Goal: Task Accomplishment & Management: Manage account settings

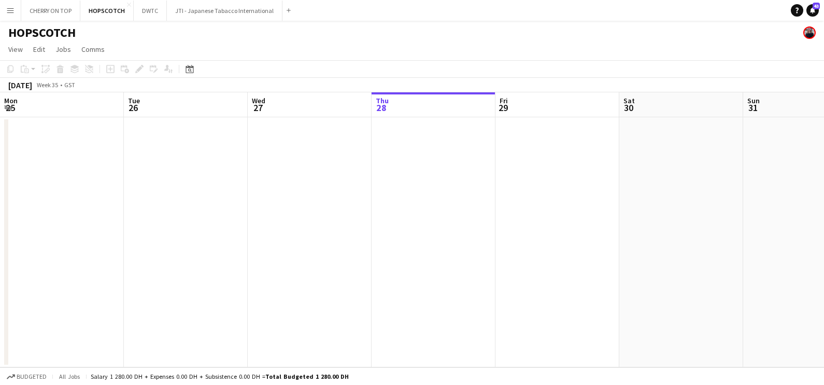
scroll to position [0, 248]
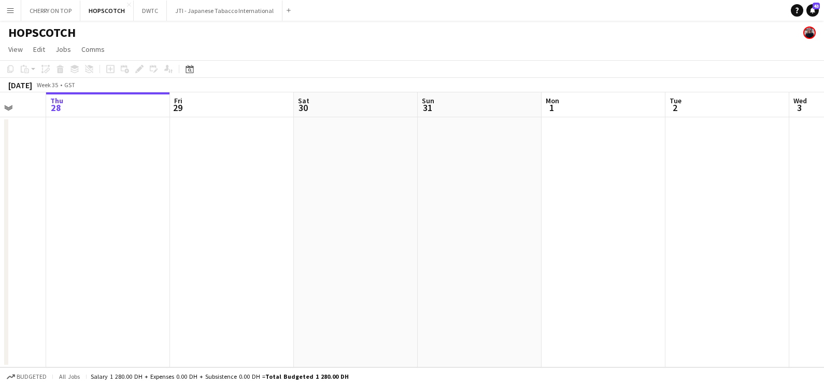
drag, startPoint x: 535, startPoint y: 193, endPoint x: 139, endPoint y: 194, distance: 395.0
click at [199, 194] on app-calendar-viewport "Mon 25 Tue 26 Wed 27 Thu 28 Fri 29 Sat 30 Sun 31 Mon 1 Tue 2 Wed 3 Thu 4 1/4 1 …" at bounding box center [412, 229] width 824 height 275
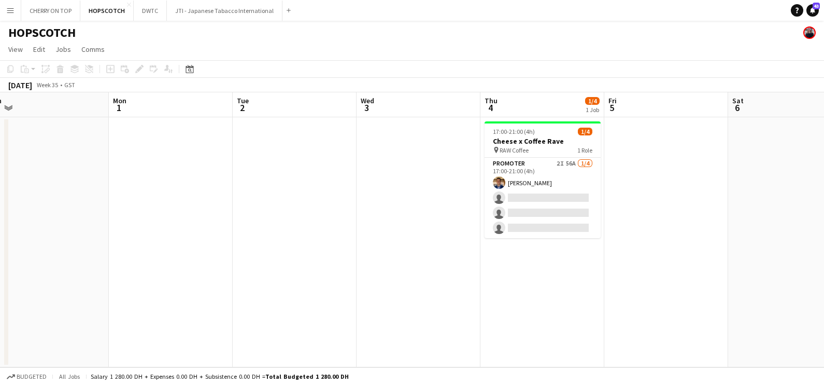
click at [387, 255] on app-calendar-viewport "Thu 28 Fri 29 Sat 30 Sun 31 Mon 1 Tue 2 Wed 3 Thu 4 1/4 1 Job Fri 5 Sat 6 Sun 7…" at bounding box center [412, 229] width 824 height 275
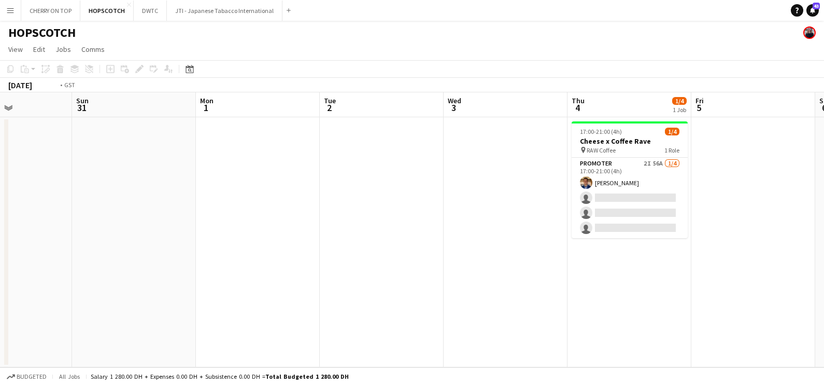
drag, startPoint x: 565, startPoint y: 259, endPoint x: 245, endPoint y: 261, distance: 319.9
click at [255, 261] on app-calendar-viewport "Thu 28 Fri 29 Sat 30 Sun 31 Mon 1 Tue 2 Wed 3 Thu 4 1/4 1 Job Fri 5 Sat 6 Sun 7…" at bounding box center [412, 229] width 824 height 275
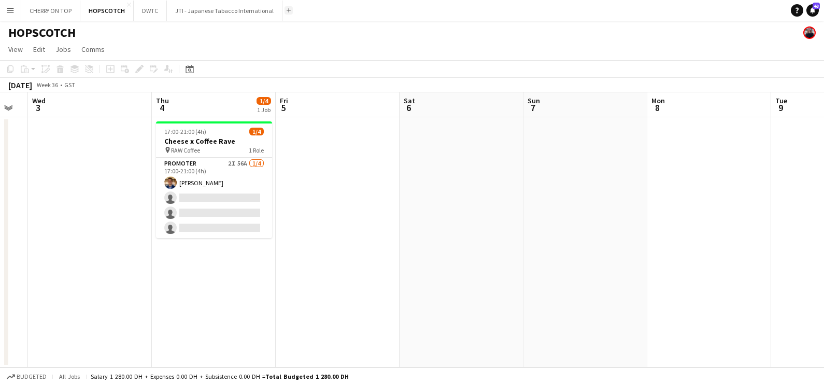
click at [285, 10] on button "Add" at bounding box center [289, 10] width 8 height 8
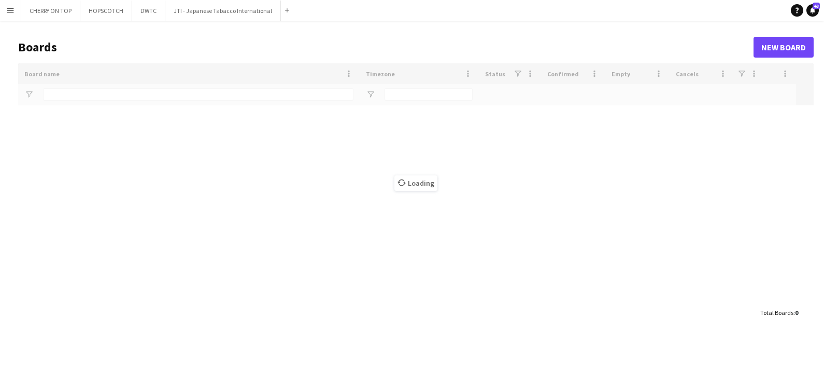
click at [228, 94] on div "Loading" at bounding box center [416, 182] width 796 height 239
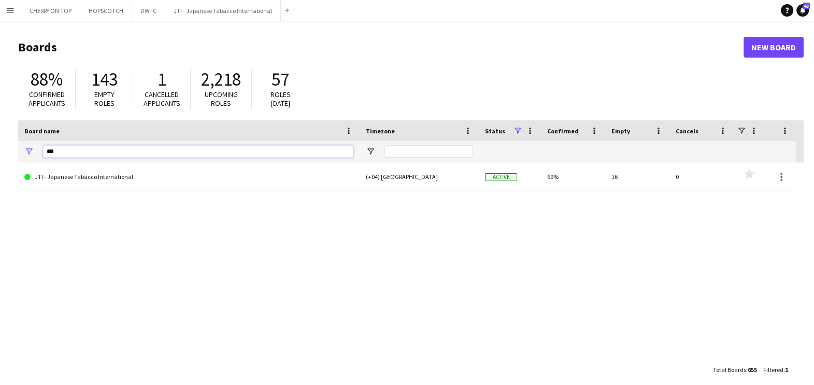
click at [149, 148] on input "***" at bounding box center [198, 151] width 311 height 12
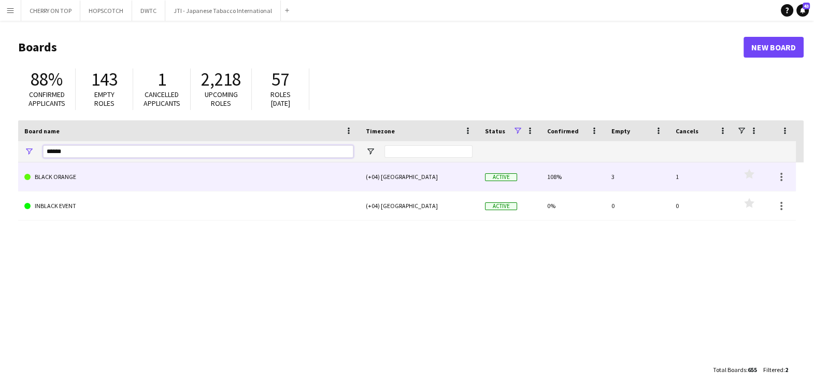
type input "*****"
click at [126, 184] on link "BLACK ORANGE" at bounding box center [188, 176] width 329 height 29
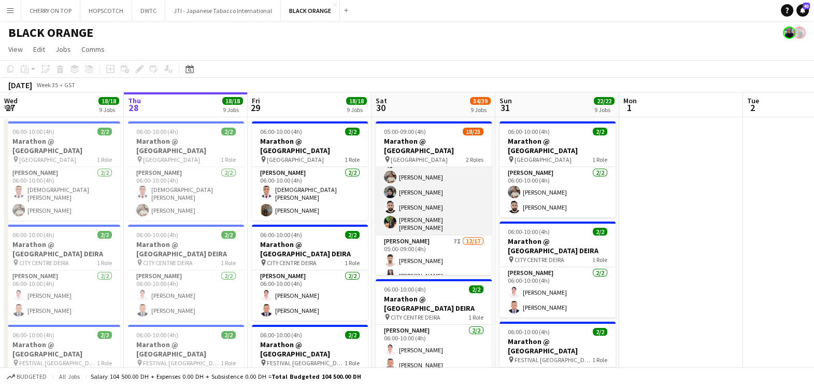
scroll to position [64, 0]
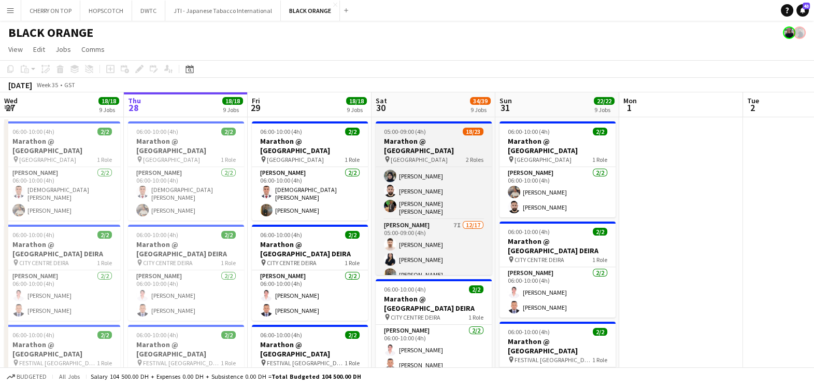
click at [417, 137] on h3 "Marathon @ [GEOGRAPHIC_DATA]" at bounding box center [434, 145] width 116 height 19
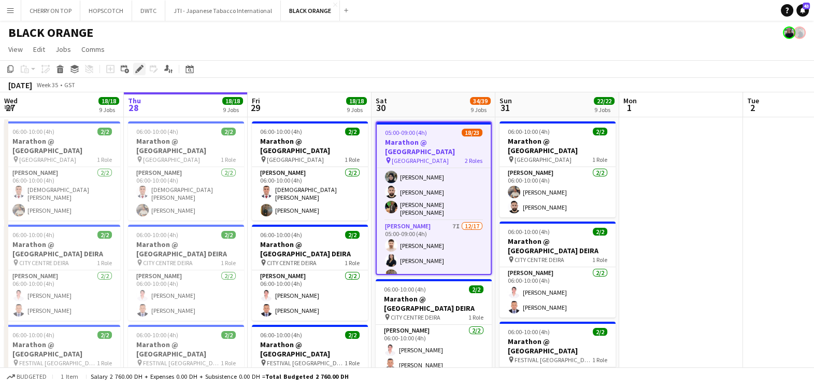
click at [144, 72] on div "Edit" at bounding box center [139, 69] width 12 height 12
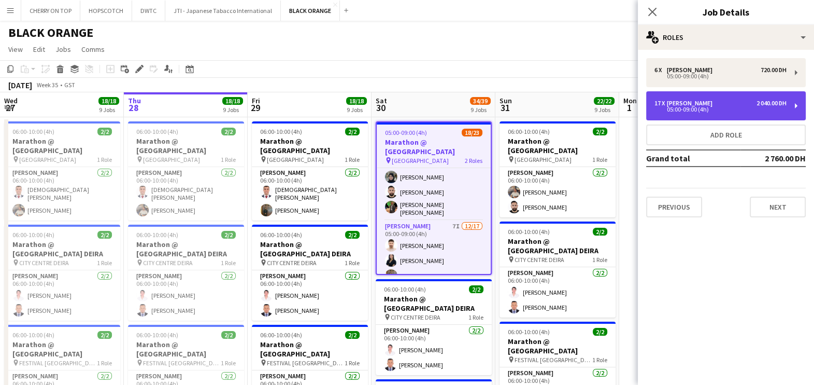
click at [699, 101] on div "17 x Usher 2 040.00 DH" at bounding box center [721, 103] width 132 height 7
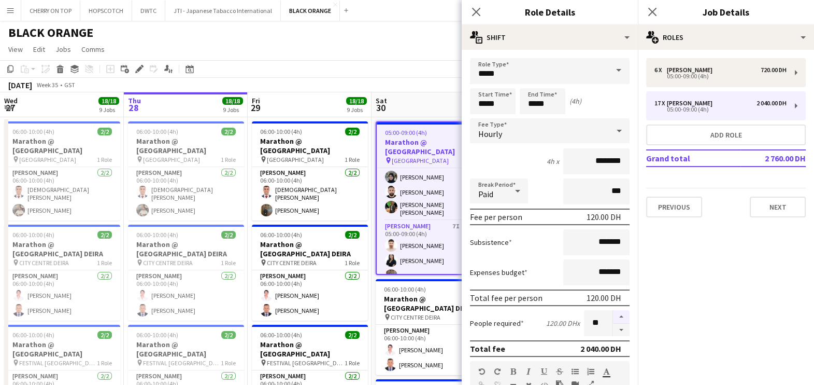
click at [613, 312] on button "button" at bounding box center [621, 316] width 17 height 13
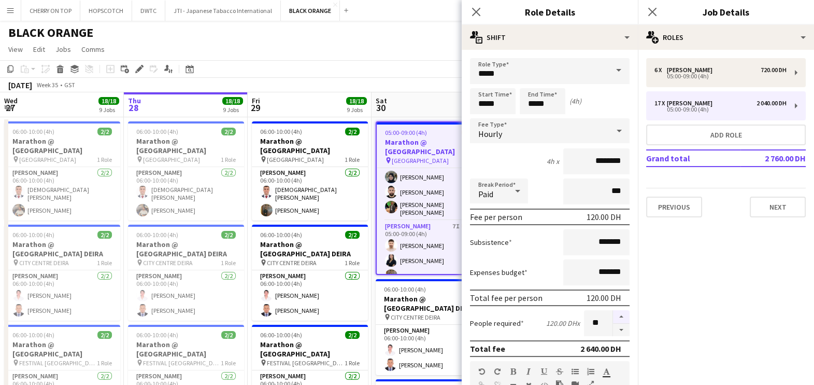
click at [613, 312] on button "button" at bounding box center [621, 316] width 17 height 13
click at [613, 313] on button "button" at bounding box center [621, 316] width 17 height 13
type input "**"
click at [442, 100] on app-board-header-date "Sat 30 34/39 9 Jobs" at bounding box center [434, 104] width 124 height 25
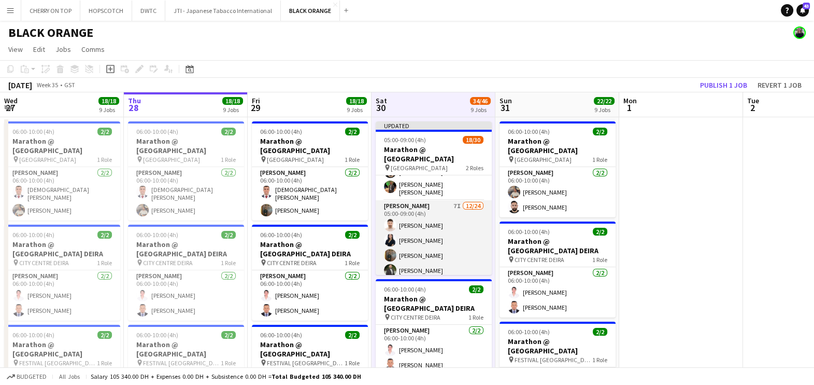
scroll to position [59, 0]
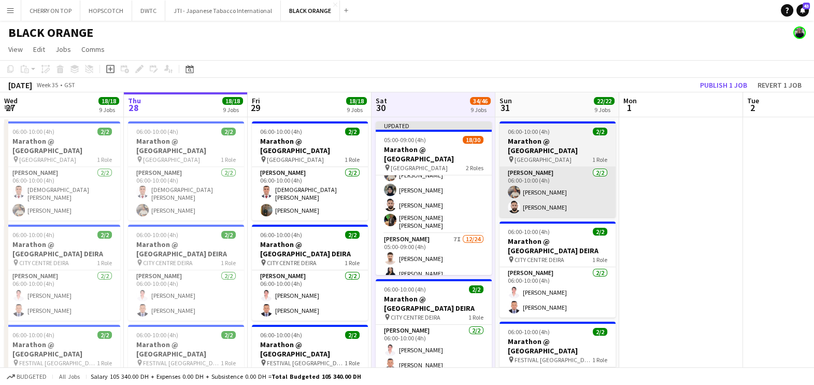
drag, startPoint x: 434, startPoint y: 191, endPoint x: 509, endPoint y: 193, distance: 74.2
click at [433, 191] on app-card-role "Usher 6/6 05:00-09:00 (4h) islam solaiman Fejiro Ejiroro Muhammad Fayaz Zahra J…" at bounding box center [434, 175] width 116 height 117
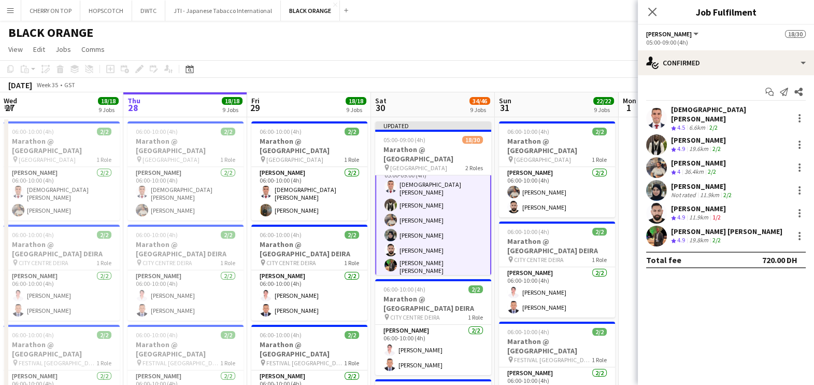
scroll to position [0, 0]
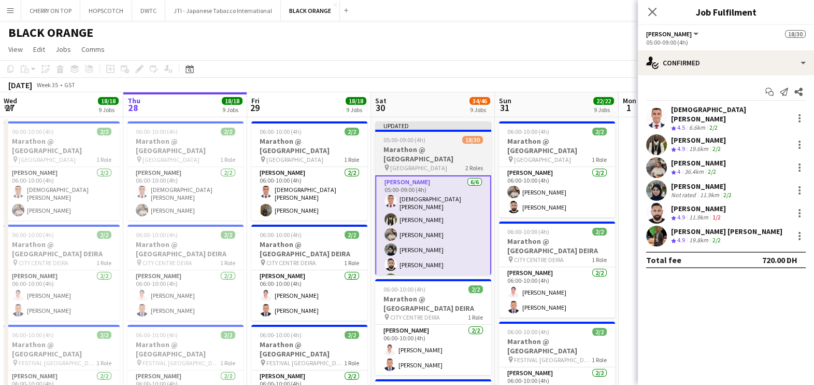
click at [412, 149] on h3 "Marathon @ [GEOGRAPHIC_DATA]" at bounding box center [433, 154] width 116 height 19
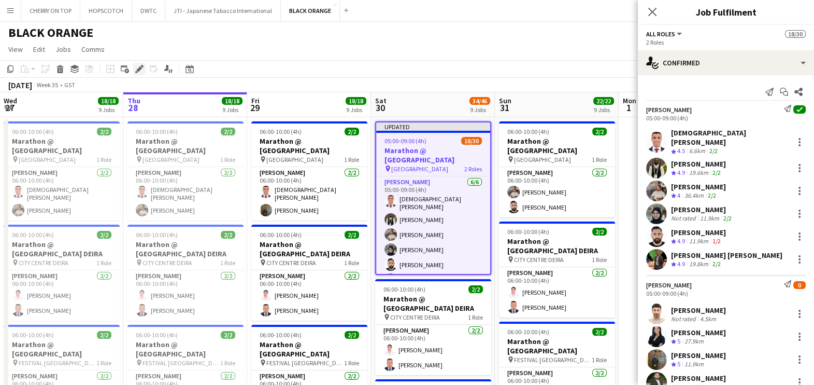
click at [138, 72] on icon "Edit" at bounding box center [139, 69] width 8 height 8
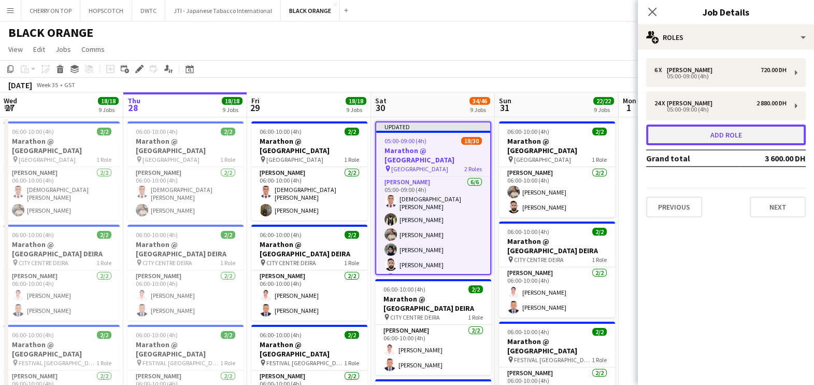
click at [714, 135] on button "Add role" at bounding box center [726, 134] width 160 height 21
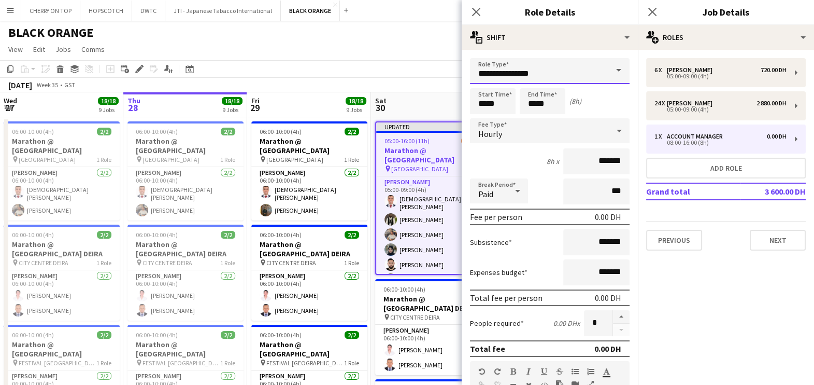
click at [514, 71] on input "**********" at bounding box center [550, 71] width 160 height 26
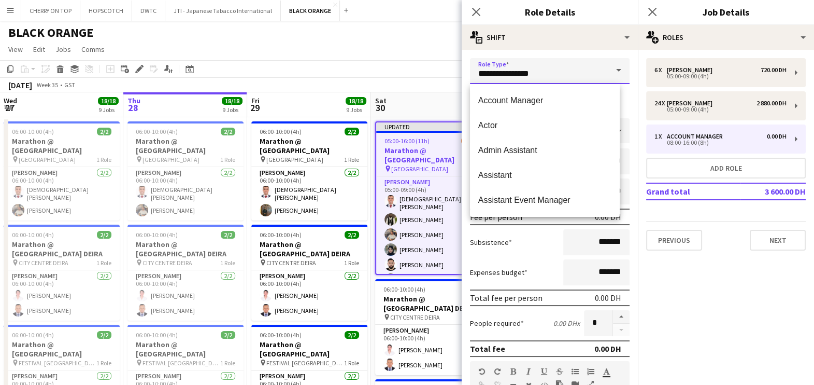
click at [514, 71] on input "**********" at bounding box center [550, 71] width 160 height 26
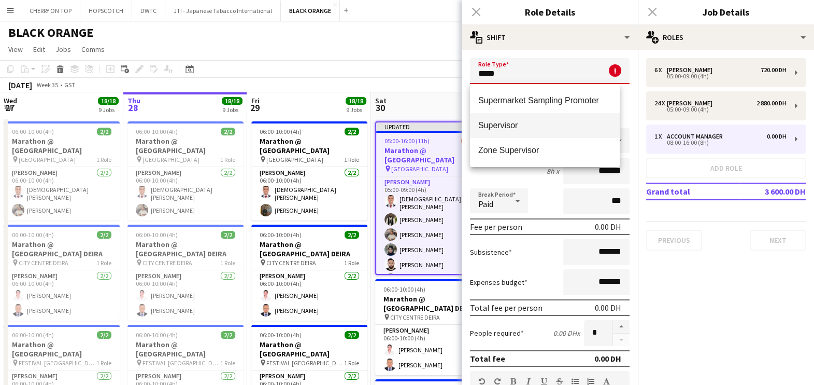
click at [535, 130] on mat-option "Supervisor" at bounding box center [545, 125] width 150 height 25
type input "**********"
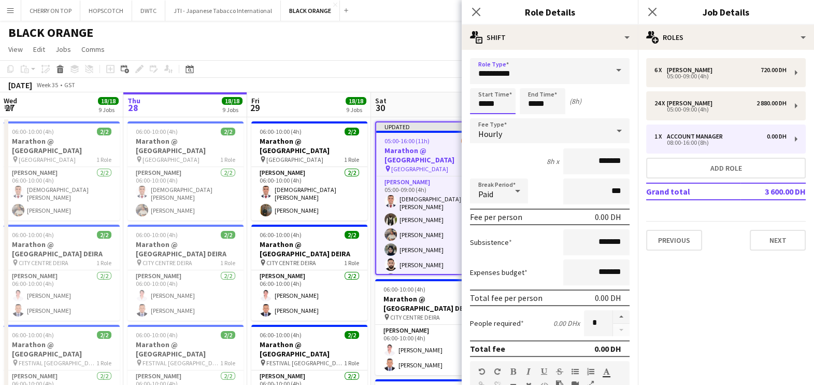
click at [503, 106] on input "*****" at bounding box center [493, 101] width 46 height 26
click at [483, 117] on div at bounding box center [482, 119] width 21 height 10
type input "*****"
click at [483, 117] on div at bounding box center [482, 119] width 21 height 10
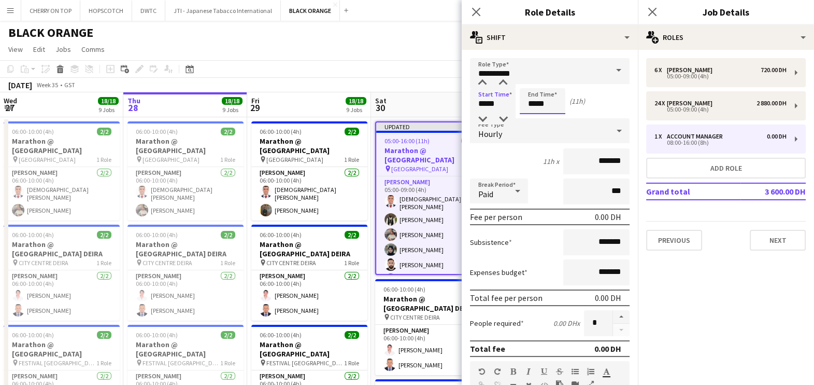
click at [544, 100] on input "*****" at bounding box center [543, 101] width 46 height 26
click at [530, 117] on div at bounding box center [532, 119] width 21 height 10
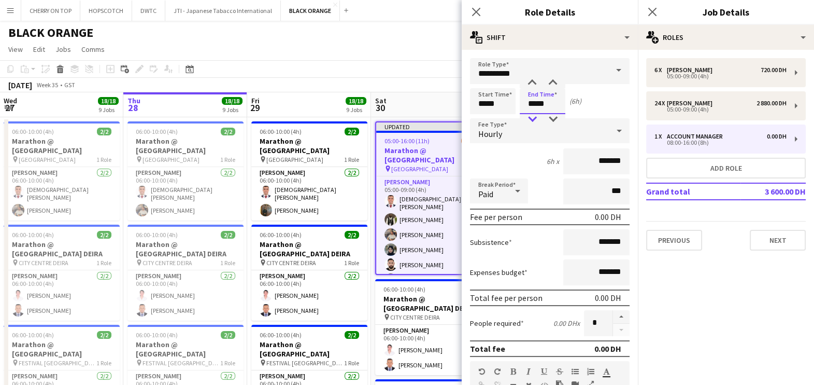
click at [530, 117] on div at bounding box center [532, 119] width 21 height 10
type input "*****"
click at [530, 117] on div at bounding box center [532, 119] width 21 height 10
click at [571, 155] on input "*******" at bounding box center [597, 161] width 66 height 26
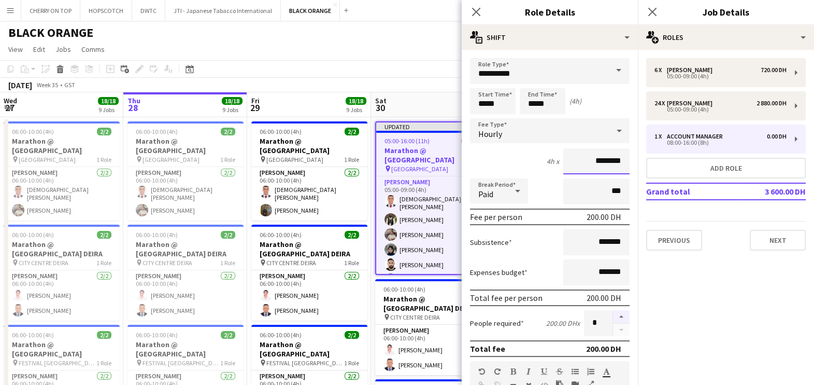
type input "********"
click at [613, 312] on button "button" at bounding box center [621, 316] width 17 height 13
type input "*"
click at [441, 97] on app-board-header-date "Sat 30 34/47 9 Jobs" at bounding box center [433, 104] width 124 height 25
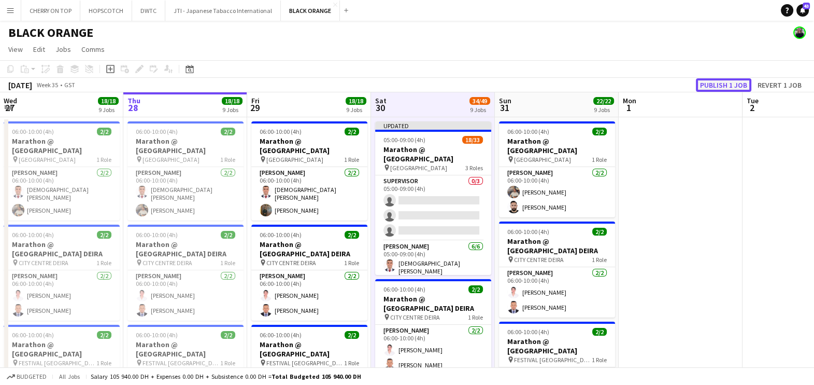
click at [725, 86] on button "Publish 1 job" at bounding box center [723, 84] width 55 height 13
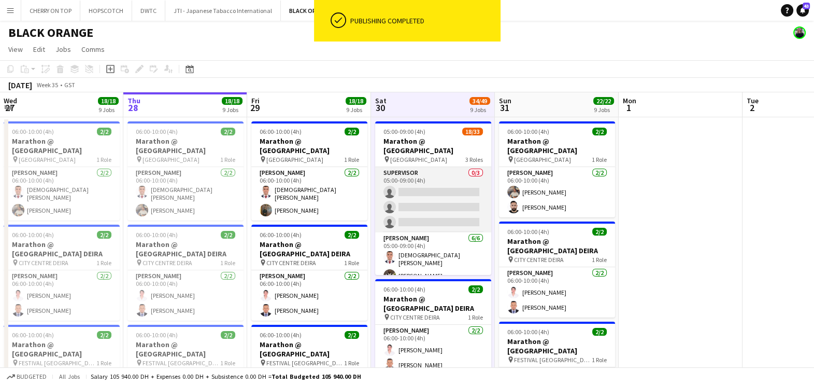
click at [425, 177] on app-card-role "Supervisor 0/3 05:00-09:00 (4h) single-neutral-actions single-neutral-actions s…" at bounding box center [433, 199] width 116 height 65
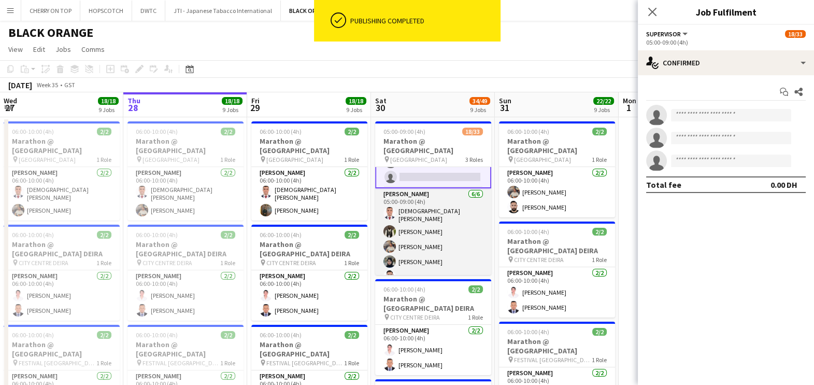
scroll to position [64, 0]
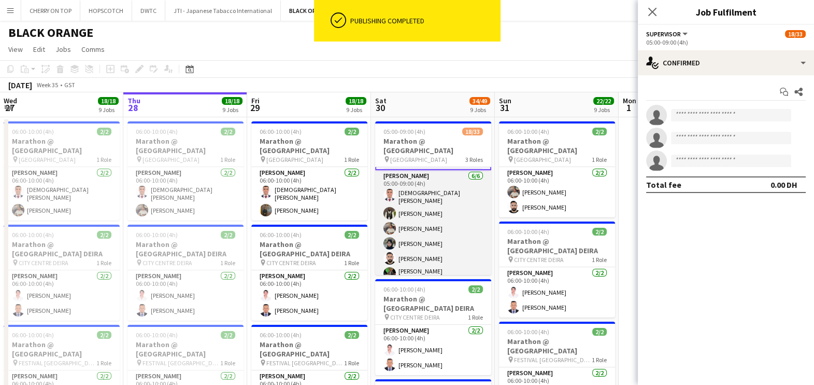
click at [415, 239] on app-card-role "Usher 6/6 05:00-09:00 (4h) islam solaiman Fejiro Ejiroro Muhammad Fayaz Zahra J…" at bounding box center [433, 228] width 116 height 117
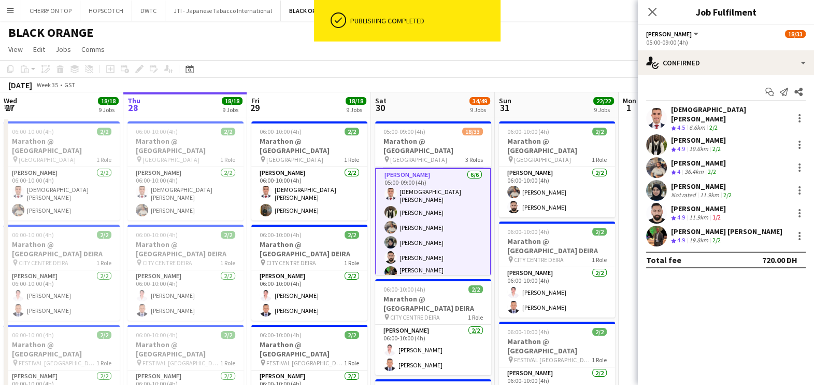
scroll to position [64, 0]
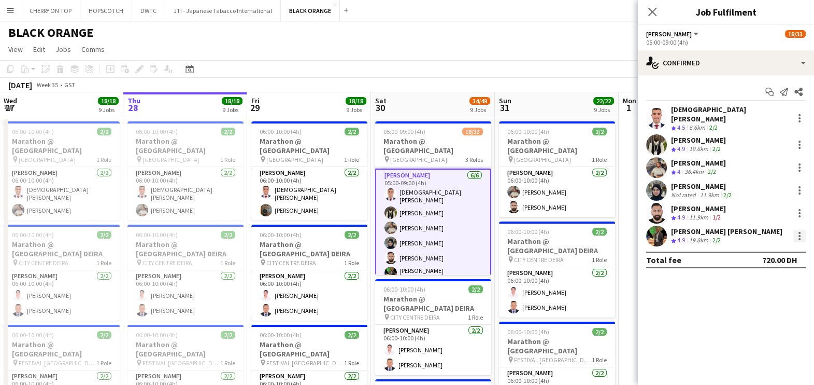
click at [804, 230] on div at bounding box center [800, 236] width 12 height 12
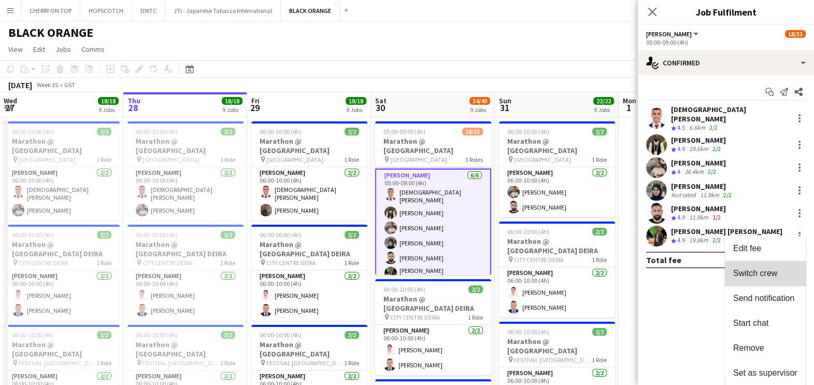
click at [761, 274] on span "Switch crew" at bounding box center [756, 273] width 44 height 9
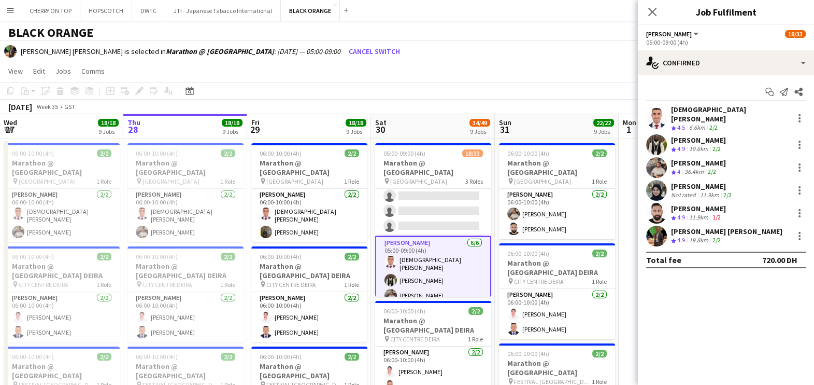
scroll to position [0, 0]
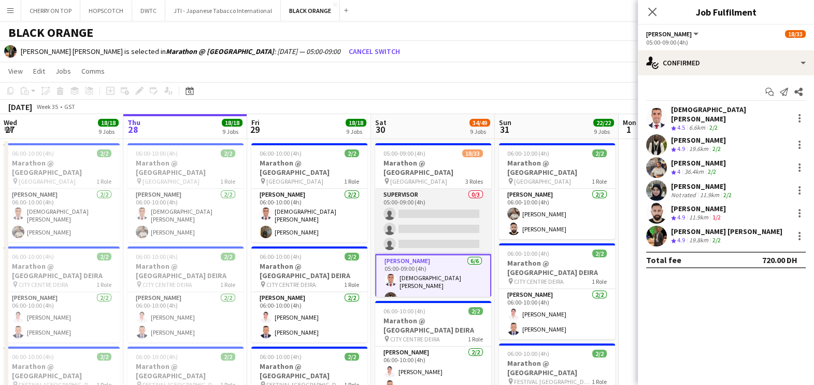
click at [419, 201] on app-card-role "Supervisor 0/3 05:00-09:00 (4h) single-neutral-actions single-neutral-actions s…" at bounding box center [433, 221] width 116 height 65
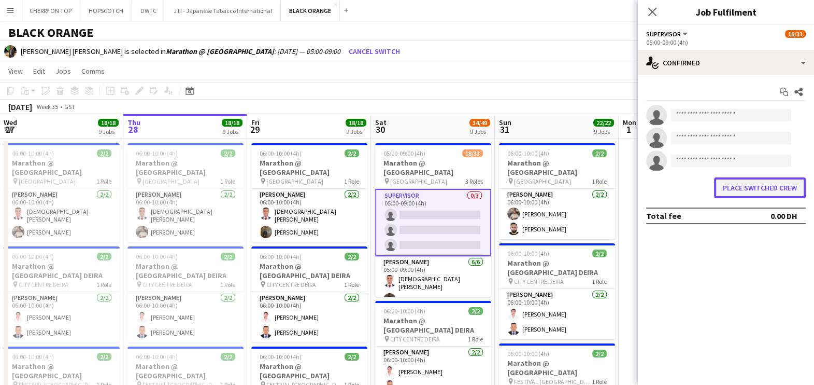
click at [744, 189] on button "Place switched crew" at bounding box center [760, 187] width 92 height 21
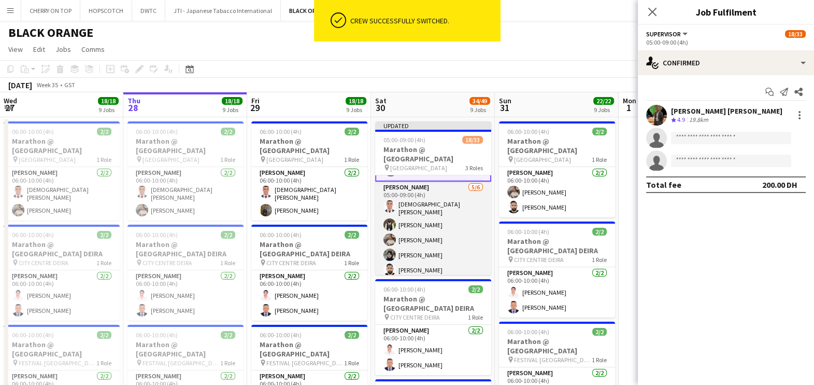
click at [417, 232] on app-card-role "Usher 5/6 05:00-09:00 (4h) islam solaiman Fejiro Ejiroro Muhammad Fayaz Zahra J…" at bounding box center [433, 238] width 116 height 114
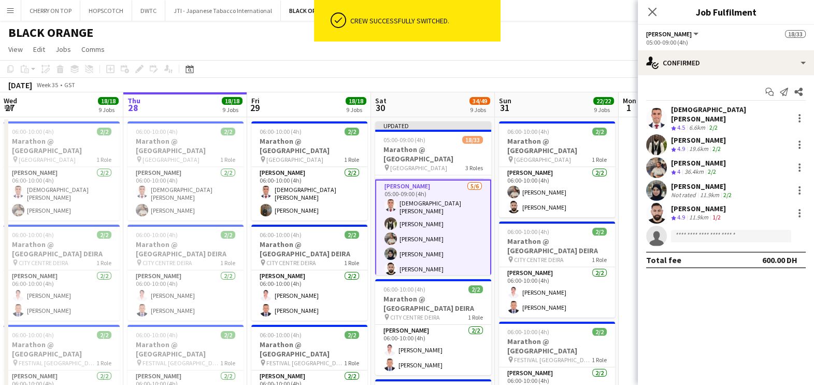
scroll to position [64, 0]
click at [794, 207] on div at bounding box center [800, 213] width 12 height 12
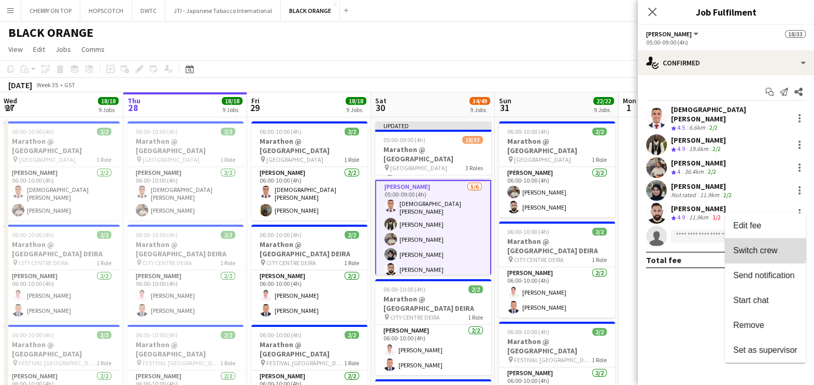
click at [751, 246] on span "Switch crew" at bounding box center [756, 250] width 44 height 9
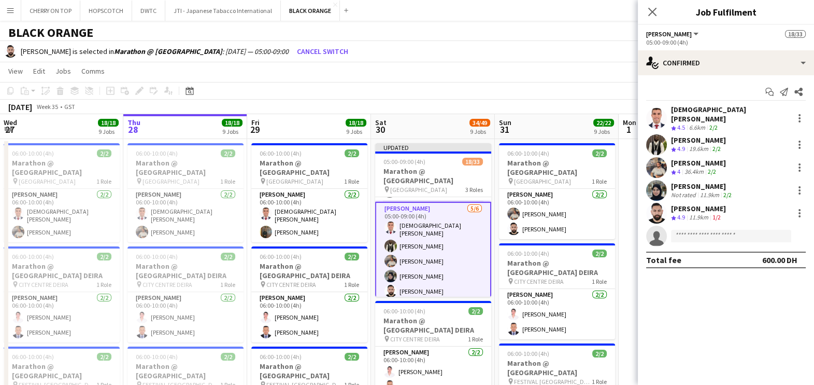
scroll to position [0, 0]
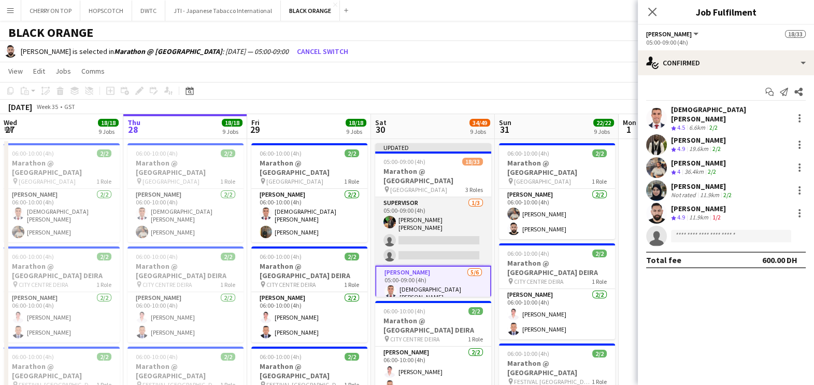
click at [423, 218] on app-card-role "Supervisor 1/3 05:00-09:00 (4h) Christian Benjamin Amechi single-neutral-action…" at bounding box center [433, 231] width 116 height 68
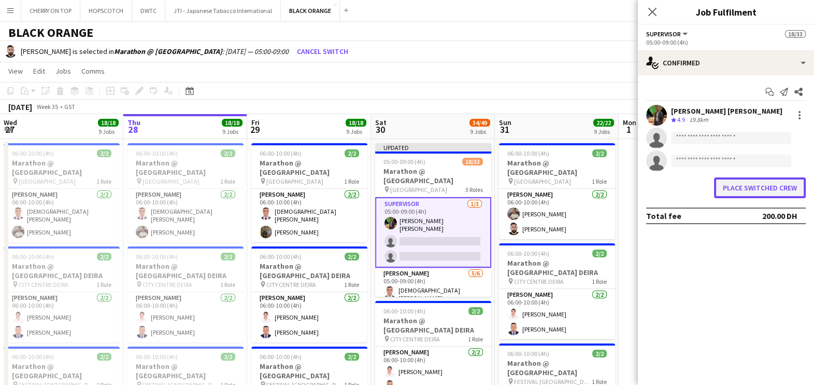
click at [763, 190] on button "Place switched crew" at bounding box center [760, 187] width 92 height 21
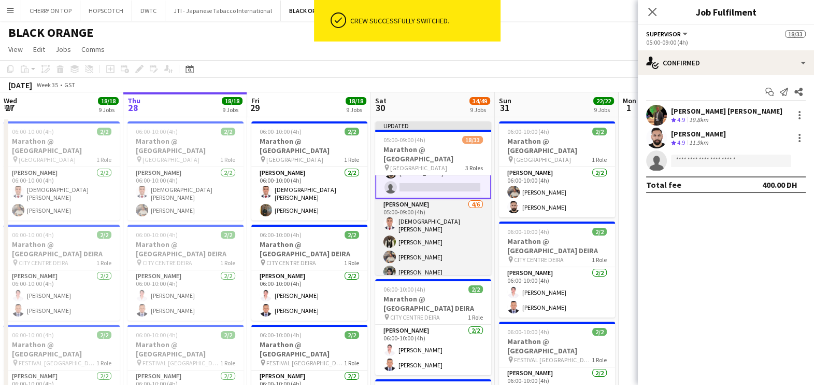
scroll to position [64, 0]
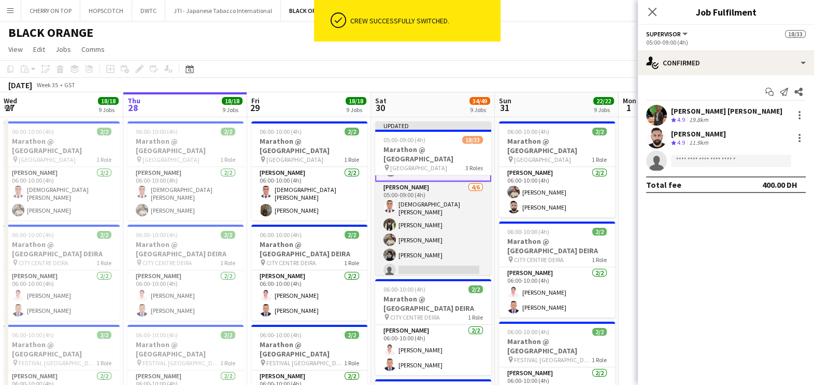
click at [410, 227] on app-card-role "Usher 4/6 05:00-09:00 (4h) islam solaiman Fejiro Ejiroro Muhammad Fayaz Zahra J…" at bounding box center [433, 238] width 116 height 114
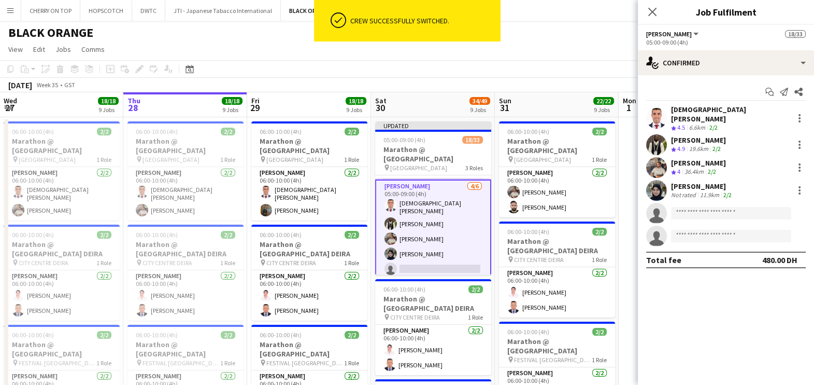
scroll to position [64, 0]
click at [803, 161] on div at bounding box center [800, 167] width 12 height 12
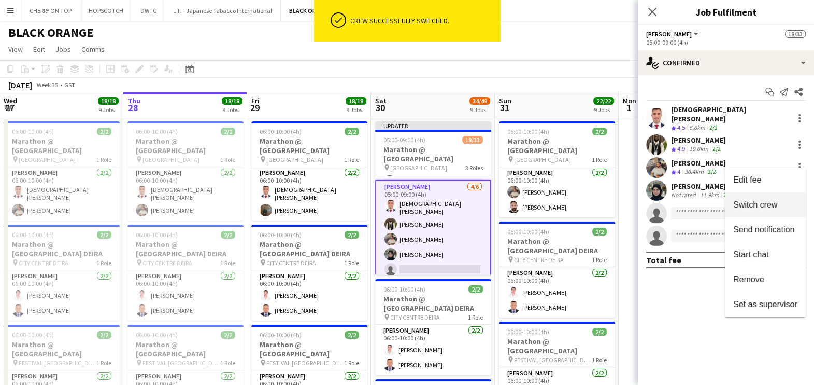
click at [765, 201] on span "Switch crew" at bounding box center [756, 204] width 44 height 9
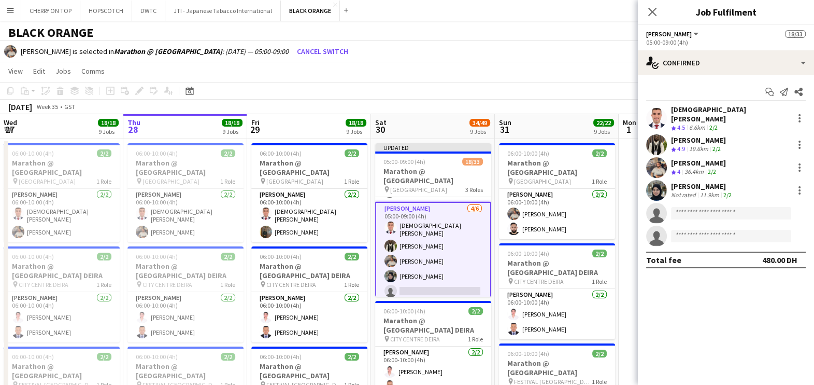
scroll to position [0, 0]
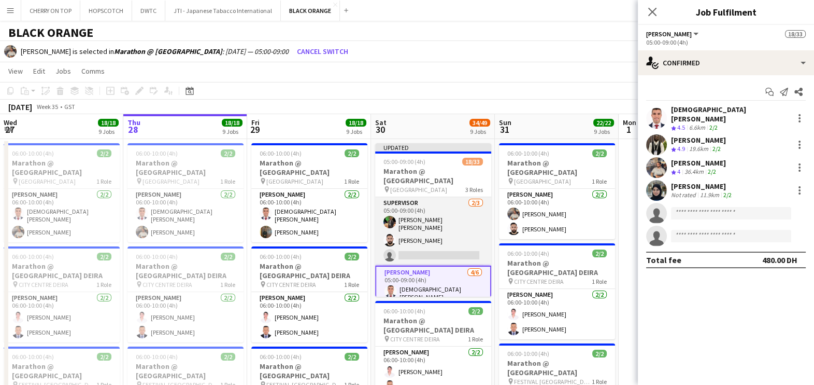
click at [432, 208] on app-card-role "Supervisor 2/3 05:00-09:00 (4h) Christian Benjamin Amechi Moustafa Hamada singl…" at bounding box center [433, 231] width 116 height 68
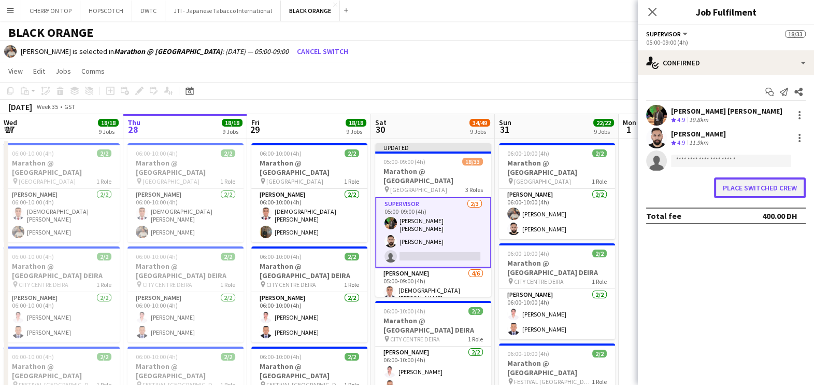
click at [766, 187] on button "Place switched crew" at bounding box center [760, 187] width 92 height 21
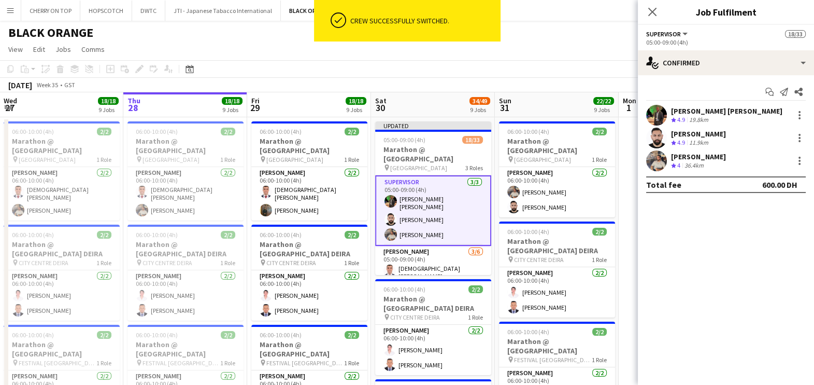
click at [519, 78] on div "August 2025 Week 35 • GST Publish 1 job Revert 1 job" at bounding box center [407, 85] width 814 height 15
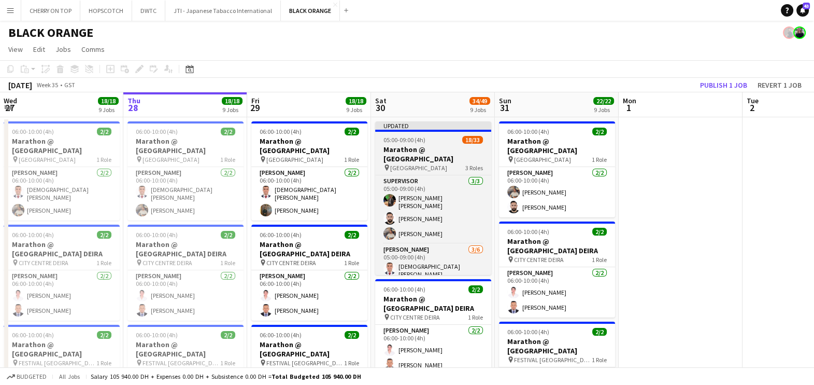
click at [417, 164] on span "DUBAI HILLS MALL" at bounding box center [418, 168] width 57 height 8
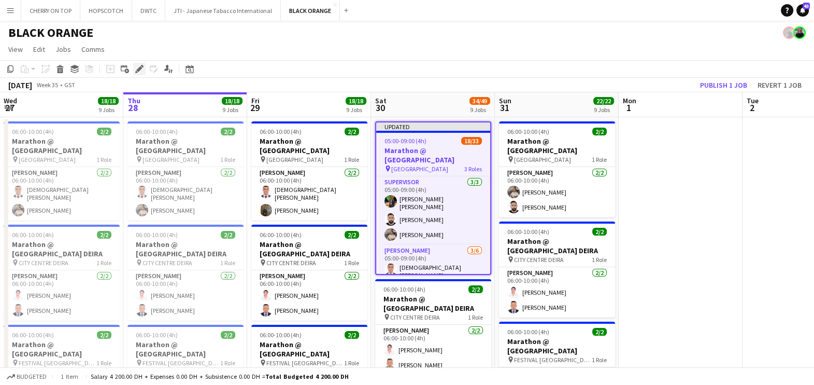
click at [137, 65] on icon "Edit" at bounding box center [139, 69] width 8 height 8
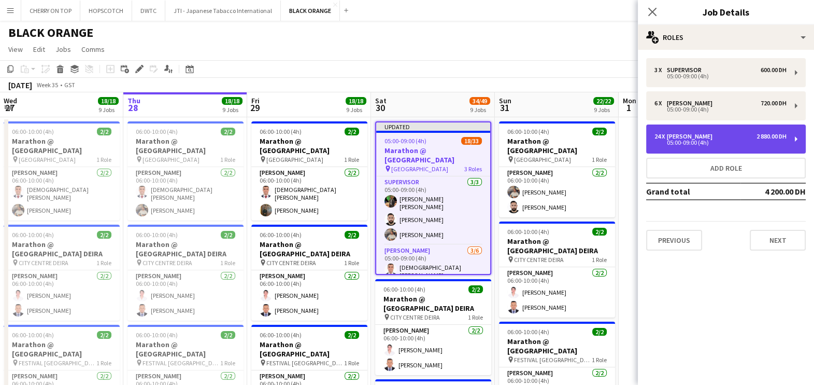
click at [692, 132] on div "24 x Usher 2 880.00 DH 05:00-09:00 (4h)" at bounding box center [726, 138] width 160 height 29
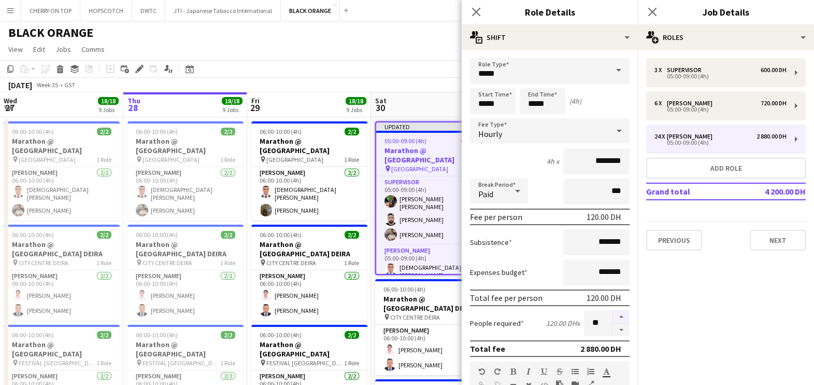
click at [613, 313] on button "button" at bounding box center [621, 316] width 17 height 13
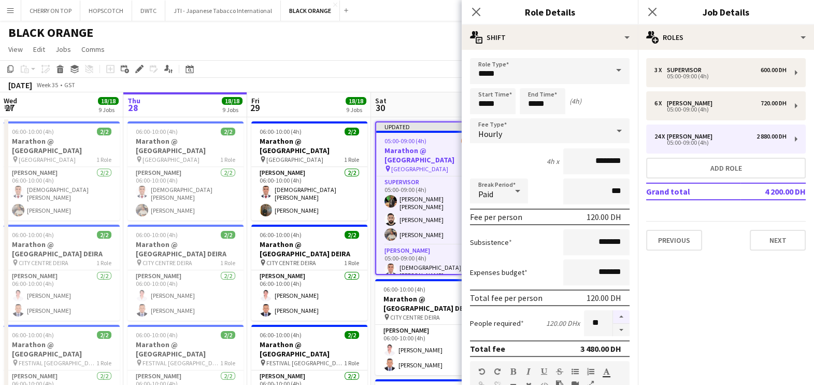
click at [613, 313] on button "button" at bounding box center [621, 316] width 17 height 13
type input "**"
click at [397, 87] on div "August 2025 Week 35 • GST Publish 1 job Revert 1 job" at bounding box center [407, 85] width 814 height 15
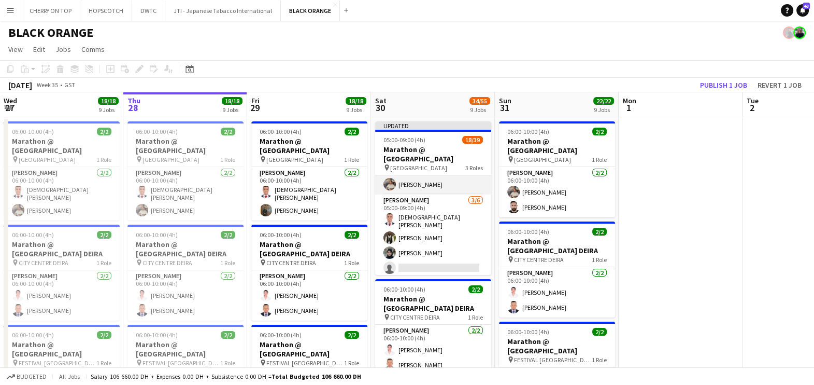
scroll to position [64, 0]
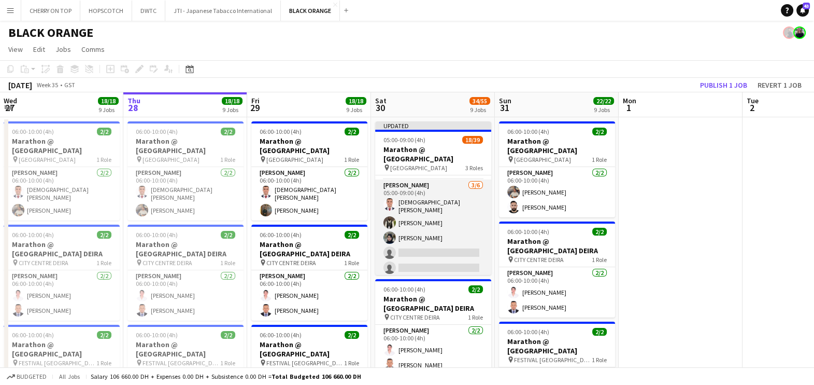
click at [419, 202] on app-card-role "Usher 3/6 05:00-09:00 (4h) islam solaiman Fejiro Ejiroro Zahra Jalal single-neu…" at bounding box center [433, 236] width 116 height 114
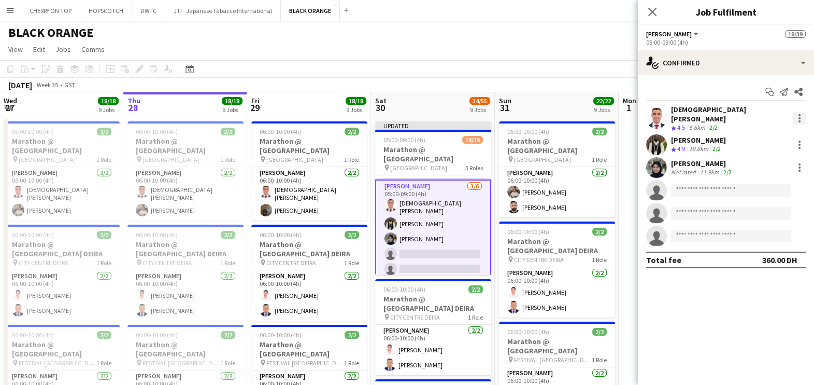
click at [804, 117] on div at bounding box center [800, 118] width 12 height 12
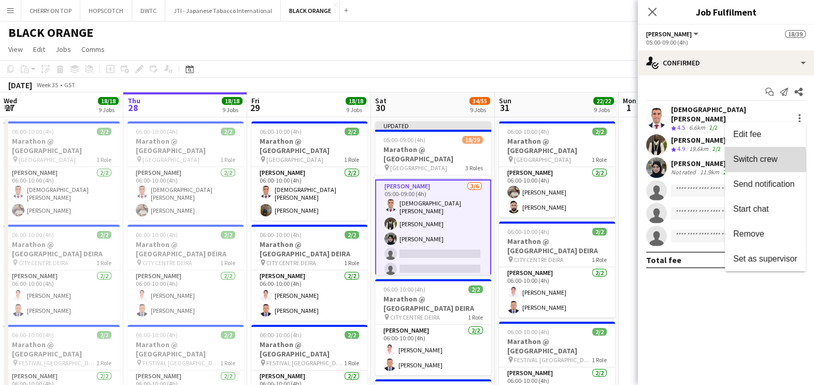
click at [758, 161] on span "Switch crew" at bounding box center [756, 158] width 44 height 9
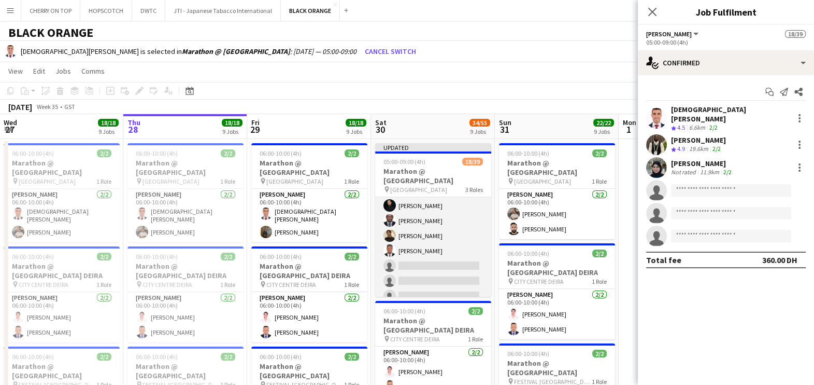
click at [415, 244] on app-card-role "Usher 7I 12/30 05:00-09:00 (4h) Eyad Jawad Maria Sedo Jevas Nangsi Muhab Tulaim…" at bounding box center [433, 294] width 116 height 474
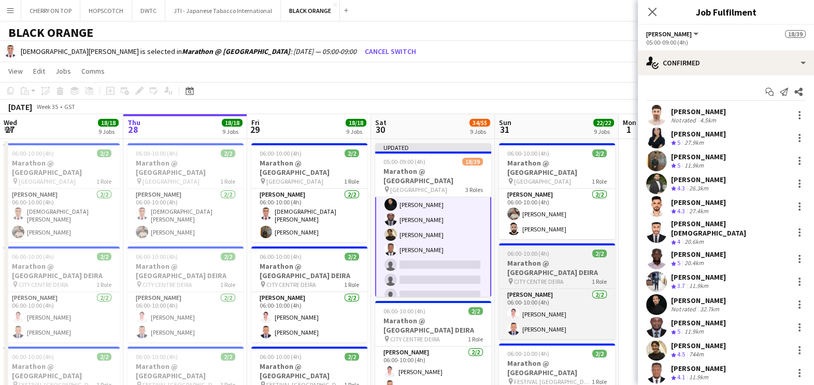
scroll to position [323, 0]
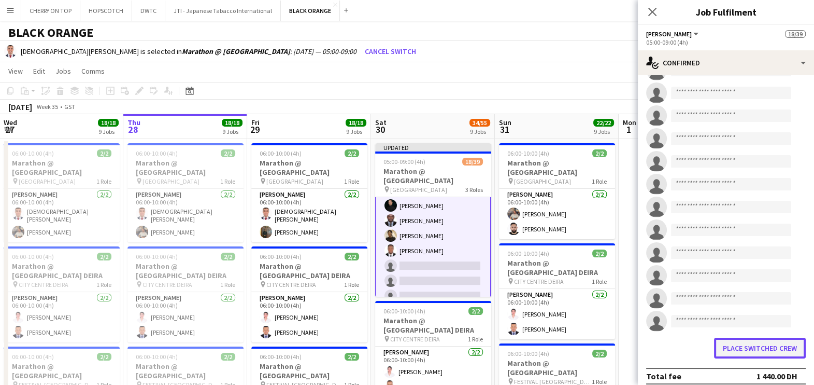
click at [736, 347] on button "Place switched crew" at bounding box center [760, 348] width 92 height 21
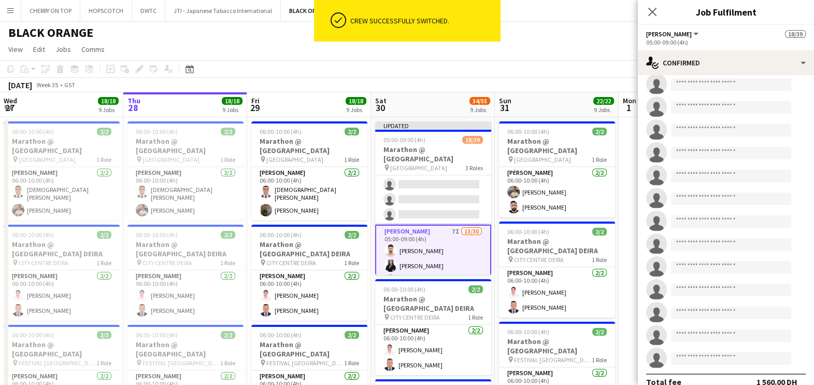
scroll to position [129, 0]
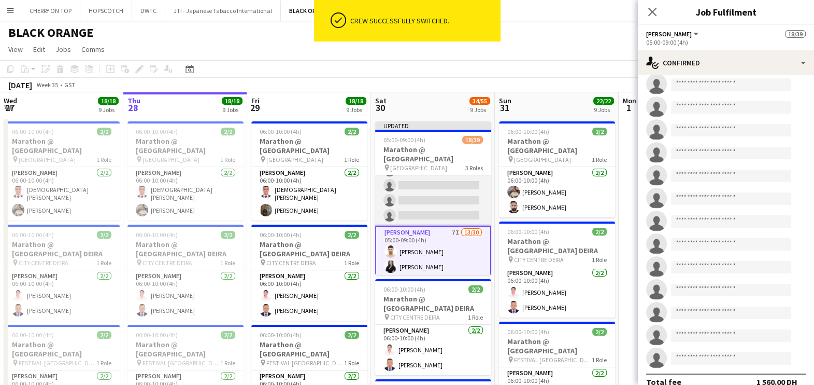
click at [427, 197] on app-card-role "Usher 2/6 05:00-09:00 (4h) Fejiro Ejiroro Zahra Jalal single-neutral-actions si…" at bounding box center [433, 170] width 116 height 110
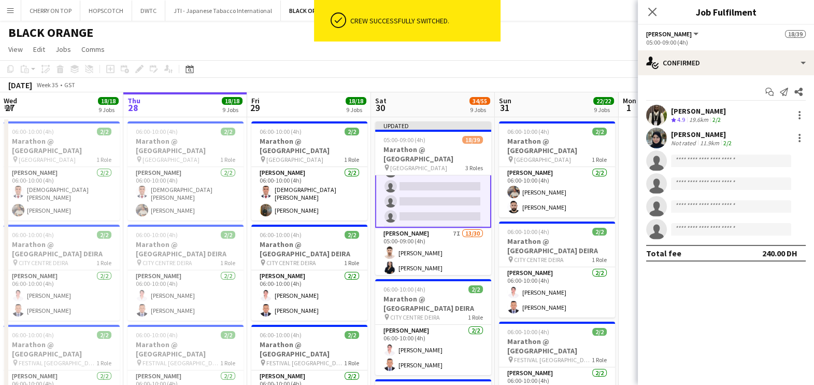
scroll to position [129, 0]
click at [797, 138] on div at bounding box center [800, 138] width 12 height 12
drag, startPoint x: 775, startPoint y: 181, endPoint x: 752, endPoint y: 186, distance: 23.9
click at [774, 181] on span "Switch crew" at bounding box center [756, 181] width 44 height 9
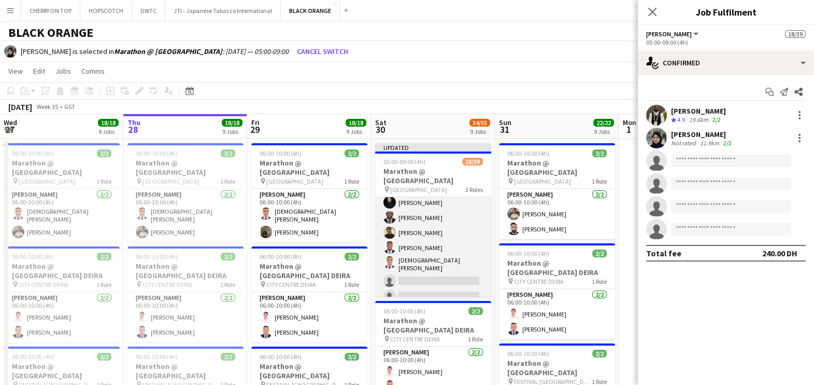
click at [425, 236] on app-card-role "Usher 7I 13/30 05:00-09:00 (4h) Eyad Jawad Maria Sedo Jevas Nangsi Muhab Tulaim…" at bounding box center [433, 292] width 116 height 477
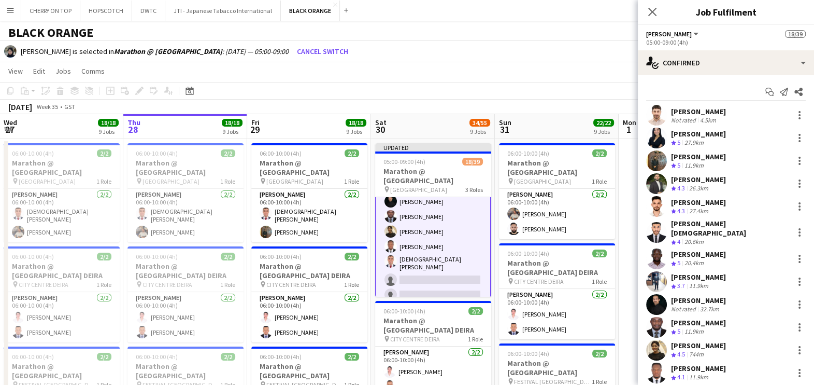
scroll to position [323, 0]
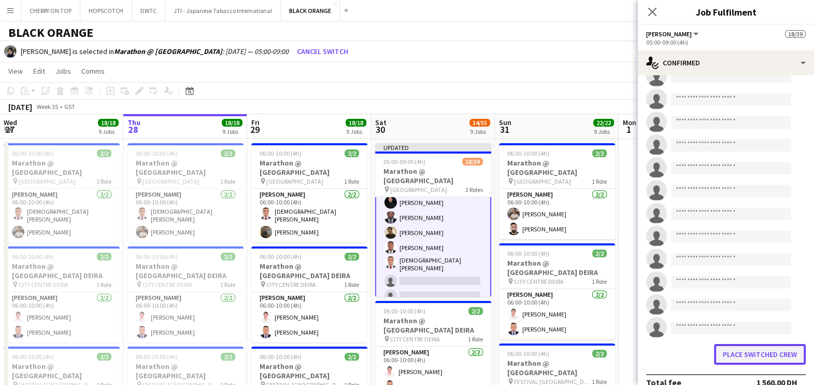
click at [747, 344] on button "Place switched crew" at bounding box center [760, 354] width 92 height 21
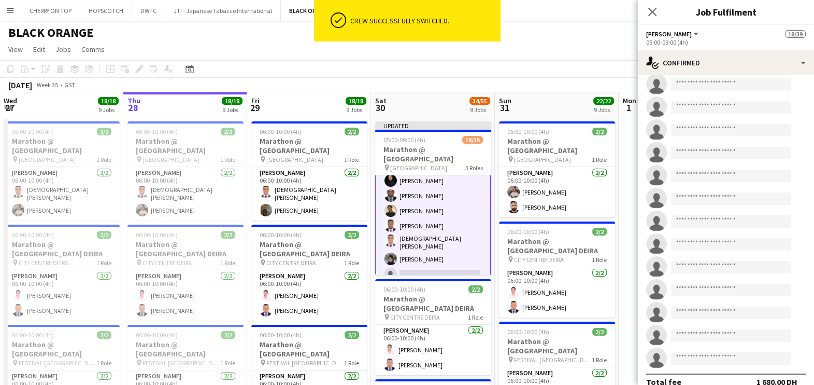
scroll to position [0, 0]
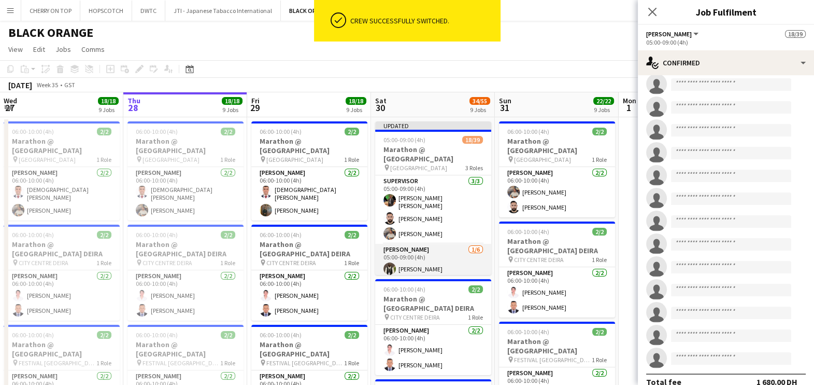
click at [415, 255] on app-card-role "Usher 1/6 05:00-09:00 (4h) Fejiro Ejiroro single-neutral-actions single-neutral…" at bounding box center [433, 299] width 116 height 110
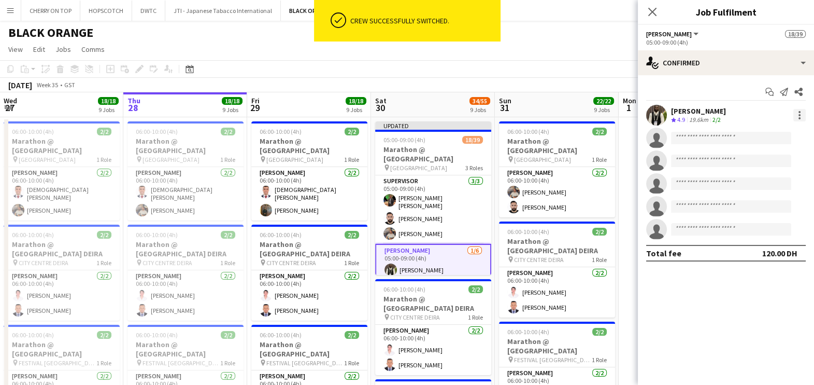
click at [796, 115] on div at bounding box center [800, 115] width 12 height 12
click at [741, 159] on span "Switch crew" at bounding box center [756, 158] width 44 height 9
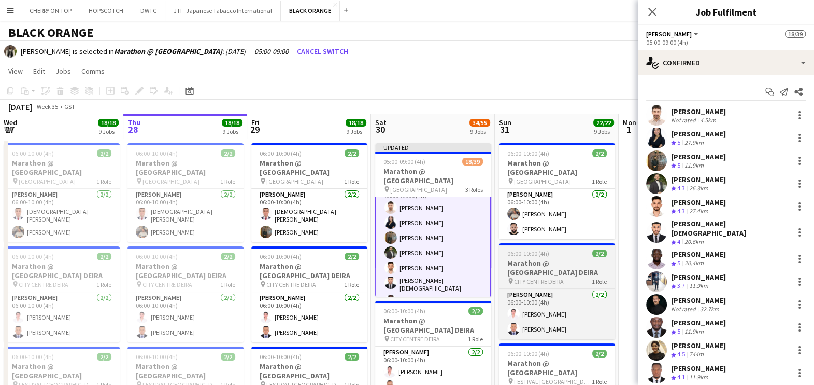
scroll to position [193, 0]
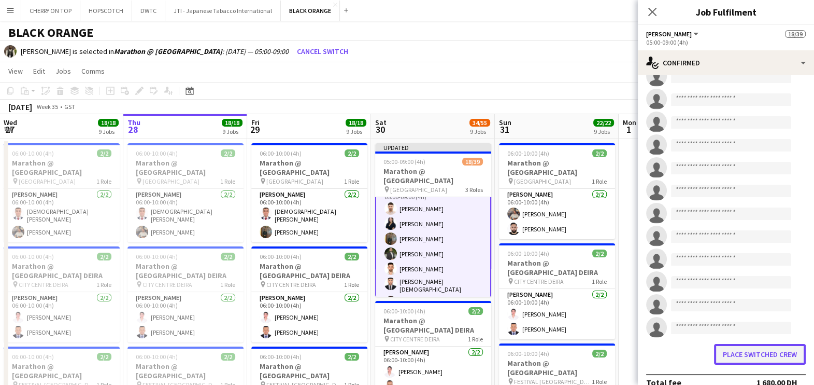
click at [740, 344] on button "Place switched crew" at bounding box center [760, 354] width 92 height 21
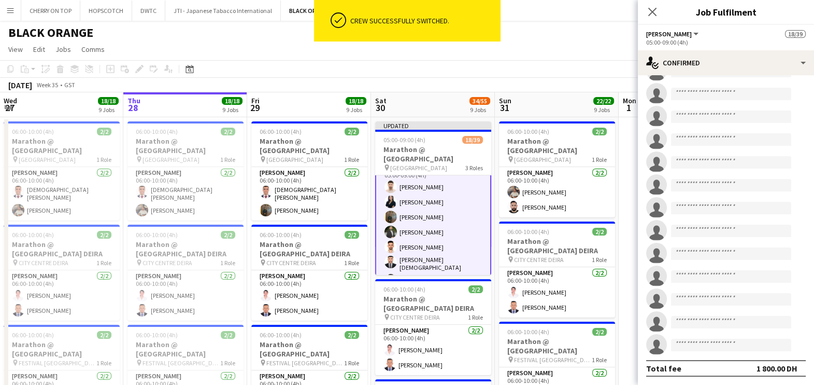
scroll to position [432, 0]
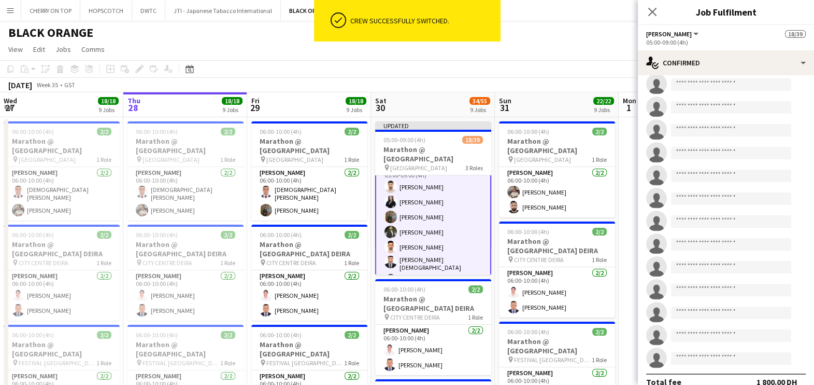
click at [522, 79] on div "August 2025 Week 35 • GST Publish 1 job Revert 1 job" at bounding box center [407, 85] width 814 height 15
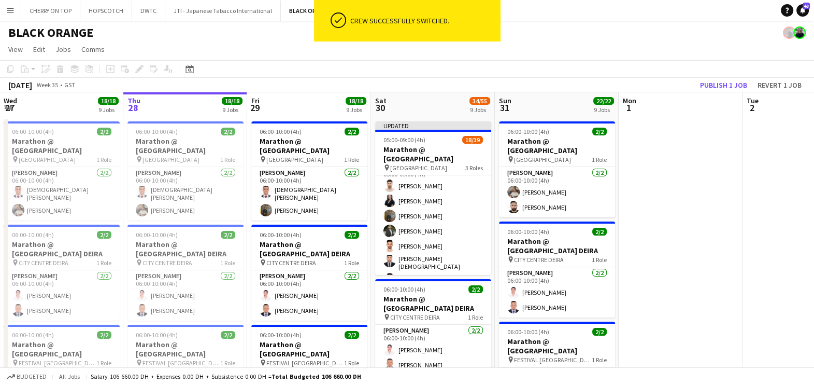
scroll to position [192, 0]
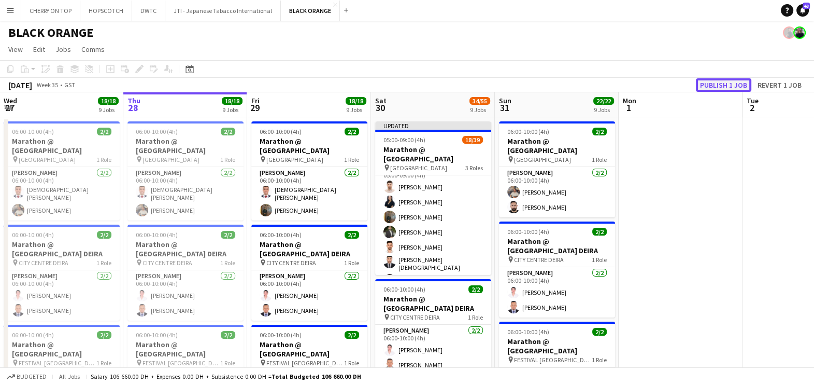
click at [716, 78] on button "Publish 1 job" at bounding box center [723, 84] width 55 height 13
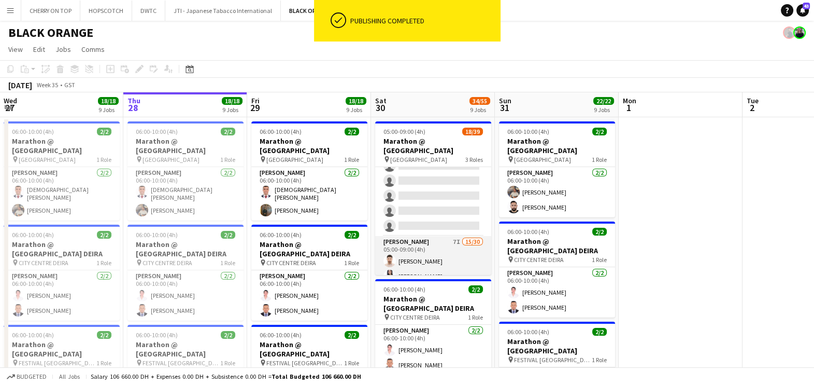
scroll to position [0, 0]
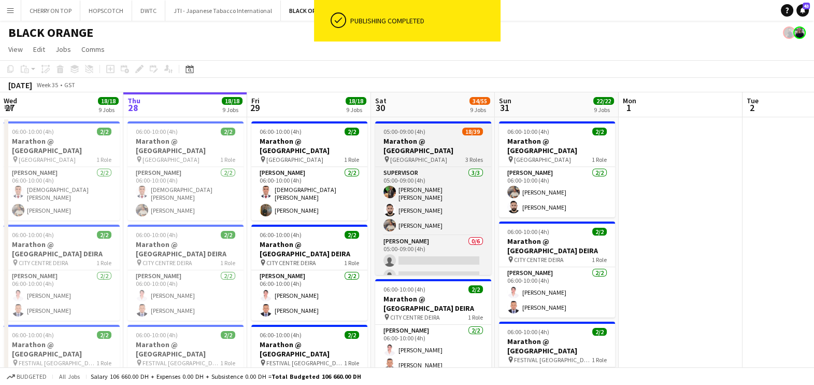
click at [421, 138] on h3 "Marathon @ DUBAI HILLS MALL" at bounding box center [433, 145] width 116 height 19
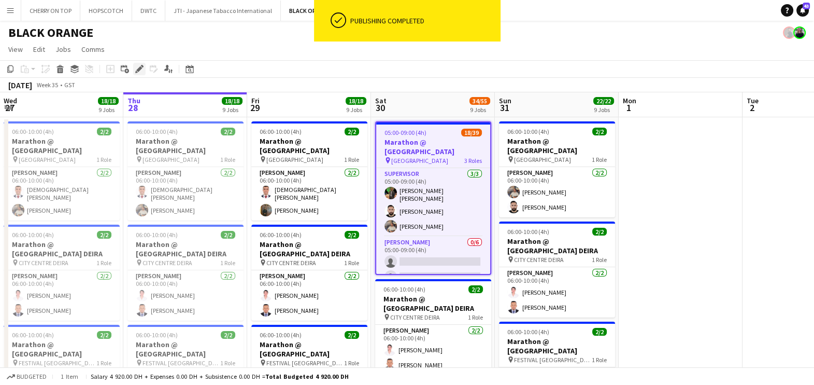
click at [138, 69] on icon at bounding box center [139, 69] width 6 height 6
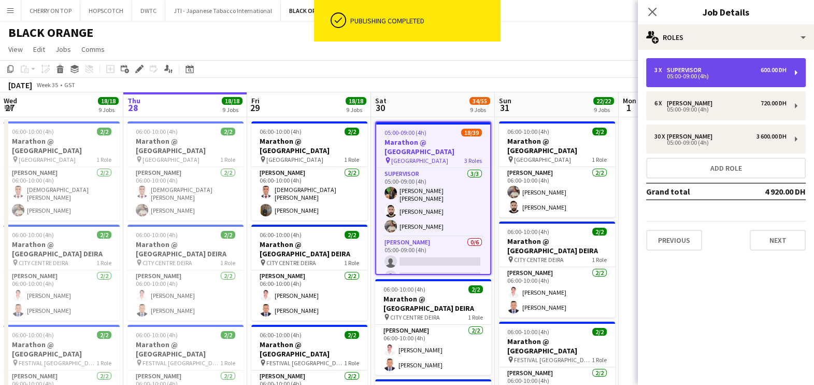
click at [712, 74] on div "05:00-09:00 (4h)" at bounding box center [721, 76] width 132 height 5
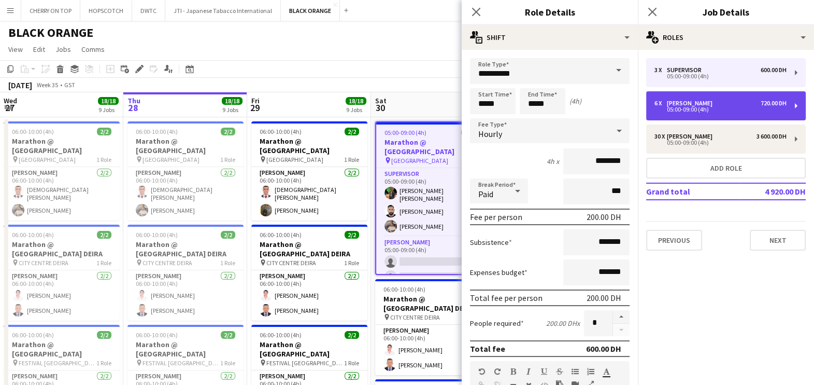
click at [692, 104] on div "6 x Usher 720.00 DH" at bounding box center [721, 103] width 132 height 7
type input "*****"
type input "********"
type input "*"
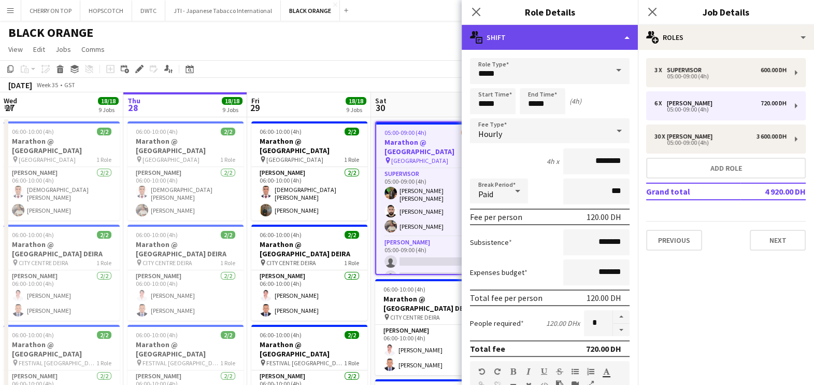
click at [612, 34] on div "multiple-actions-text Shift" at bounding box center [550, 37] width 176 height 25
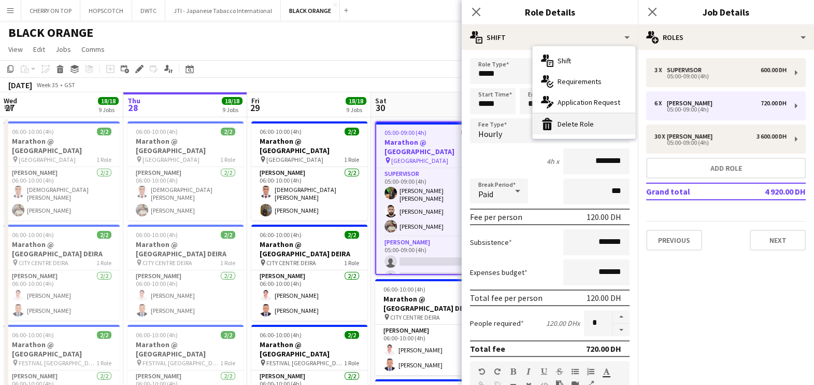
click at [583, 119] on div "bin-2 Delete Role" at bounding box center [584, 124] width 103 height 21
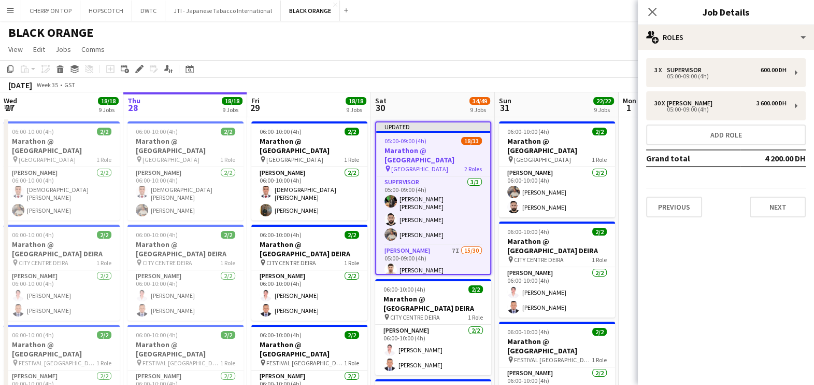
click at [483, 54] on app-page-menu "View Day view expanded Day view collapsed Month view Date picker Jump to today …" at bounding box center [407, 50] width 814 height 20
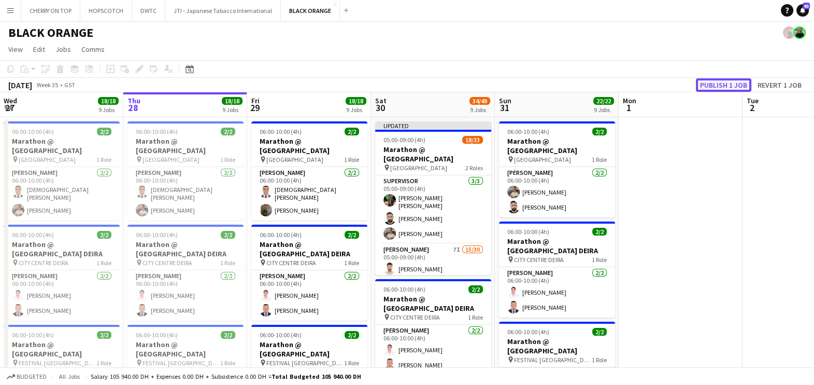
click at [719, 87] on button "Publish 1 job" at bounding box center [723, 84] width 55 height 13
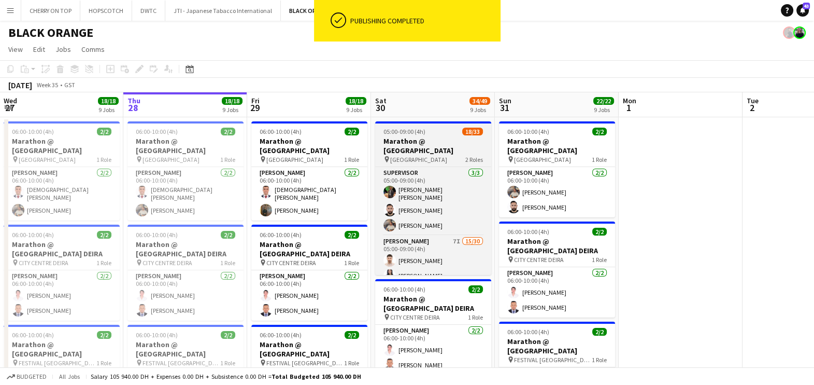
click at [425, 131] on div "05:00-09:00 (4h) 18/33" at bounding box center [433, 132] width 116 height 8
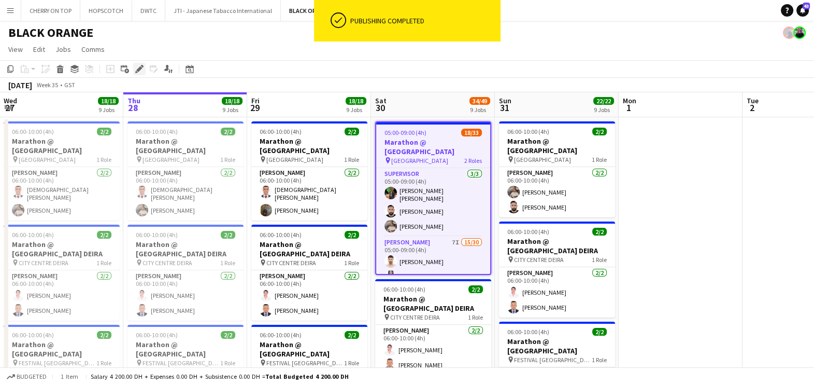
click at [138, 67] on icon at bounding box center [139, 69] width 6 height 6
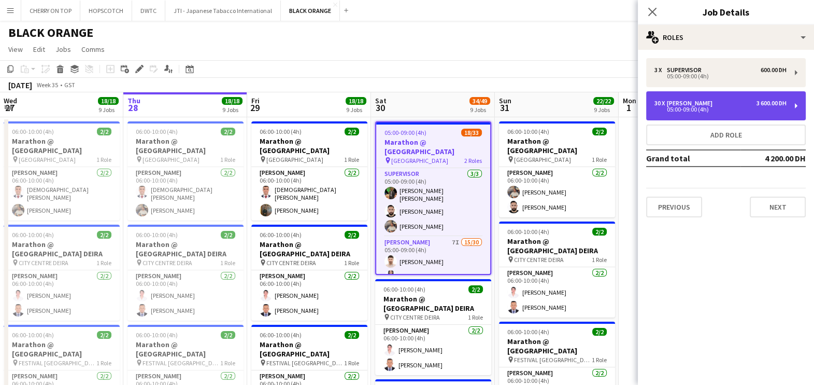
click at [662, 110] on div "05:00-09:00 (4h)" at bounding box center [721, 109] width 132 height 5
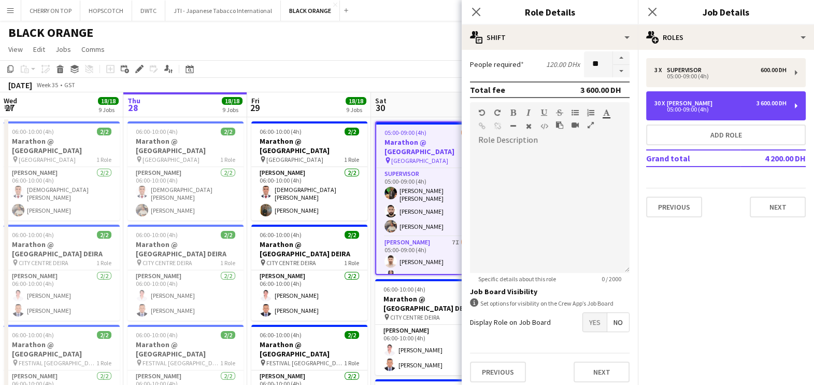
scroll to position [261, 0]
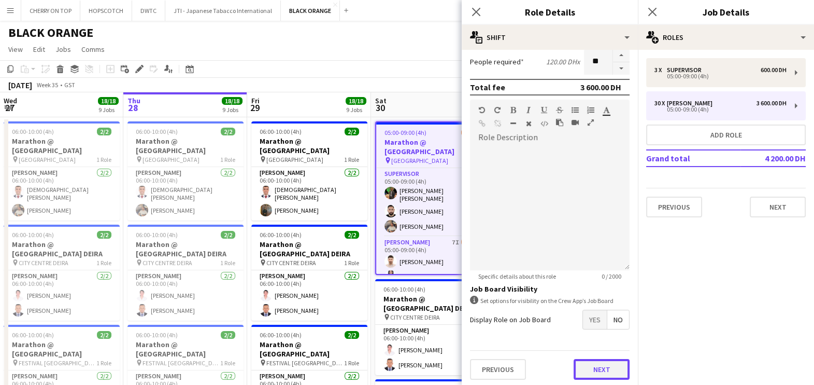
click at [590, 360] on button "Next" at bounding box center [602, 369] width 56 height 21
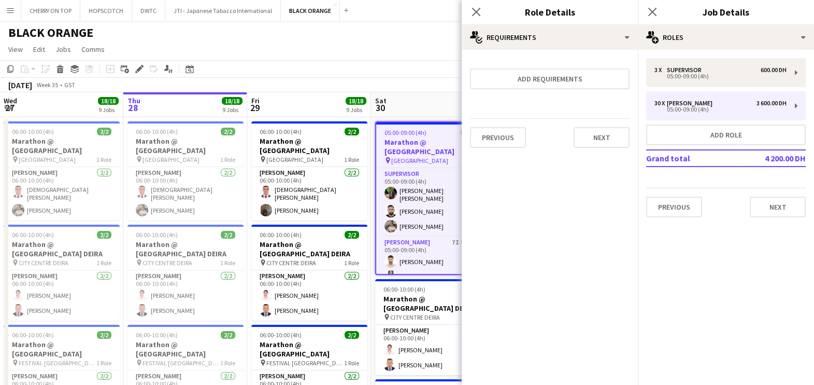
scroll to position [0, 0]
click at [500, 139] on button "Previous" at bounding box center [498, 137] width 56 height 21
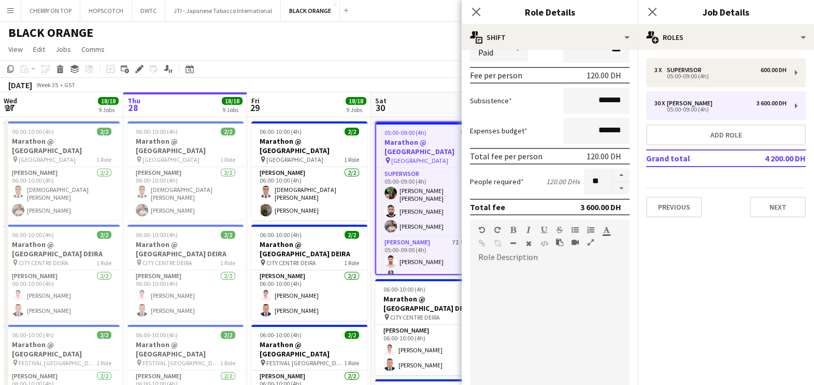
scroll to position [259, 0]
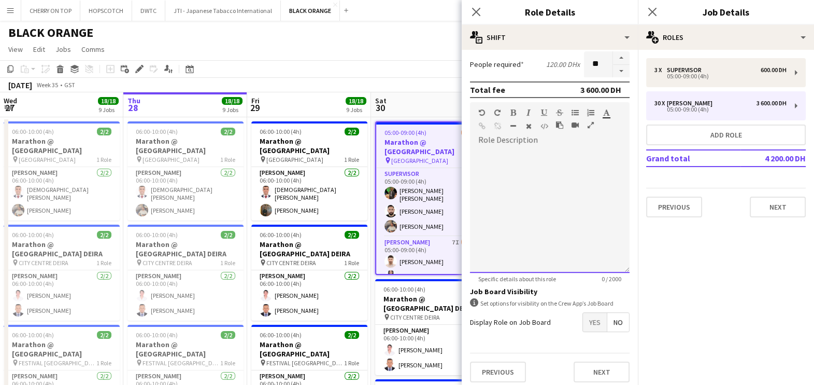
click at [505, 197] on div at bounding box center [550, 210] width 160 height 124
click at [774, 210] on button "Next" at bounding box center [778, 206] width 56 height 21
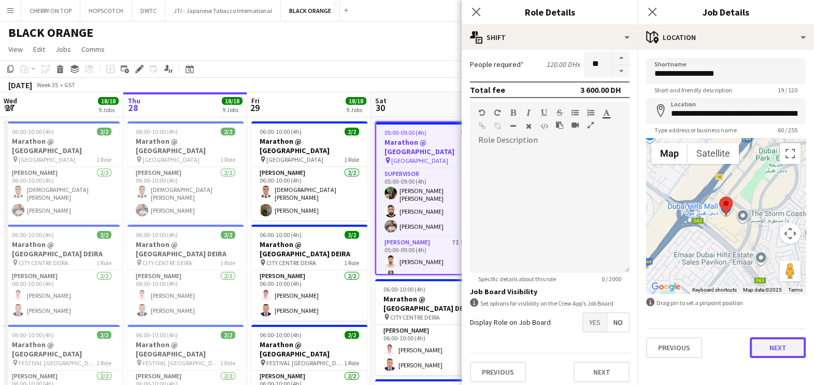
click at [770, 341] on button "Next" at bounding box center [778, 347] width 56 height 21
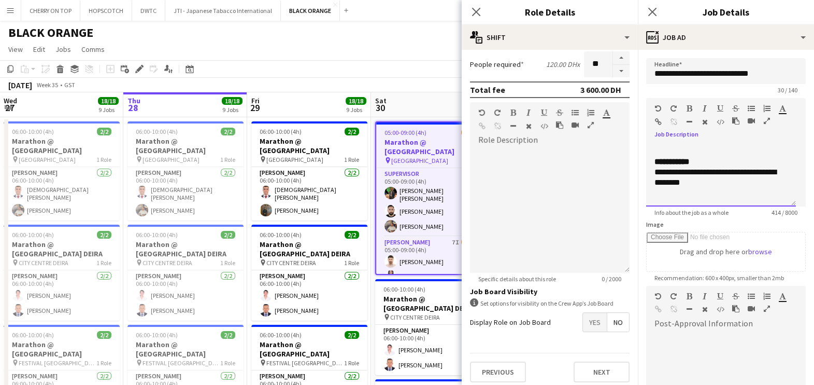
scroll to position [226, 0]
drag, startPoint x: 651, startPoint y: 182, endPoint x: 713, endPoint y: 179, distance: 62.3
click at [713, 179] on div "**********" at bounding box center [721, 175] width 150 height 62
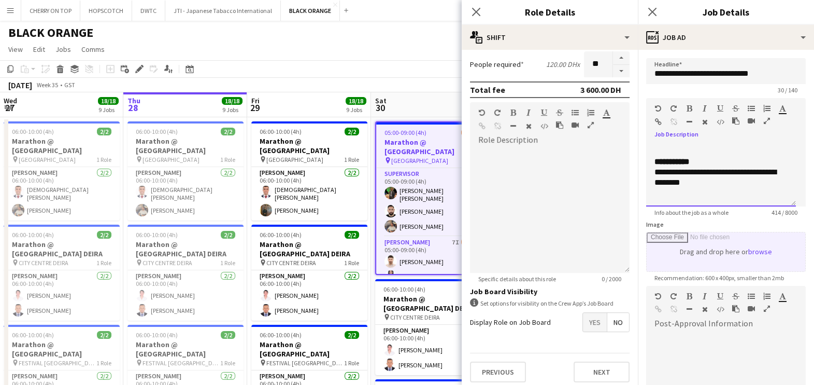
copy div "**********"
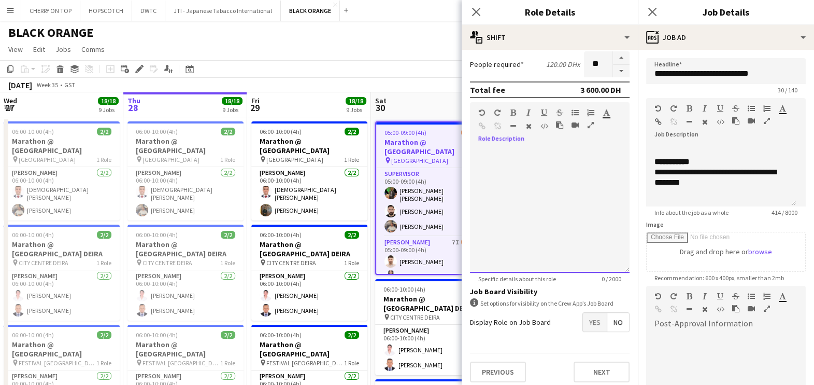
click at [532, 213] on div at bounding box center [550, 210] width 160 height 124
paste div
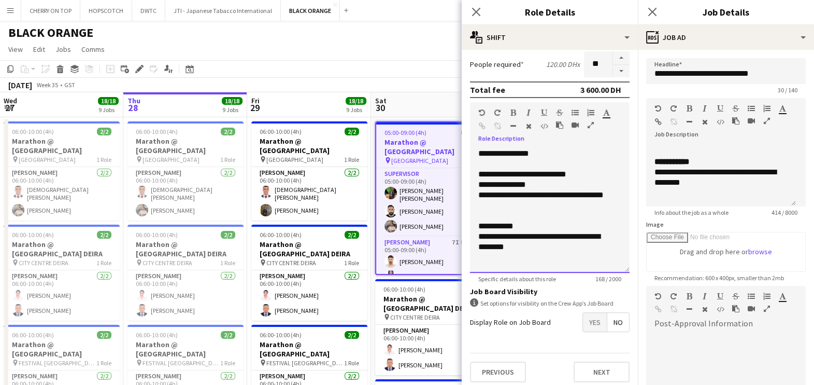
click at [500, 152] on div "**********" at bounding box center [545, 153] width 133 height 10
click at [512, 110] on icon "button" at bounding box center [514, 112] width 6 height 7
click at [548, 182] on div "**********" at bounding box center [545, 184] width 133 height 10
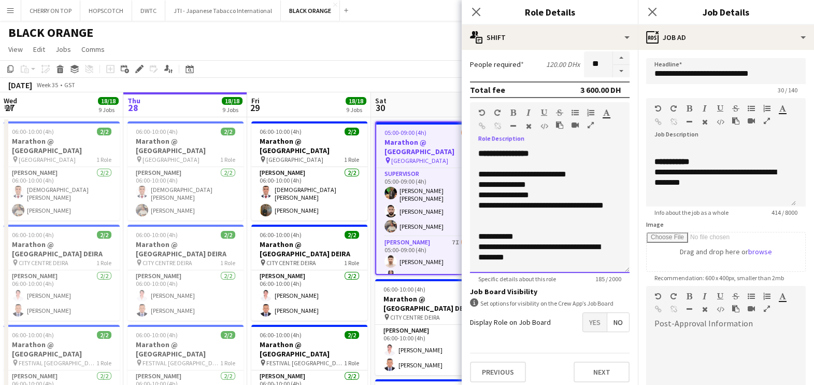
scroll to position [261, 0]
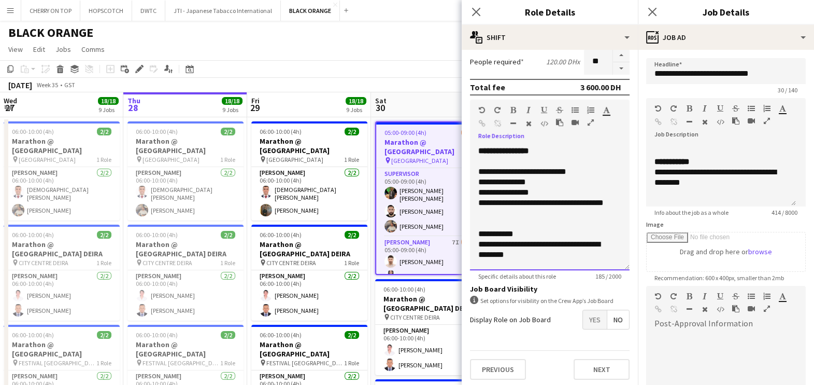
click at [480, 148] on b "**********" at bounding box center [504, 151] width 51 height 8
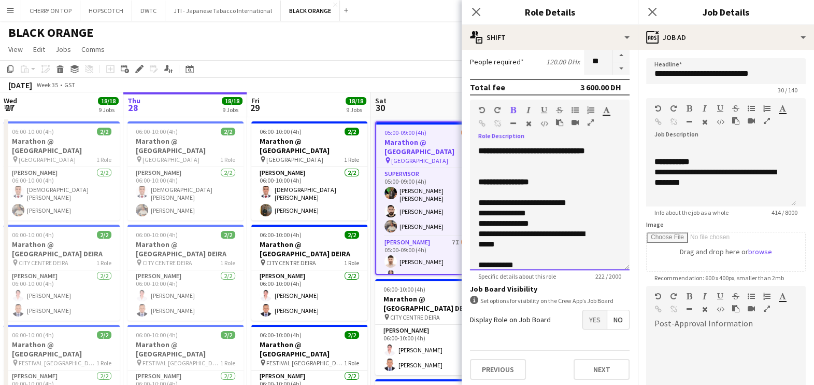
click at [536, 149] on b "**********" at bounding box center [532, 151] width 107 height 8
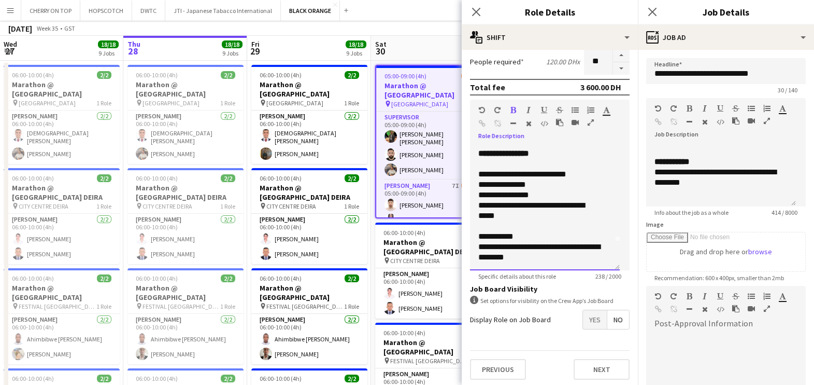
scroll to position [129, 0]
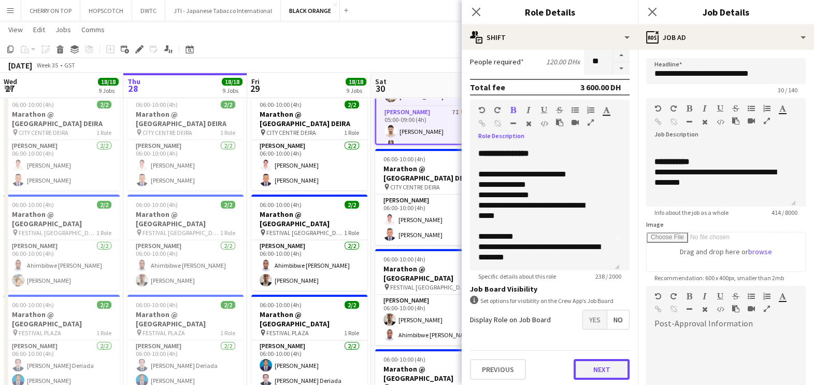
click at [593, 366] on button "Next" at bounding box center [602, 369] width 56 height 21
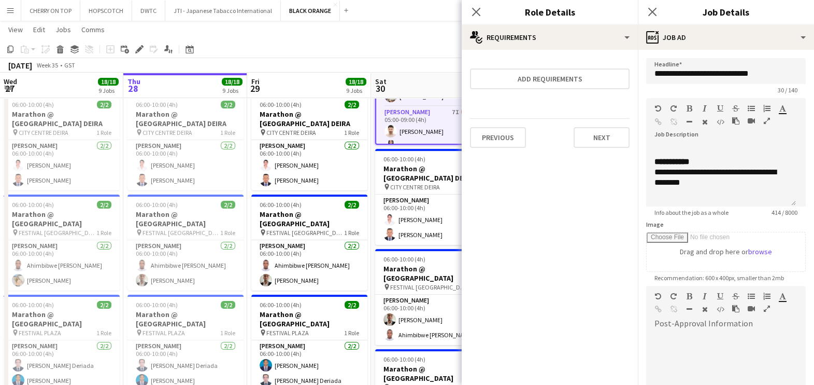
scroll to position [0, 0]
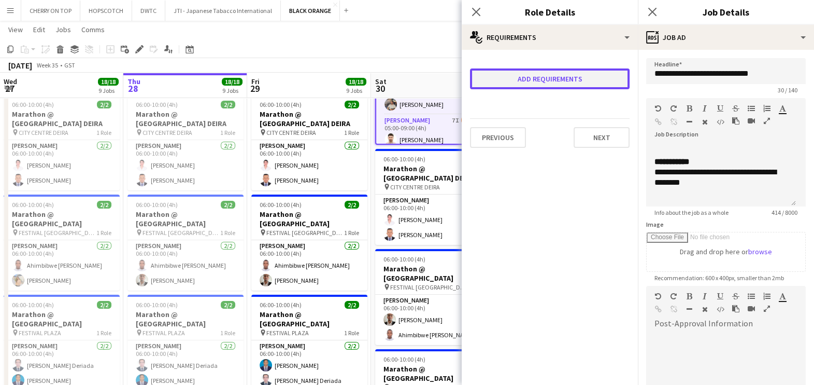
click at [585, 77] on button "Add requirements" at bounding box center [550, 78] width 160 height 21
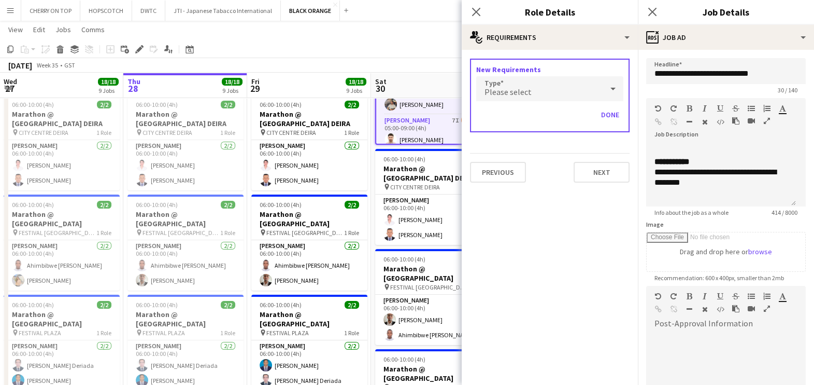
click at [571, 87] on div "Please select" at bounding box center [539, 88] width 126 height 25
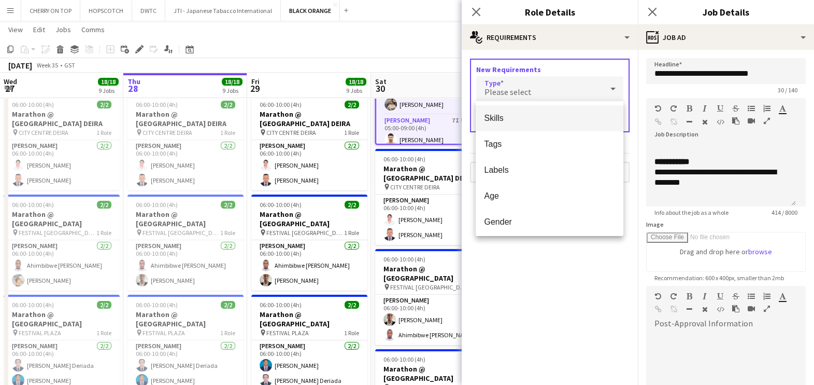
click at [570, 119] on span "Skills" at bounding box center [549, 118] width 131 height 10
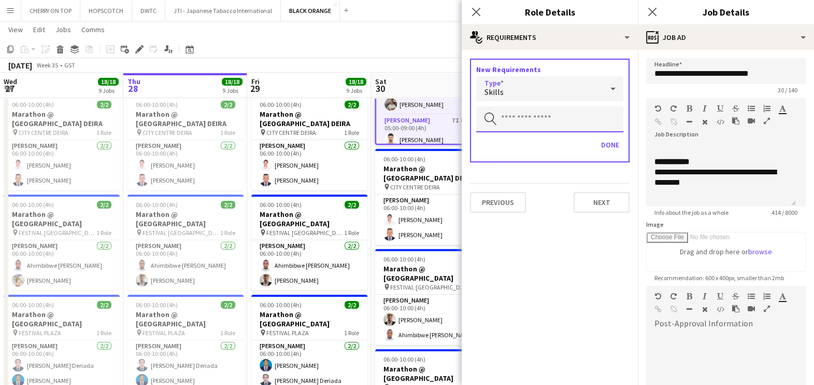
click at [567, 117] on input "text" at bounding box center [549, 119] width 147 height 26
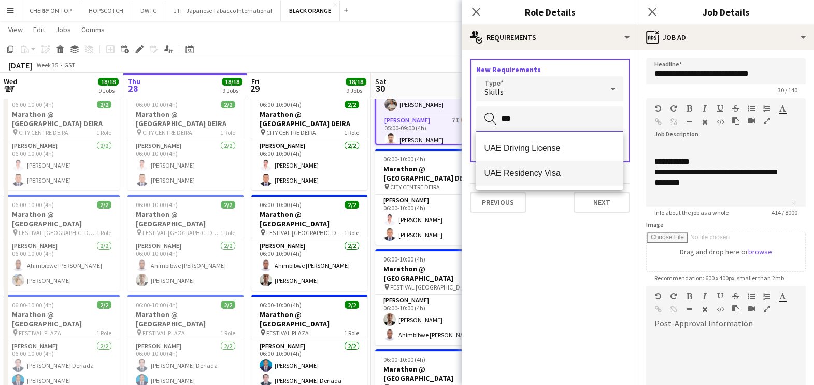
type input "***"
click at [538, 167] on mat-option "UAE Residency Visa" at bounding box center [550, 173] width 148 height 25
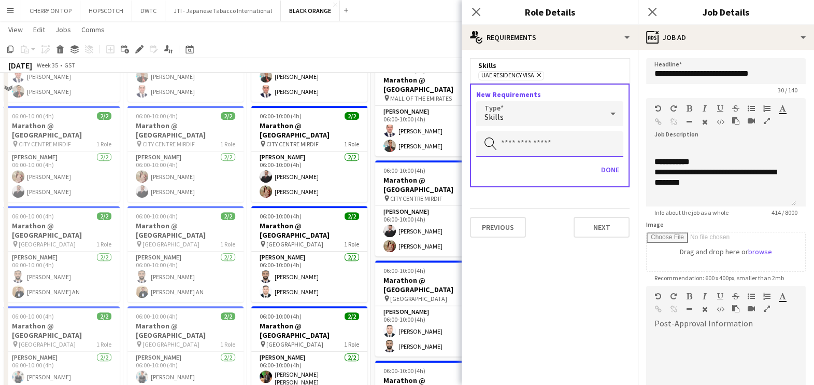
scroll to position [129, 0]
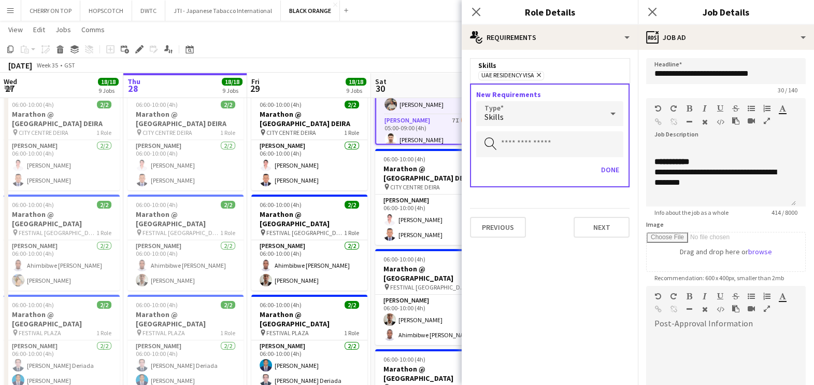
click at [536, 114] on div "Skills" at bounding box center [539, 113] width 126 height 25
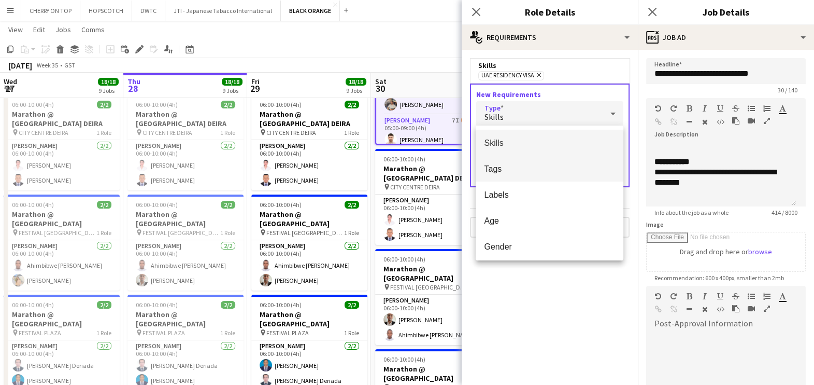
click at [537, 162] on mat-option "Tags" at bounding box center [550, 169] width 148 height 26
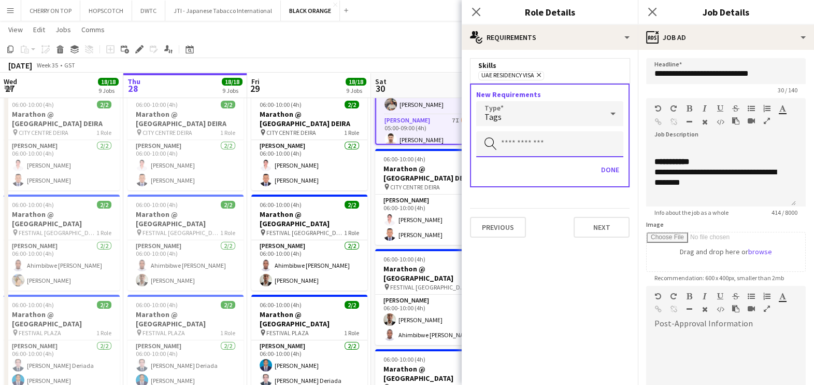
click at [525, 144] on input "text" at bounding box center [549, 144] width 147 height 26
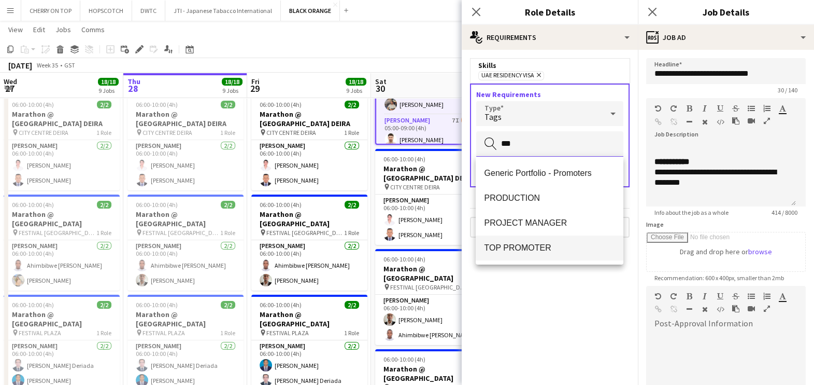
type input "***"
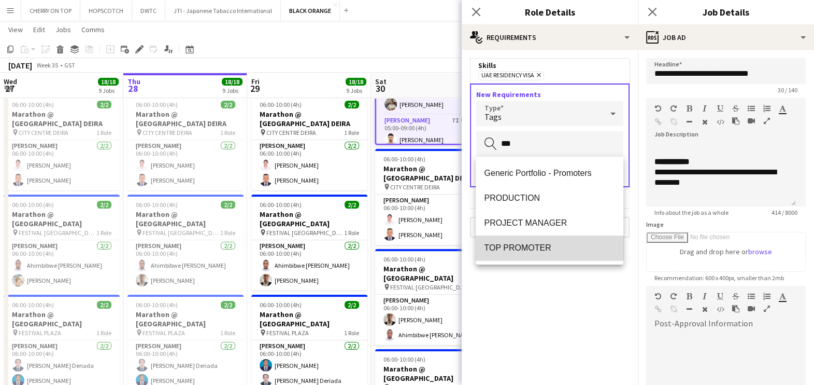
click at [507, 246] on span "TOP PROMOTER" at bounding box center [549, 248] width 131 height 10
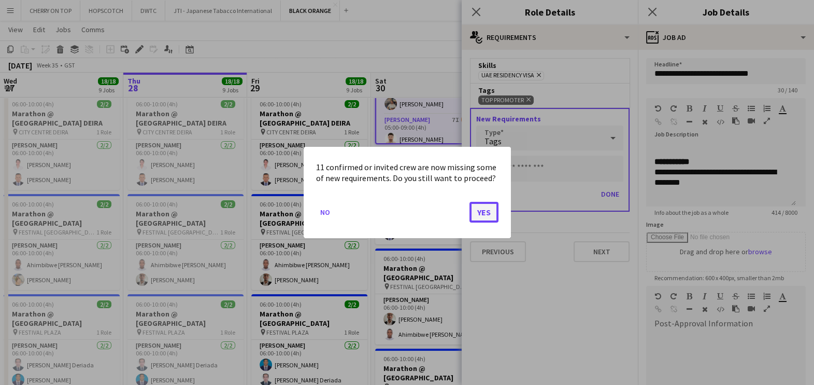
click at [485, 211] on button "Yes" at bounding box center [484, 212] width 29 height 21
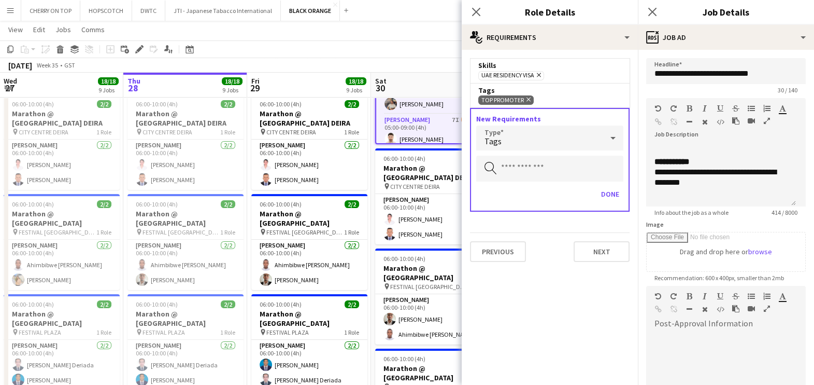
scroll to position [129, 0]
click at [607, 187] on button "Done" at bounding box center [610, 194] width 26 height 17
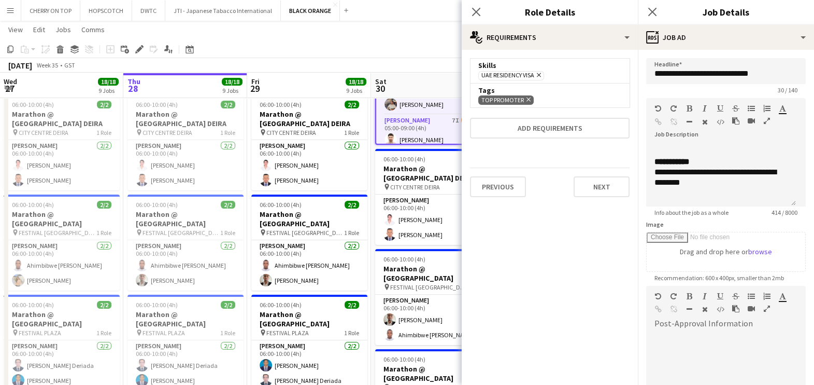
click at [591, 175] on div "Previous Next" at bounding box center [550, 186] width 160 height 38
click at [594, 181] on button "Next" at bounding box center [602, 186] width 56 height 21
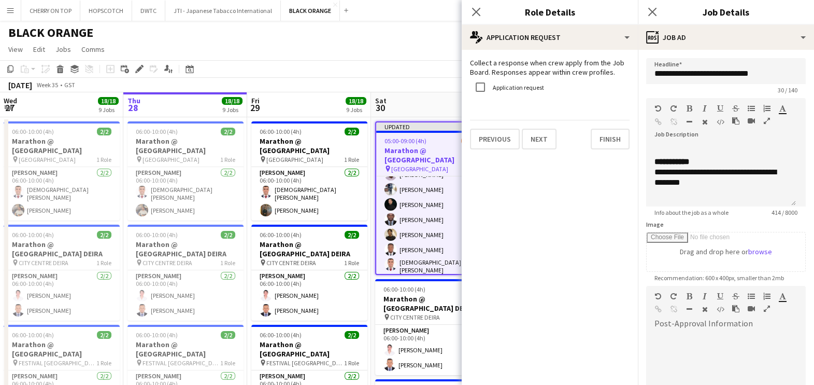
scroll to position [259, 0]
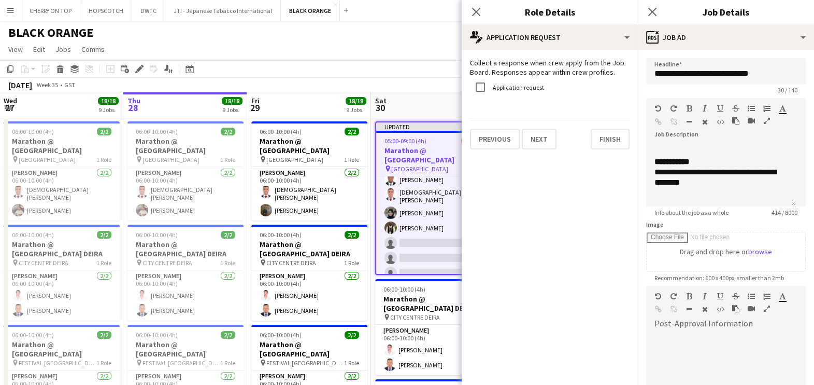
click at [442, 80] on div "August 2025 Week 35 • GST Publish 1 job Revert 1 job" at bounding box center [407, 85] width 814 height 15
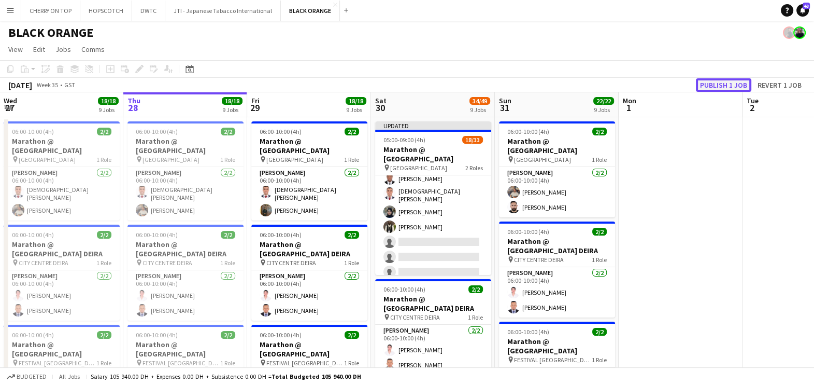
click at [731, 88] on button "Publish 1 job" at bounding box center [723, 84] width 55 height 13
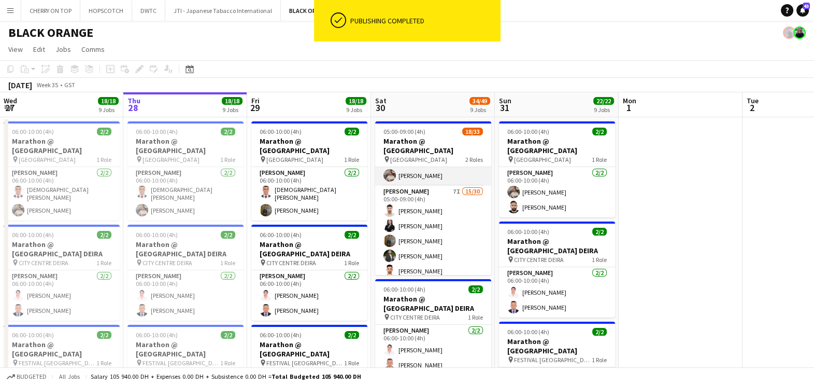
scroll to position [64, 0]
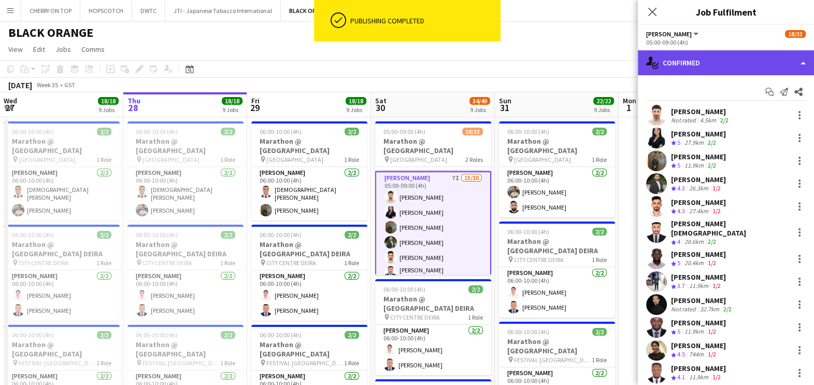
click at [719, 56] on div "single-neutral-actions-check-2 Confirmed" at bounding box center [726, 62] width 176 height 25
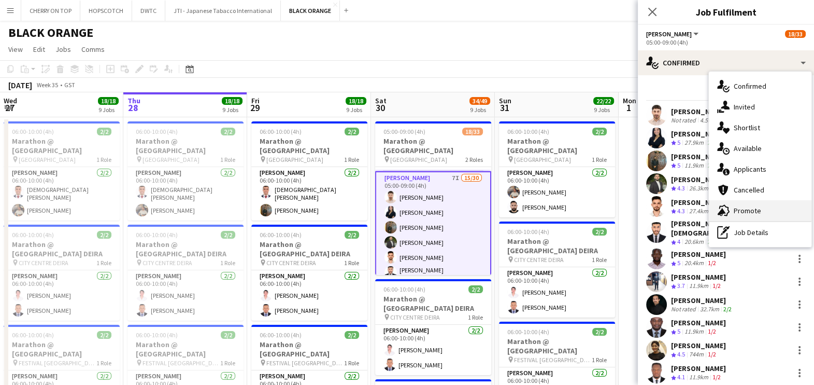
click at [736, 209] on div "advertising-megaphone Promote" at bounding box center [760, 210] width 103 height 21
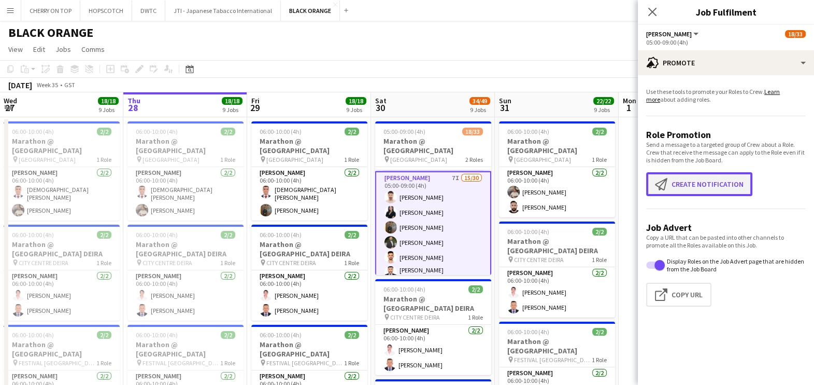
click at [708, 176] on button "Create notification Create notification" at bounding box center [699, 184] width 106 height 24
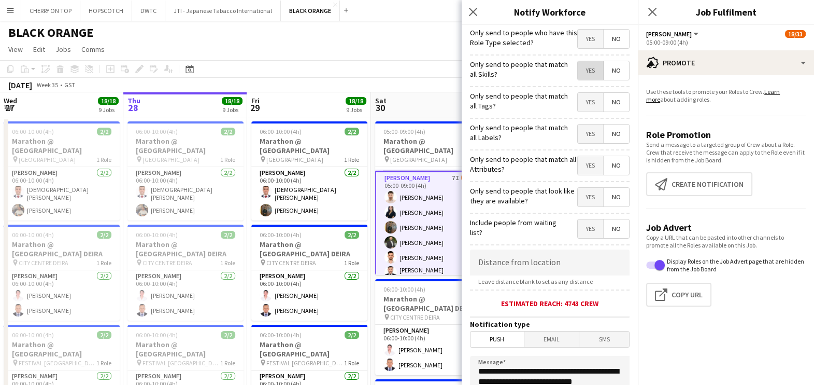
click at [578, 71] on span "Yes" at bounding box center [590, 70] width 25 height 19
click at [585, 104] on span "Yes" at bounding box center [590, 102] width 25 height 19
click at [578, 139] on span "Yes" at bounding box center [590, 133] width 25 height 19
drag, startPoint x: 579, startPoint y: 160, endPoint x: 579, endPoint y: 166, distance: 6.2
click at [579, 160] on span "Yes" at bounding box center [590, 165] width 25 height 19
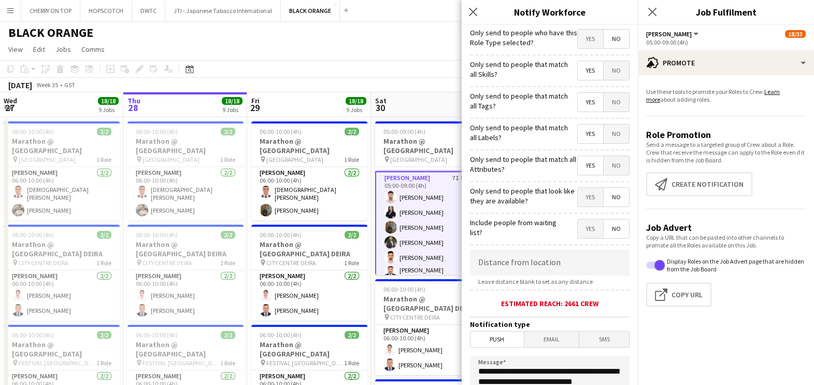
drag, startPoint x: 576, startPoint y: 188, endPoint x: 571, endPoint y: 194, distance: 8.4
click at [578, 188] on span "Yes" at bounding box center [590, 197] width 25 height 19
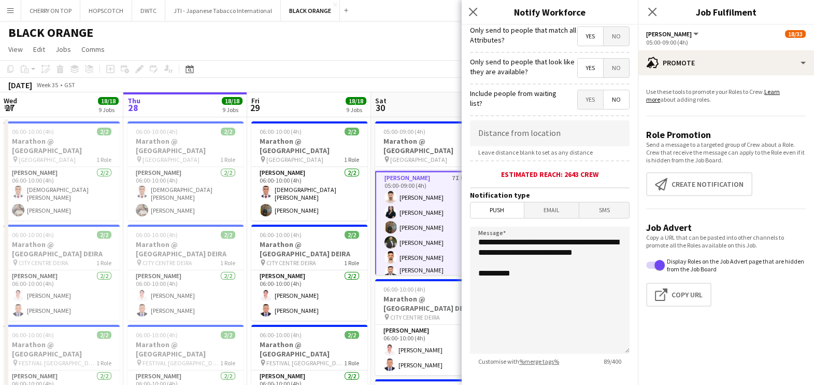
scroll to position [184, 0]
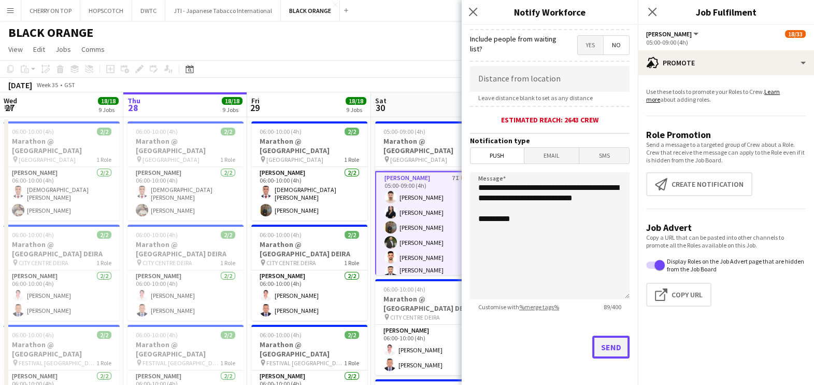
click at [597, 344] on button "Send" at bounding box center [611, 346] width 37 height 23
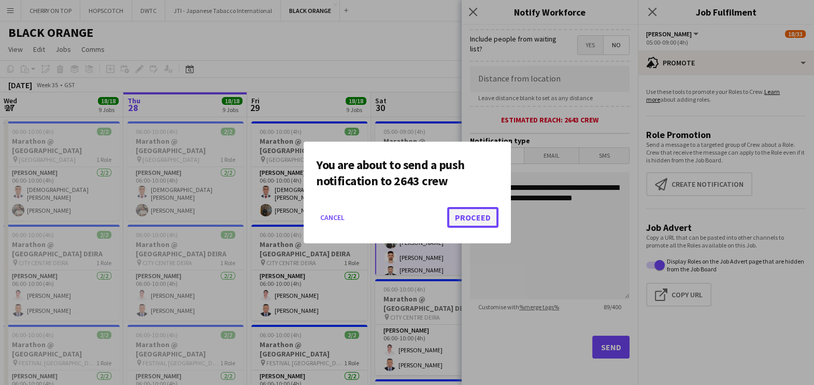
click at [477, 220] on button "Proceed" at bounding box center [472, 217] width 51 height 21
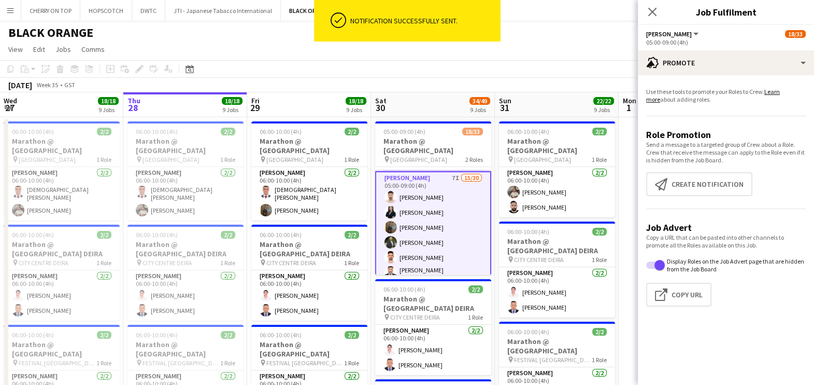
click at [420, 74] on app-toolbar "Copy Paste Paste Ctrl+V Paste with crew Ctrl+Shift+V Paste linked Job Delete Gr…" at bounding box center [407, 69] width 814 height 18
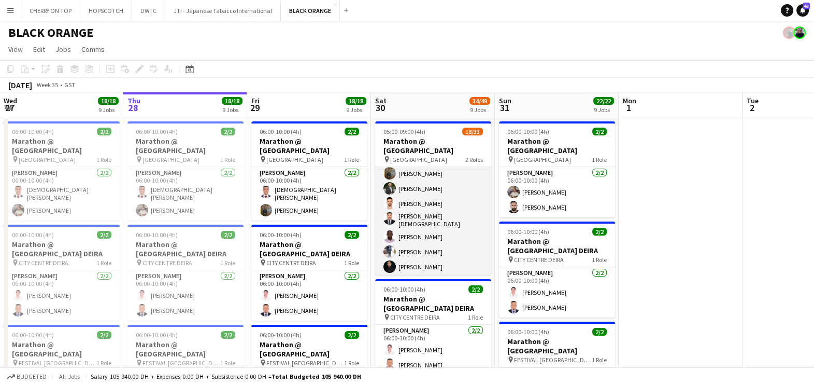
scroll to position [0, 0]
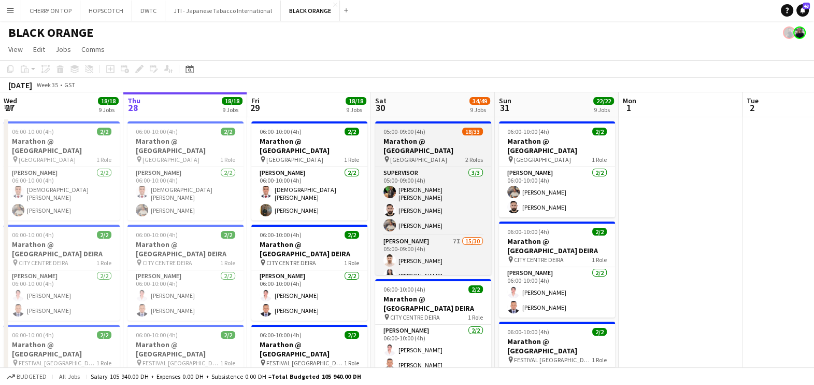
click at [433, 135] on div "05:00-09:00 (4h) 18/33" at bounding box center [433, 132] width 116 height 8
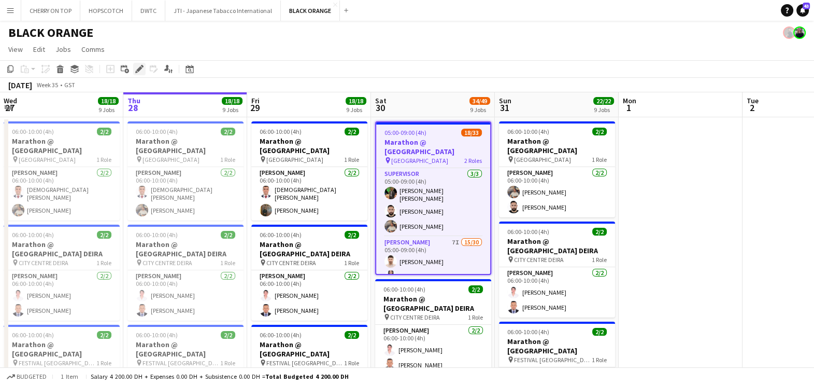
click at [136, 70] on icon at bounding box center [139, 69] width 6 height 6
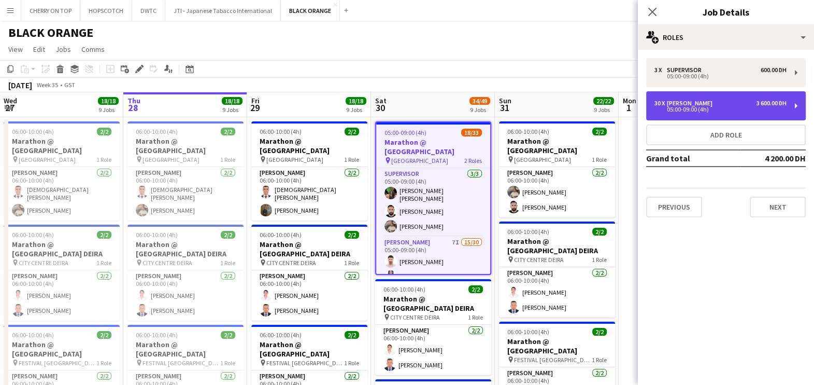
click at [722, 103] on div "30 x Usher 3 600.00 DH" at bounding box center [721, 103] width 132 height 7
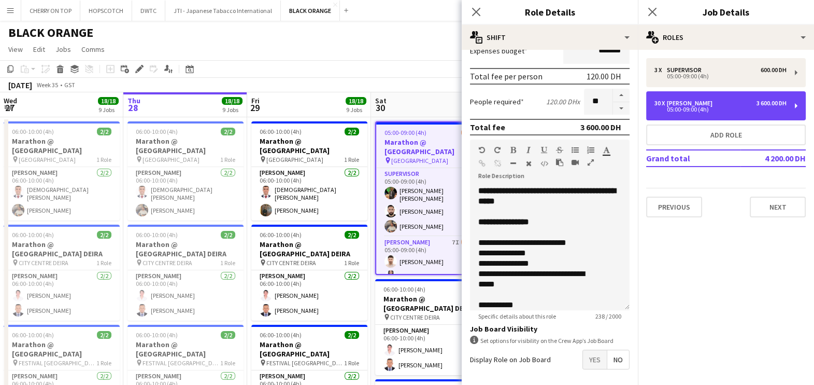
scroll to position [261, 0]
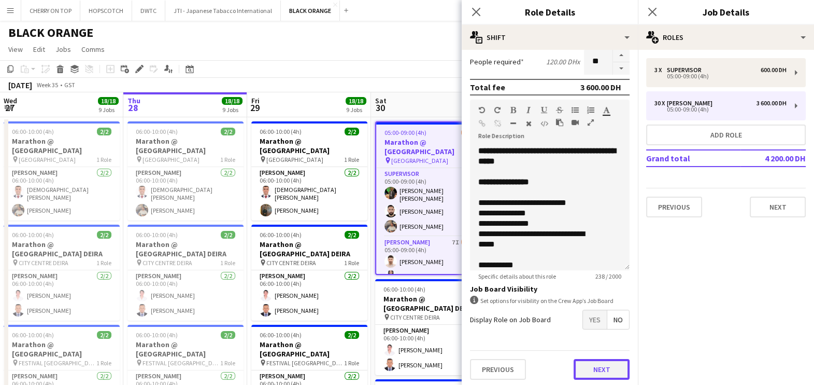
click at [596, 365] on button "Next" at bounding box center [602, 369] width 56 height 21
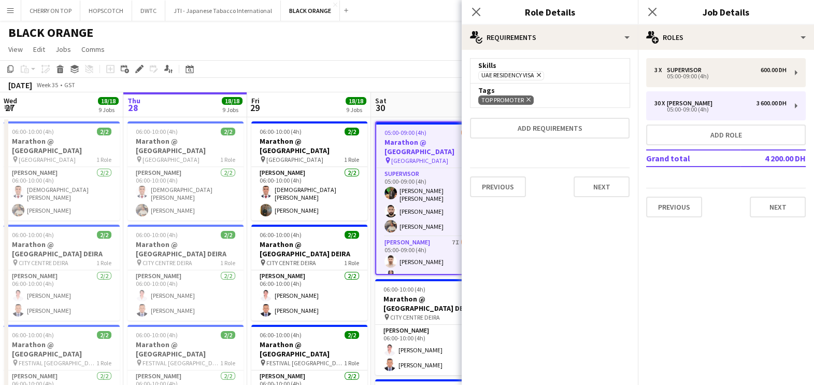
scroll to position [0, 0]
drag, startPoint x: 527, startPoint y: 98, endPoint x: 531, endPoint y: 105, distance: 8.4
click at [528, 98] on icon "Remove" at bounding box center [527, 99] width 7 height 7
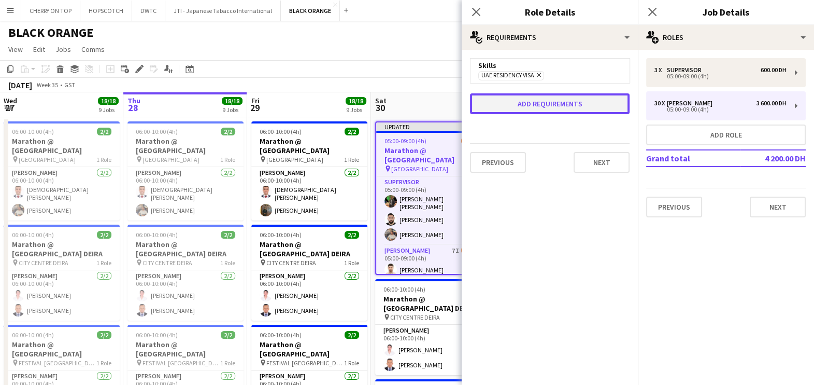
click at [539, 104] on button "Add requirements" at bounding box center [550, 103] width 160 height 21
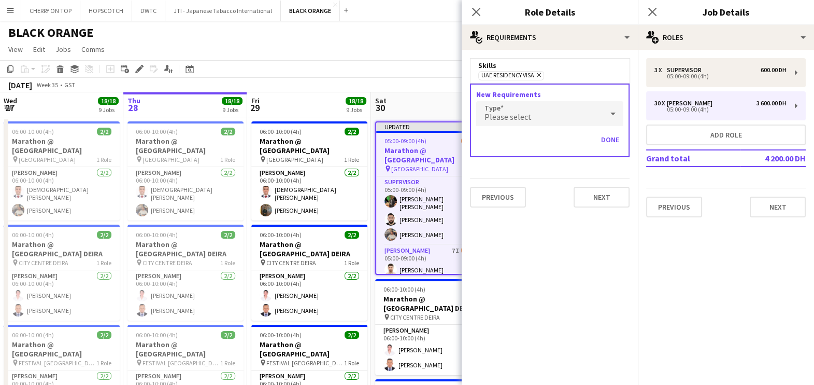
click at [542, 112] on div "Please select" at bounding box center [539, 113] width 126 height 25
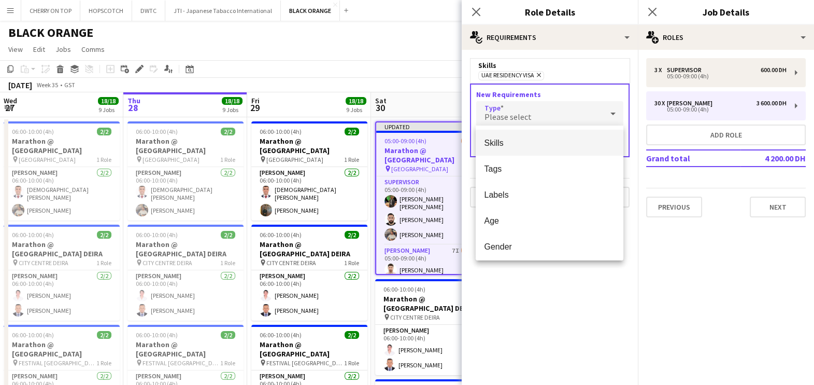
click at [543, 146] on span "Skills" at bounding box center [549, 143] width 131 height 10
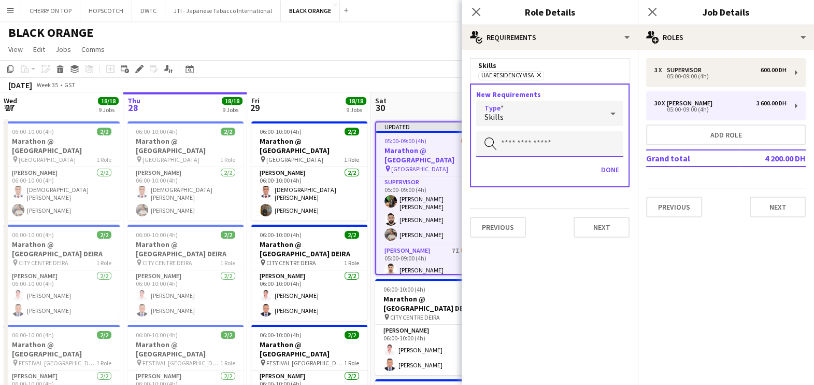
click at [547, 146] on input "text" at bounding box center [549, 144] width 147 height 26
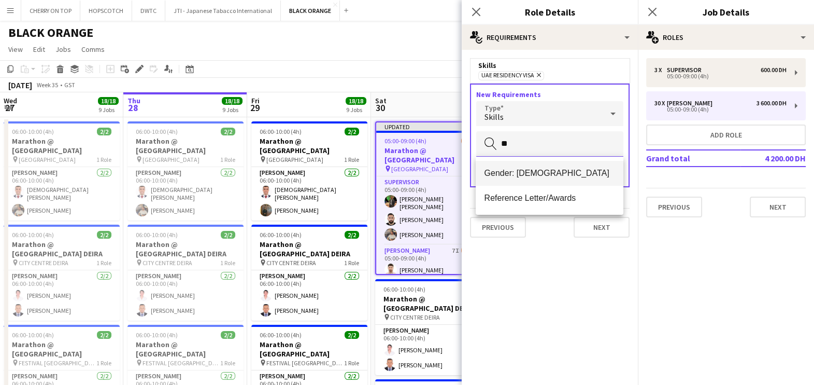
type input "**"
click at [558, 168] on span "Gender: Female" at bounding box center [549, 173] width 131 height 10
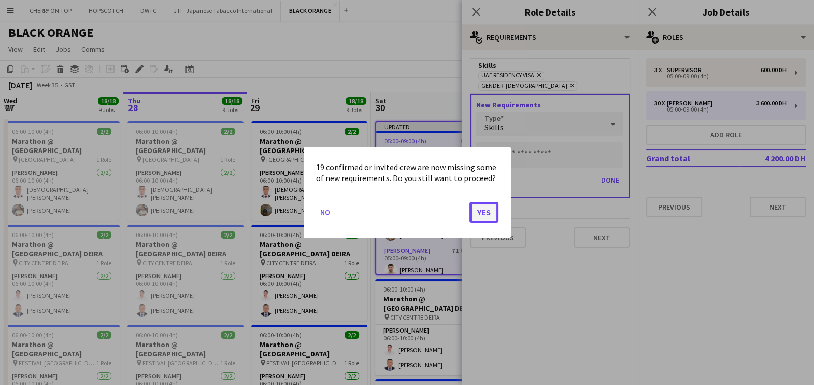
click at [486, 216] on button "Yes" at bounding box center [484, 212] width 29 height 21
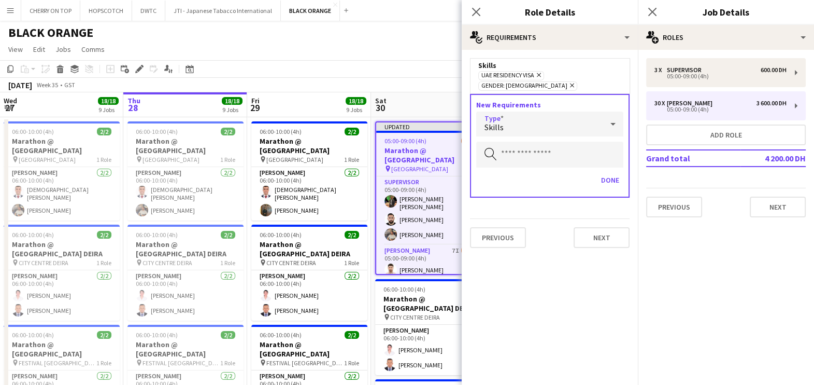
click at [544, 119] on div "Skills" at bounding box center [539, 123] width 126 height 25
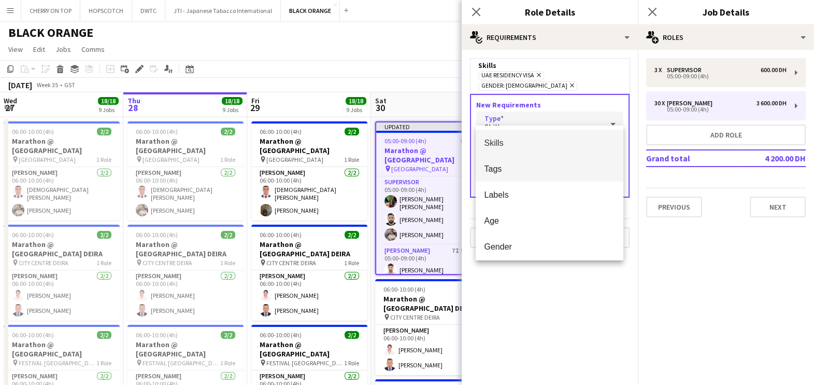
click at [545, 167] on span "Tags" at bounding box center [549, 169] width 131 height 10
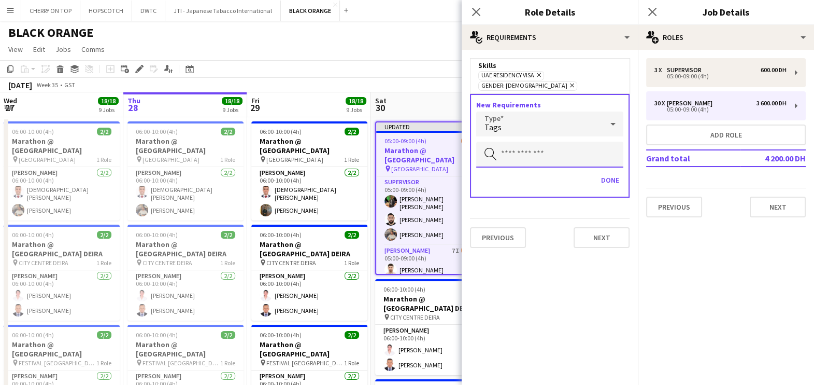
click at [539, 142] on input "text" at bounding box center [549, 155] width 147 height 26
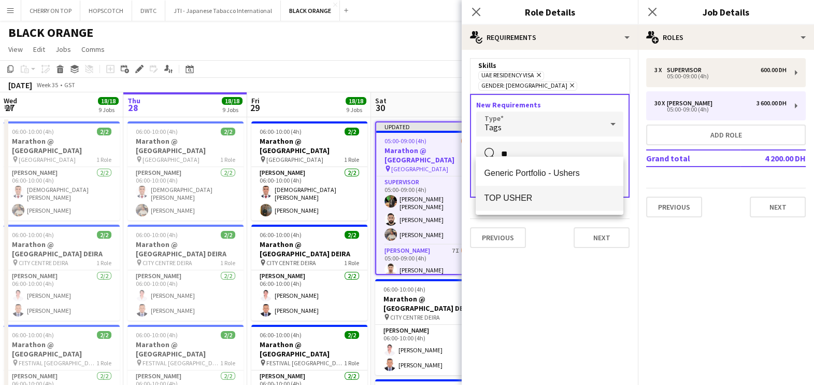
type input "**"
click at [532, 192] on mat-option "TOP USHER" at bounding box center [550, 198] width 148 height 25
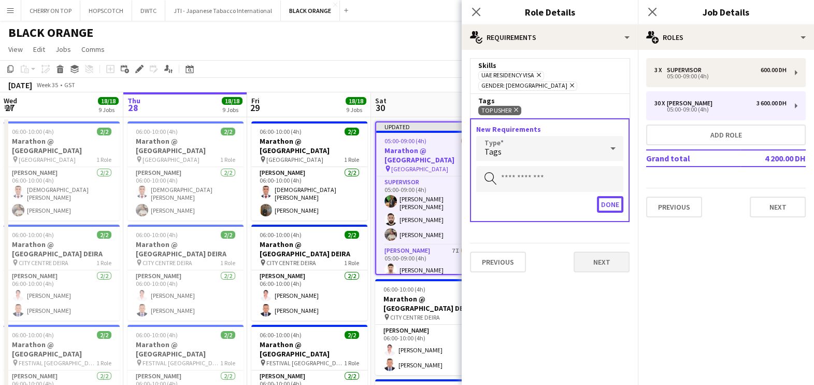
click at [617, 196] on button "Done" at bounding box center [610, 204] width 26 height 17
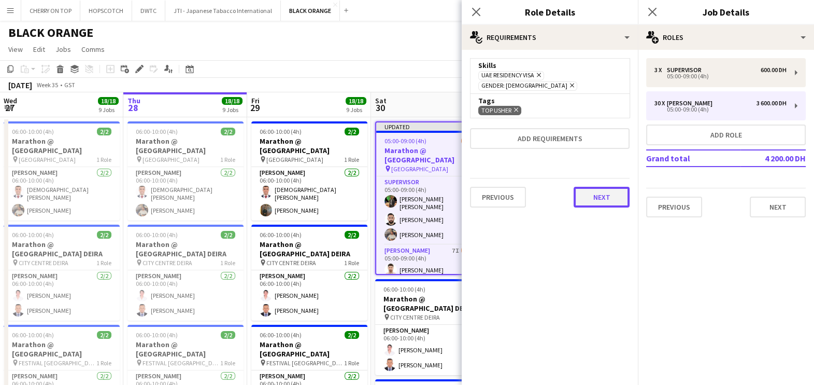
click at [609, 190] on button "Next" at bounding box center [602, 197] width 56 height 21
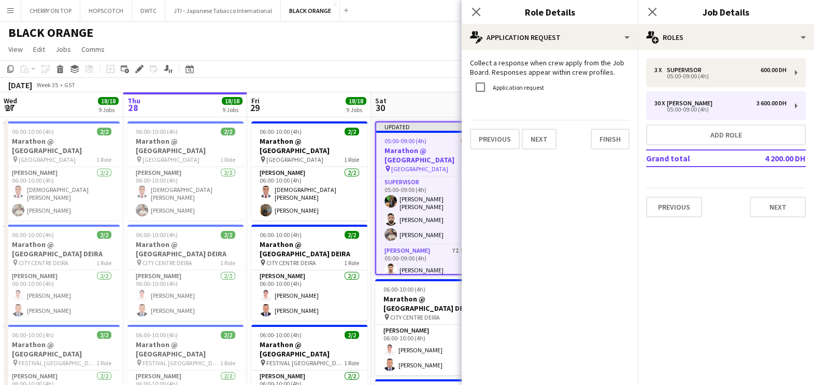
click at [397, 83] on div "August 2025 Week 35 • GST Publish 1 job Revert 1 job" at bounding box center [407, 85] width 814 height 15
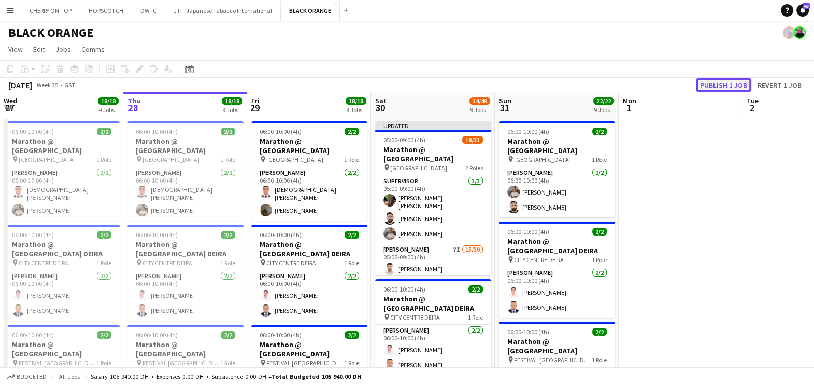
click at [740, 83] on button "Publish 1 job" at bounding box center [723, 84] width 55 height 13
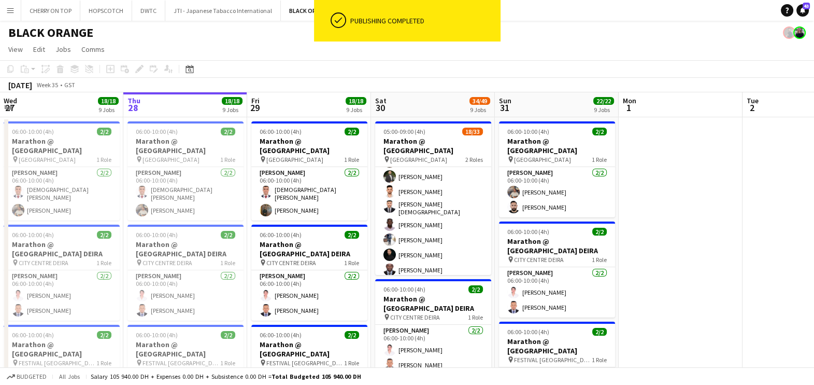
click at [440, 211] on app-card-role "Usher 7I 15/30 05:00-09:00 (4h) Eyad Jawad Maria Sedo Jevas Nangsi Muhab Tulaim…" at bounding box center [433, 344] width 116 height 477
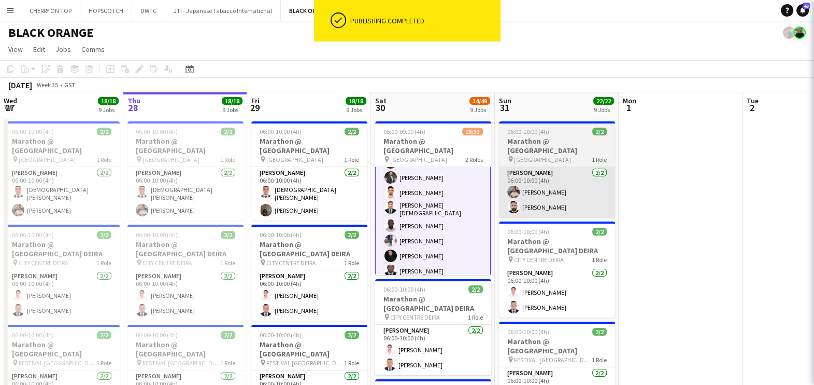
scroll to position [130, 0]
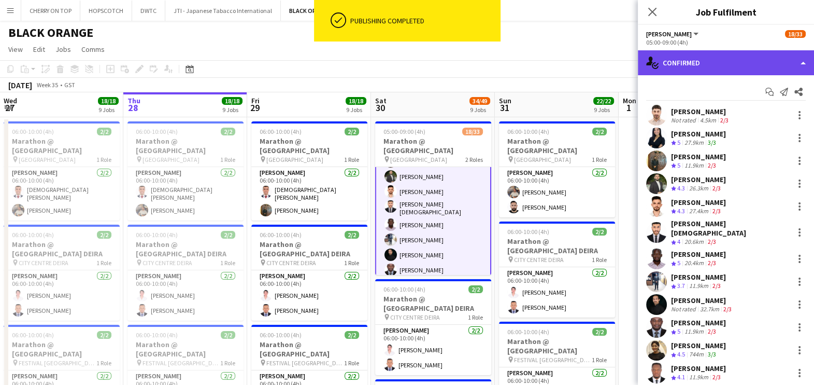
click at [739, 63] on div "single-neutral-actions-check-2 Confirmed" at bounding box center [726, 62] width 176 height 25
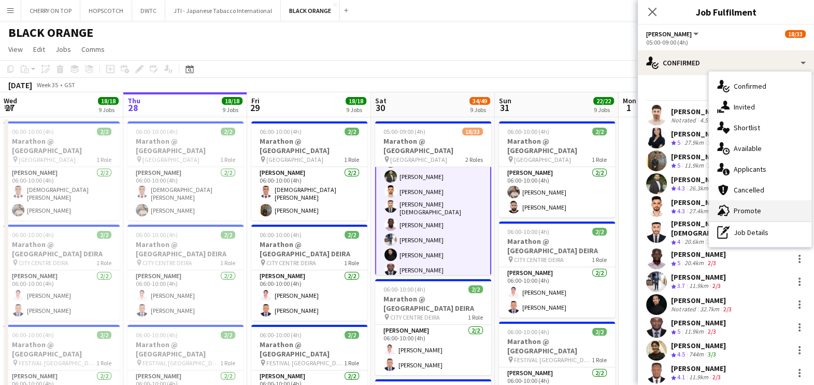
click at [748, 210] on div "advertising-megaphone Promote" at bounding box center [760, 210] width 103 height 21
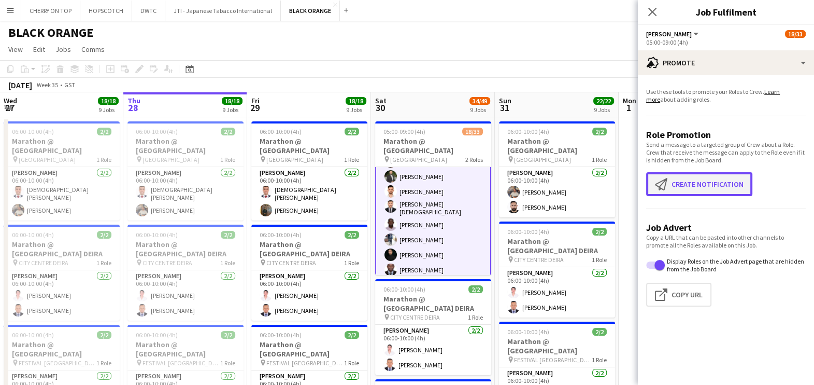
click at [702, 187] on button "Create notification Create notification" at bounding box center [699, 184] width 106 height 24
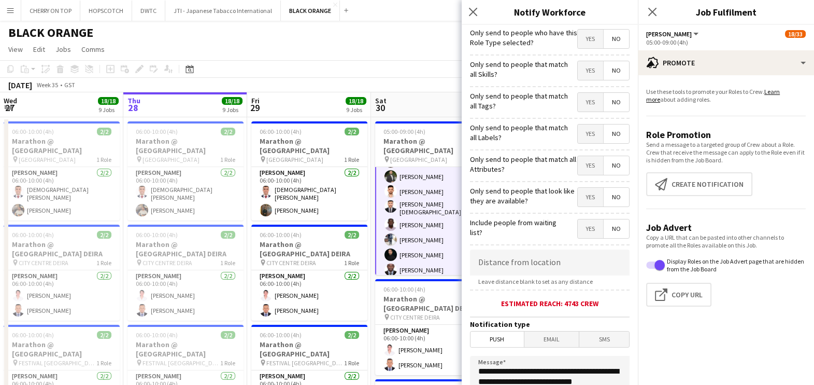
click at [583, 74] on span "Yes" at bounding box center [590, 70] width 25 height 19
click at [578, 109] on span "Yes" at bounding box center [590, 102] width 25 height 19
click at [578, 133] on span "Yes" at bounding box center [590, 133] width 25 height 19
click at [578, 160] on span "Yes" at bounding box center [590, 165] width 25 height 19
click at [578, 192] on span "Yes" at bounding box center [590, 197] width 25 height 19
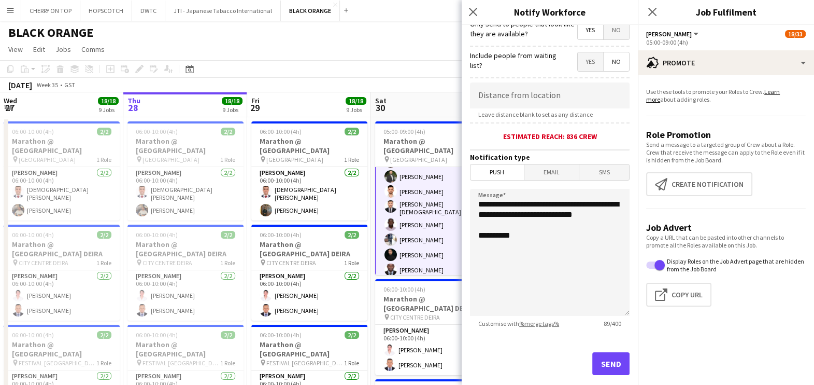
scroll to position [184, 0]
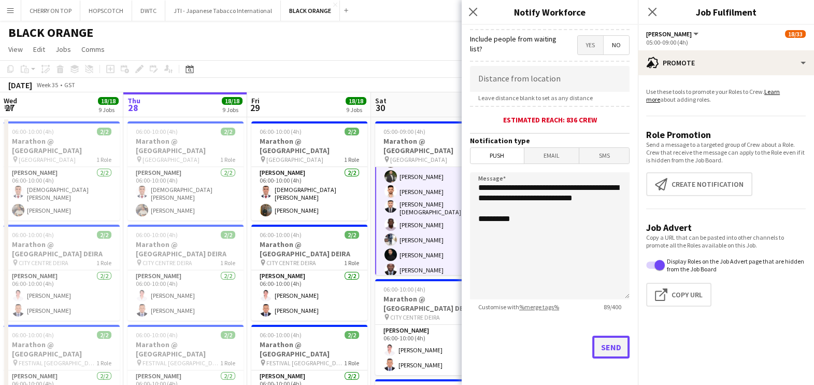
click at [606, 343] on button "Send" at bounding box center [611, 346] width 37 height 23
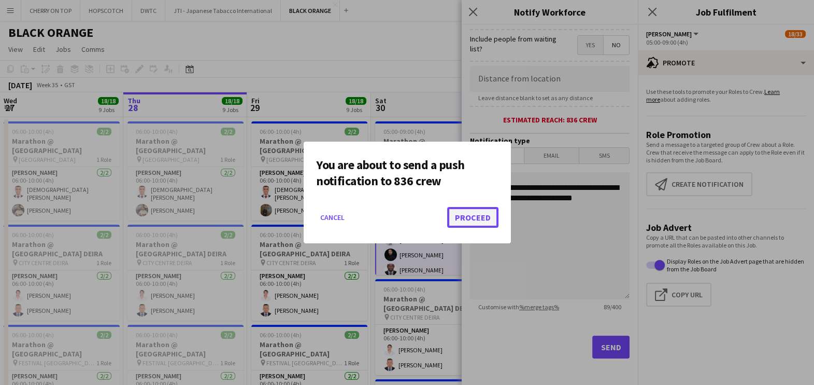
click at [480, 214] on button "Proceed" at bounding box center [472, 217] width 51 height 21
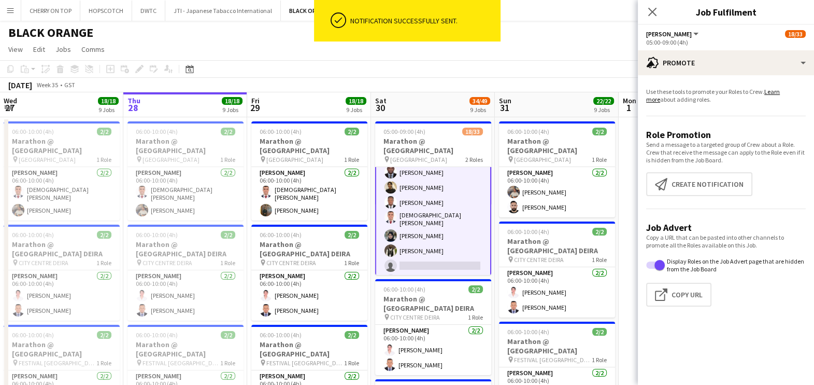
scroll to position [0, 0]
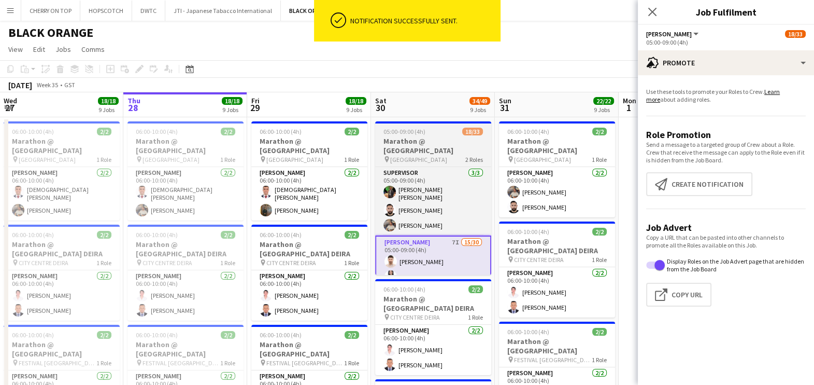
click at [425, 138] on h3 "Marathon @ DUBAI HILLS MALL" at bounding box center [433, 145] width 116 height 19
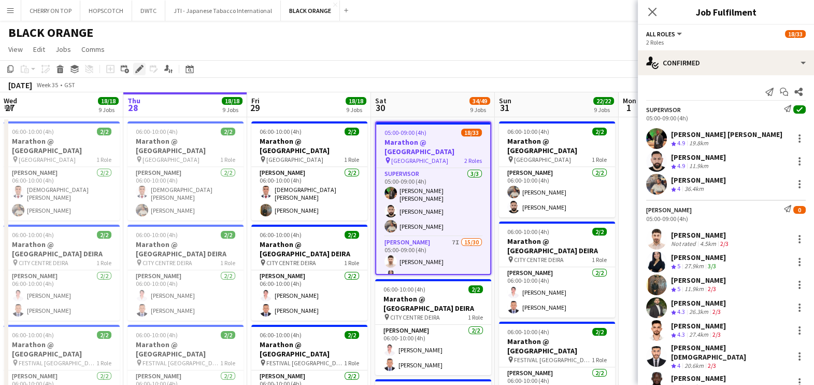
click at [142, 74] on div "Edit" at bounding box center [139, 69] width 12 height 12
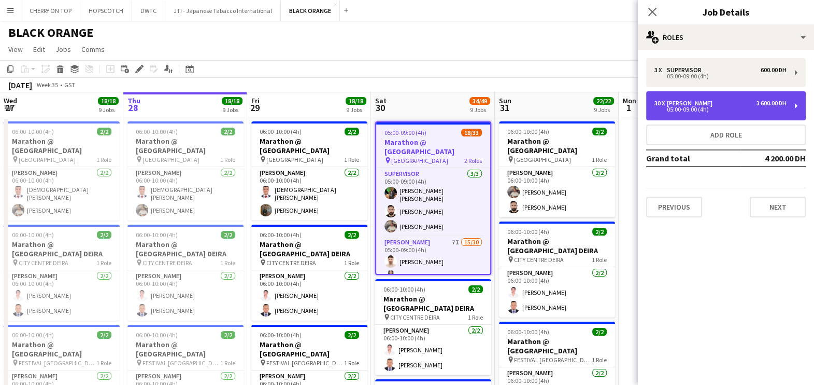
click at [724, 105] on div "30 x Usher 3 600.00 DH" at bounding box center [721, 103] width 132 height 7
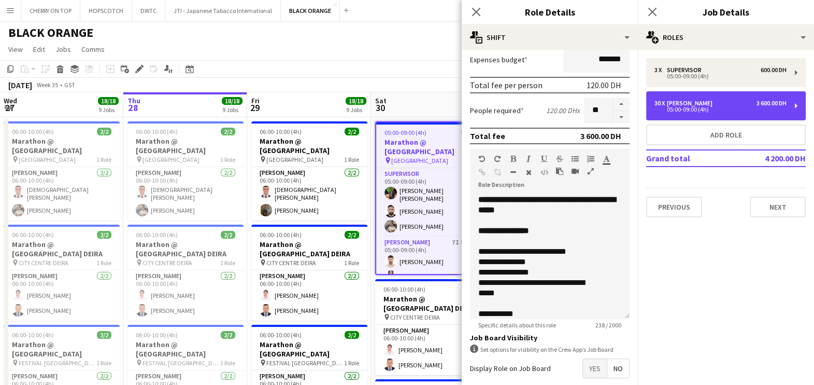
scroll to position [261, 0]
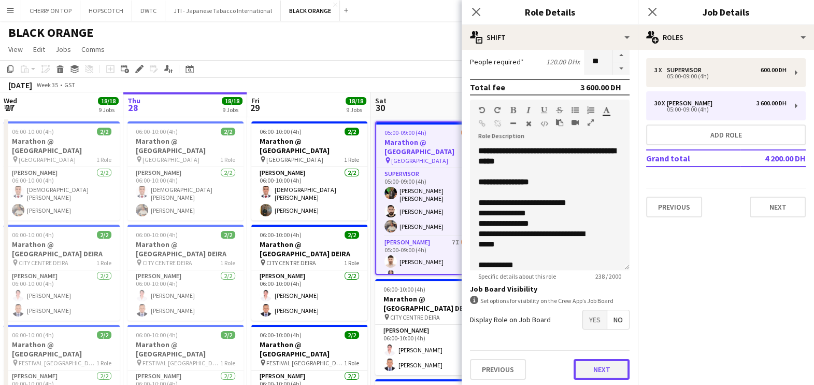
click at [584, 364] on button "Next" at bounding box center [602, 369] width 56 height 21
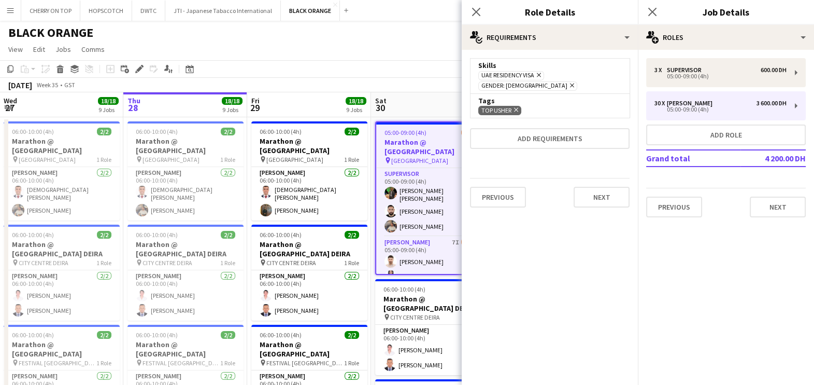
click at [574, 83] on icon at bounding box center [572, 85] width 4 height 4
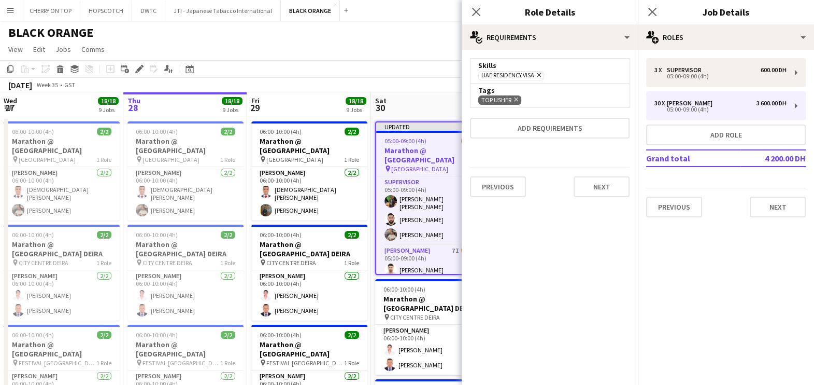
click at [410, 60] on app-page-menu "View Day view expanded Day view collapsed Month view Date picker Jump to today …" at bounding box center [407, 50] width 814 height 20
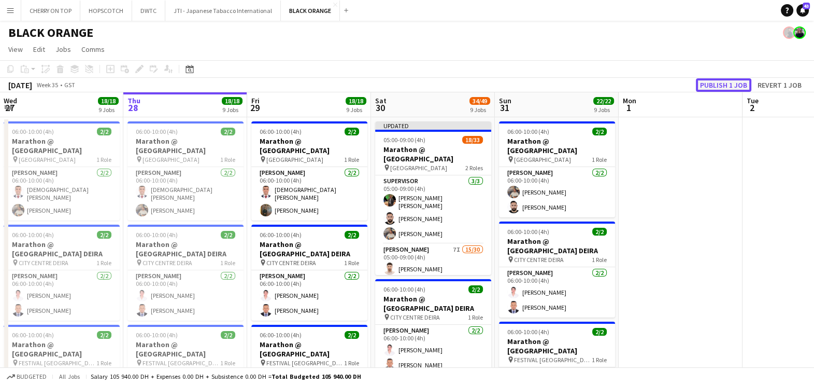
click at [731, 83] on button "Publish 1 job" at bounding box center [723, 84] width 55 height 13
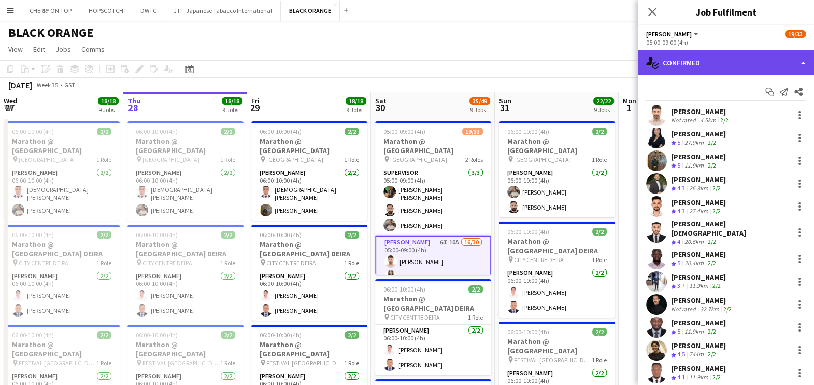
click at [741, 61] on div "single-neutral-actions-check-2 Confirmed" at bounding box center [726, 62] width 176 height 25
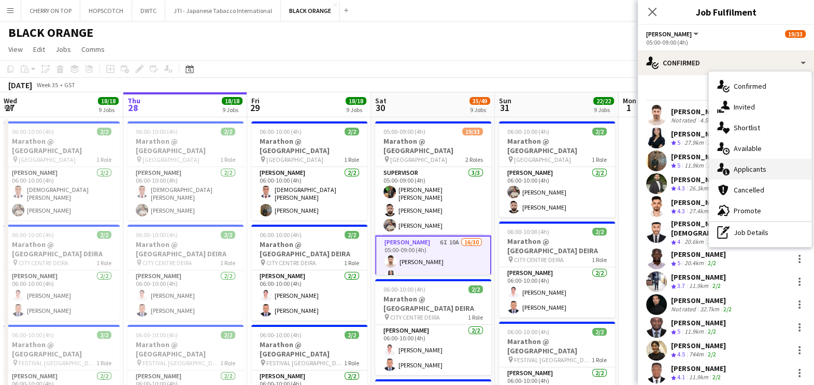
click at [759, 171] on div "single-neutral-actions-information Applicants" at bounding box center [760, 169] width 103 height 21
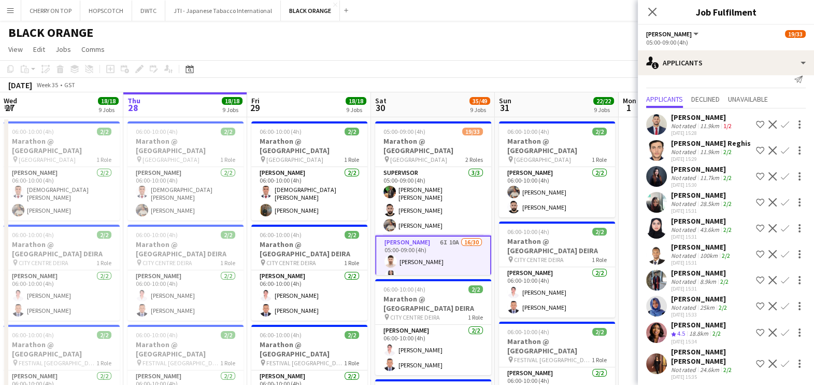
scroll to position [17, 0]
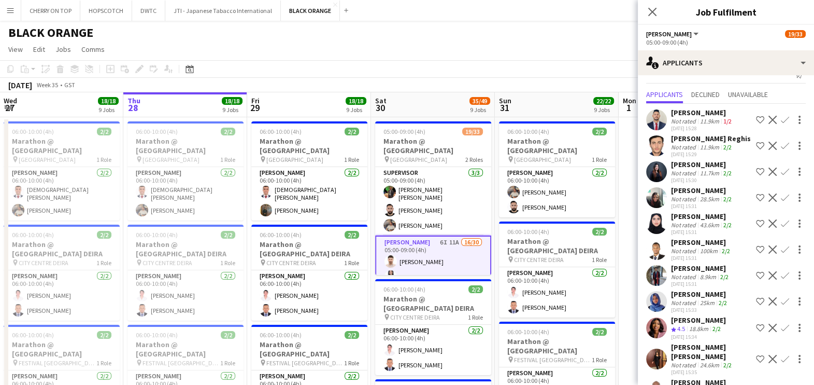
click at [687, 319] on div "Folashade Habeeb" at bounding box center [698, 319] width 55 height 9
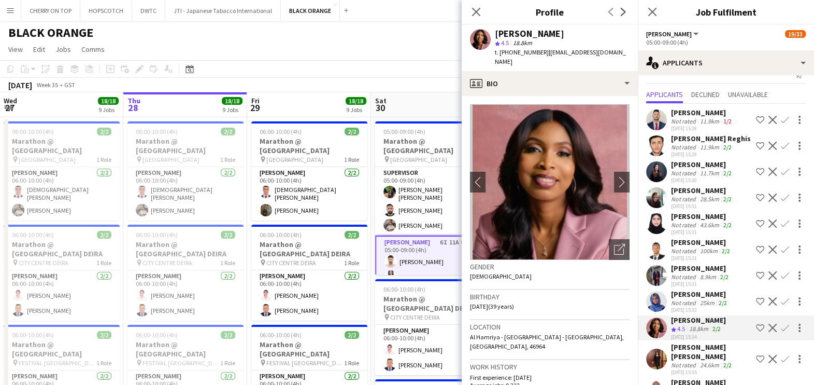
click at [418, 61] on app-toolbar "Copy Paste Paste Ctrl+V Paste with crew Ctrl+Shift+V Paste linked Job Delete Gr…" at bounding box center [407, 69] width 814 height 18
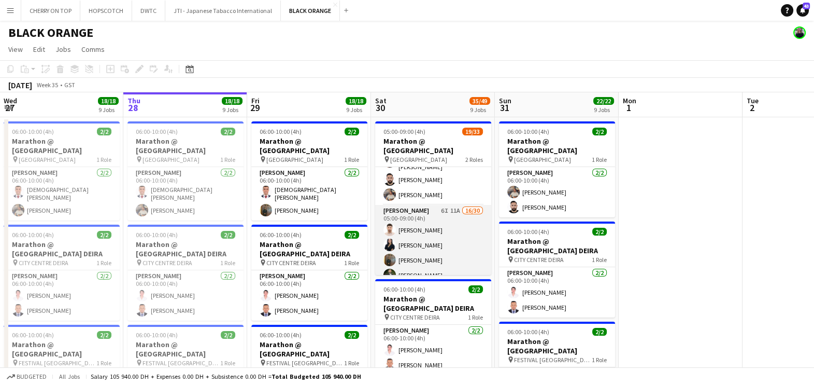
scroll to position [0, 0]
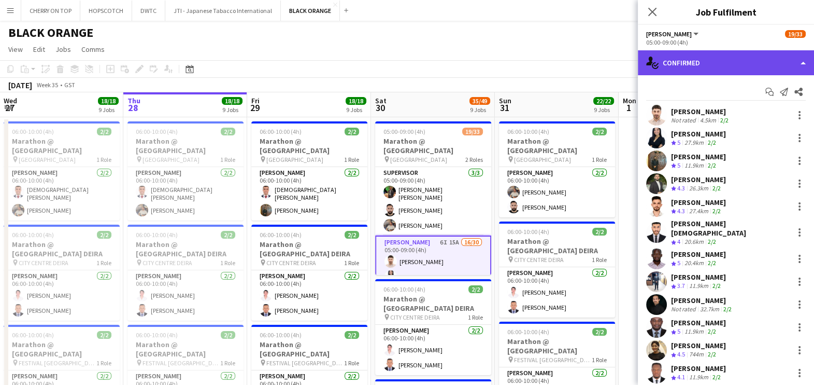
click at [734, 59] on div "single-neutral-actions-check-2 Confirmed" at bounding box center [726, 62] width 176 height 25
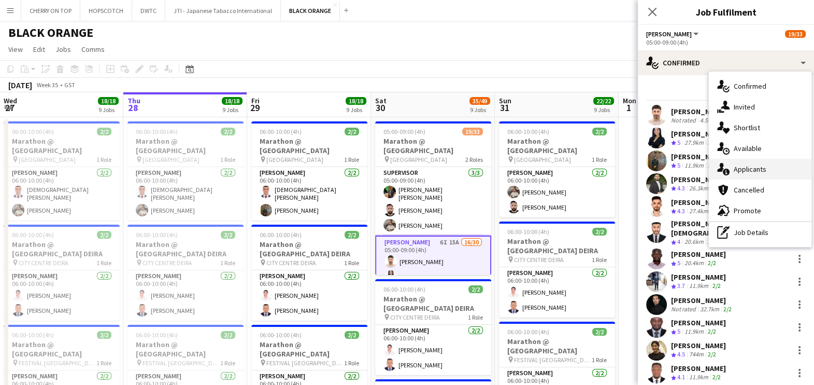
click at [741, 170] on div "single-neutral-actions-information Applicants" at bounding box center [760, 169] width 103 height 21
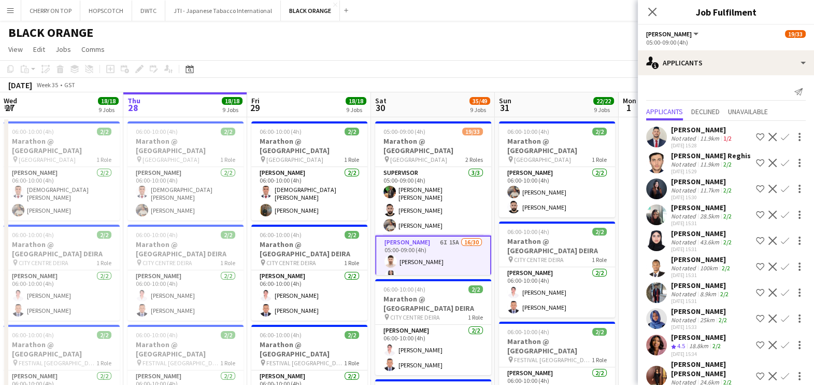
click at [700, 132] on div "Maxwell Leo" at bounding box center [702, 129] width 63 height 9
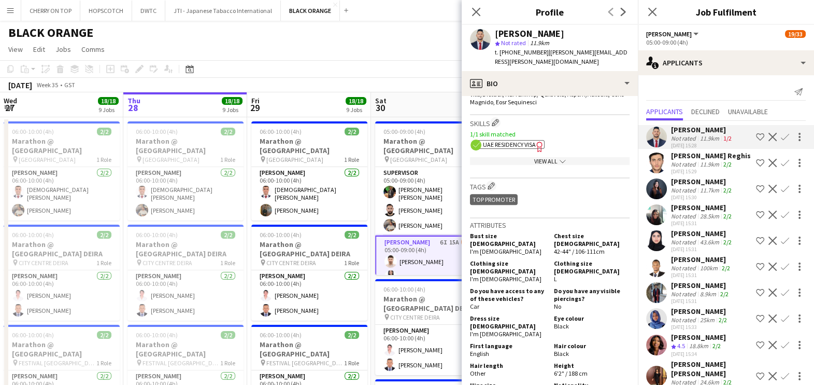
scroll to position [648, 0]
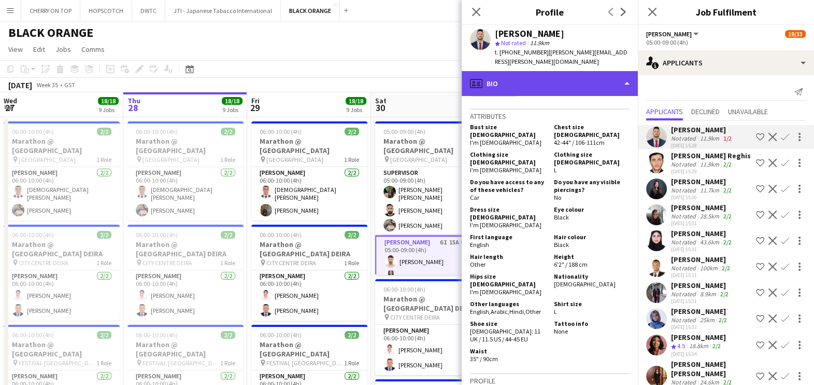
click at [544, 71] on div "profile Bio" at bounding box center [550, 83] width 176 height 25
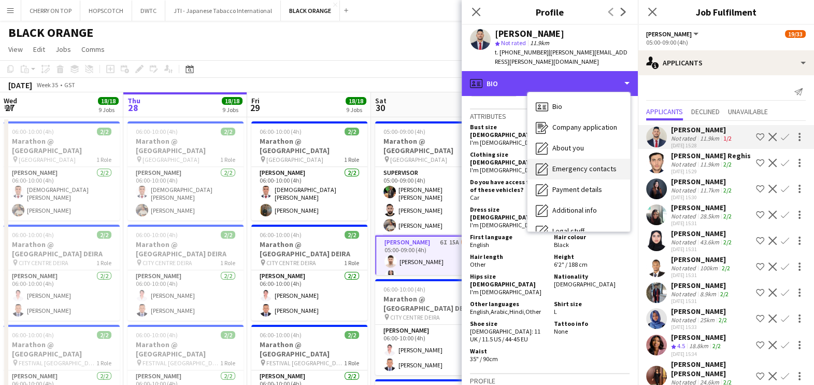
scroll to position [55, 0]
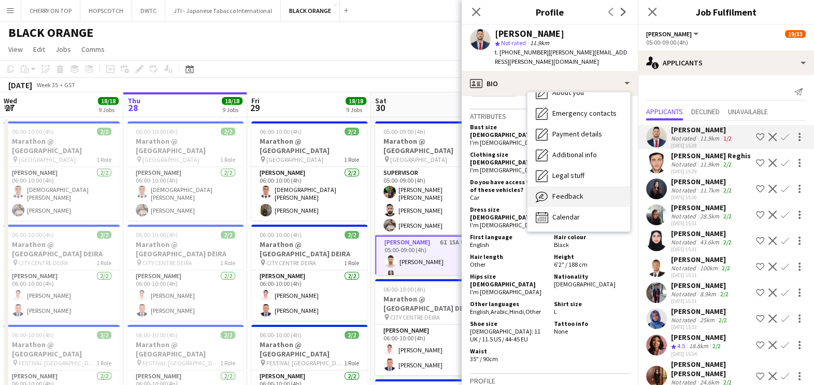
click at [568, 191] on span "Feedback" at bounding box center [568, 195] width 31 height 9
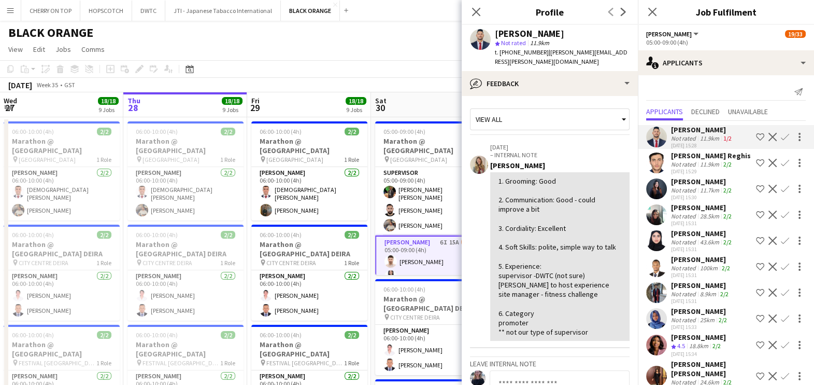
click at [681, 165] on div "Not rated" at bounding box center [684, 164] width 27 height 8
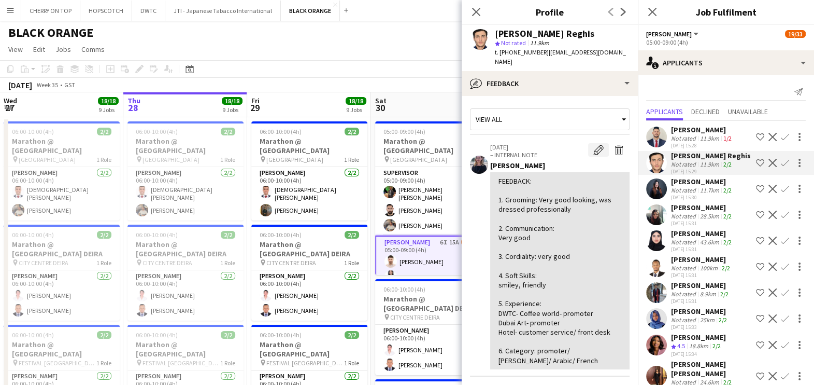
click at [594, 145] on app-icon "Edit internal note" at bounding box center [599, 150] width 10 height 10
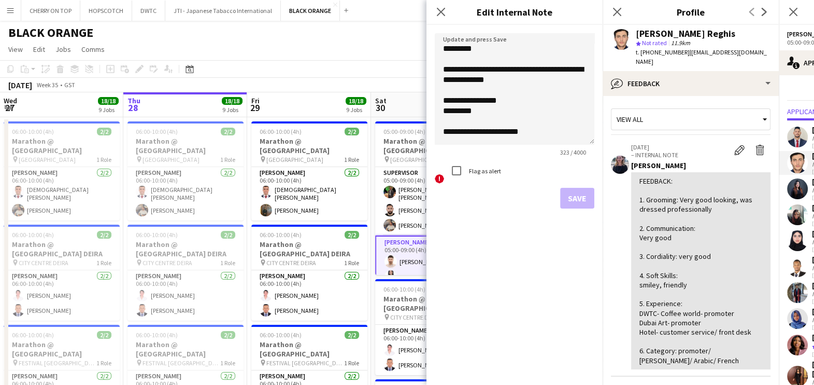
drag, startPoint x: 594, startPoint y: 93, endPoint x: 599, endPoint y: 251, distance: 157.7
click at [598, 217] on form "**********" at bounding box center [515, 121] width 176 height 192
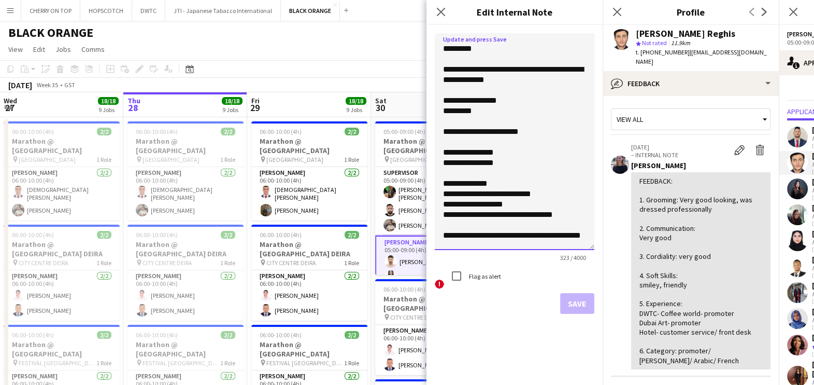
drag, startPoint x: 465, startPoint y: 113, endPoint x: 442, endPoint y: 115, distance: 22.4
click at [442, 115] on textarea "**********" at bounding box center [515, 141] width 160 height 217
drag, startPoint x: 524, startPoint y: 68, endPoint x: 488, endPoint y: 69, distance: 35.8
click at [488, 69] on textarea "**********" at bounding box center [515, 141] width 160 height 217
click at [516, 67] on textarea "**********" at bounding box center [515, 141] width 160 height 217
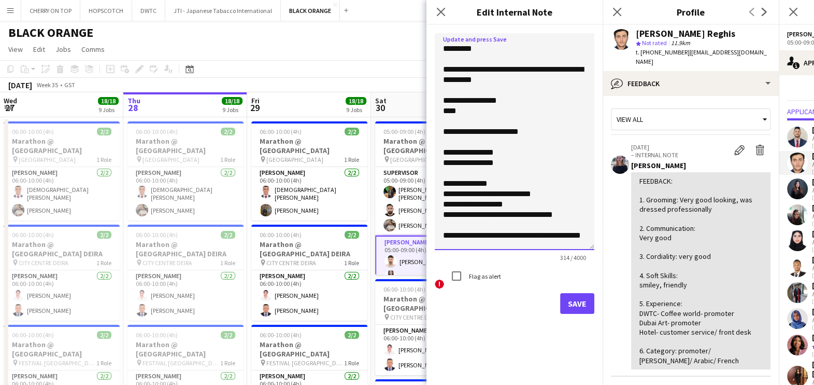
type textarea "**********"
click at [571, 302] on button "Save" at bounding box center [577, 303] width 34 height 21
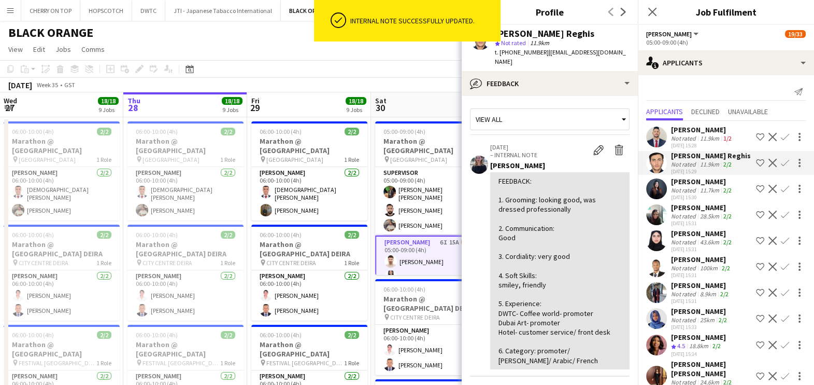
click at [675, 185] on div "Sheila Bonocan" at bounding box center [702, 181] width 63 height 9
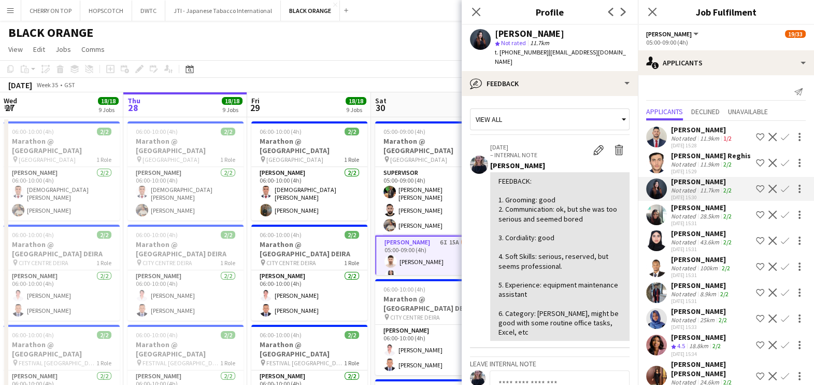
click at [686, 214] on div "Not rated" at bounding box center [684, 216] width 27 height 8
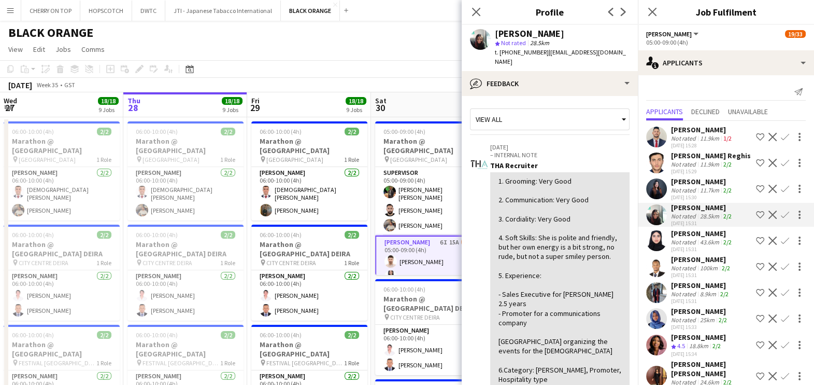
click at [702, 241] on div "43.6km" at bounding box center [709, 242] width 23 height 8
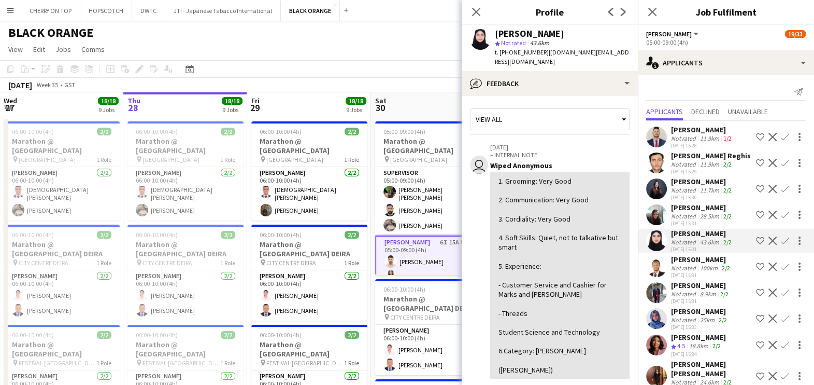
click at [695, 266] on div "Not rated" at bounding box center [684, 268] width 27 height 8
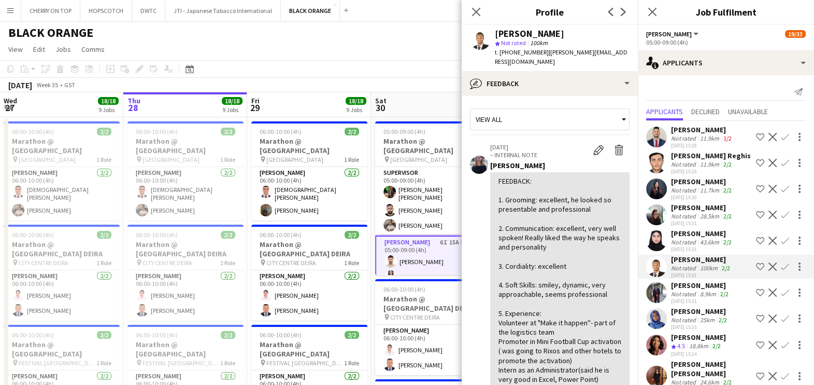
click at [756, 267] on app-icon "Shortlist crew" at bounding box center [760, 266] width 8 height 8
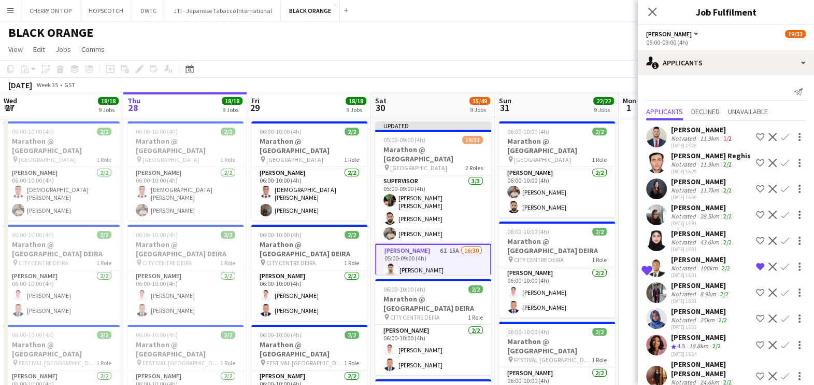
scroll to position [147, 0]
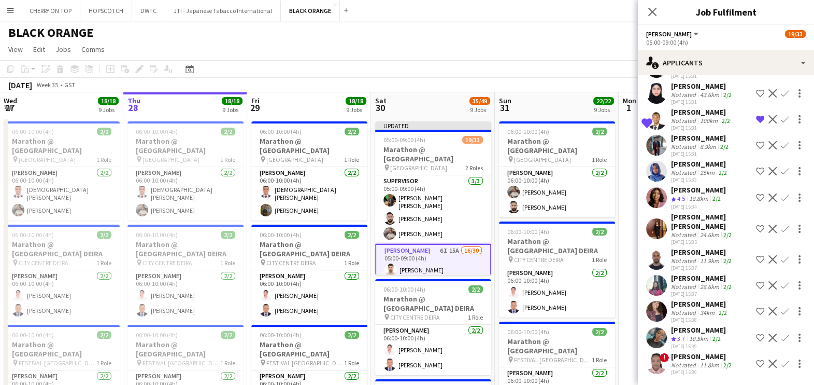
click at [687, 140] on div "Omar Adib" at bounding box center [701, 137] width 60 height 9
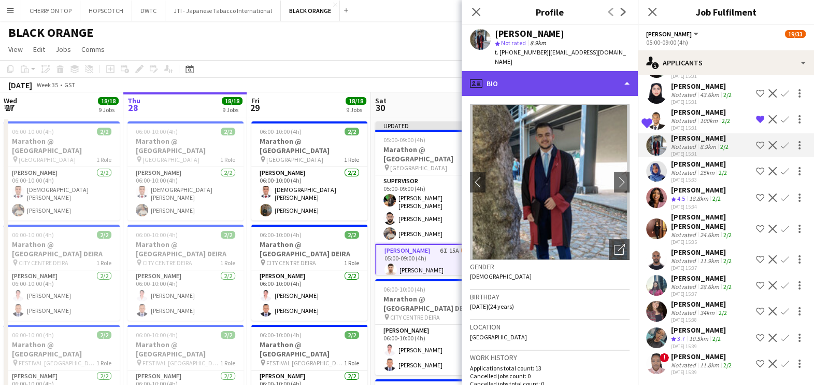
click at [510, 82] on div "profile Bio" at bounding box center [550, 83] width 176 height 25
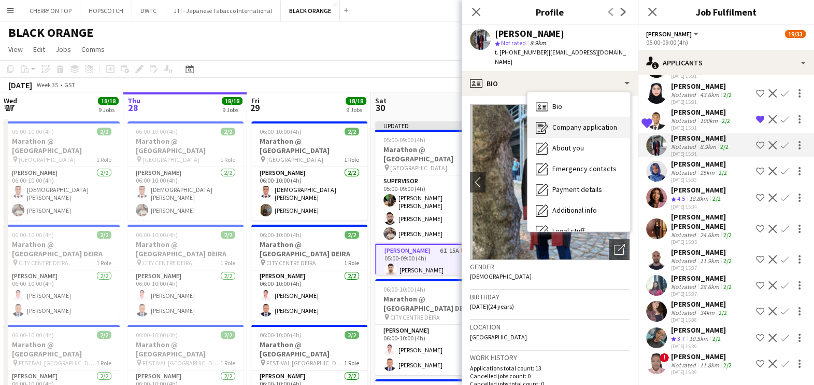
click at [564, 122] on div "Company application Company application" at bounding box center [579, 127] width 103 height 21
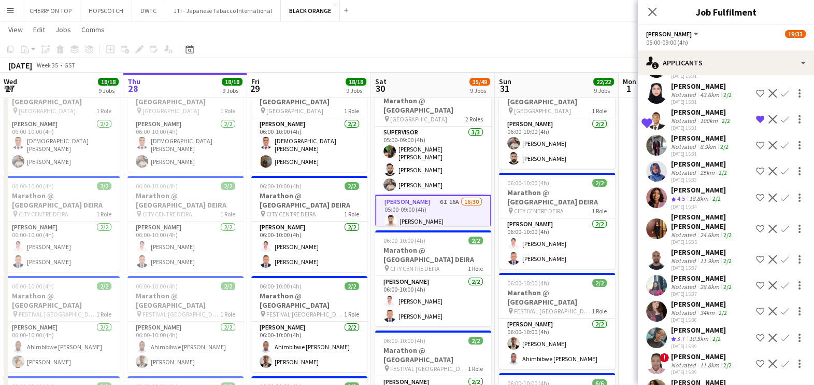
scroll to position [64, 0]
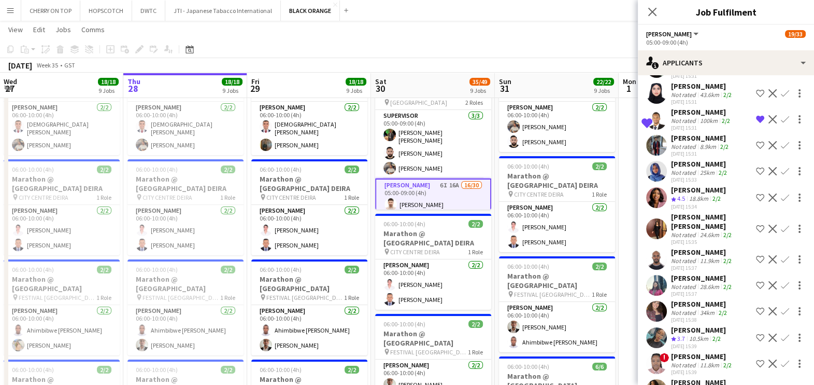
click at [674, 137] on div "Omar Adib" at bounding box center [701, 137] width 60 height 9
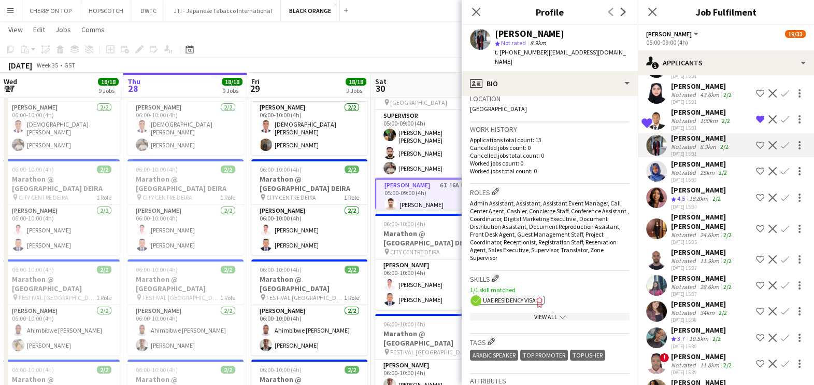
scroll to position [453, 0]
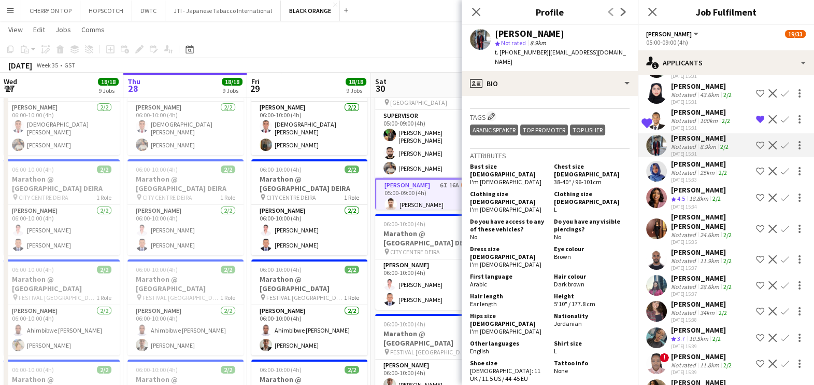
click at [571, 53] on span "| omaradib021@gmail.com" at bounding box center [560, 56] width 131 height 17
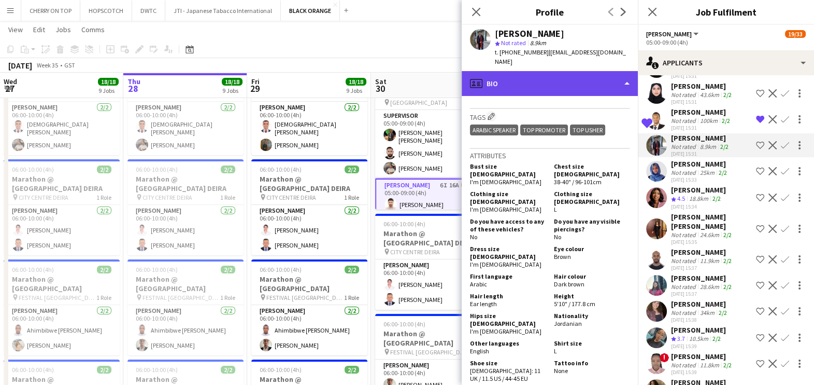
click at [569, 71] on div "profile Bio" at bounding box center [550, 83] width 176 height 25
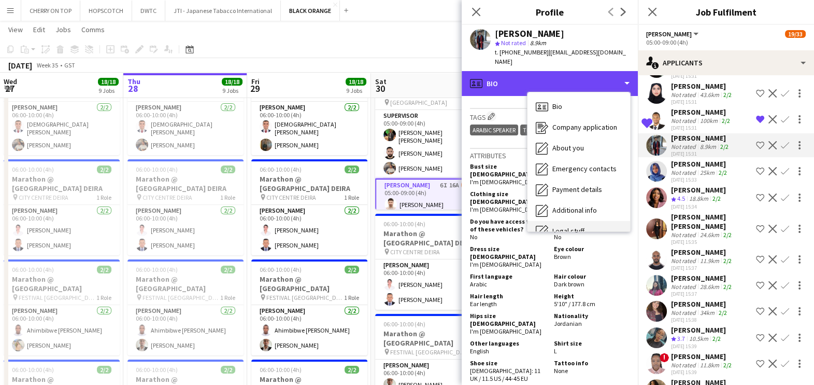
scroll to position [55, 0]
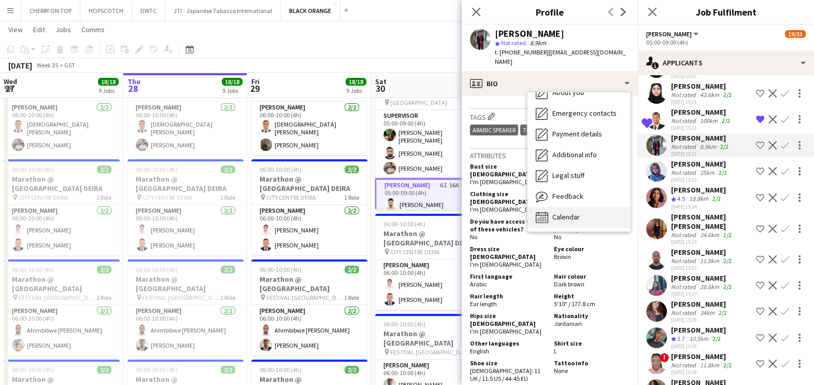
click at [581, 207] on div "Calendar Calendar" at bounding box center [579, 217] width 103 height 21
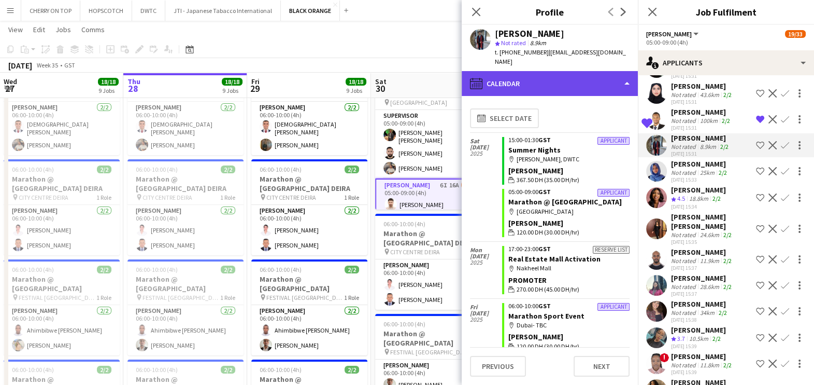
click at [561, 71] on div "calendar-full Calendar" at bounding box center [550, 83] width 176 height 25
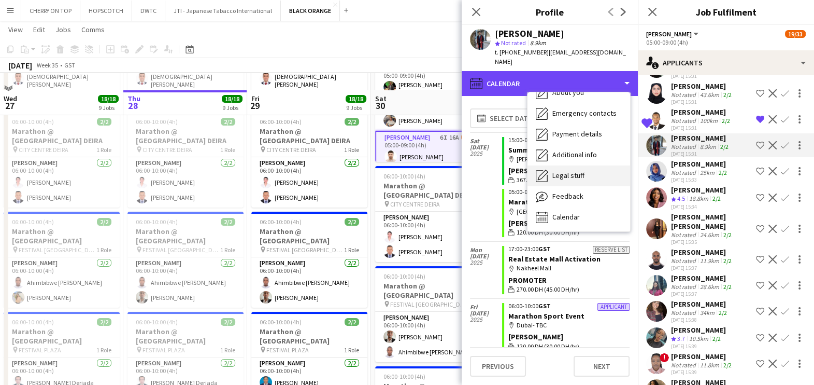
scroll to position [129, 0]
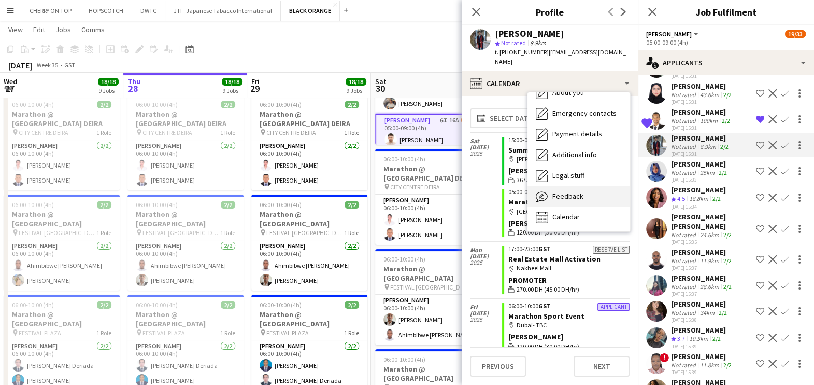
click at [570, 191] on span "Feedback" at bounding box center [568, 195] width 31 height 9
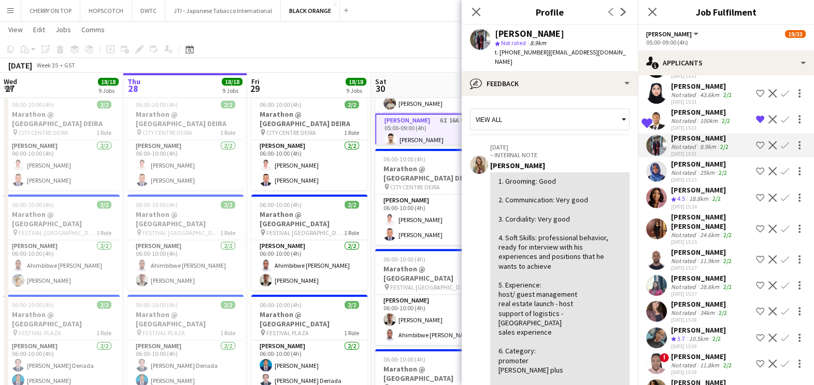
click at [756, 142] on app-icon "Shortlist crew" at bounding box center [760, 145] width 8 height 8
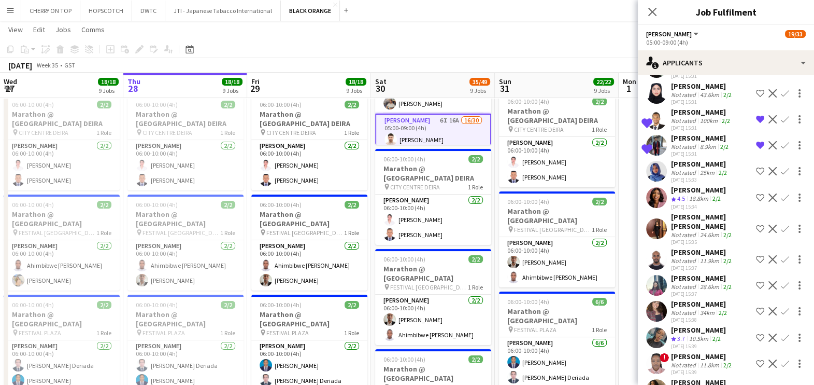
click at [681, 170] on div "Not rated" at bounding box center [684, 172] width 27 height 8
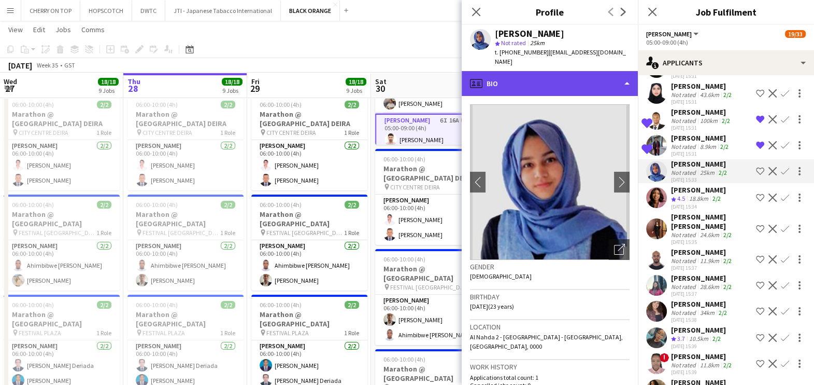
click at [564, 71] on div "profile Bio" at bounding box center [550, 83] width 176 height 25
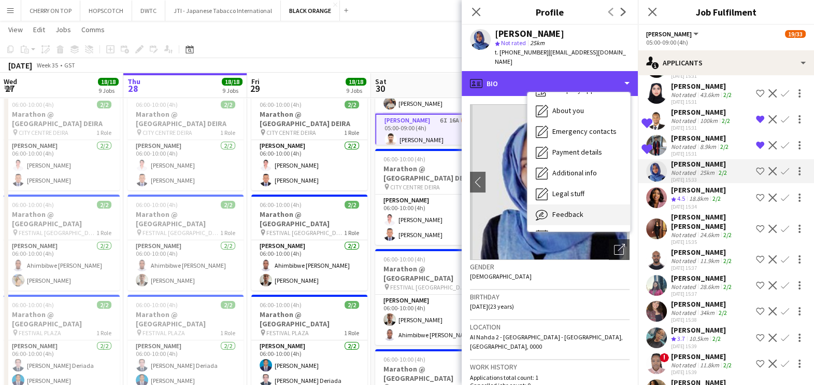
scroll to position [55, 0]
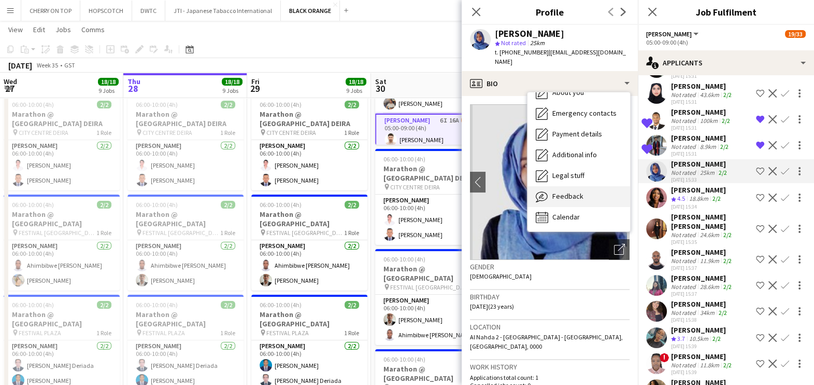
click at [565, 191] on span "Feedback" at bounding box center [568, 195] width 31 height 9
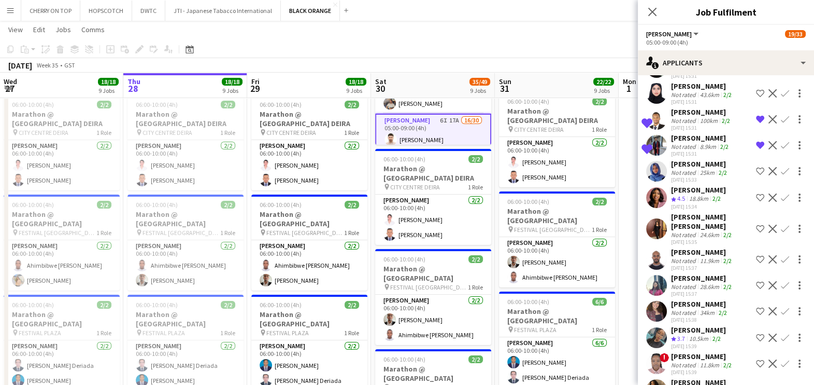
click at [669, 165] on div "Salma Riaz Not rated 25km 2/2 28-08-2025 15:33 Shortlist crew Decline Confirm" at bounding box center [726, 171] width 176 height 24
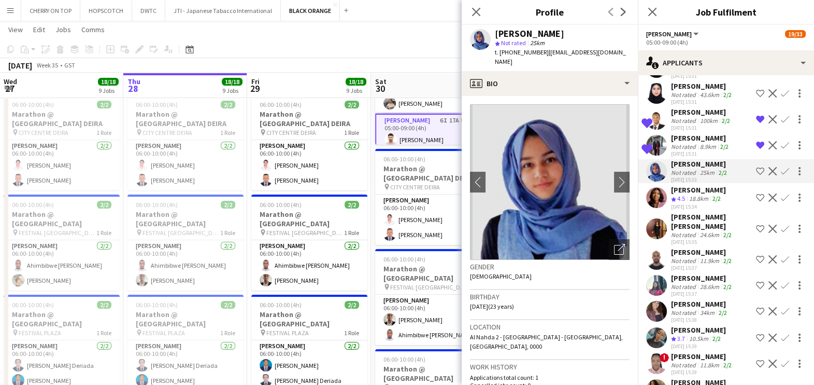
click at [543, 60] on div "Salma Riaz star Not rated 25km t. +971543712825 | salmariaz252@gmail.com" at bounding box center [550, 48] width 176 height 46
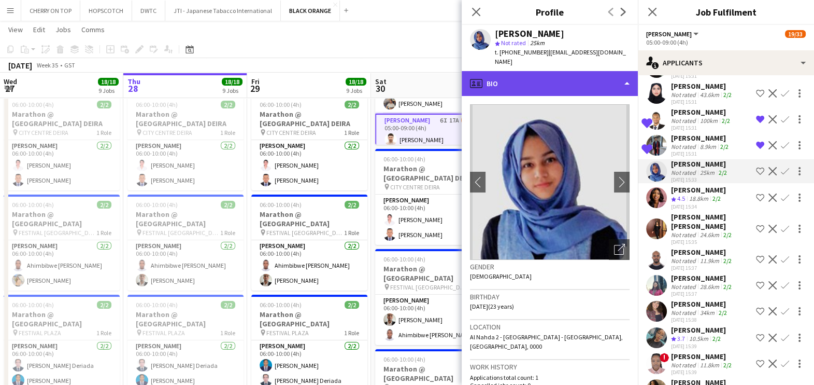
click at [543, 71] on div "profile Bio" at bounding box center [550, 83] width 176 height 25
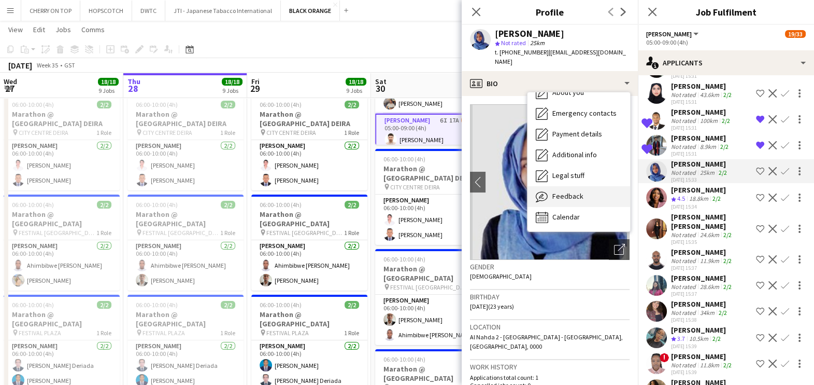
click at [566, 191] on span "Feedback" at bounding box center [568, 195] width 31 height 9
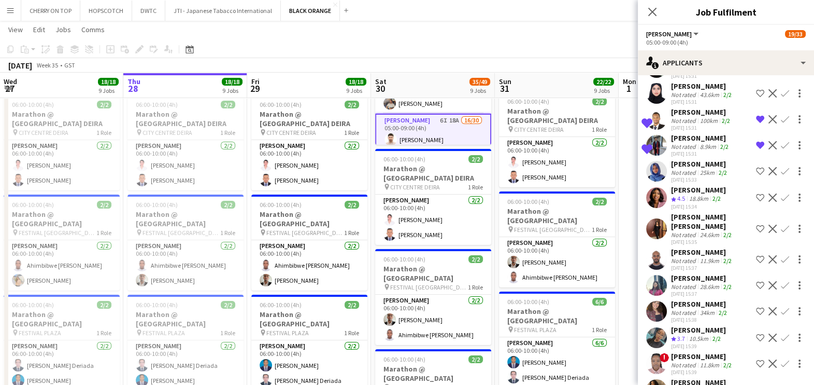
click at [683, 169] on div "Not rated" at bounding box center [684, 172] width 27 height 8
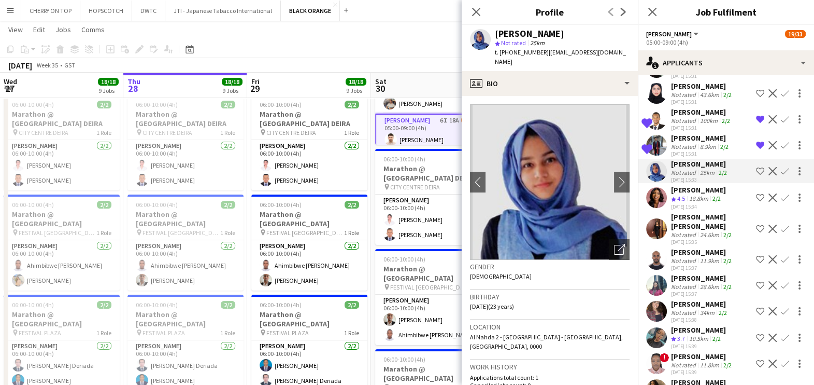
click at [542, 59] on div "Salma Riaz star Not rated 25km t. +971543712825 | salmariaz252@gmail.com" at bounding box center [550, 48] width 176 height 46
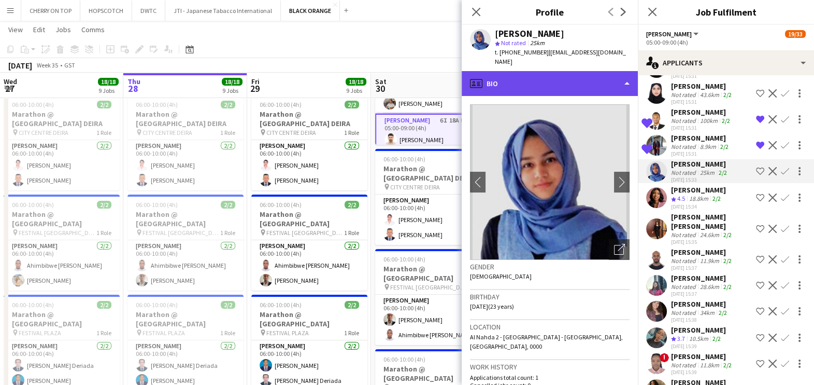
click at [542, 73] on div "profile Bio" at bounding box center [550, 83] width 176 height 25
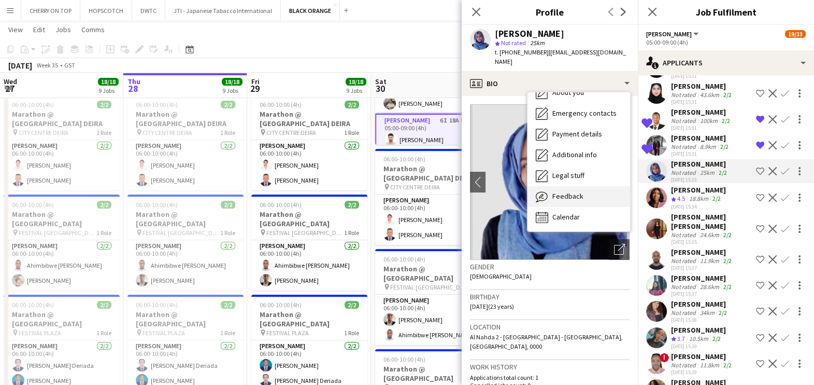
click at [558, 191] on span "Feedback" at bounding box center [568, 195] width 31 height 9
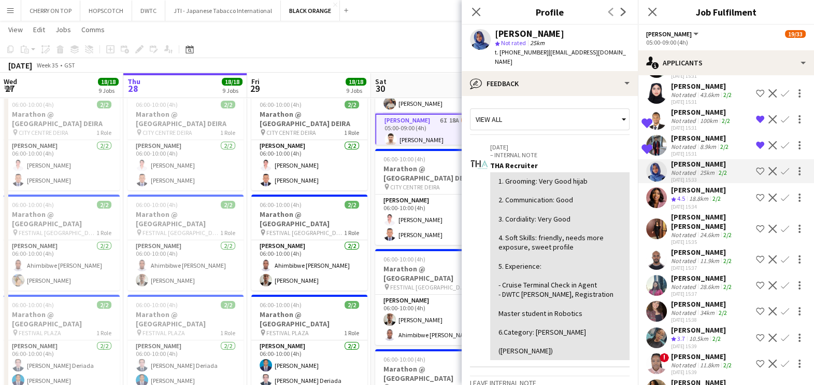
click at [687, 189] on div "Folashade Habeeb" at bounding box center [698, 189] width 55 height 9
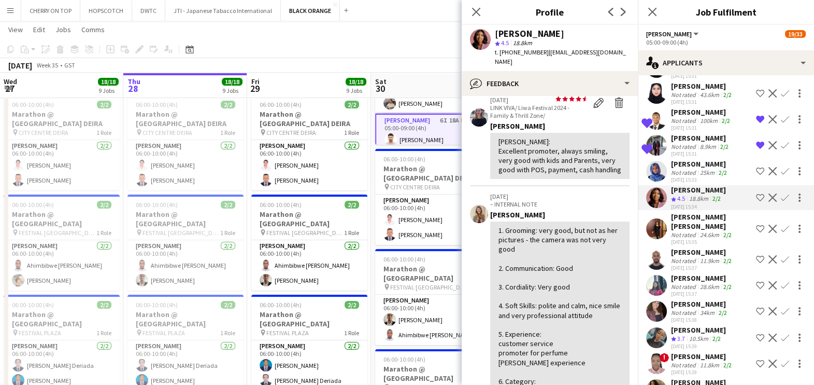
scroll to position [64, 0]
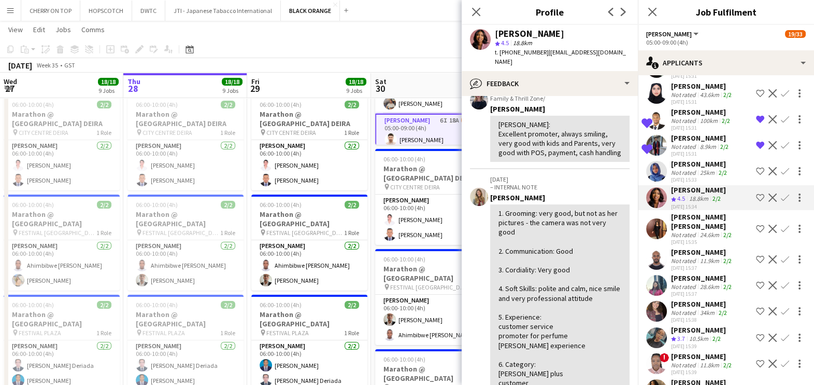
click at [756, 198] on app-icon "Shortlist crew" at bounding box center [760, 197] width 8 height 8
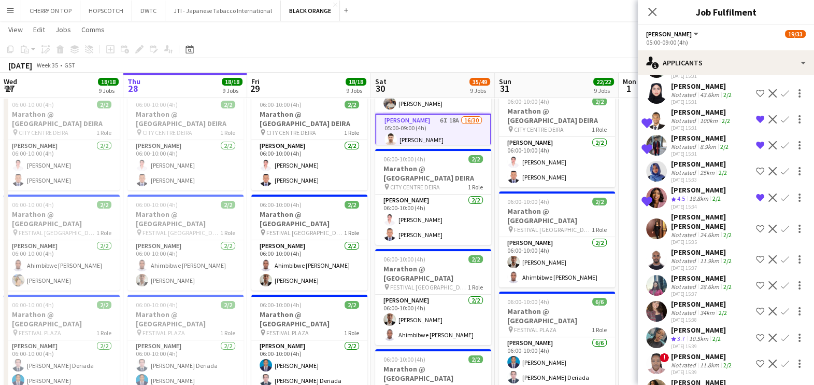
click at [703, 225] on div "Marium Akhtar Muhammad akhtar" at bounding box center [711, 221] width 81 height 19
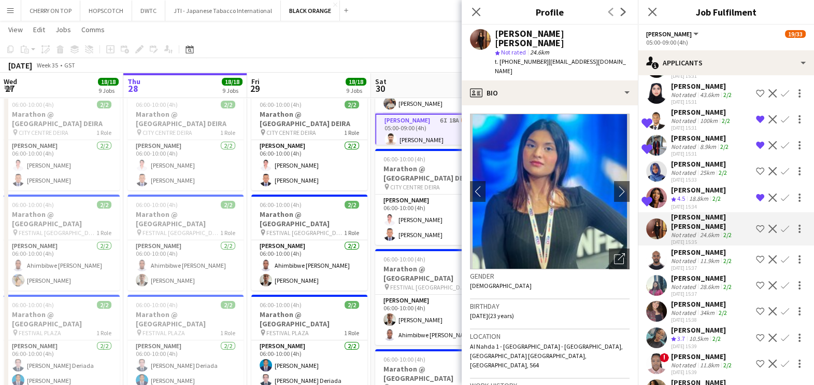
click at [555, 68] on div "Marium Akhtar Muhammad akhtar star Not rated 24.6km t. +971562157985 | maryyher…" at bounding box center [550, 52] width 176 height 55
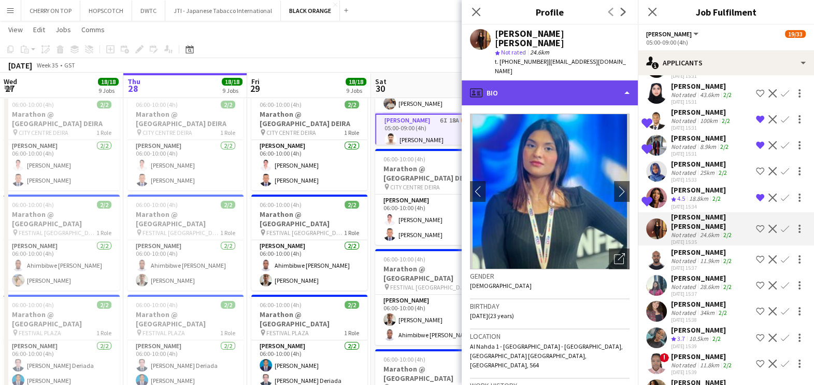
click at [555, 80] on div "profile Bio" at bounding box center [550, 92] width 176 height 25
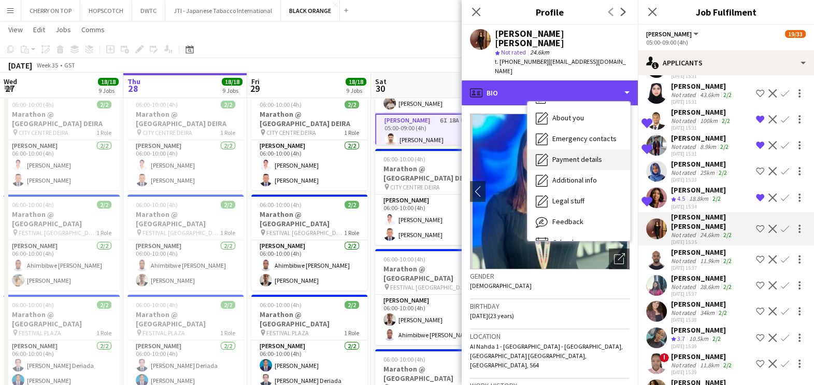
scroll to position [55, 0]
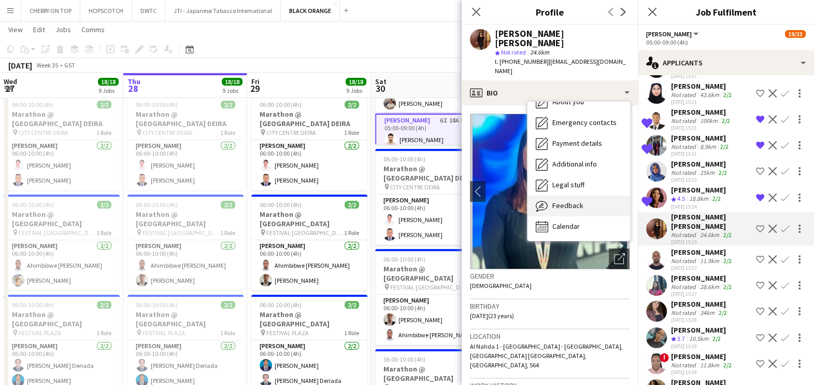
click at [567, 201] on span "Feedback" at bounding box center [568, 205] width 31 height 9
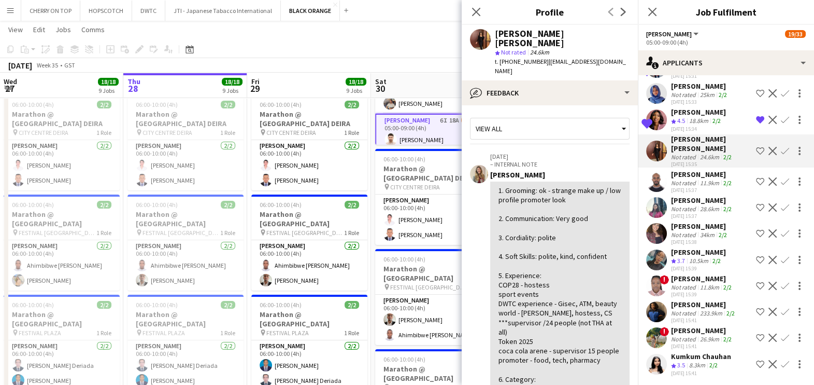
scroll to position [226, 0]
click at [707, 207] on div "28.6km" at bounding box center [709, 208] width 23 height 8
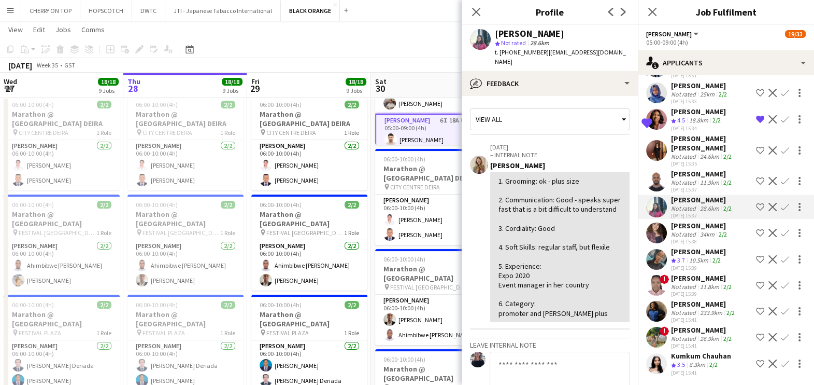
click at [688, 228] on div "Rosalin Moawad" at bounding box center [700, 225] width 58 height 9
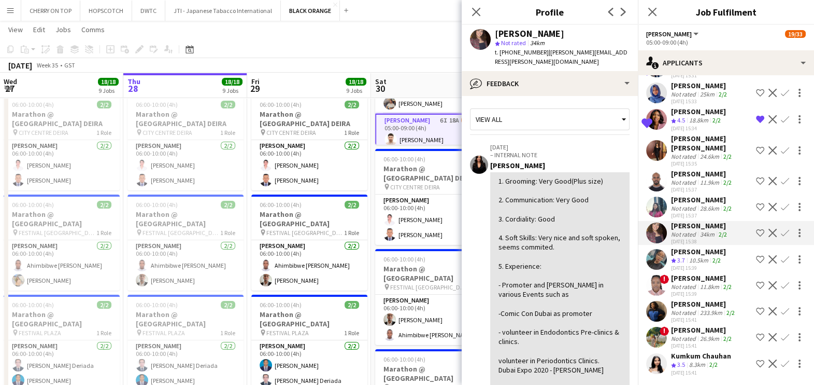
click at [756, 232] on app-icon "Shortlist crew" at bounding box center [760, 233] width 8 height 8
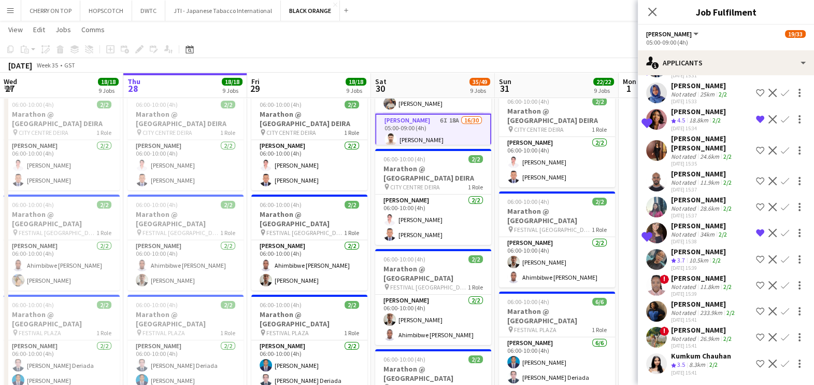
click at [696, 257] on div "10.5km" at bounding box center [698, 260] width 23 height 9
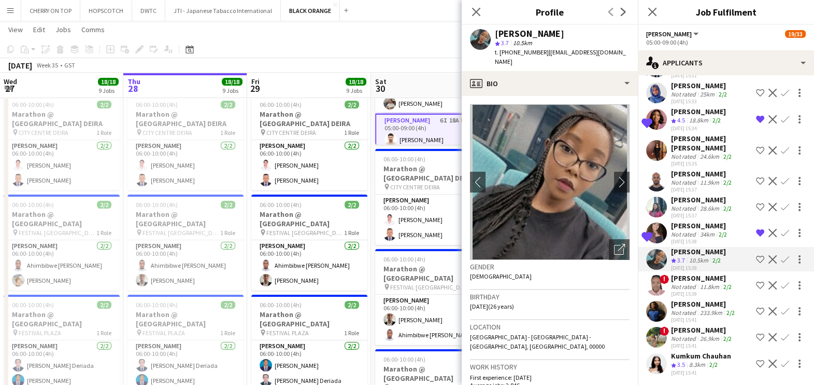
click at [684, 283] on div "Not rated" at bounding box center [684, 287] width 27 height 8
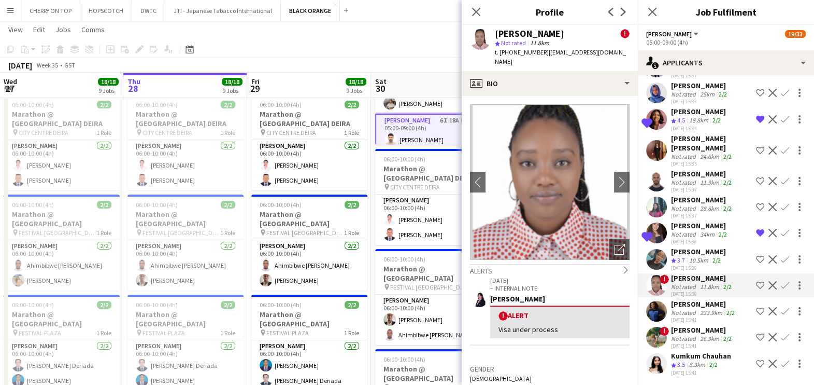
click at [684, 304] on div "Abando Adele" at bounding box center [704, 303] width 66 height 9
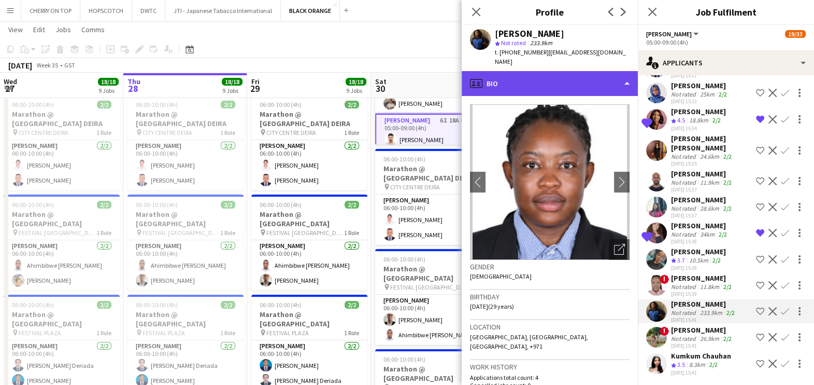
click at [529, 71] on div "profile Bio" at bounding box center [550, 83] width 176 height 25
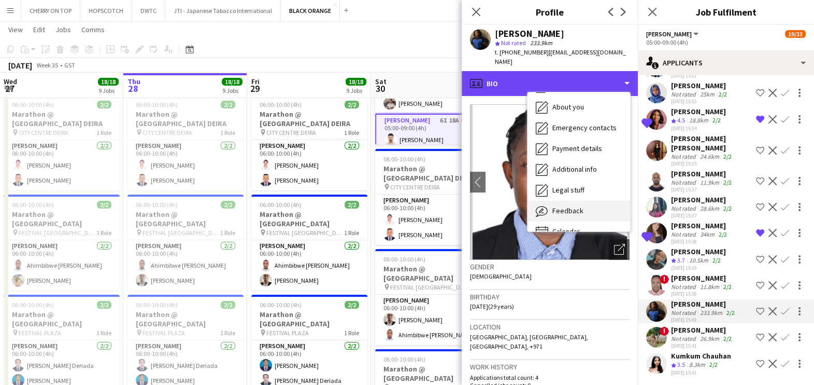
scroll to position [55, 0]
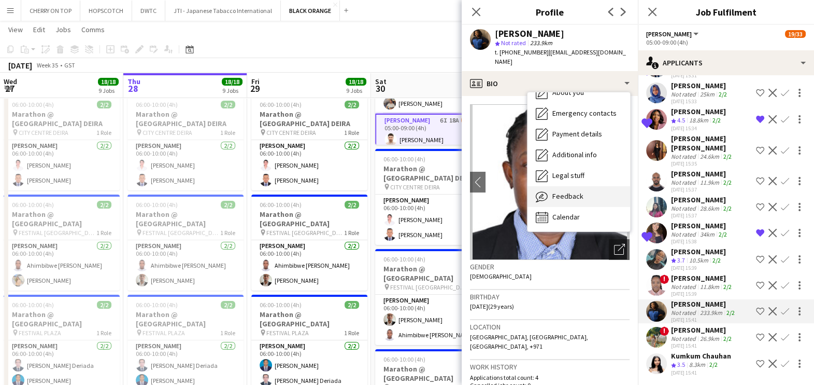
click at [566, 191] on span "Feedback" at bounding box center [568, 195] width 31 height 9
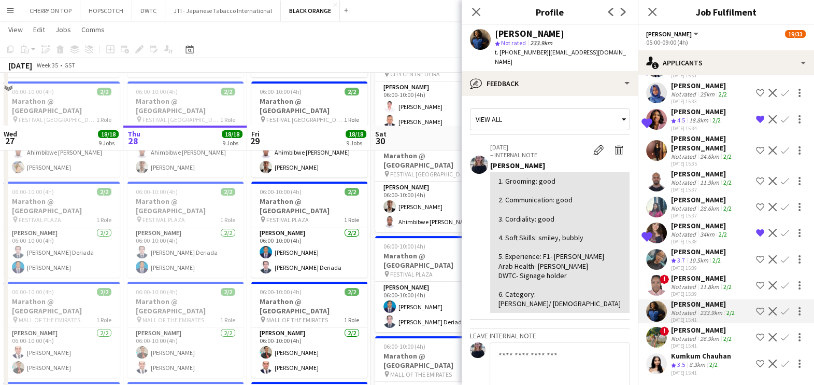
scroll to position [324, 0]
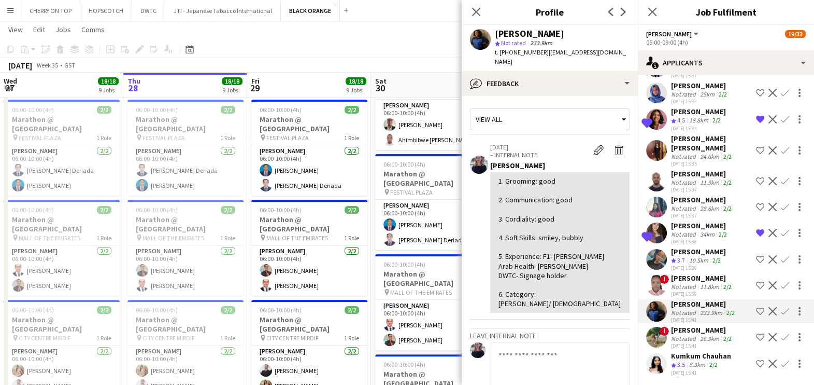
click at [692, 335] on div "Not rated" at bounding box center [684, 338] width 27 height 8
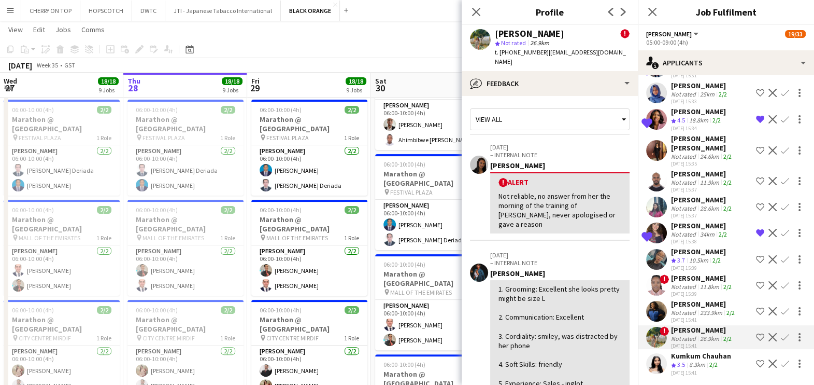
click at [681, 358] on div "Kumkum Chauhan" at bounding box center [701, 355] width 60 height 9
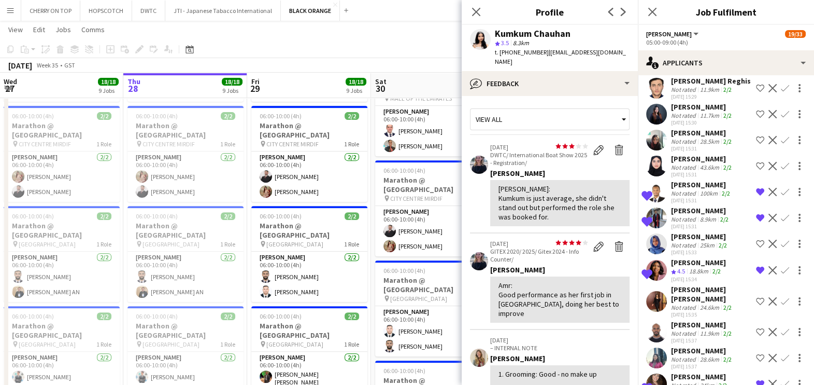
scroll to position [0, 0]
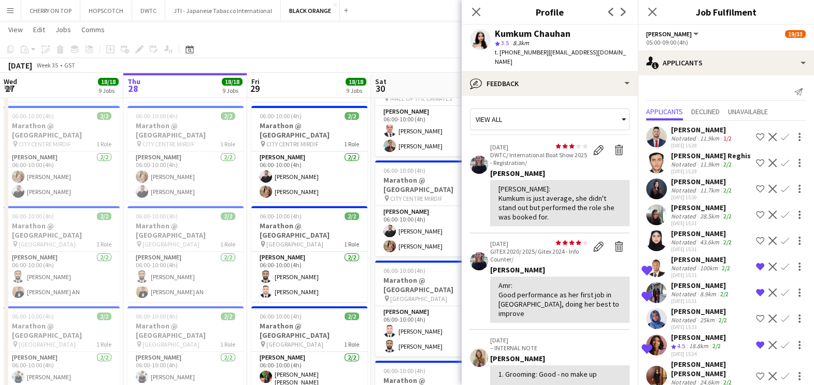
click at [398, 37] on app-page-menu "View Day view expanded Day view collapsed Month view Date picker Jump to today …" at bounding box center [407, 31] width 814 height 20
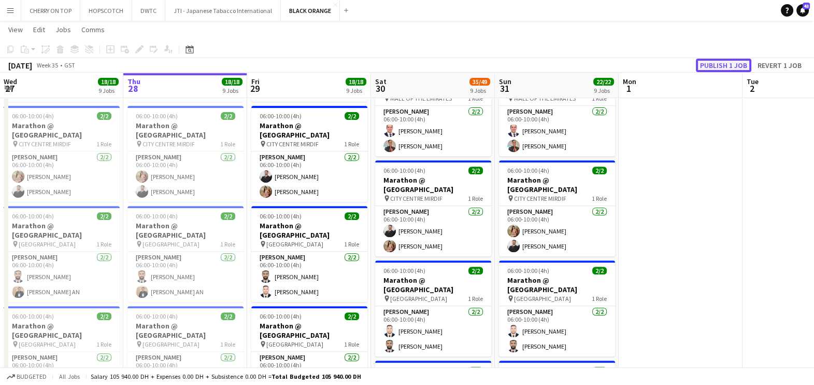
click at [721, 62] on button "Publish 1 job" at bounding box center [723, 65] width 55 height 13
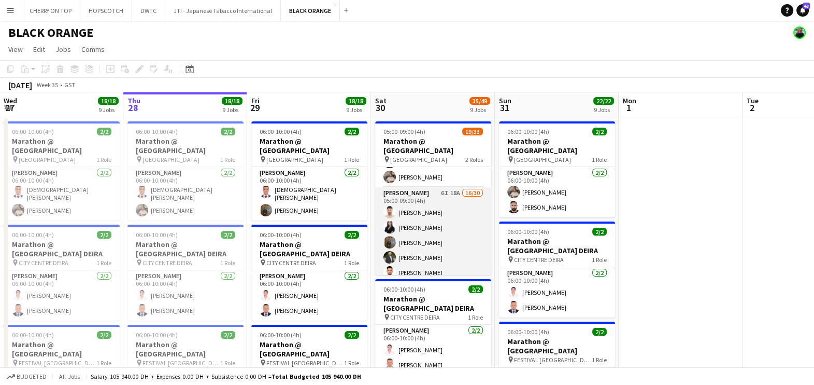
scroll to position [31, 0]
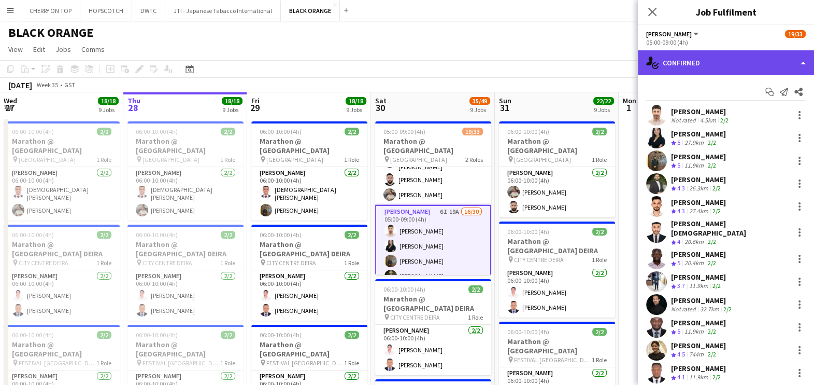
click at [687, 55] on div "single-neutral-actions-check-2 Confirmed" at bounding box center [726, 62] width 176 height 25
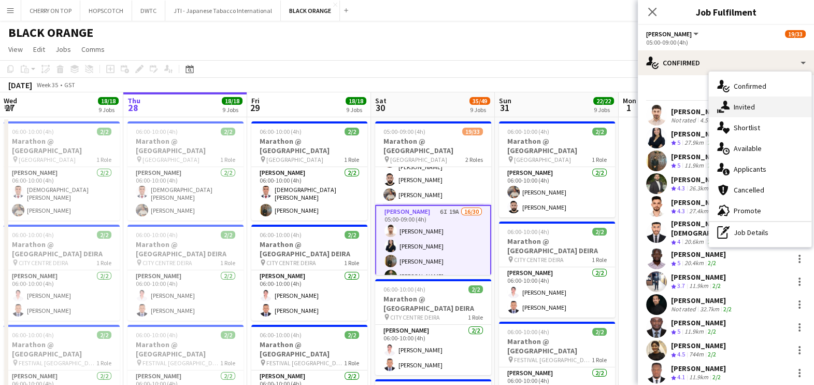
click at [729, 108] on icon at bounding box center [725, 105] width 9 height 9
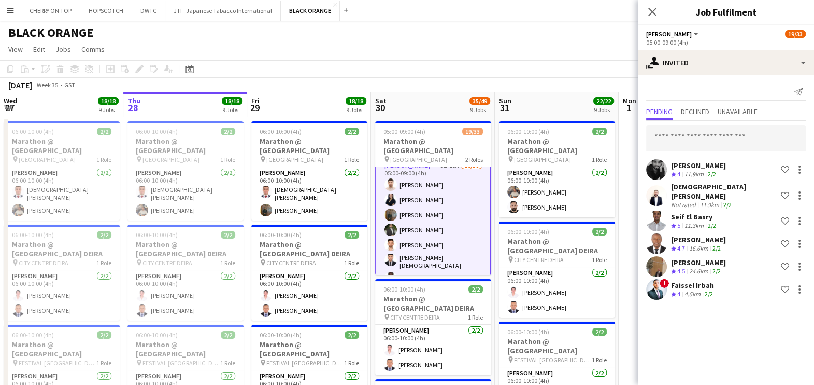
scroll to position [95, 0]
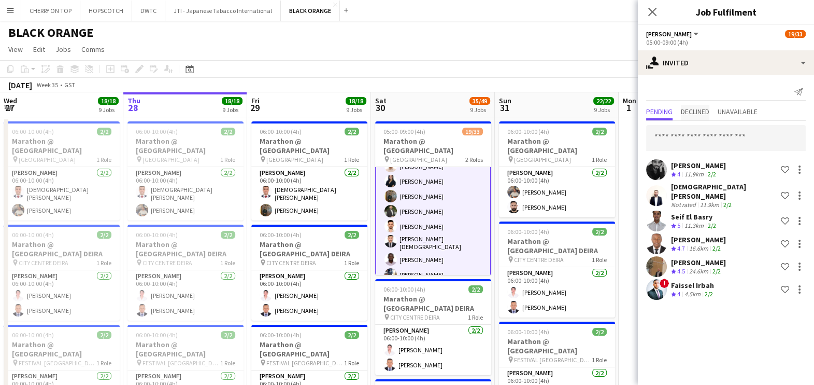
click at [688, 110] on span "Declined" at bounding box center [695, 111] width 29 height 7
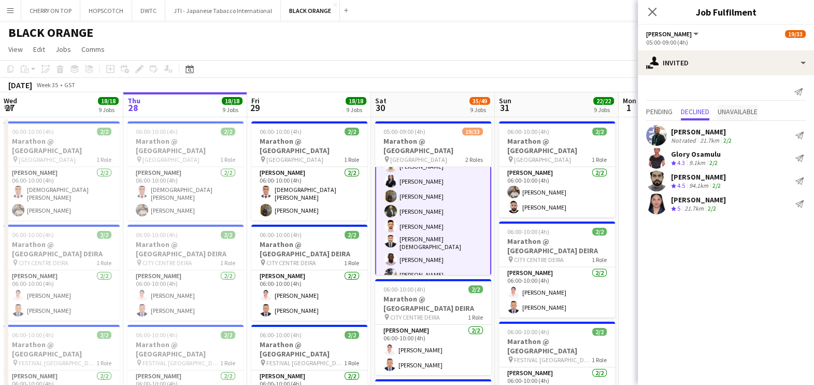
click at [741, 109] on span "Unavailable" at bounding box center [738, 111] width 40 height 7
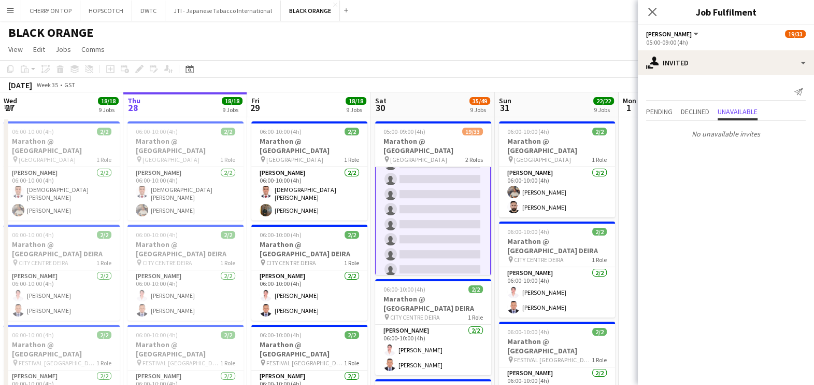
scroll to position [421, 0]
click at [702, 110] on span "Declined" at bounding box center [695, 111] width 29 height 7
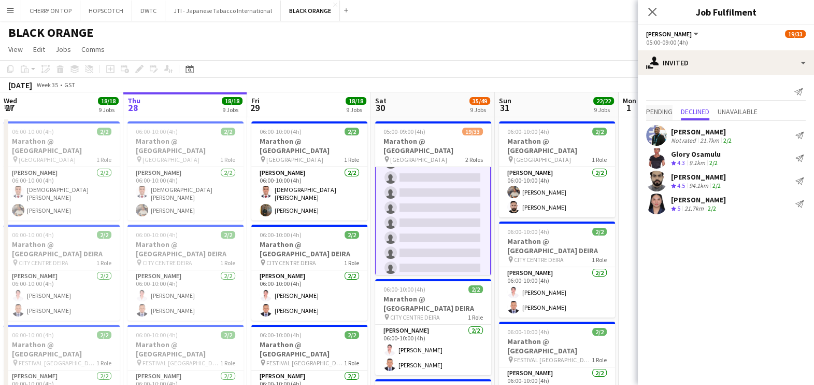
click at [647, 108] on span "Pending" at bounding box center [659, 111] width 26 height 7
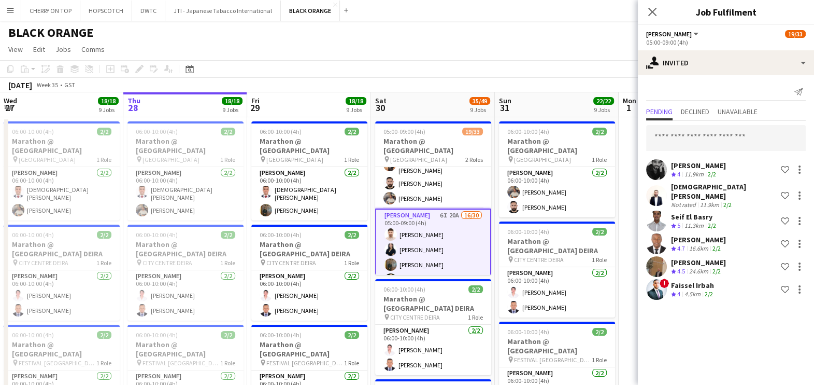
scroll to position [0, 0]
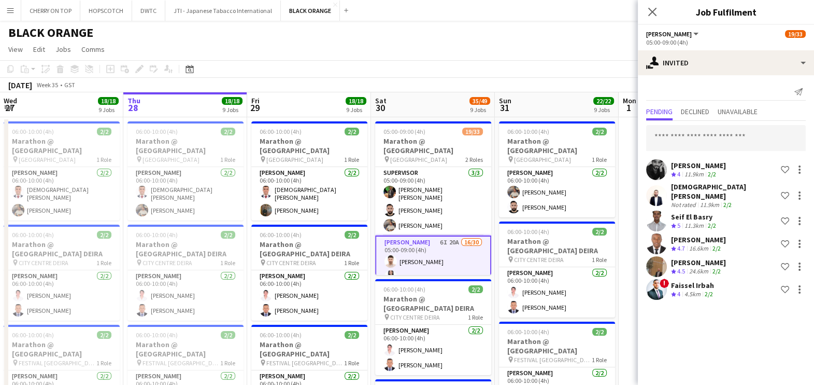
click at [446, 46] on app-page-menu "View Day view expanded Day view collapsed Month view Date picker Jump to today …" at bounding box center [407, 50] width 814 height 20
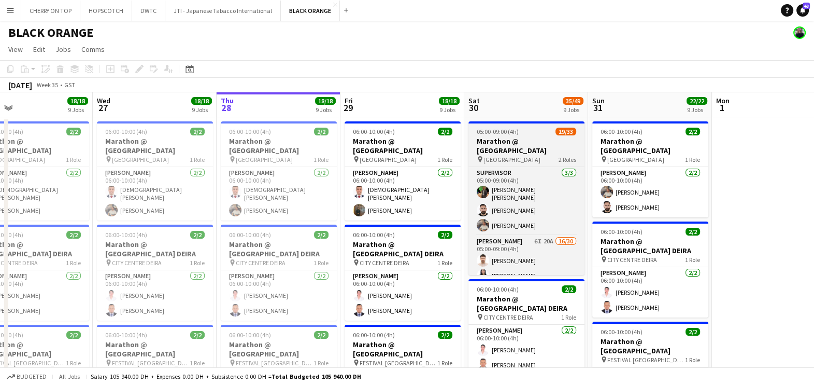
drag, startPoint x: 389, startPoint y: 131, endPoint x: 493, endPoint y: 147, distance: 104.8
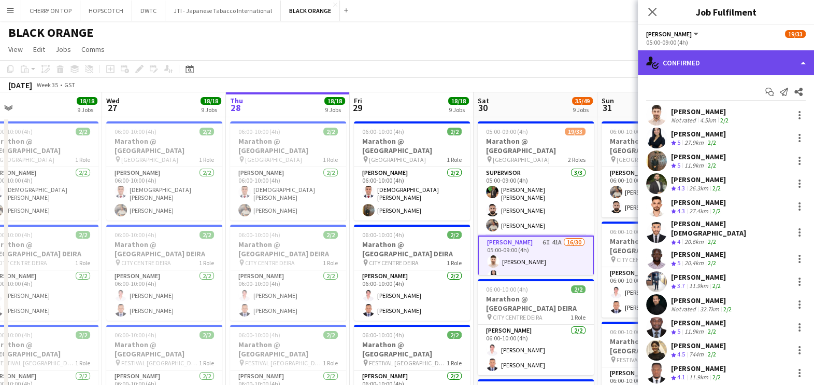
click at [742, 56] on div "single-neutral-actions-check-2 Confirmed" at bounding box center [726, 62] width 176 height 25
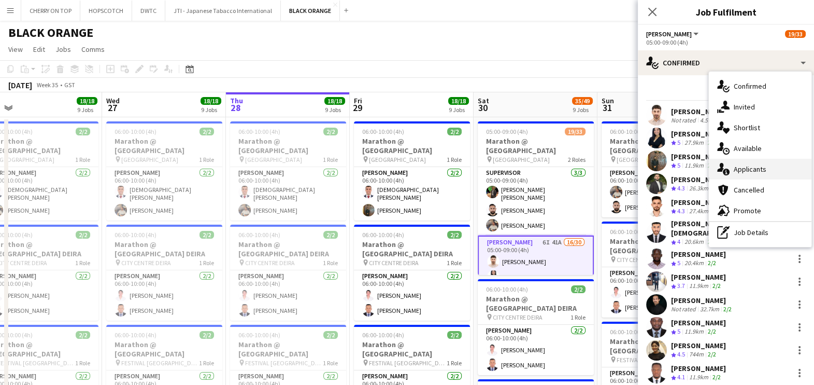
click at [752, 166] on div "single-neutral-actions-information Applicants" at bounding box center [760, 169] width 103 height 21
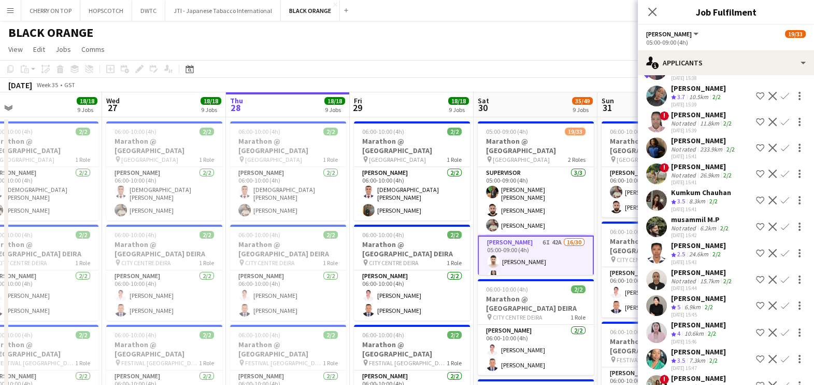
scroll to position [453, 0]
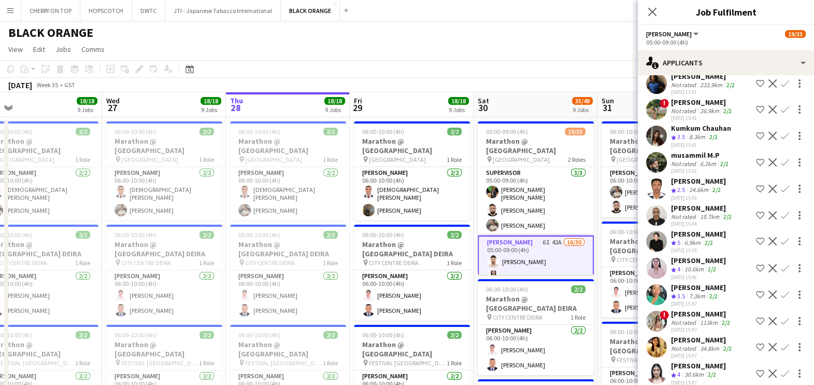
click at [696, 160] on div "Not rated" at bounding box center [684, 164] width 27 height 8
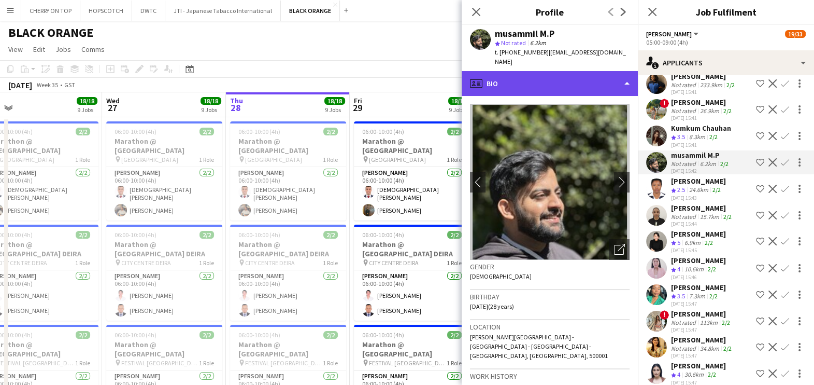
click at [549, 86] on div "profile Bio" at bounding box center [550, 83] width 176 height 25
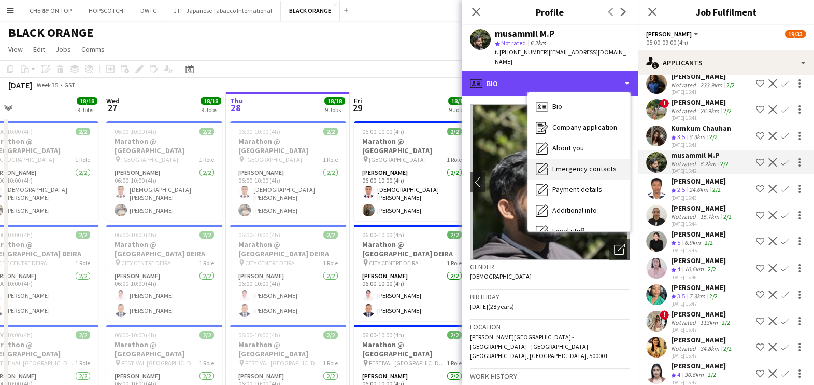
scroll to position [55, 0]
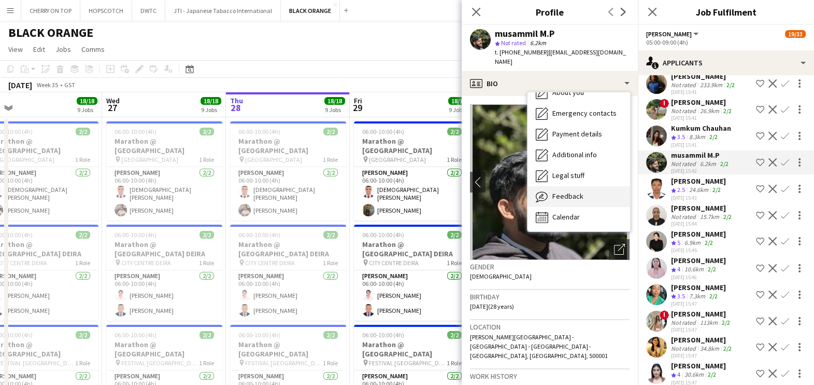
click at [588, 195] on div "Feedback Feedback" at bounding box center [579, 196] width 103 height 21
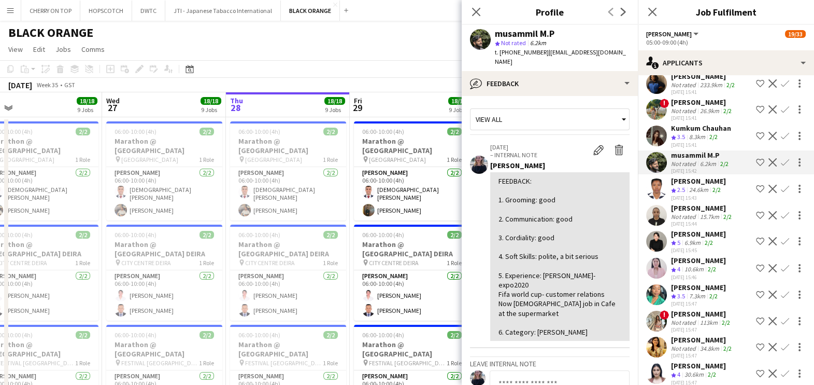
click at [695, 186] on div "24.6km" at bounding box center [698, 190] width 23 height 9
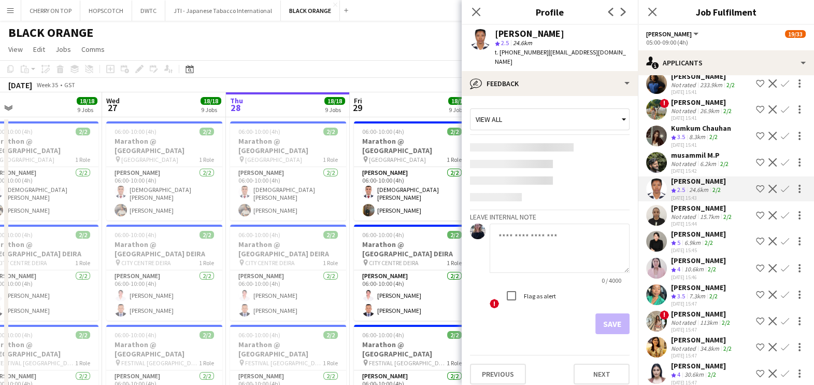
click at [697, 213] on div "Not rated" at bounding box center [684, 217] width 27 height 8
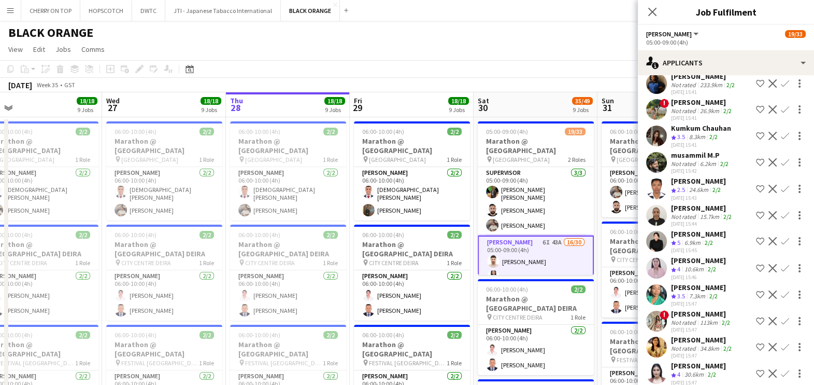
click at [691, 241] on div "6.9km" at bounding box center [693, 242] width 20 height 9
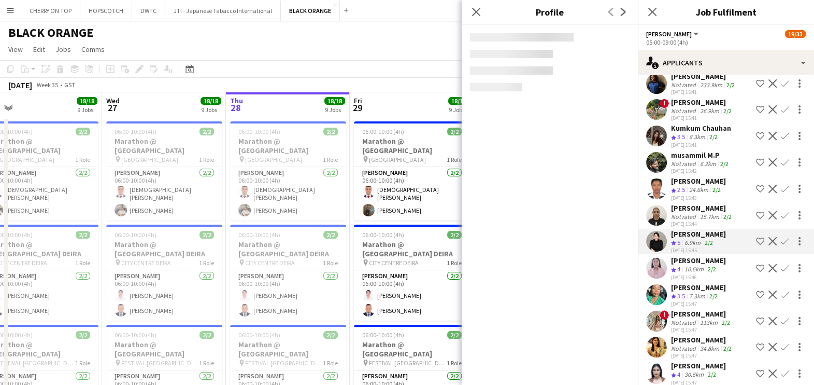
click at [756, 240] on app-icon "Shortlist crew" at bounding box center [760, 241] width 8 height 8
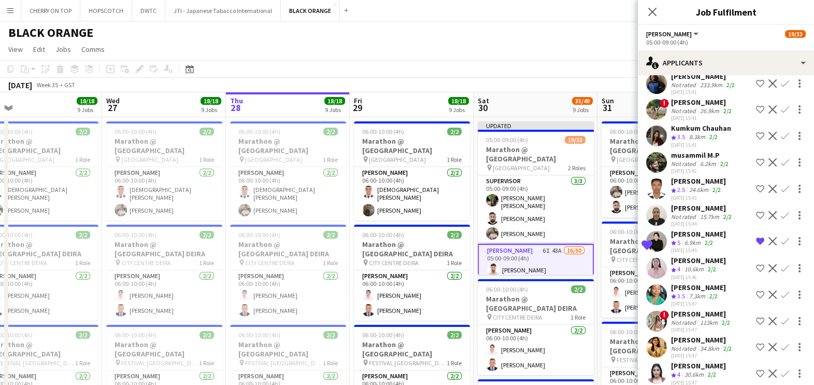
click at [756, 266] on app-icon "Shortlist crew" at bounding box center [760, 268] width 8 height 8
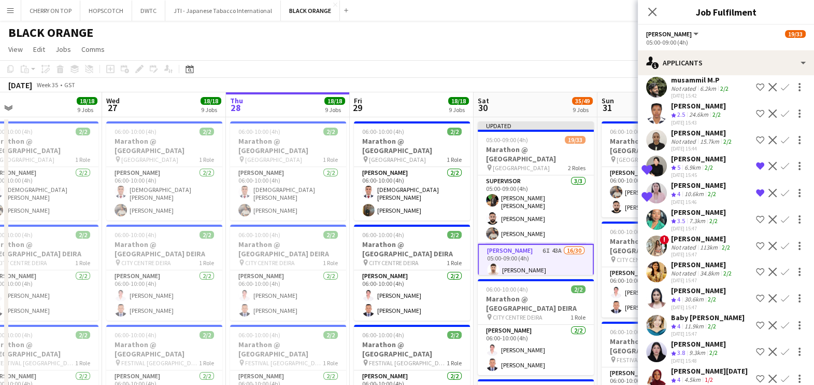
scroll to position [583, 0]
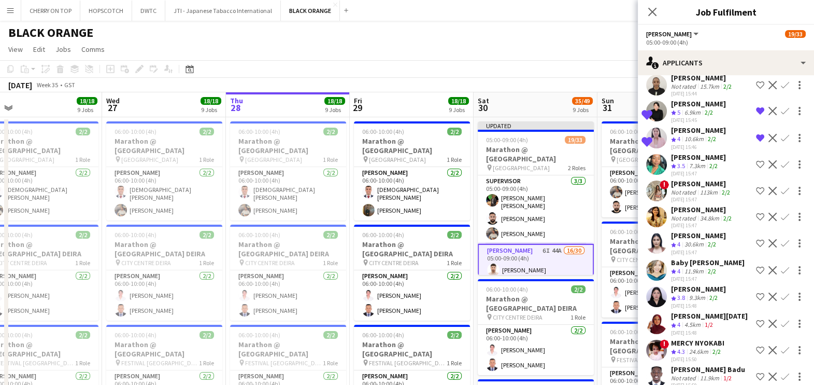
click at [691, 185] on div "Yara Wael" at bounding box center [701, 183] width 61 height 9
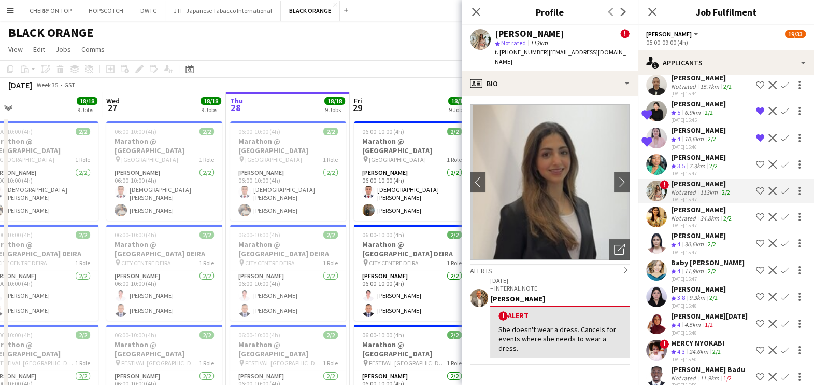
click at [756, 189] on app-icon "Shortlist crew" at bounding box center [760, 191] width 8 height 8
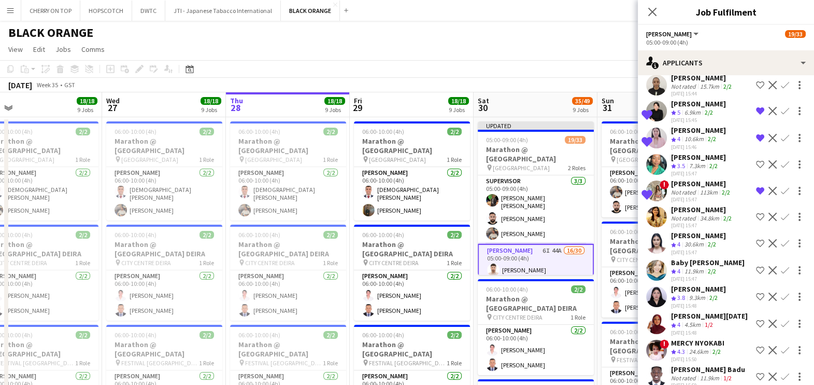
click at [700, 215] on div "34.8km" at bounding box center [709, 218] width 23 height 8
click at [687, 216] on div "Not rated" at bounding box center [684, 218] width 27 height 8
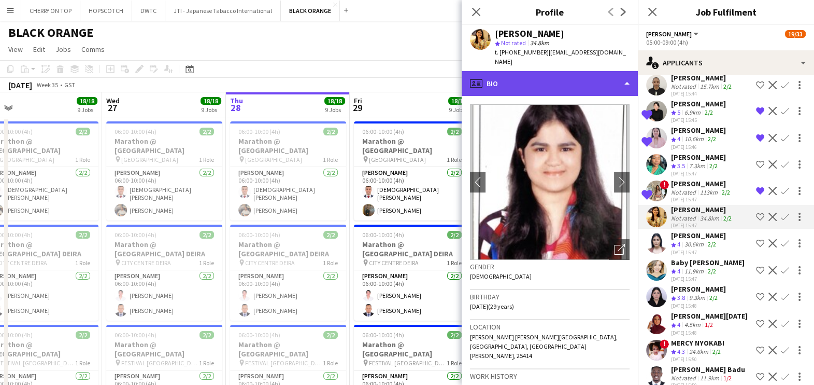
click at [557, 71] on div "profile Bio" at bounding box center [550, 83] width 176 height 25
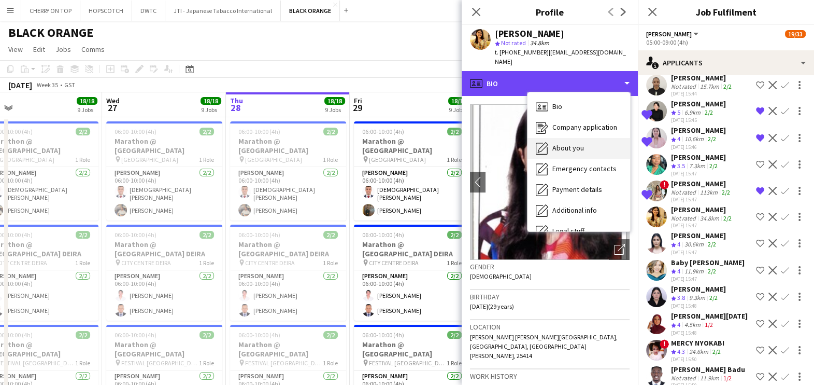
scroll to position [55, 0]
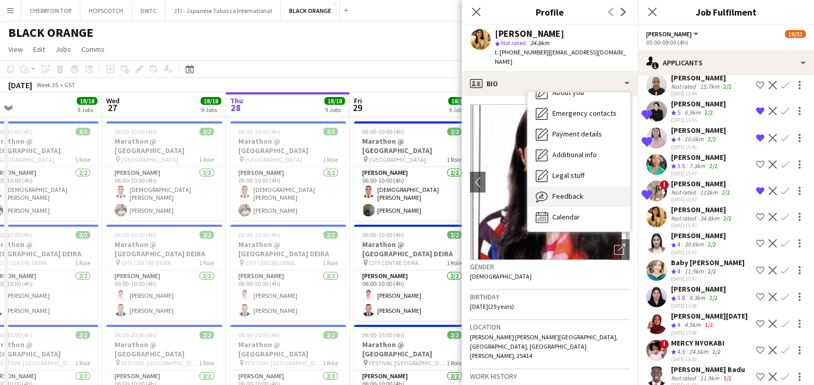
click at [583, 194] on div "Feedback Feedback" at bounding box center [579, 196] width 103 height 21
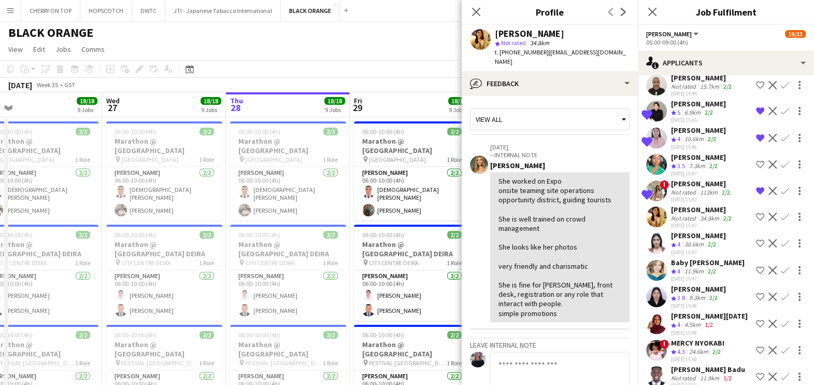
click at [692, 214] on div "Not rated" at bounding box center [684, 218] width 27 height 8
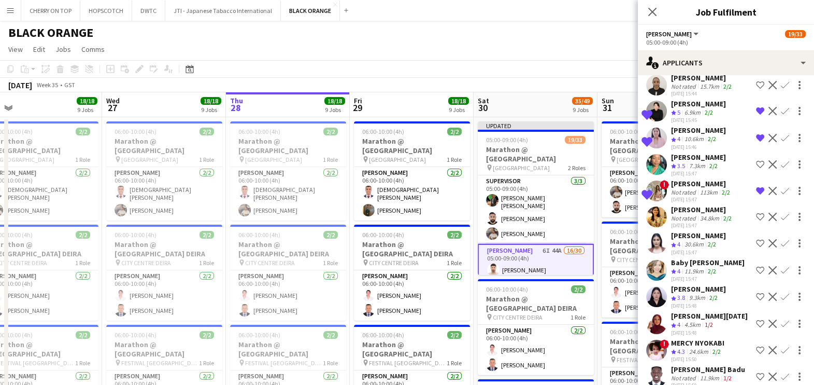
click at [692, 214] on div "Not rated" at bounding box center [684, 218] width 27 height 8
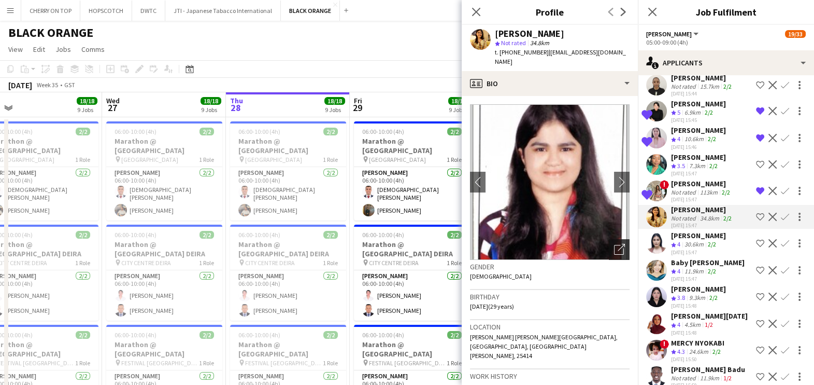
click at [614, 245] on icon "Open photos pop-in" at bounding box center [619, 249] width 11 height 11
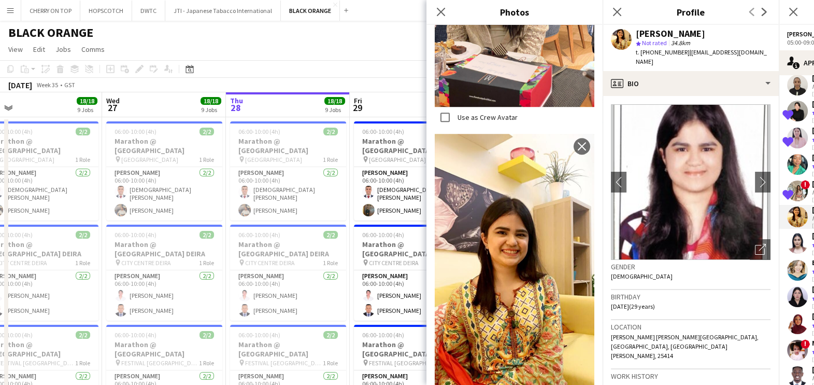
scroll to position [972, 0]
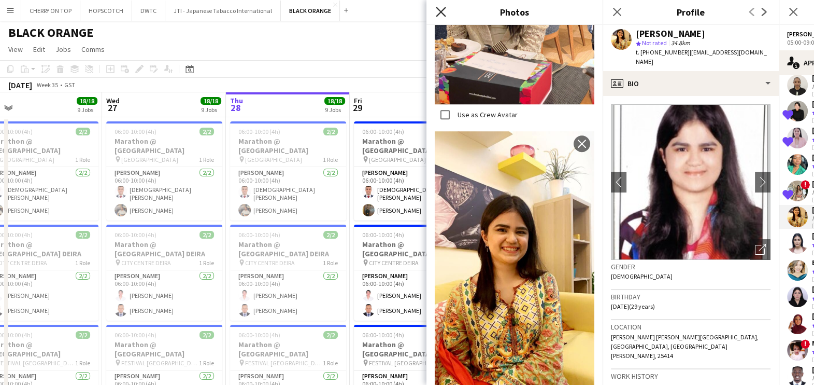
click at [441, 13] on icon "Close pop-in" at bounding box center [441, 12] width 10 height 10
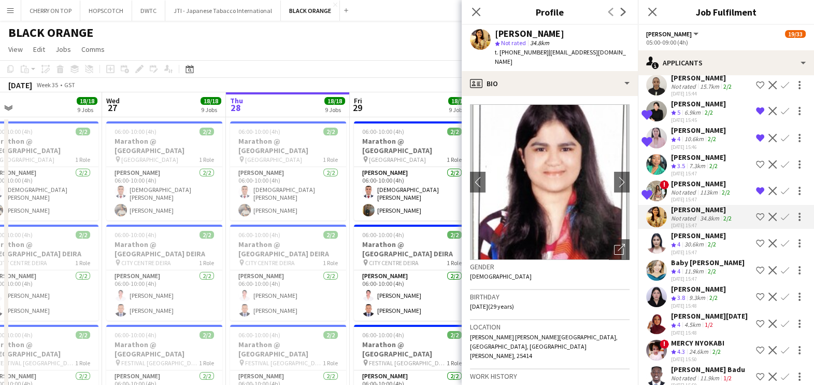
click at [756, 213] on app-icon "Shortlist crew" at bounding box center [760, 217] width 8 height 8
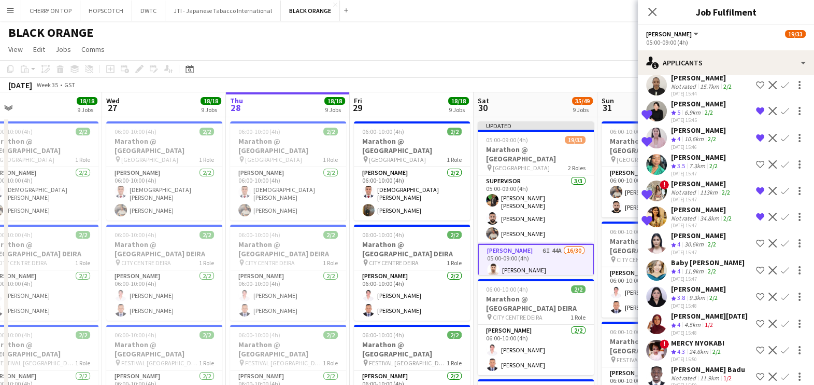
click at [690, 234] on div "Patricia Tolentino" at bounding box center [698, 235] width 55 height 9
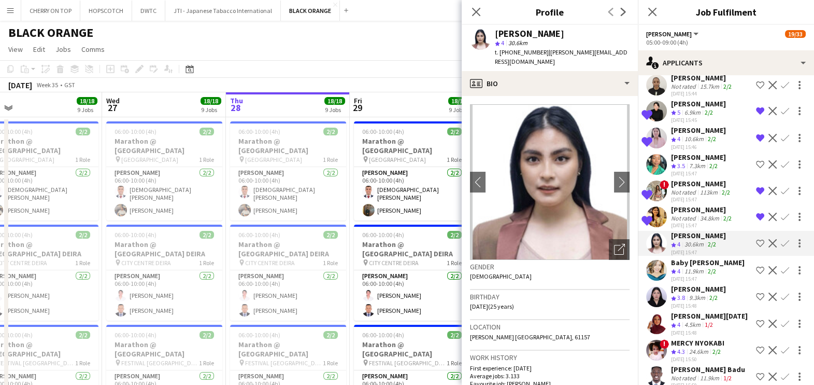
click at [756, 241] on app-icon "Shortlist crew" at bounding box center [760, 243] width 8 height 8
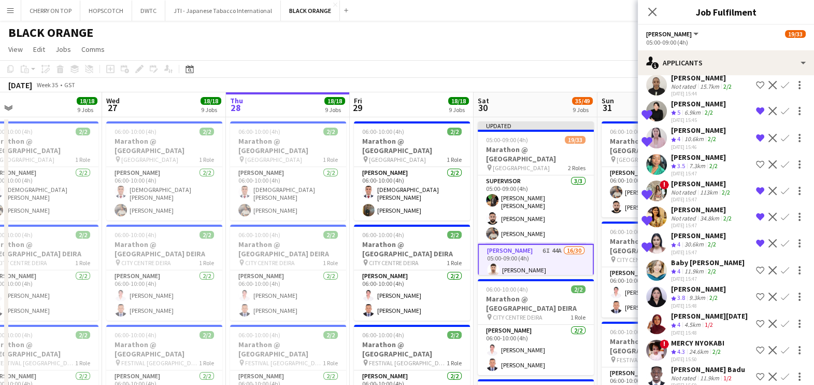
click at [710, 267] on app-skills-label "2/2" at bounding box center [712, 271] width 8 height 8
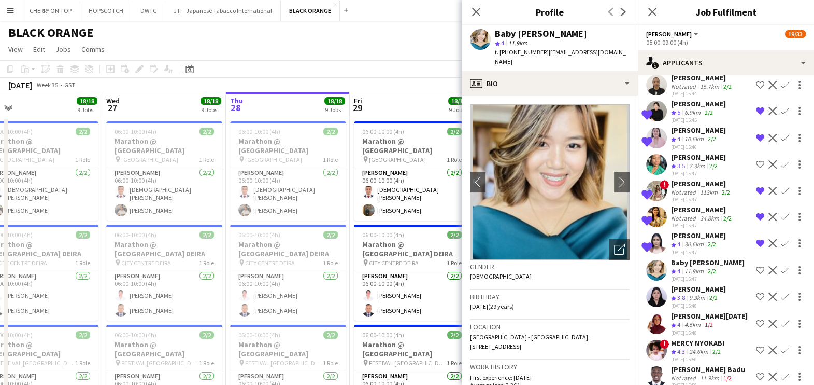
click at [756, 270] on app-icon "Shortlist crew" at bounding box center [760, 270] width 8 height 8
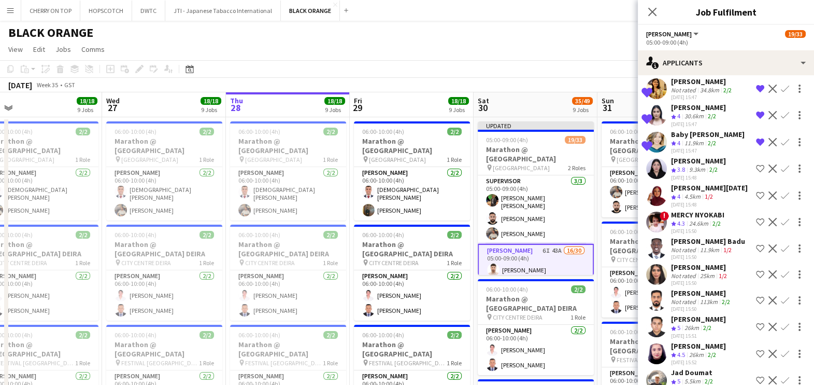
scroll to position [713, 0]
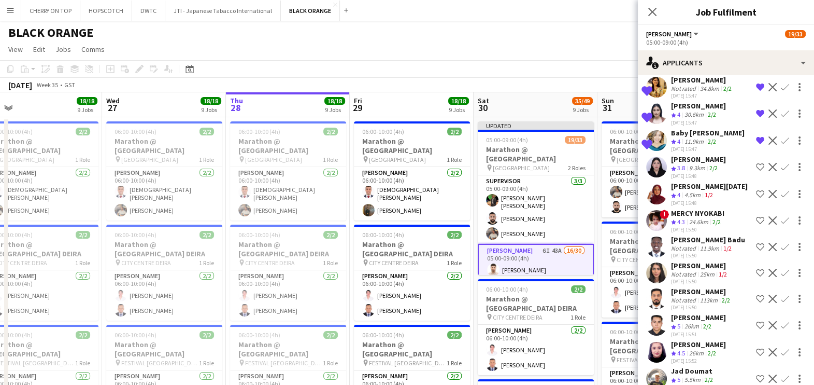
click at [699, 184] on div "Nour Ramadan" at bounding box center [709, 185] width 77 height 9
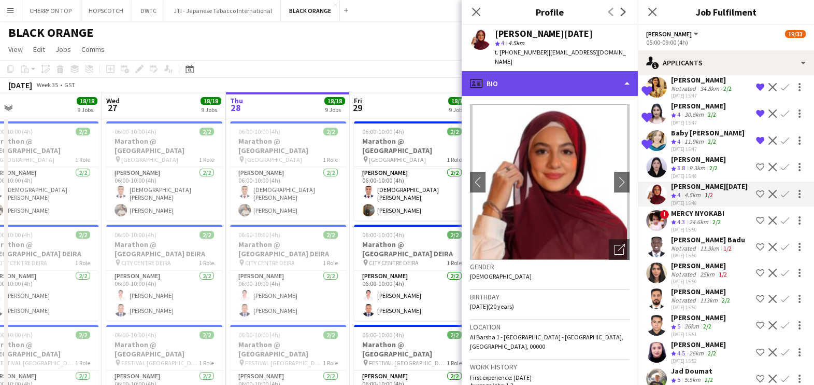
click at [590, 85] on div "profile Bio" at bounding box center [550, 83] width 176 height 25
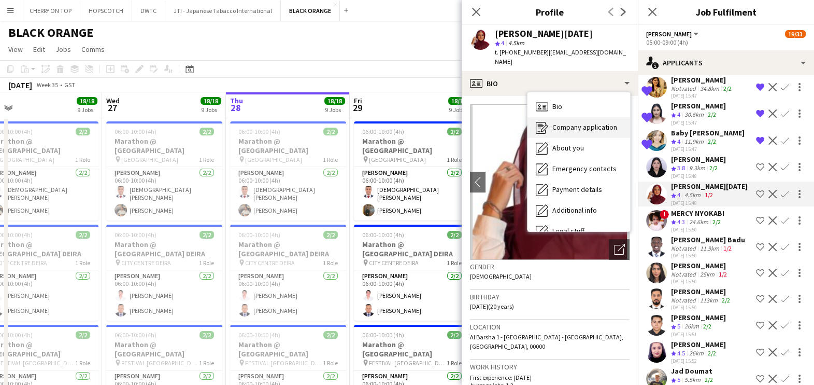
click at [598, 128] on span "Company application" at bounding box center [585, 126] width 65 height 9
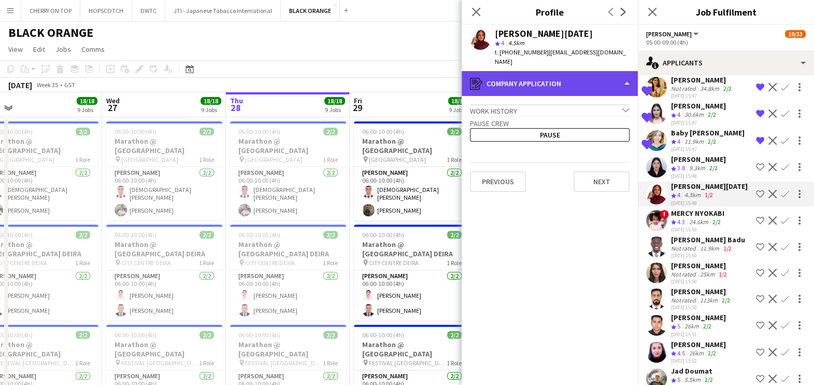
click at [564, 79] on div "register Company application" at bounding box center [550, 83] width 176 height 25
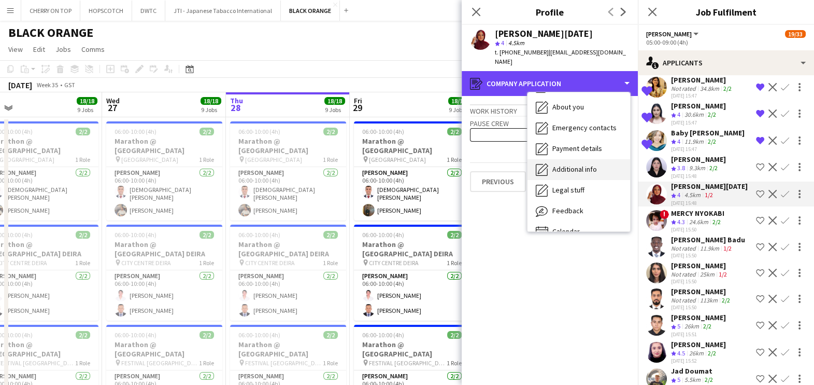
scroll to position [55, 0]
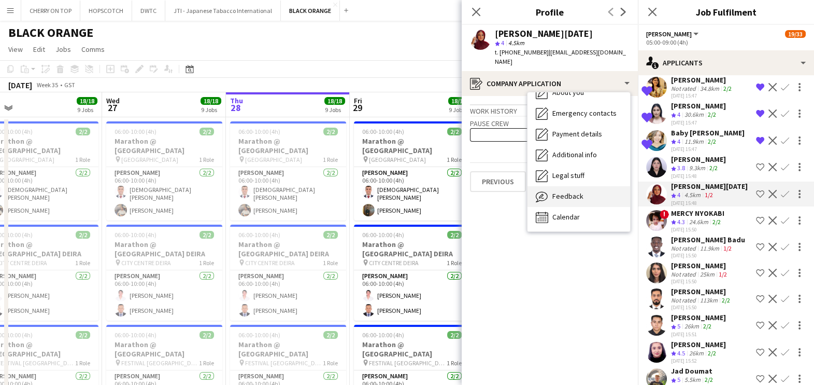
click at [582, 189] on div "Feedback Feedback" at bounding box center [579, 196] width 103 height 21
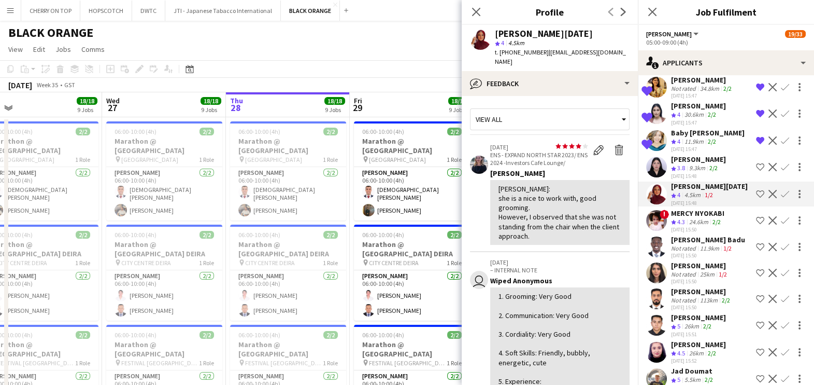
scroll to position [64, 0]
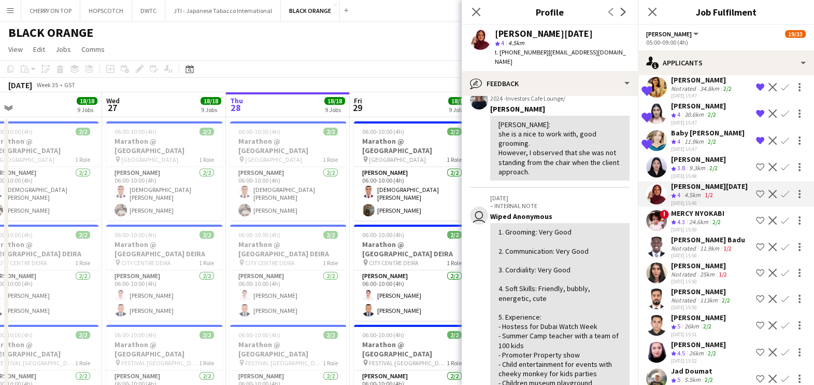
click at [756, 191] on app-icon "Shortlist crew" at bounding box center [760, 194] width 8 height 8
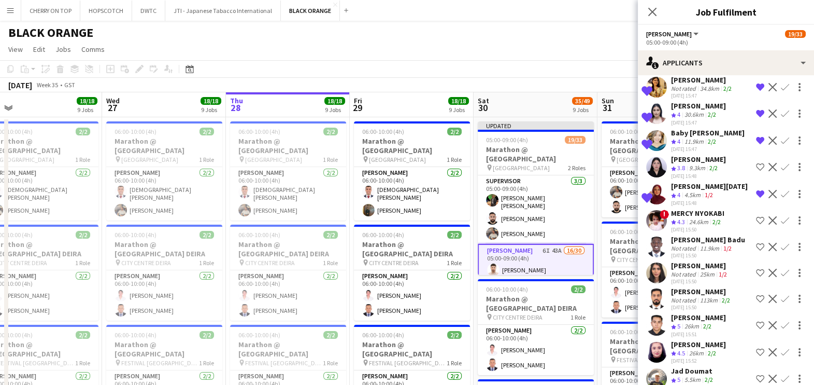
click at [715, 235] on div "Andy Agyemang Badu" at bounding box center [708, 239] width 74 height 9
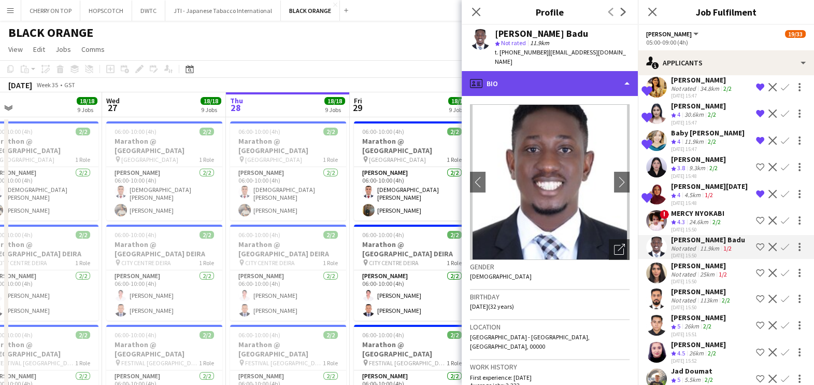
click at [561, 86] on div "profile Bio" at bounding box center [550, 83] width 176 height 25
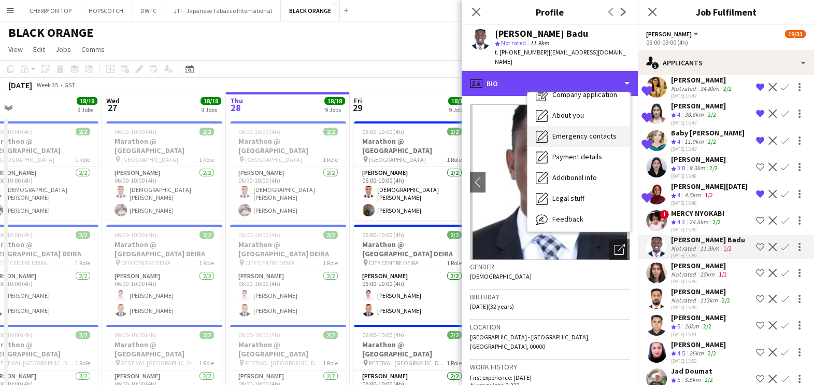
scroll to position [55, 0]
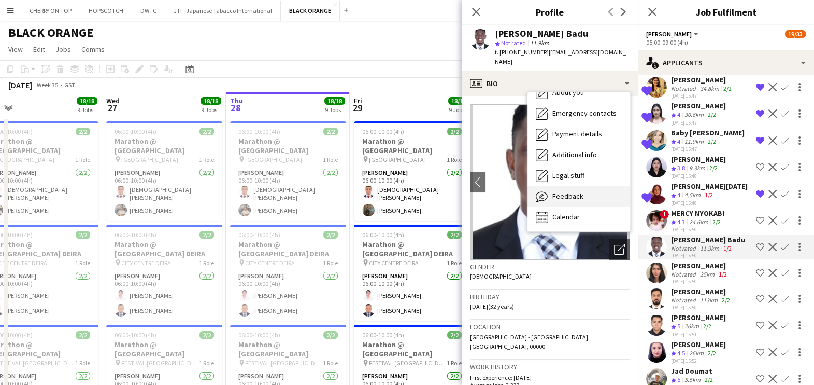
click at [576, 187] on div "Feedback Feedback" at bounding box center [579, 196] width 103 height 21
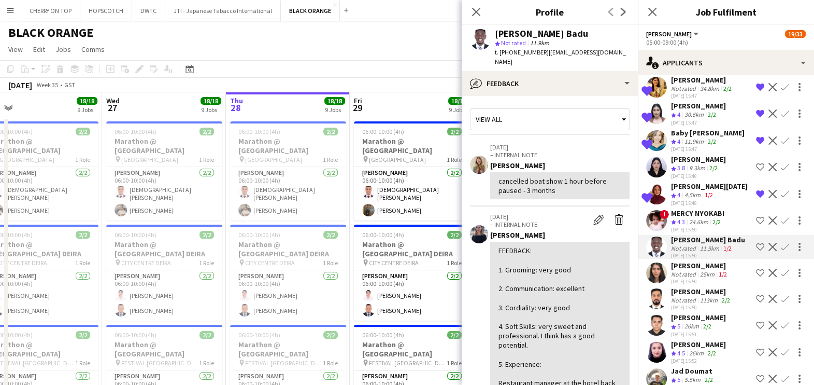
click at [756, 245] on app-icon "Shortlist crew" at bounding box center [760, 247] width 8 height 8
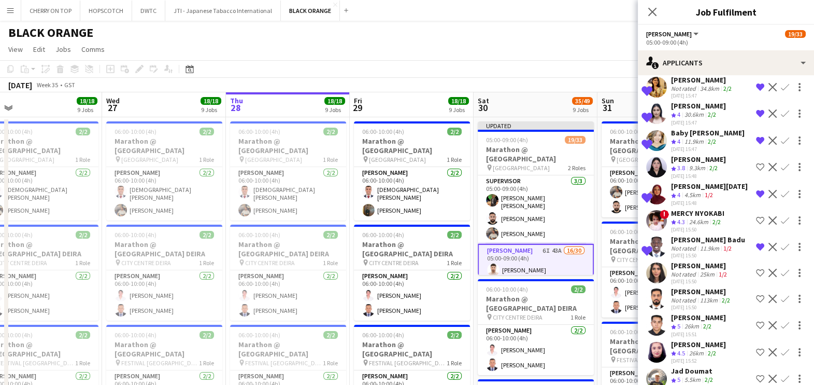
click at [756, 270] on app-icon "Shortlist crew" at bounding box center [760, 273] width 8 height 8
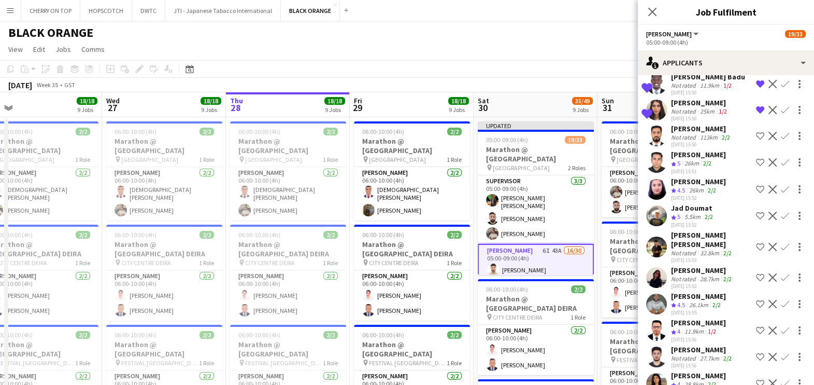
scroll to position [892, 0]
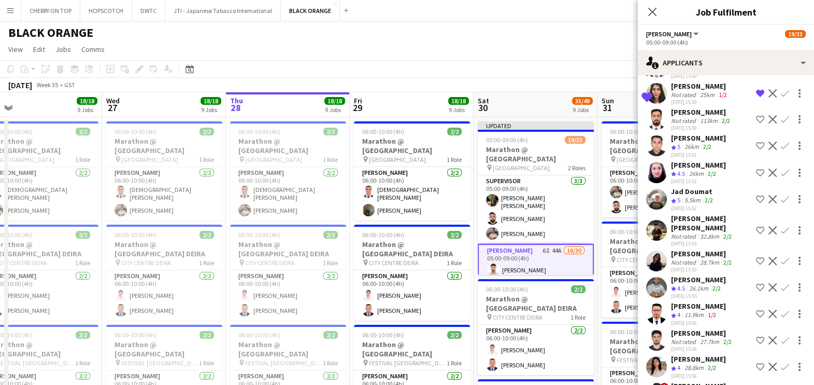
click at [689, 160] on div "Ajeib Alfuad" at bounding box center [698, 164] width 55 height 9
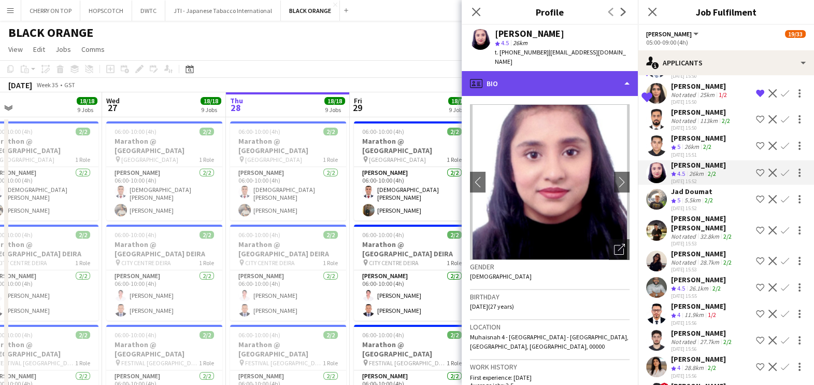
click at [581, 72] on div "profile Bio" at bounding box center [550, 83] width 176 height 25
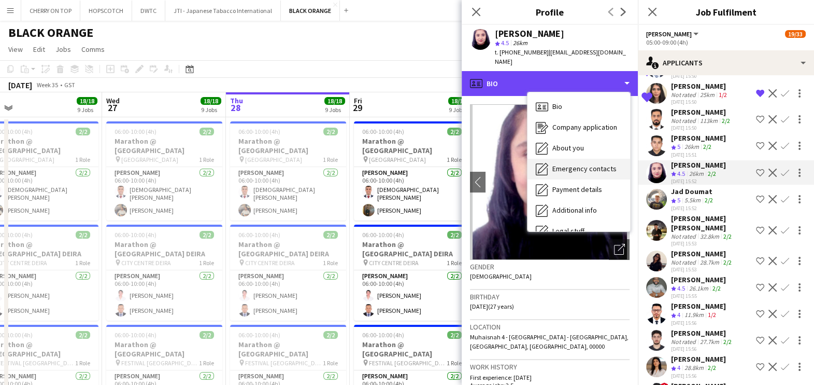
scroll to position [55, 0]
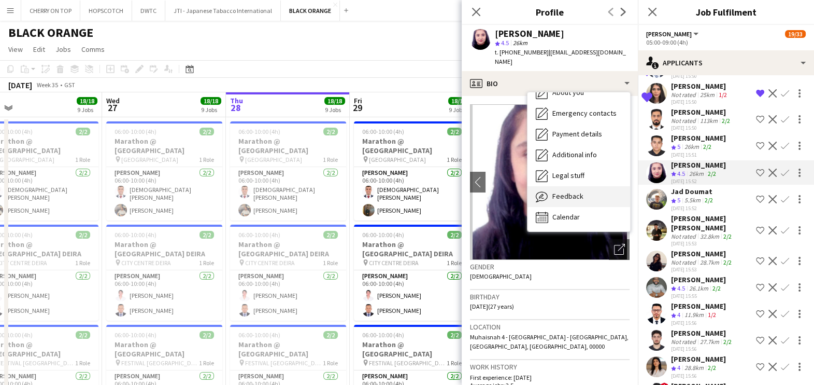
click at [582, 186] on div "Feedback Feedback" at bounding box center [579, 196] width 103 height 21
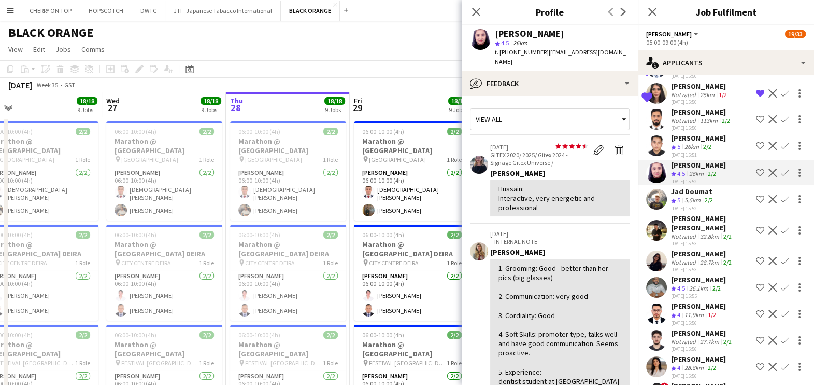
click at [756, 168] on app-icon "Shortlist crew" at bounding box center [760, 172] width 8 height 8
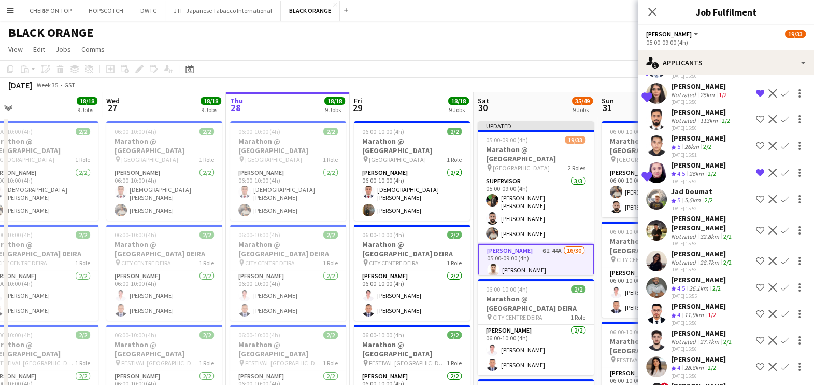
click at [690, 143] on div "26km" at bounding box center [692, 147] width 19 height 9
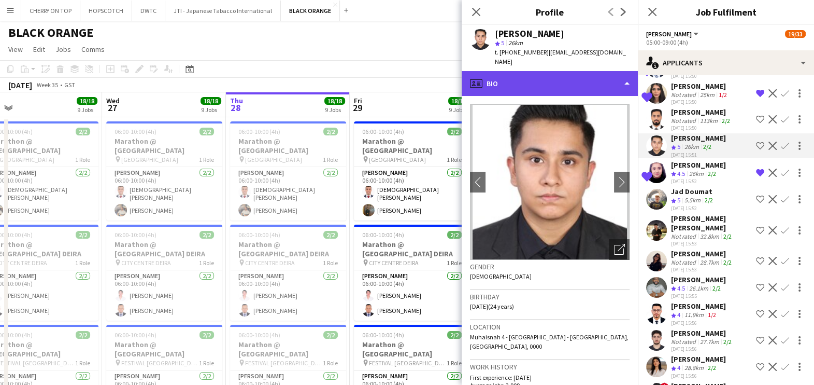
click at [579, 71] on div "profile Bio" at bounding box center [550, 83] width 176 height 25
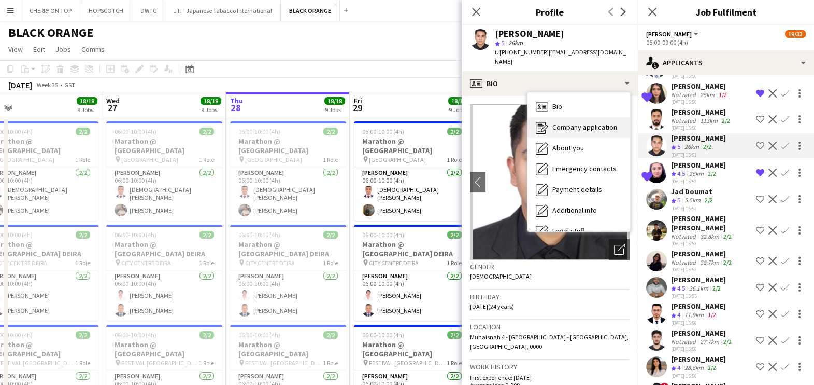
click at [595, 122] on span "Company application" at bounding box center [585, 126] width 65 height 9
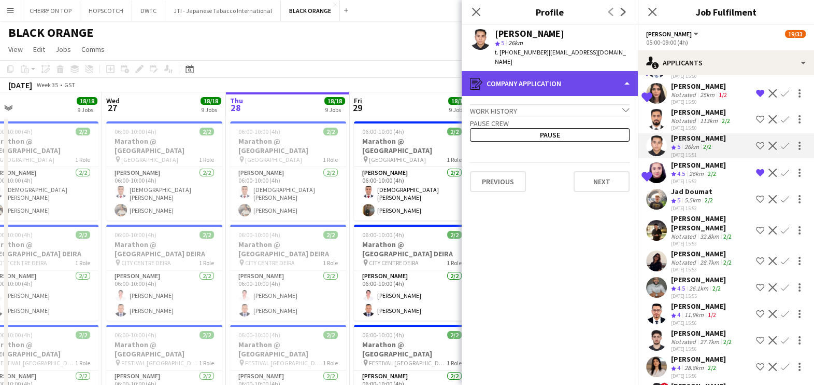
click at [568, 71] on div "register Company application" at bounding box center [550, 83] width 176 height 25
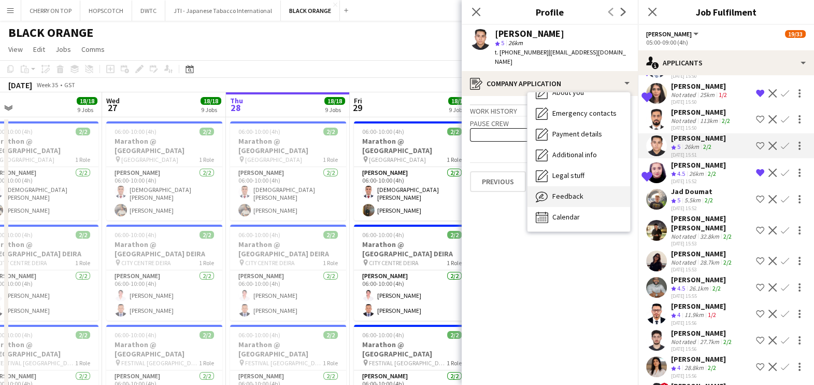
click at [597, 190] on div "Feedback Feedback" at bounding box center [579, 196] width 103 height 21
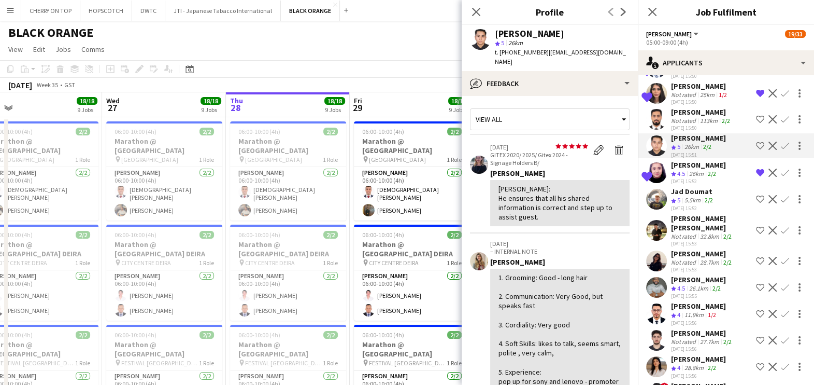
click at [754, 142] on button "Shortlist crew" at bounding box center [760, 145] width 12 height 12
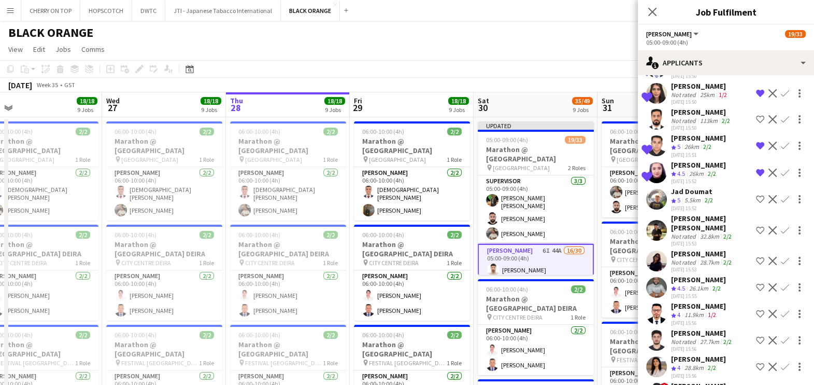
click at [696, 112] on div "Ahmed Al Hatti" at bounding box center [701, 111] width 61 height 9
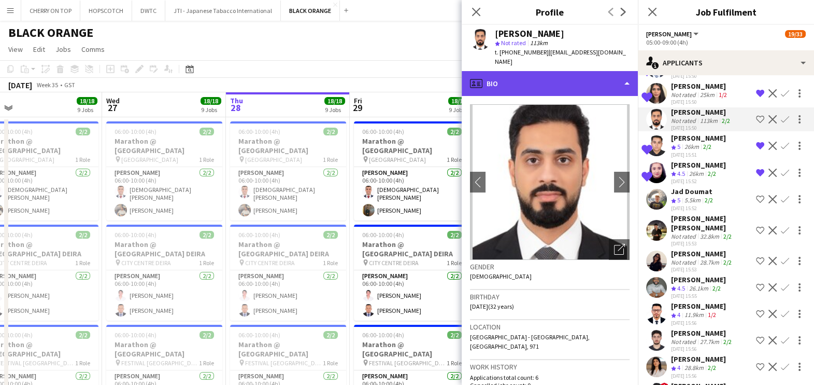
click at [565, 85] on div "profile Bio" at bounding box center [550, 83] width 176 height 25
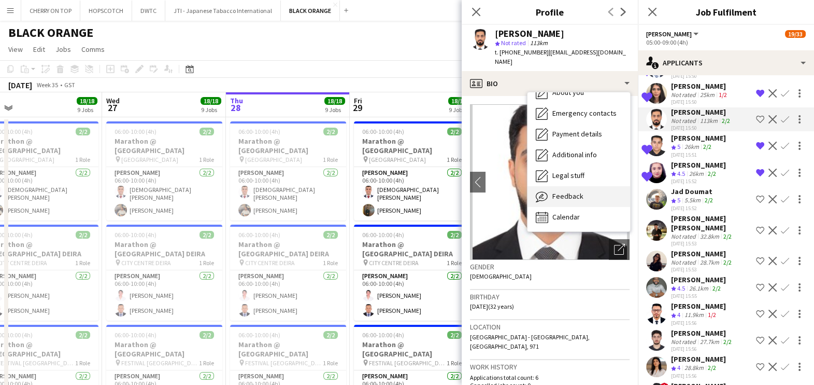
click at [583, 189] on div "Feedback Feedback" at bounding box center [579, 196] width 103 height 21
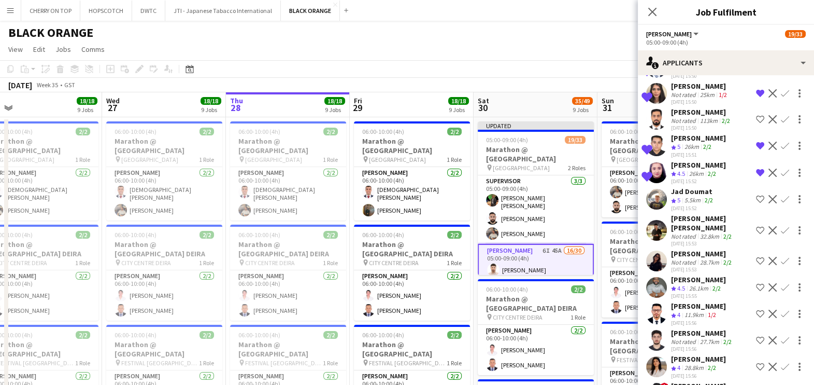
click at [690, 188] on div "Jad Doumat" at bounding box center [693, 191] width 44 height 9
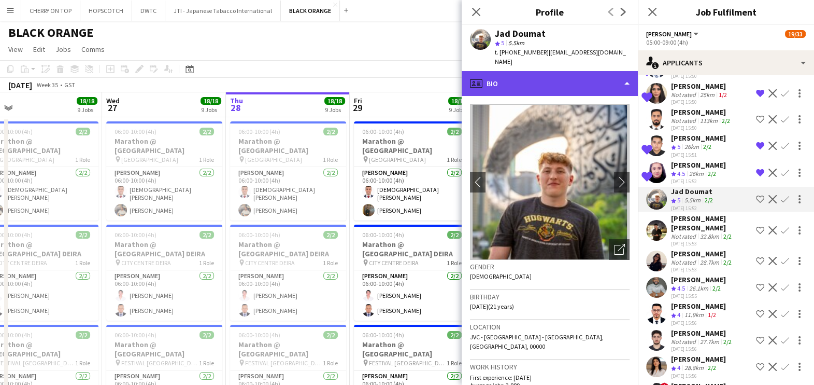
click at [565, 73] on div "profile Bio" at bounding box center [550, 83] width 176 height 25
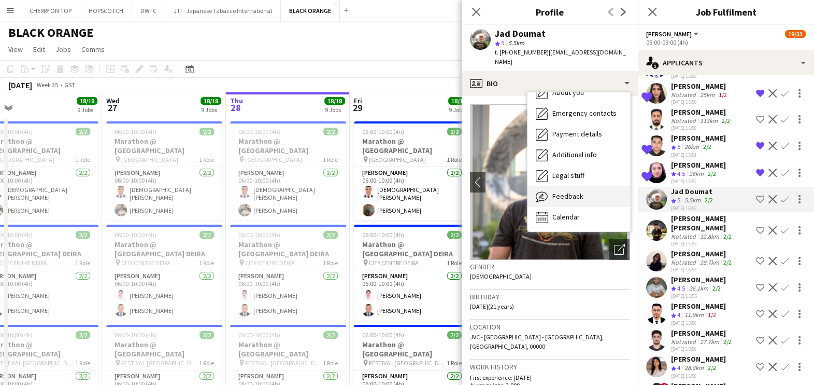
click at [573, 191] on span "Feedback" at bounding box center [568, 195] width 31 height 9
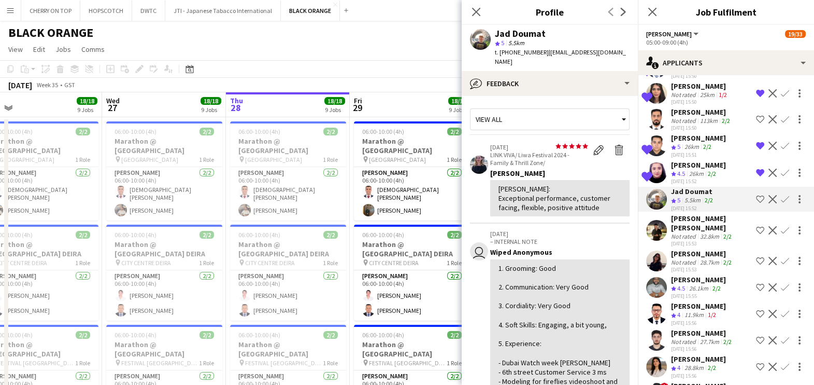
click at [756, 195] on app-icon "Shortlist crew" at bounding box center [760, 199] width 8 height 8
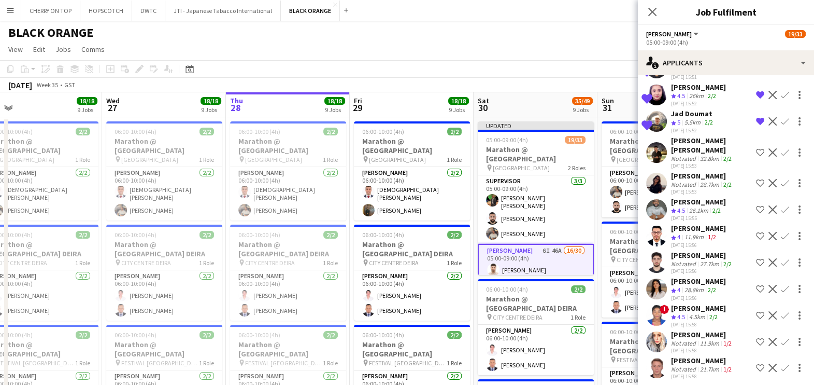
scroll to position [971, 0]
click at [698, 170] on div "Anna Johnson" at bounding box center [702, 174] width 63 height 9
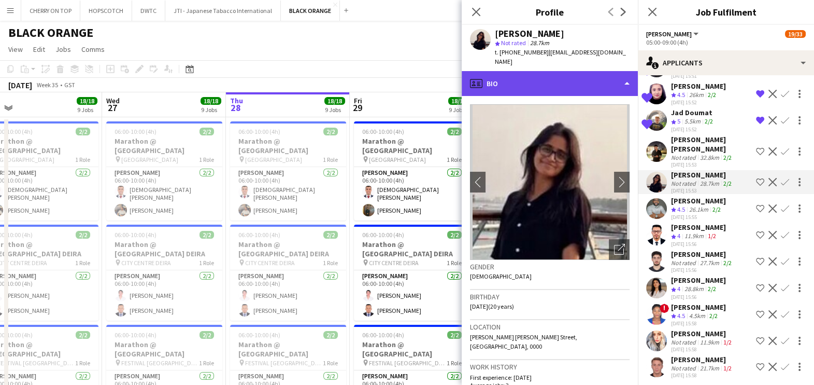
click at [523, 71] on div "profile Bio" at bounding box center [550, 83] width 176 height 25
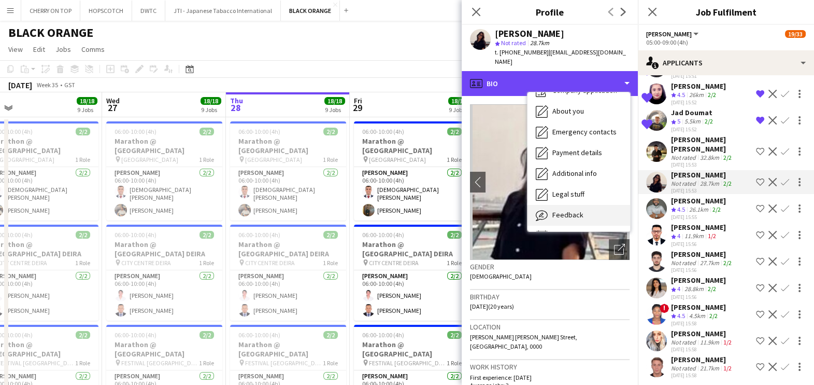
scroll to position [55, 0]
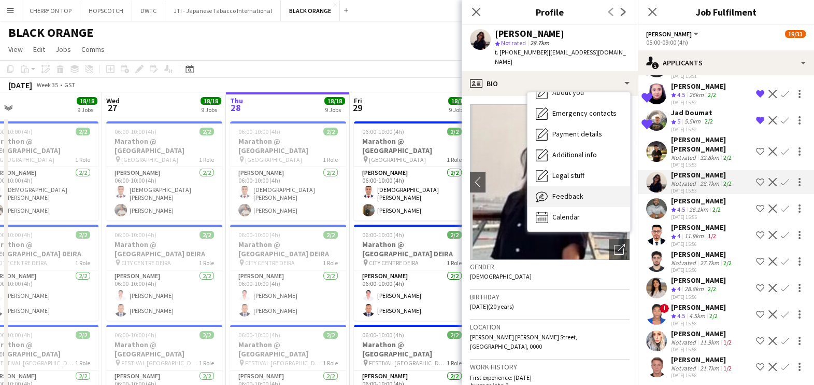
click at [558, 191] on span "Feedback" at bounding box center [568, 195] width 31 height 9
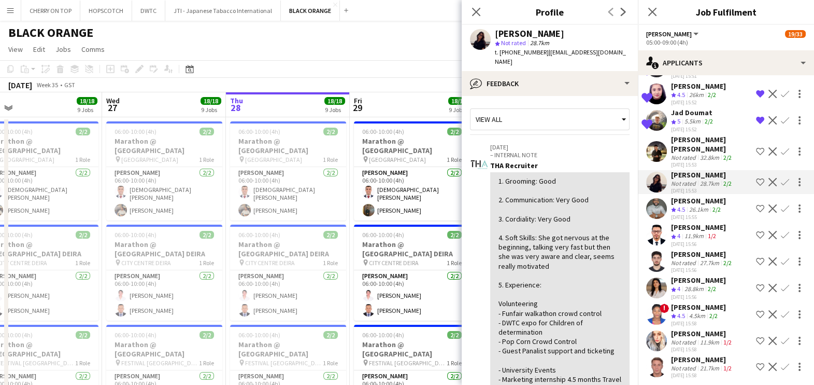
click at [697, 205] on div "26.1km" at bounding box center [698, 209] width 23 height 9
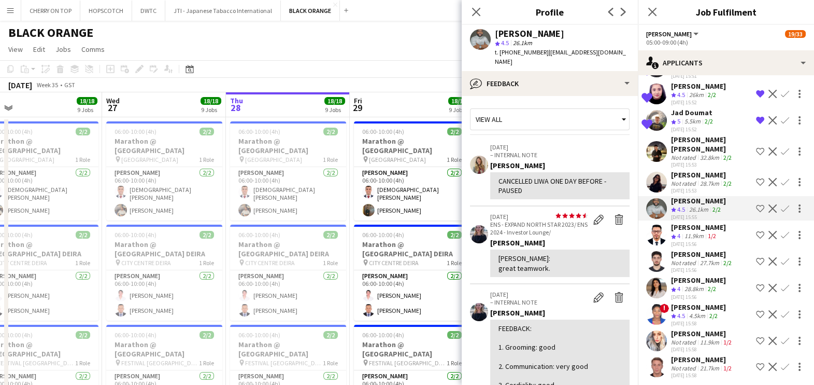
click at [695, 232] on div "11.9km" at bounding box center [694, 236] width 23 height 9
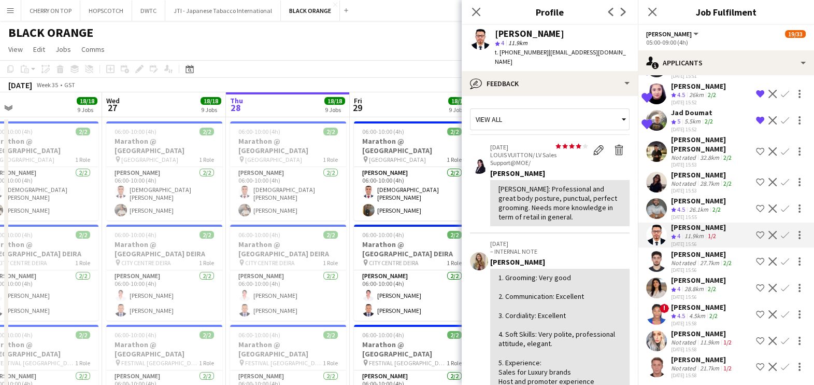
click at [756, 231] on app-icon "Shortlist crew" at bounding box center [760, 235] width 8 height 8
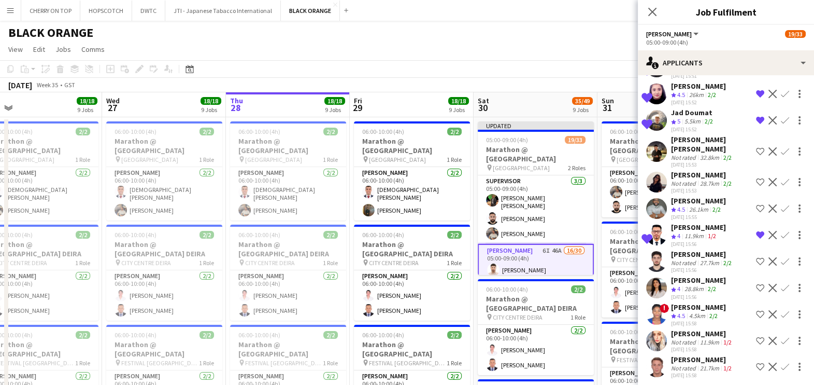
click at [682, 285] on div "Crew rating 4" at bounding box center [676, 289] width 11 height 9
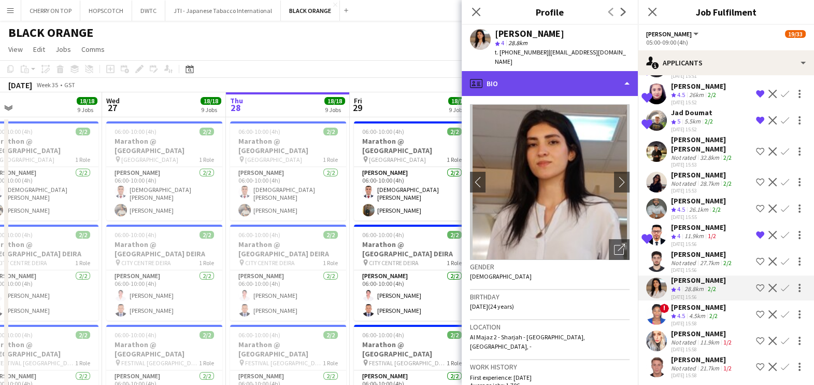
click at [558, 74] on div "profile Bio" at bounding box center [550, 83] width 176 height 25
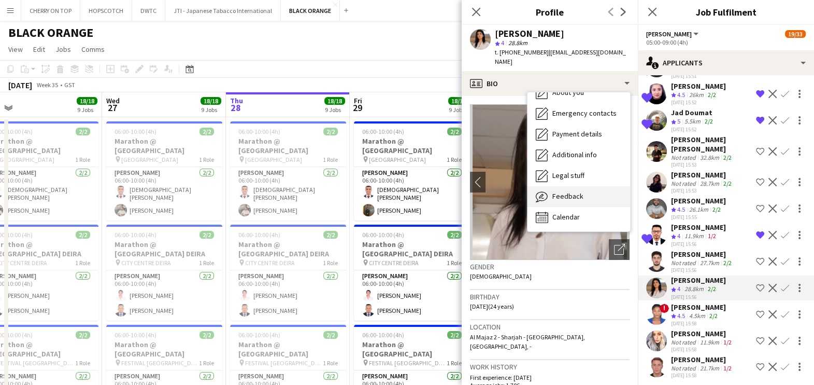
click at [566, 191] on span "Feedback" at bounding box center [568, 195] width 31 height 9
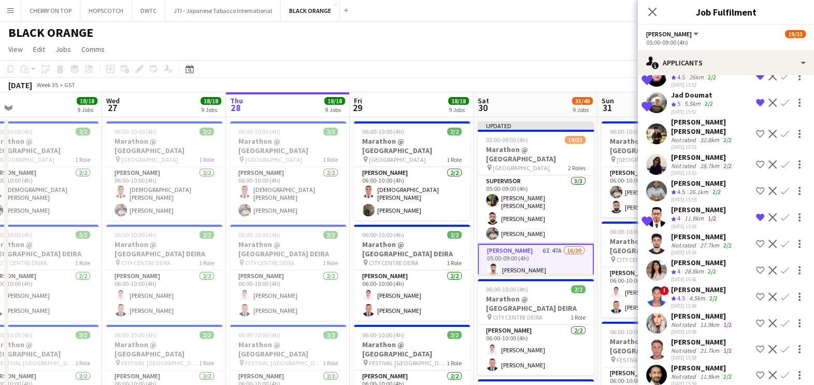
scroll to position [997, 0]
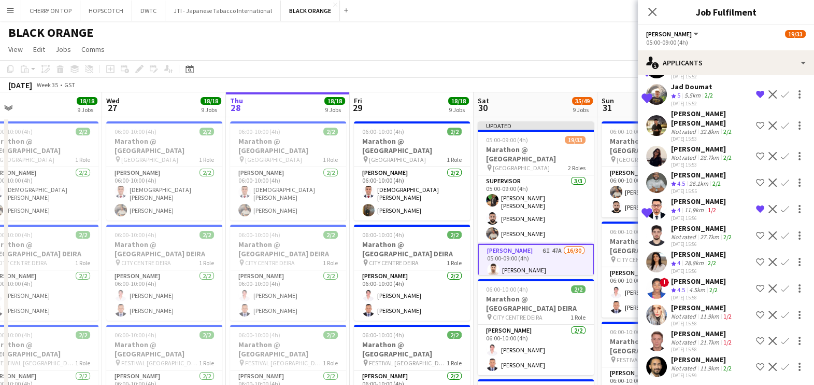
click at [702, 333] on div "Daoud Djoudi" at bounding box center [702, 333] width 63 height 9
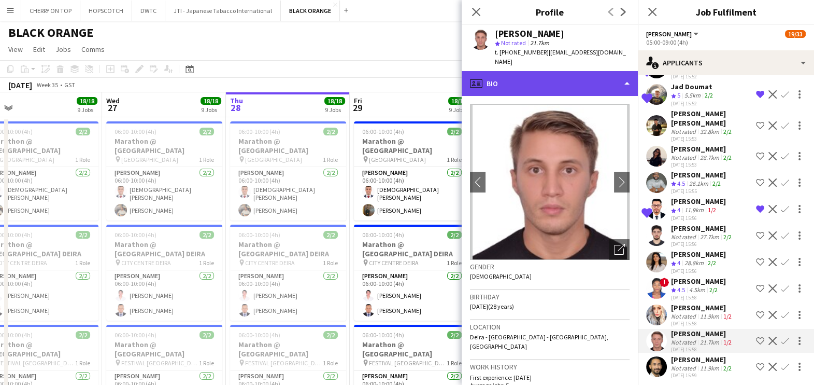
click at [544, 74] on div "profile Bio" at bounding box center [550, 83] width 176 height 25
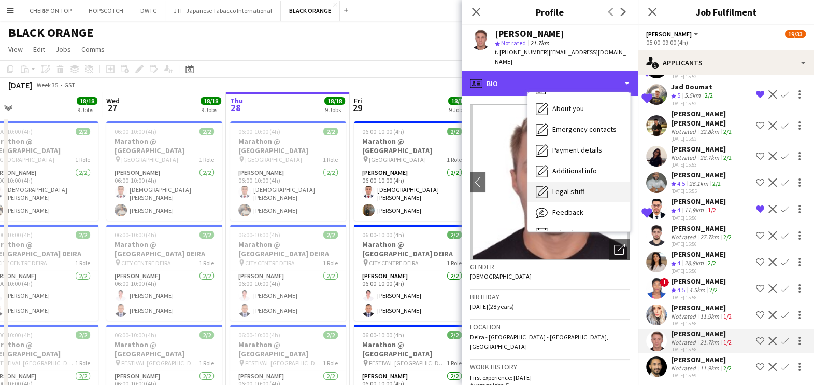
scroll to position [55, 0]
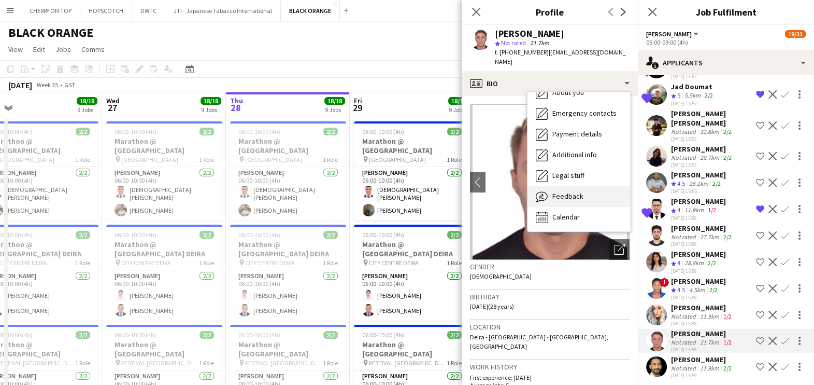
click at [558, 191] on span "Feedback" at bounding box center [568, 195] width 31 height 9
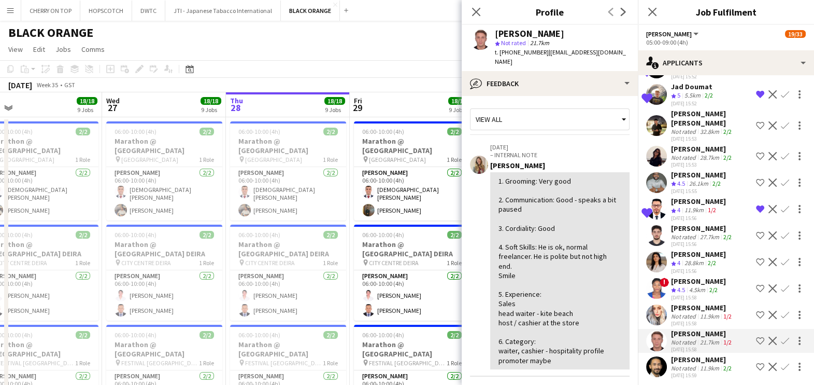
click at [682, 357] on div "Rafiq Youssif" at bounding box center [702, 359] width 63 height 9
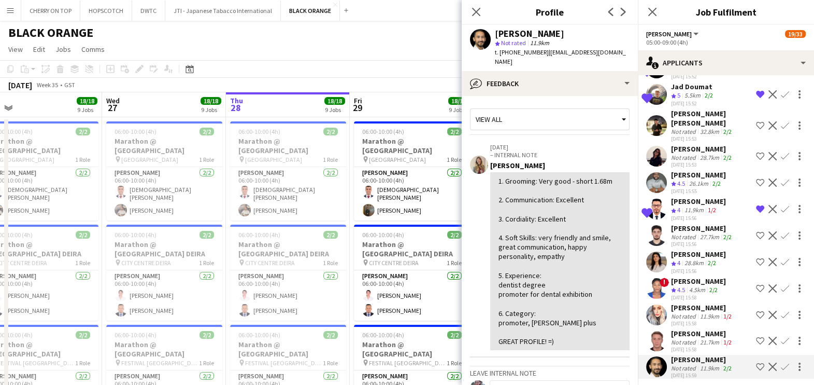
click at [756, 362] on app-icon "Shortlist crew" at bounding box center [760, 366] width 8 height 8
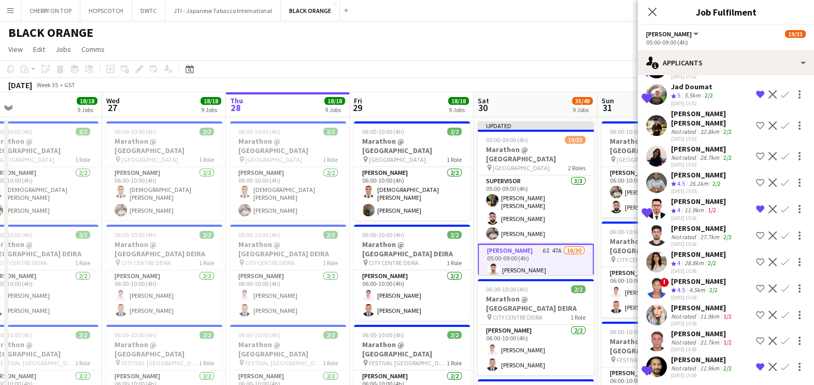
click at [691, 277] on div "RILINDIS KOYE" at bounding box center [698, 280] width 55 height 9
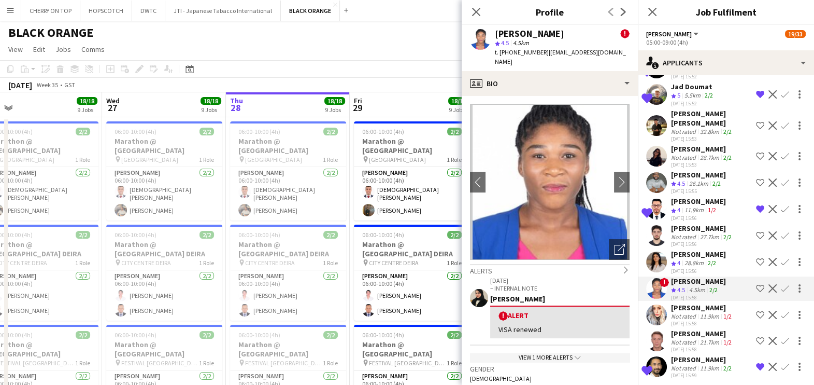
click at [426, 69] on app-toolbar "Copy Paste Paste Ctrl+V Paste with crew Ctrl+Shift+V Paste linked Job Delete Gr…" at bounding box center [407, 69] width 814 height 18
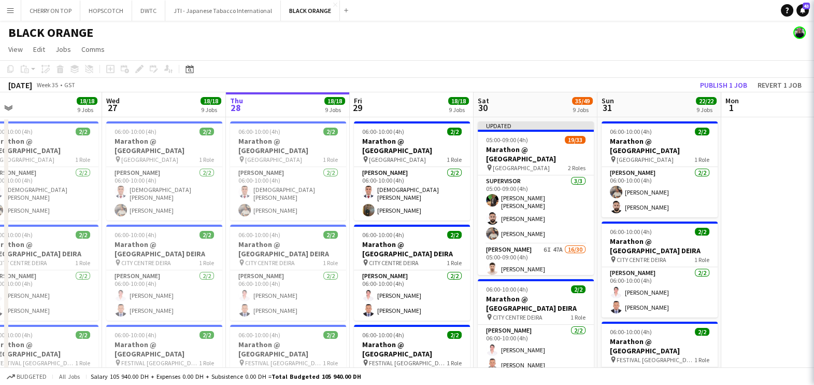
scroll to position [0, 0]
click at [725, 83] on button "Publish 1 job" at bounding box center [723, 84] width 55 height 13
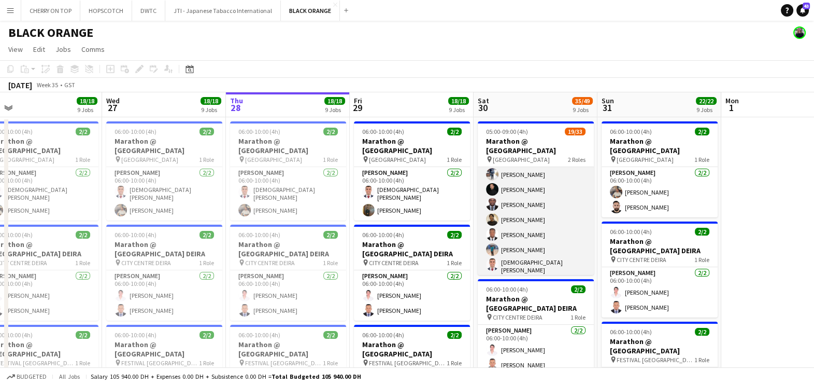
click at [539, 218] on app-card-role "Usher 6I 50A 16/30 05:00-09:00 (4h) Eyad Jawad Maria Sedo Jevas Nangsi Muhab Tu…" at bounding box center [536, 279] width 116 height 477
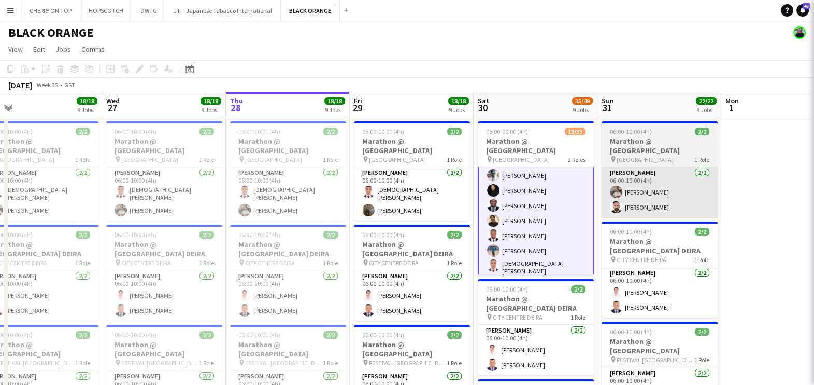
scroll to position [195, 0]
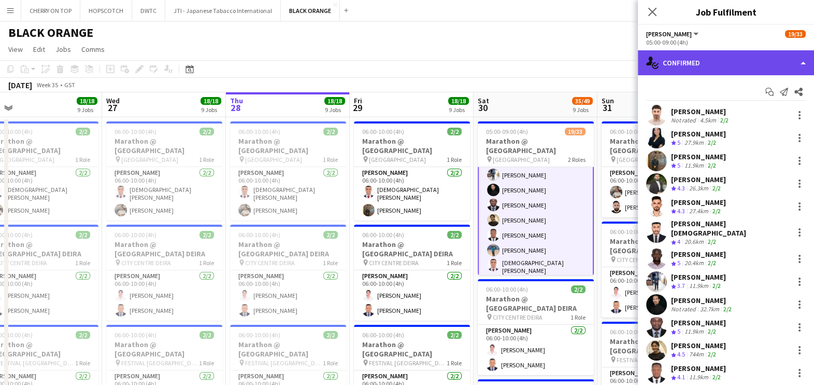
click at [731, 57] on div "single-neutral-actions-check-2 Confirmed" at bounding box center [726, 62] width 176 height 25
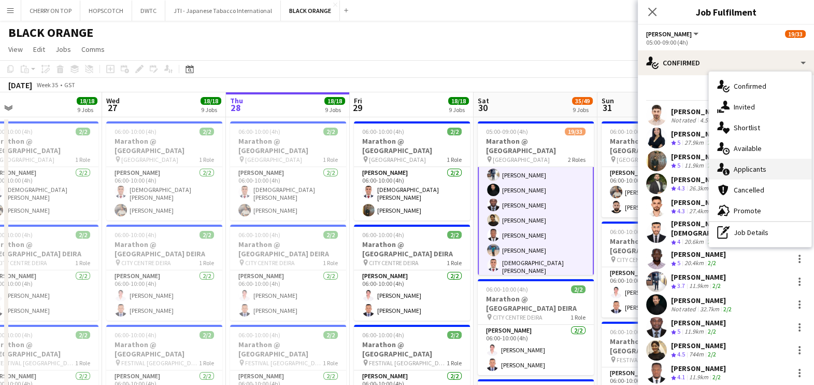
click at [757, 168] on div "single-neutral-actions-information Applicants" at bounding box center [760, 169] width 103 height 21
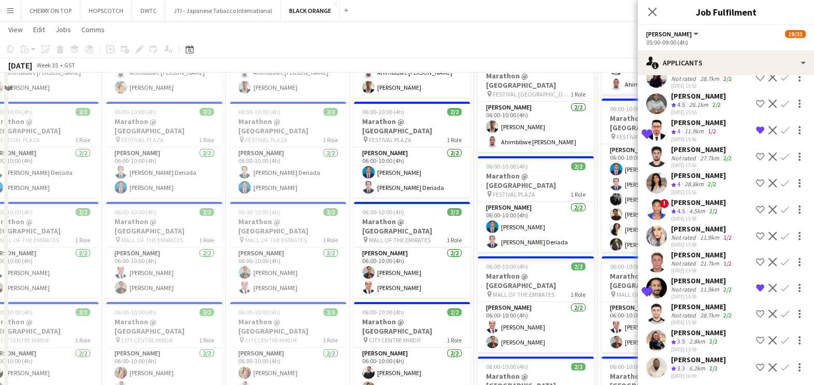
scroll to position [389, 0]
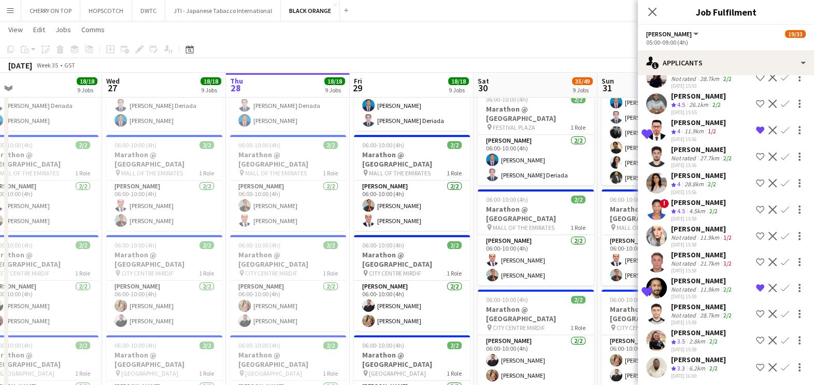
click at [683, 311] on div "Not rated" at bounding box center [684, 315] width 27 height 8
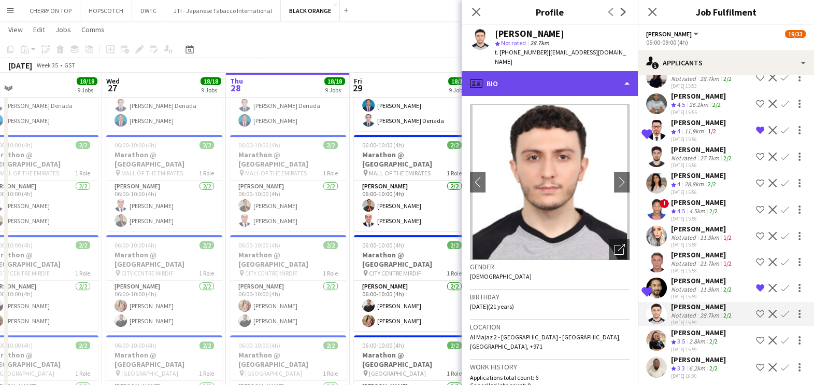
click at [560, 75] on div "profile Bio" at bounding box center [550, 83] width 176 height 25
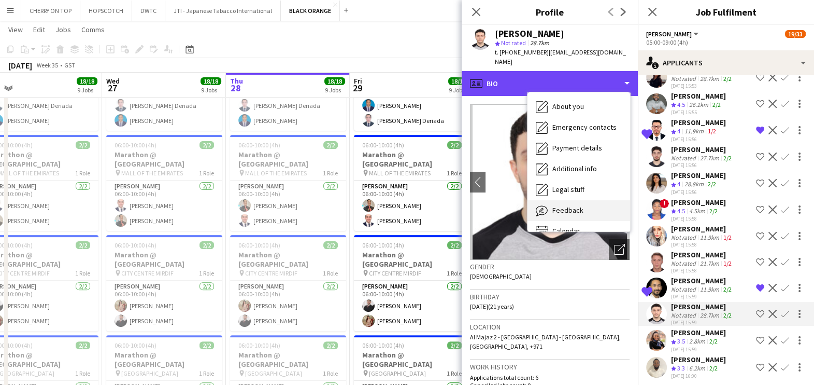
scroll to position [55, 0]
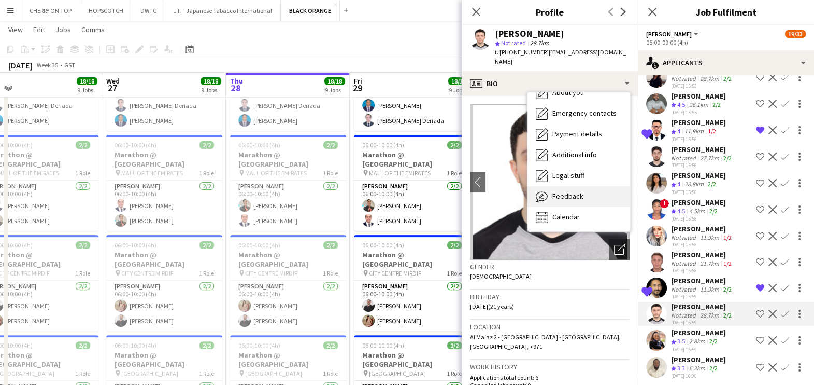
click at [576, 191] on span "Feedback" at bounding box center [568, 195] width 31 height 9
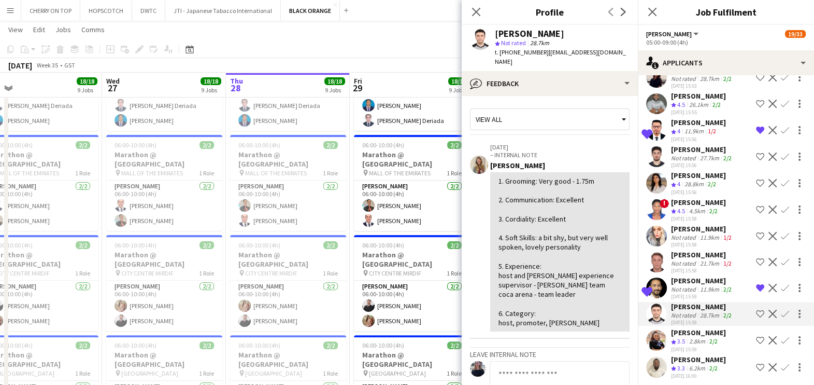
click at [756, 311] on app-icon "Shortlist crew" at bounding box center [760, 314] width 8 height 8
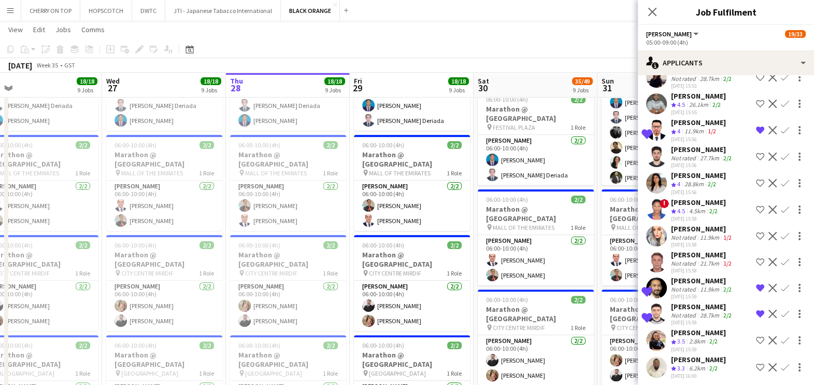
click at [552, 46] on app-toolbar "Copy Paste Paste Ctrl+V Paste with crew Ctrl+Shift+V Paste linked Job Delete Gr…" at bounding box center [407, 49] width 814 height 18
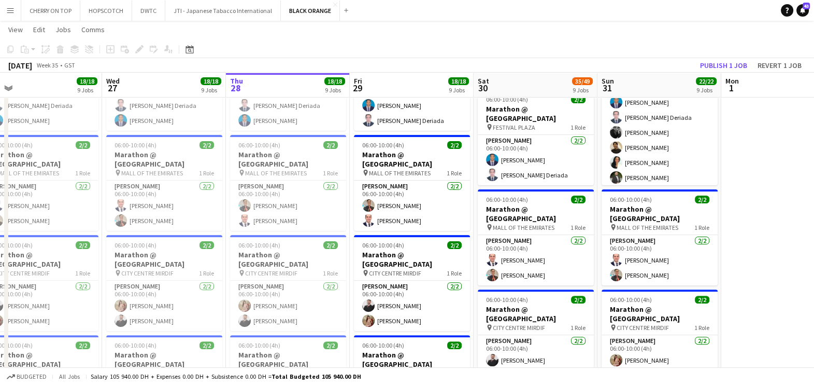
scroll to position [194, 0]
click at [737, 63] on button "Publish 1 job" at bounding box center [723, 65] width 55 height 13
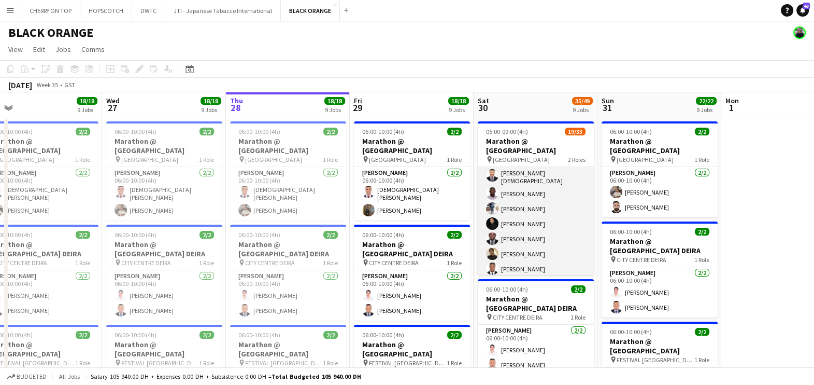
scroll to position [31, 0]
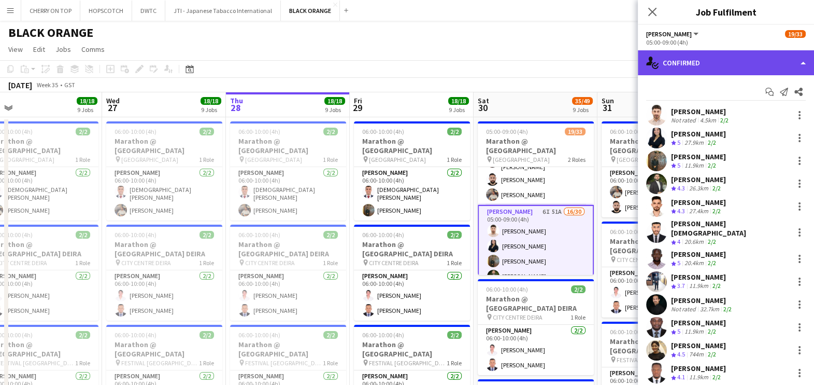
click at [713, 73] on div "single-neutral-actions-check-2 Confirmed" at bounding box center [726, 62] width 176 height 25
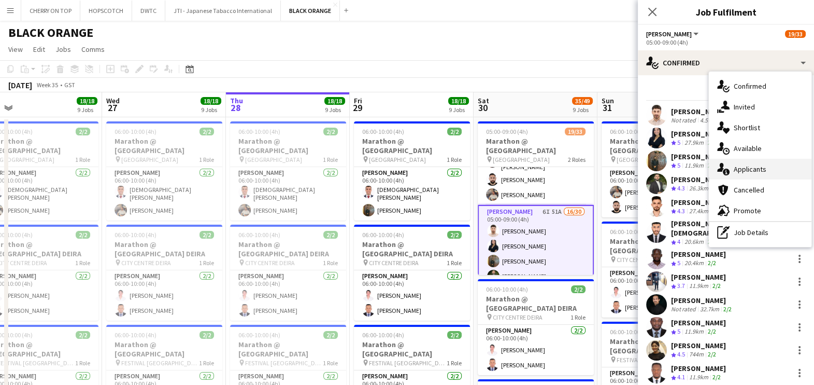
click at [746, 167] on div "single-neutral-actions-information Applicants" at bounding box center [760, 169] width 103 height 21
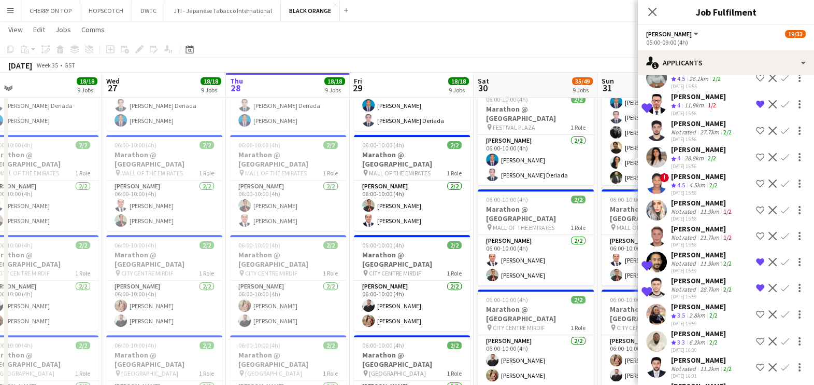
scroll to position [1138, 0]
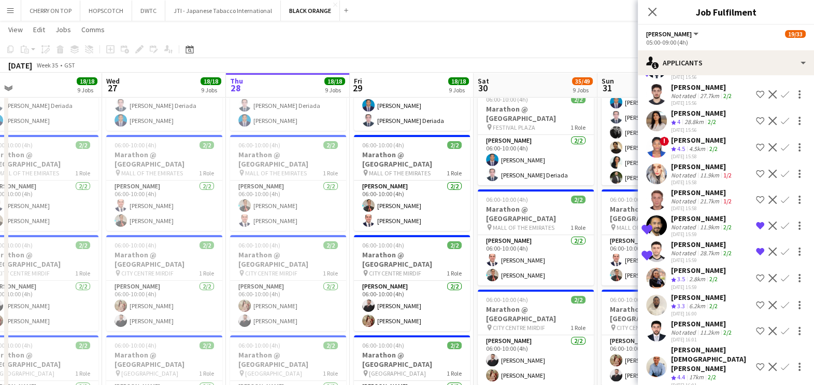
click at [683, 354] on div "Lloyd Christian Gonzalo" at bounding box center [711, 359] width 81 height 28
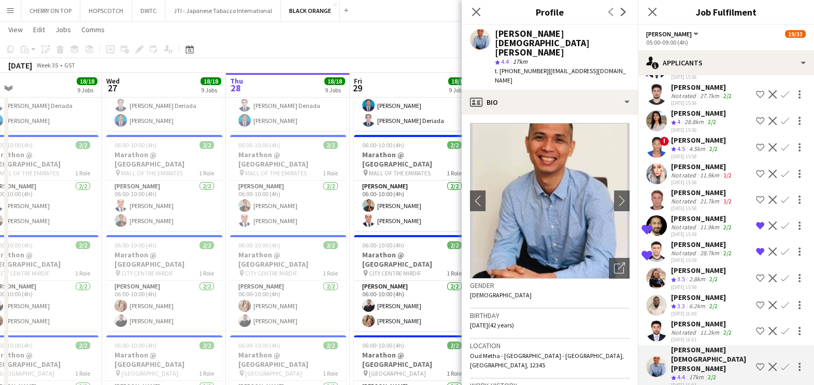
click at [756, 362] on app-icon "Shortlist crew" at bounding box center [760, 366] width 8 height 8
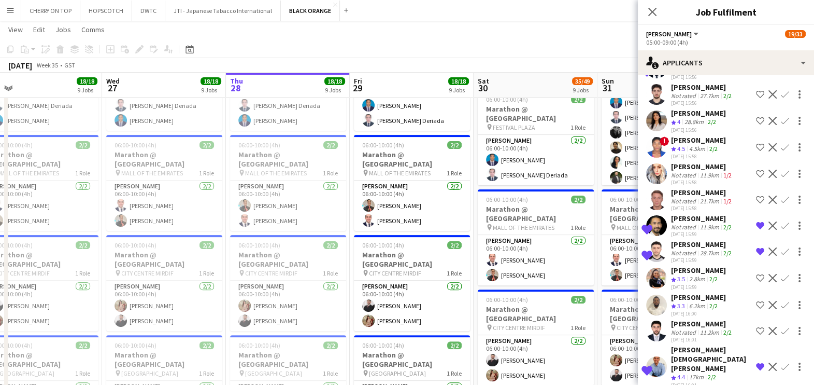
click at [781, 362] on app-icon "Confirm" at bounding box center [785, 366] width 8 height 8
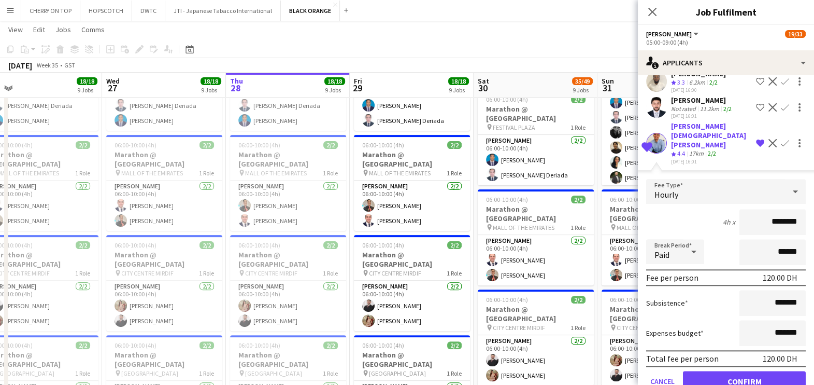
scroll to position [1371, 0]
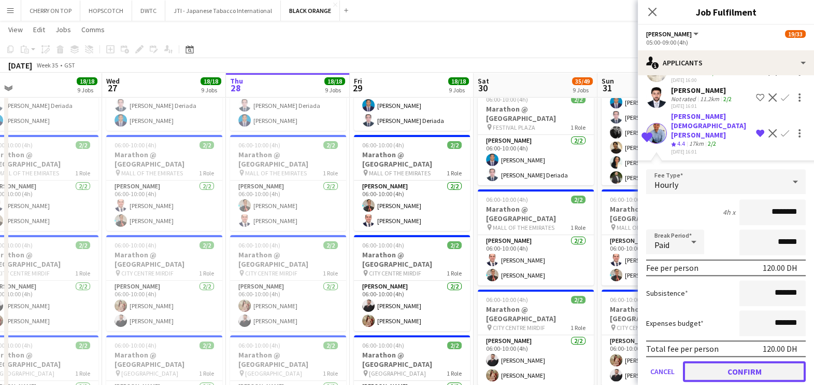
click at [739, 361] on button "Confirm" at bounding box center [744, 371] width 123 height 21
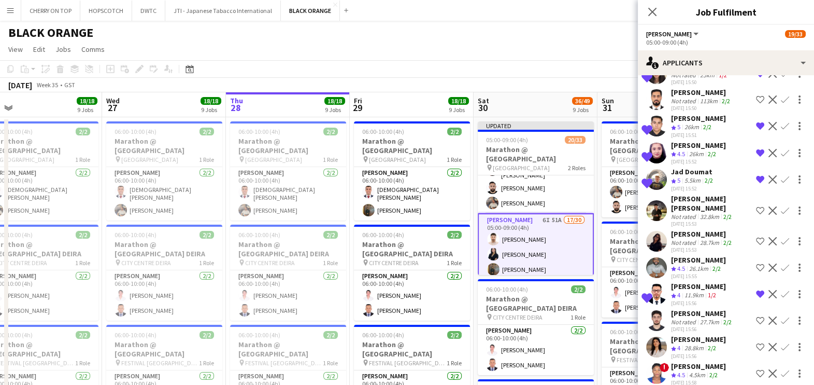
scroll to position [842, 0]
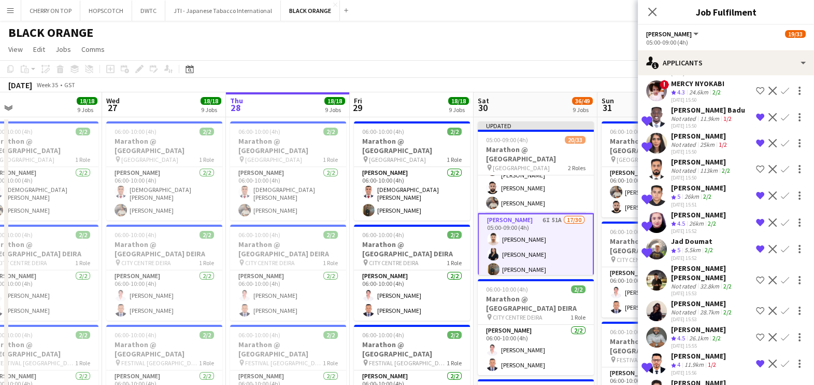
click at [692, 241] on div "Jad Doumat" at bounding box center [693, 240] width 44 height 9
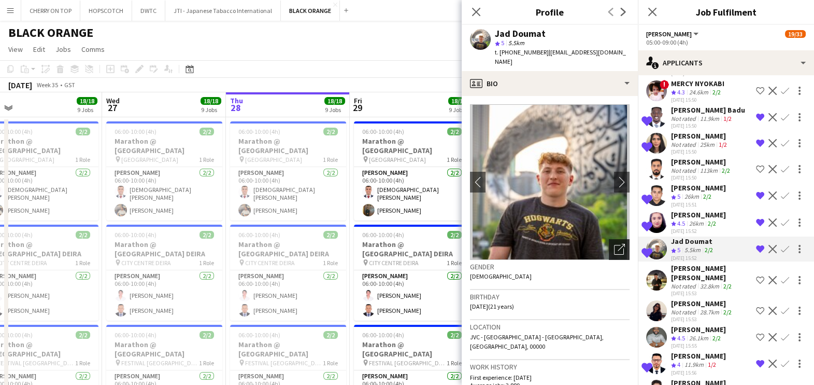
click at [609, 244] on div "Open photos pop-in" at bounding box center [619, 249] width 21 height 21
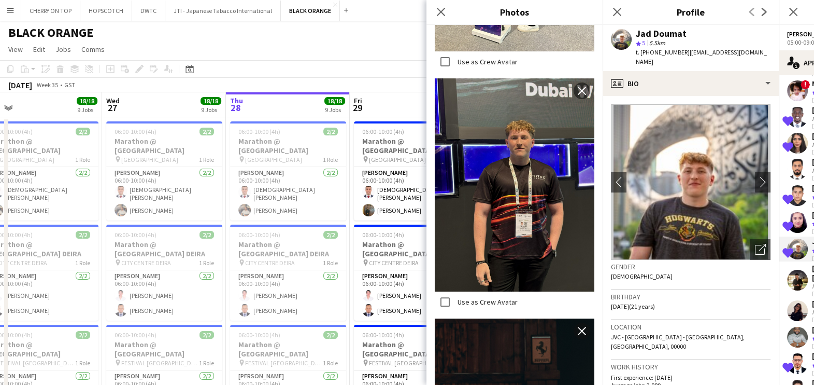
scroll to position [518, 0]
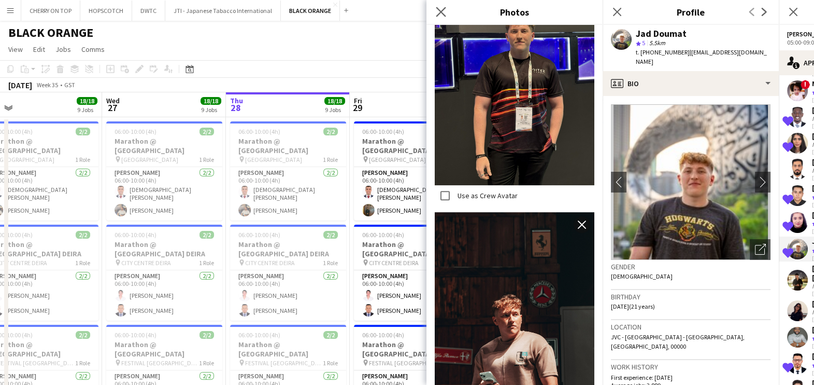
click at [441, 17] on app-icon "Close pop-in" at bounding box center [441, 12] width 15 height 15
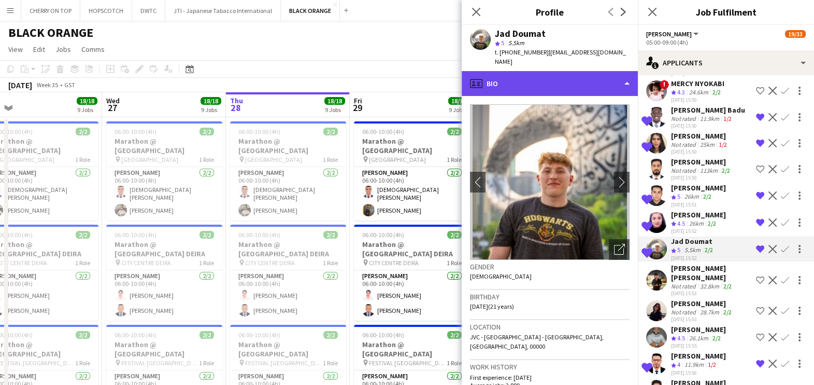
click at [537, 71] on div "profile Bio" at bounding box center [550, 83] width 176 height 25
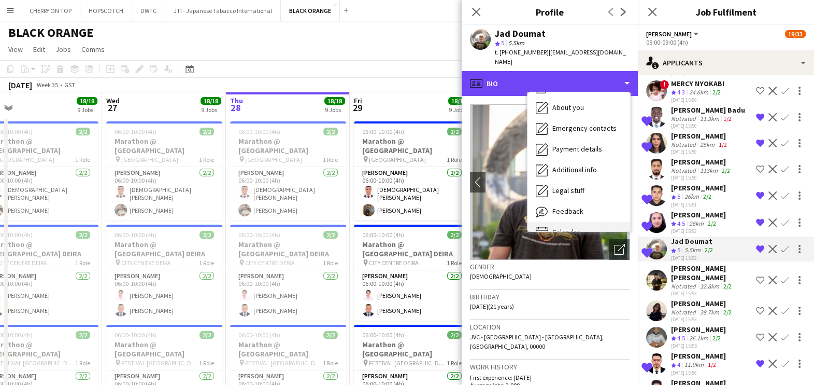
scroll to position [55, 0]
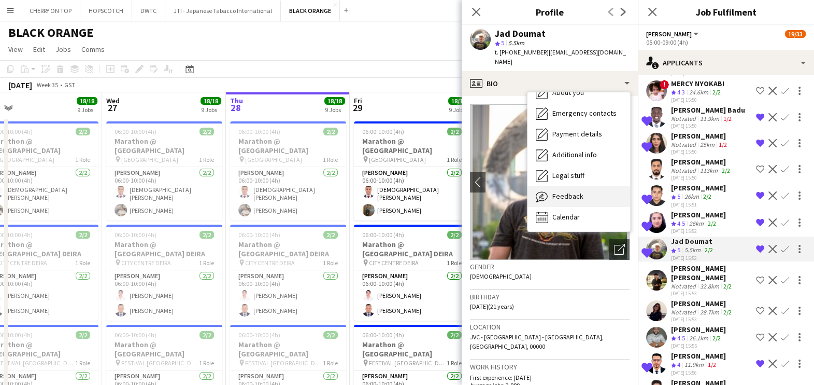
click at [586, 186] on div "Feedback Feedback" at bounding box center [579, 196] width 103 height 21
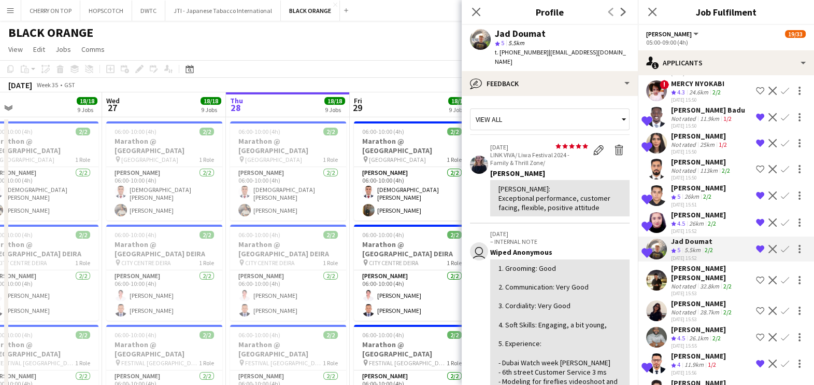
click at [781, 245] on app-icon "Confirm" at bounding box center [785, 249] width 8 height 8
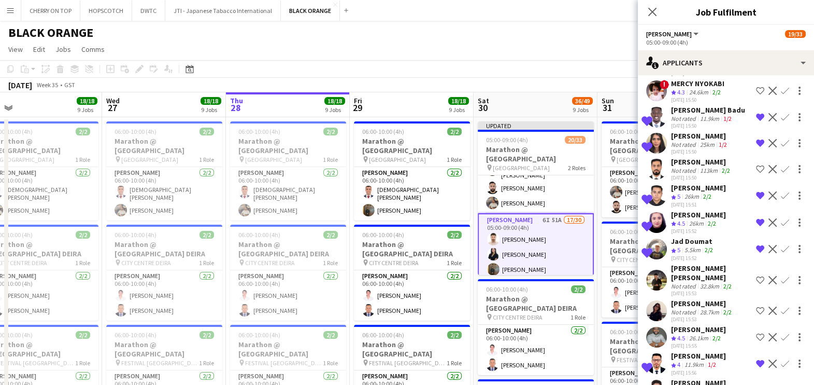
click at [781, 245] on app-icon "Confirm" at bounding box center [785, 249] width 8 height 8
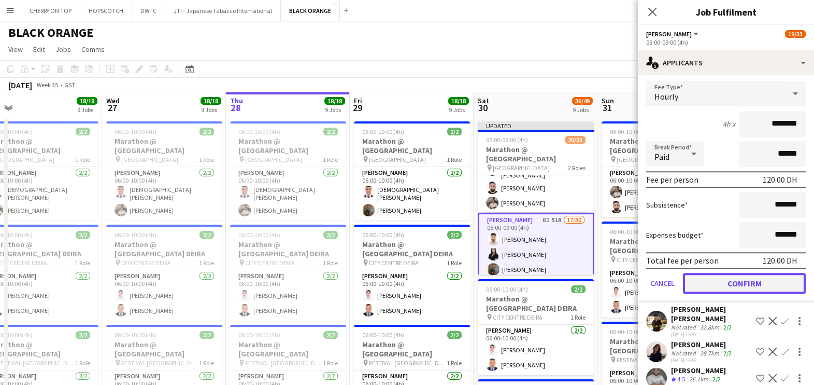
click at [724, 275] on button "Confirm" at bounding box center [744, 283] width 123 height 21
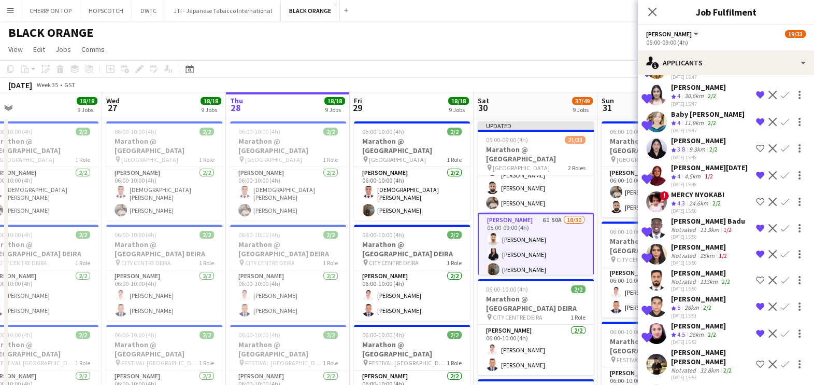
scroll to position [712, 0]
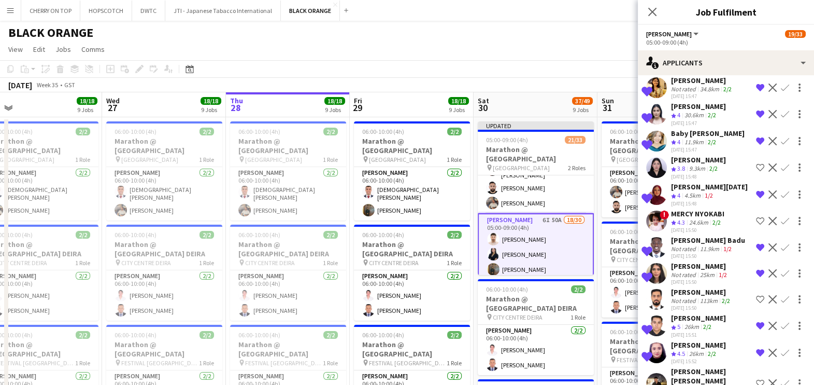
click at [781, 243] on app-icon "Confirm" at bounding box center [785, 247] width 8 height 8
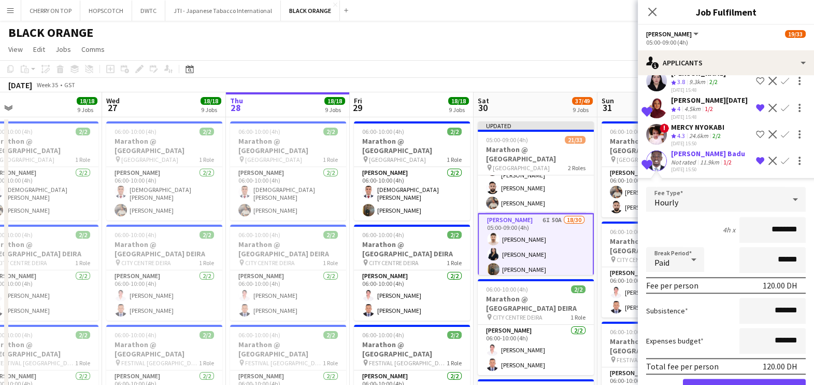
scroll to position [842, 0]
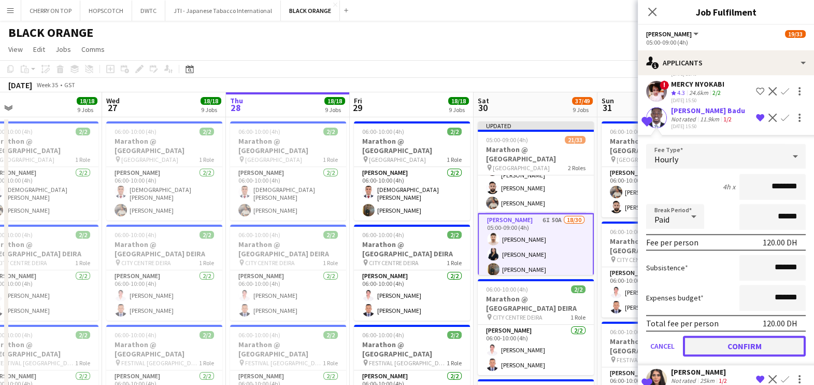
click at [740, 343] on button "Confirm" at bounding box center [744, 345] width 123 height 21
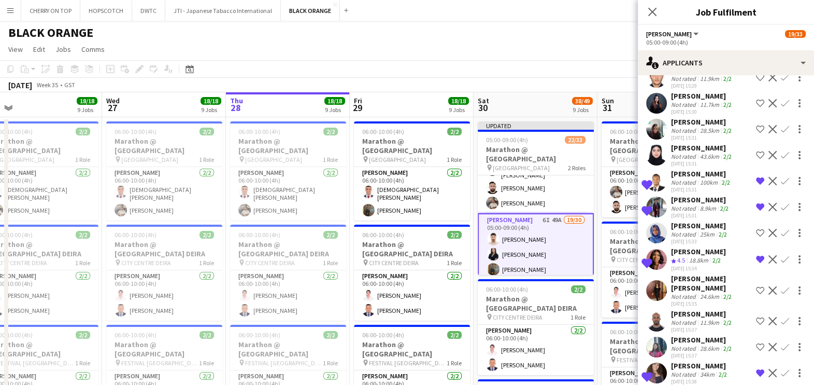
scroll to position [0, 0]
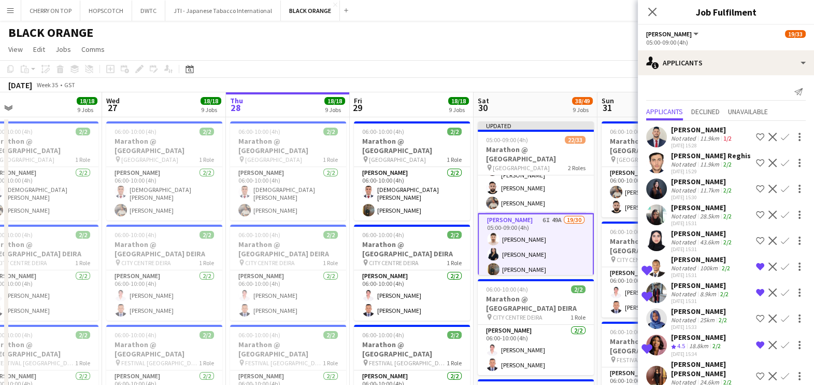
click at [689, 269] on div "Not rated" at bounding box center [684, 268] width 27 height 8
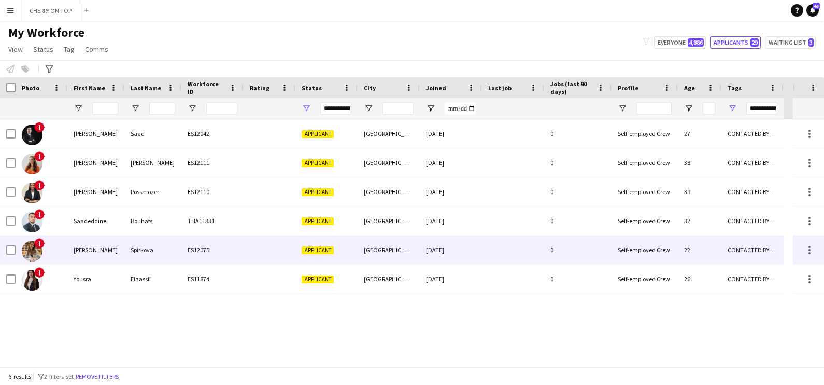
click at [178, 256] on div "Spirkova" at bounding box center [152, 249] width 57 height 29
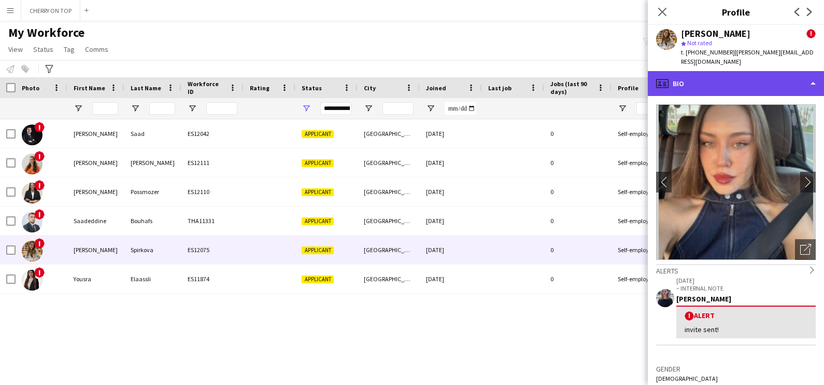
click at [721, 73] on div "profile Bio" at bounding box center [736, 83] width 176 height 25
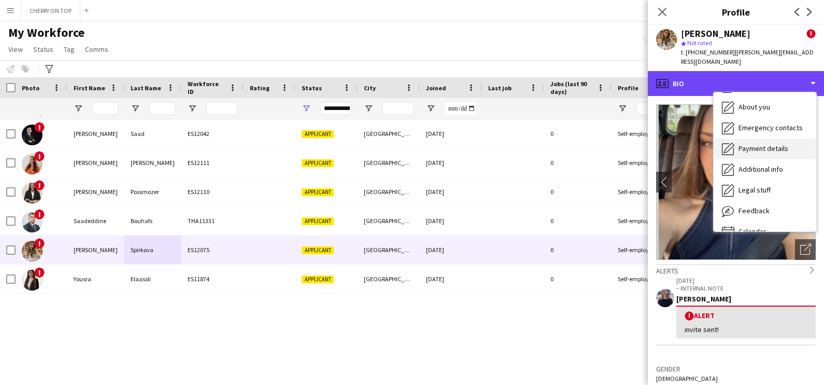
scroll to position [55, 0]
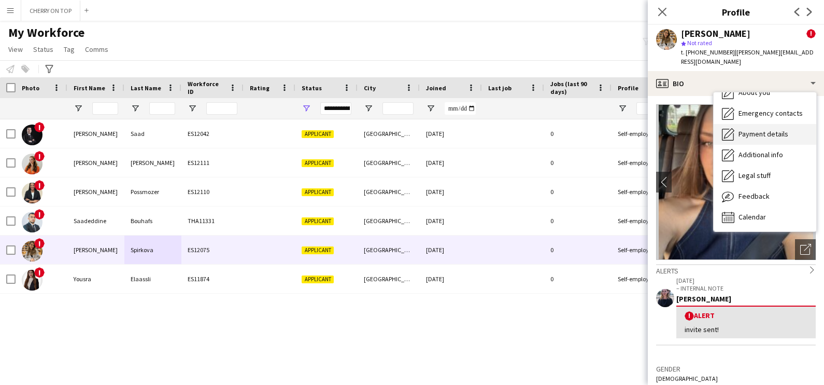
click at [760, 191] on span "Feedback" at bounding box center [754, 195] width 31 height 9
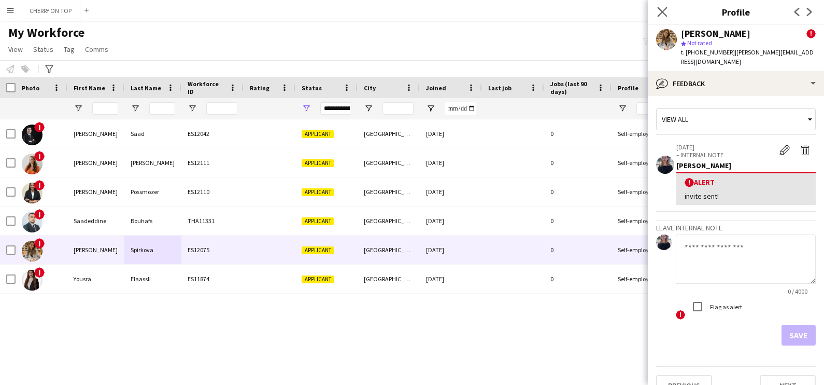
click at [661, 7] on icon "Close pop-in" at bounding box center [662, 12] width 10 height 10
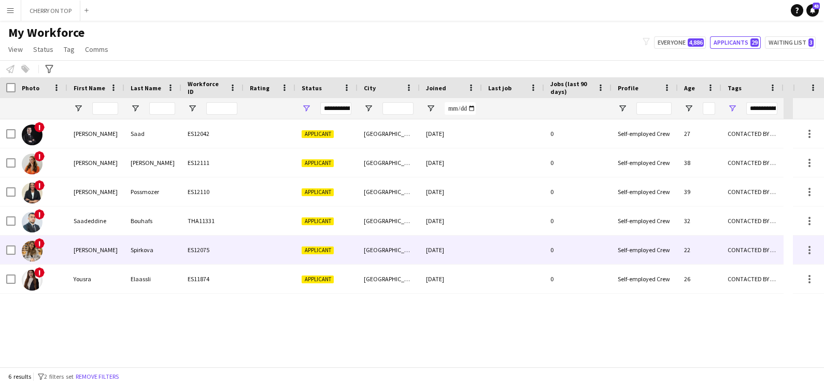
click at [277, 240] on div at bounding box center [270, 249] width 52 height 29
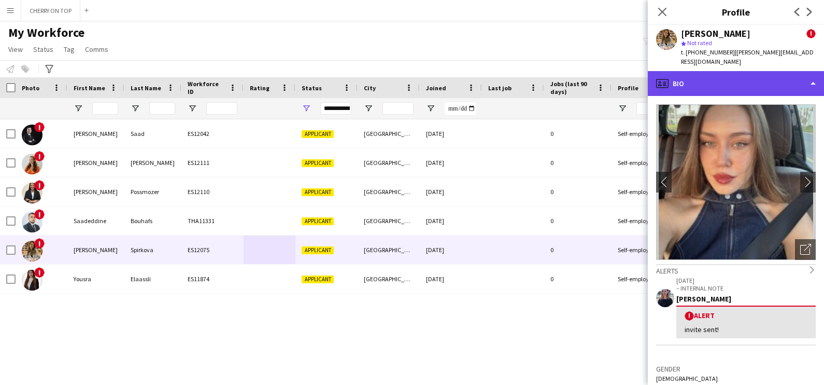
click at [722, 80] on div "profile Bio" at bounding box center [736, 83] width 176 height 25
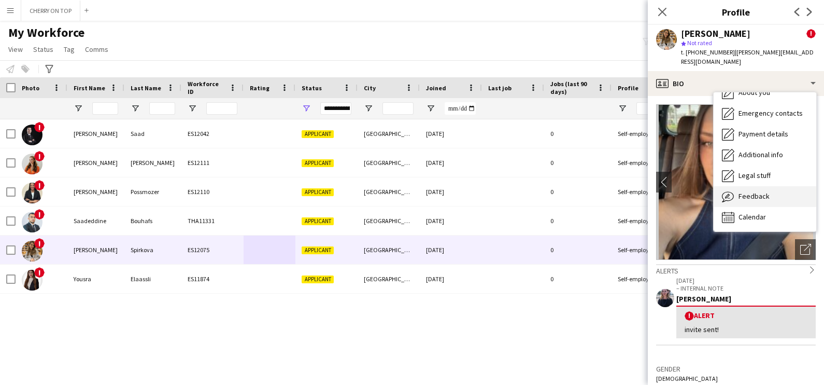
click at [758, 191] on span "Feedback" at bounding box center [754, 195] width 31 height 9
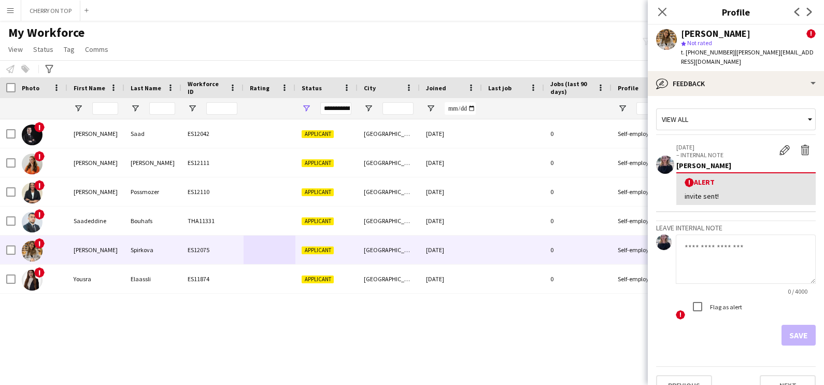
click at [709, 243] on textarea at bounding box center [746, 258] width 140 height 49
paste textarea "**********"
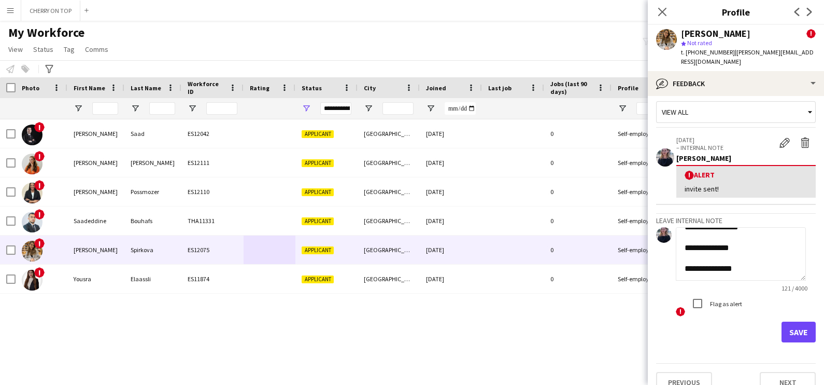
scroll to position [3, 0]
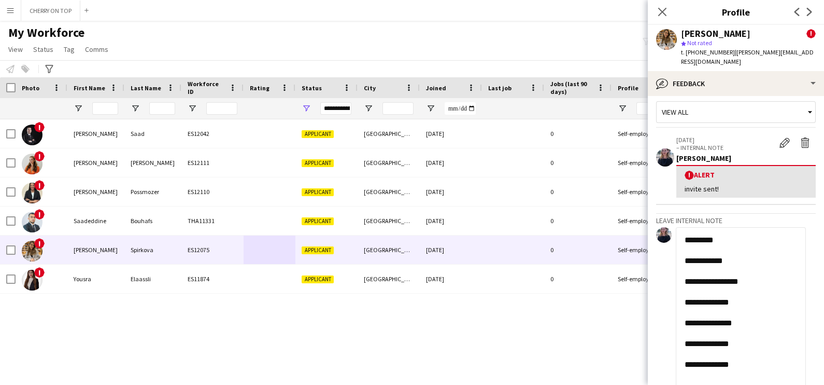
drag, startPoint x: 801, startPoint y: 263, endPoint x: 819, endPoint y: 386, distance: 124.2
click at [819, 384] on html "Menu Boards Boards Boards All jobs Status Workforce Workforce My Workforce Recr…" at bounding box center [412, 192] width 824 height 385
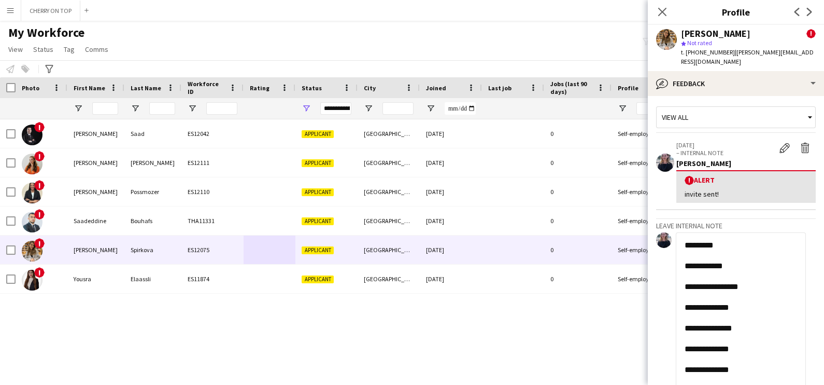
scroll to position [0, 0]
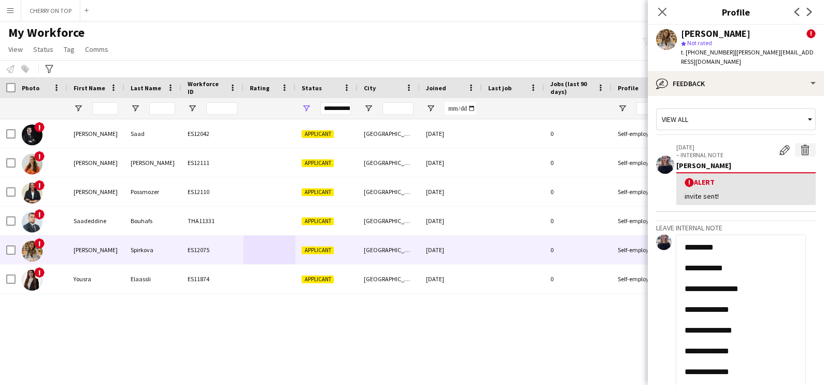
click at [800, 145] on app-icon "Delete alert" at bounding box center [805, 150] width 10 height 10
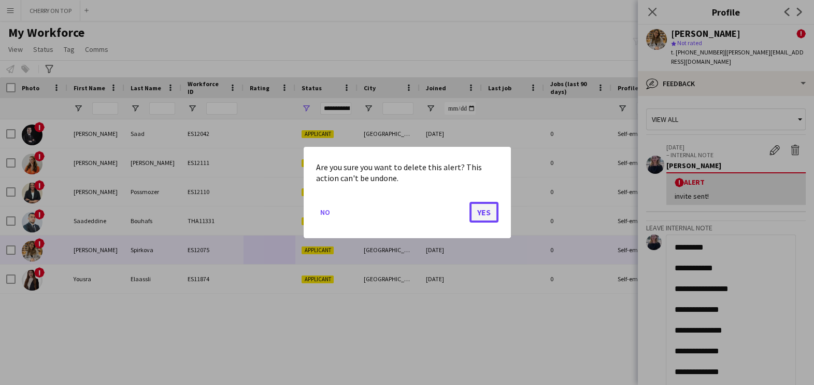
click at [489, 211] on button "Yes" at bounding box center [484, 212] width 29 height 21
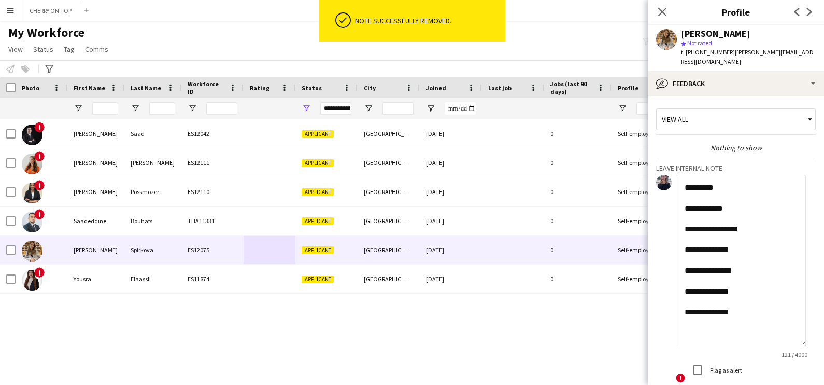
click at [767, 202] on textarea "**********" at bounding box center [741, 261] width 130 height 172
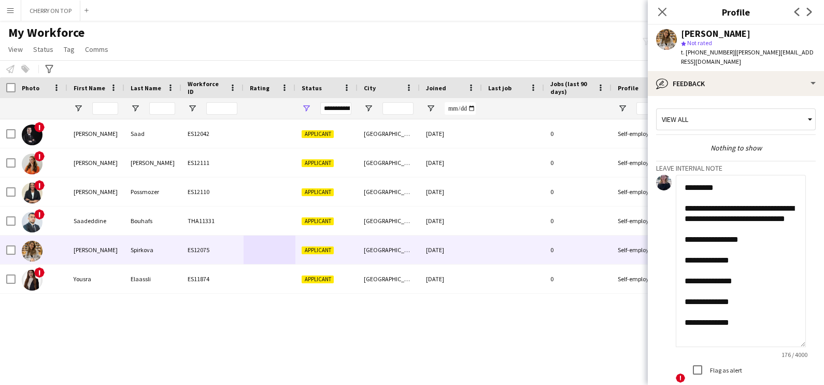
click at [776, 245] on textarea "**********" at bounding box center [741, 261] width 130 height 172
click at [767, 287] on textarea "**********" at bounding box center [741, 261] width 130 height 172
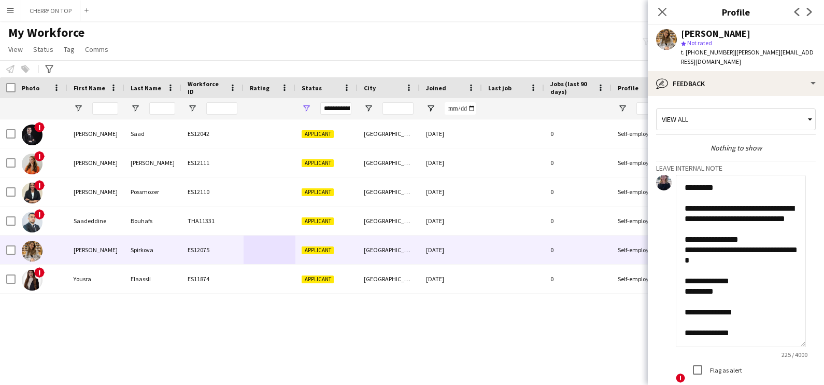
scroll to position [50, 0]
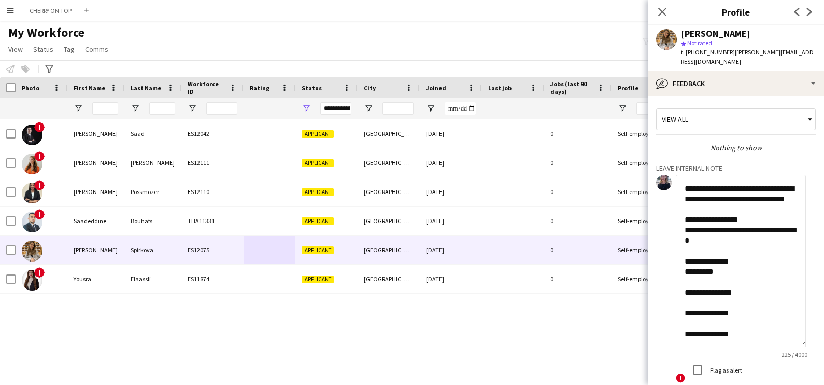
click at [749, 266] on textarea "**********" at bounding box center [741, 261] width 130 height 172
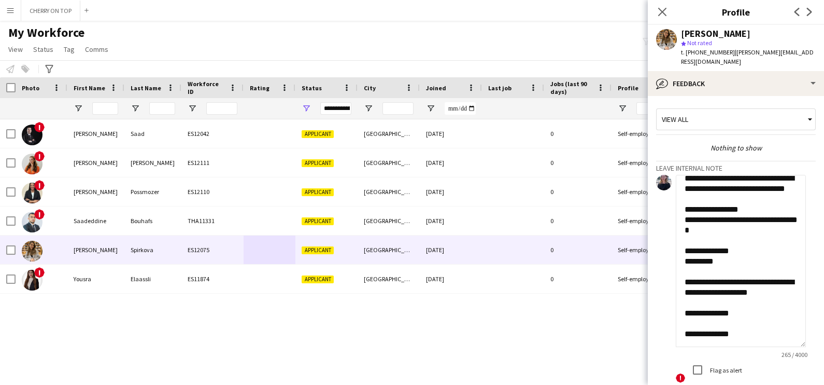
click at [758, 263] on textarea "**********" at bounding box center [741, 261] width 130 height 172
click at [757, 260] on textarea "**********" at bounding box center [741, 261] width 130 height 172
drag, startPoint x: 742, startPoint y: 261, endPoint x: 682, endPoint y: 261, distance: 59.6
click at [682, 261] on textarea "**********" at bounding box center [741, 261] width 130 height 172
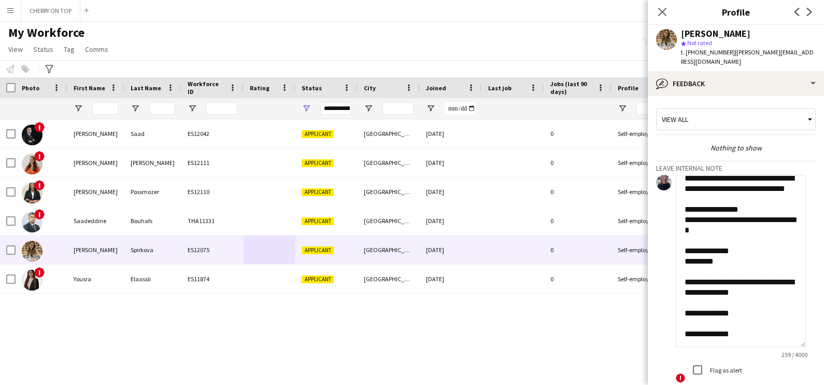
scroll to position [61, 0]
click at [749, 279] on textarea "**********" at bounding box center [741, 261] width 130 height 172
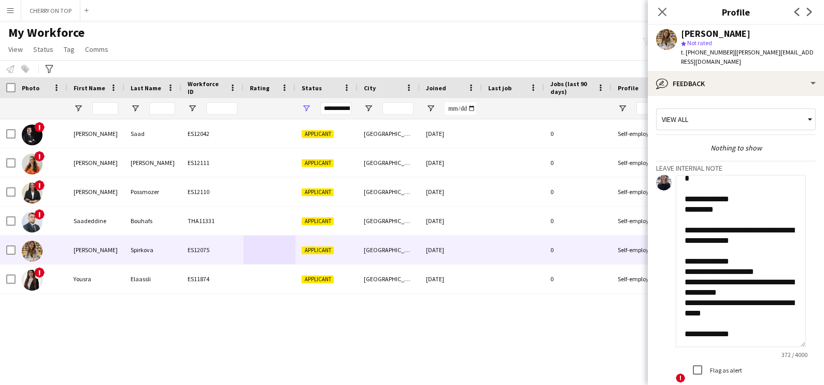
scroll to position [113, 0]
click at [760, 304] on textarea "**********" at bounding box center [741, 261] width 130 height 172
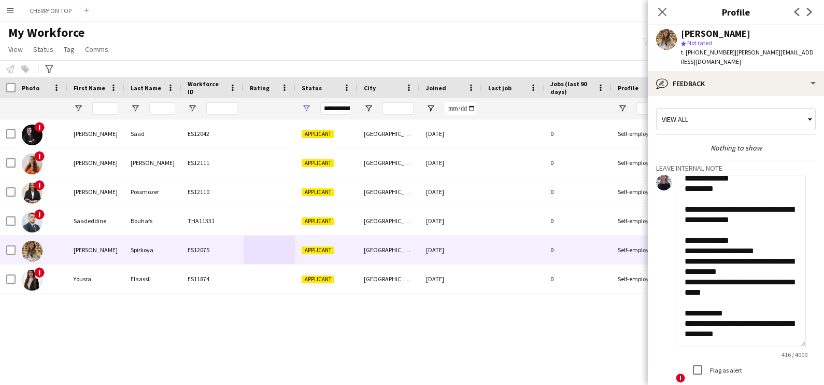
scroll to position [133, 0]
type textarea "**********"
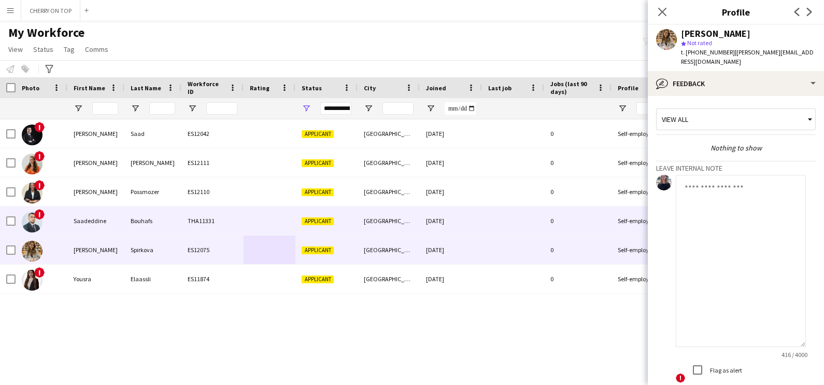
scroll to position [0, 0]
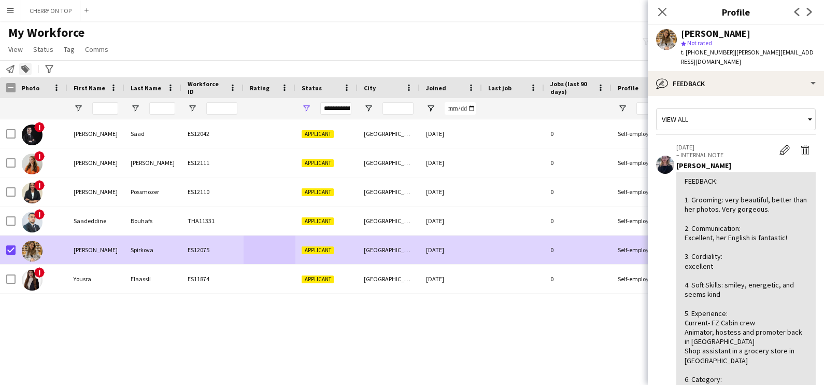
click at [24, 64] on div "Add to tag" at bounding box center [25, 69] width 12 height 12
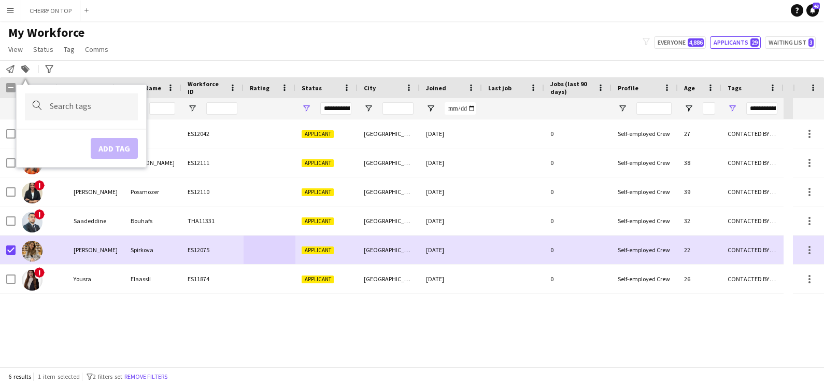
click at [86, 111] on div at bounding box center [81, 106] width 113 height 26
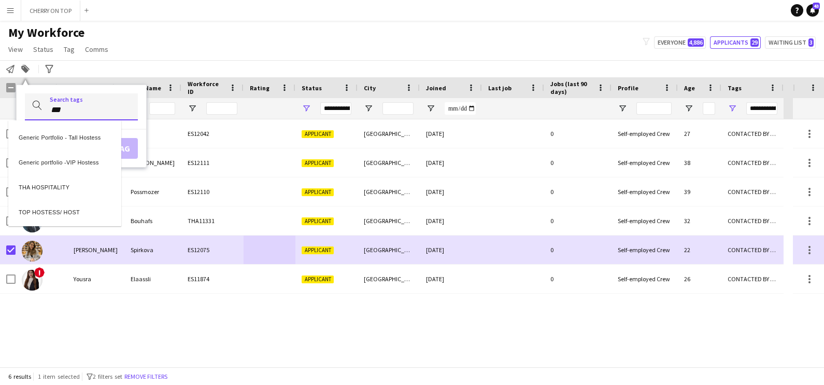
type input "***"
click at [82, 207] on div "TOP HOSTESS/ HOST" at bounding box center [64, 210] width 113 height 25
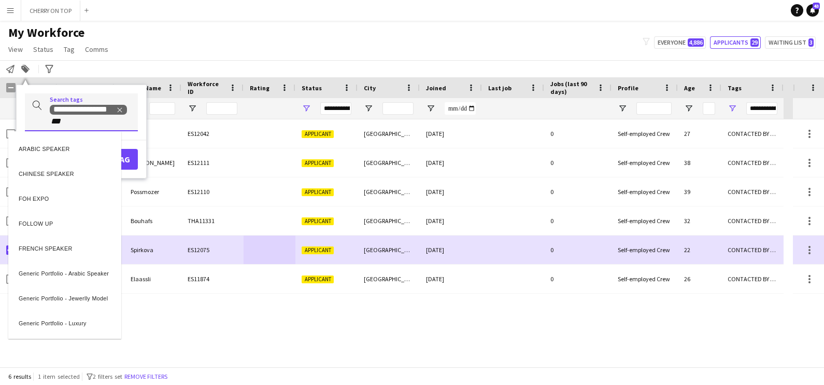
type input "***"
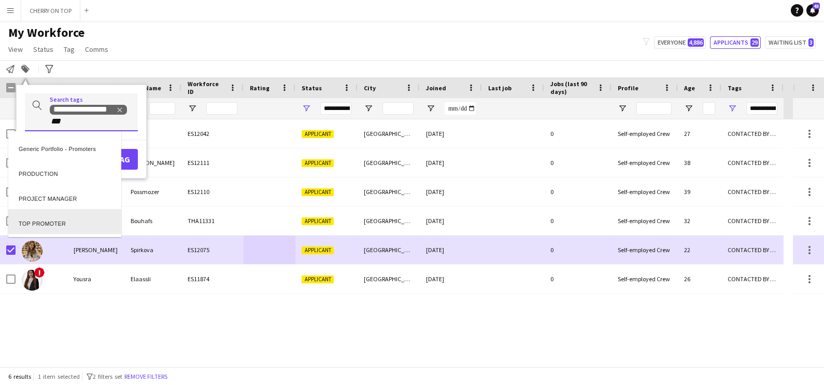
click at [83, 222] on div "TOP PROMOTER" at bounding box center [64, 221] width 113 height 25
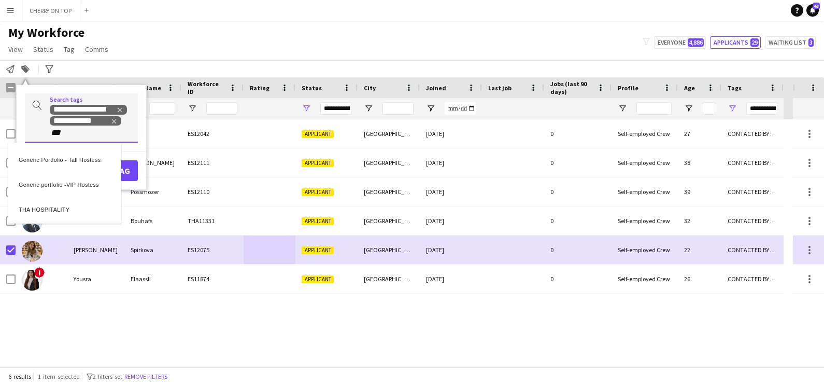
type input "***"
click at [65, 212] on div "THA HOSPITALITY" at bounding box center [64, 207] width 113 height 25
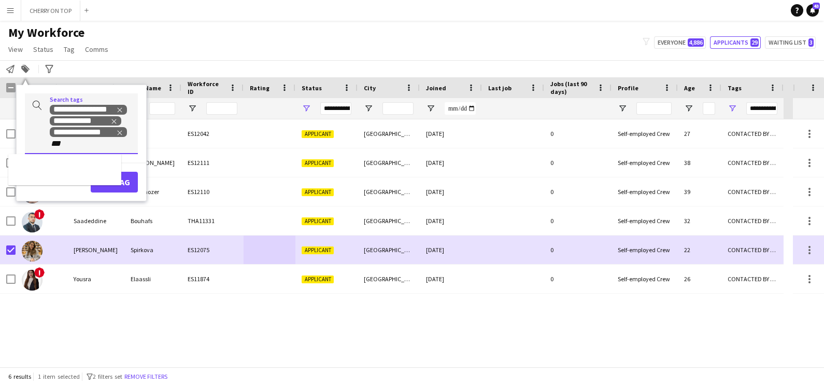
type input "***"
click at [66, 173] on div "CABIN CREW" at bounding box center [64, 169] width 113 height 25
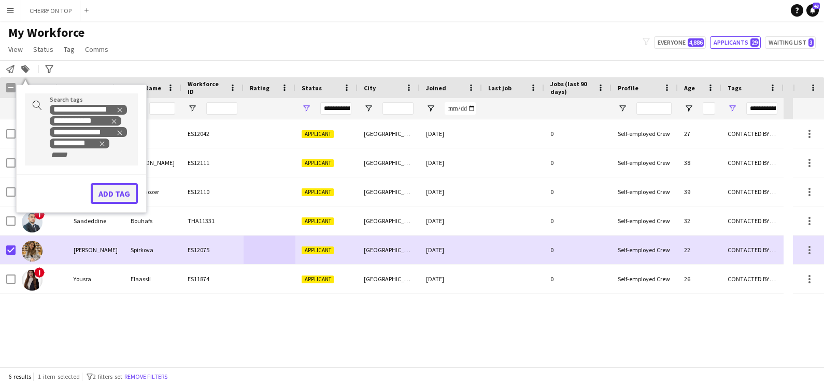
click at [115, 194] on button "Add tag" at bounding box center [114, 193] width 47 height 21
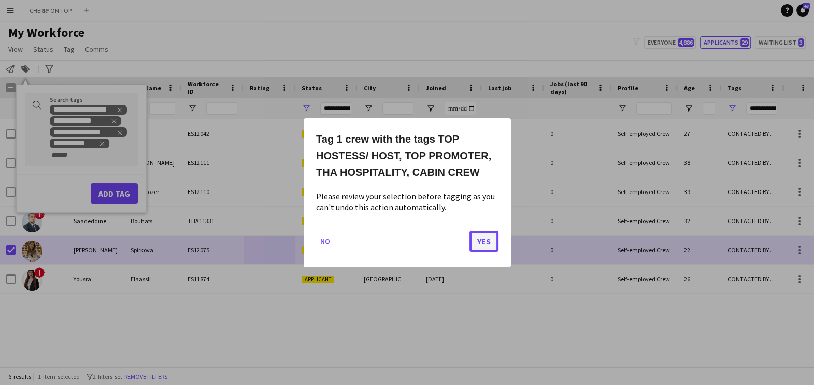
click at [484, 240] on button "Yes" at bounding box center [484, 240] width 29 height 21
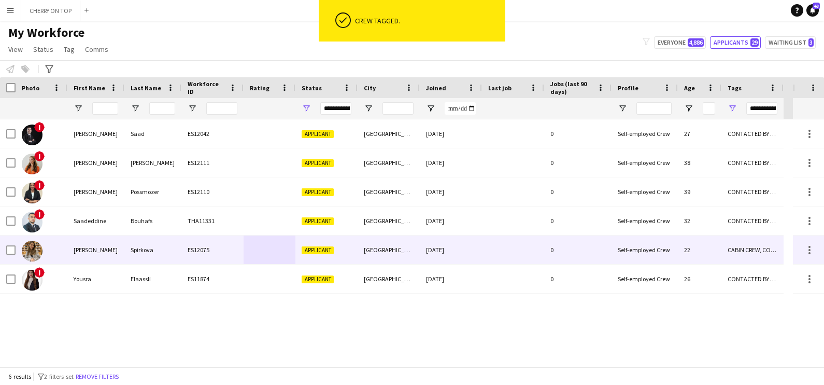
click at [233, 248] on div "ES12075" at bounding box center [212, 249] width 62 height 29
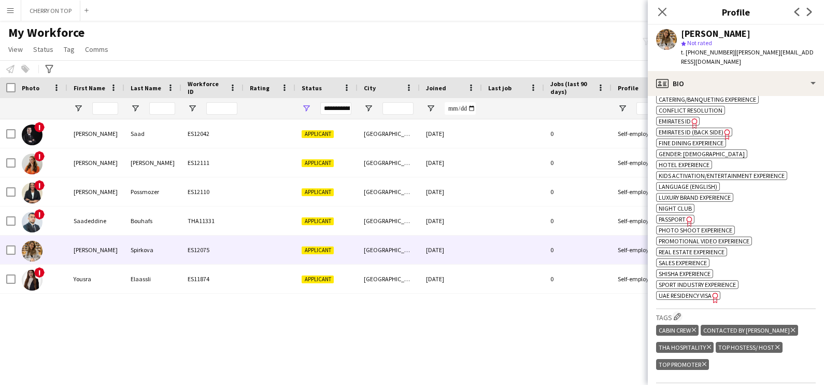
scroll to position [518, 0]
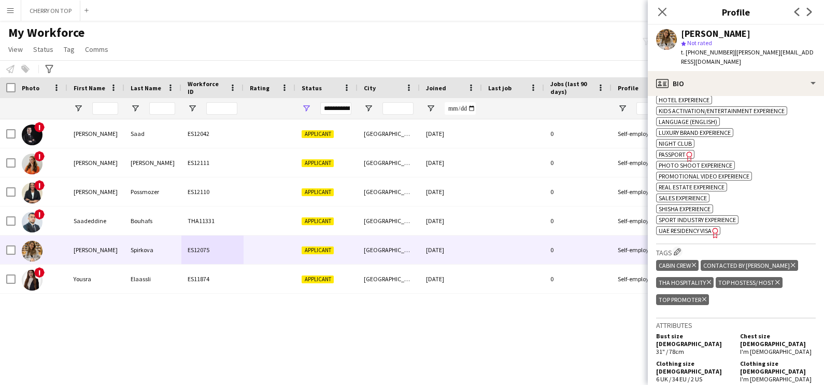
click at [791, 262] on icon "Delete tag" at bounding box center [793, 265] width 4 height 6
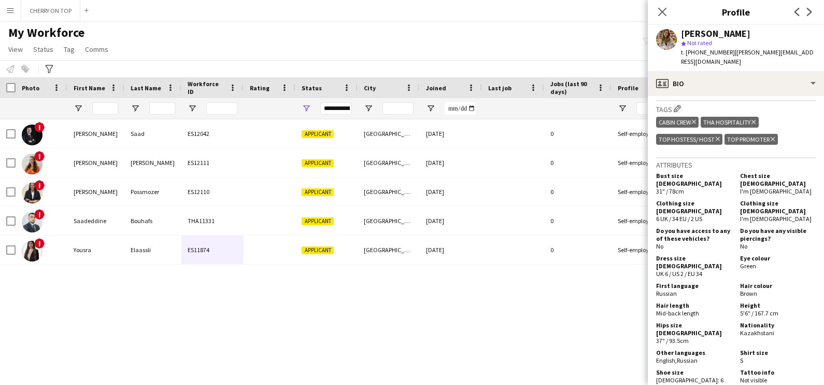
scroll to position [713, 0]
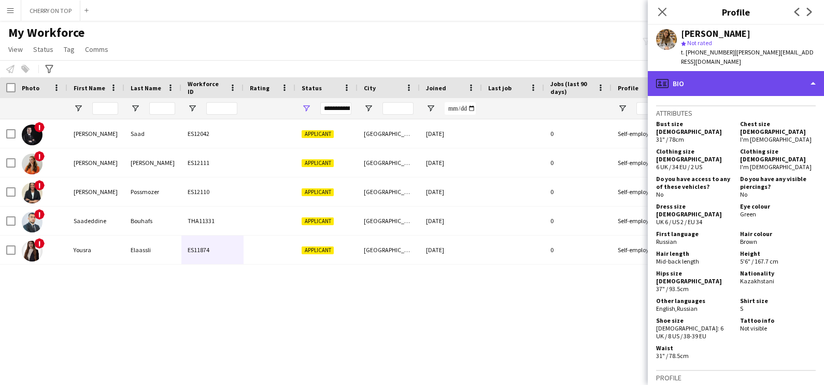
drag, startPoint x: 707, startPoint y: 70, endPoint x: 707, endPoint y: 79, distance: 8.8
click at [708, 71] on div "profile Bio" at bounding box center [736, 83] width 176 height 25
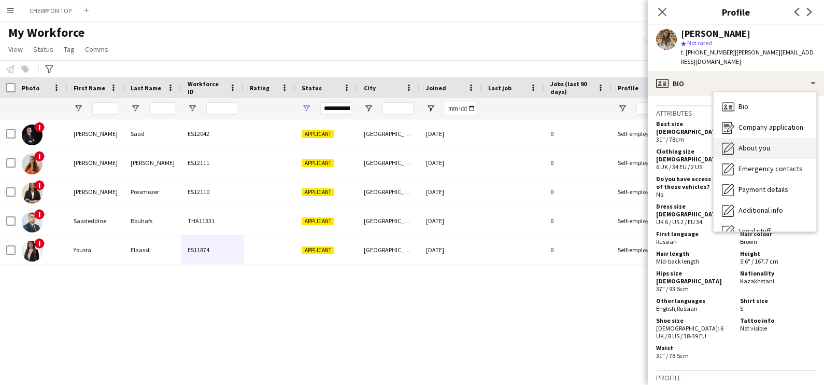
click at [756, 147] on div "About you About you" at bounding box center [765, 148] width 103 height 21
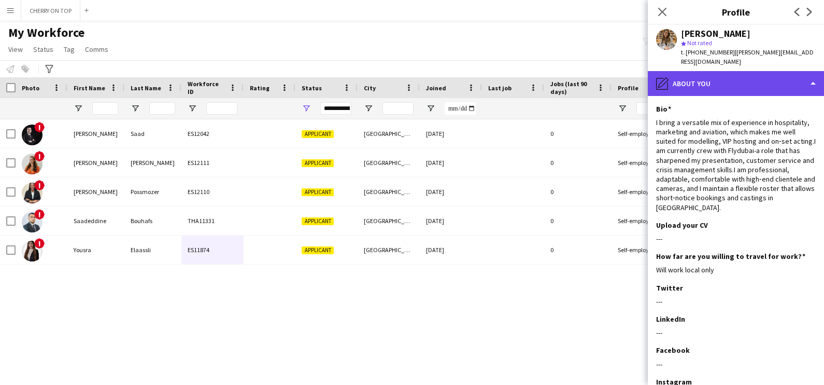
click at [723, 75] on div "pencil4 About you" at bounding box center [736, 83] width 176 height 25
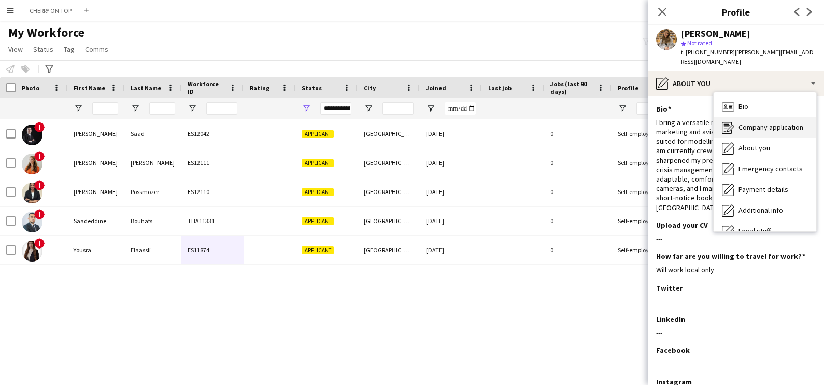
click at [749, 122] on span "Company application" at bounding box center [771, 126] width 65 height 9
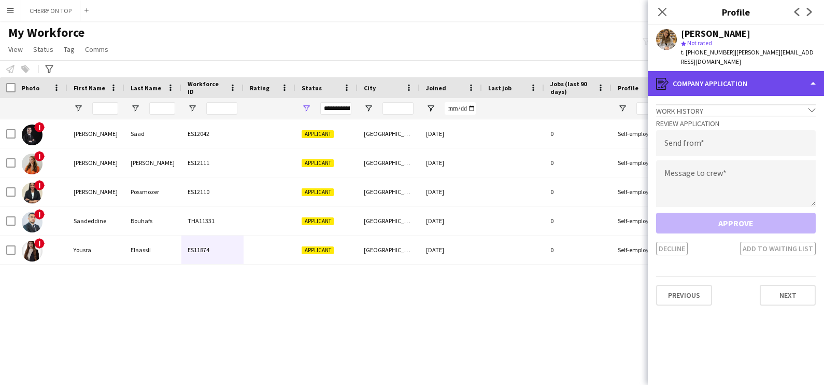
click at [722, 71] on div "register Company application" at bounding box center [736, 83] width 176 height 25
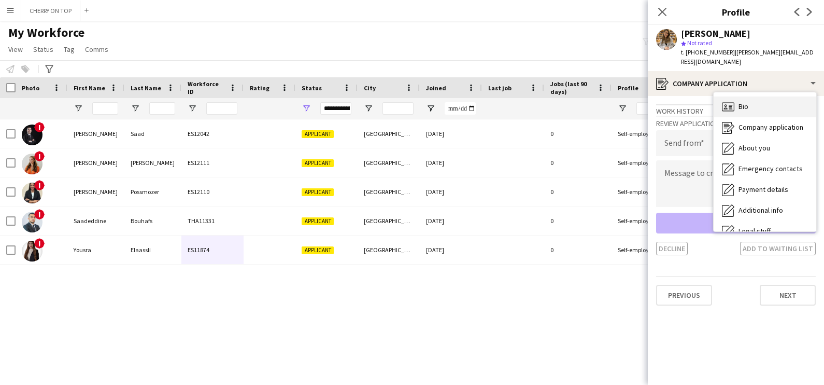
click at [738, 96] on div "Bio Bio" at bounding box center [765, 106] width 103 height 21
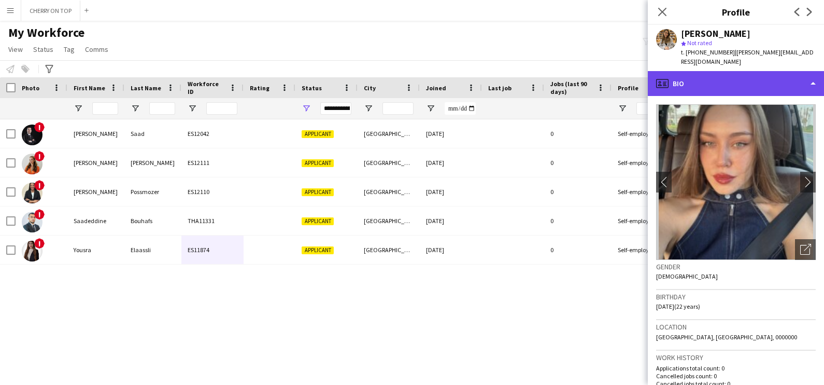
click at [742, 73] on div "profile Bio" at bounding box center [736, 83] width 176 height 25
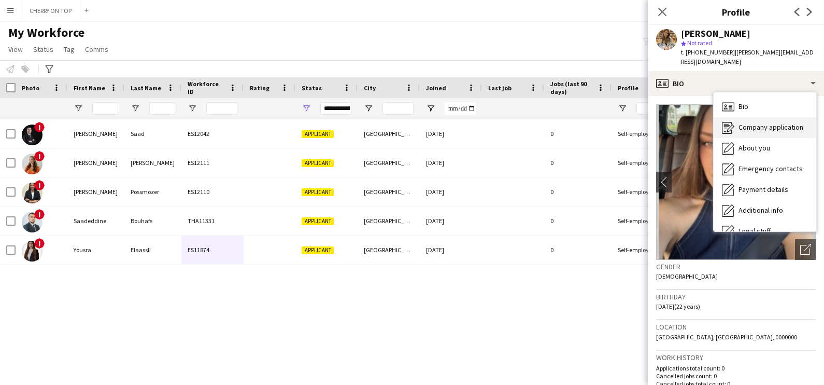
click at [760, 122] on span "Company application" at bounding box center [771, 126] width 65 height 9
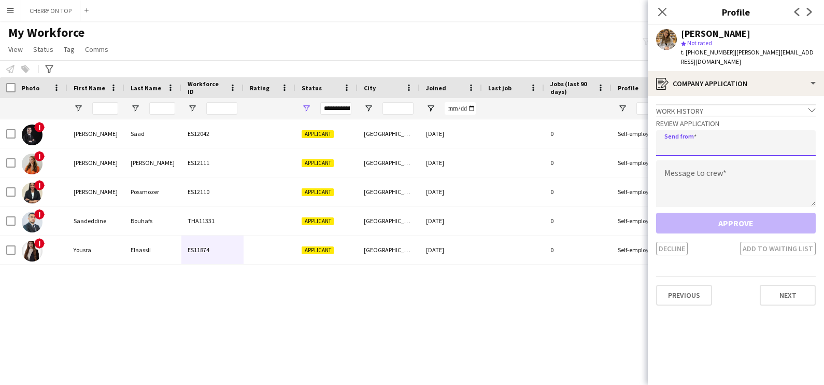
click at [742, 135] on input "email" at bounding box center [736, 143] width 160 height 26
type input "**********"
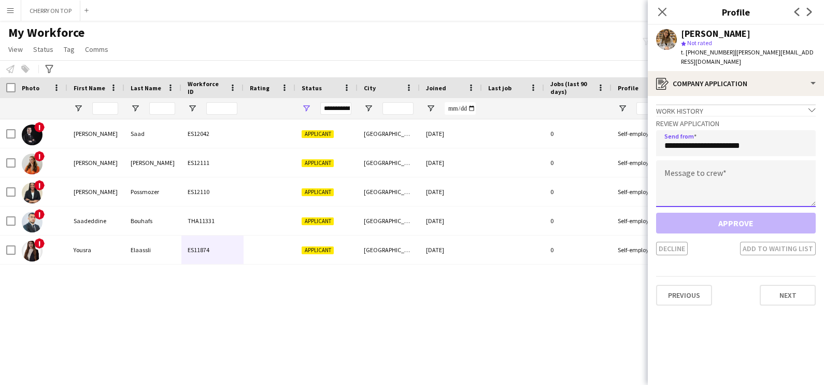
click at [702, 179] on textarea at bounding box center [736, 183] width 160 height 47
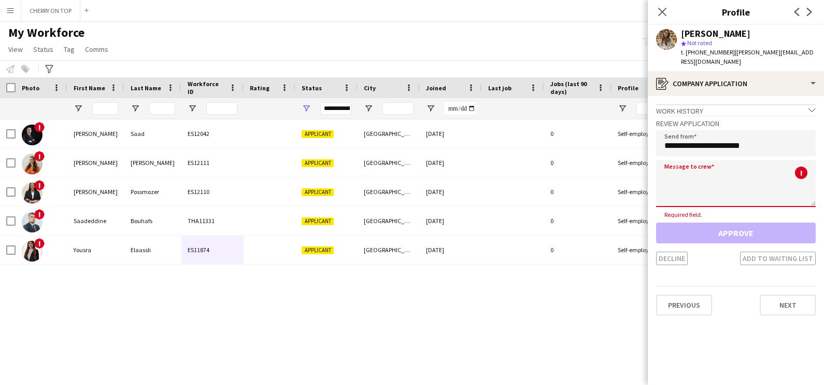
paste textarea "**********"
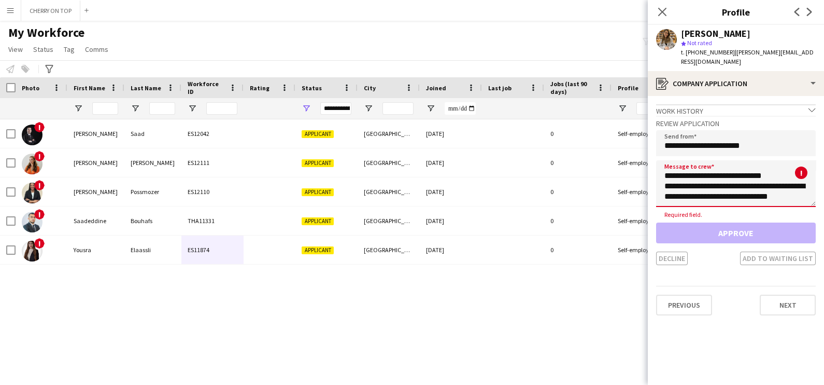
scroll to position [359, 0]
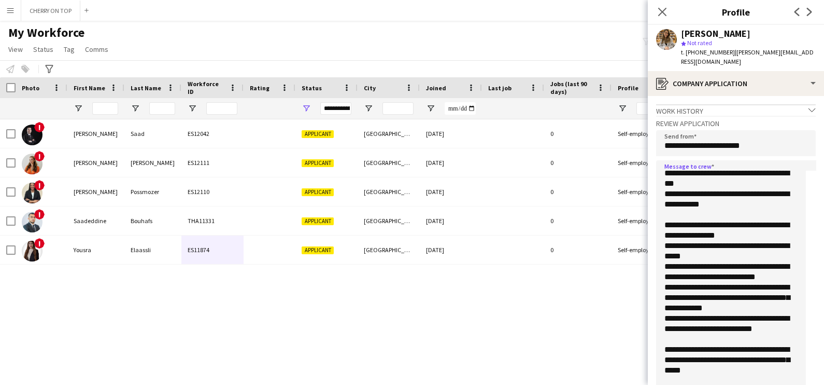
drag, startPoint x: 809, startPoint y: 191, endPoint x: 785, endPoint y: 418, distance: 228.3
click at [785, 384] on html "Menu Boards Boards Boards All jobs Status Workforce Workforce My Workforce Recr…" at bounding box center [412, 192] width 824 height 385
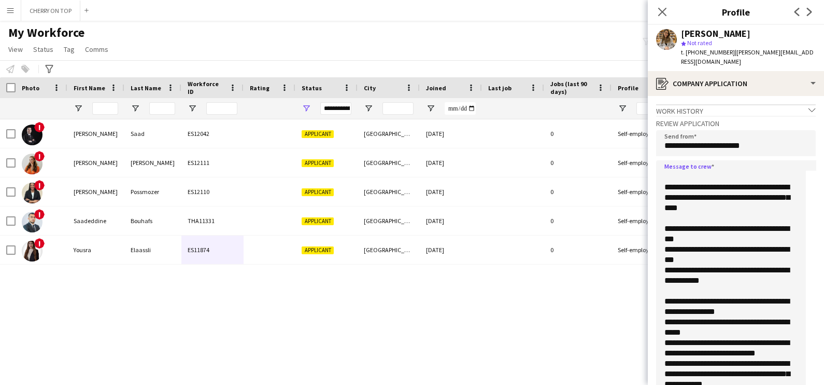
scroll to position [0, 0]
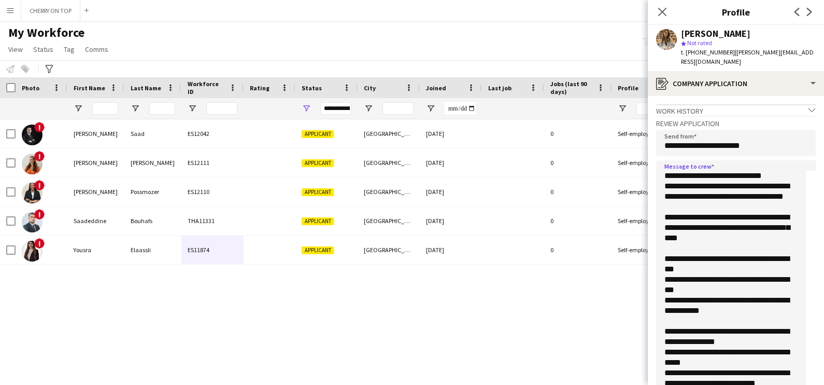
drag, startPoint x: 662, startPoint y: 281, endPoint x: 775, endPoint y: 288, distance: 113.2
click at [775, 288] on textarea "**********" at bounding box center [731, 297] width 150 height 274
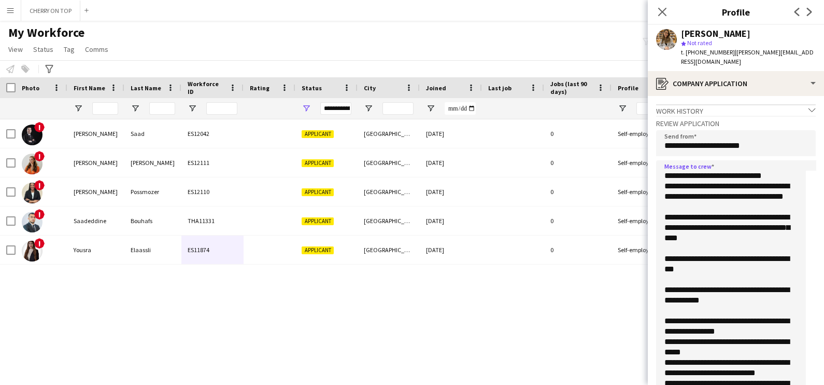
click at [733, 272] on textarea "**********" at bounding box center [731, 297] width 150 height 274
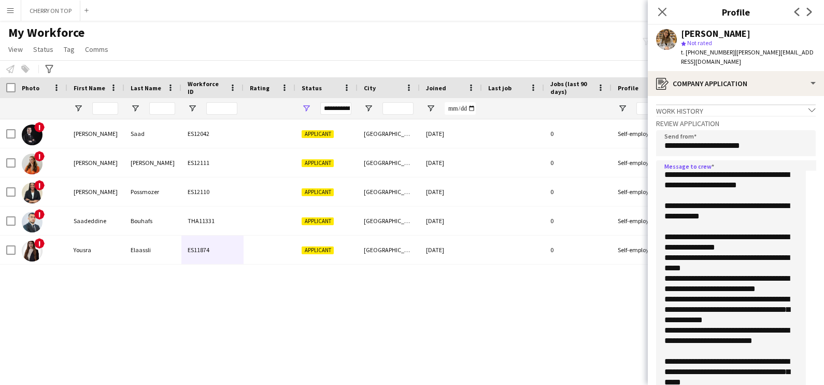
scroll to position [64, 0]
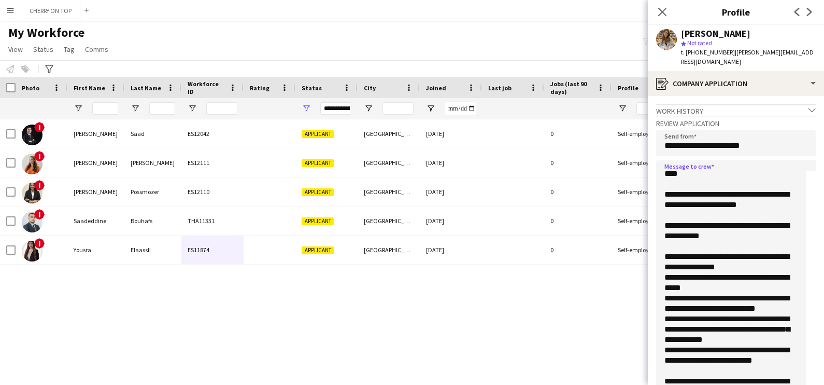
drag, startPoint x: 743, startPoint y: 225, endPoint x: 760, endPoint y: 226, distance: 16.1
click at [760, 226] on textarea "**********" at bounding box center [731, 297] width 150 height 274
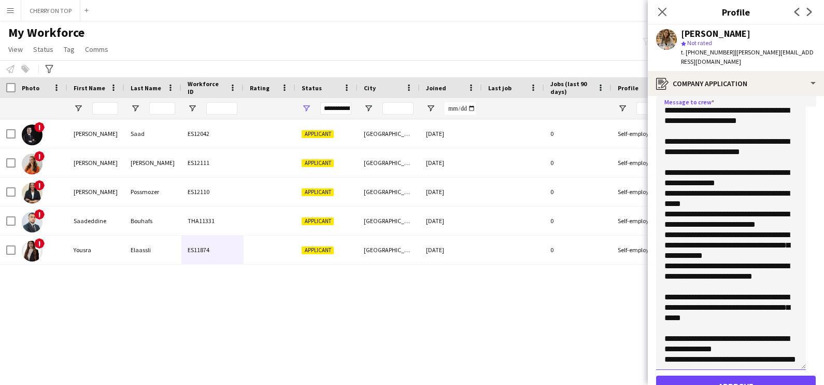
drag, startPoint x: 769, startPoint y: 288, endPoint x: 659, endPoint y: 252, distance: 115.4
click at [659, 252] on textarea "**********" at bounding box center [731, 233] width 150 height 274
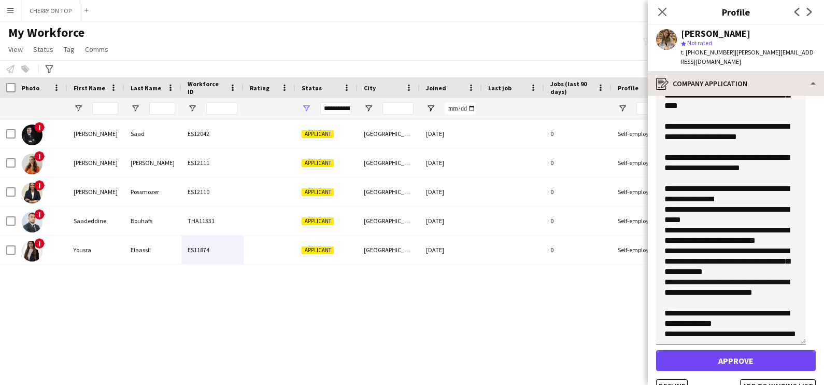
scroll to position [0, 0]
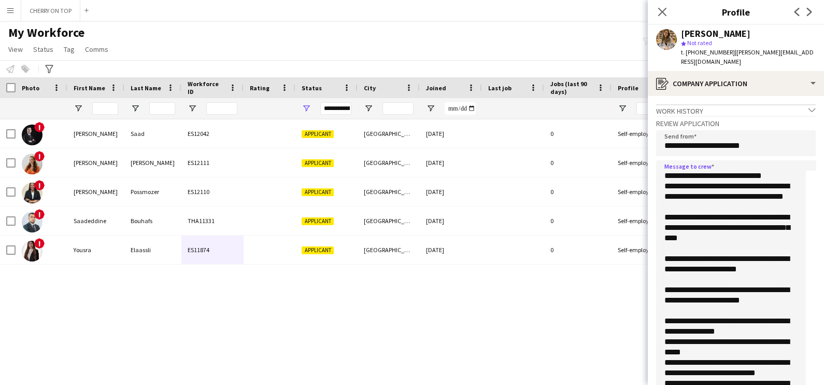
drag, startPoint x: 715, startPoint y: 275, endPoint x: 658, endPoint y: 109, distance: 175.9
click at [658, 116] on div "**********" at bounding box center [736, 299] width 160 height 367
type textarea "**********"
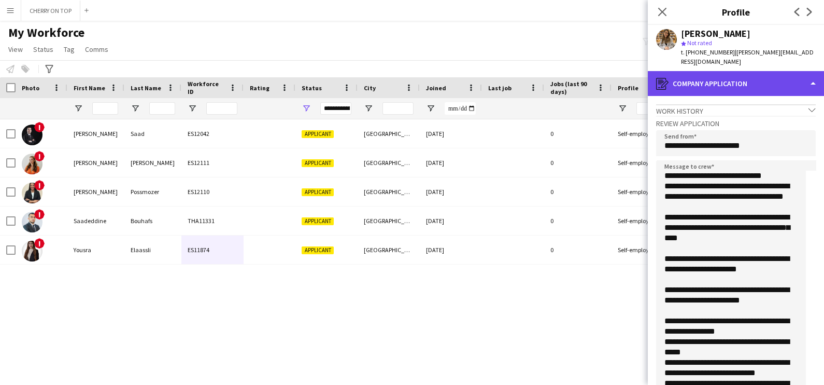
click at [701, 71] on div "register Company application" at bounding box center [736, 83] width 176 height 25
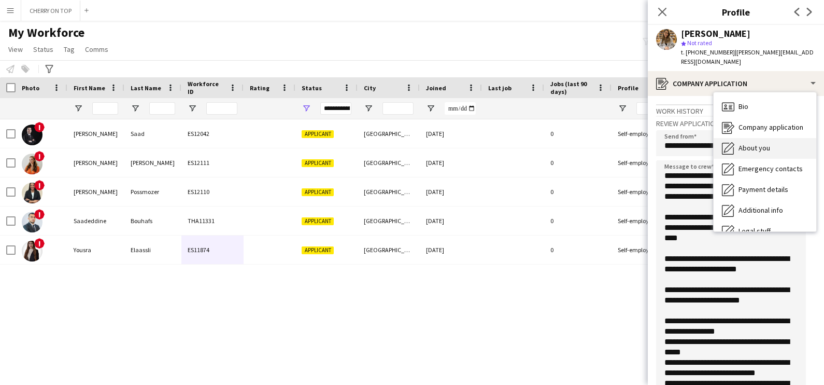
click at [751, 143] on span "About you" at bounding box center [755, 147] width 32 height 9
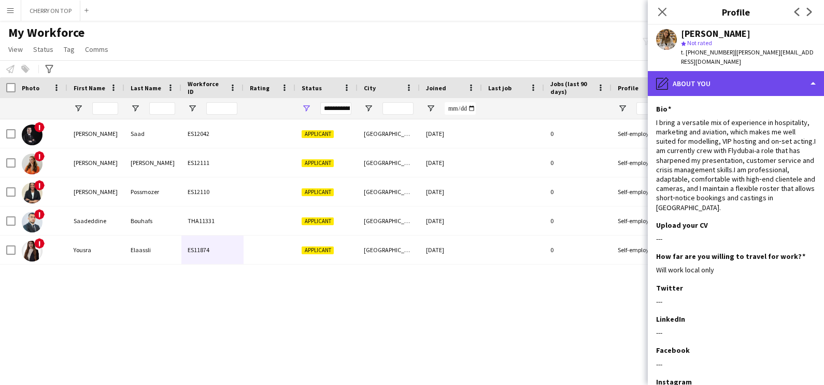
click at [736, 71] on div "pencil4 About you" at bounding box center [736, 83] width 176 height 25
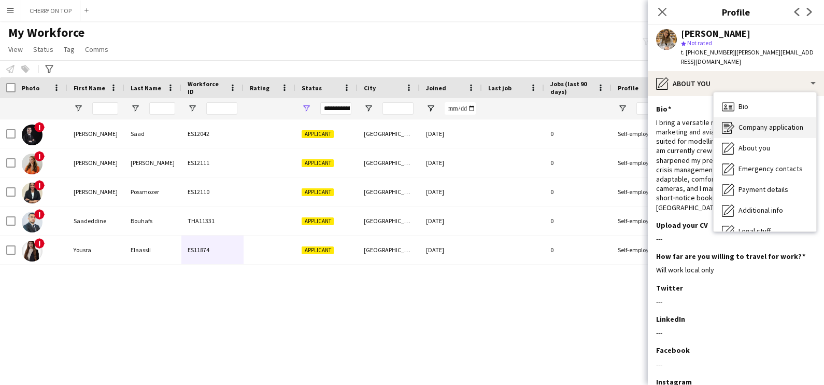
click at [755, 122] on span "Company application" at bounding box center [771, 126] width 65 height 9
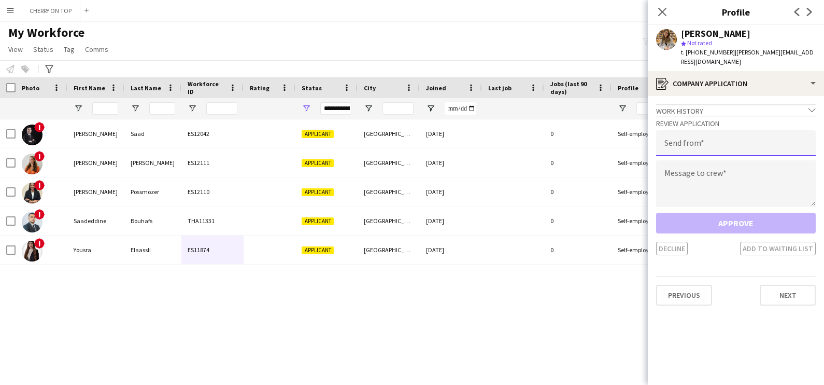
click at [724, 131] on input "email" at bounding box center [736, 143] width 160 height 26
type input "**********"
click at [748, 130] on input "**********" at bounding box center [736, 143] width 160 height 26
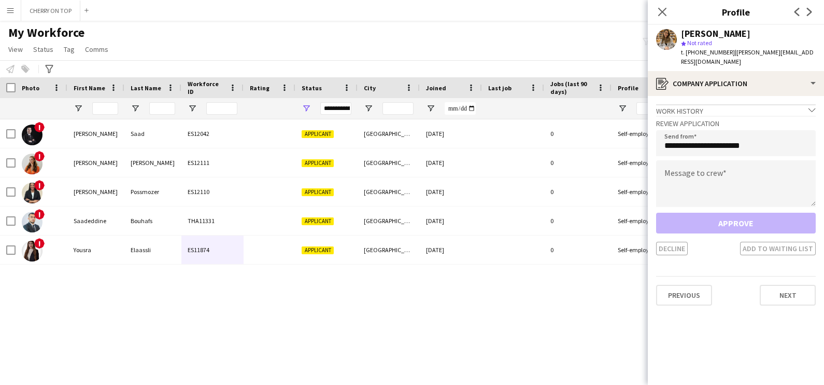
click at [573, 306] on div "! Ahmed Saad ES12042 Applicant Dubai 01-08-2025 0 Self-employed Crew 27 CONTACT…" at bounding box center [396, 242] width 793 height 247
drag, startPoint x: 769, startPoint y: 35, endPoint x: 680, endPoint y: 35, distance: 89.7
click at [680, 35] on div "Yekaterina Spirkova star Not rated t. +971589909363 | kate.spirkova2003@gmail.c…" at bounding box center [736, 48] width 176 height 46
click at [364, 44] on div "My Workforce View Views Default view New view Update view Delete view Edit name…" at bounding box center [412, 42] width 824 height 35
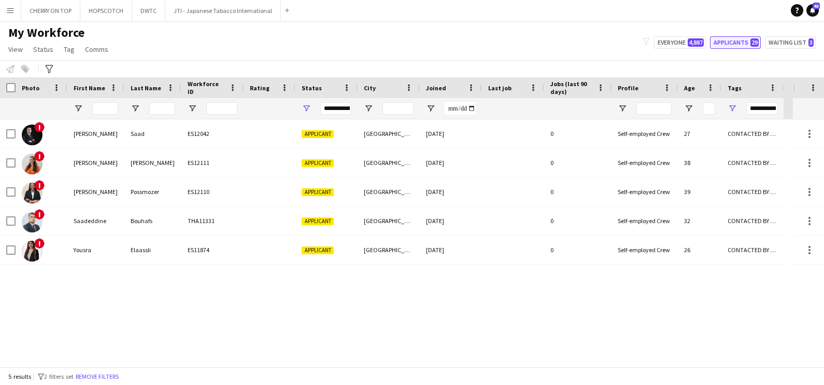
click at [734, 41] on button "Applicants 29" at bounding box center [735, 42] width 51 height 12
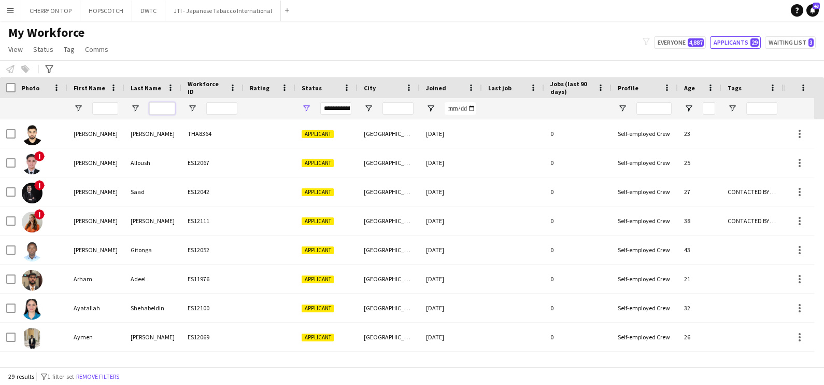
click at [166, 109] on input "Last Name Filter Input" at bounding box center [162, 108] width 26 height 12
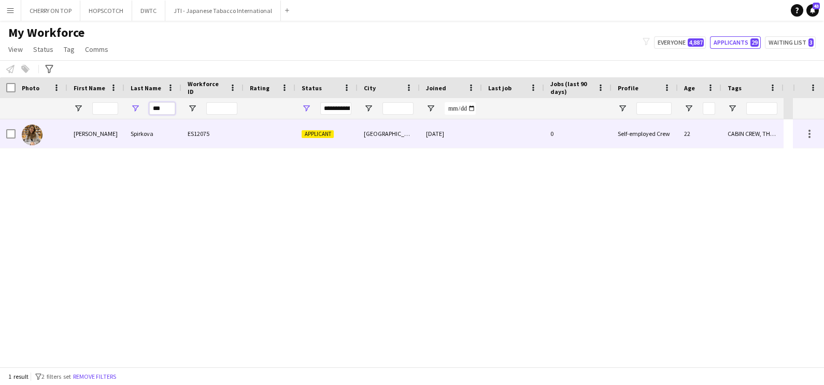
type input "***"
click at [123, 138] on div "Yekaterina" at bounding box center [95, 133] width 57 height 29
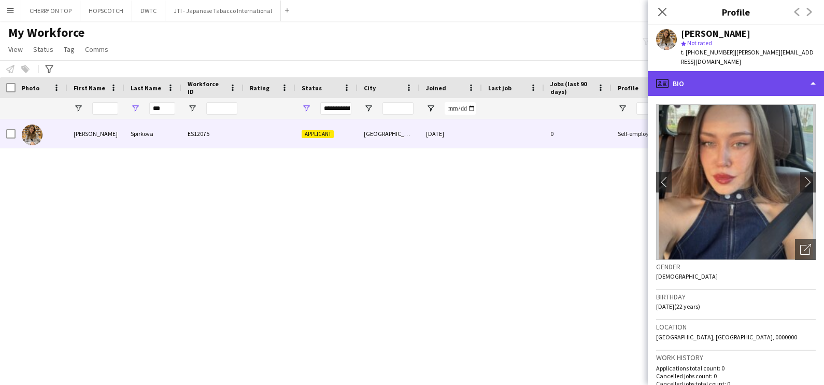
click at [763, 72] on div "profile Bio" at bounding box center [736, 83] width 176 height 25
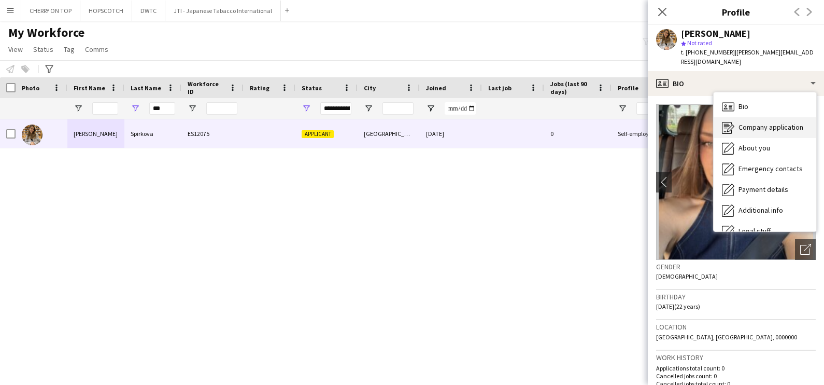
click at [767, 122] on span "Company application" at bounding box center [771, 126] width 65 height 9
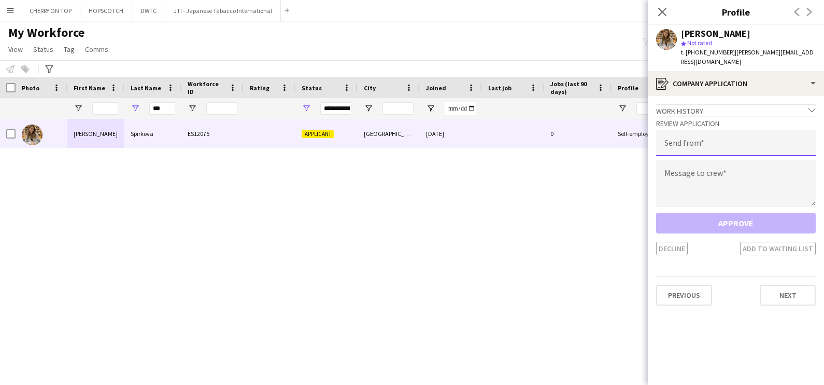
click at [728, 136] on input "email" at bounding box center [736, 143] width 160 height 26
type input "**********"
click at [717, 133] on input "**********" at bounding box center [736, 143] width 160 height 26
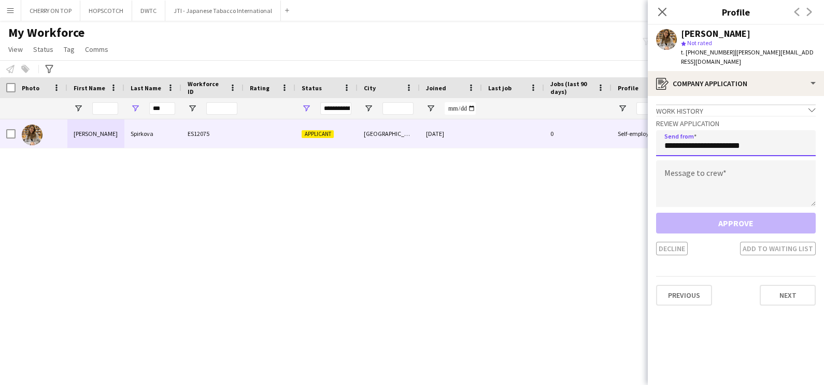
click at [717, 133] on input "**********" at bounding box center [736, 143] width 160 height 26
type input "**********"
click at [771, 119] on h3 "Review Application" at bounding box center [736, 123] width 160 height 9
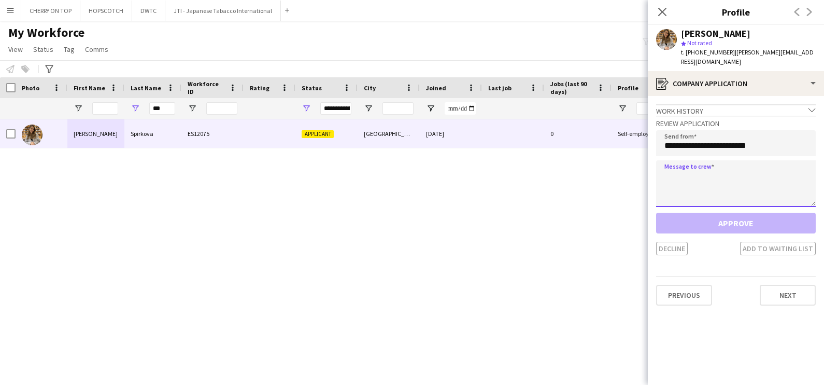
click at [743, 176] on textarea at bounding box center [736, 183] width 160 height 47
drag, startPoint x: 812, startPoint y: 196, endPoint x: 815, endPoint y: 231, distance: 34.9
click at [815, 231] on div "**********" at bounding box center [736, 185] width 160 height 139
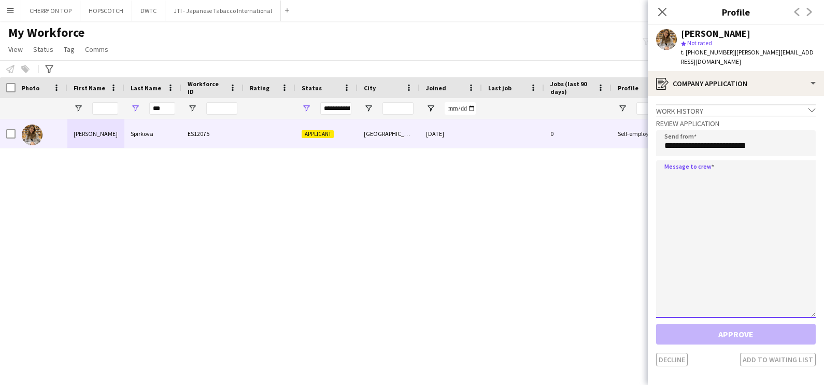
drag, startPoint x: 811, startPoint y: 194, endPoint x: 813, endPoint y: 380, distance: 186.1
click at [813, 378] on app-crew-profile-application "Work history chevron-down Cabin Crew Fly Dubai Jun 2025 — Present • 0 yr 2 mth …" at bounding box center [736, 240] width 176 height 289
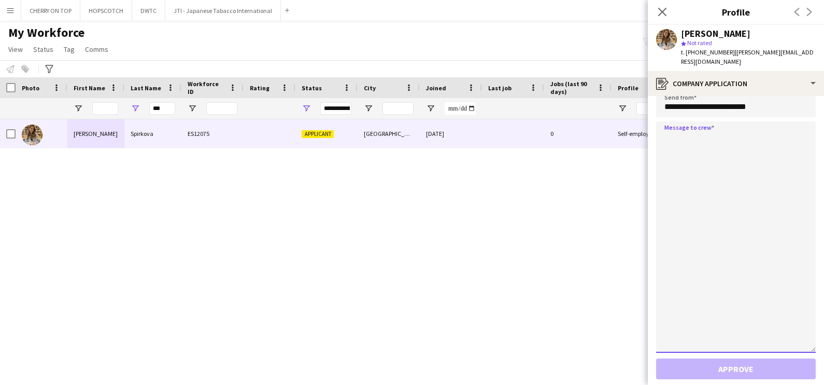
scroll to position [64, 0]
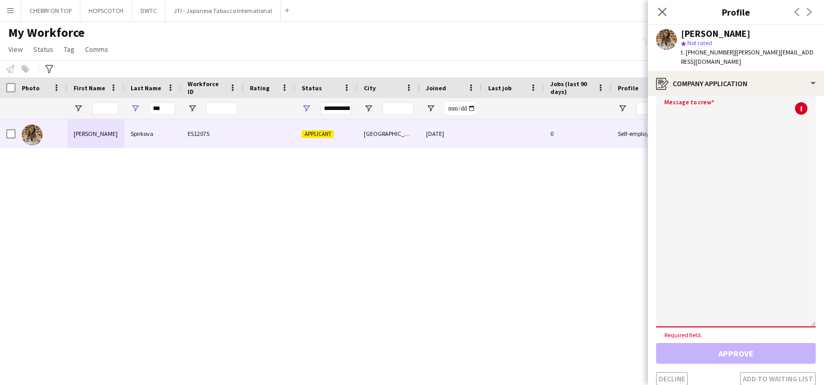
paste textarea "**********"
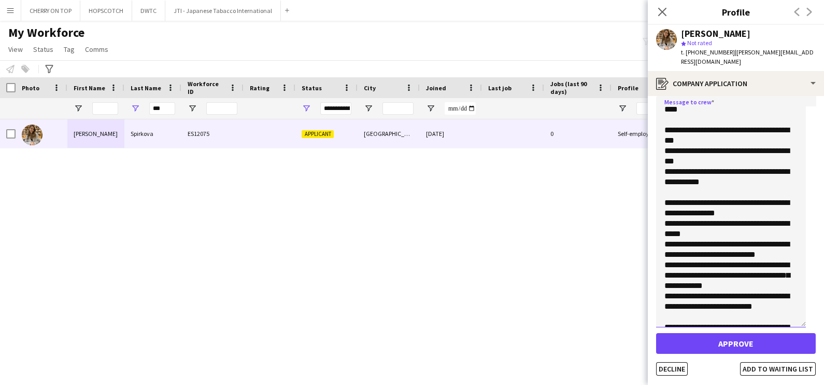
click at [724, 134] on textarea "**********" at bounding box center [731, 211] width 150 height 231
click at [721, 148] on textarea "**********" at bounding box center [731, 211] width 150 height 231
click at [721, 145] on textarea "**********" at bounding box center [731, 211] width 150 height 231
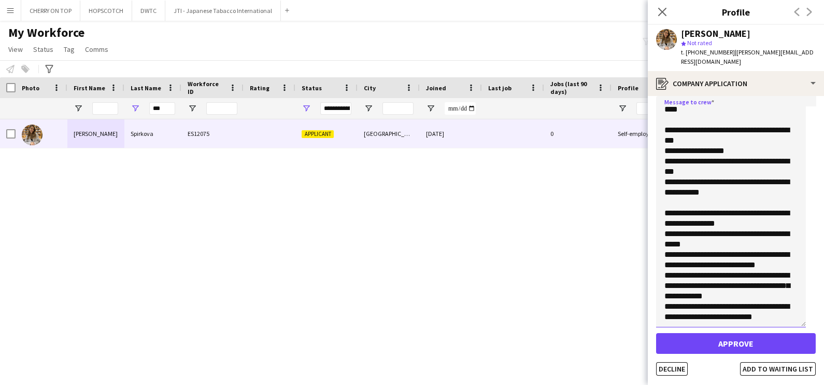
drag, startPoint x: 715, startPoint y: 174, endPoint x: 657, endPoint y: 163, distance: 59.5
click at [657, 163] on textarea "**********" at bounding box center [731, 211] width 150 height 231
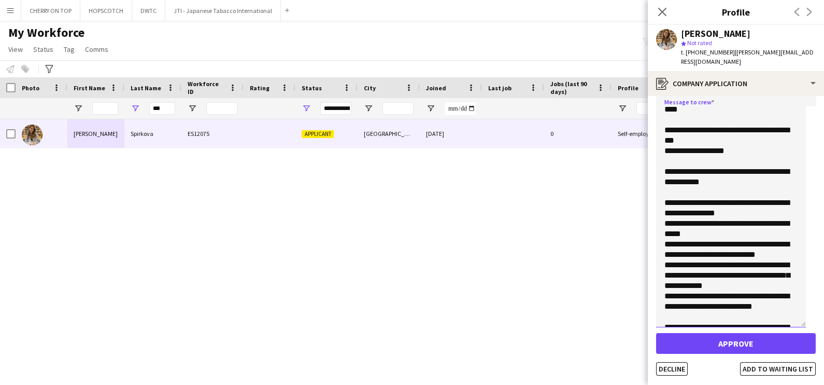
drag, startPoint x: 743, startPoint y: 171, endPoint x: 760, endPoint y: 170, distance: 17.2
click at [760, 170] on textarea "**********" at bounding box center [731, 211] width 150 height 231
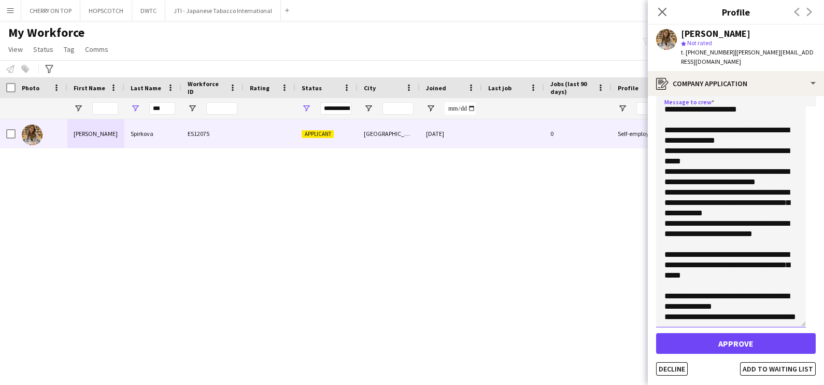
scroll to position [188, 0]
drag, startPoint x: 663, startPoint y: 220, endPoint x: 774, endPoint y: 248, distance: 114.4
click at [774, 248] on textarea "**********" at bounding box center [731, 211] width 150 height 231
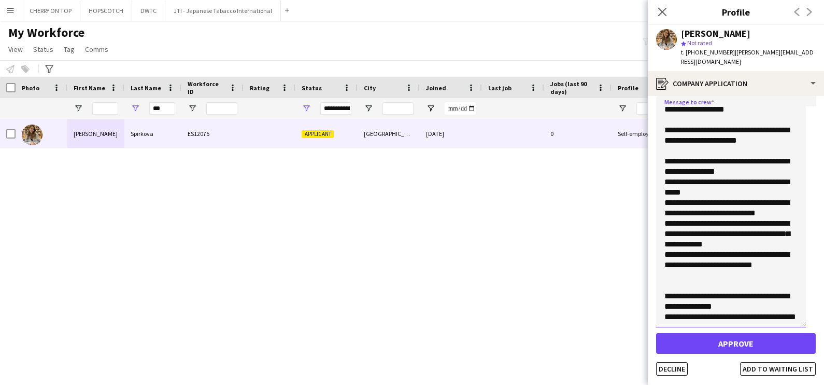
scroll to position [157, 0]
type textarea "**********"
click at [767, 362] on button "Add to waiting list" at bounding box center [778, 368] width 76 height 13
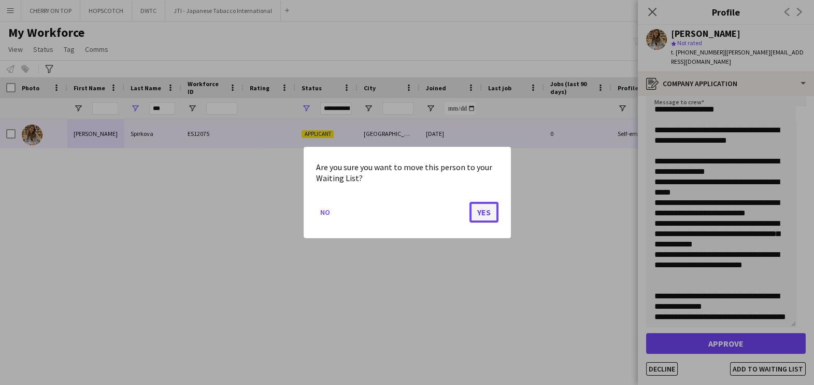
click at [485, 210] on button "Yes" at bounding box center [484, 212] width 29 height 21
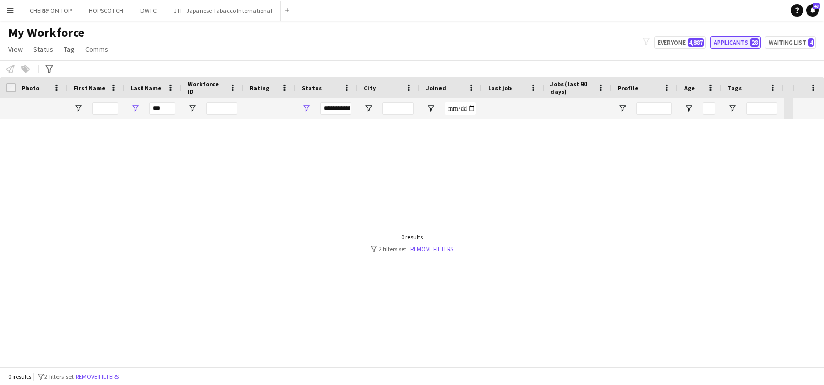
click at [724, 46] on button "Applicants 28" at bounding box center [735, 42] width 51 height 12
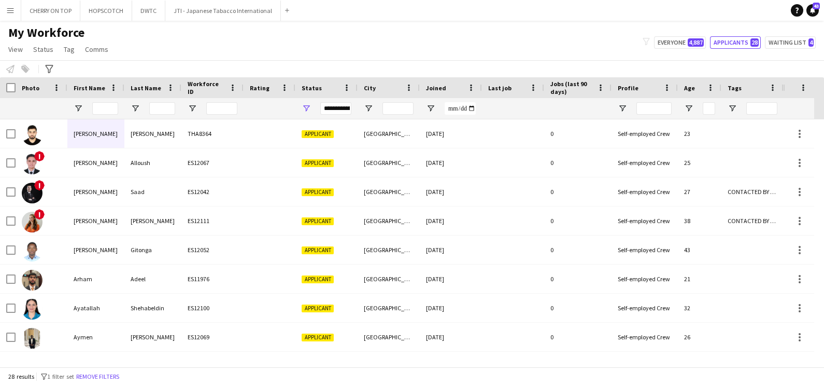
click at [735, 102] on div at bounding box center [753, 108] width 62 height 21
click at [734, 107] on span "Open Filter Menu" at bounding box center [732, 108] width 9 height 9
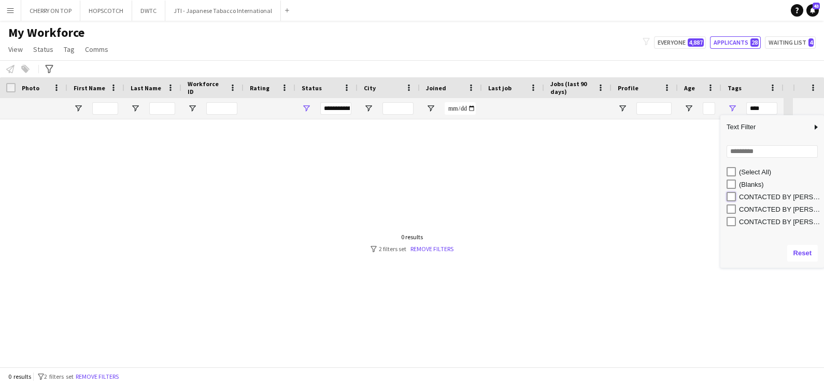
type input "**********"
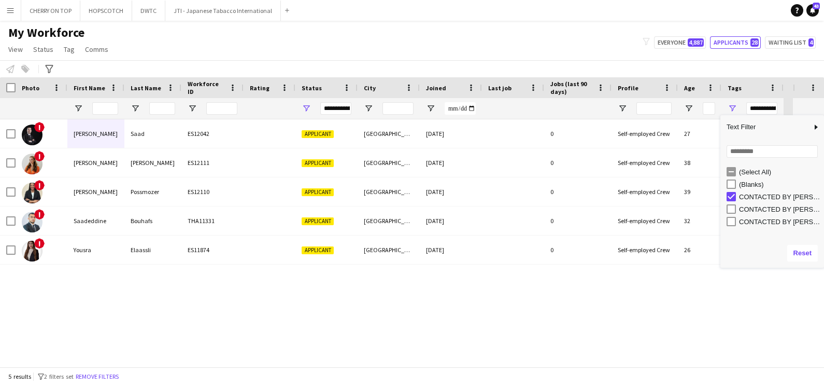
click at [441, 324] on div "! Ahmed Saad ES12042 Applicant Dubai 01-08-2025 0 Self-employed Crew 27 CONTACT…" at bounding box center [396, 242] width 793 height 247
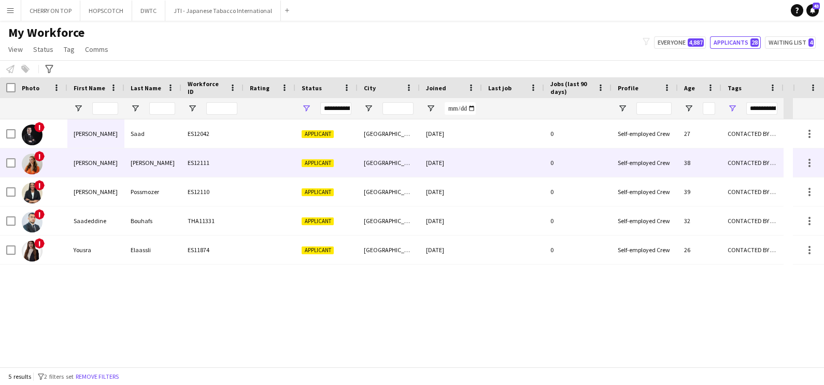
click at [229, 167] on div "ES12111" at bounding box center [212, 162] width 62 height 29
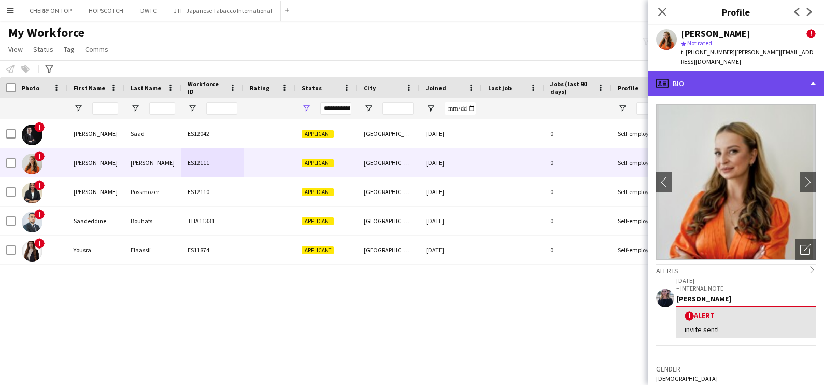
click at [719, 89] on div "profile Bio" at bounding box center [736, 83] width 176 height 25
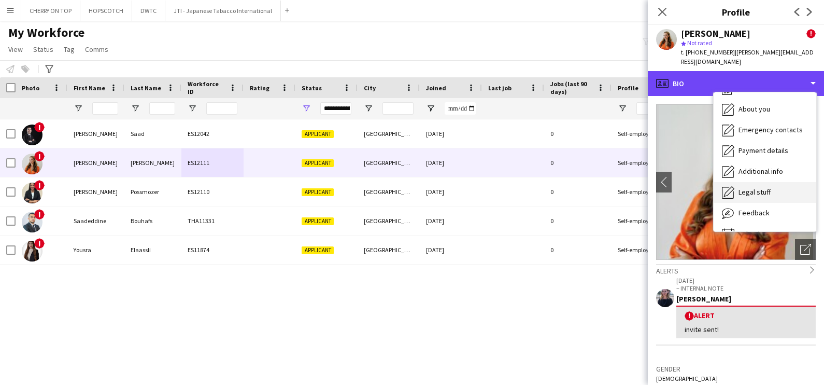
scroll to position [55, 0]
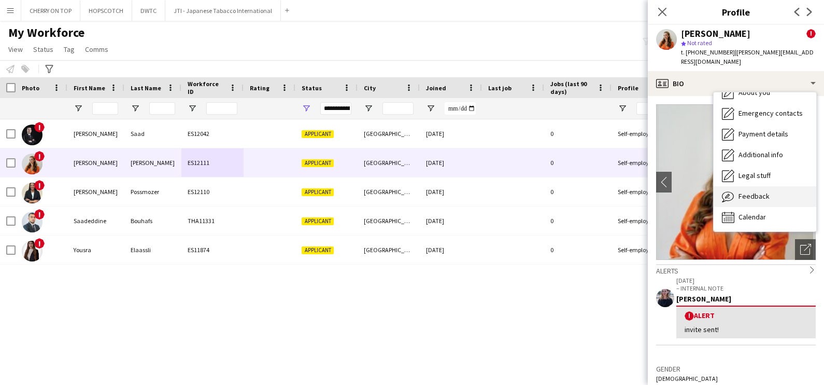
click at [754, 192] on span "Feedback" at bounding box center [754, 195] width 31 height 9
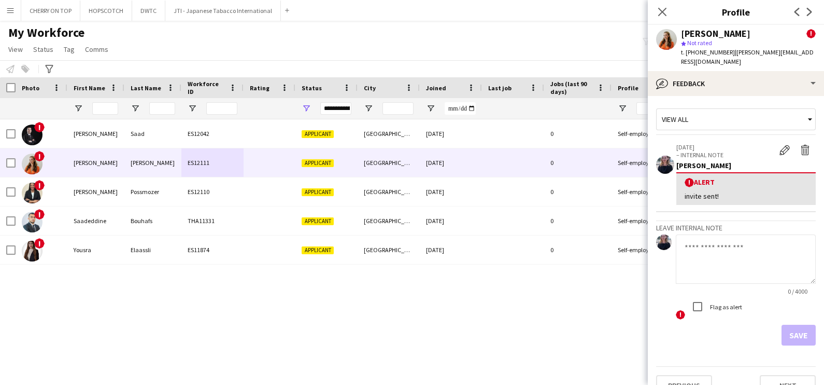
click at [724, 249] on textarea at bounding box center [746, 258] width 140 height 49
type textarea "********"
click at [794, 333] on button "Save" at bounding box center [799, 335] width 34 height 21
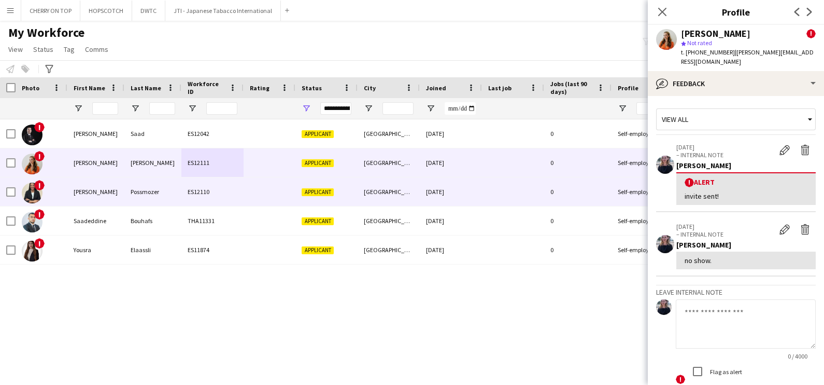
click at [88, 196] on div "Michelli" at bounding box center [95, 191] width 57 height 29
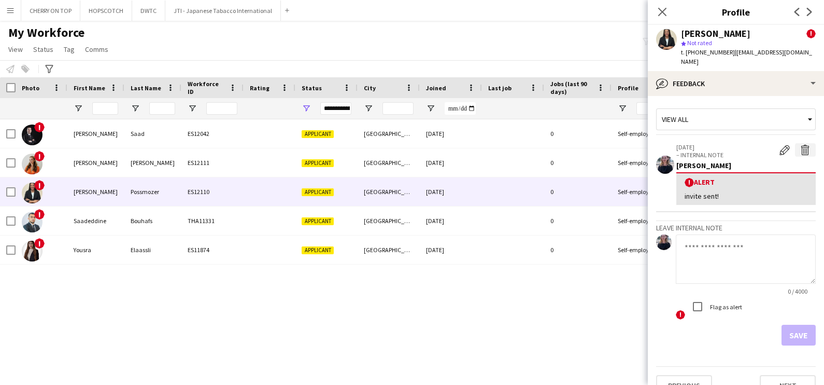
click at [801, 143] on button "Delete alert" at bounding box center [805, 149] width 21 height 13
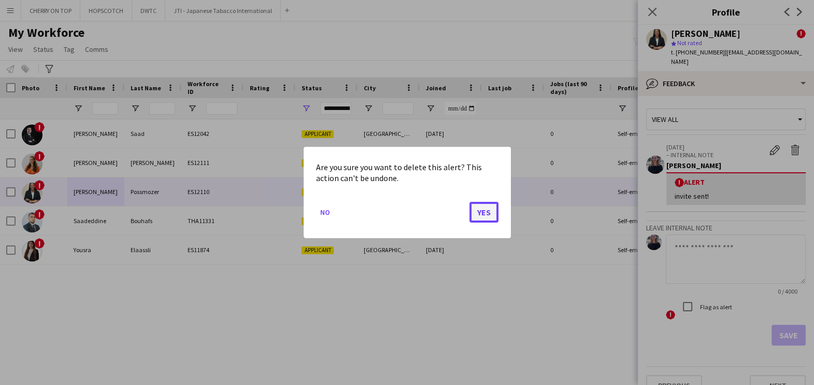
click at [487, 210] on button "Yes" at bounding box center [484, 212] width 29 height 21
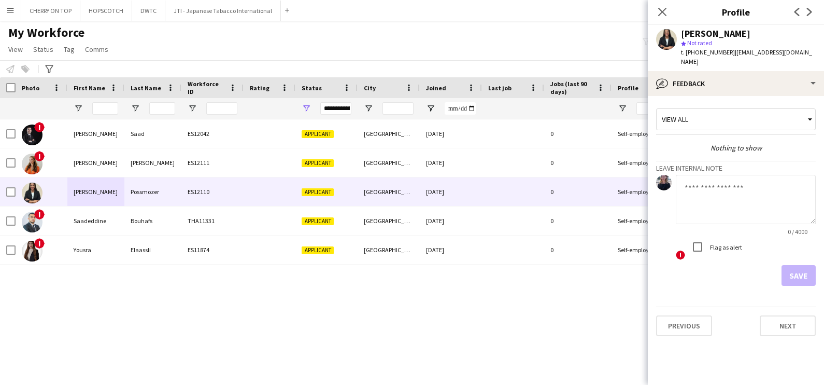
click at [707, 198] on textarea at bounding box center [746, 199] width 140 height 49
paste textarea "**********"
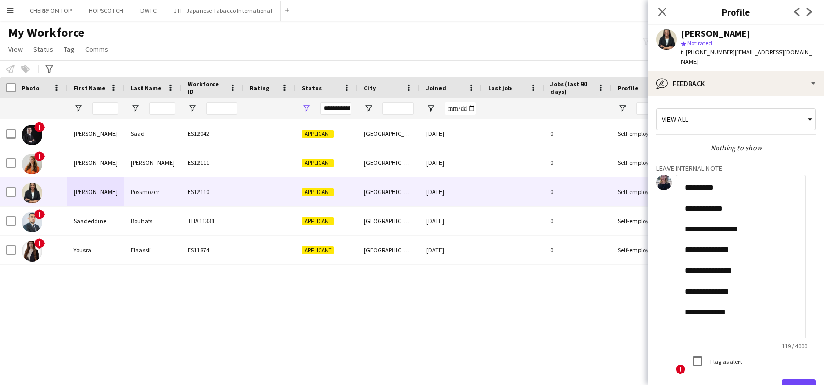
scroll to position [0, 0]
drag, startPoint x: 810, startPoint y: 210, endPoint x: 815, endPoint y: 347, distance: 137.0
click at [815, 347] on app-crew-profile-feedback-tab "**********" at bounding box center [736, 240] width 176 height 289
click at [758, 203] on textarea "**********" at bounding box center [741, 268] width 130 height 186
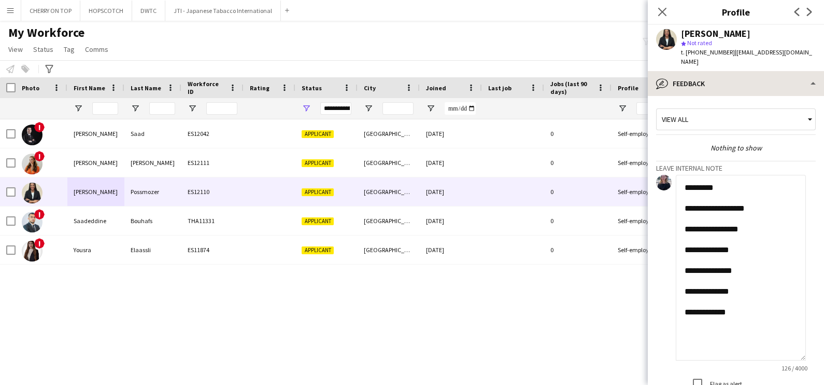
type textarea "**********"
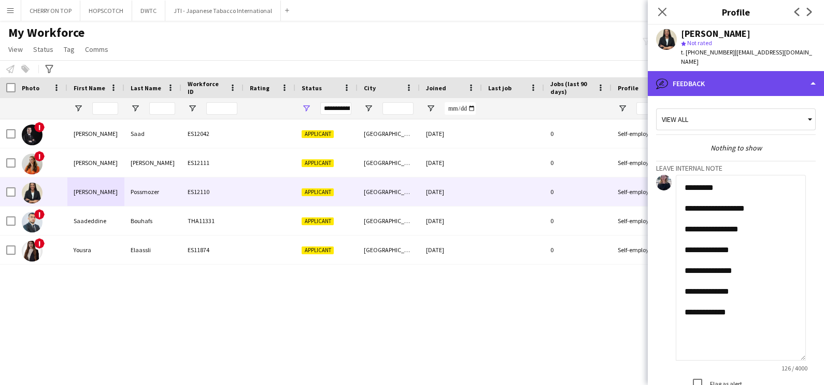
click at [729, 71] on div "bubble-pencil Feedback" at bounding box center [736, 83] width 176 height 25
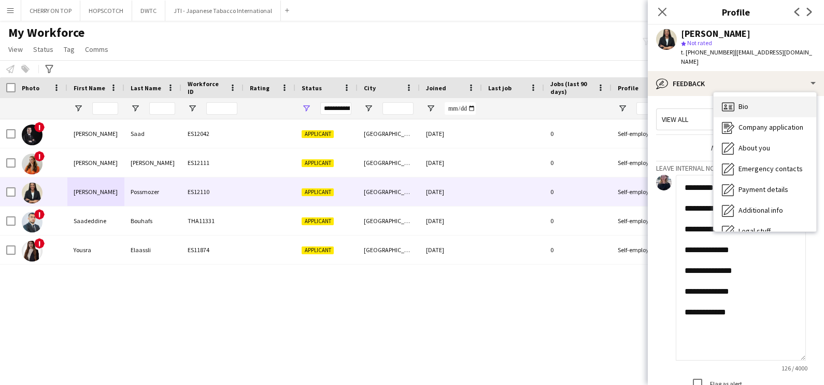
click at [748, 96] on div "Bio Bio" at bounding box center [765, 106] width 103 height 21
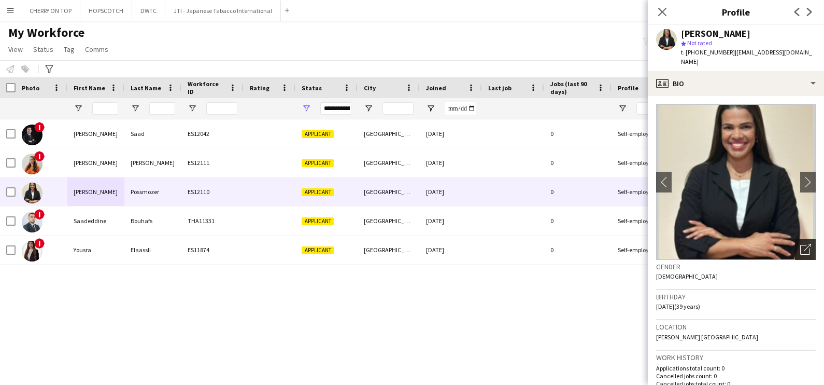
click at [795, 239] on div "Open photos pop-in" at bounding box center [805, 249] width 21 height 21
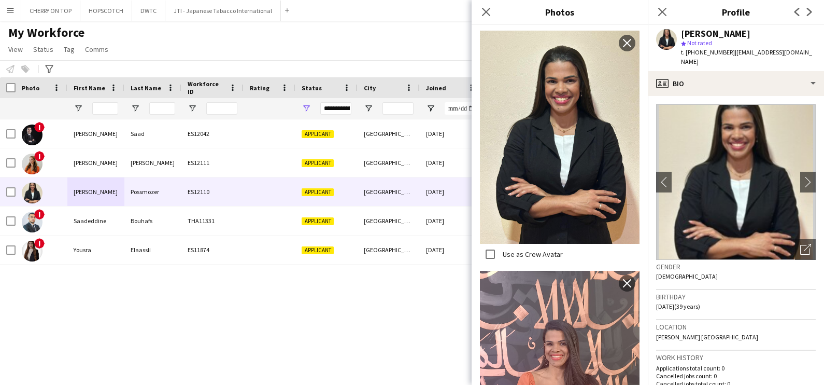
scroll to position [721, 0]
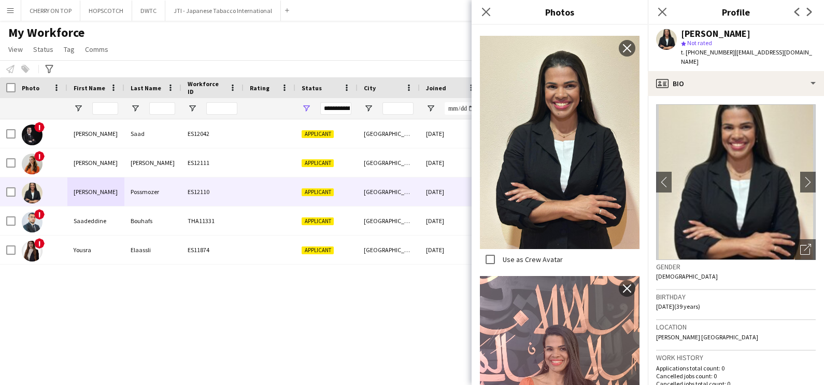
click at [693, 57] on div "Michelli Possmozer star Not rated t. +971557621701 | michellispo@gmail.com" at bounding box center [736, 48] width 176 height 46
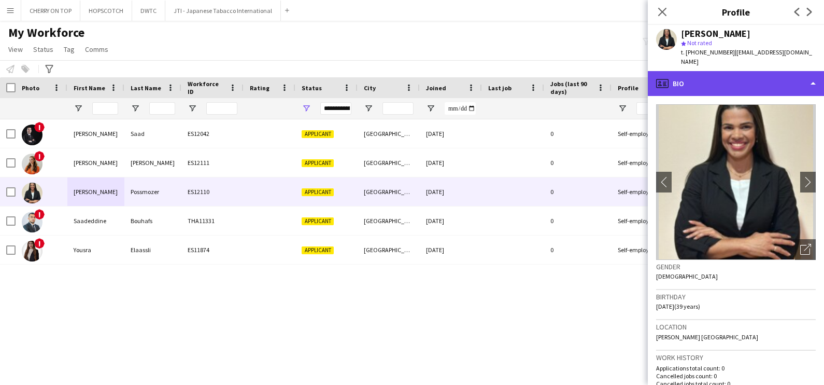
click at [697, 80] on div "profile Bio" at bounding box center [736, 83] width 176 height 25
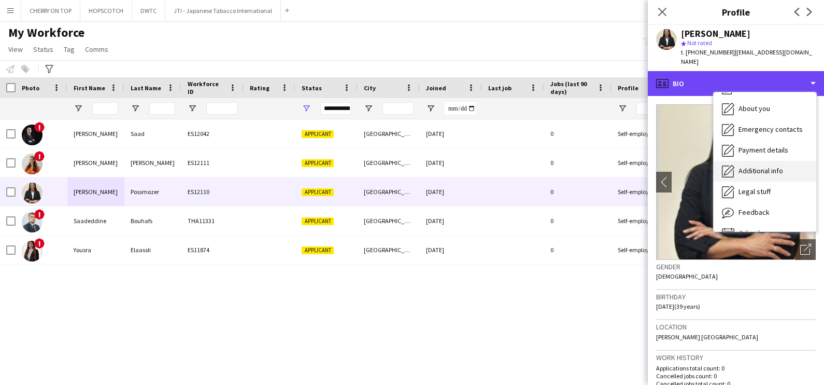
scroll to position [55, 0]
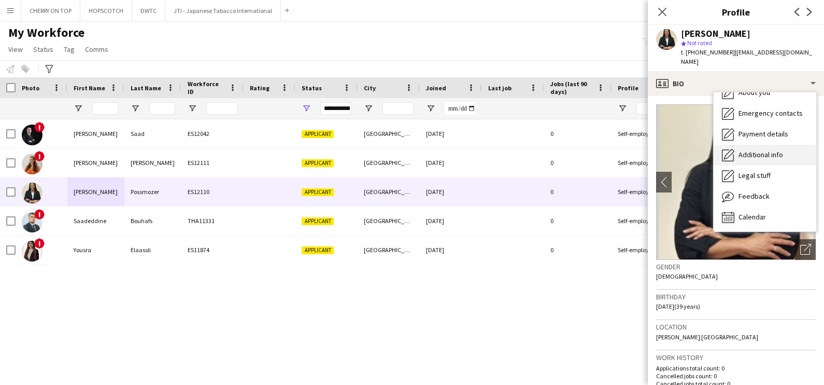
click at [746, 191] on span "Feedback" at bounding box center [754, 195] width 31 height 9
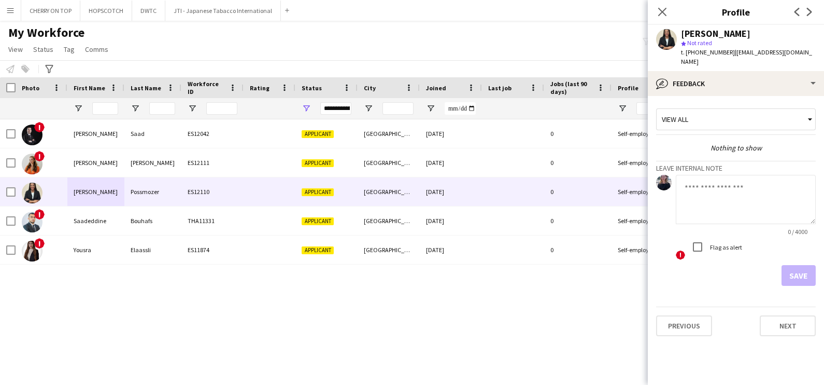
click at [694, 186] on textarea at bounding box center [746, 199] width 140 height 49
paste textarea "**********"
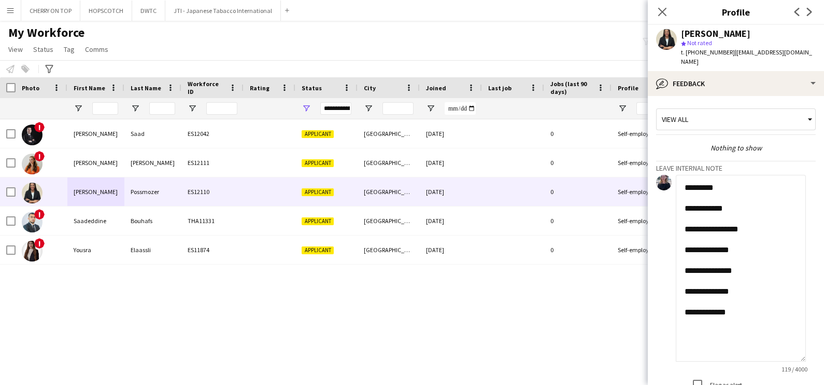
drag, startPoint x: 811, startPoint y: 209, endPoint x: 791, endPoint y: 383, distance: 174.4
click at [823, 384] on html "Menu Boards Boards Boards All jobs Status Workforce Workforce My Workforce Recr…" at bounding box center [412, 192] width 824 height 385
click at [760, 203] on textarea "**********" at bounding box center [741, 304] width 130 height 258
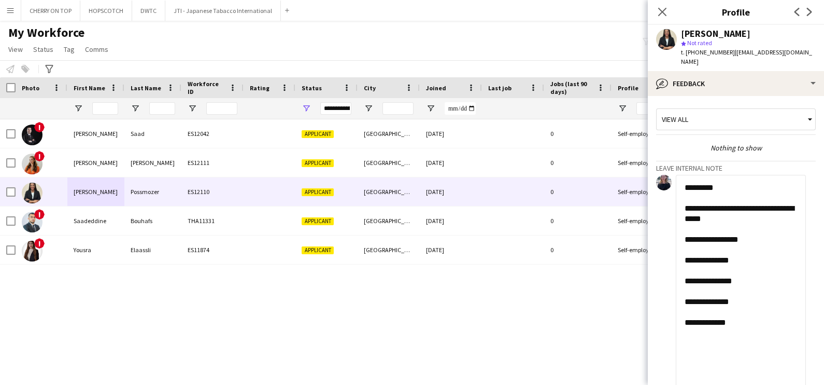
click at [763, 231] on textarea "**********" at bounding box center [741, 304] width 130 height 258
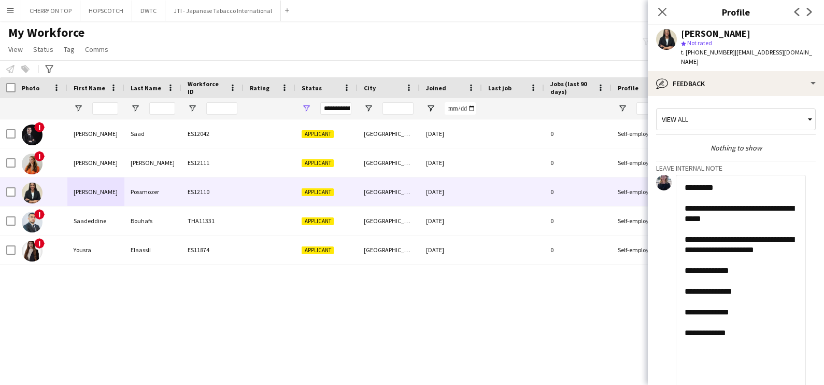
click at [752, 266] on textarea "**********" at bounding box center [741, 304] width 130 height 258
click at [757, 288] on textarea "**********" at bounding box center [741, 304] width 130 height 258
click at [756, 338] on textarea "**********" at bounding box center [741, 304] width 130 height 258
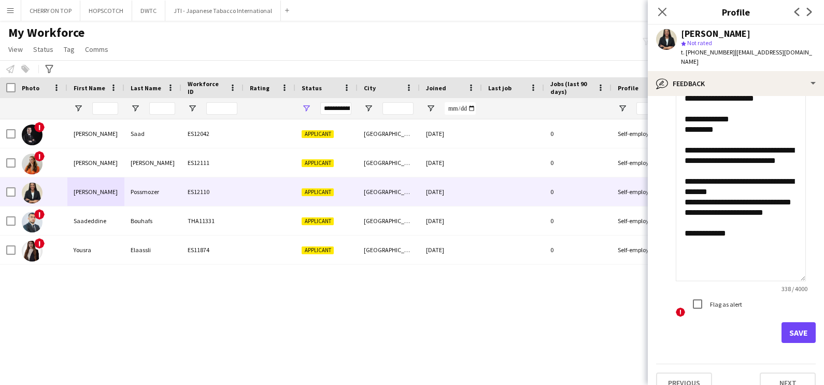
scroll to position [157, 0]
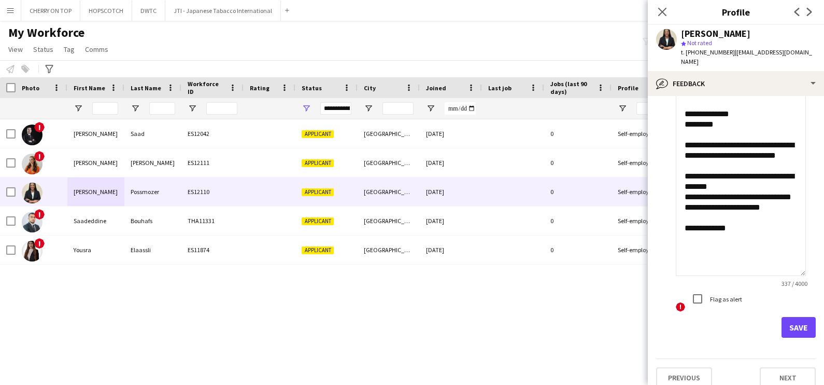
click at [747, 244] on textarea "**********" at bounding box center [741, 147] width 130 height 258
type textarea "**********"
click at [784, 317] on button "Save" at bounding box center [799, 327] width 34 height 21
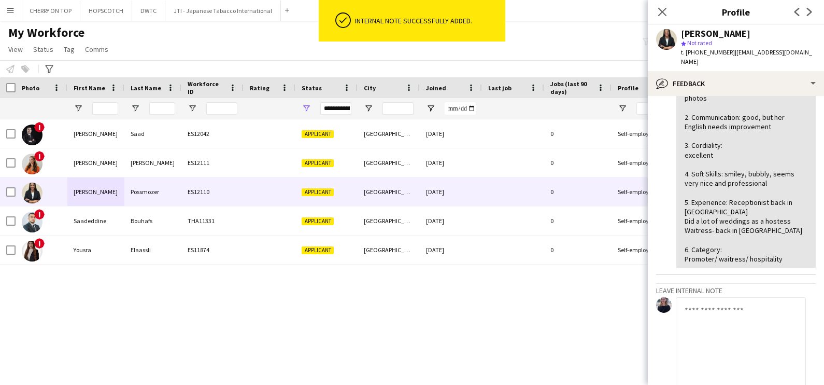
scroll to position [0, 0]
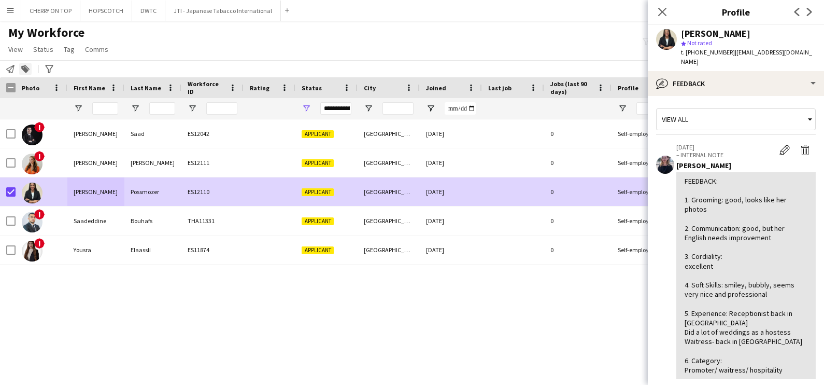
click at [25, 73] on div "Add to tag" at bounding box center [25, 69] width 12 height 12
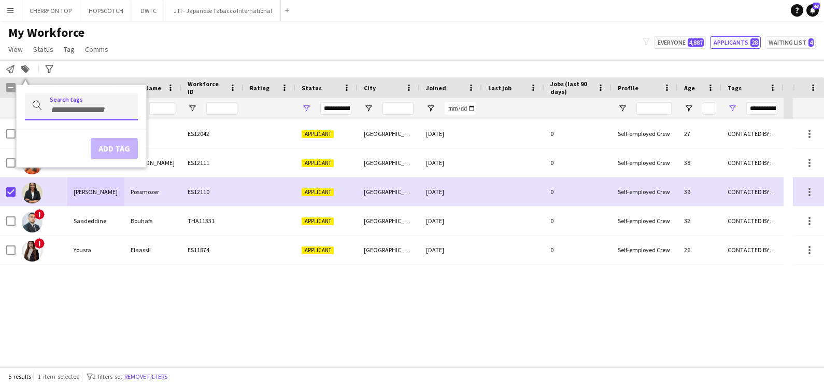
click at [57, 106] on input "Type to search..." at bounding box center [90, 109] width 80 height 9
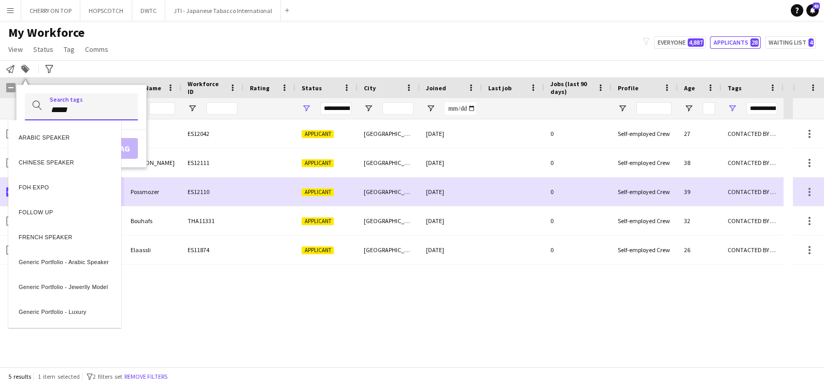
type input "*****"
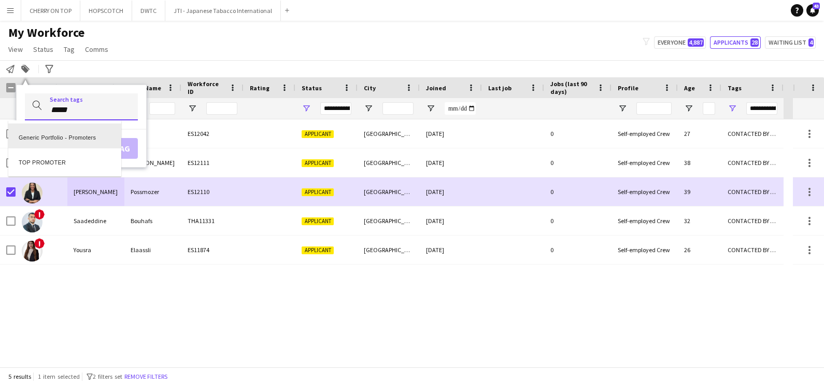
click at [72, 143] on div "Generic Portfolio - Promoters" at bounding box center [64, 135] width 113 height 25
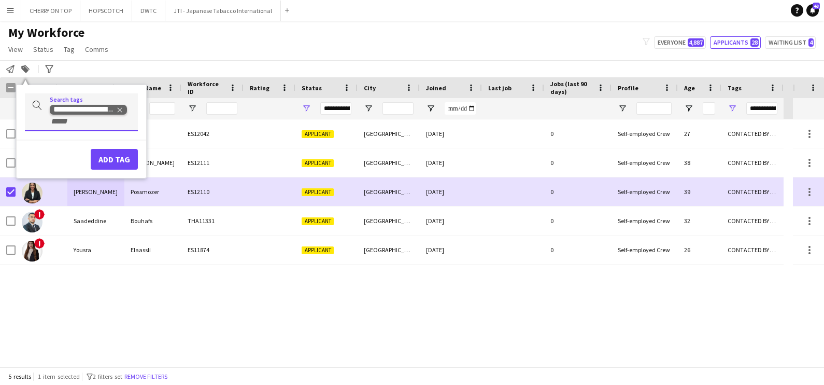
click at [121, 106] on span "Remove tag" at bounding box center [119, 109] width 7 height 10
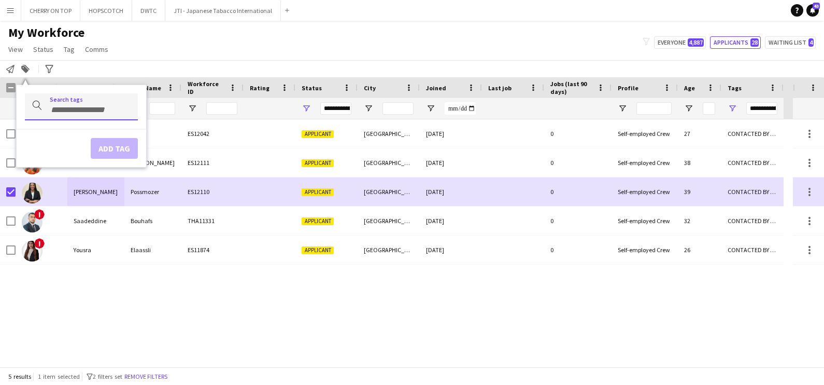
click at [67, 106] on input "Type to search..." at bounding box center [90, 109] width 80 height 9
type input "*****"
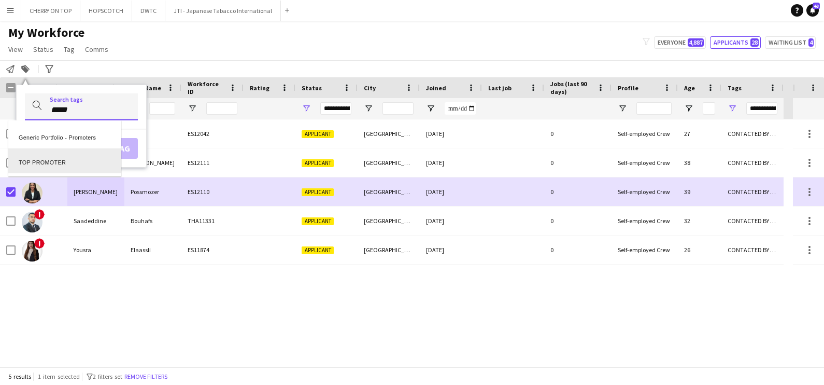
click at [34, 165] on div "TOP PROMOTER" at bounding box center [64, 160] width 113 height 25
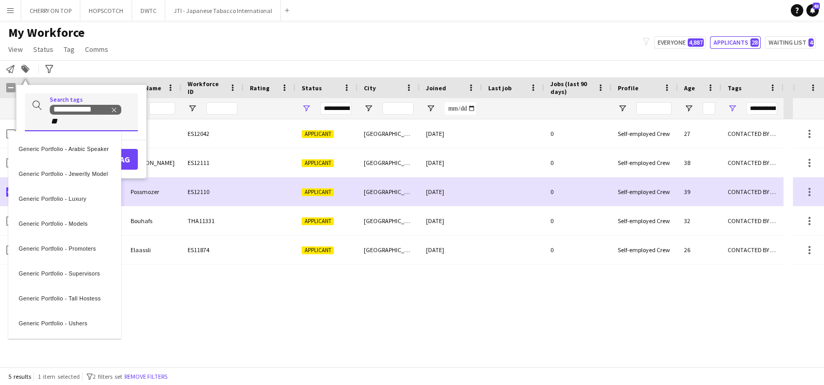
type input "*"
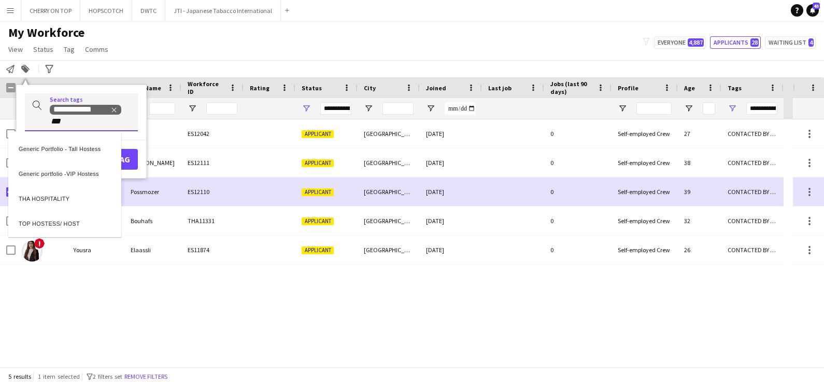
type input "***"
click at [56, 204] on div "THA HOSPITALITY" at bounding box center [64, 196] width 113 height 25
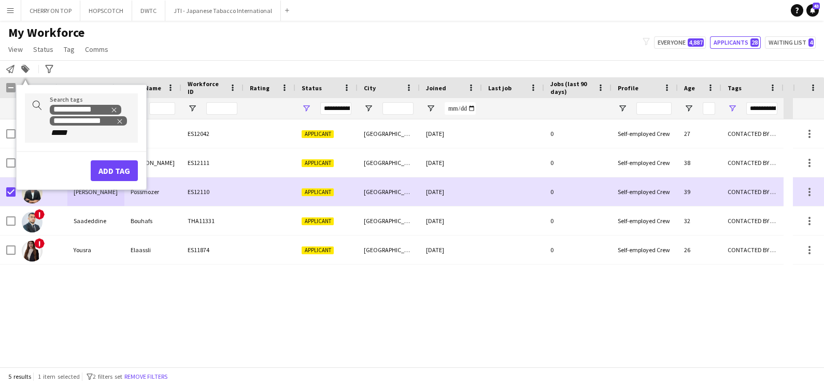
click at [81, 135] on input "*****" at bounding box center [72, 132] width 44 height 9
type input "***"
click at [67, 157] on div "TOP WAITER" at bounding box center [64, 158] width 113 height 25
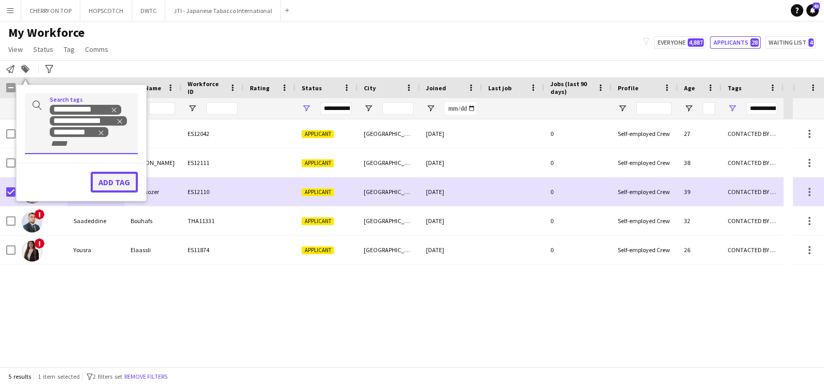
click at [132, 178] on button "Add tag" at bounding box center [114, 182] width 47 height 21
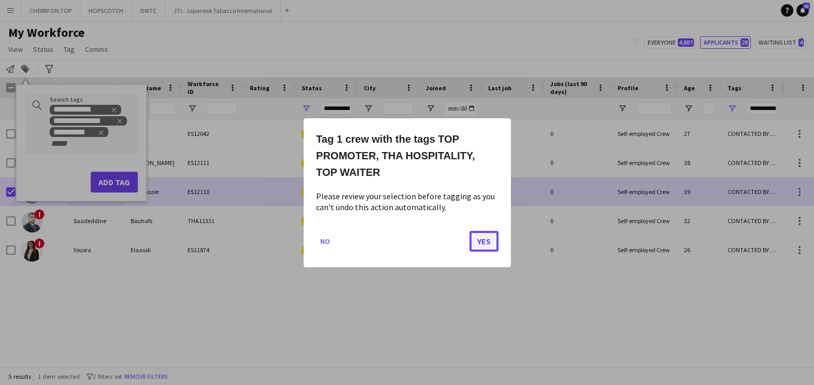
click at [493, 247] on button "Yes" at bounding box center [484, 240] width 29 height 21
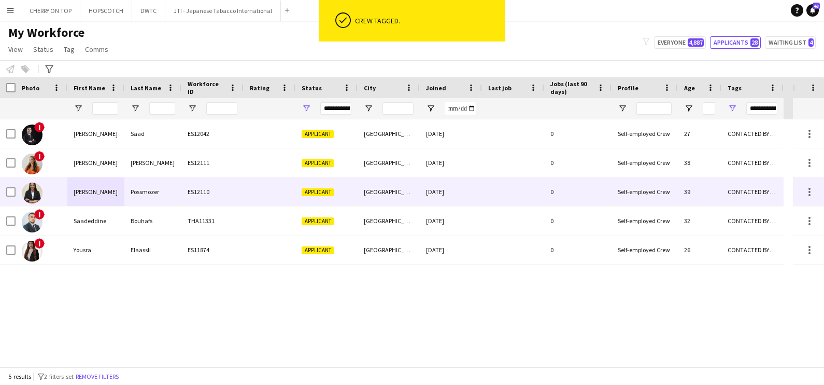
click at [320, 189] on span "Applicant" at bounding box center [318, 192] width 32 height 8
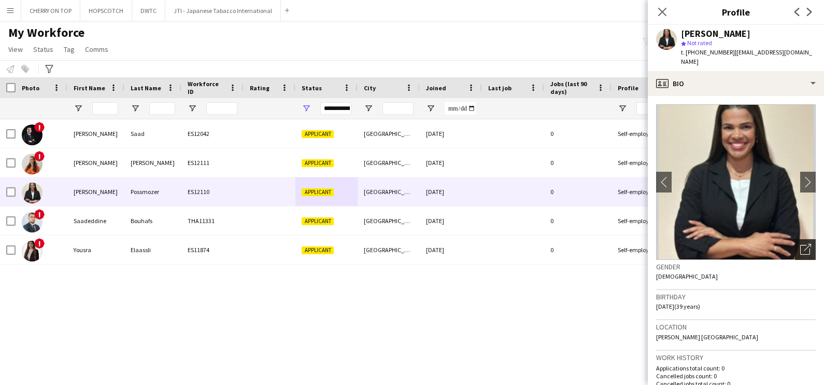
click at [800, 244] on icon "Open photos pop-in" at bounding box center [805, 249] width 11 height 11
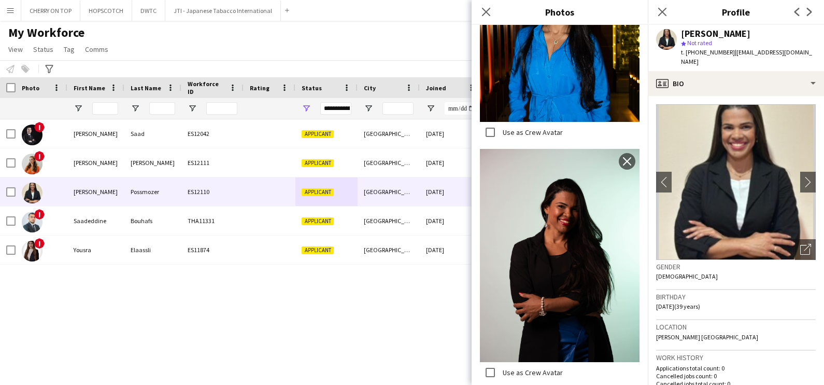
scroll to position [1045, 0]
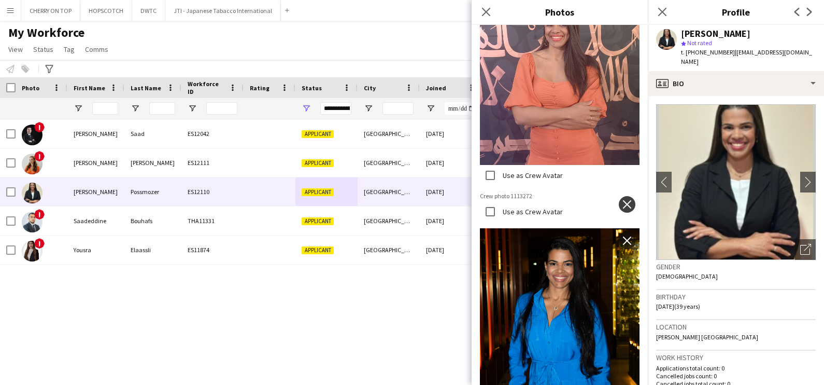
click at [622, 200] on app-icon "close" at bounding box center [627, 204] width 10 height 8
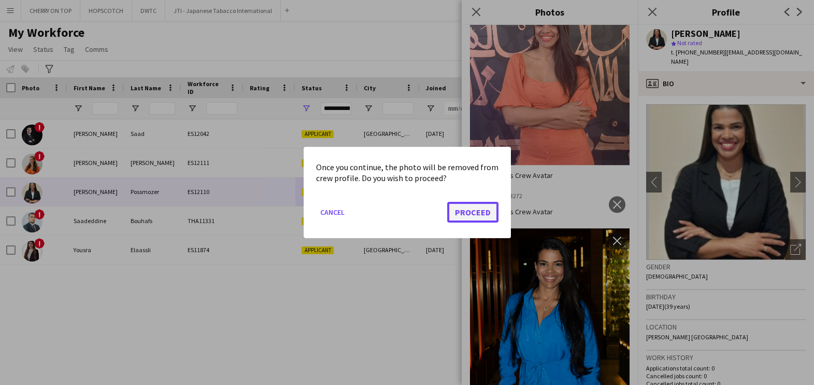
click at [485, 215] on button "Proceed" at bounding box center [472, 212] width 51 height 21
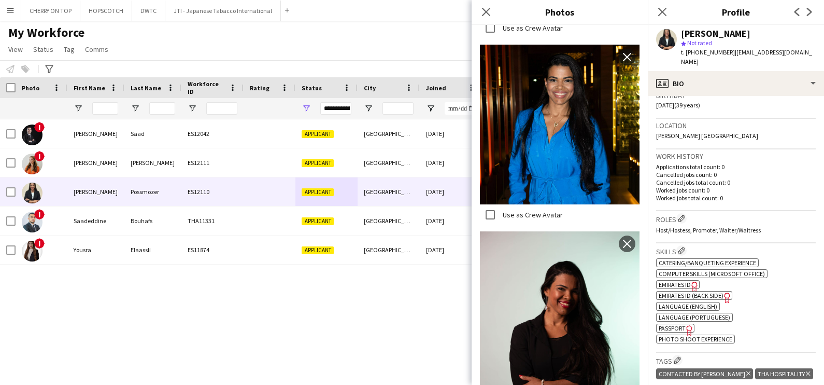
scroll to position [0, 0]
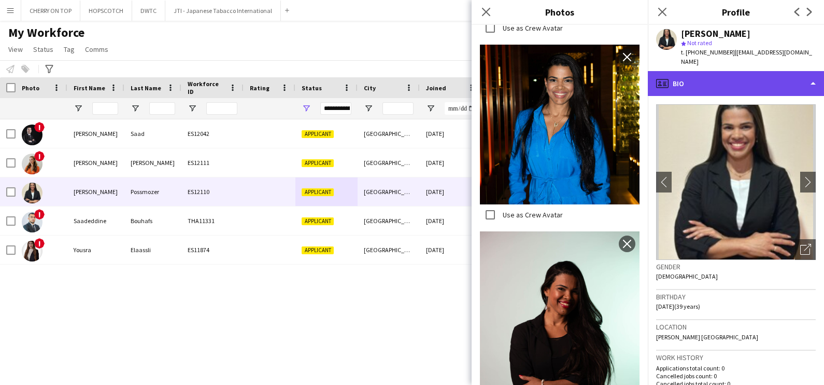
click at [742, 73] on div "profile Bio" at bounding box center [736, 83] width 176 height 25
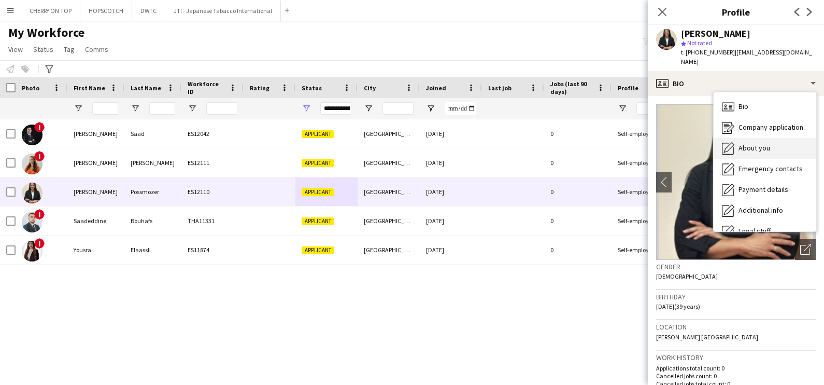
click at [755, 143] on span "About you" at bounding box center [755, 147] width 32 height 9
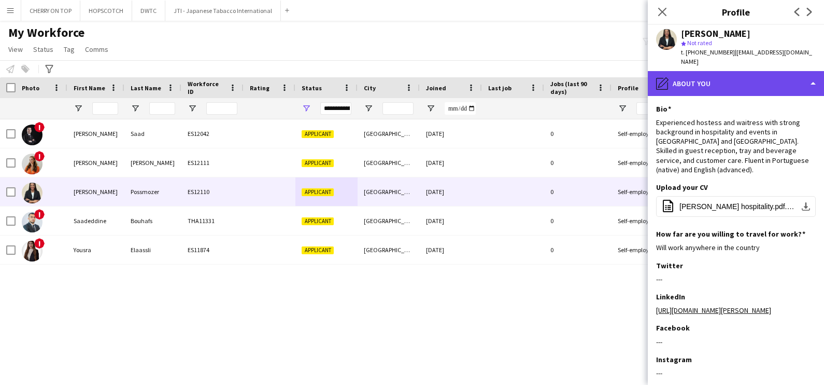
click at [727, 79] on div "pencil4 About you" at bounding box center [736, 83] width 176 height 25
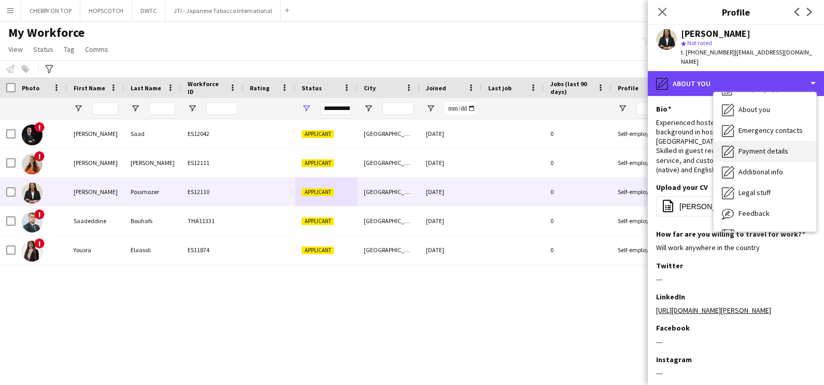
scroll to position [55, 0]
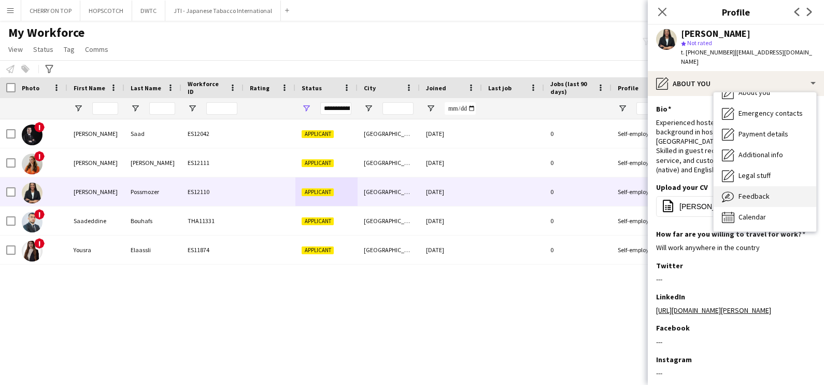
click at [753, 191] on span "Feedback" at bounding box center [754, 195] width 31 height 9
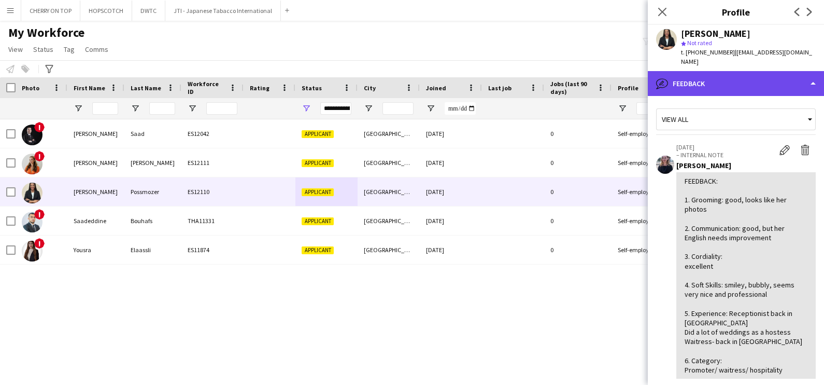
click at [738, 72] on div "bubble-pencil Feedback" at bounding box center [736, 83] width 176 height 25
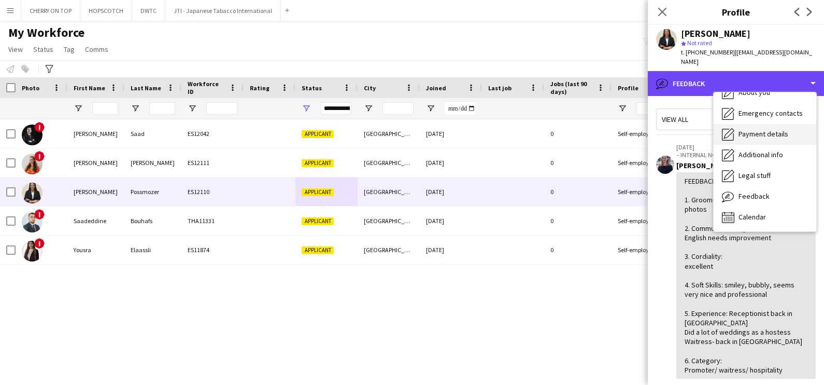
scroll to position [0, 0]
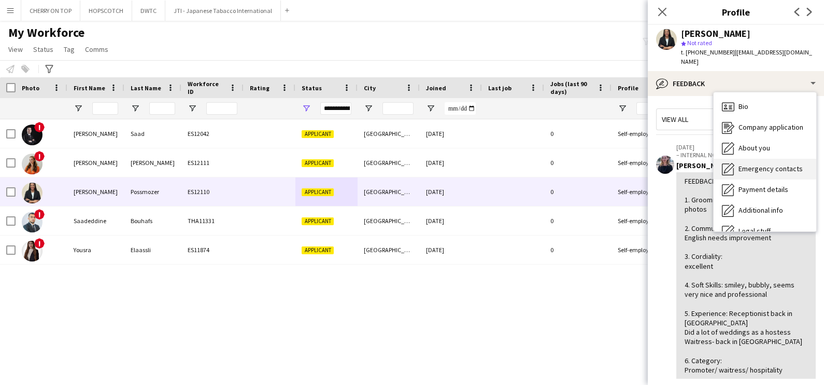
click at [753, 159] on div "Emergency contacts Emergency contacts" at bounding box center [765, 169] width 103 height 21
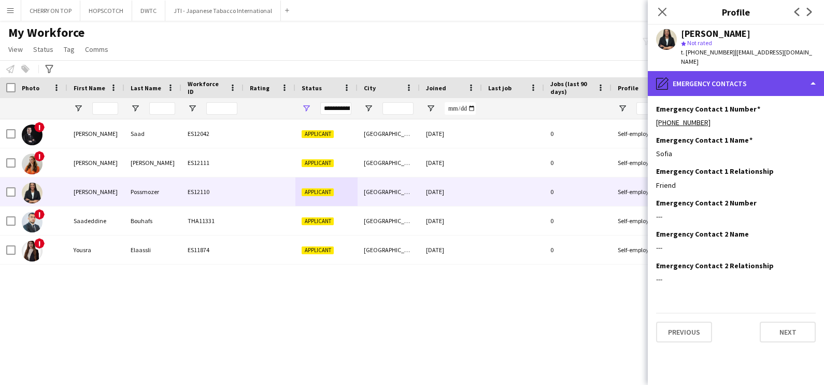
click at [741, 71] on div "pencil4 Emergency contacts" at bounding box center [736, 83] width 176 height 25
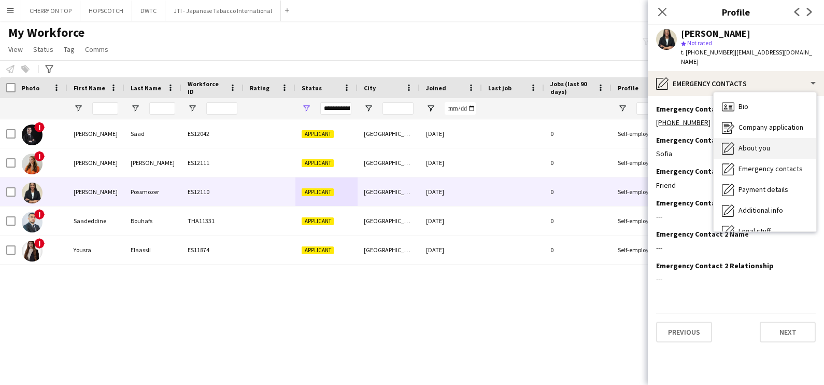
click at [748, 143] on span "About you" at bounding box center [755, 147] width 32 height 9
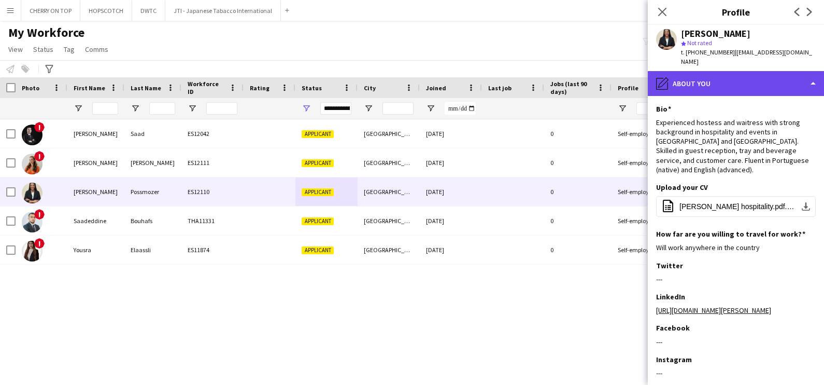
click at [715, 82] on div "pencil4 About you" at bounding box center [736, 83] width 176 height 25
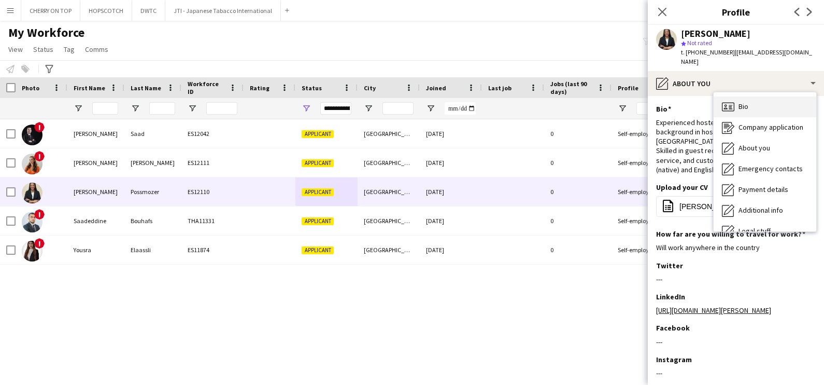
click at [739, 102] on span "Bio" at bounding box center [744, 106] width 10 height 9
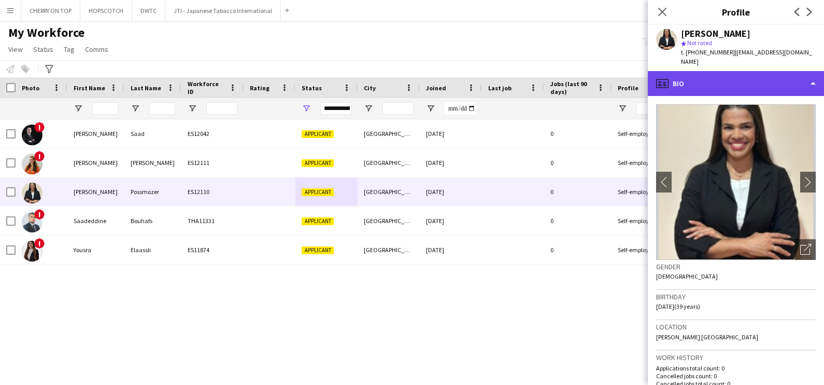
click at [732, 72] on div "profile Bio" at bounding box center [736, 83] width 176 height 25
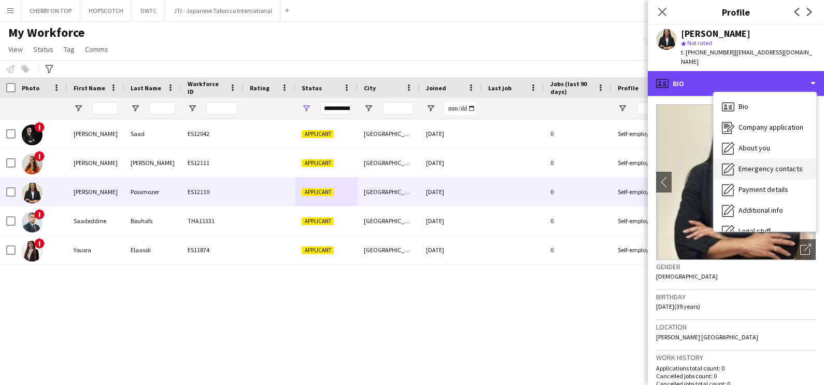
scroll to position [55, 0]
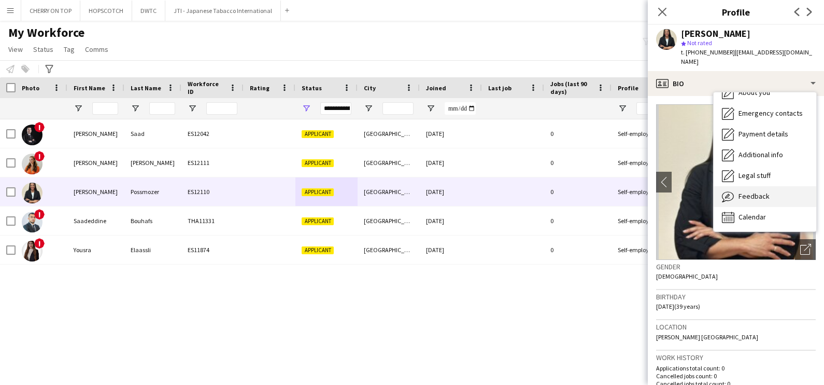
click at [753, 191] on span "Feedback" at bounding box center [754, 195] width 31 height 9
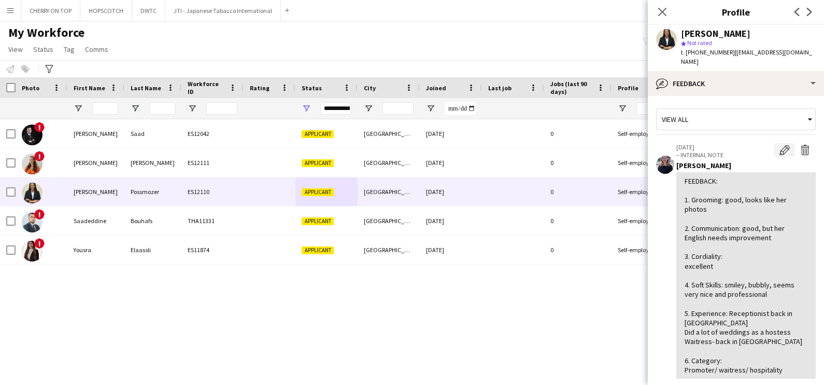
click at [780, 145] on app-icon "Edit internal note" at bounding box center [785, 150] width 10 height 10
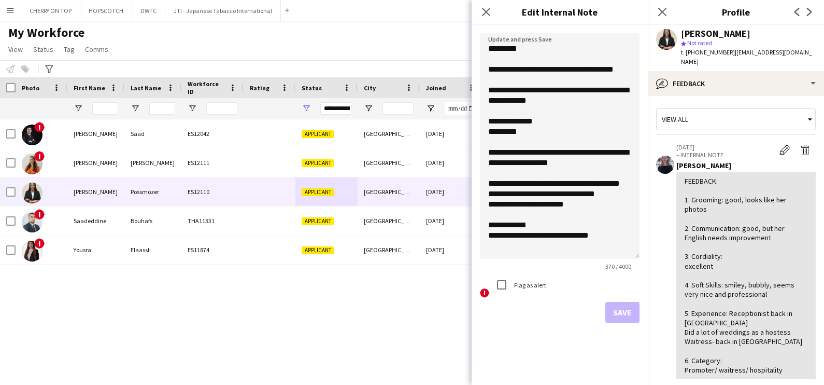
drag, startPoint x: 637, startPoint y: 88, endPoint x: 634, endPoint y: 320, distance: 232.3
click at [636, 320] on form "**********" at bounding box center [560, 178] width 176 height 306
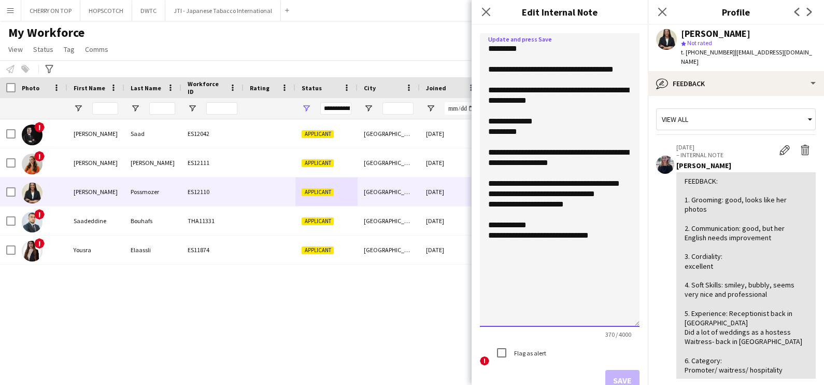
drag, startPoint x: 553, startPoint y: 72, endPoint x: 533, endPoint y: 70, distance: 20.3
click at [533, 70] on textarea "**********" at bounding box center [560, 179] width 160 height 293
click at [616, 254] on textarea "**********" at bounding box center [560, 179] width 160 height 293
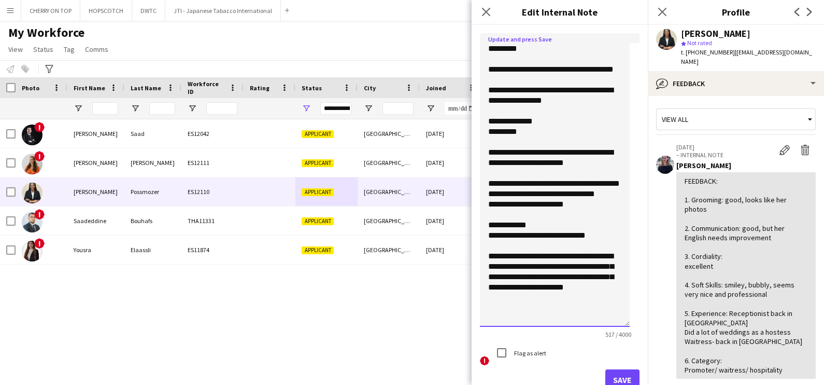
scroll to position [12, 0]
type textarea "**********"
click at [610, 375] on button "Save" at bounding box center [623, 379] width 34 height 21
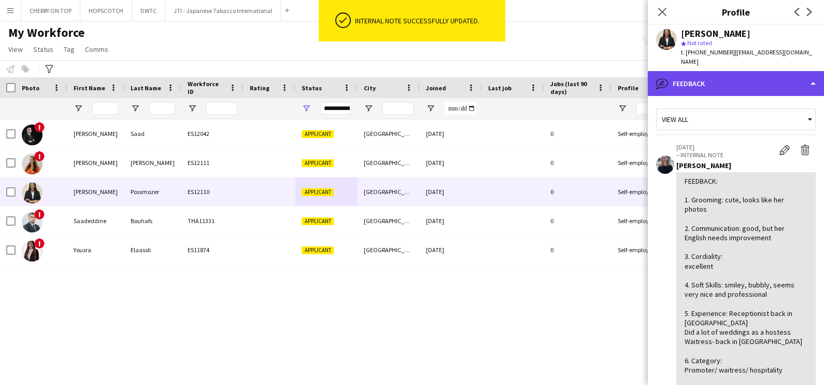
click at [714, 76] on div "bubble-pencil Feedback" at bounding box center [736, 83] width 176 height 25
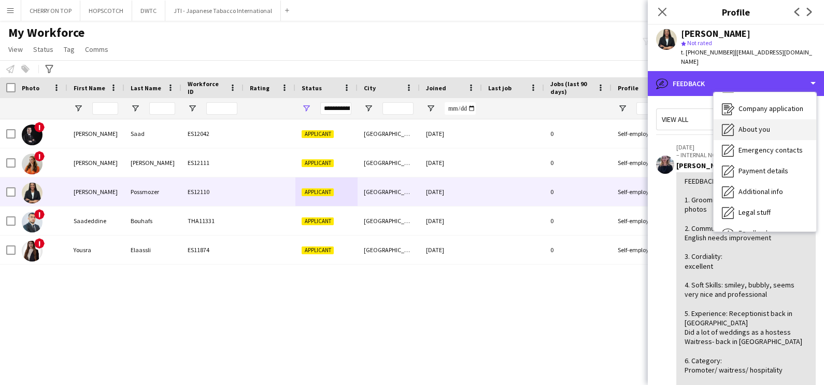
scroll to position [0, 0]
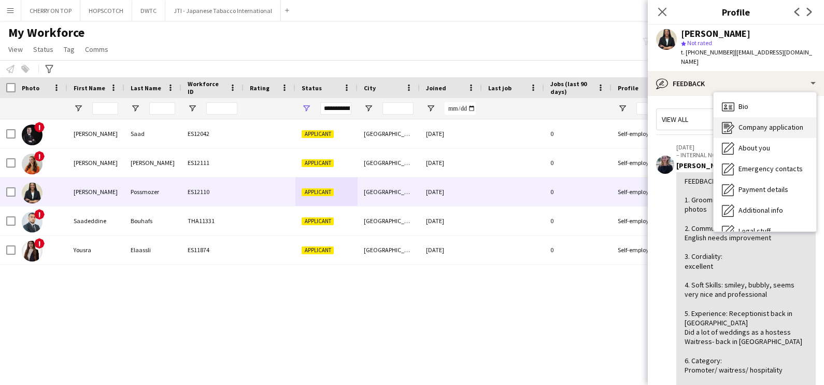
click at [751, 122] on span "Company application" at bounding box center [771, 126] width 65 height 9
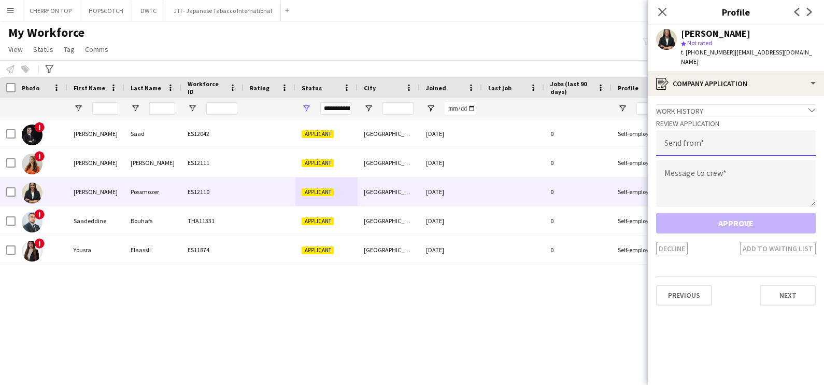
click at [730, 134] on input "email" at bounding box center [736, 143] width 160 height 26
type input "**********"
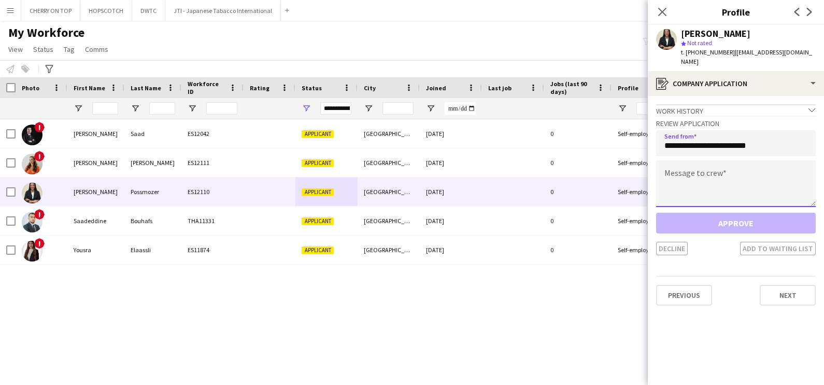
click at [721, 175] on textarea at bounding box center [736, 183] width 160 height 47
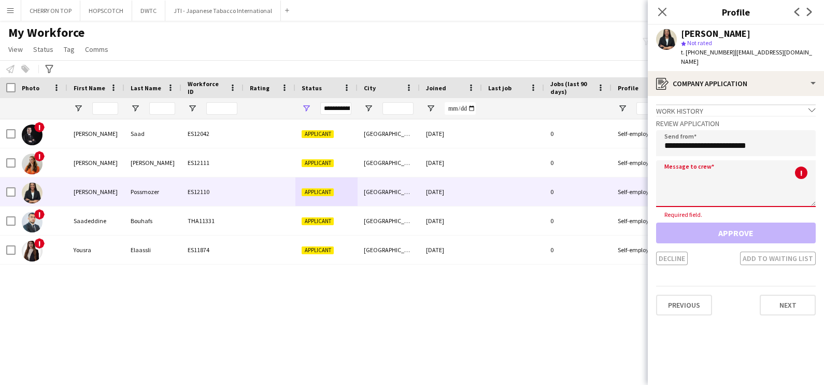
paste textarea "**********"
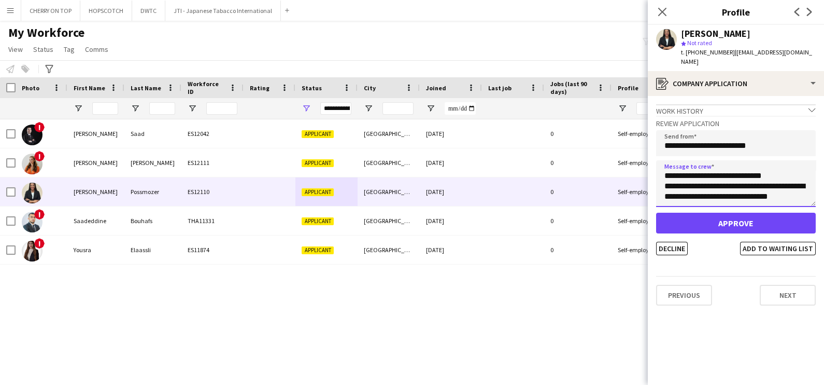
scroll to position [359, 0]
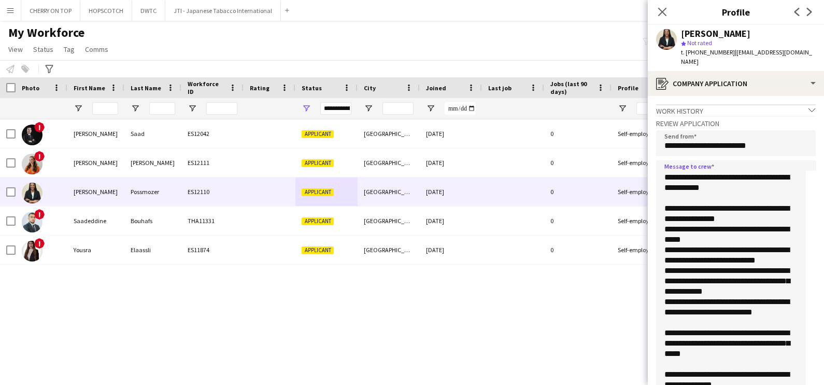
drag, startPoint x: 811, startPoint y: 193, endPoint x: 810, endPoint y: 394, distance: 201.2
click at [810, 384] on html "Menu Boards Boards Boards All jobs Status Workforce Workforce My Workforce Recr…" at bounding box center [412, 192] width 824 height 385
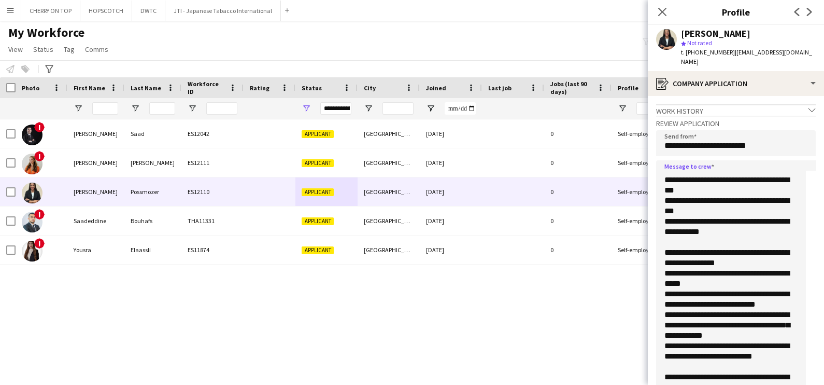
scroll to position [0, 0]
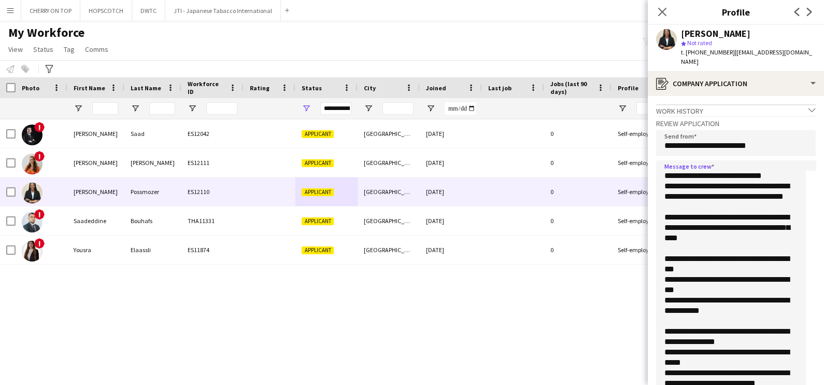
click at [722, 272] on textarea "**********" at bounding box center [731, 284] width 150 height 248
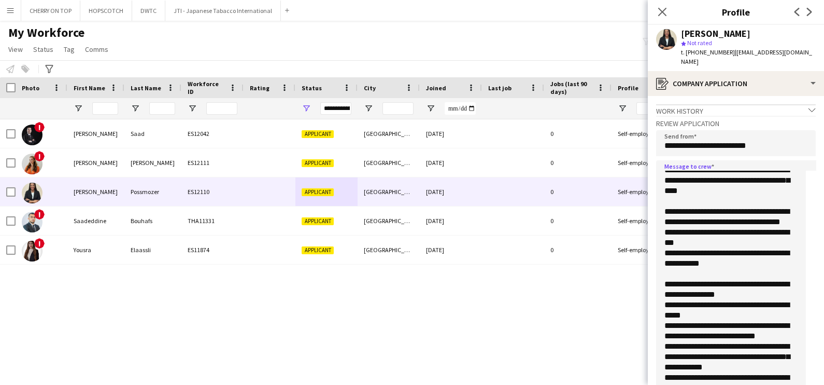
scroll to position [64, 0]
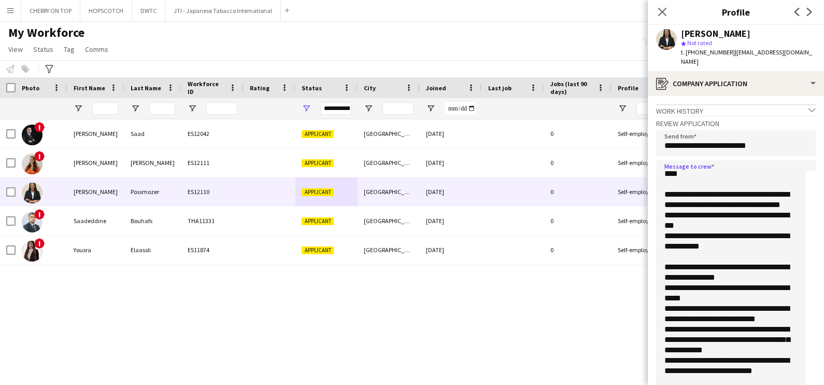
drag, startPoint x: 706, startPoint y: 236, endPoint x: 661, endPoint y: 226, distance: 45.8
click at [661, 226] on textarea "**********" at bounding box center [731, 284] width 150 height 248
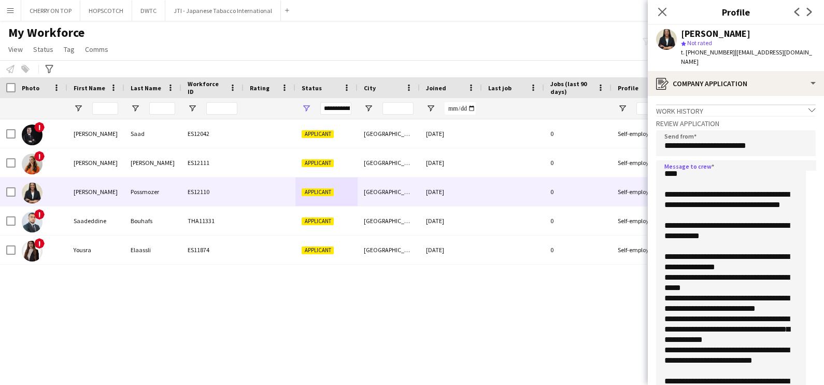
drag, startPoint x: 743, startPoint y: 236, endPoint x: 763, endPoint y: 236, distance: 19.7
click at [763, 236] on textarea "**********" at bounding box center [731, 284] width 150 height 248
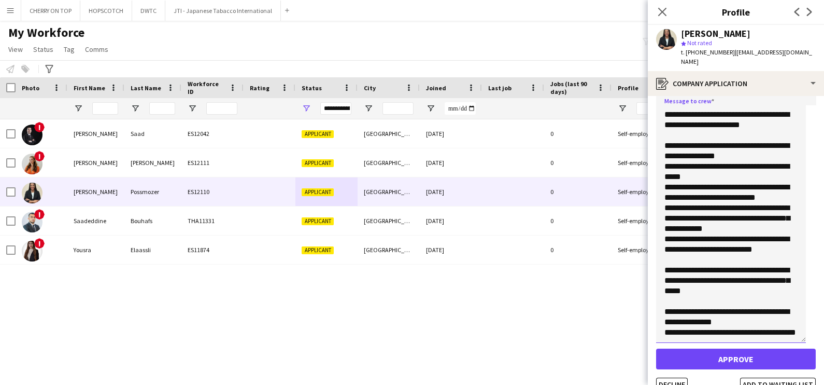
scroll to position [119, 0]
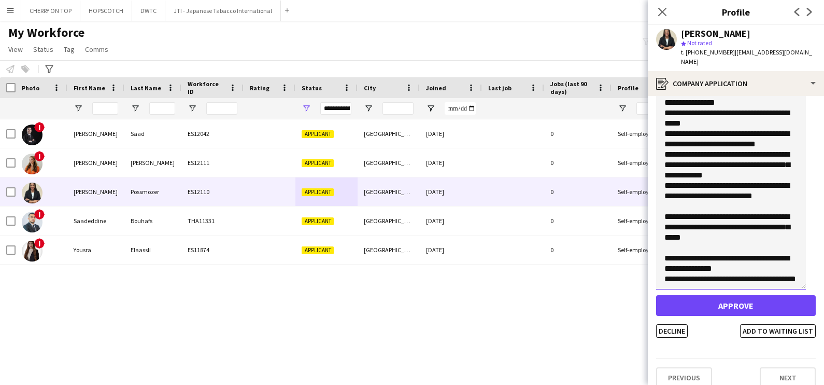
drag, startPoint x: 768, startPoint y: 210, endPoint x: 659, endPoint y: 180, distance: 112.9
click at [659, 180] on textarea "**********" at bounding box center [731, 165] width 150 height 248
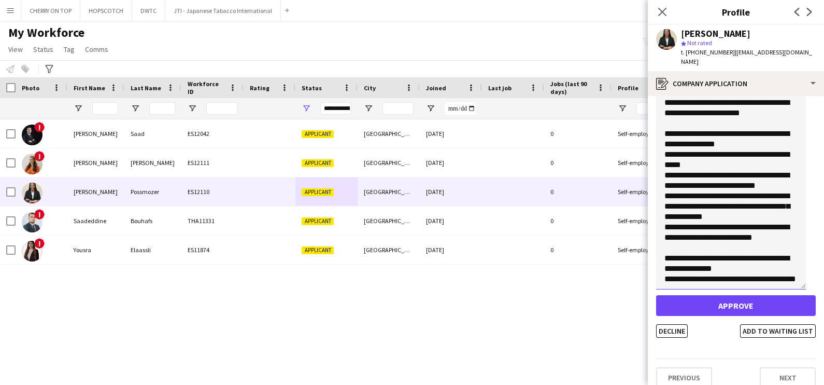
scroll to position [130, 0]
type textarea "**********"
click at [759, 324] on button "Add to waiting list" at bounding box center [778, 330] width 76 height 13
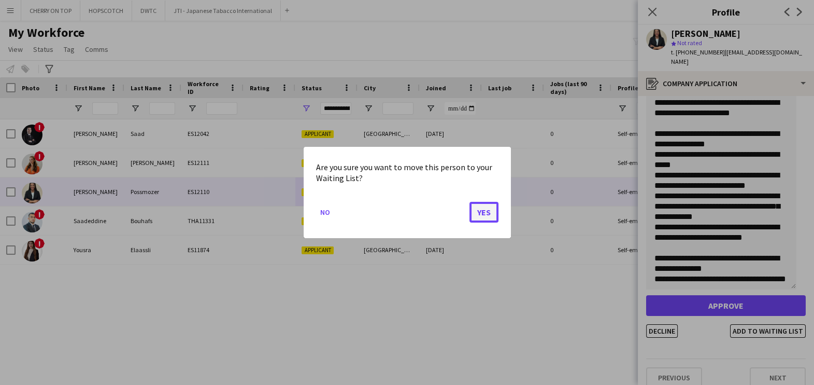
click at [481, 211] on button "Yes" at bounding box center [484, 212] width 29 height 21
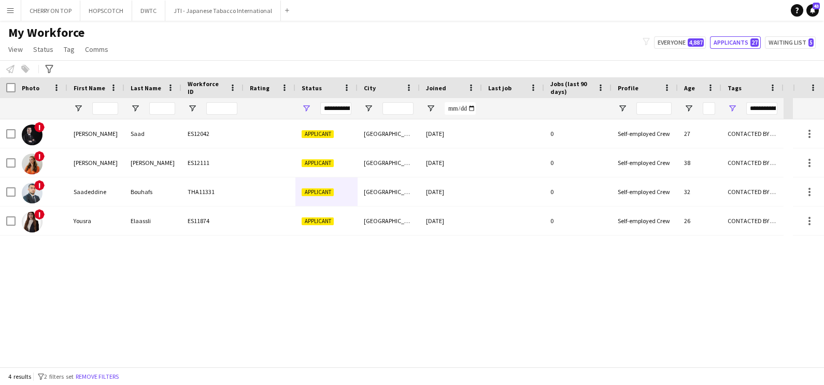
click at [737, 33] on div "My Workforce View Views Default view New view Update view Delete view Edit name…" at bounding box center [412, 42] width 824 height 35
click at [737, 44] on button "Applicants 27" at bounding box center [735, 42] width 51 height 12
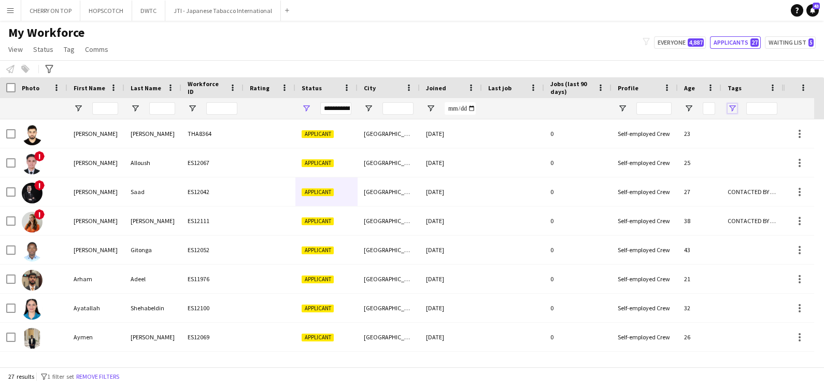
click at [732, 107] on span "Open Filter Menu" at bounding box center [732, 108] width 9 height 9
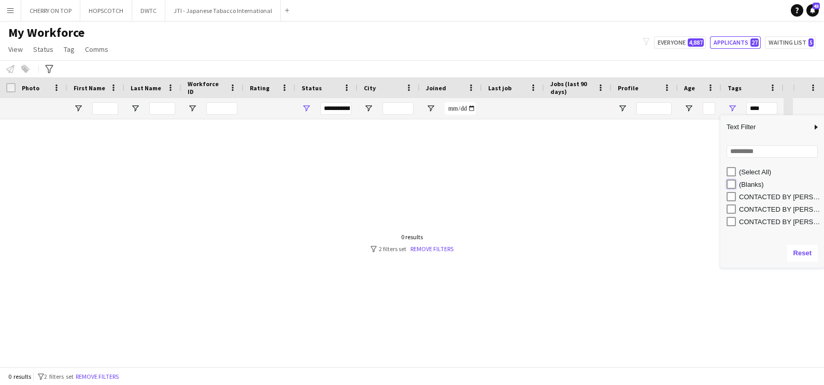
type input "**********"
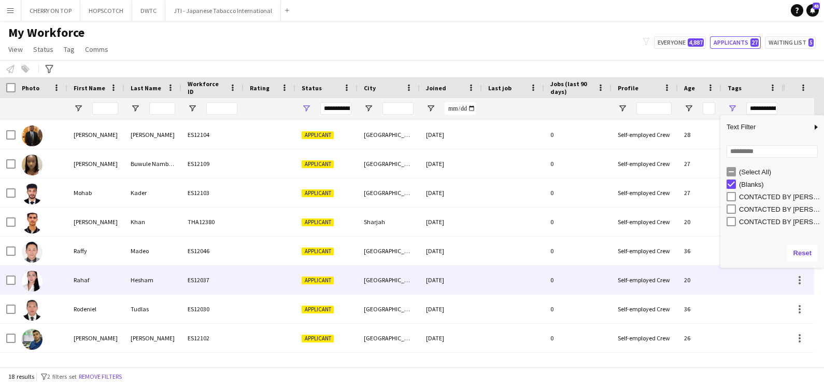
scroll to position [285, 0]
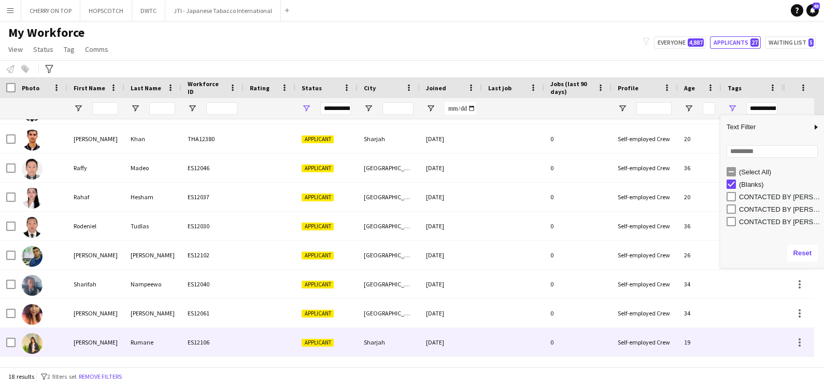
click at [205, 334] on div "ES12106" at bounding box center [212, 342] width 62 height 29
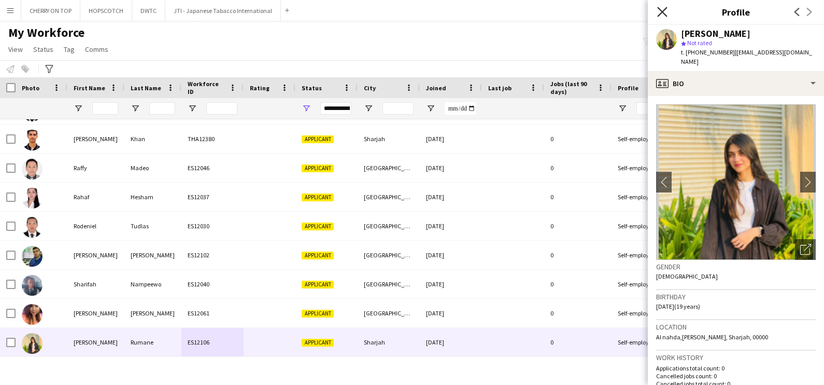
click at [658, 12] on icon "Close pop-in" at bounding box center [662, 12] width 10 height 10
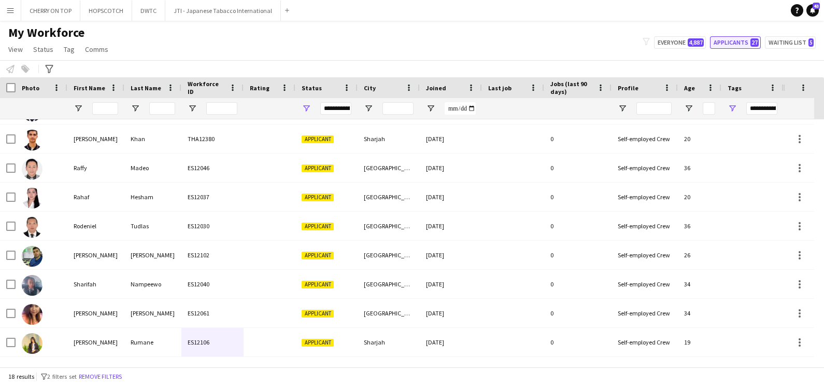
click at [736, 46] on button "Applicants 27" at bounding box center [735, 42] width 51 height 12
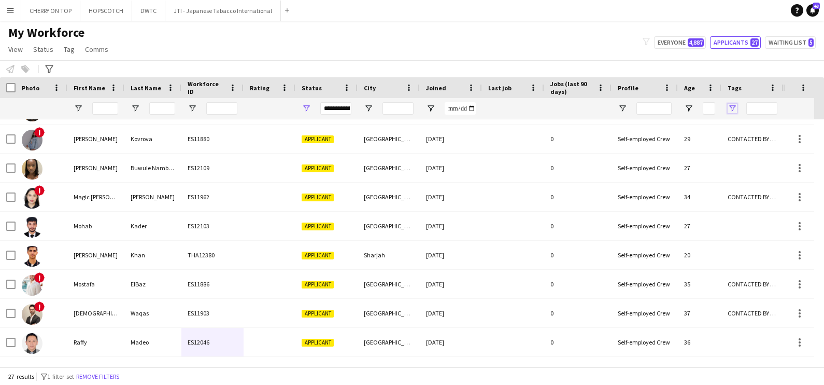
click at [734, 106] on span "Open Filter Menu" at bounding box center [732, 108] width 9 height 9
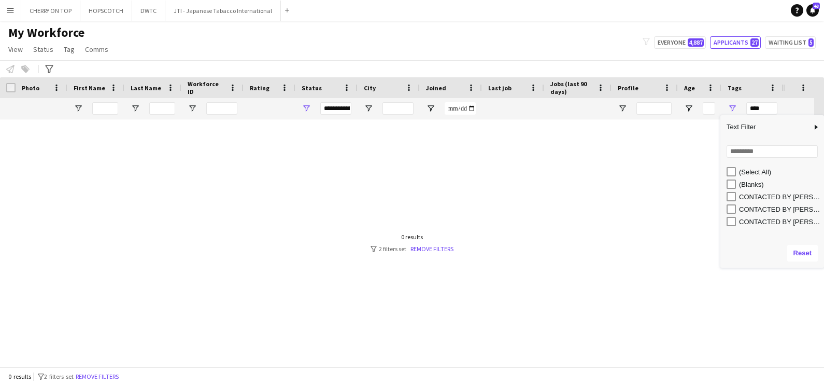
scroll to position [0, 0]
type input "**********"
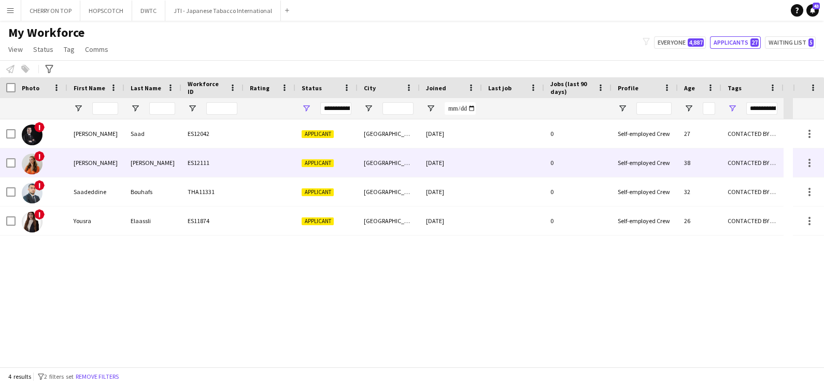
click at [215, 160] on div "ES12111" at bounding box center [212, 162] width 62 height 29
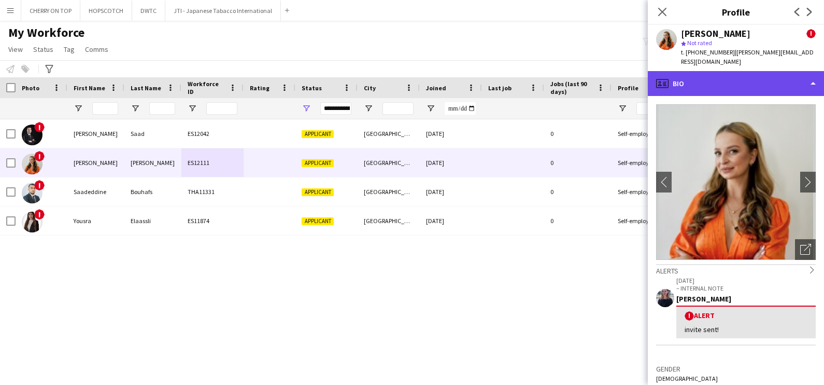
click at [757, 77] on div "profile Bio" at bounding box center [736, 83] width 176 height 25
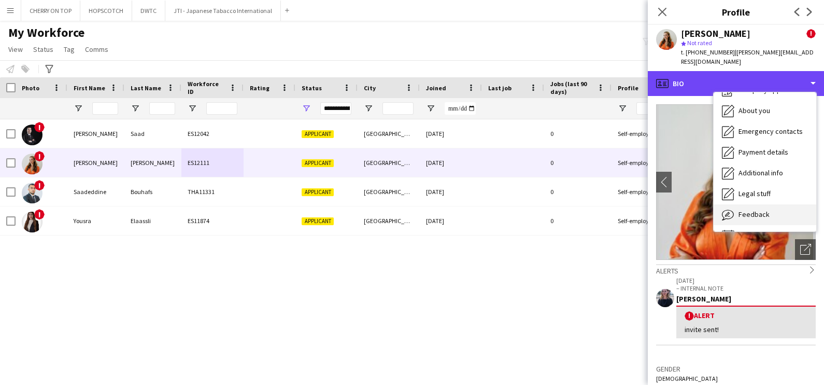
scroll to position [55, 0]
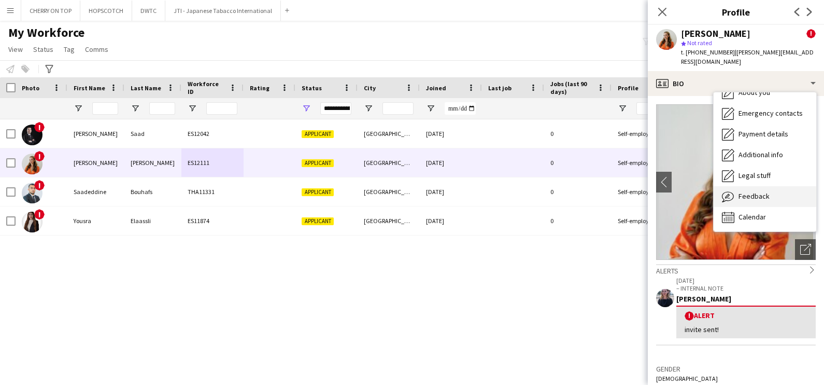
click at [765, 195] on span "Feedback" at bounding box center [754, 195] width 31 height 9
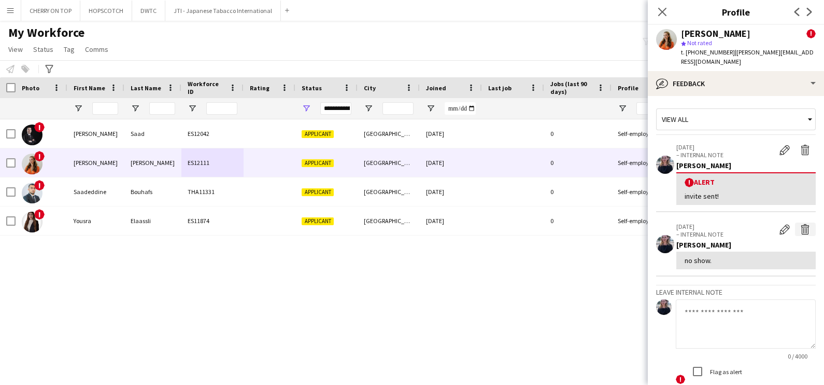
click at [800, 230] on app-icon "Delete internal note" at bounding box center [805, 229] width 10 height 10
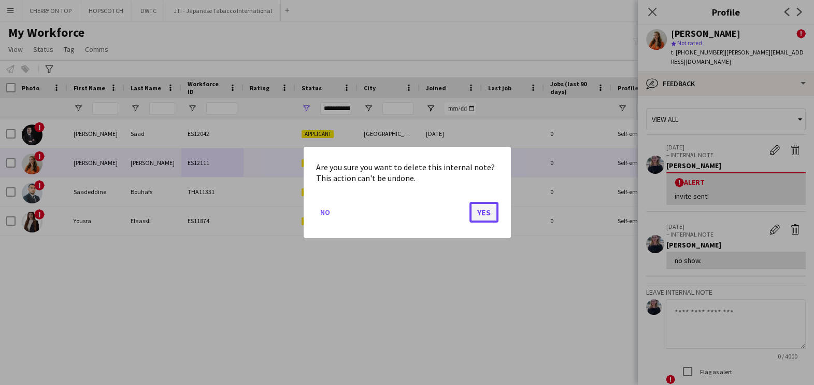
click at [487, 210] on button "Yes" at bounding box center [484, 212] width 29 height 21
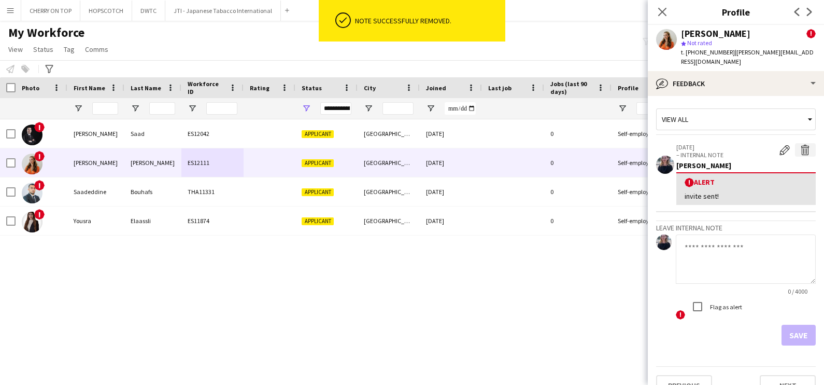
click at [800, 148] on app-icon "Delete alert" at bounding box center [805, 150] width 10 height 10
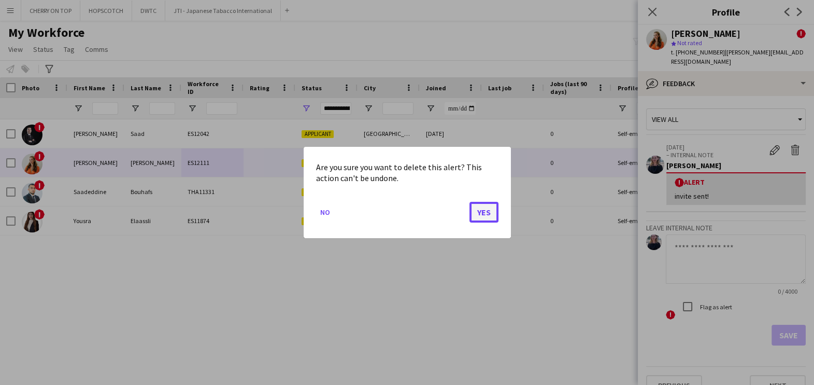
click at [480, 214] on button "Yes" at bounding box center [484, 212] width 29 height 21
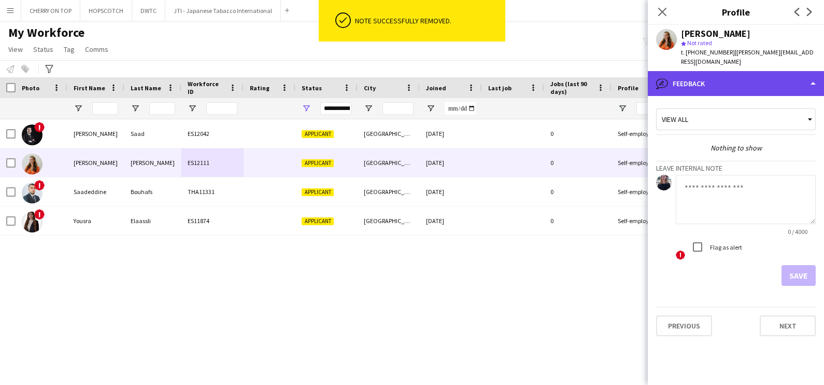
click at [738, 79] on div "bubble-pencil Feedback" at bounding box center [736, 83] width 176 height 25
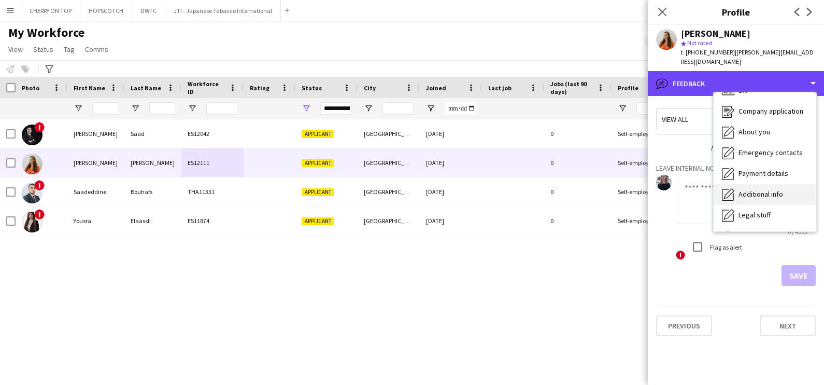
scroll to position [0, 0]
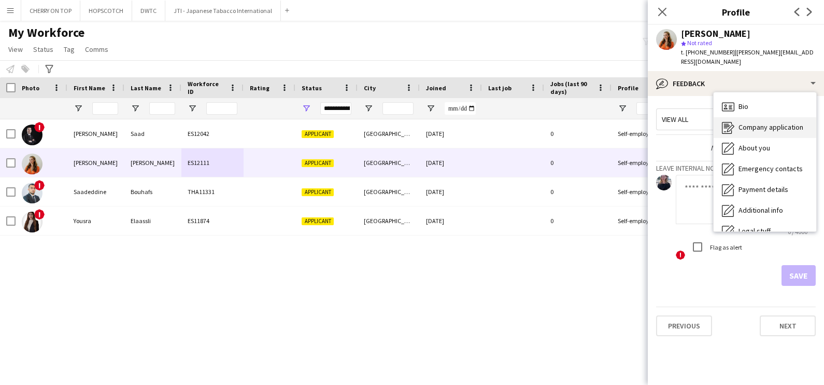
click at [771, 128] on span "Company application" at bounding box center [771, 126] width 65 height 9
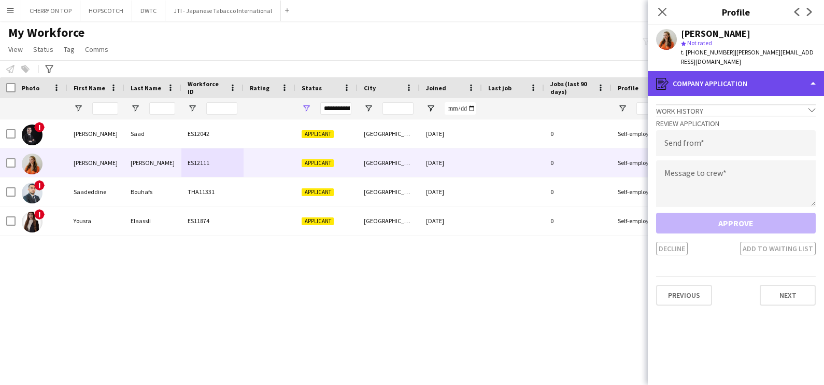
click at [730, 83] on div "register Company application" at bounding box center [736, 83] width 176 height 25
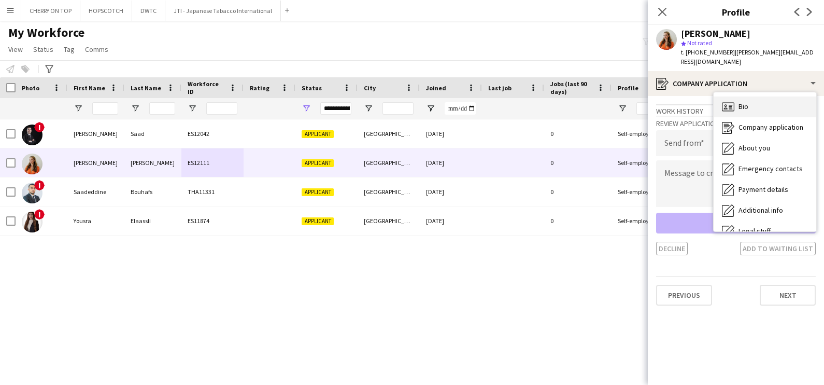
click at [744, 104] on span "Bio" at bounding box center [744, 106] width 10 height 9
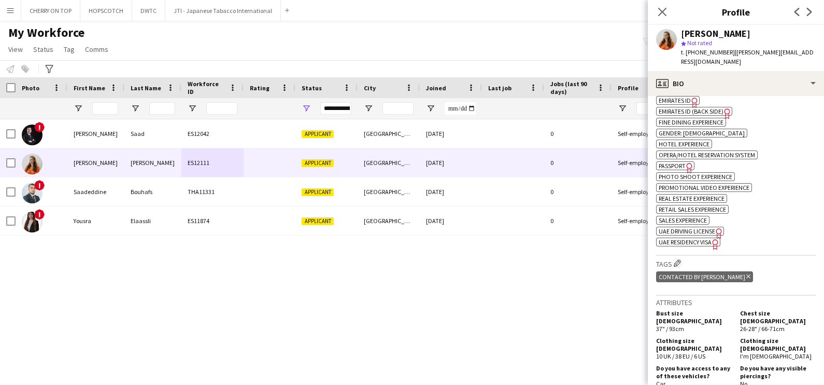
scroll to position [583, 0]
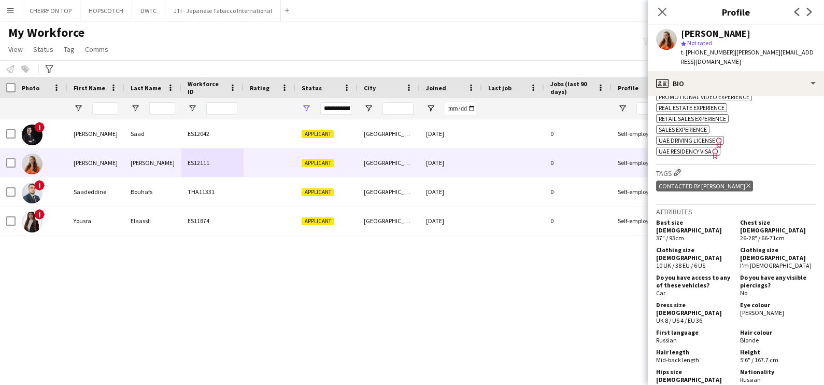
click at [747, 189] on icon "Delete tag" at bounding box center [749, 185] width 4 height 6
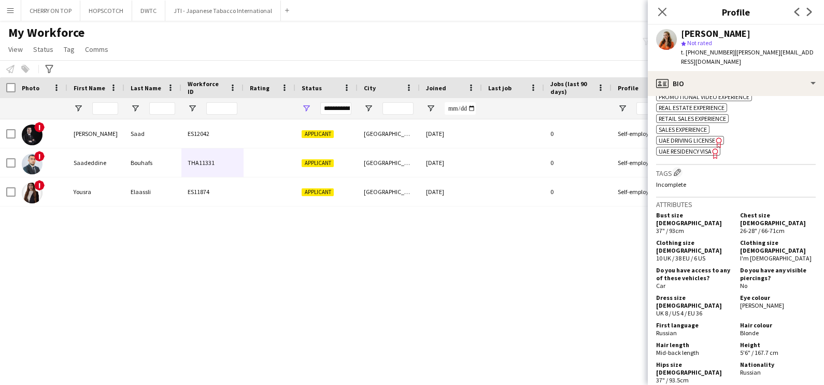
click at [487, 44] on div "My Workforce View Views Default view New view Update view Delete view Edit name…" at bounding box center [412, 42] width 824 height 35
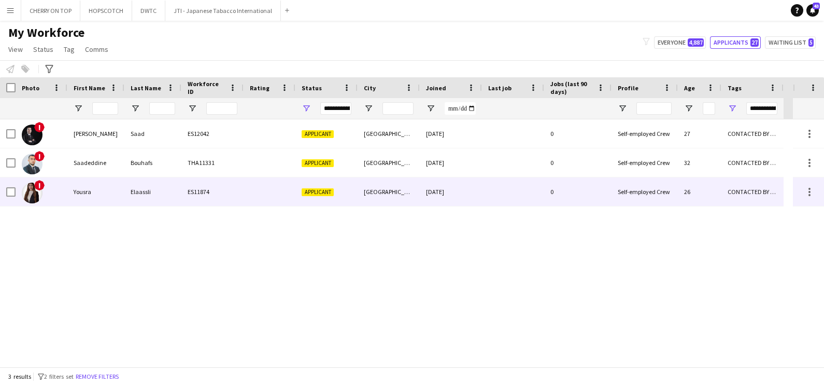
click at [310, 189] on span "Applicant" at bounding box center [318, 192] width 32 height 8
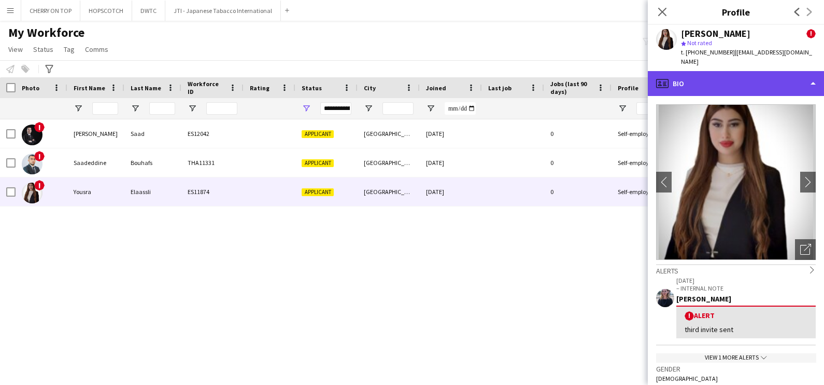
click at [746, 71] on div "profile Bio" at bounding box center [736, 83] width 176 height 25
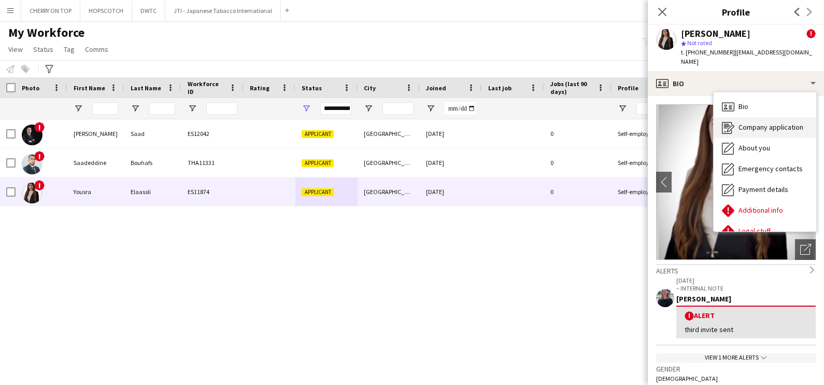
click at [766, 122] on span "Company application" at bounding box center [771, 126] width 65 height 9
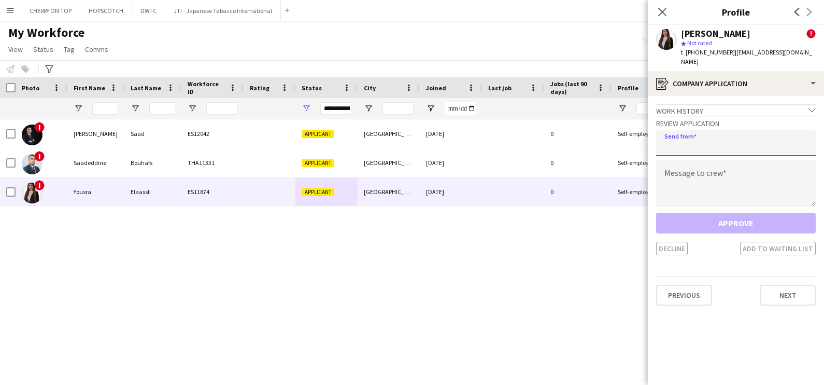
click at [713, 137] on input "email" at bounding box center [736, 143] width 160 height 26
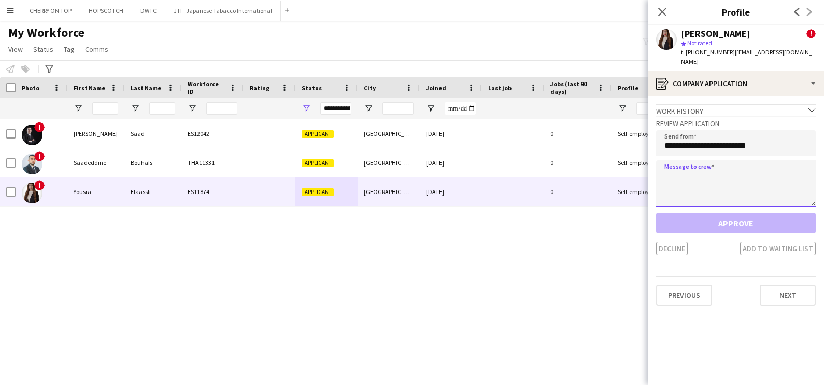
click at [712, 168] on textarea at bounding box center [736, 183] width 160 height 47
click at [711, 132] on input "**********" at bounding box center [736, 143] width 160 height 26
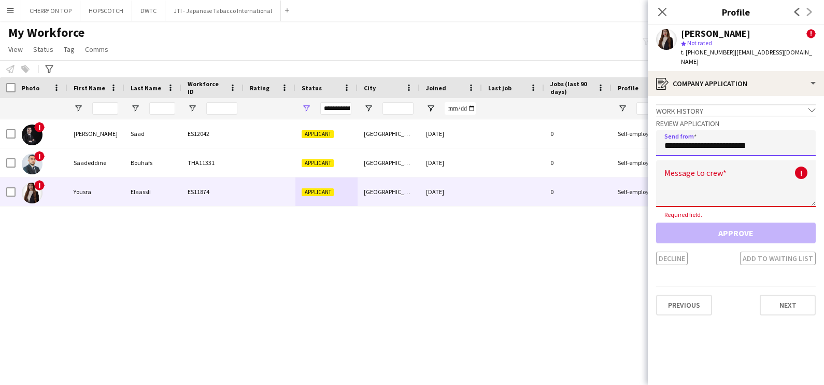
click at [711, 132] on input "**********" at bounding box center [736, 143] width 160 height 26
type input "**********"
click at [713, 259] on app-crew-profile-application "**********" at bounding box center [736, 240] width 176 height 289
click at [726, 164] on textarea at bounding box center [736, 183] width 160 height 47
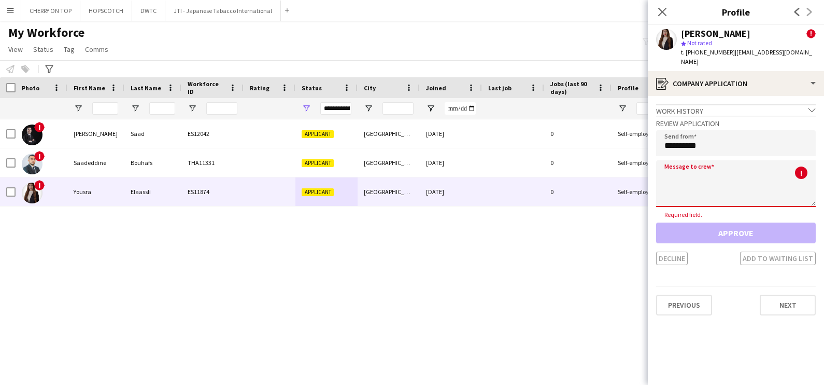
click at [136, 290] on div "! Ahmed Saad ES12042 Applicant Dubai 01-08-2025 0 Self-employed Crew 27 CONTACT…" at bounding box center [396, 242] width 793 height 247
click at [665, 10] on icon "Close pop-in" at bounding box center [662, 12] width 10 height 10
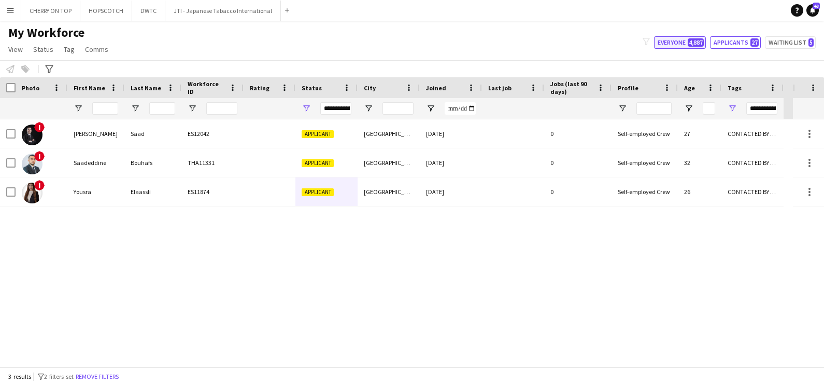
click at [670, 45] on button "Everyone 4,887" at bounding box center [680, 42] width 52 height 12
type input "**********"
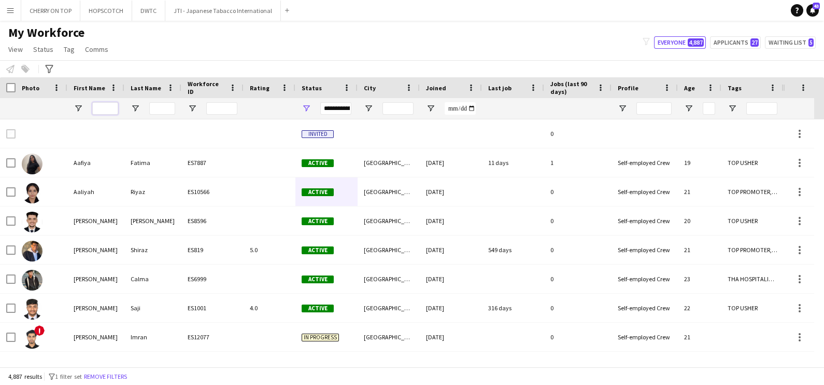
click at [100, 109] on input "First Name Filter Input" at bounding box center [105, 108] width 26 height 12
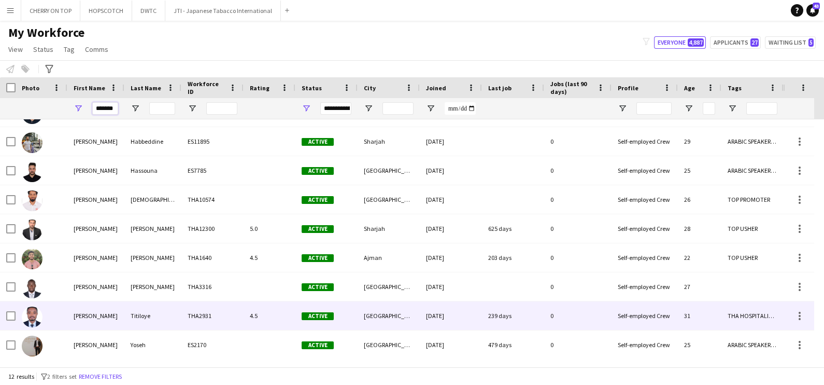
scroll to position [110, 0]
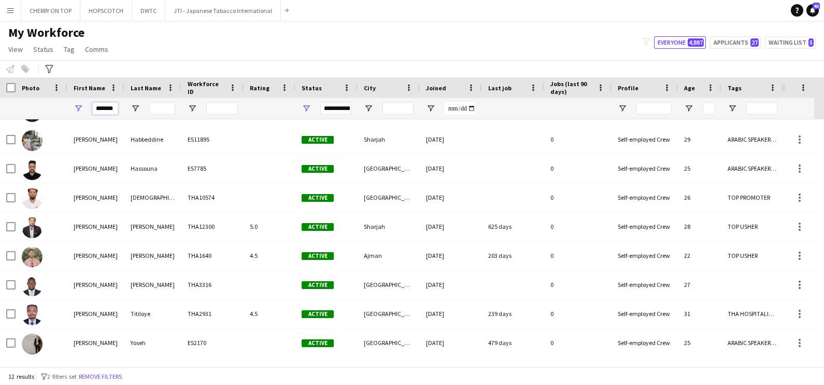
type input "*******"
click at [307, 104] on span "Open Filter Menu" at bounding box center [306, 108] width 9 height 9
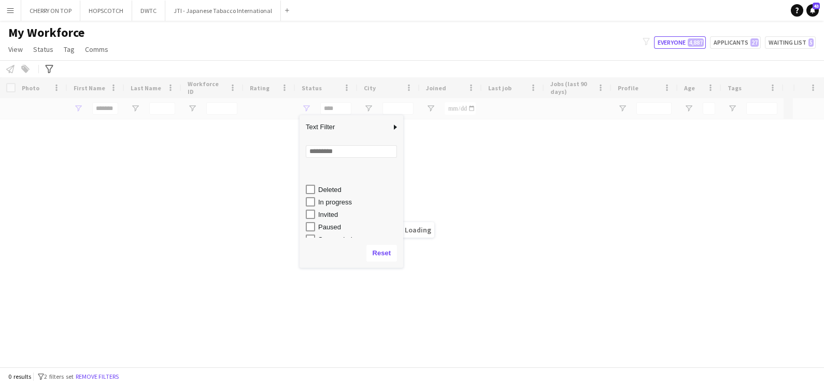
scroll to position [65, 0]
type input "**********"
click at [314, 65] on div "Notify workforce Add to tag Select at least one crew to tag him or her. Advance…" at bounding box center [412, 68] width 824 height 17
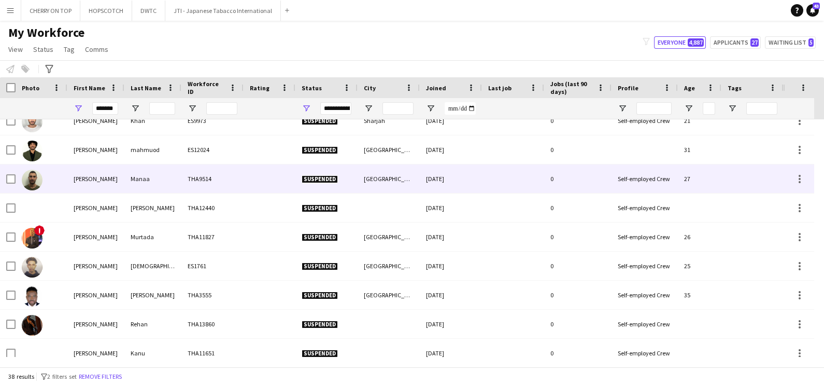
scroll to position [542, 0]
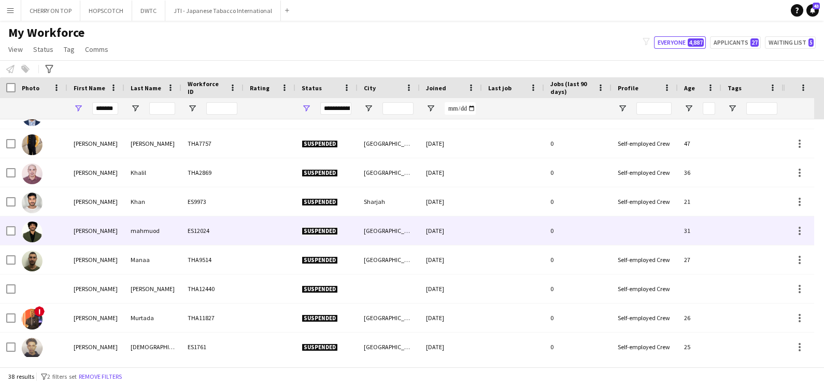
click at [153, 240] on div "mahmuod" at bounding box center [152, 230] width 57 height 29
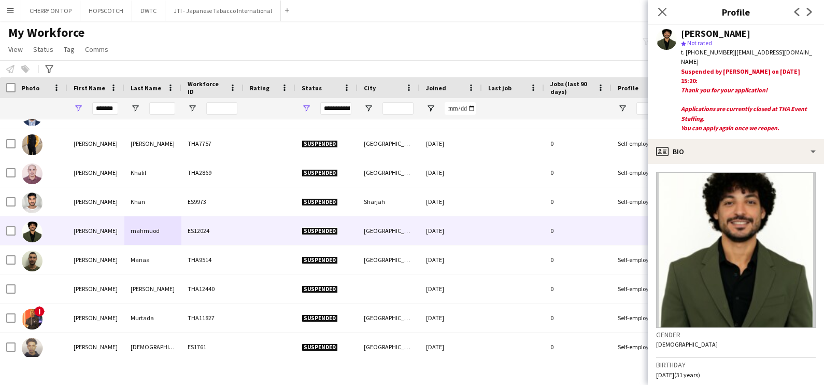
drag, startPoint x: 729, startPoint y: 52, endPoint x: 813, endPoint y: 51, distance: 84.0
click at [813, 51] on div "t. +971506805871 | ibrahimmahmuod93@gmail.com" at bounding box center [748, 57] width 135 height 19
copy span "ibrahimmahmuod93@gmail.co"
click at [734, 59] on div "t. +971506805871 | ibrahimmahmuod93@gmail.com" at bounding box center [748, 57] width 135 height 19
drag, startPoint x: 729, startPoint y: 51, endPoint x: 749, endPoint y: 60, distance: 21.6
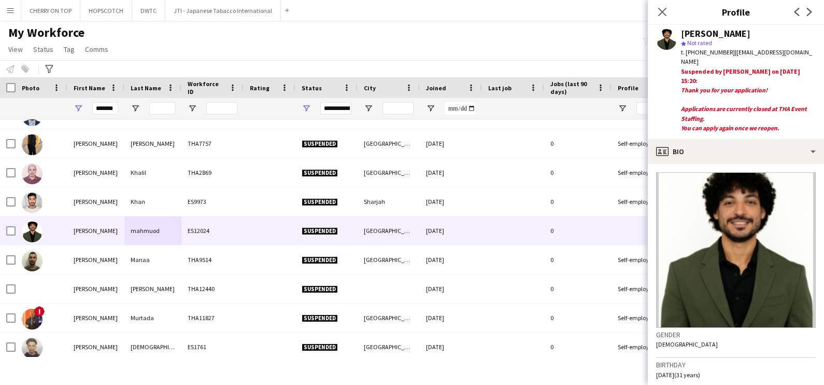
click at [749, 60] on div "t. +971506805871 | ibrahimmahmuod93@gmail.com" at bounding box center [748, 57] width 135 height 19
copy span "ibrahimmahmuod93@gmail.com"
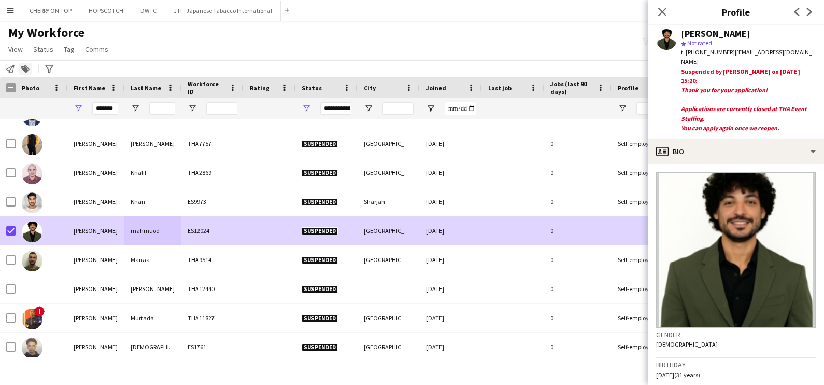
click at [27, 65] on icon "Add to tag" at bounding box center [25, 69] width 8 height 8
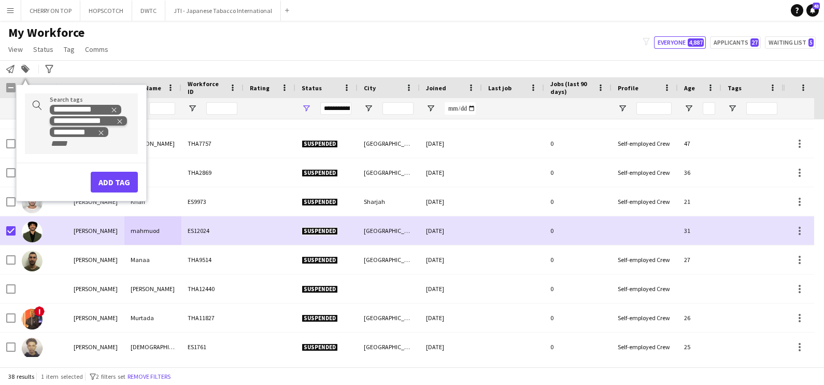
click at [120, 120] on icon "Remove tag" at bounding box center [119, 121] width 7 height 7
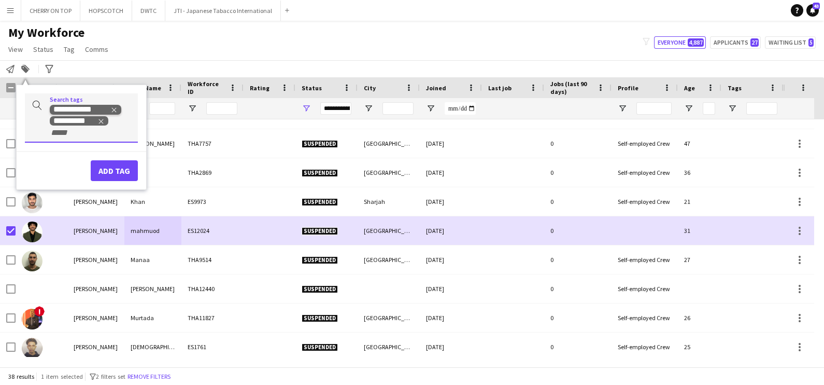
click at [110, 106] on icon "Remove tag" at bounding box center [113, 109] width 7 height 7
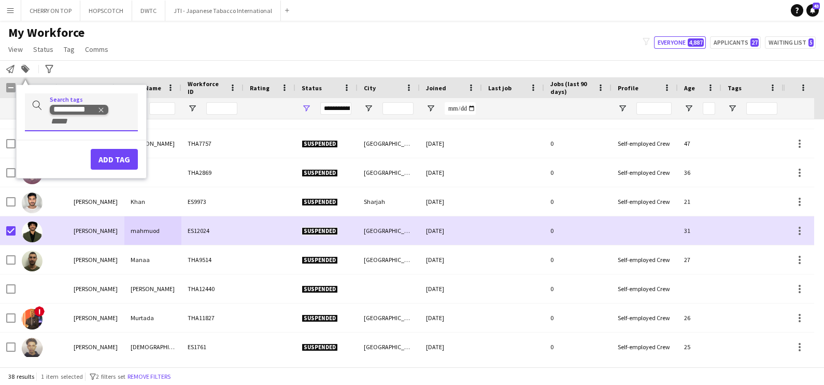
click at [103, 109] on icon "Remove tag" at bounding box center [100, 109] width 7 height 7
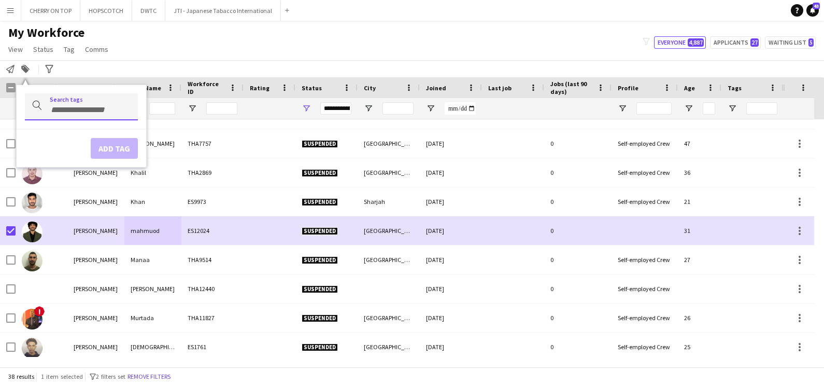
click at [89, 110] on input "Type to search..." at bounding box center [90, 109] width 80 height 9
type input "***"
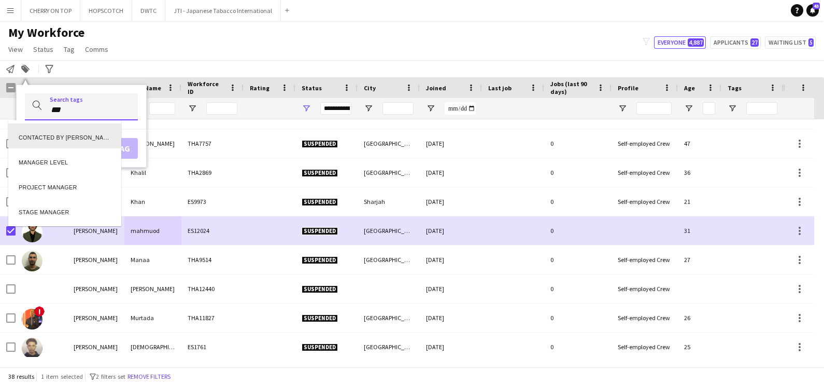
scroll to position [0, 0]
click at [91, 133] on div "CONTACTED BY [PERSON_NAME]" at bounding box center [64, 135] width 113 height 25
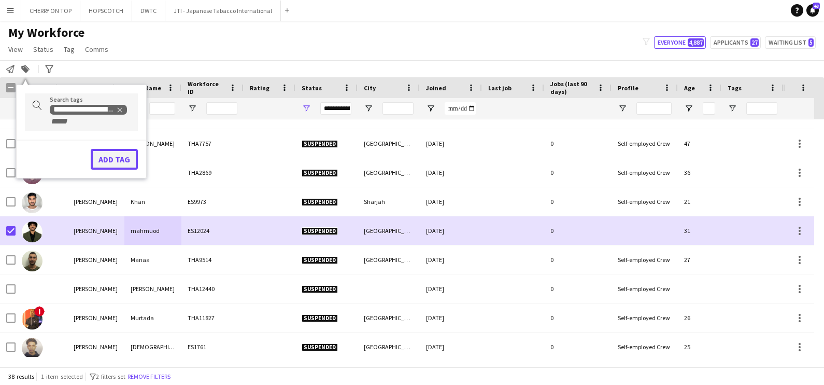
click at [123, 164] on button "Add tag" at bounding box center [114, 159] width 47 height 21
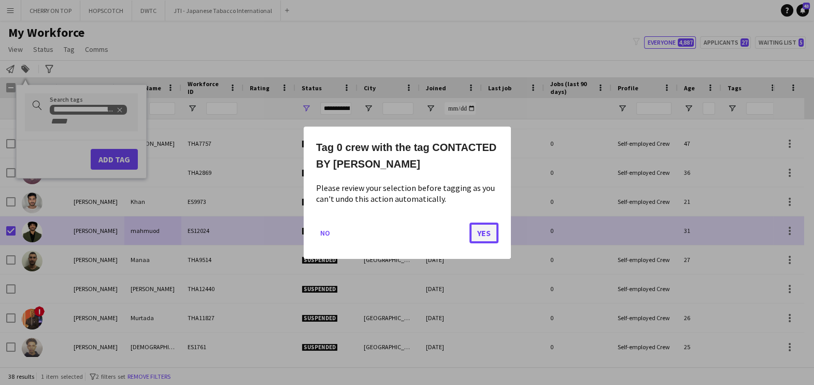
click at [492, 233] on button "Yes" at bounding box center [484, 232] width 29 height 21
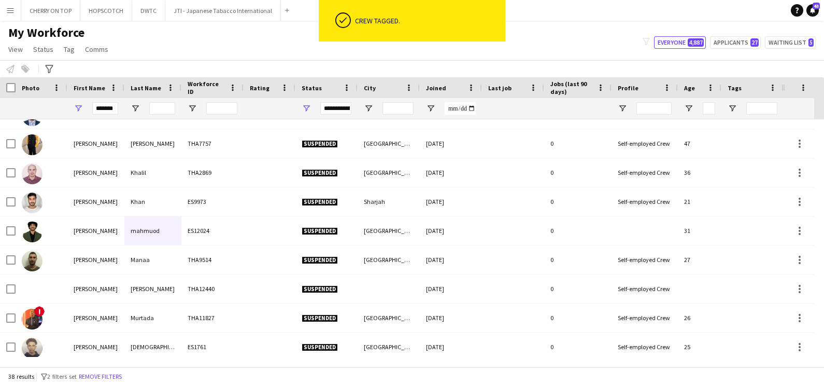
click at [764, 38] on div "filter-1 Everyone 4,887 Applicants 27 Waiting list 5" at bounding box center [730, 42] width 190 height 12
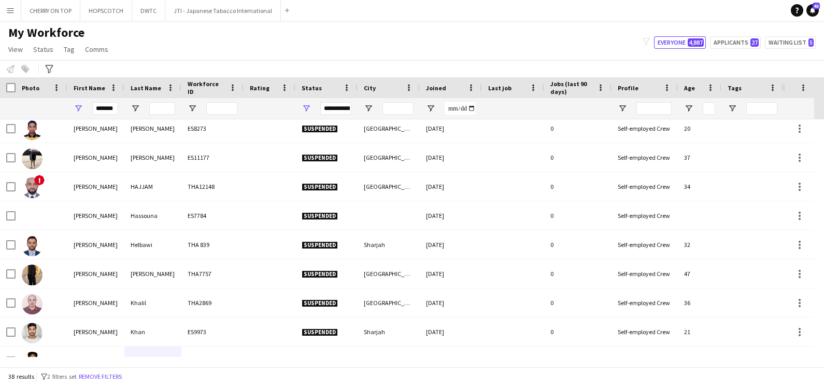
click at [4, 12] on button "Menu" at bounding box center [10, 10] width 21 height 21
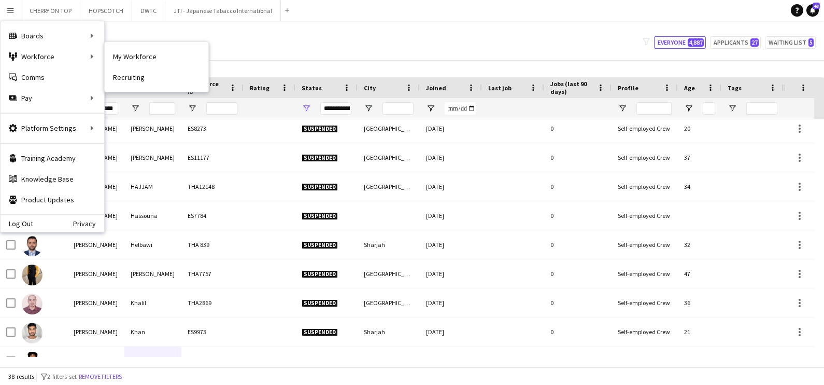
click at [136, 61] on link "My Workforce" at bounding box center [157, 56] width 104 height 21
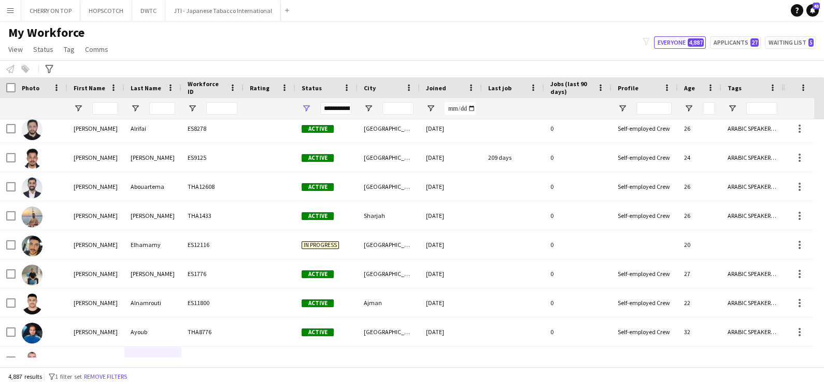
type input "*******"
type input "**********"
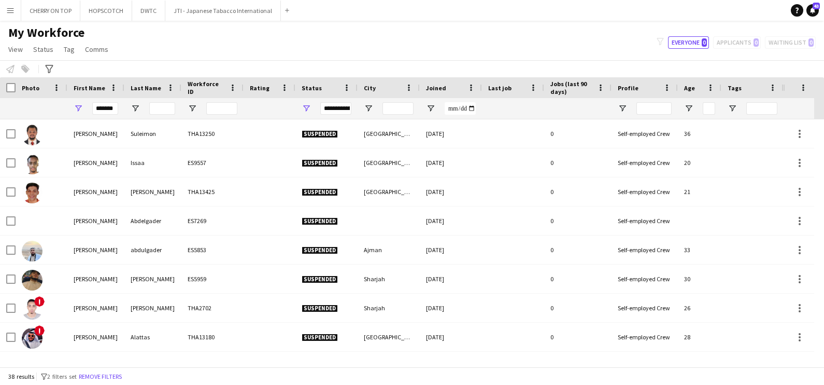
click at [10, 13] on app-icon "Menu" at bounding box center [10, 10] width 8 height 8
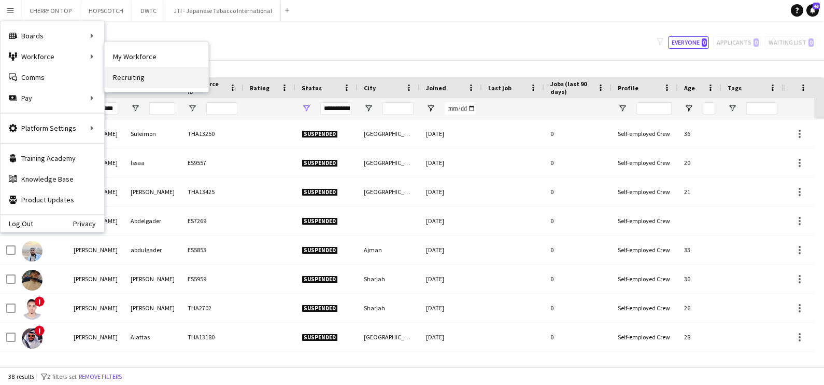
click at [157, 74] on link "Recruiting" at bounding box center [157, 77] width 104 height 21
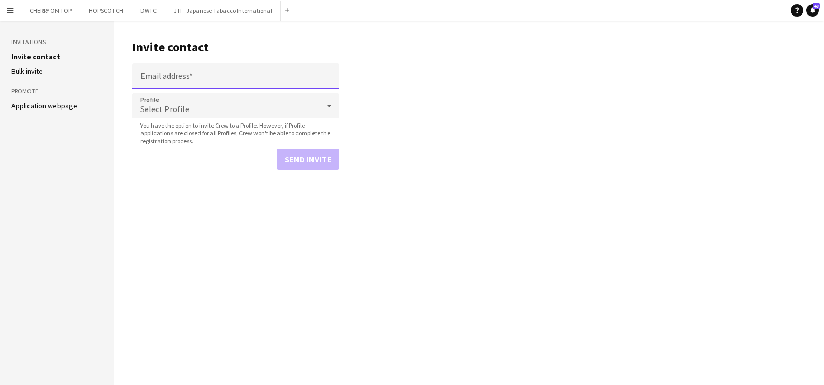
click at [223, 75] on input "Email address" at bounding box center [235, 76] width 207 height 26
paste input "**********"
type input "**********"
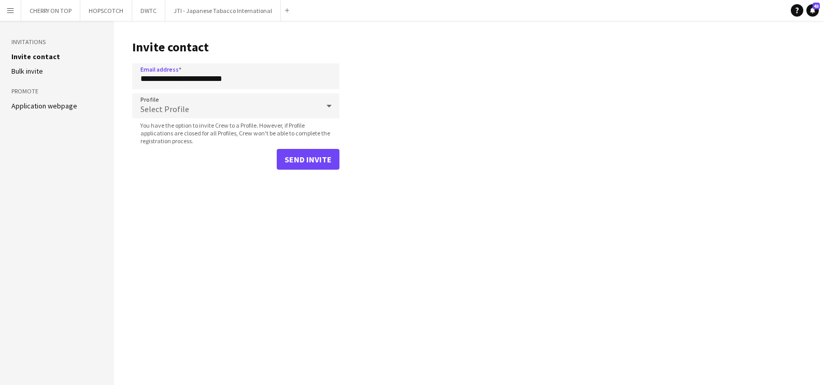
click at [210, 106] on div "Select Profile" at bounding box center [225, 105] width 187 height 25
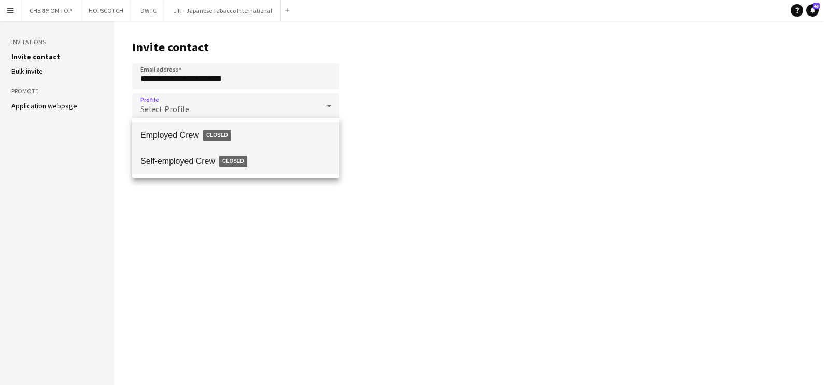
click at [204, 158] on span "Self-employed Crew Closed" at bounding box center [235, 161] width 191 height 24
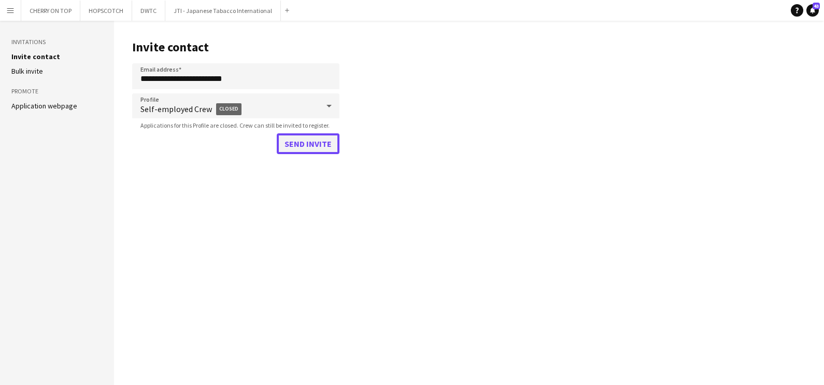
click at [323, 143] on button "Send invite" at bounding box center [308, 143] width 63 height 21
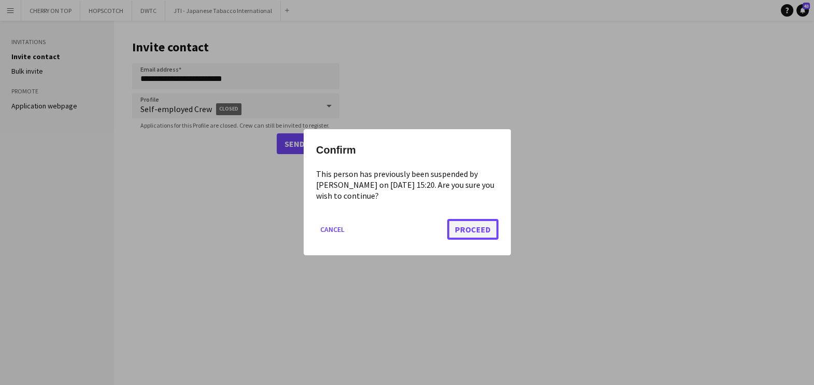
click at [472, 231] on button "Proceed" at bounding box center [472, 229] width 51 height 21
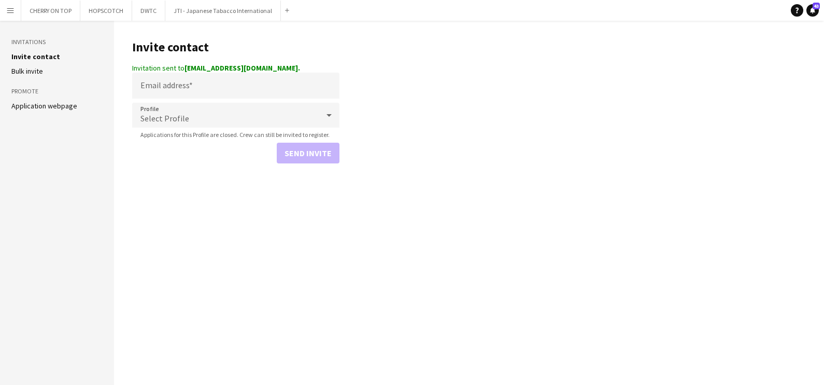
click at [11, 7] on app-icon "Menu" at bounding box center [10, 10] width 8 height 8
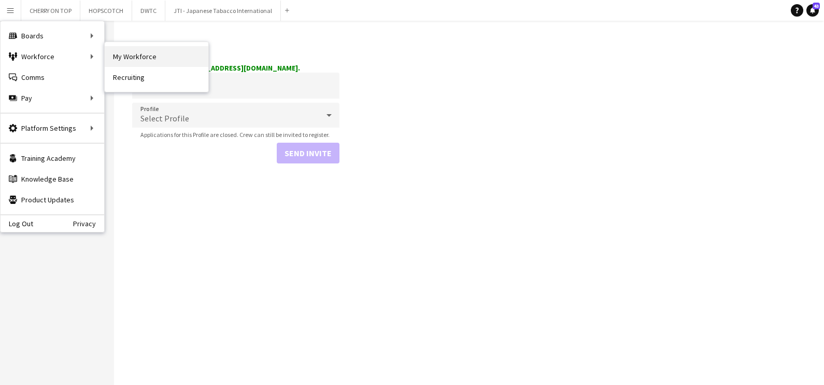
click at [169, 60] on link "My Workforce" at bounding box center [157, 56] width 104 height 21
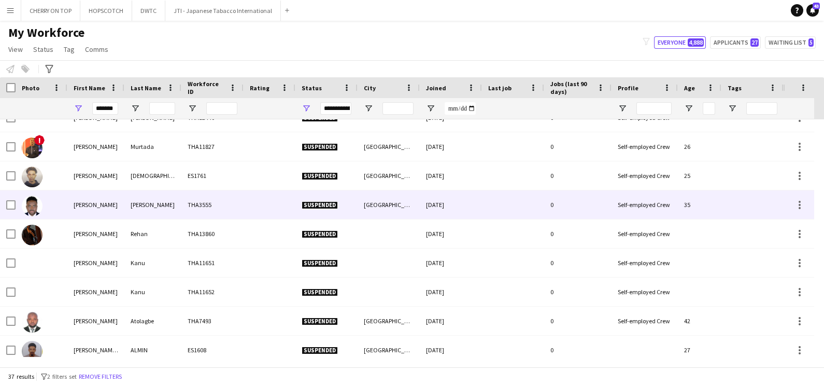
scroll to position [836, 0]
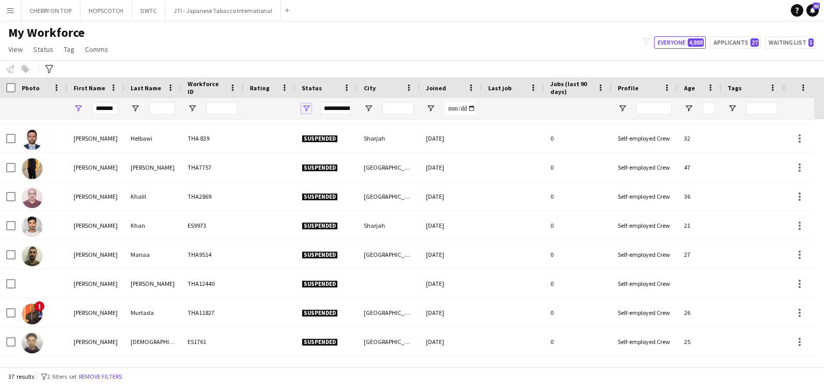
click at [310, 106] on span "Open Filter Menu" at bounding box center [306, 108] width 9 height 9
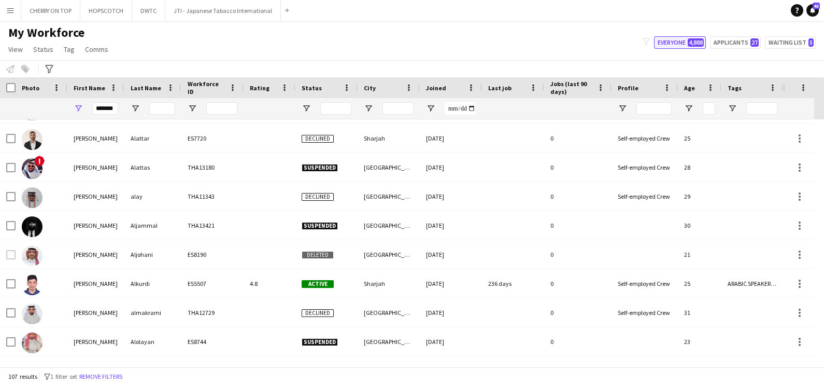
click at [682, 42] on button "Everyone 4,888" at bounding box center [680, 42] width 52 height 12
type input "**********"
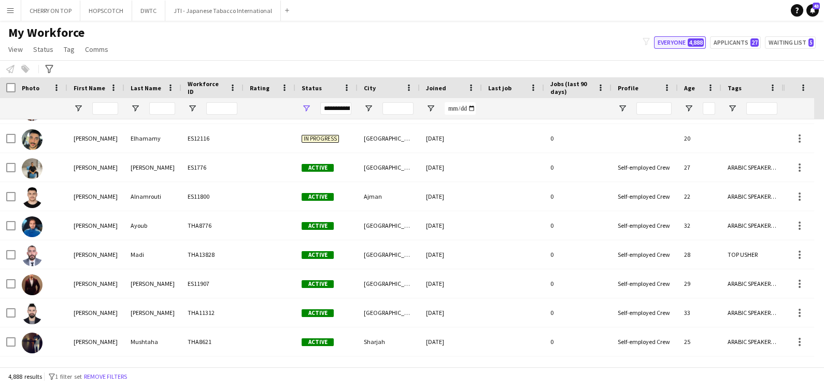
click at [682, 41] on button "Everyone 4,888" at bounding box center [680, 42] width 52 height 12
click at [306, 104] on span "Open Filter Menu" at bounding box center [306, 108] width 9 height 9
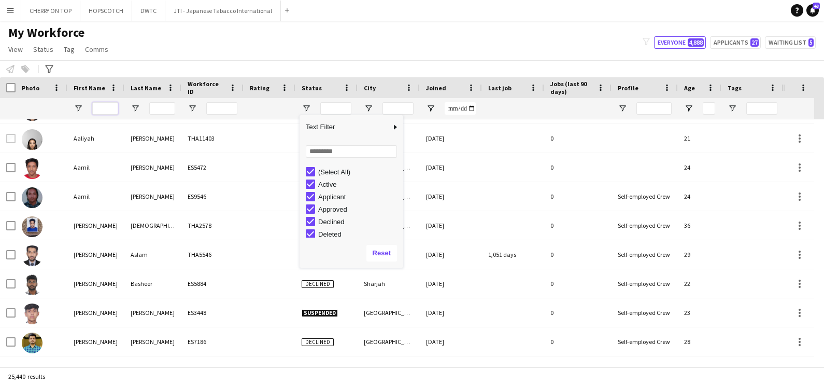
click at [98, 104] on input "First Name Filter Input" at bounding box center [105, 108] width 26 height 12
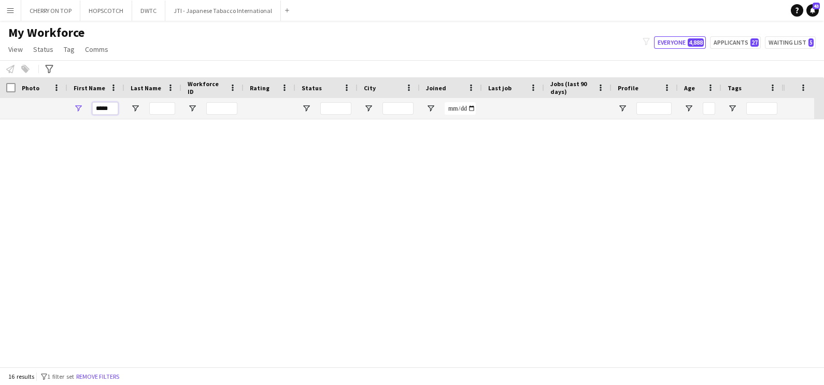
scroll to position [227, 0]
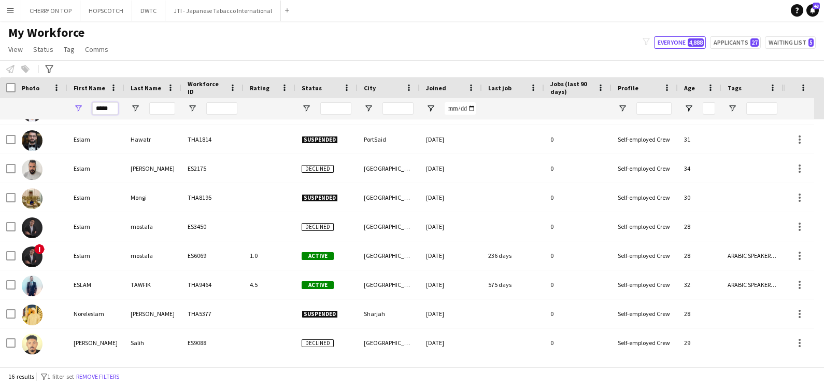
type input "*****"
click at [206, 61] on div "Notify workforce Add to tag Select at least one crew to tag him or her. Advance…" at bounding box center [412, 68] width 824 height 17
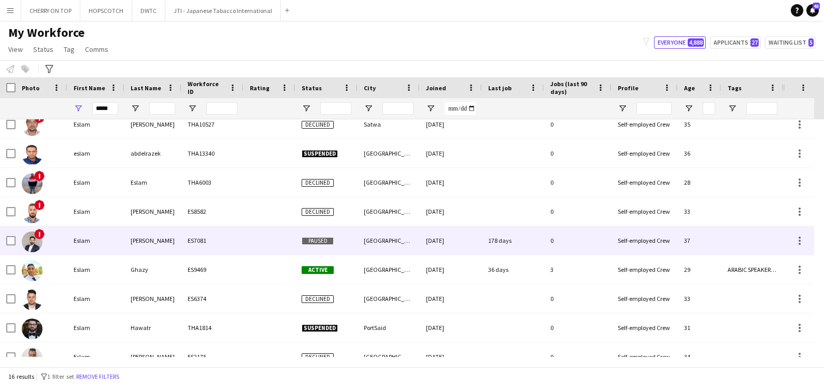
scroll to position [64, 0]
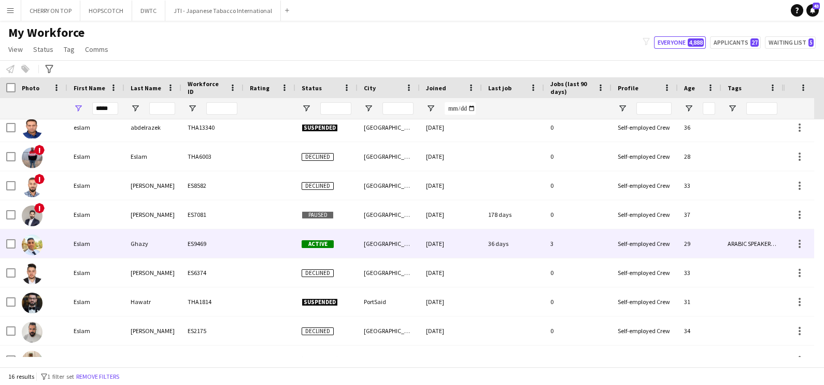
click at [99, 243] on div "Eslam" at bounding box center [95, 243] width 57 height 29
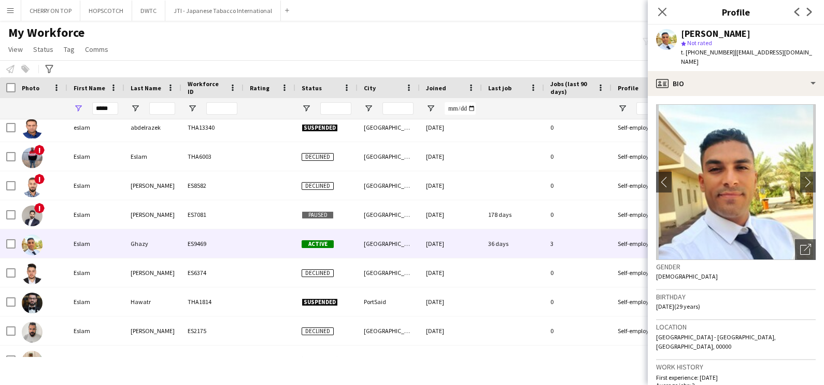
click at [189, 58] on div "My Workforce View Views Default view New view Update view Delete view Edit name…" at bounding box center [412, 42] width 824 height 35
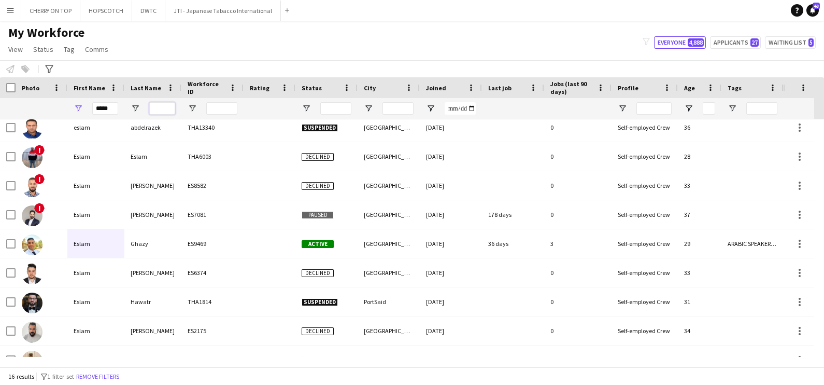
click at [166, 109] on input "Last Name Filter Input" at bounding box center [162, 108] width 26 height 12
click at [158, 37] on div "My Workforce View Views Default view New view Update view Delete view Edit name…" at bounding box center [412, 42] width 824 height 35
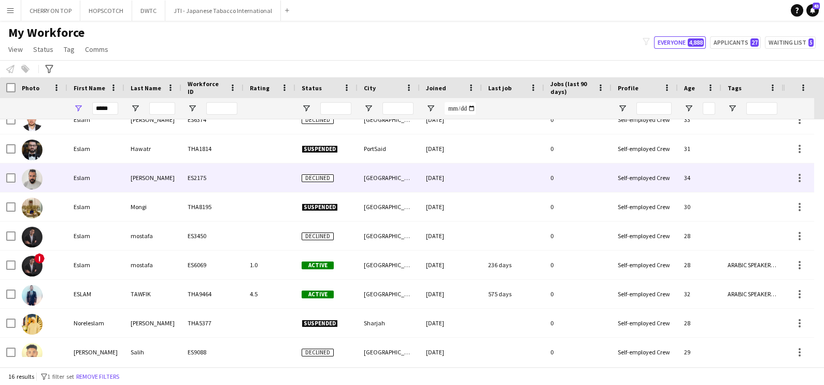
scroll to position [227, 0]
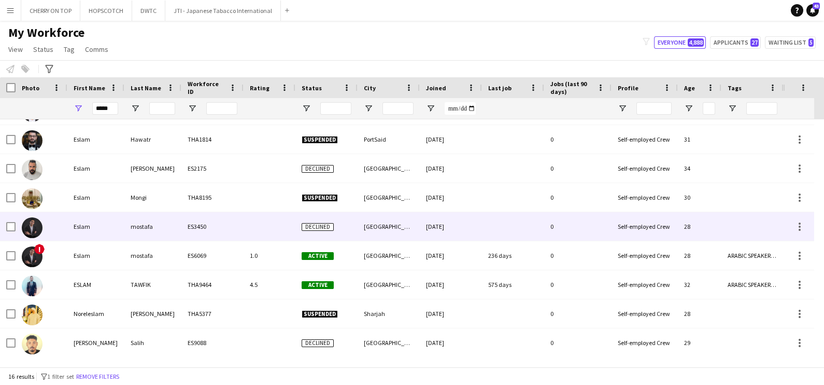
click at [54, 221] on div at bounding box center [42, 226] width 52 height 29
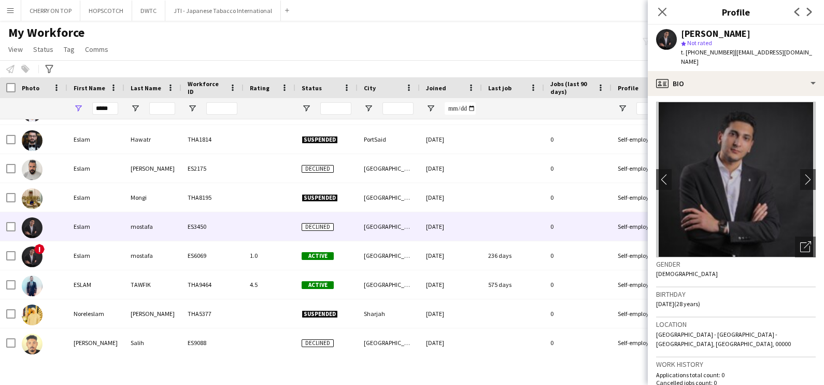
scroll to position [0, 0]
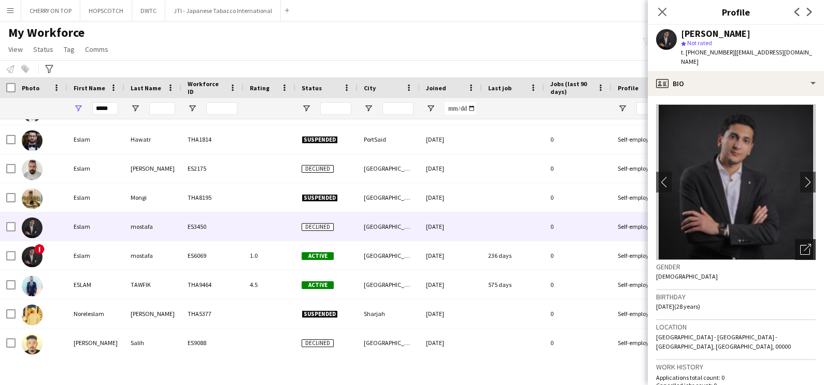
click at [801, 241] on div "Open photos pop-in" at bounding box center [805, 249] width 21 height 21
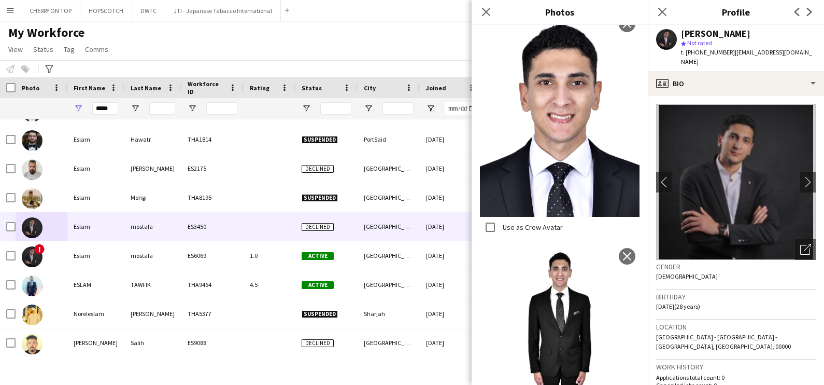
scroll to position [798, 0]
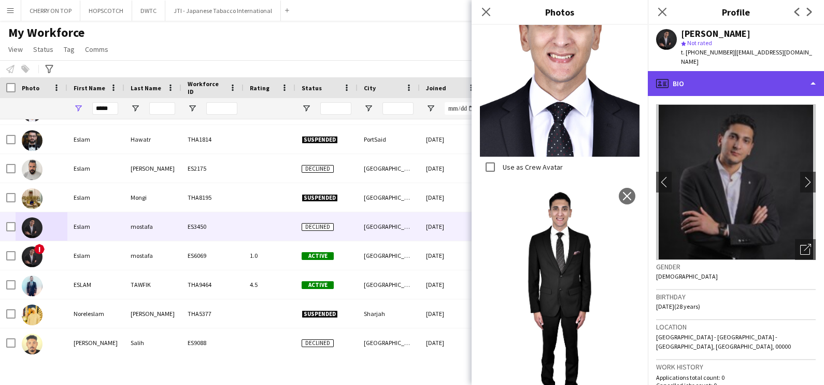
click at [718, 71] on div "profile Bio" at bounding box center [736, 83] width 176 height 25
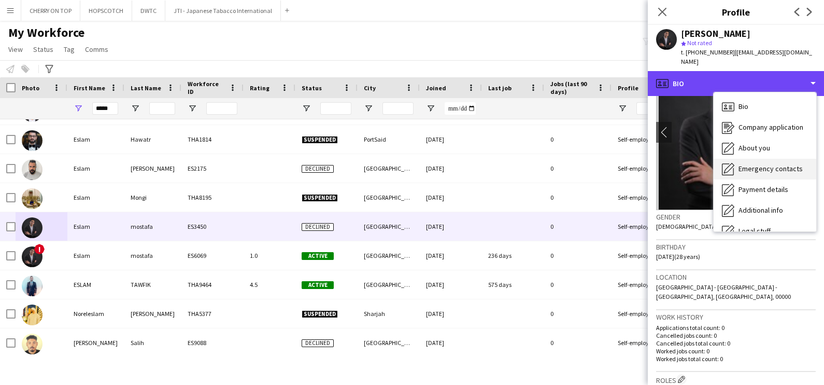
scroll to position [64, 0]
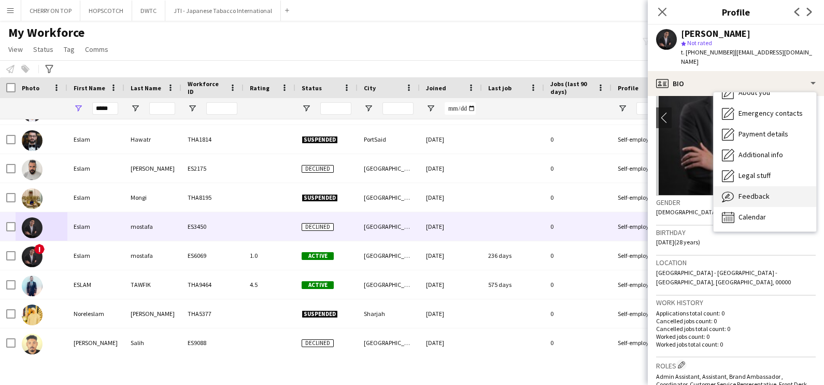
click at [763, 191] on span "Feedback" at bounding box center [754, 195] width 31 height 9
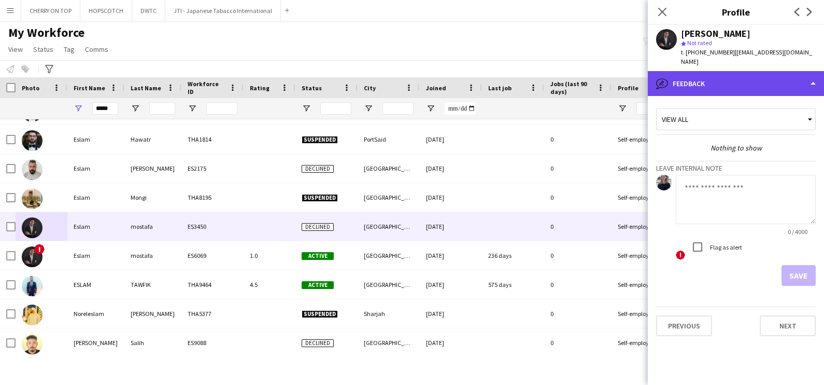
click at [723, 74] on div "bubble-pencil Feedback" at bounding box center [736, 83] width 176 height 25
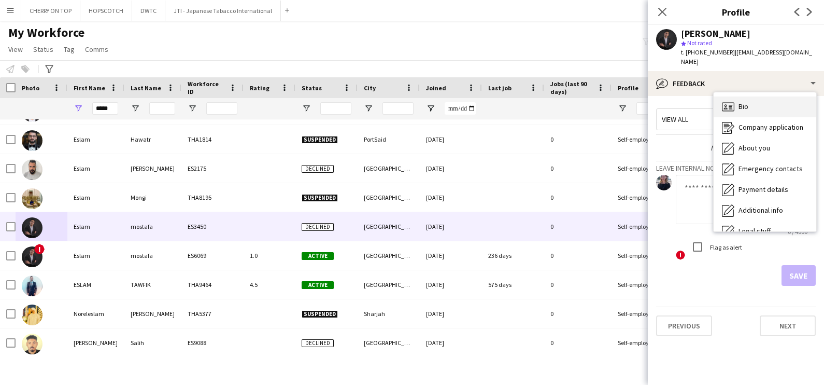
click at [769, 96] on div "Bio Bio" at bounding box center [765, 106] width 103 height 21
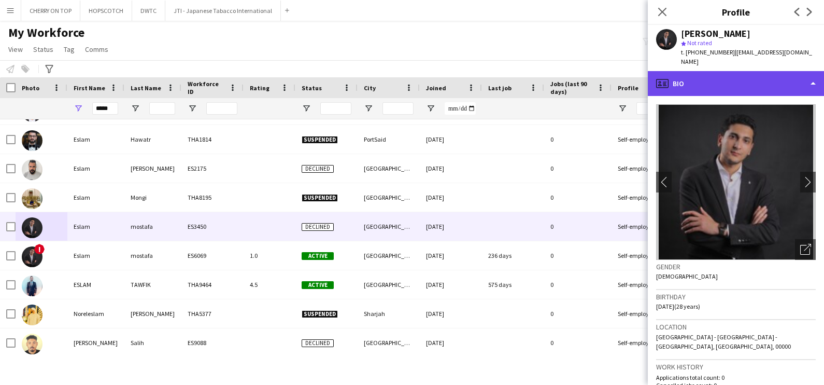
click at [708, 79] on div "profile Bio" at bounding box center [736, 83] width 176 height 25
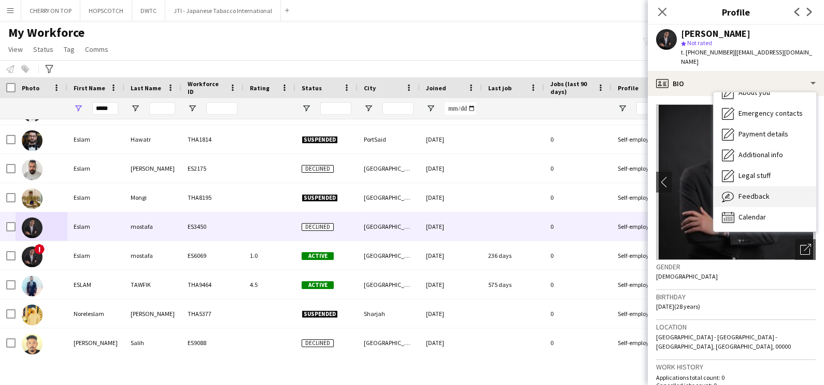
click at [770, 189] on div "Feedback Feedback" at bounding box center [765, 196] width 103 height 21
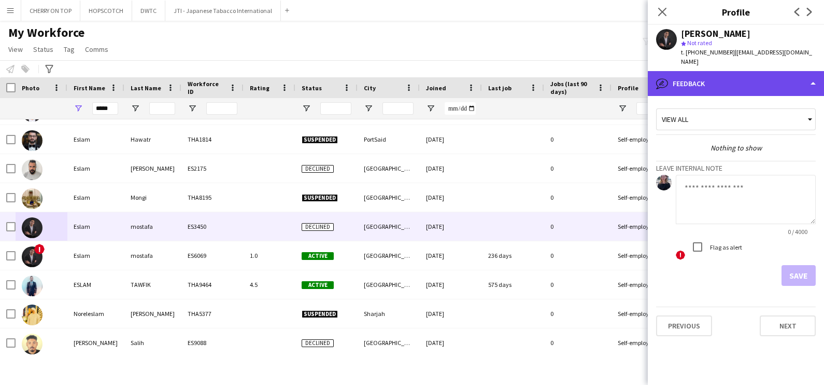
click at [723, 71] on div "bubble-pencil Feedback" at bounding box center [736, 83] width 176 height 25
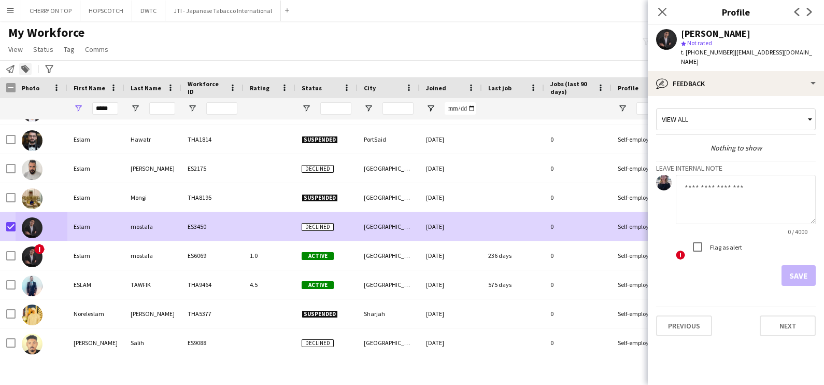
click at [24, 69] on icon at bounding box center [24, 69] width 7 height 7
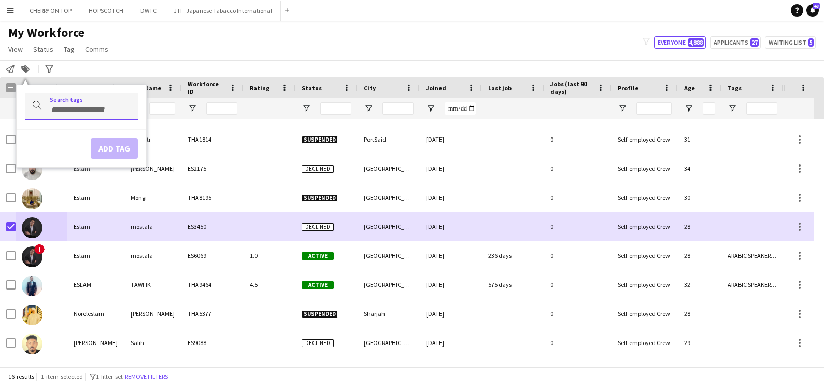
click at [83, 106] on input "Type to search..." at bounding box center [90, 109] width 80 height 9
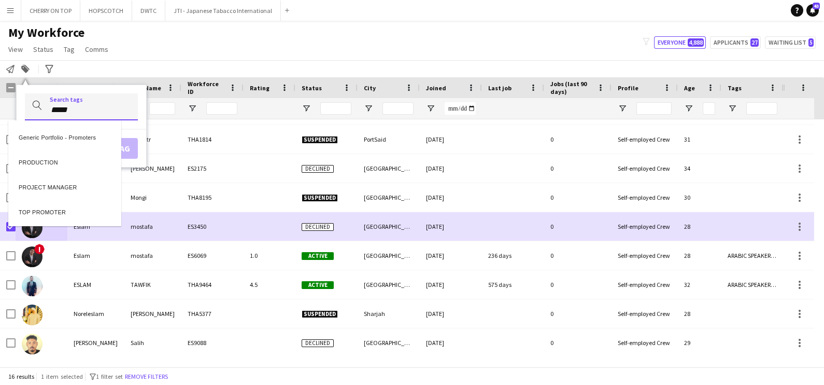
type input "*****"
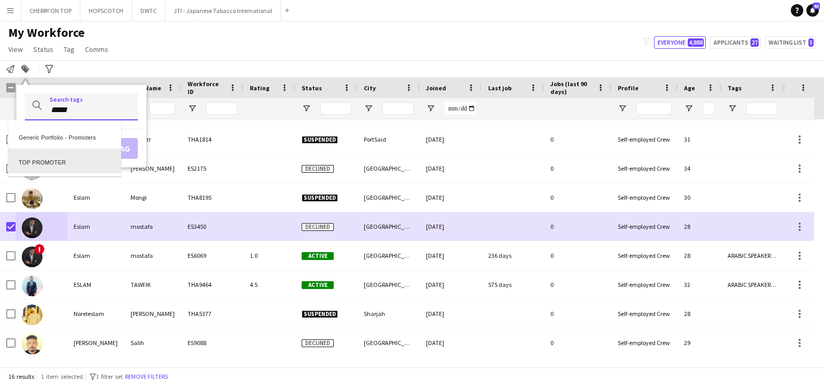
click at [63, 162] on div "TOP PROMOTER" at bounding box center [64, 160] width 113 height 25
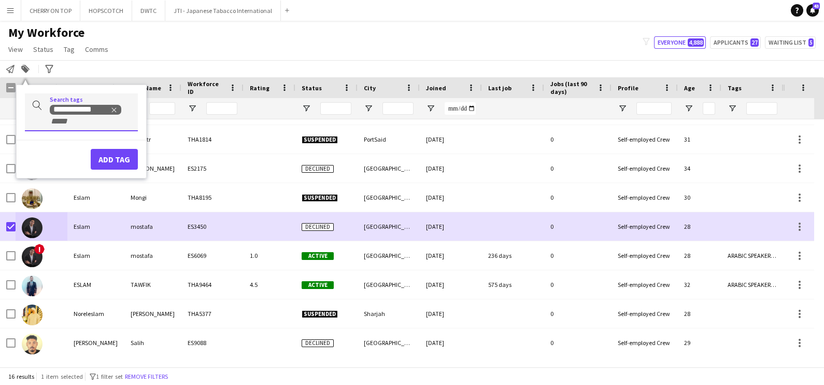
click at [71, 126] on div "**********" at bounding box center [81, 112] width 113 height 38
click at [73, 124] on input "+ Tag" at bounding box center [72, 121] width 44 height 9
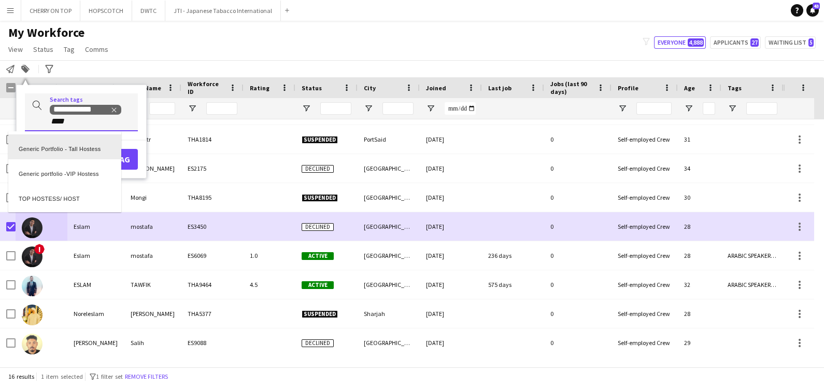
scroll to position [0, 0]
click at [92, 121] on div at bounding box center [412, 192] width 824 height 385
click at [92, 121] on input "****" at bounding box center [72, 121] width 44 height 9
click at [91, 122] on div at bounding box center [412, 192] width 824 height 385
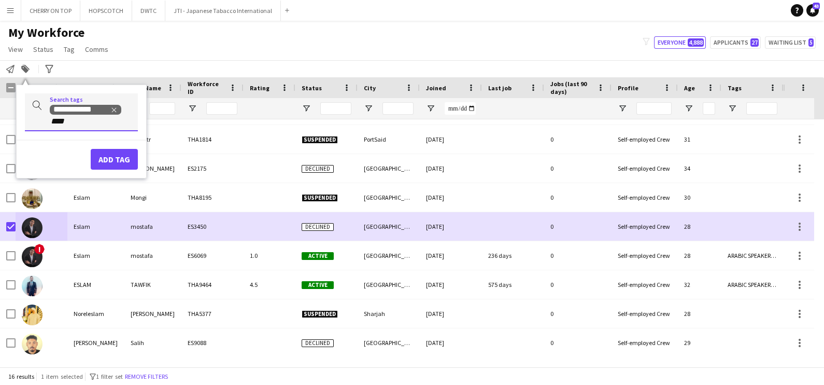
click at [90, 122] on input "****" at bounding box center [72, 121] width 44 height 9
type input "*"
click at [119, 156] on button "Add tag" at bounding box center [114, 159] width 47 height 21
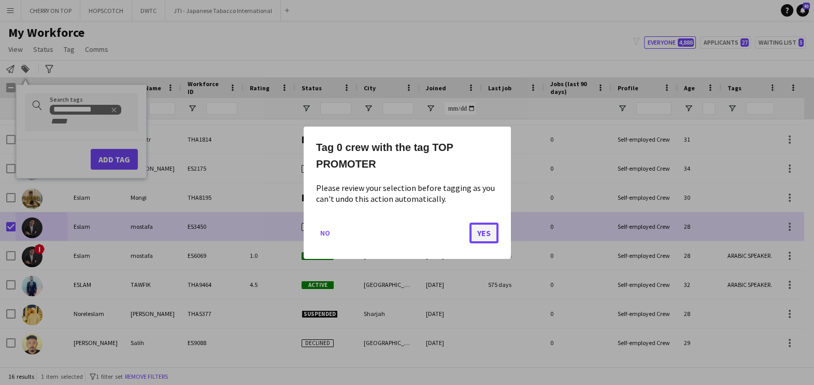
click at [486, 231] on button "Yes" at bounding box center [484, 232] width 29 height 21
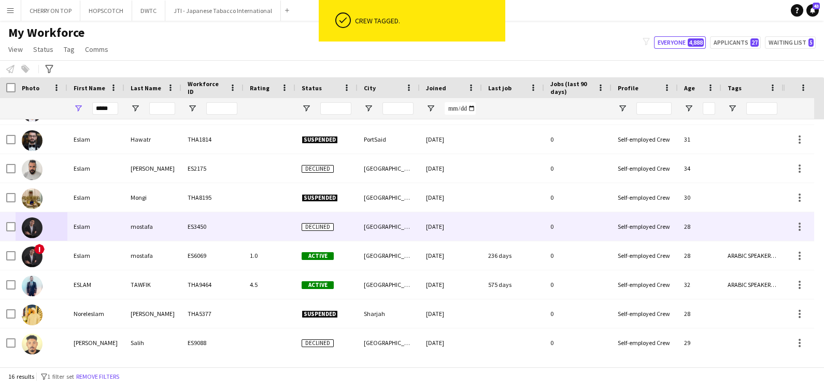
drag, startPoint x: 126, startPoint y: 230, endPoint x: 129, endPoint y: 225, distance: 5.3
click at [126, 230] on div "mostafa" at bounding box center [152, 226] width 57 height 29
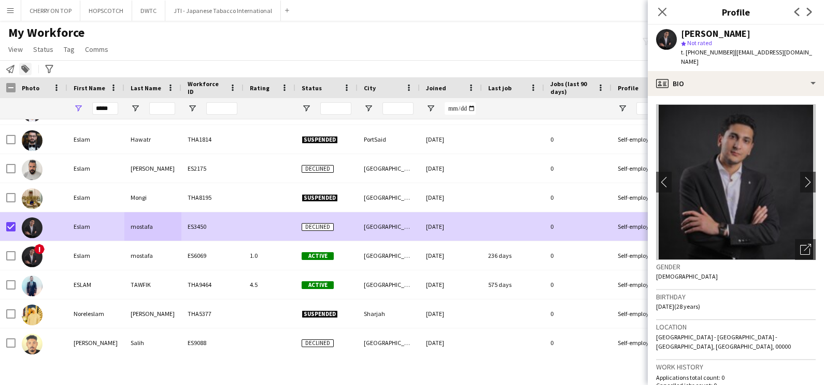
click at [24, 67] on icon at bounding box center [24, 69] width 7 height 7
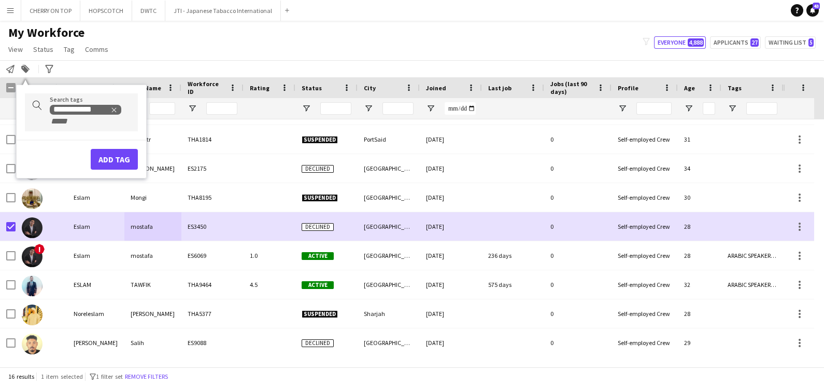
click at [69, 124] on input "+ Tag" at bounding box center [72, 121] width 44 height 9
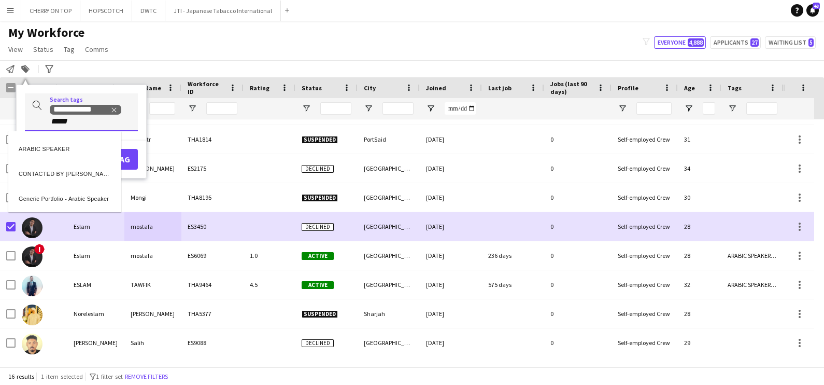
type input "*****"
click at [66, 150] on div "ARABIC SPEAKER" at bounding box center [64, 146] width 113 height 25
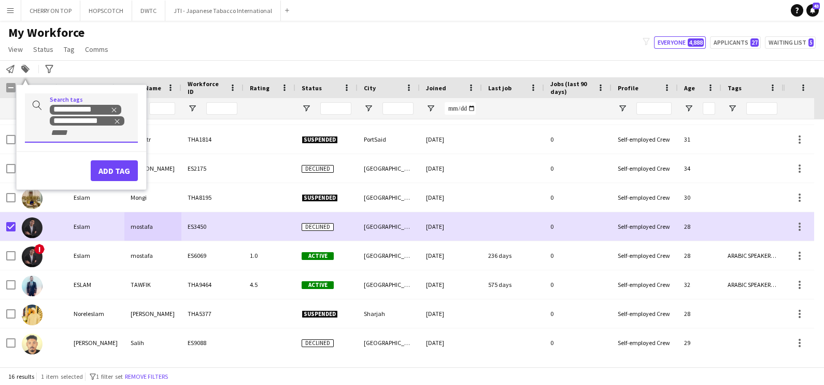
click at [86, 137] on input "+ Tag" at bounding box center [72, 132] width 44 height 9
type input "*****"
click at [74, 153] on div "CABIN CREW" at bounding box center [64, 158] width 113 height 25
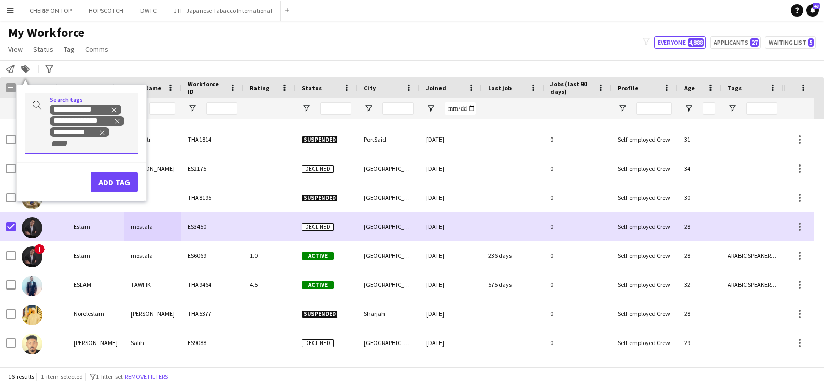
click at [73, 149] on div "**********" at bounding box center [81, 123] width 113 height 60
click at [76, 144] on input "+ Tag" at bounding box center [72, 143] width 44 height 9
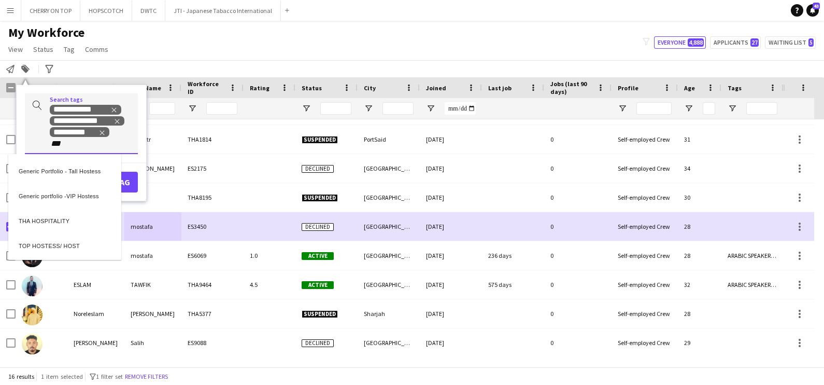
type input "***"
click at [83, 219] on div "THA HOSPITALITY" at bounding box center [64, 219] width 113 height 25
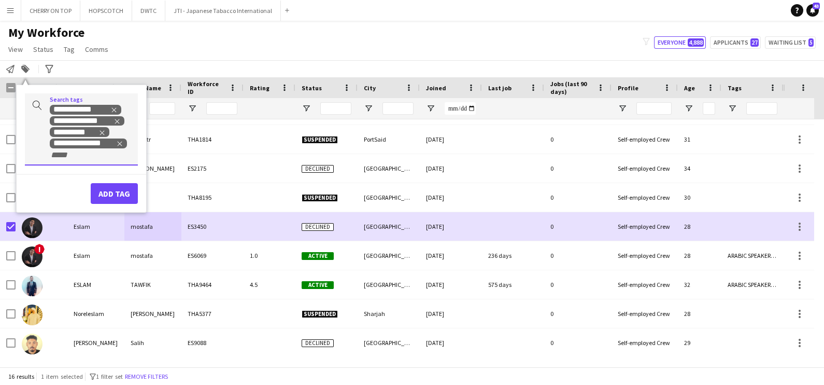
click at [104, 155] on div "**********" at bounding box center [90, 132] width 80 height 56
type input "****"
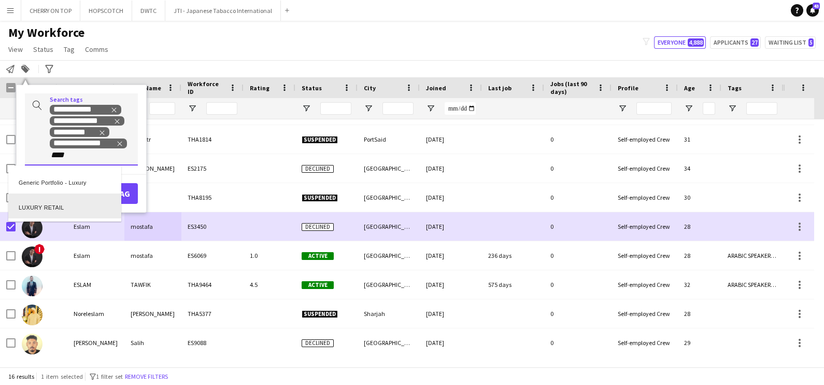
click at [67, 204] on div "LUXURY RETAIL" at bounding box center [64, 205] width 113 height 25
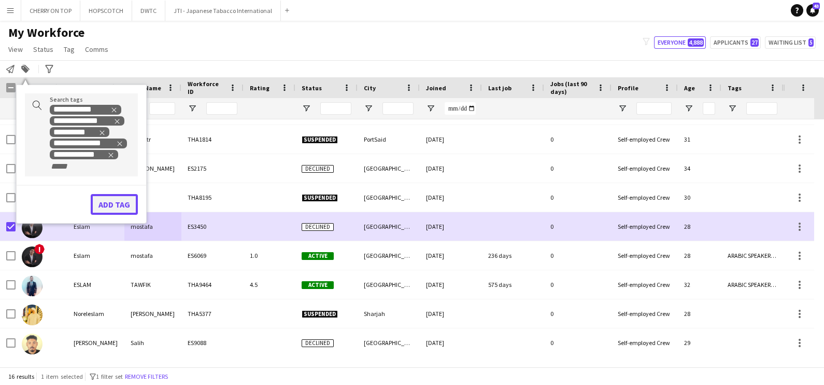
click at [117, 202] on button "Add tag" at bounding box center [114, 204] width 47 height 21
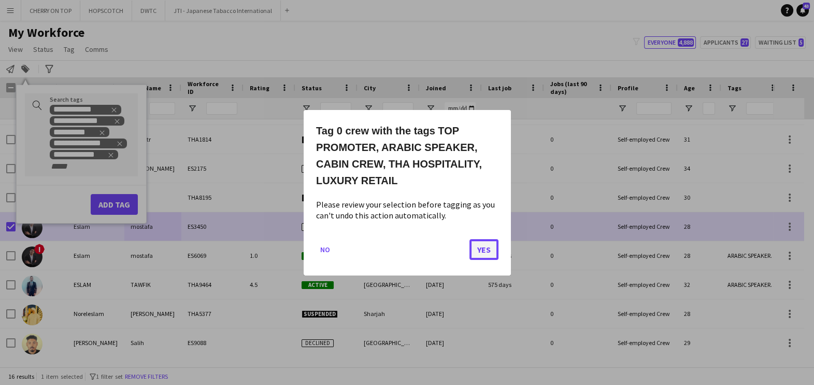
click at [486, 244] on button "Yes" at bounding box center [484, 248] width 29 height 21
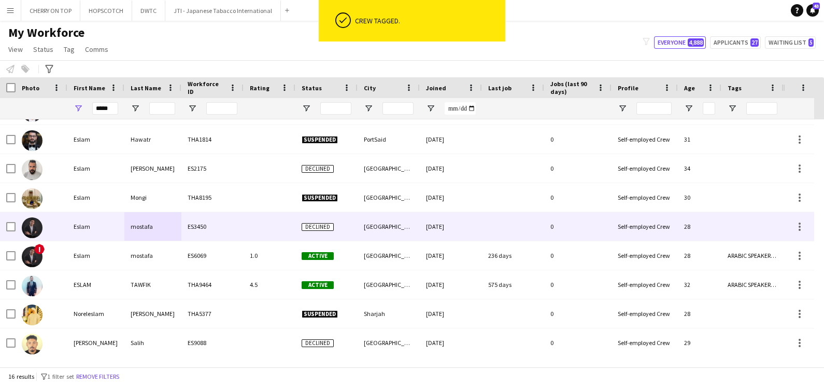
drag, startPoint x: 164, startPoint y: 232, endPoint x: 194, endPoint y: 234, distance: 30.7
click at [164, 232] on div "mostafa" at bounding box center [152, 226] width 57 height 29
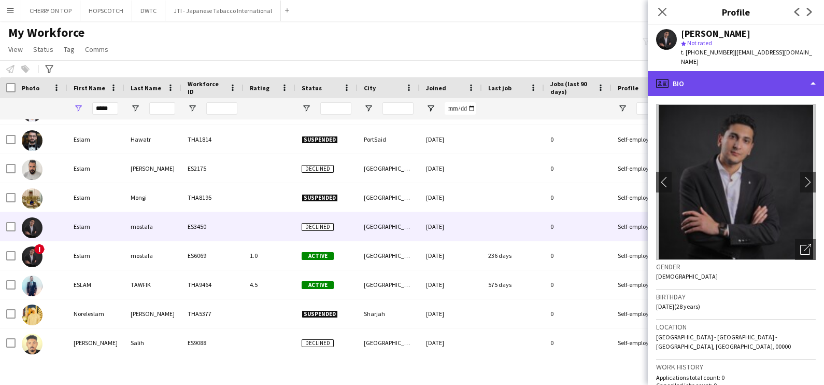
click at [772, 71] on div "profile Bio" at bounding box center [736, 83] width 176 height 25
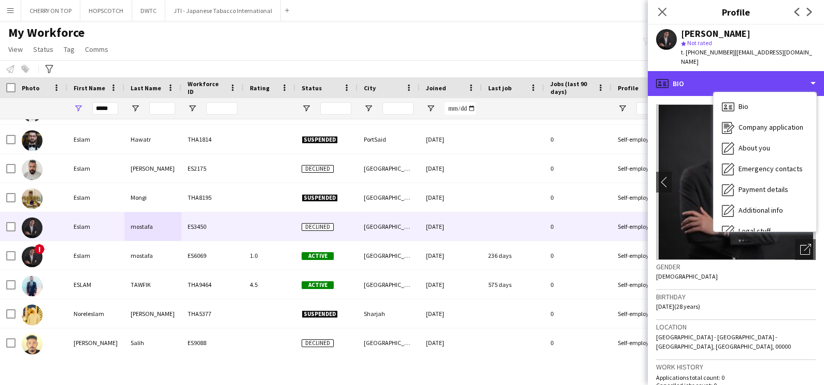
scroll to position [55, 0]
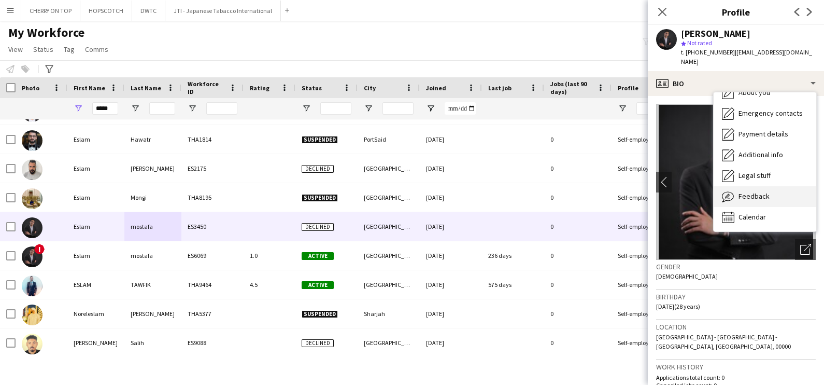
click at [763, 191] on span "Feedback" at bounding box center [754, 195] width 31 height 9
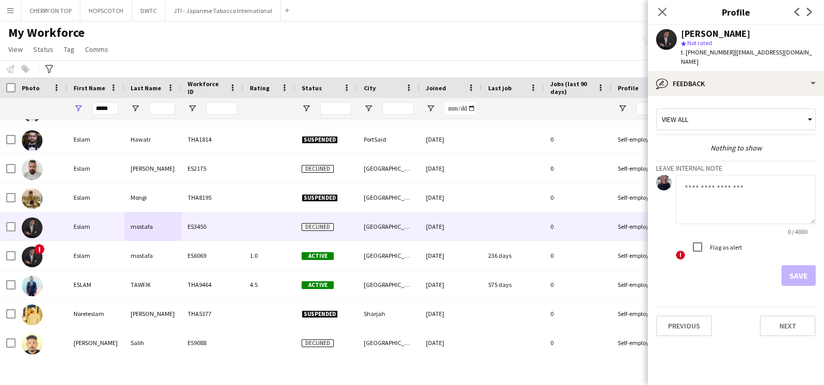
click at [696, 175] on textarea at bounding box center [746, 199] width 140 height 49
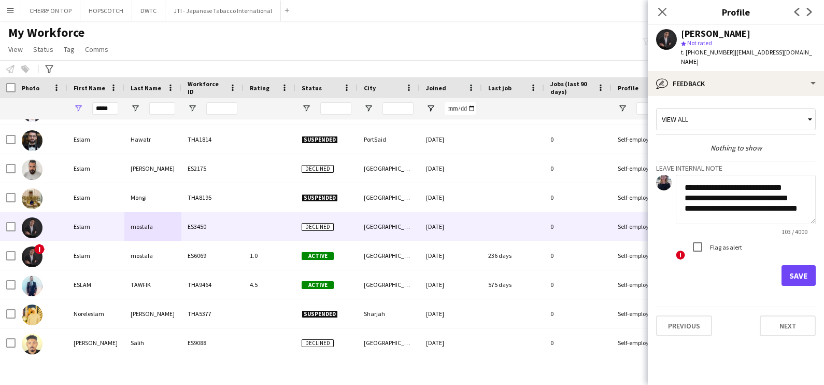
scroll to position [10, 0]
type textarea "**********"
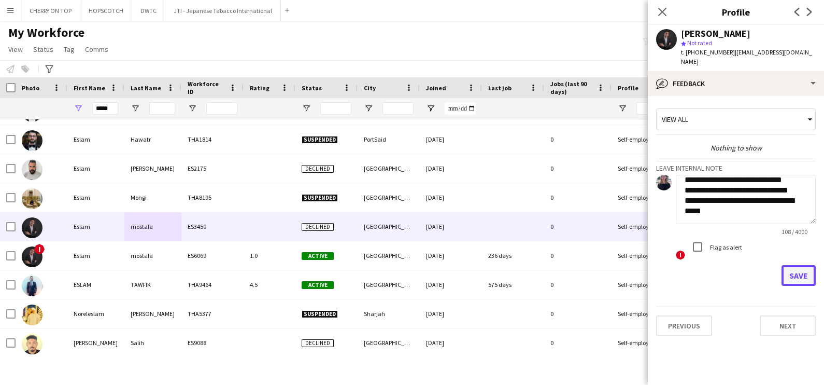
click at [803, 265] on button "Save" at bounding box center [799, 275] width 34 height 21
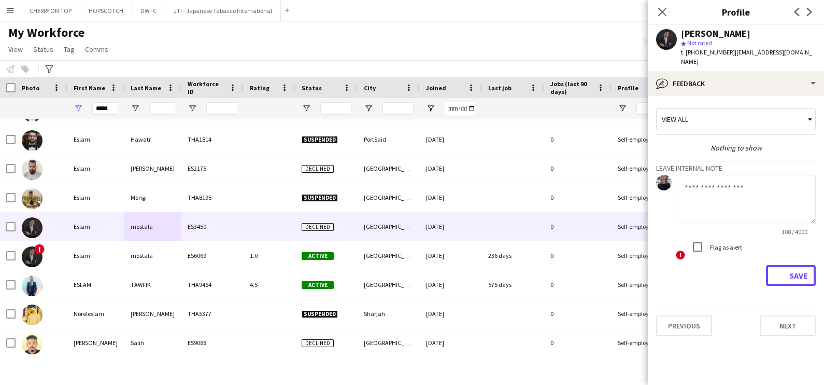
scroll to position [0, 0]
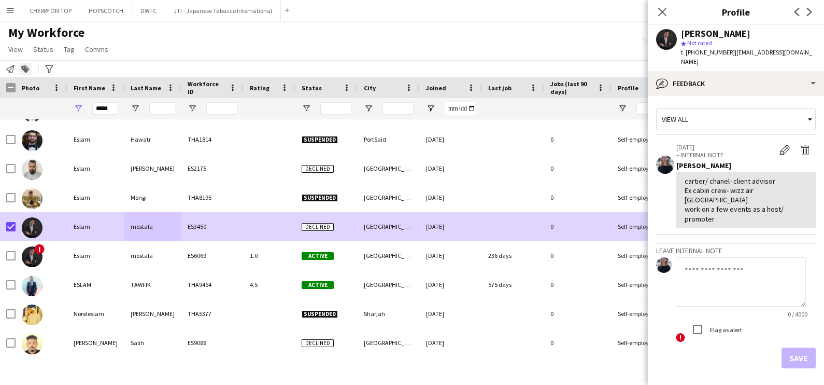
click at [26, 72] on icon at bounding box center [24, 69] width 7 height 7
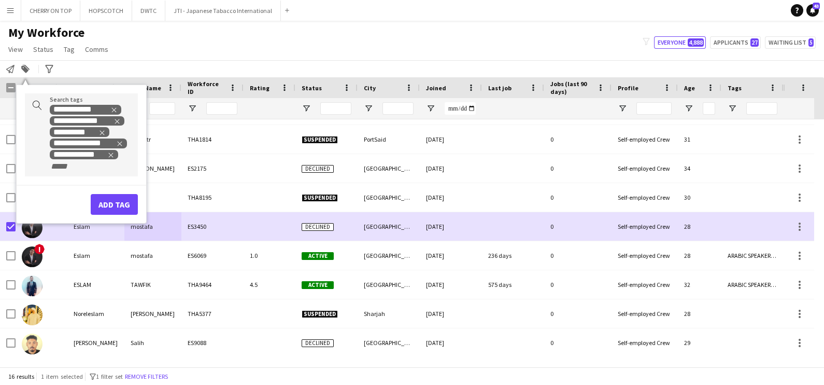
click at [78, 161] on form at bounding box center [72, 165] width 44 height 11
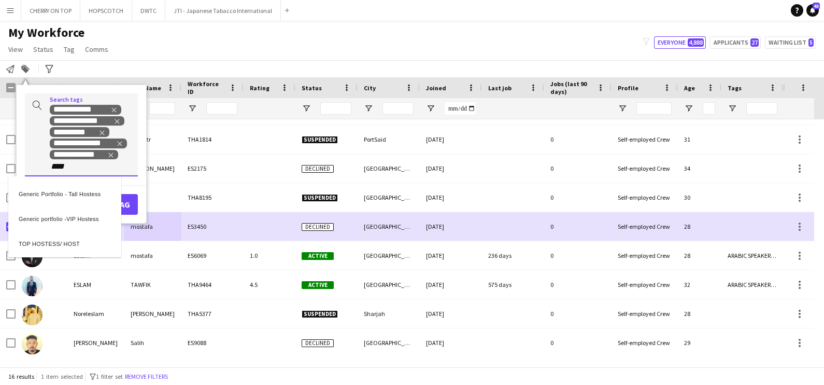
type input "****"
click at [60, 244] on div "TOP HOSTESS/ HOST" at bounding box center [64, 241] width 113 height 25
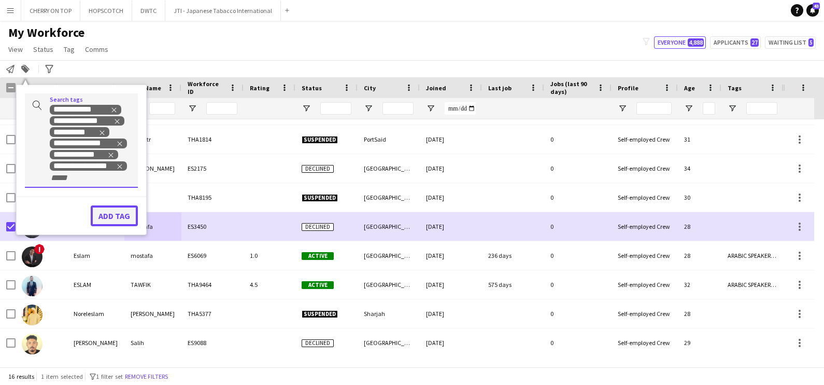
click at [114, 214] on button "Add tag" at bounding box center [114, 215] width 47 height 21
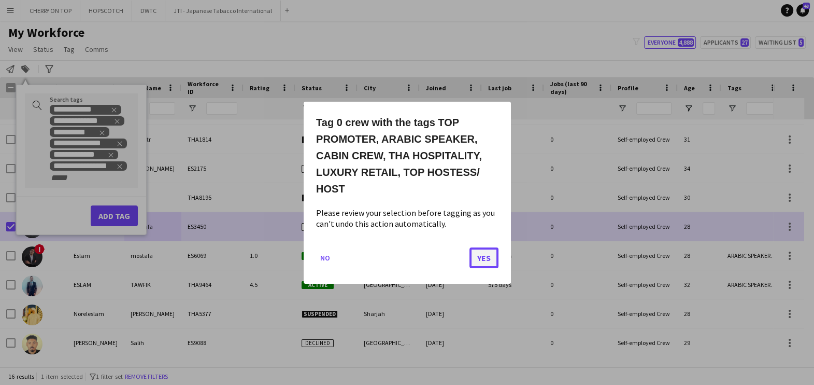
click at [490, 252] on button "Yes" at bounding box center [484, 257] width 29 height 21
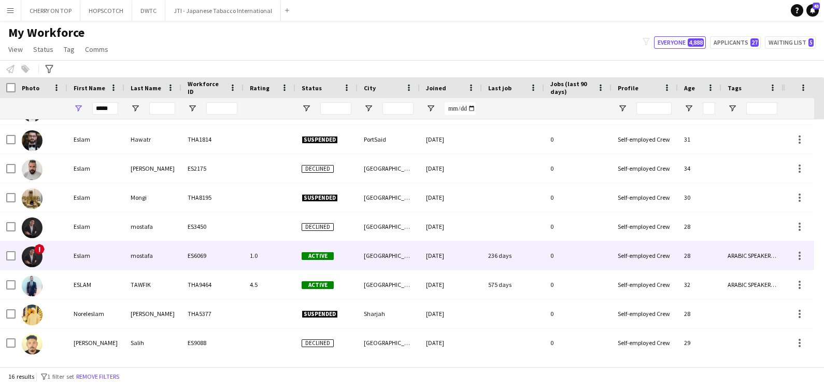
click at [159, 249] on div "mostafa" at bounding box center [152, 255] width 57 height 29
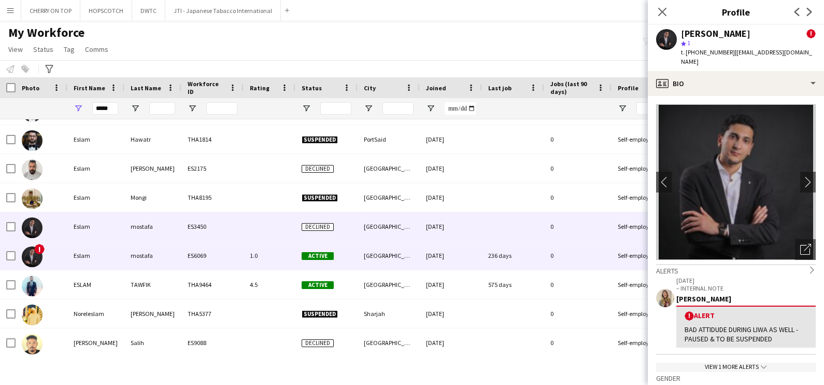
click at [139, 219] on div "mostafa" at bounding box center [152, 226] width 57 height 29
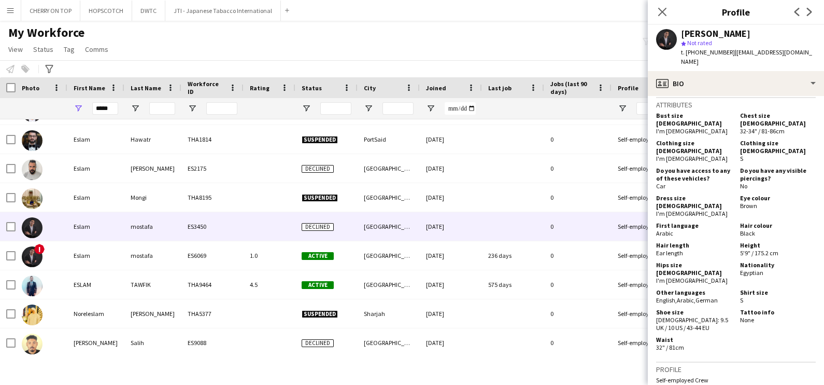
scroll to position [518, 0]
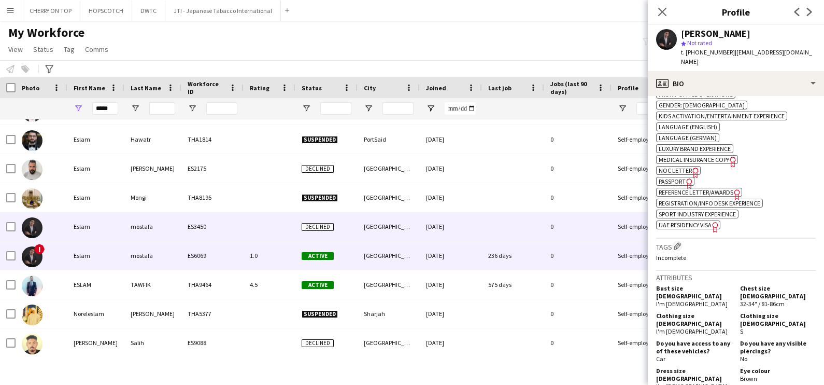
click at [172, 251] on div "mostafa" at bounding box center [152, 255] width 57 height 29
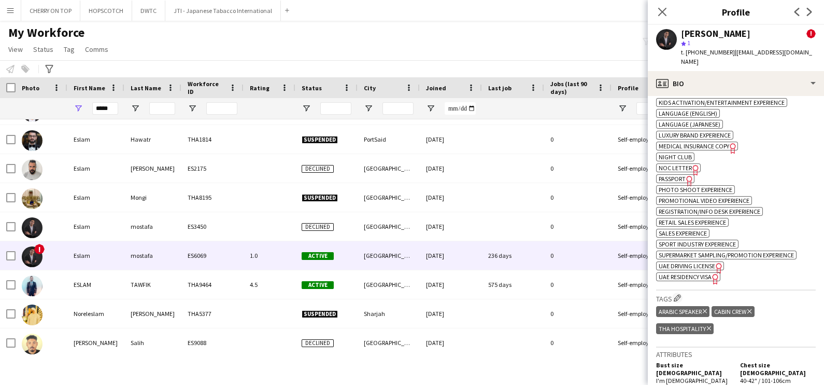
scroll to position [778, 0]
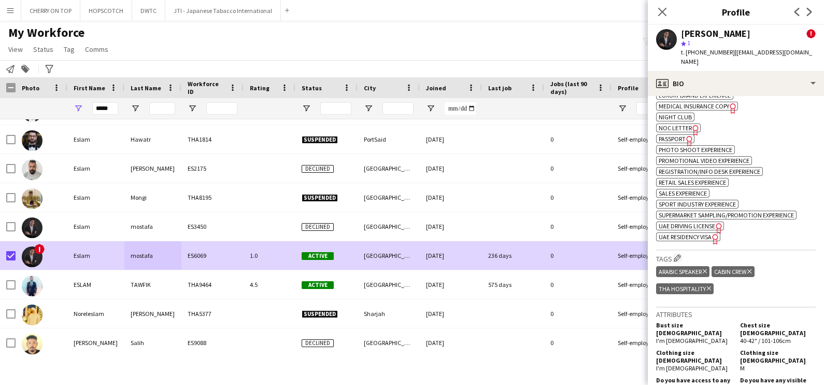
drag, startPoint x: 22, startPoint y: 68, endPoint x: 26, endPoint y: 74, distance: 7.8
click at [22, 68] on icon at bounding box center [24, 69] width 7 height 7
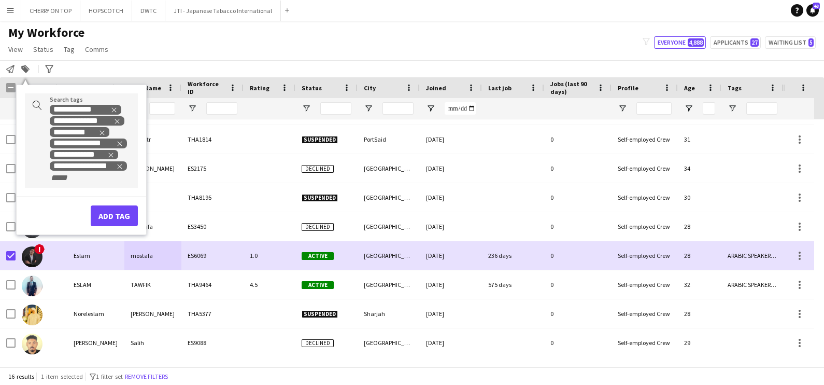
click at [120, 165] on icon "Remove tag" at bounding box center [119, 166] width 7 height 7
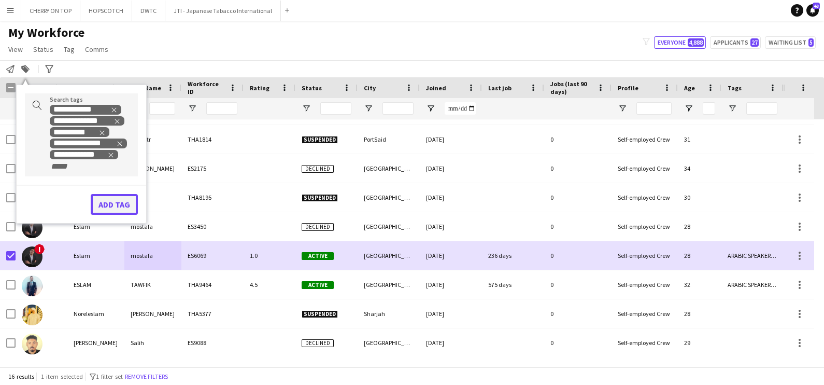
click at [112, 198] on button "Add tag" at bounding box center [114, 204] width 47 height 21
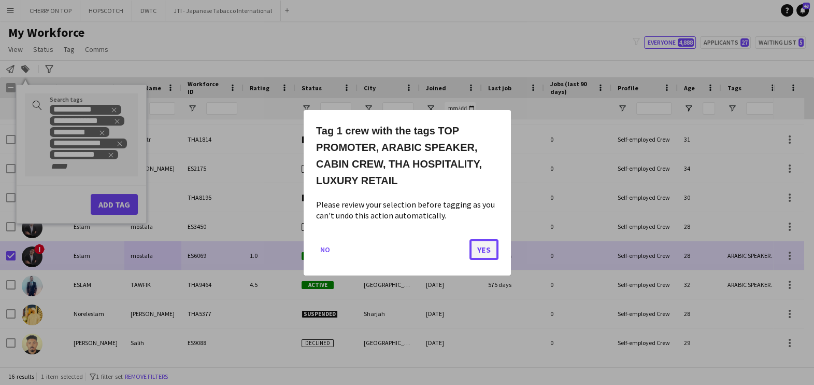
click at [480, 242] on button "Yes" at bounding box center [484, 248] width 29 height 21
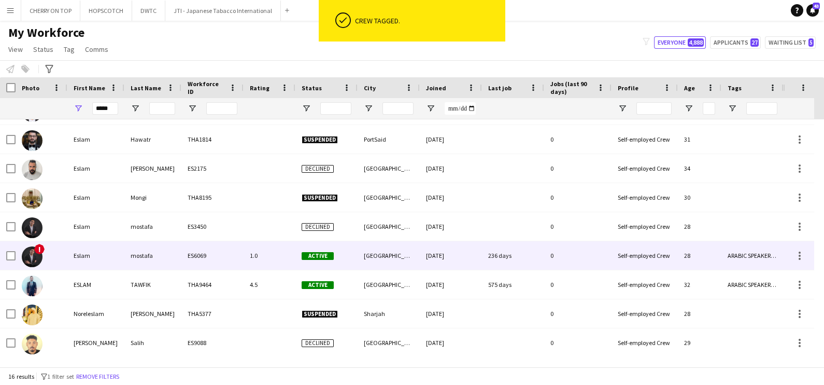
click at [215, 250] on div "ES6069" at bounding box center [212, 255] width 62 height 29
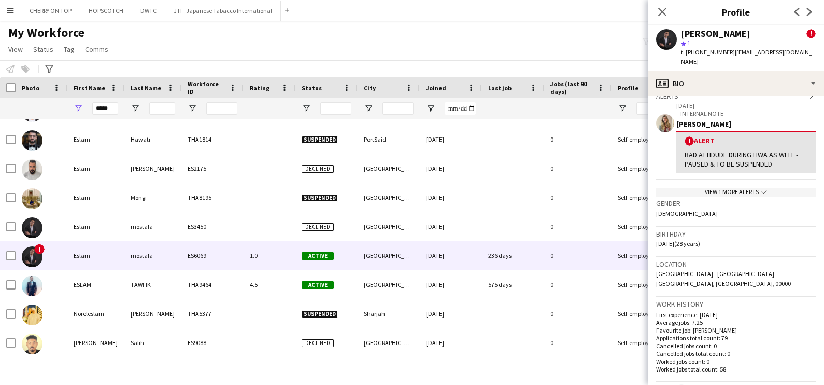
scroll to position [194, 0]
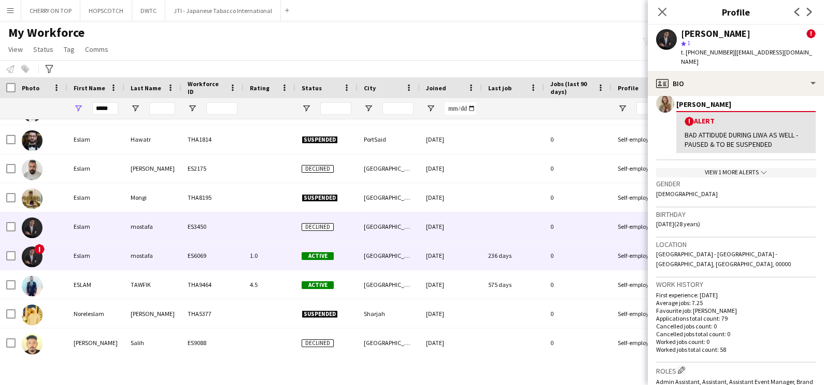
click at [235, 227] on div "ES3450" at bounding box center [212, 226] width 62 height 29
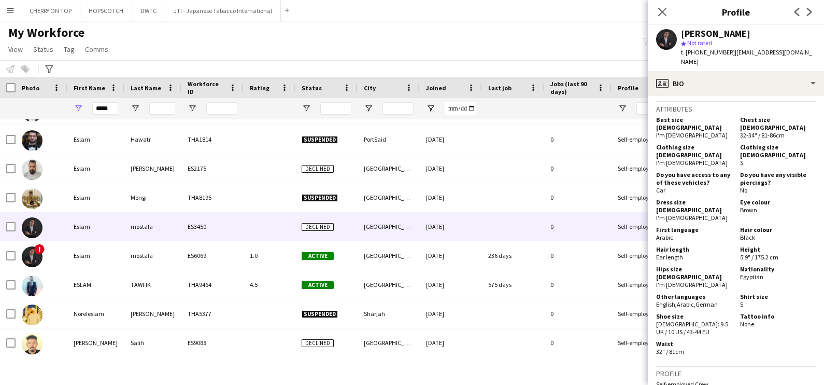
scroll to position [648, 0]
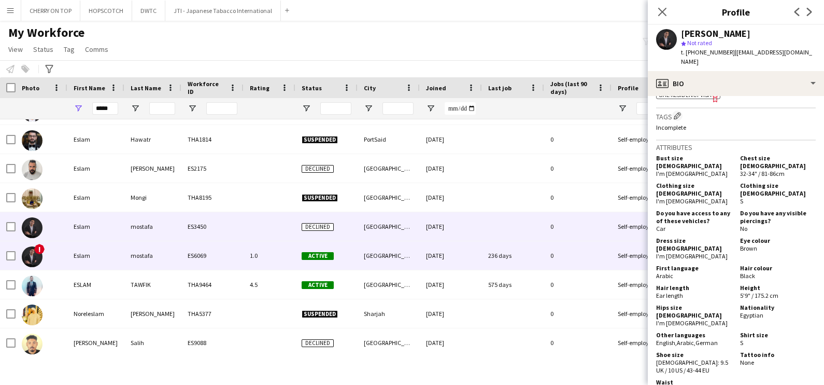
click at [128, 248] on div "mostafa" at bounding box center [152, 255] width 57 height 29
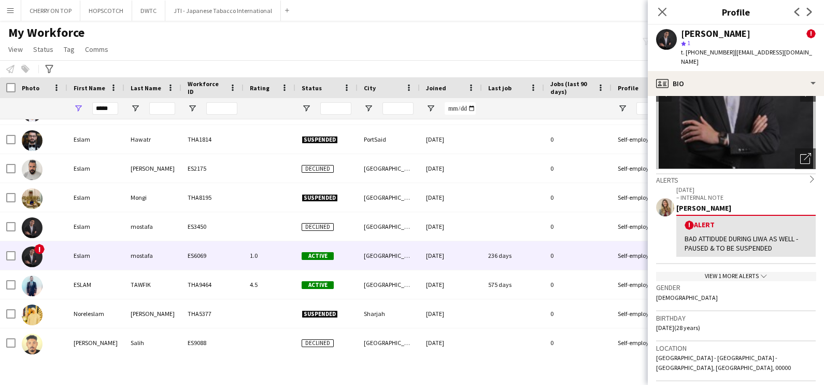
scroll to position [64, 0]
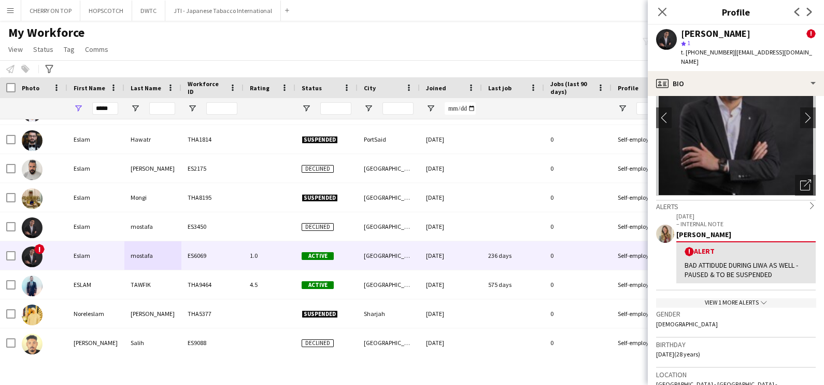
click at [729, 287] on div "13-01-2025 – INTERNAL NOTE Viviane Melatti ! Alert BAD ATTIDUDE DURING LIWA AS …" at bounding box center [736, 259] width 160 height 96
click at [731, 298] on div "View 1 more alerts chevron-down" at bounding box center [736, 302] width 160 height 9
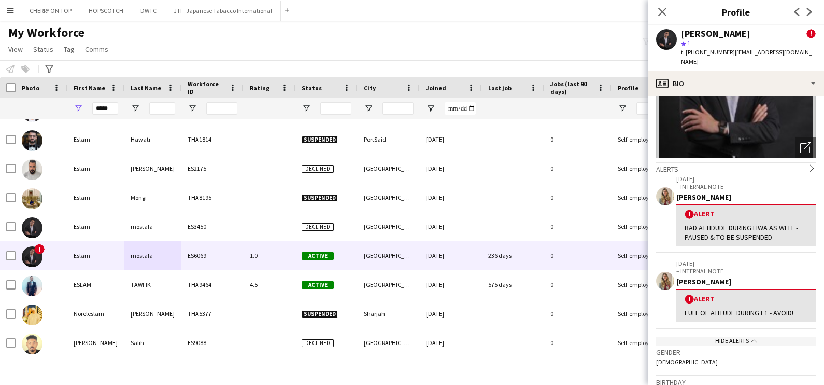
scroll to position [129, 0]
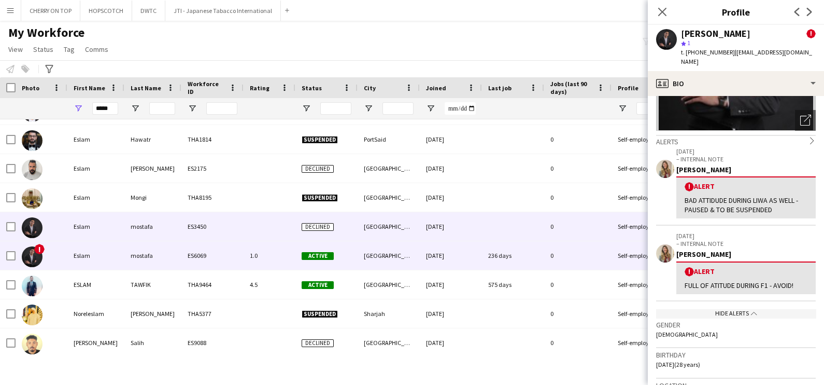
click at [246, 234] on div at bounding box center [270, 226] width 52 height 29
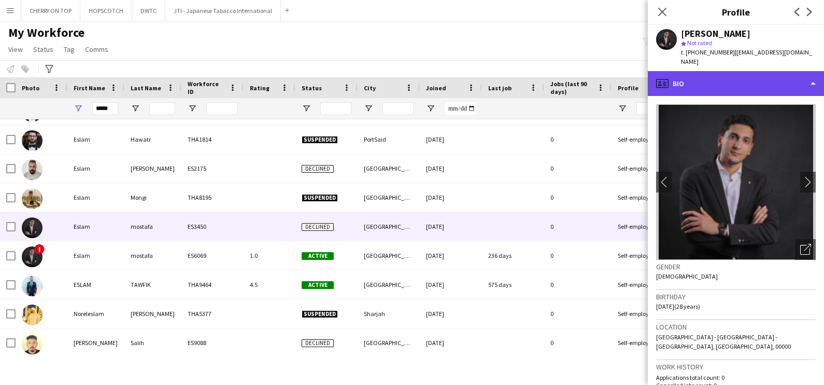
click at [745, 84] on div "profile Bio" at bounding box center [736, 83] width 176 height 25
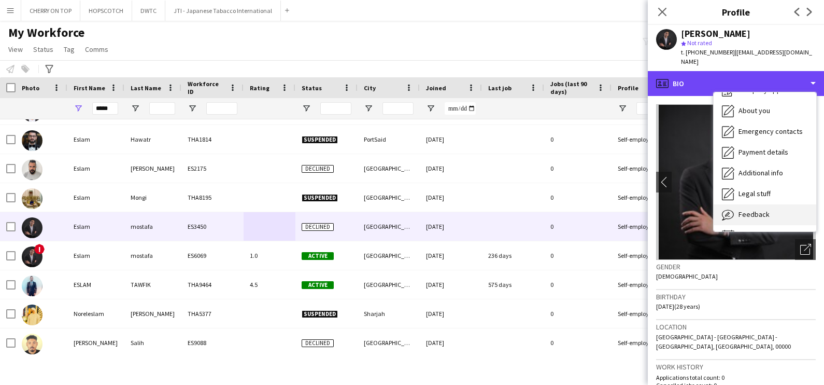
scroll to position [55, 0]
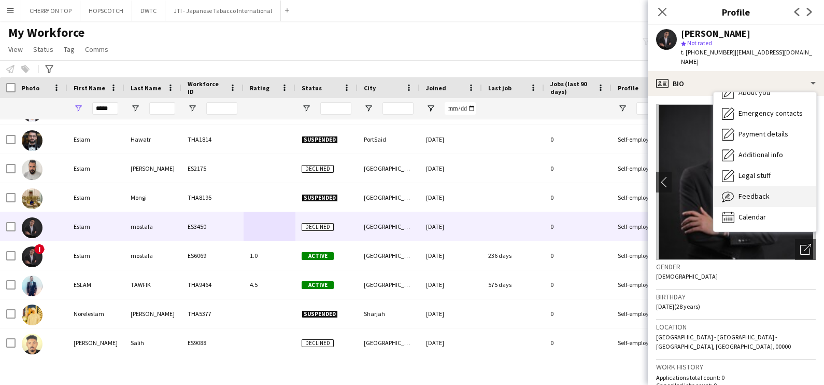
click at [767, 191] on span "Feedback" at bounding box center [754, 195] width 31 height 9
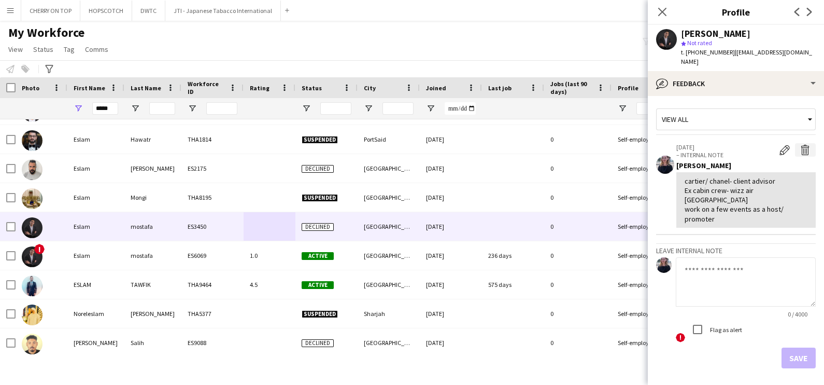
click at [803, 143] on button "Delete internal note" at bounding box center [805, 149] width 21 height 13
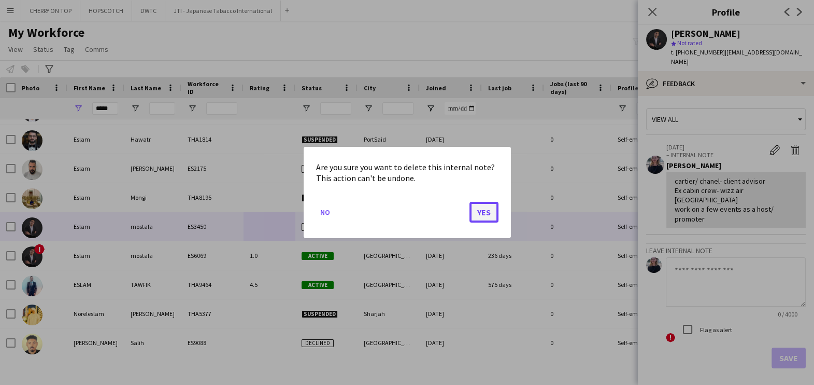
click at [483, 208] on button "Yes" at bounding box center [484, 212] width 29 height 21
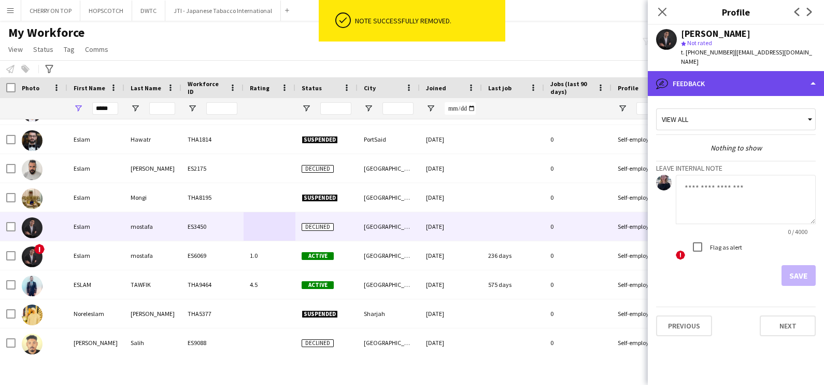
click at [705, 73] on div "bubble-pencil Feedback" at bounding box center [736, 83] width 176 height 25
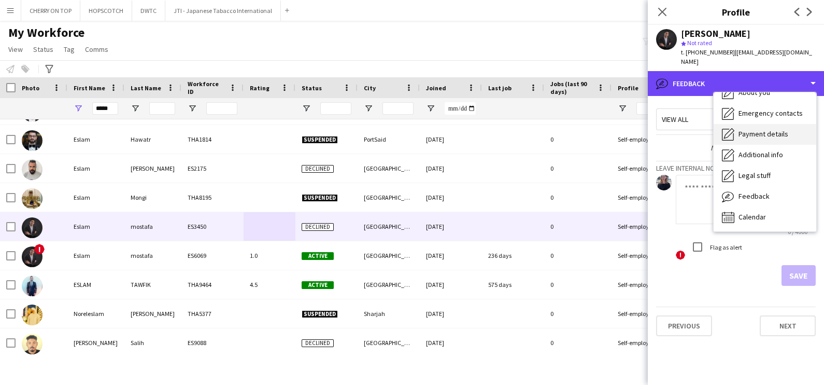
scroll to position [0, 0]
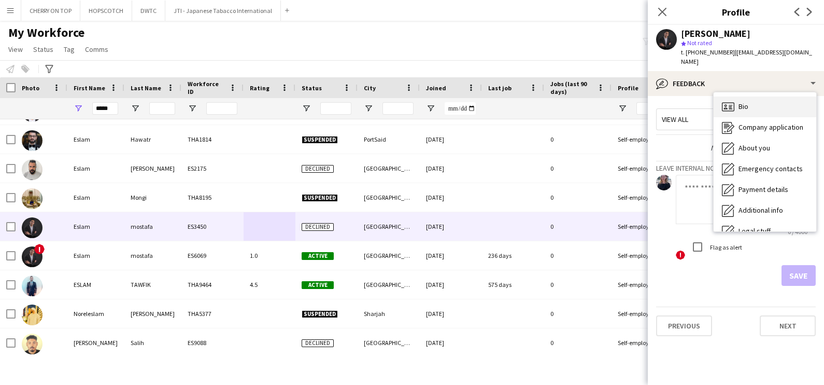
click at [757, 100] on div "Bio Bio" at bounding box center [765, 106] width 103 height 21
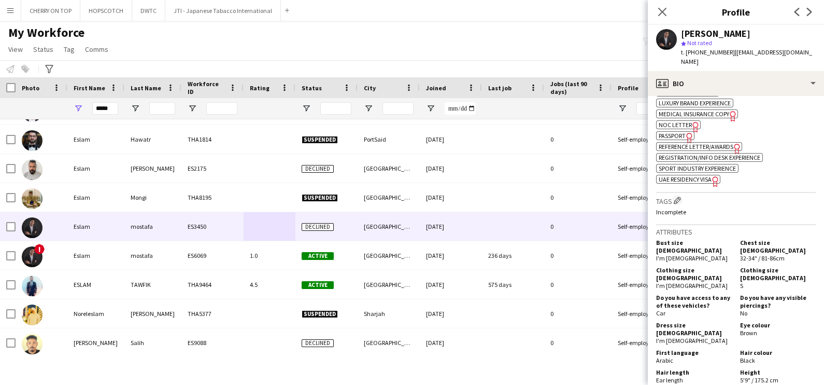
scroll to position [583, 0]
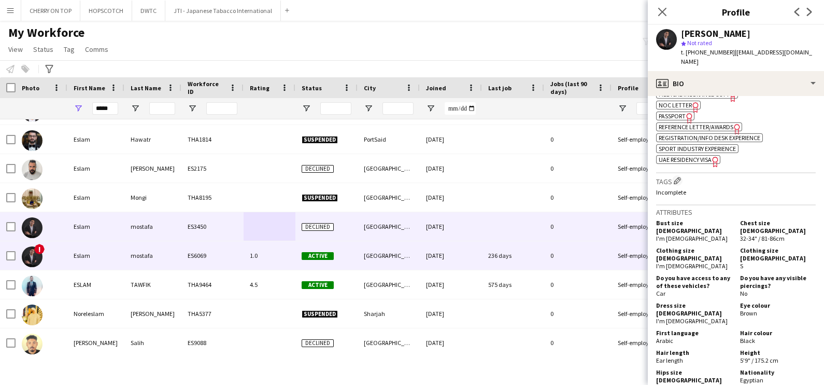
click at [242, 257] on div "ES6069" at bounding box center [212, 255] width 62 height 29
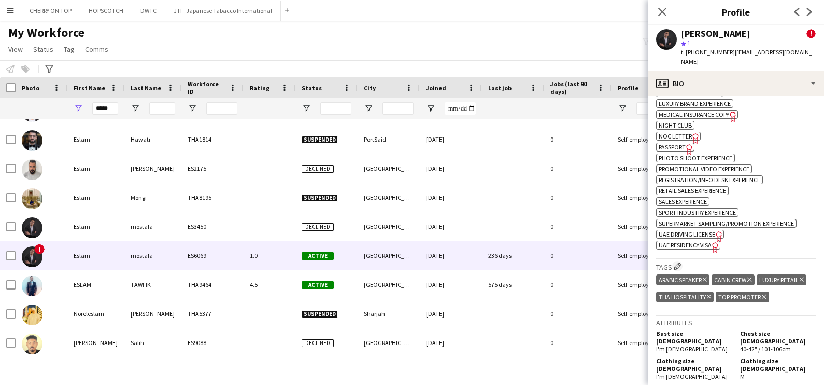
scroll to position [778, 0]
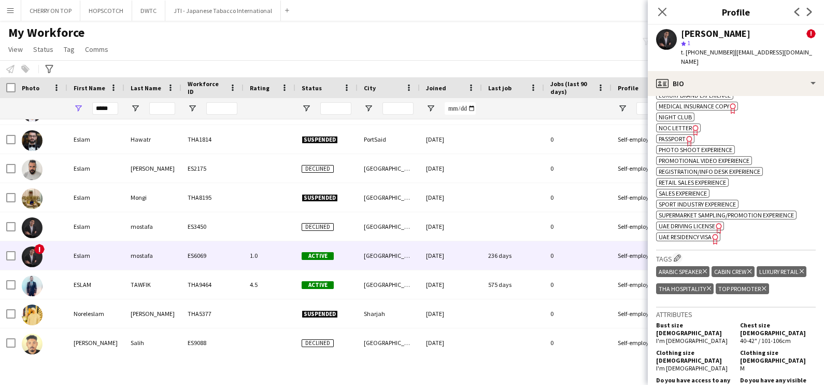
click at [762, 291] on icon "Delete tag" at bounding box center [764, 288] width 4 height 6
click at [800, 274] on icon "Delete tag" at bounding box center [802, 271] width 4 height 6
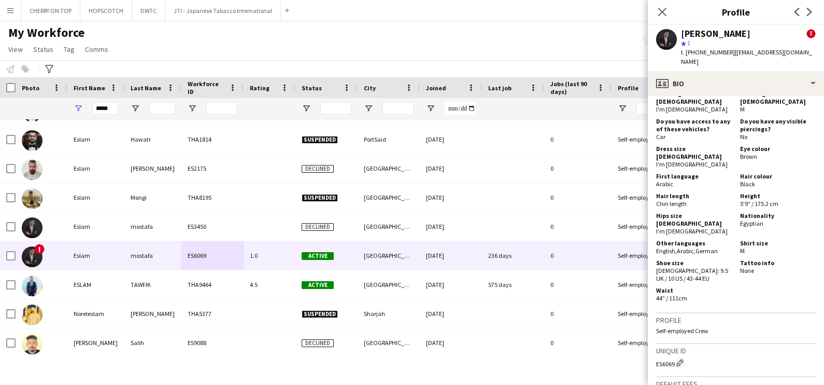
scroll to position [648, 0]
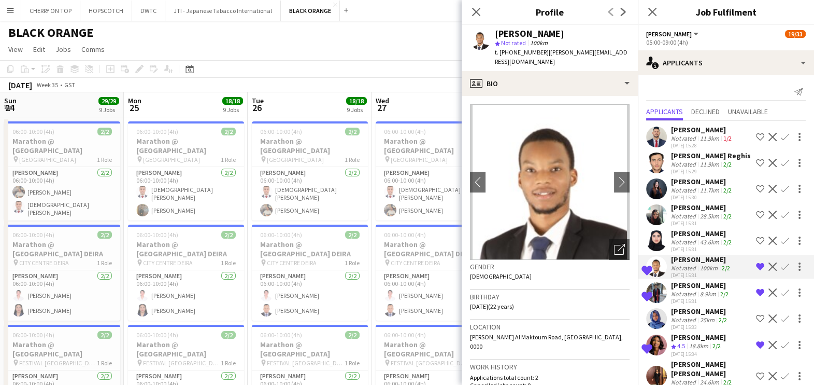
scroll to position [31, 0]
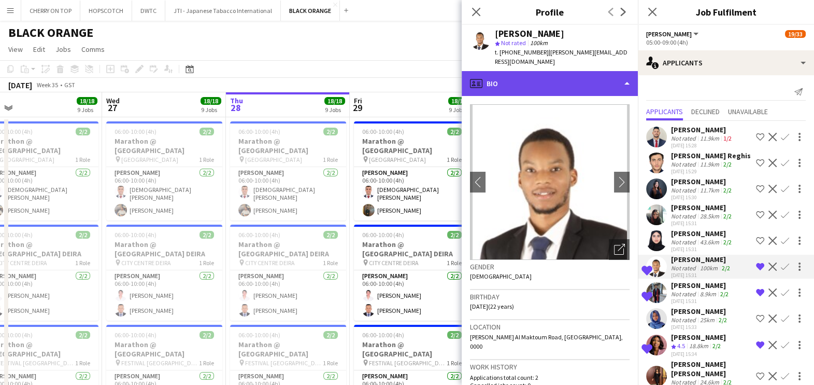
click at [572, 75] on div "profile Bio" at bounding box center [550, 83] width 176 height 25
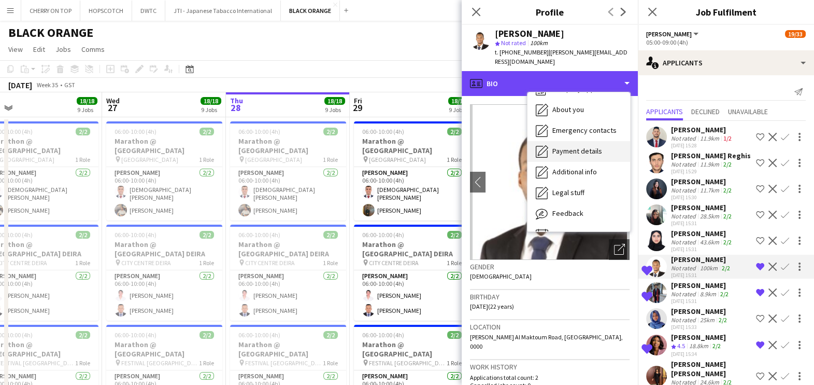
scroll to position [55, 0]
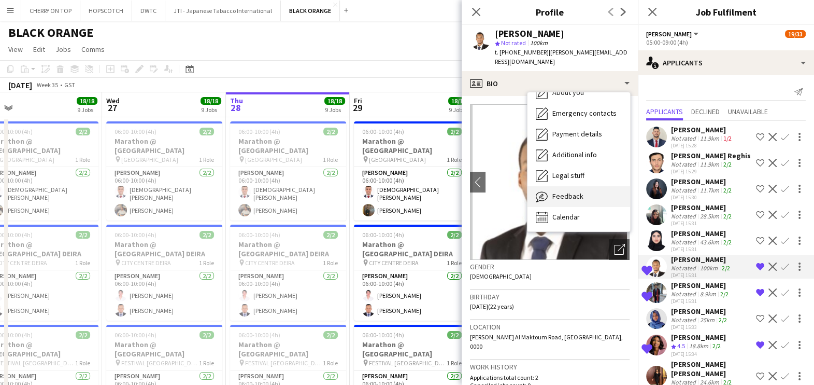
click at [579, 186] on div "Feedback Feedback" at bounding box center [579, 196] width 103 height 21
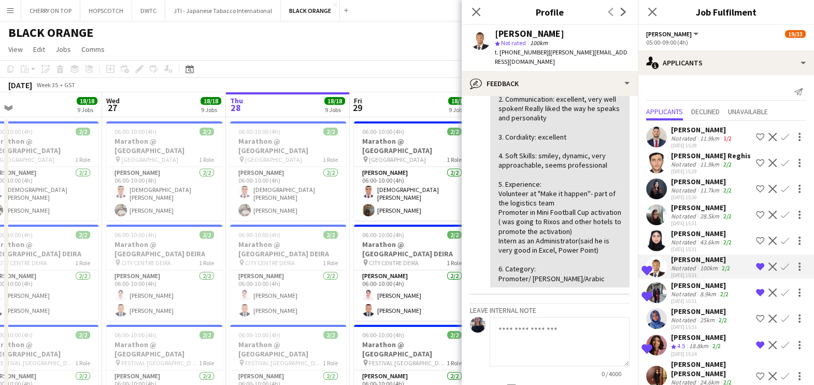
scroll to position [0, 0]
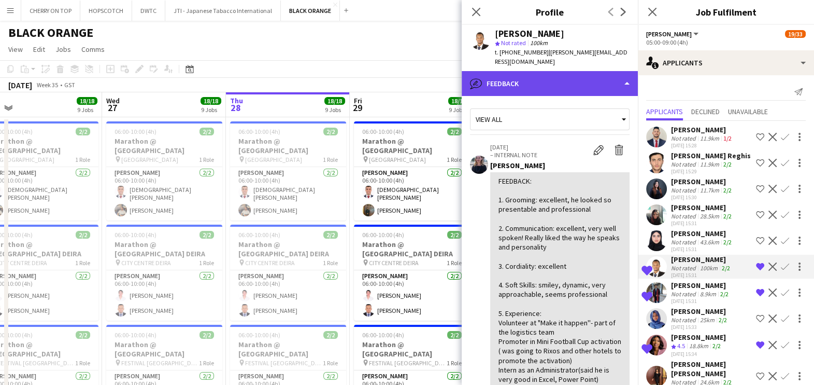
click at [536, 75] on div "bubble-pencil Feedback" at bounding box center [550, 83] width 176 height 25
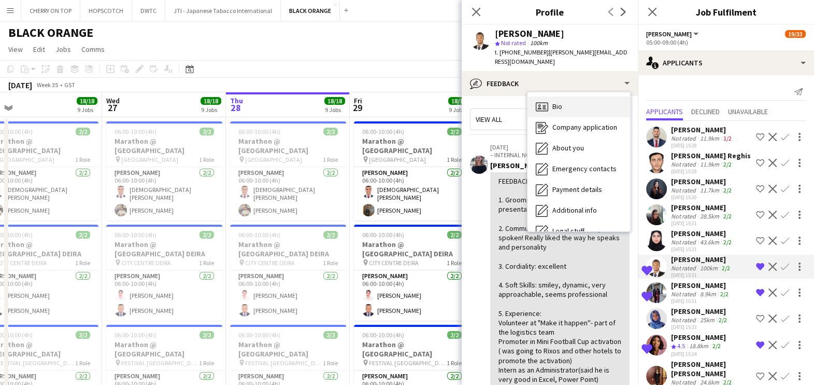
click at [551, 101] on div "Bio Bio" at bounding box center [579, 106] width 103 height 21
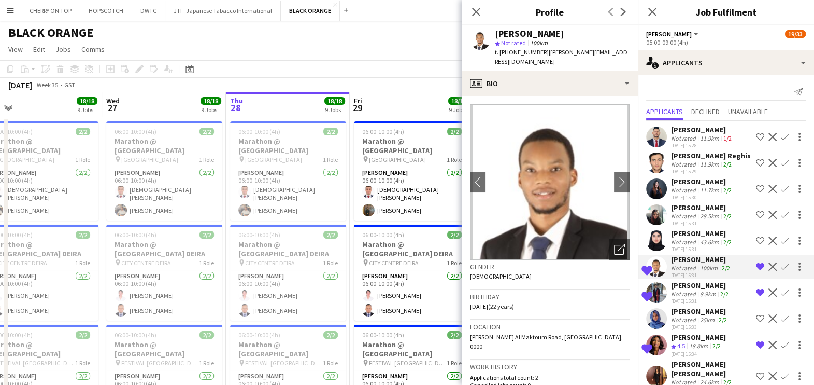
click at [781, 263] on app-icon "Confirm" at bounding box center [785, 266] width 8 height 8
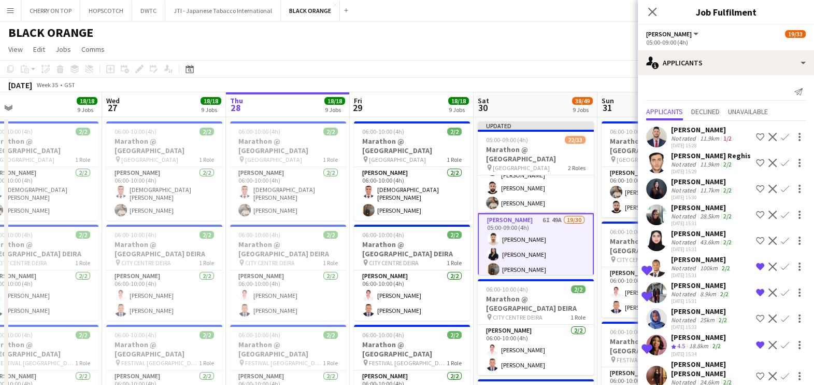
click at [781, 266] on app-icon "Confirm" at bounding box center [785, 266] width 8 height 8
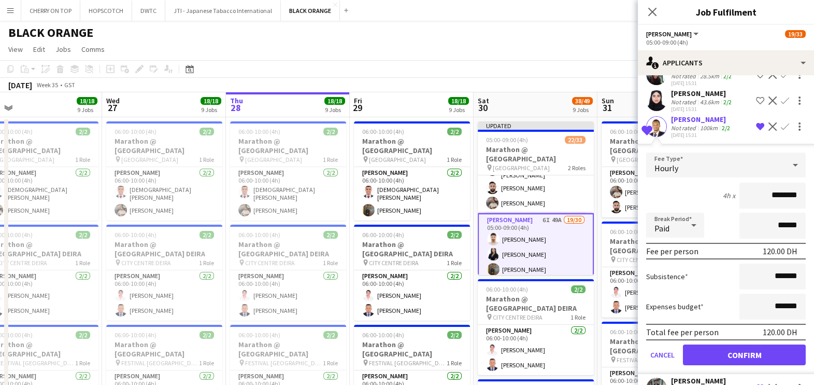
scroll to position [194, 0]
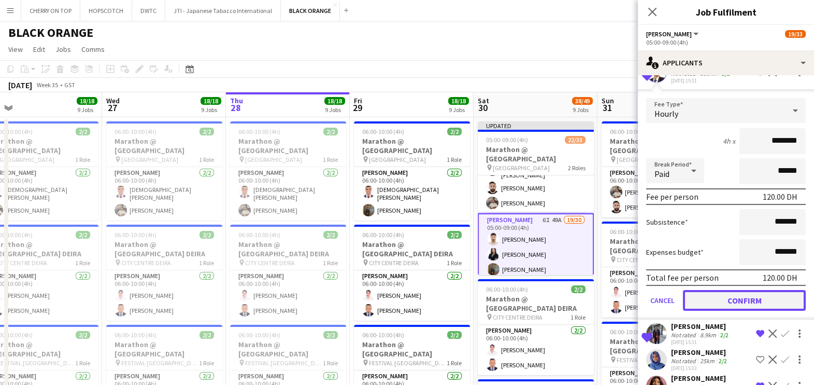
click at [742, 296] on button "Confirm" at bounding box center [744, 300] width 123 height 21
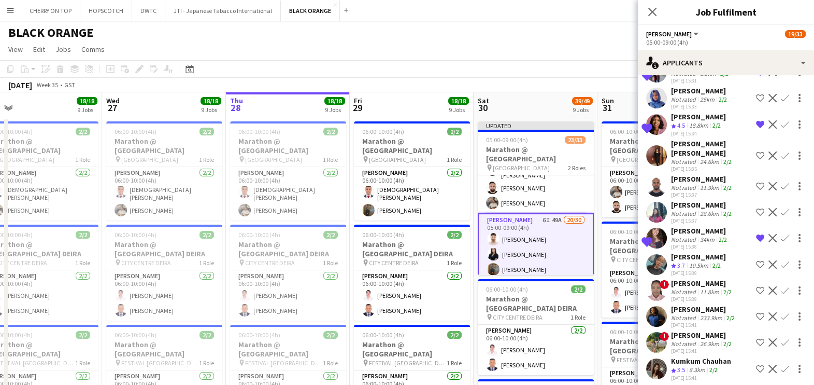
click at [685, 121] on span "4.5" at bounding box center [682, 125] width 8 height 8
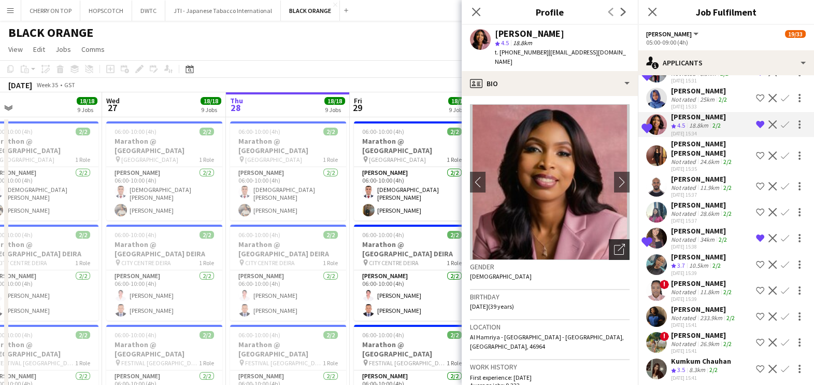
click at [609, 239] on div "Open photos pop-in" at bounding box center [619, 249] width 21 height 21
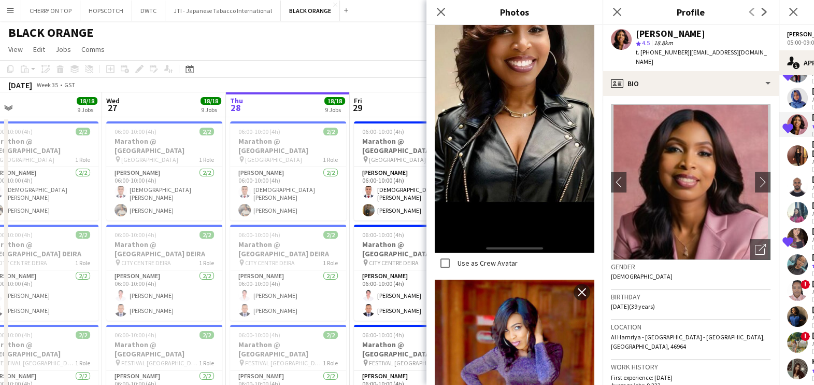
scroll to position [1231, 0]
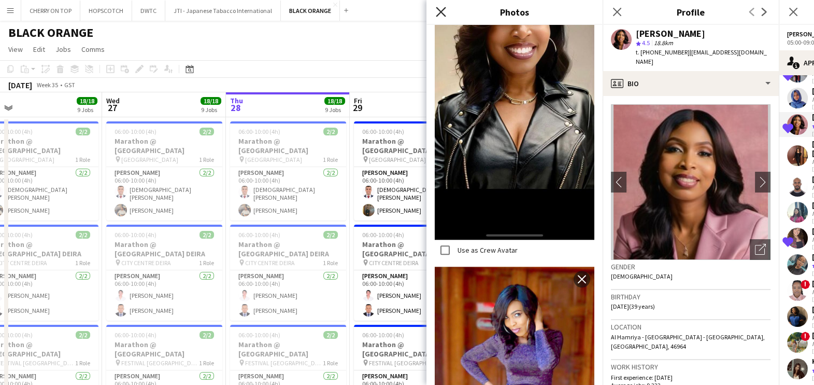
click at [439, 10] on icon at bounding box center [441, 12] width 10 height 10
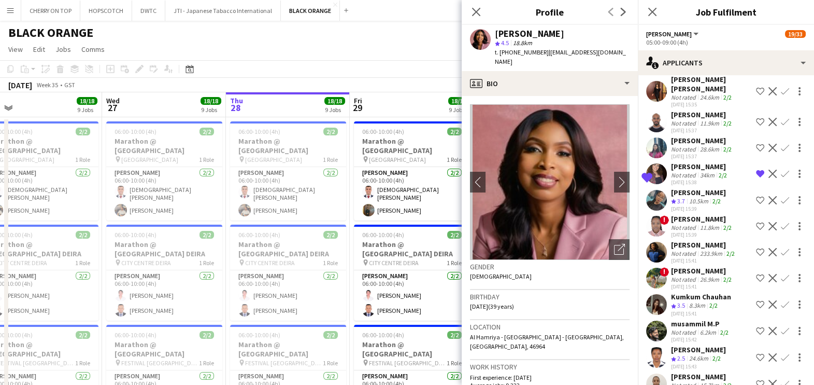
scroll to position [324, 0]
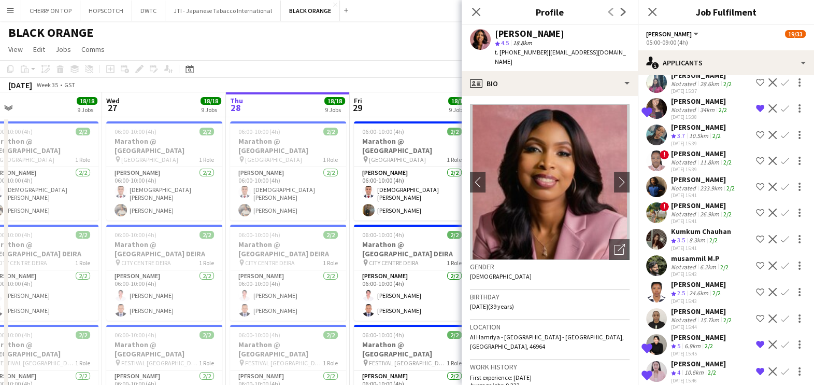
click at [781, 106] on app-icon "Confirm" at bounding box center [785, 108] width 8 height 8
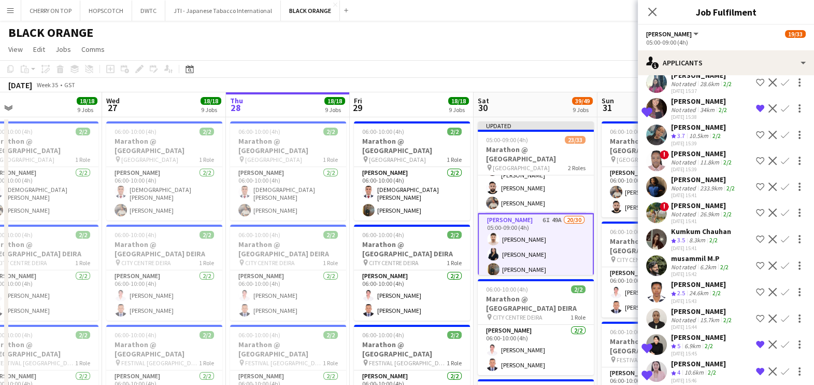
click at [781, 110] on app-icon "Confirm" at bounding box center [785, 108] width 8 height 8
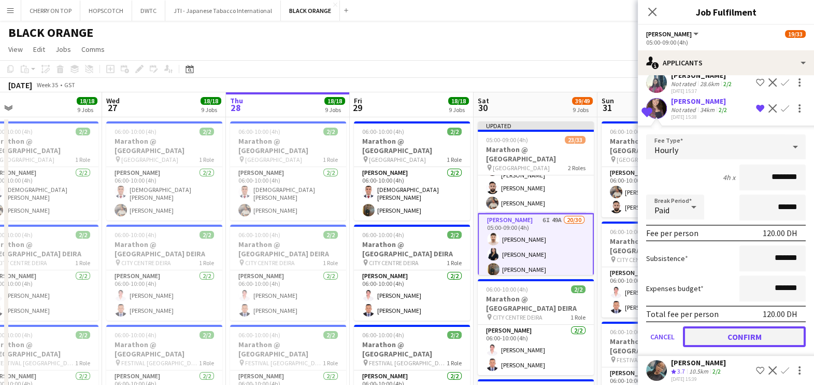
click at [744, 331] on button "Confirm" at bounding box center [744, 336] width 123 height 21
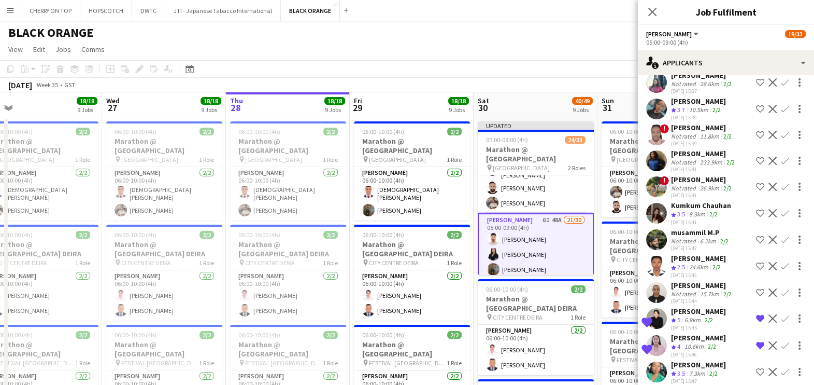
scroll to position [389, 0]
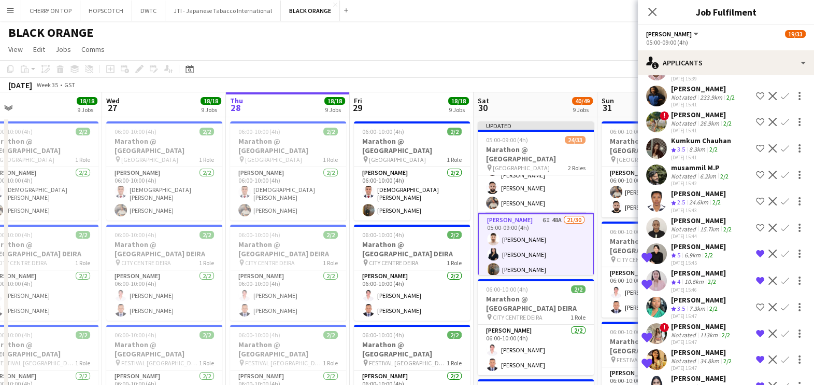
click at [781, 252] on app-icon "Confirm" at bounding box center [785, 253] width 8 height 8
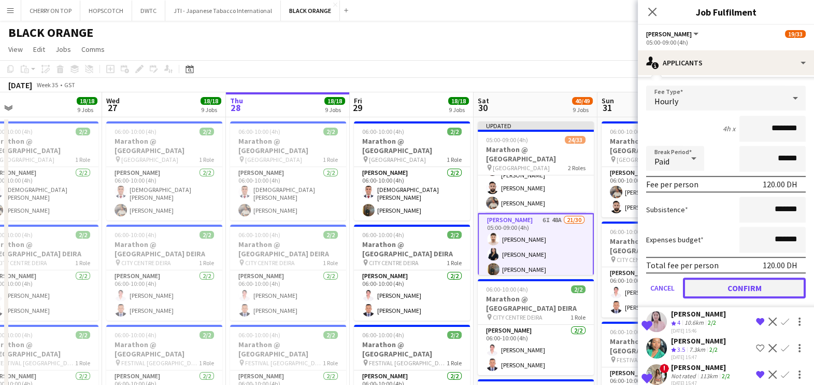
click at [742, 285] on button "Confirm" at bounding box center [744, 287] width 123 height 21
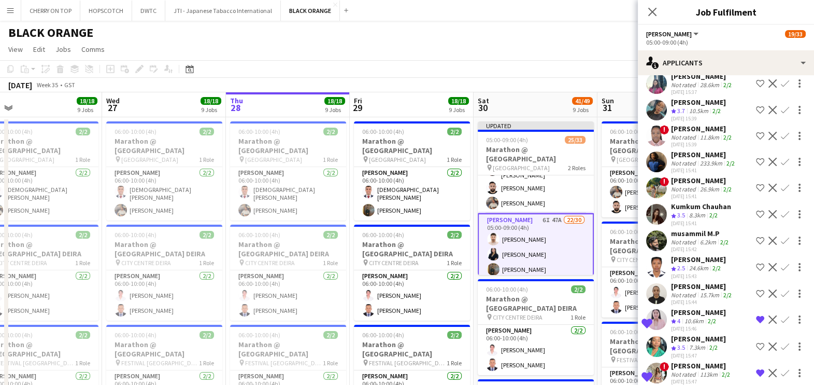
click at [682, 238] on div "Not rated" at bounding box center [684, 242] width 27 height 8
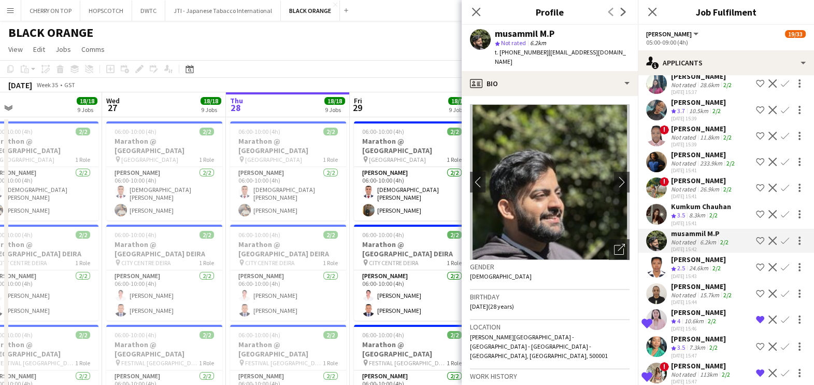
click at [781, 240] on app-icon "Confirm" at bounding box center [785, 240] width 8 height 8
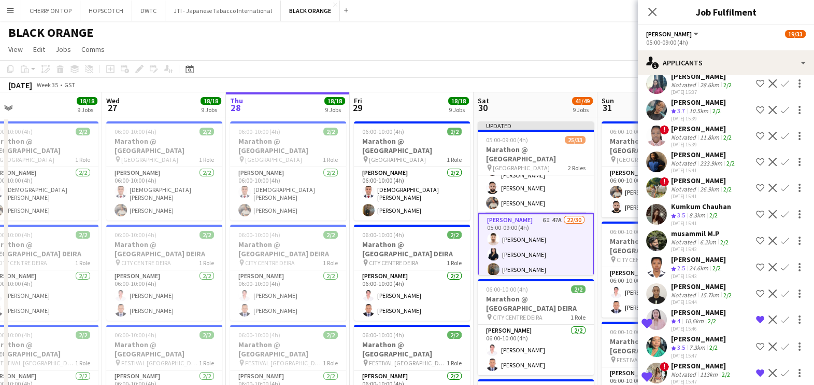
click at [781, 240] on app-icon "Confirm" at bounding box center [785, 240] width 8 height 8
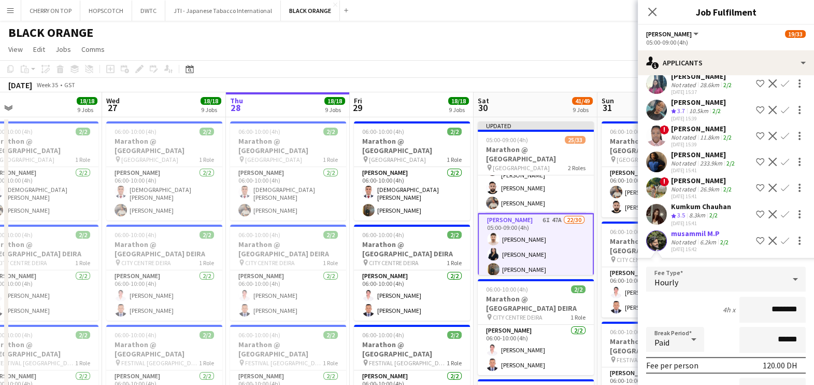
scroll to position [453, 0]
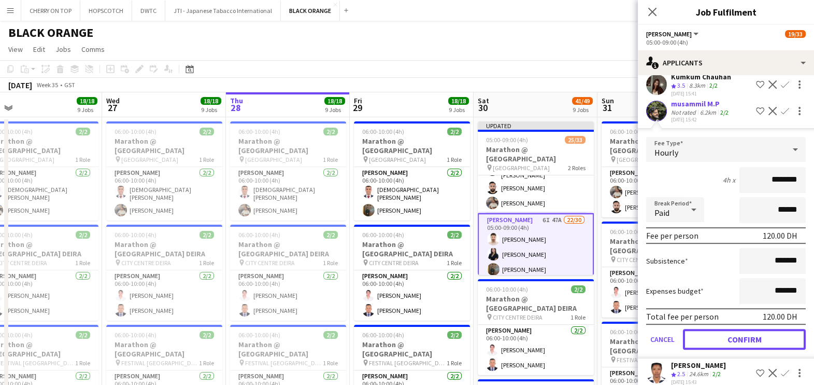
drag, startPoint x: 739, startPoint y: 337, endPoint x: 736, endPoint y: 330, distance: 7.2
click at [738, 337] on button "Confirm" at bounding box center [744, 339] width 123 height 21
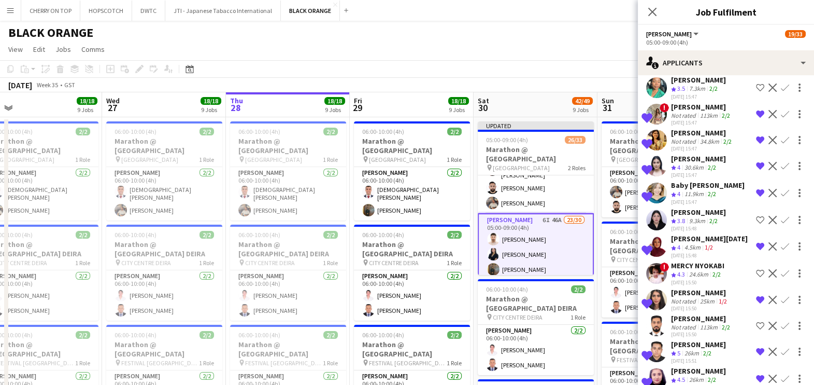
scroll to position [582, 0]
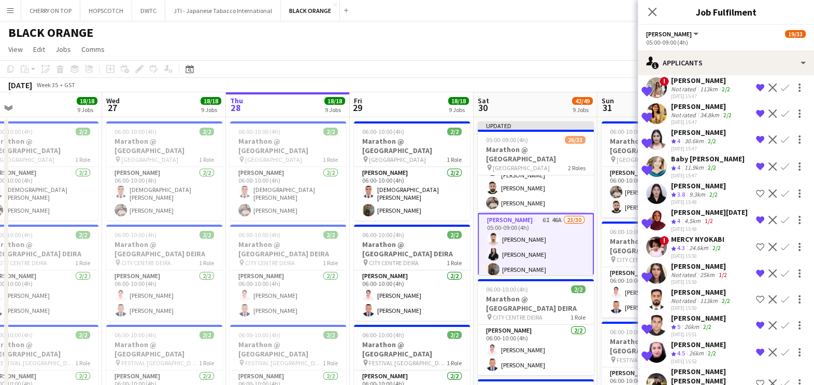
click at [781, 137] on app-icon "Confirm" at bounding box center [785, 139] width 8 height 8
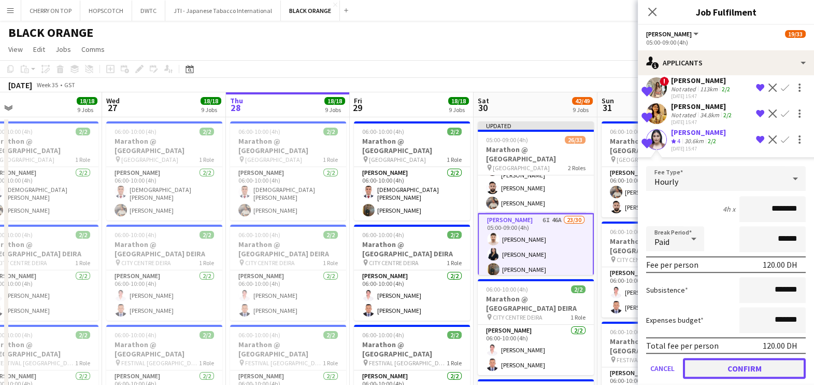
click at [750, 362] on button "Confirm" at bounding box center [744, 368] width 123 height 21
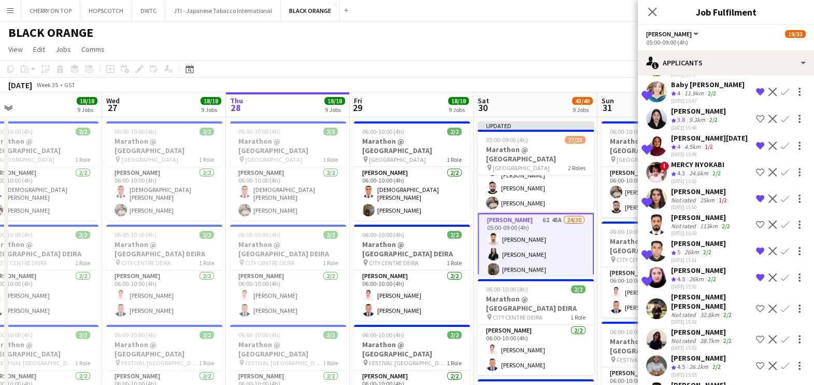
scroll to position [647, 0]
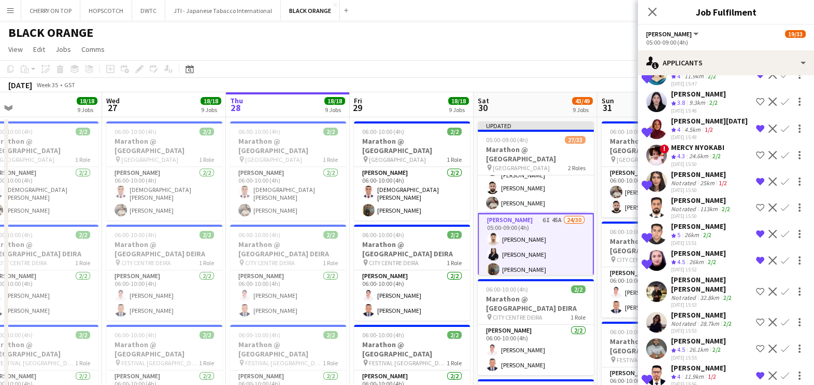
click at [781, 232] on app-icon "Confirm" at bounding box center [785, 234] width 8 height 8
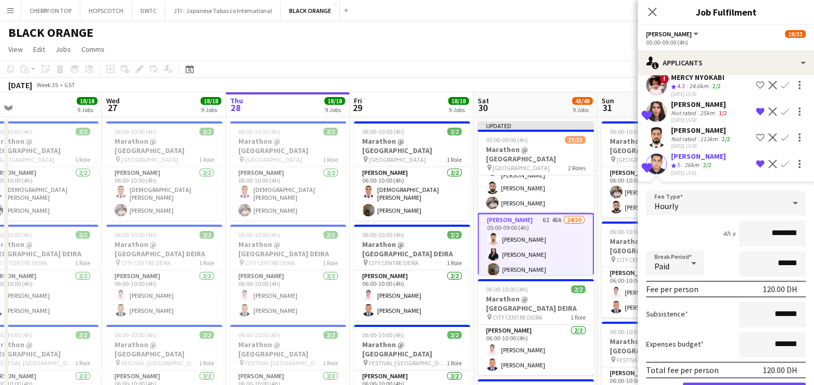
scroll to position [777, 0]
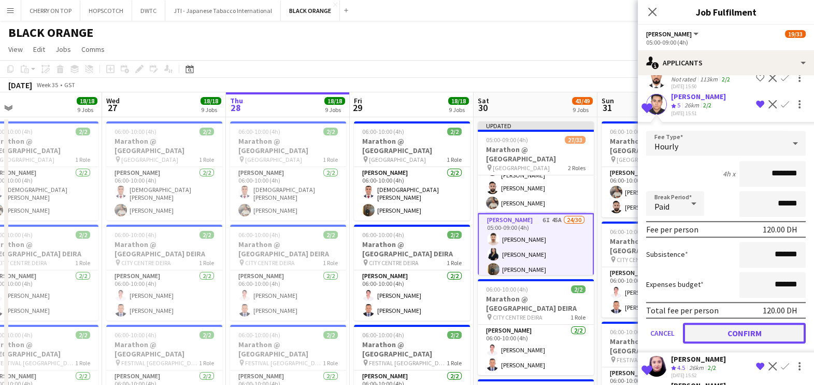
click at [745, 326] on button "Confirm" at bounding box center [744, 332] width 123 height 21
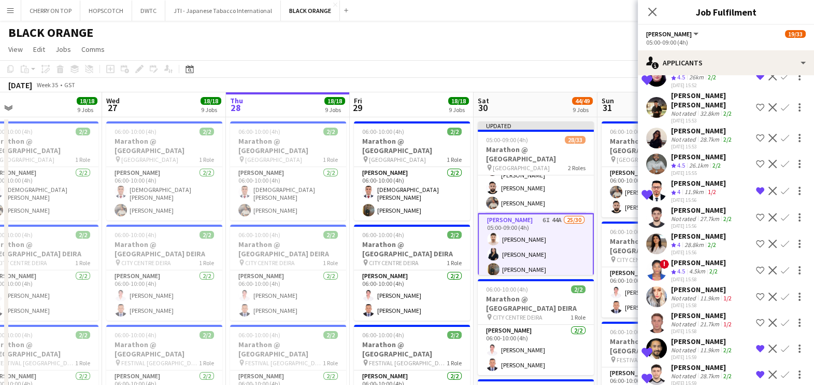
scroll to position [841, 0]
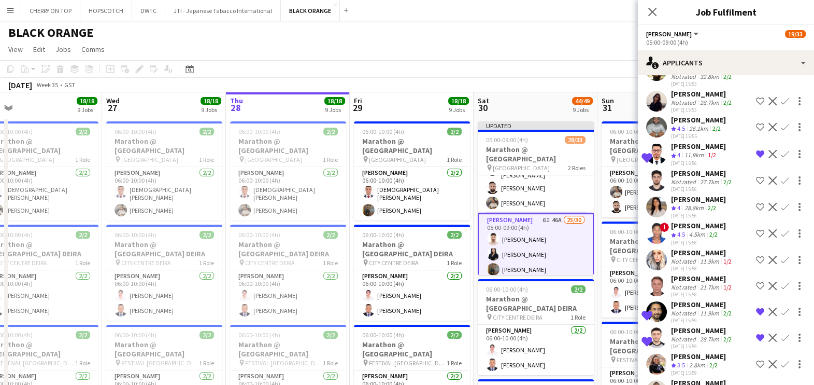
click at [781, 203] on app-icon "Confirm" at bounding box center [785, 207] width 8 height 8
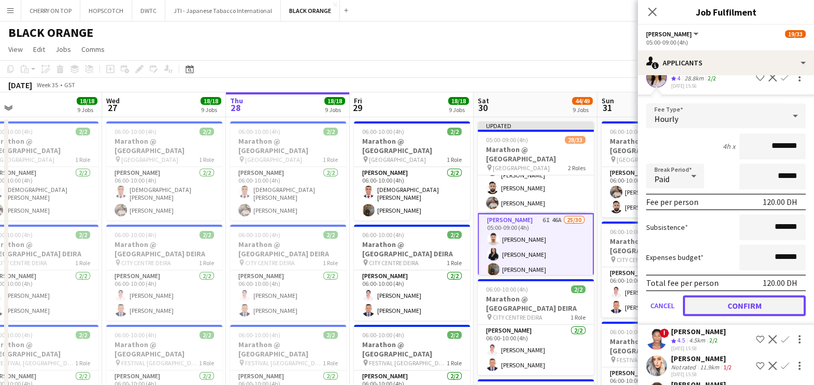
click at [743, 301] on button "Confirm" at bounding box center [744, 305] width 123 height 21
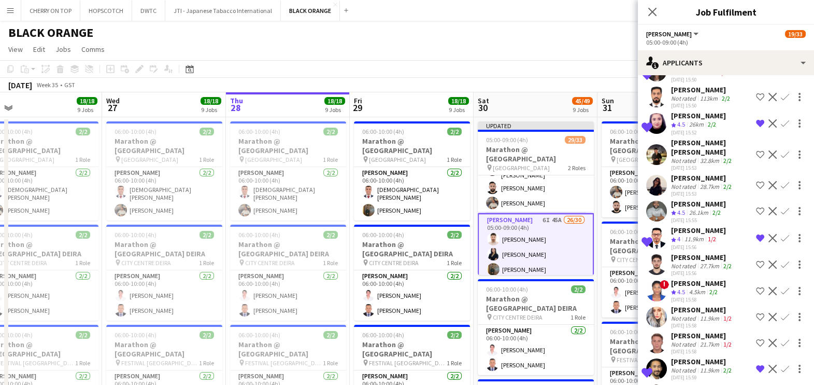
scroll to position [776, 0]
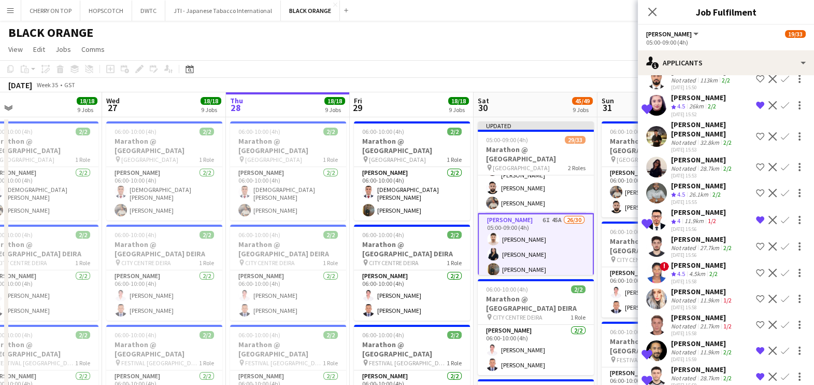
click at [708, 264] on div "RILINDIS KOYE" at bounding box center [698, 264] width 55 height 9
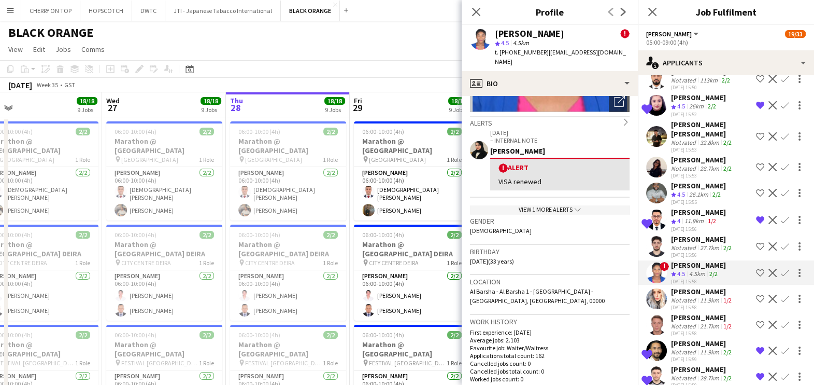
scroll to position [129, 0]
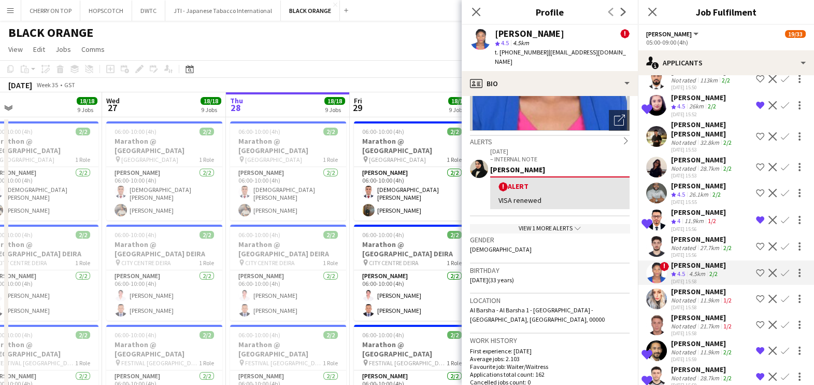
click at [539, 224] on div "View 1 more alerts chevron-down" at bounding box center [550, 228] width 160 height 9
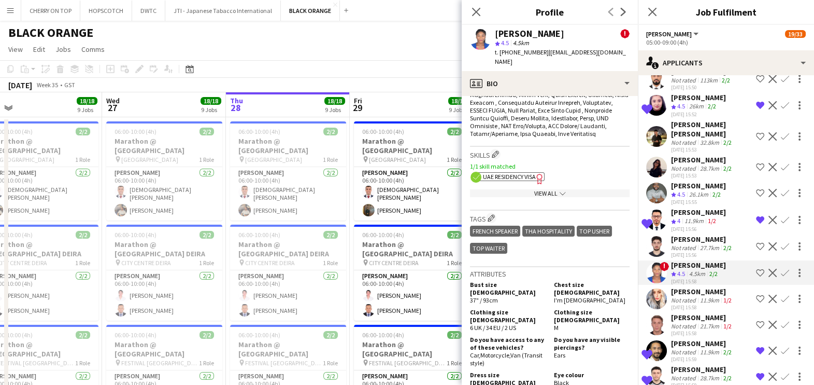
scroll to position [713, 0]
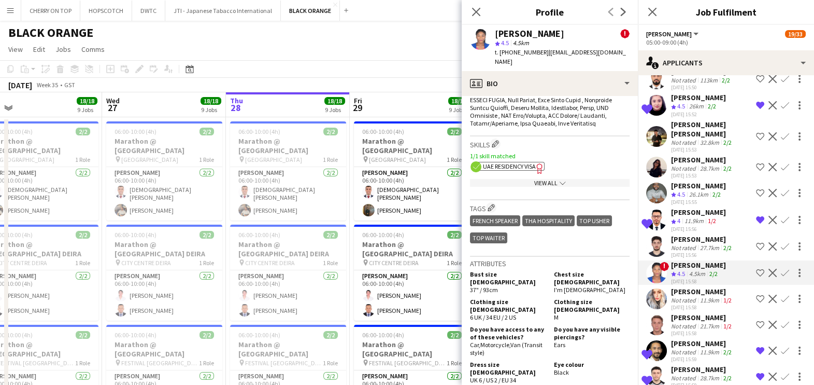
click at [525, 162] on span "UAE Residency Visa" at bounding box center [509, 166] width 53 height 8
click at [781, 269] on app-icon "Confirm" at bounding box center [785, 273] width 8 height 8
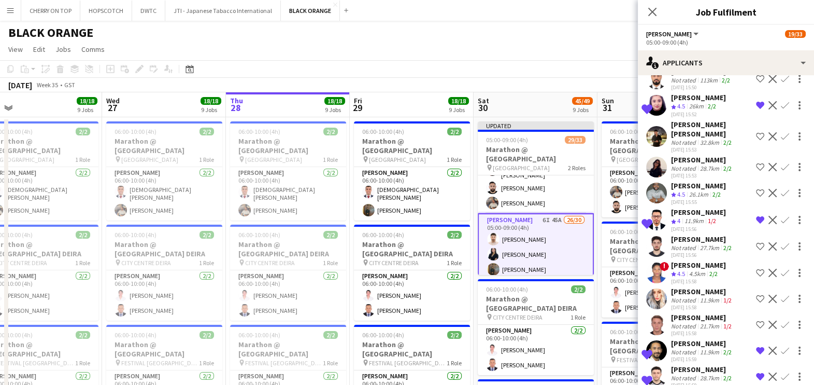
click at [781, 269] on app-icon "Confirm" at bounding box center [785, 273] width 8 height 8
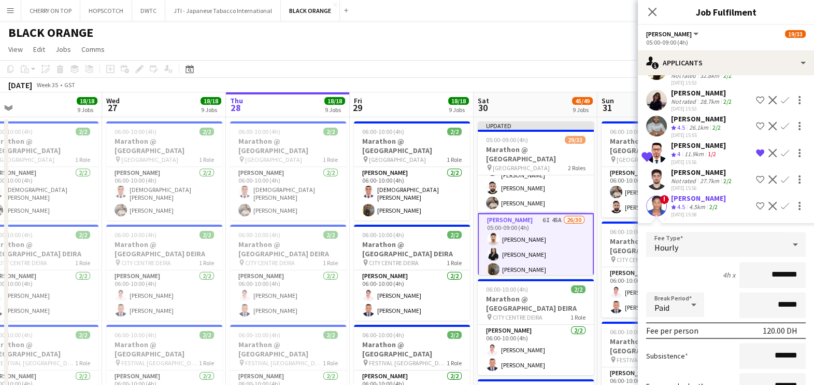
scroll to position [905, 0]
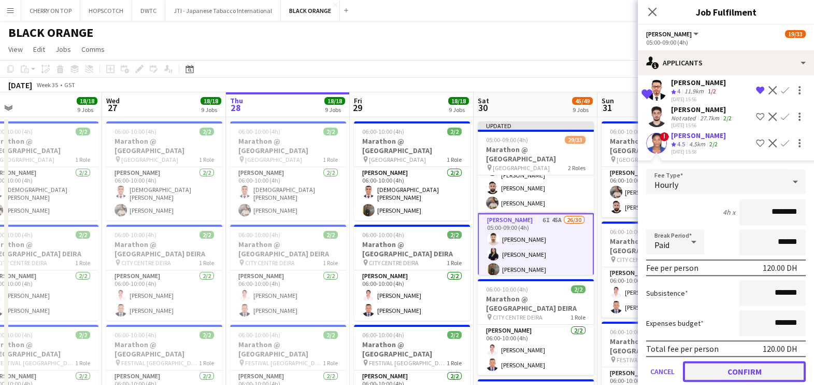
click at [714, 364] on button "Confirm" at bounding box center [744, 371] width 123 height 21
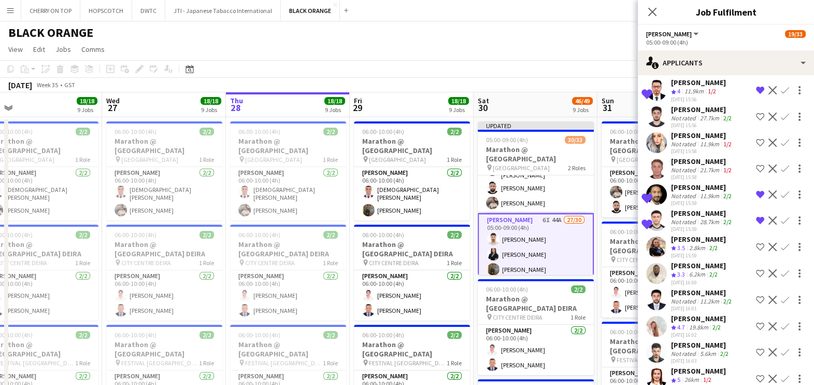
click at [781, 86] on app-icon "Confirm" at bounding box center [785, 90] width 8 height 8
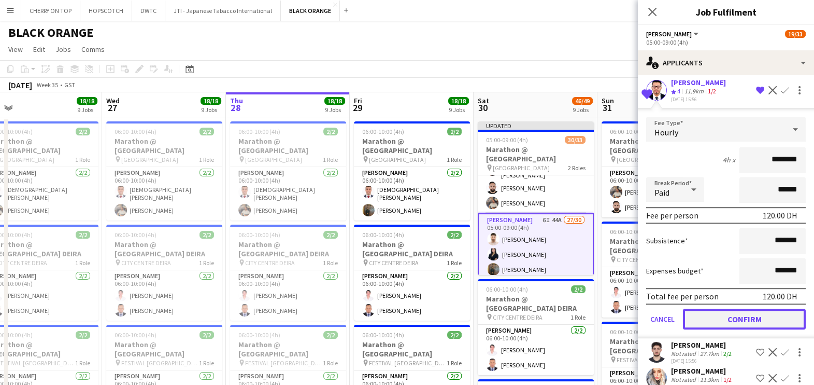
click at [744, 311] on button "Confirm" at bounding box center [744, 318] width 123 height 21
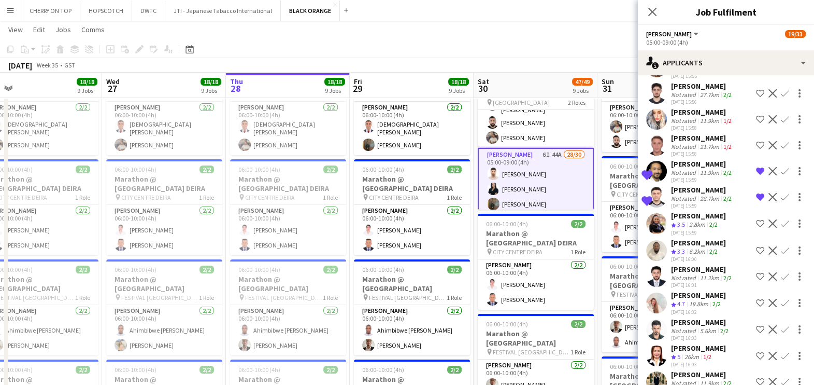
scroll to position [917, 0]
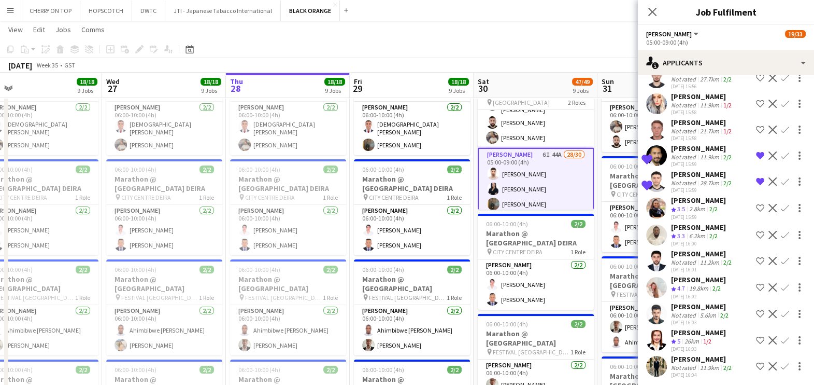
click at [691, 278] on div "Camille Ilagan" at bounding box center [698, 279] width 55 height 9
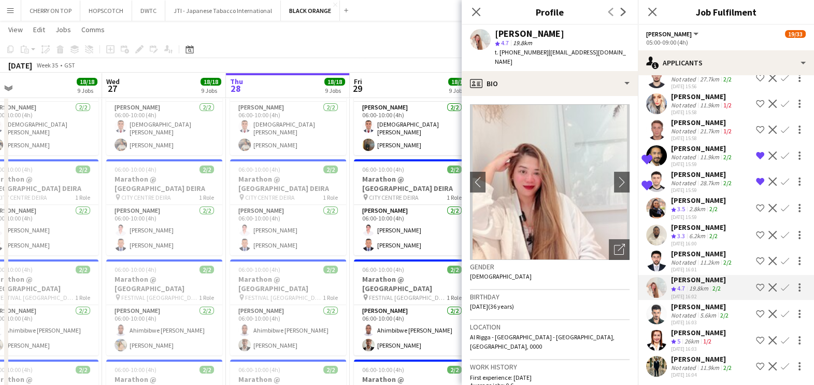
click at [682, 228] on div "Damian Elekwa" at bounding box center [698, 226] width 55 height 9
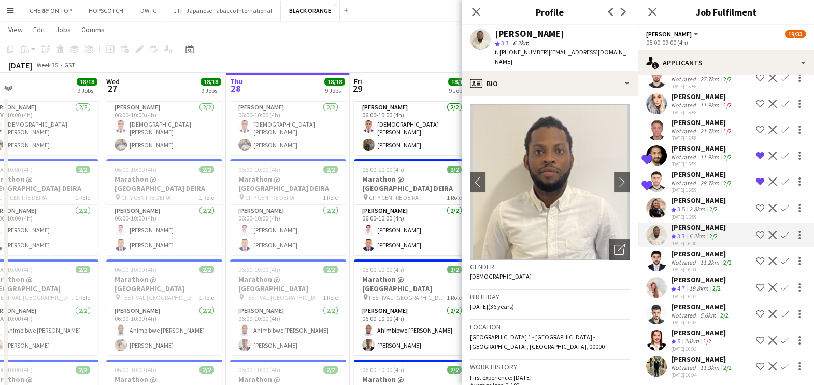
click at [781, 232] on app-icon "Confirm" at bounding box center [785, 235] width 8 height 8
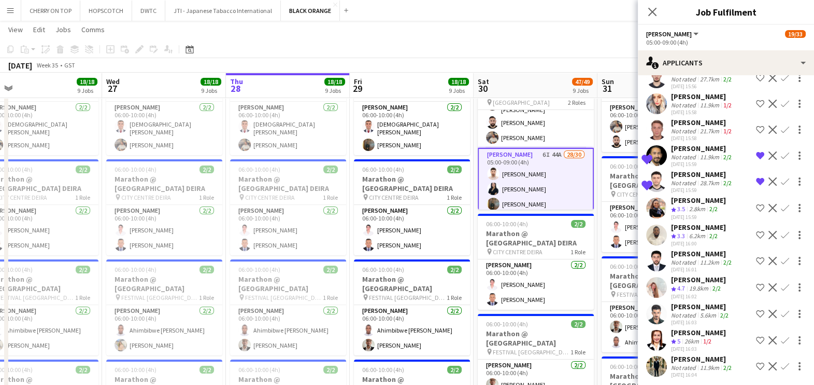
click at [781, 233] on app-icon "Confirm" at bounding box center [785, 235] width 8 height 8
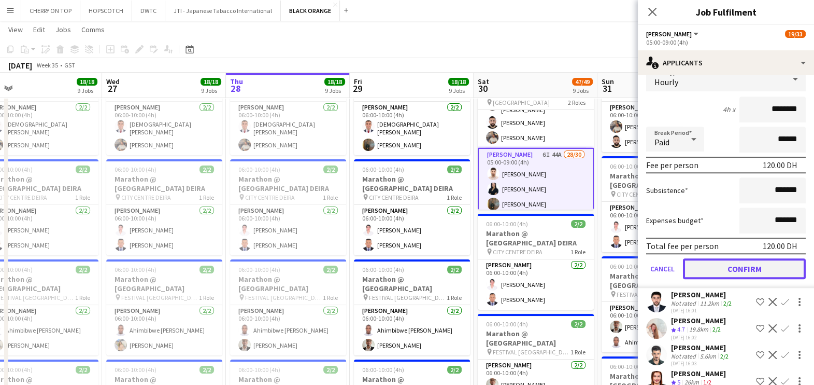
click at [750, 263] on button "Confirm" at bounding box center [744, 268] width 123 height 21
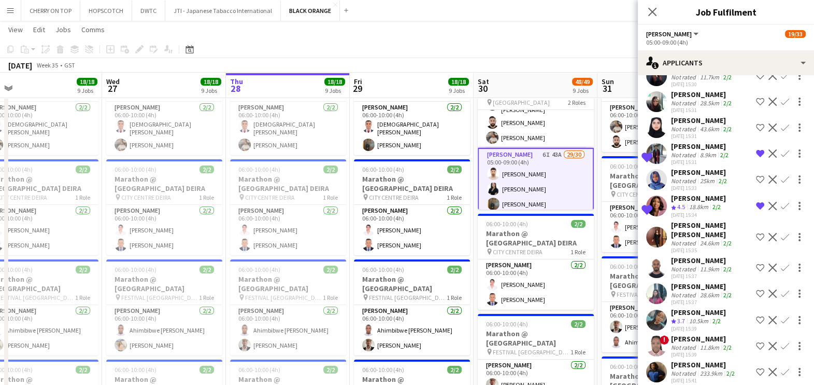
scroll to position [48, 0]
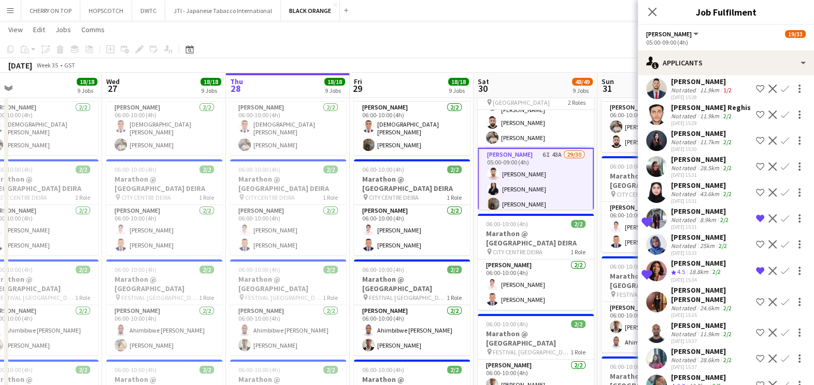
click at [695, 212] on div "Omar Adib" at bounding box center [701, 210] width 60 height 9
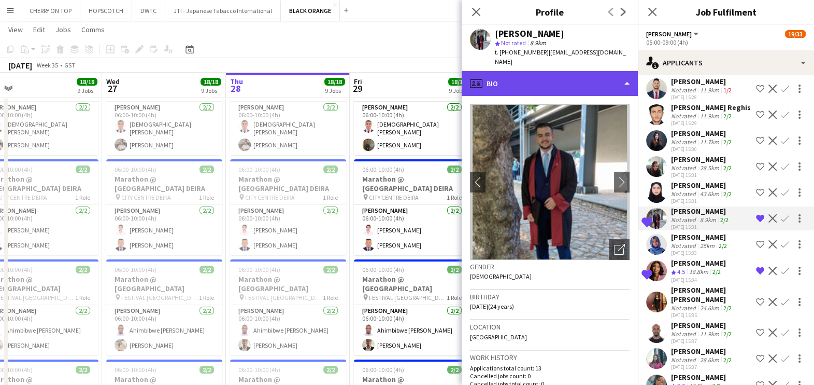
click at [511, 74] on div "profile Bio" at bounding box center [550, 83] width 176 height 25
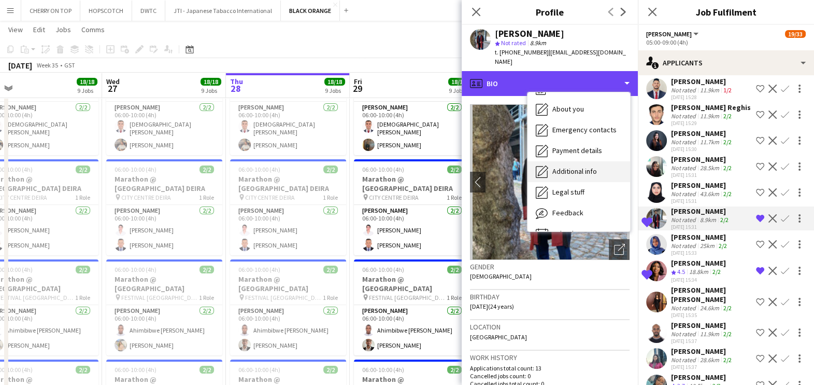
scroll to position [55, 0]
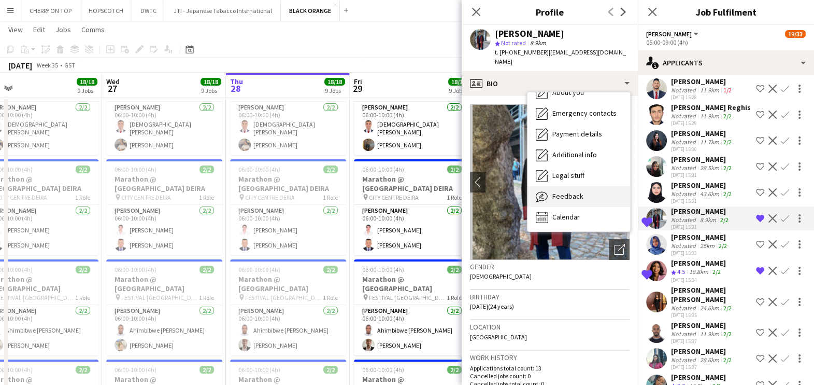
click at [580, 192] on div "Feedback Feedback" at bounding box center [579, 196] width 103 height 21
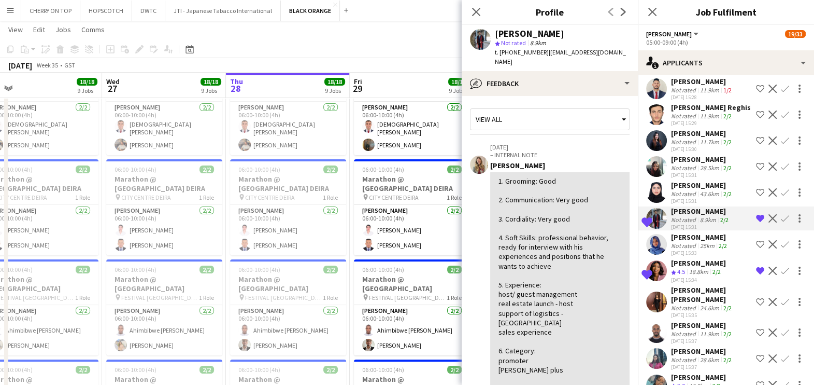
click at [781, 216] on app-icon "Confirm" at bounding box center [785, 218] width 8 height 8
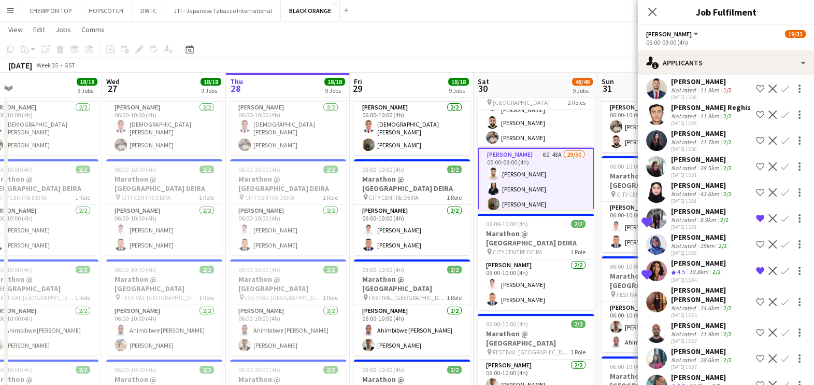
click at [781, 216] on app-icon "Confirm" at bounding box center [785, 218] width 8 height 8
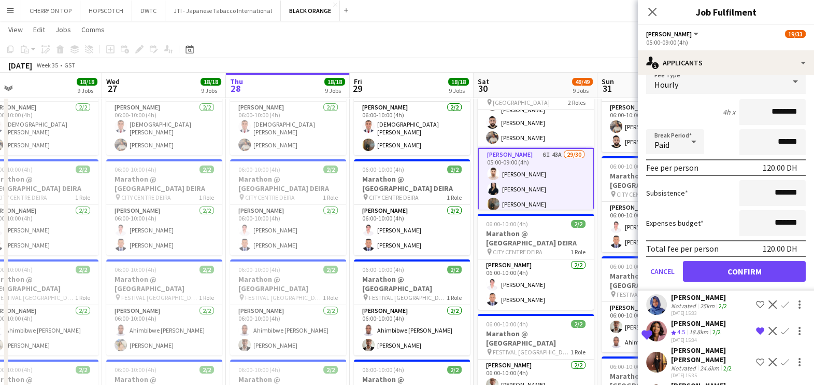
scroll to position [243, 0]
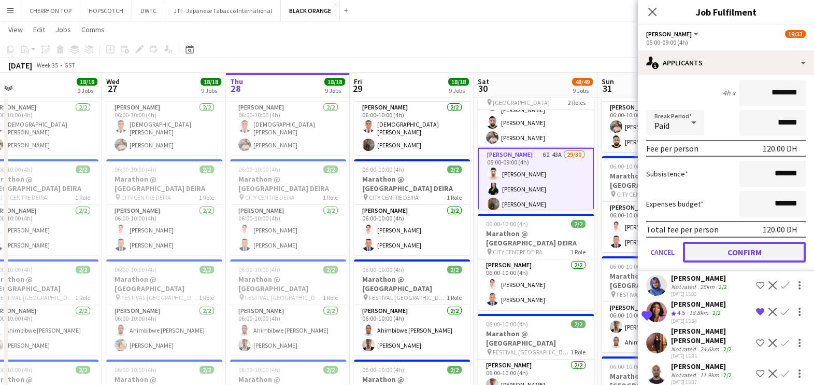
click at [746, 252] on button "Confirm" at bounding box center [744, 252] width 123 height 21
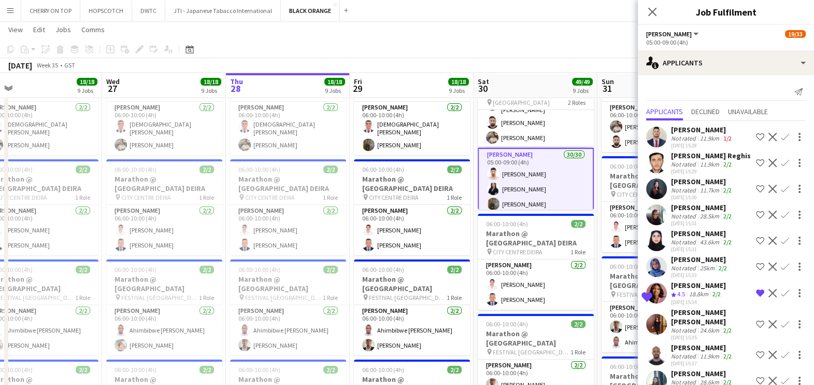
click at [560, 49] on app-toolbar "Copy Paste Paste Ctrl+V Paste with crew Ctrl+Shift+V Paste linked Job Delete Gr…" at bounding box center [407, 49] width 814 height 18
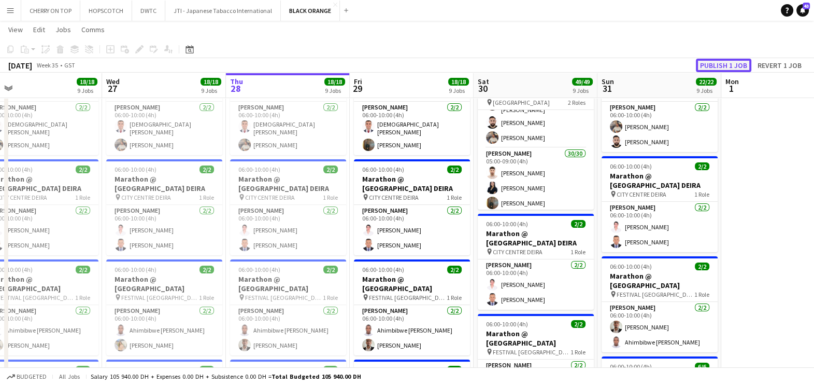
click at [724, 65] on button "Publish 1 job" at bounding box center [723, 65] width 55 height 13
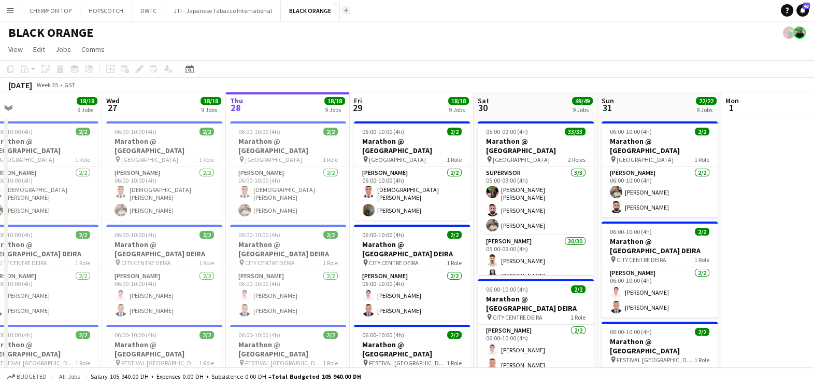
click at [344, 10] on app-icon "Add" at bounding box center [346, 10] width 4 height 4
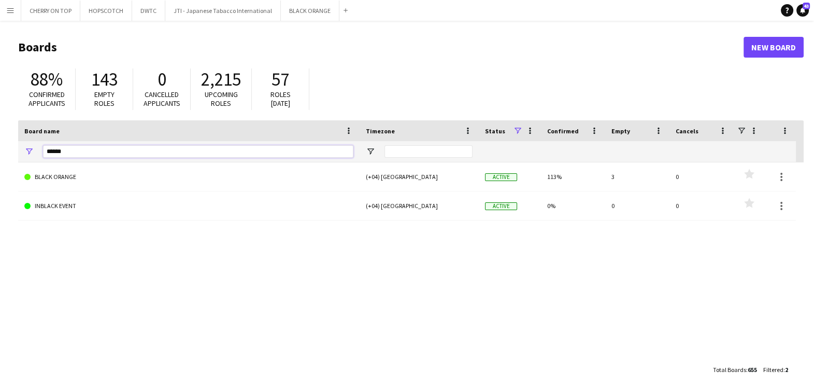
click at [102, 151] on input "*****" at bounding box center [198, 151] width 311 height 12
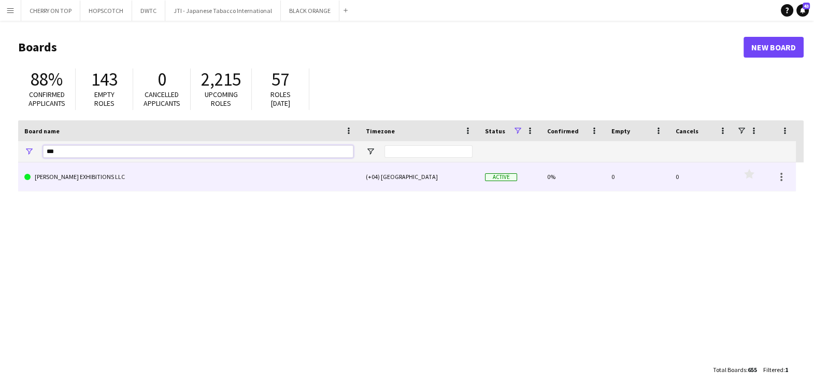
type input "***"
click at [100, 171] on link "[PERSON_NAME] EXHIBITIONS LLC" at bounding box center [188, 176] width 329 height 29
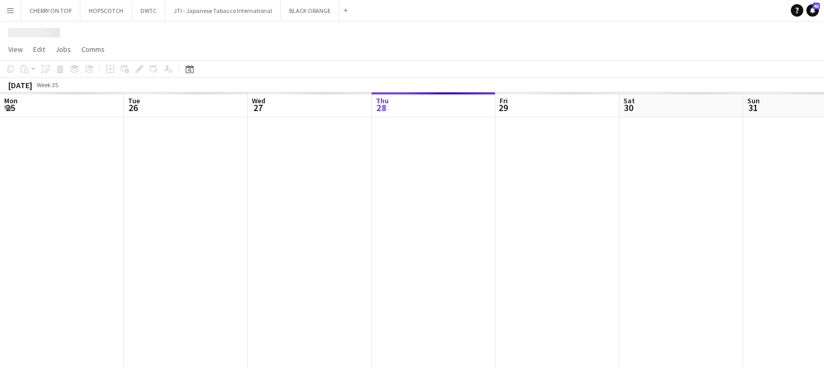
scroll to position [0, 248]
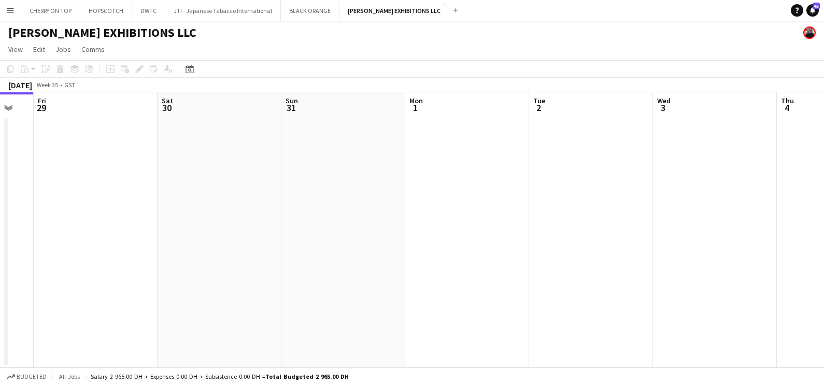
drag, startPoint x: 779, startPoint y: 222, endPoint x: 269, endPoint y: 228, distance: 510.2
click at [306, 230] on app-calendar-viewport "Mon 25 Tue 26 Wed 27 Thu 28 Fri 29 Sat 30 Sun 31 Mon 1 Tue 2 Wed 3 Thu 4 Fri 5" at bounding box center [412, 229] width 824 height 275
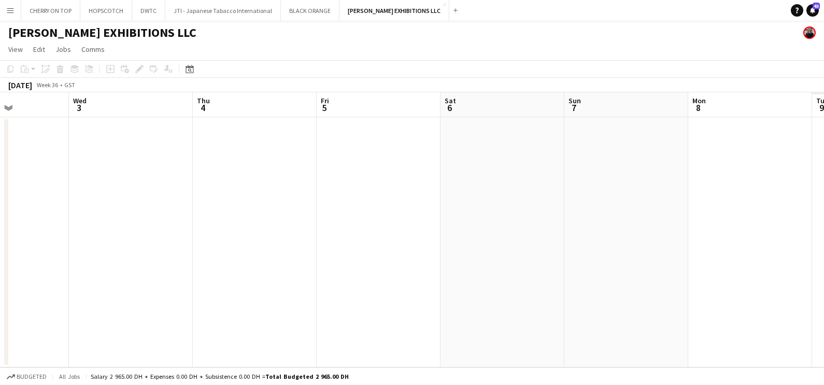
drag, startPoint x: 459, startPoint y: 221, endPoint x: 195, endPoint y: 242, distance: 264.2
click at [187, 231] on app-calendar-viewport "Sat 30 Sun 31 Mon 1 Tue 2 Wed 3 Thu 4 Fri 5 Sat 6 Sun 7 Mon 8 Tue 9 Wed 10" at bounding box center [412, 229] width 824 height 275
drag, startPoint x: 147, startPoint y: 244, endPoint x: 211, endPoint y: 244, distance: 63.8
click at [147, 244] on app-calendar-viewport "Mon 1 Tue 2 Wed 3 Thu 4 Fri 5 Sat 6 Sun 7 Mon 8 Tue 9 Wed 10 Thu 11 Fri 12" at bounding box center [412, 229] width 824 height 275
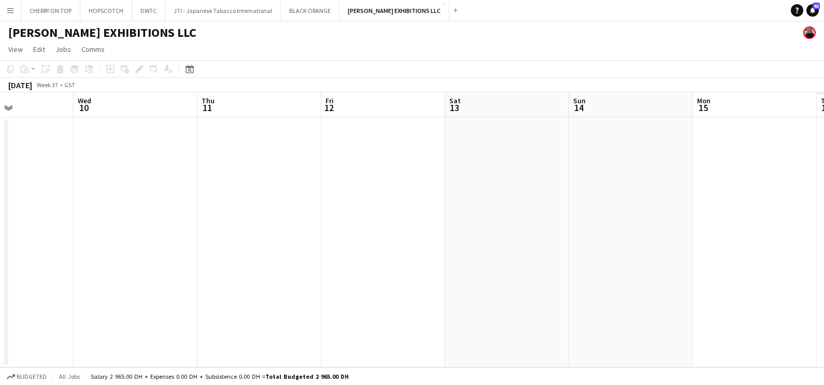
drag, startPoint x: 188, startPoint y: 245, endPoint x: 519, endPoint y: 250, distance: 331.3
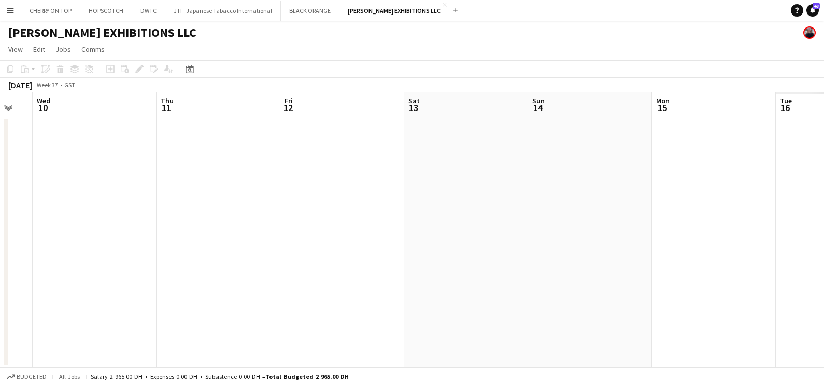
click at [85, 247] on app-calendar-viewport "Sat 6 Sun 7 Mon 8 Tue 9 Wed 10 Thu 11 Fri 12 Sat 13 Sun 14 Mon 15 Tue 16 Wed 17" at bounding box center [412, 229] width 824 height 275
drag, startPoint x: 672, startPoint y: 237, endPoint x: 3, endPoint y: 237, distance: 669.8
click at [32, 237] on app-calendar-viewport "Sun 7 Mon 8 Tue 9 Wed 10 Thu 11 Fri 12 Sat 13 Sun 14 Mon 15 Tue 16 Wed 17 Thu 18" at bounding box center [412, 229] width 824 height 275
drag, startPoint x: 52, startPoint y: 238, endPoint x: 0, endPoint y: 239, distance: 52.4
click at [0, 239] on html "Menu Boards Boards Boards All jobs Status Workforce Workforce My Workforce Recr…" at bounding box center [412, 192] width 824 height 385
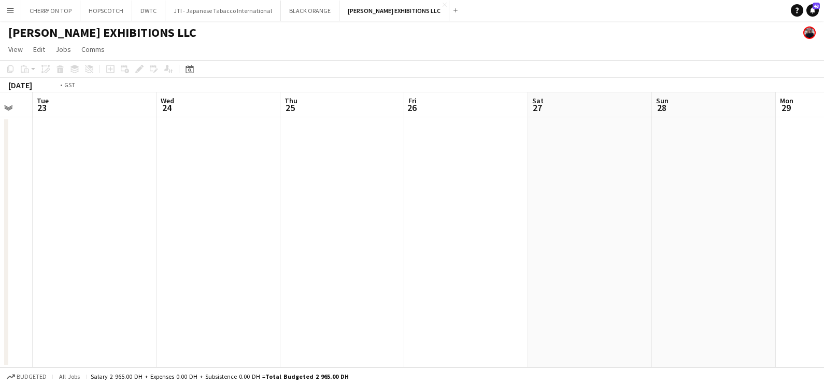
drag, startPoint x: 290, startPoint y: 233, endPoint x: 103, endPoint y: 235, distance: 186.7
click at [36, 235] on app-calendar-viewport "Fri 19 Sat 20 Sun 21 Mon 22 Tue 23 Wed 24 Thu 25 Fri 26 Sat 27 Sun 28 Mon 29 Tu…" at bounding box center [412, 229] width 824 height 275
click at [0, 229] on html "Menu Boards Boards Boards All jobs Status Workforce Workforce My Workforce Recr…" at bounding box center [412, 192] width 824 height 385
drag, startPoint x: 306, startPoint y: 229, endPoint x: 681, endPoint y: 231, distance: 375.4
click at [1, 229] on app-calendar-viewport "Sun 28 Mon 29 Tue 30 Wed 1 Thu 2 Fri 3 Sat 4 Sun 5 Mon 6 Tue 7 Wed 8 Thu 9" at bounding box center [412, 229] width 824 height 275
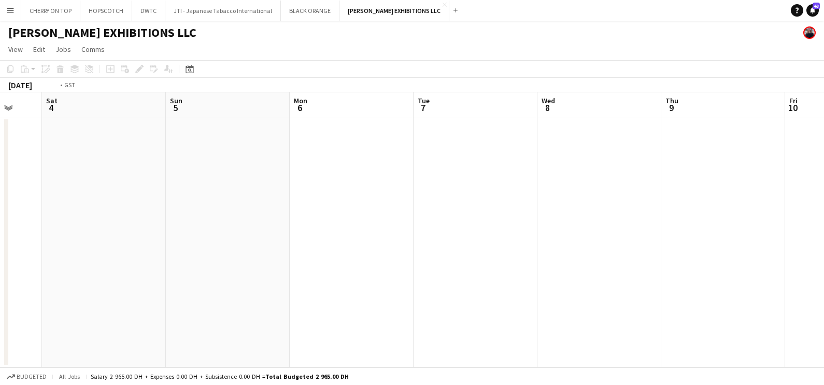
drag, startPoint x: 159, startPoint y: 231, endPoint x: 120, endPoint y: 234, distance: 38.5
click at [23, 231] on app-calendar-viewport "Wed 1 Thu 2 Fri 3 Sat 4 Sun 5 Mon 6 Tue 7 Wed 8 Thu 9 Fri 10 Sat 11 Sun 12" at bounding box center [412, 229] width 824 height 275
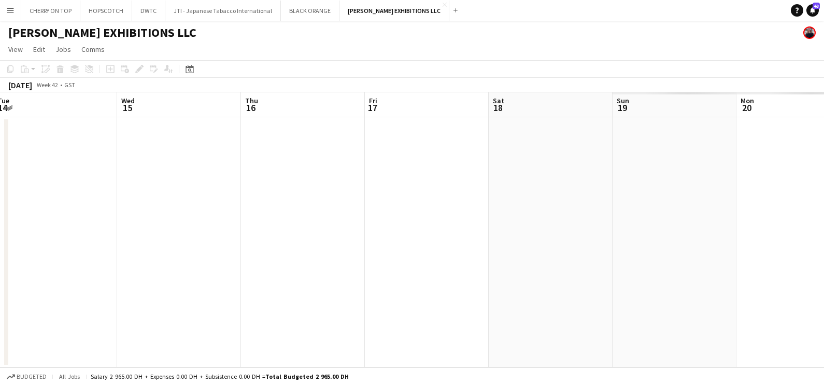
drag, startPoint x: 371, startPoint y: 231, endPoint x: 102, endPoint y: 238, distance: 268.6
click at [0, 233] on html "Menu Boards Boards Boards All jobs Status Workforce Workforce My Workforce Recr…" at bounding box center [412, 192] width 824 height 385
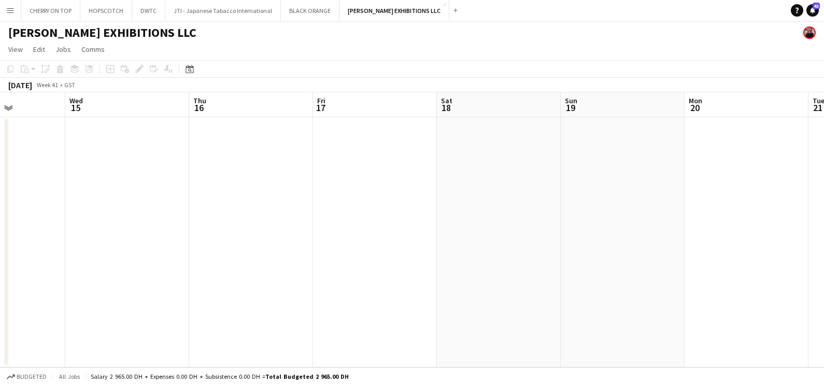
drag, startPoint x: 657, startPoint y: 238, endPoint x: 10, endPoint y: 238, distance: 646.5
click at [0, 236] on html "Menu Boards Boards Boards All jobs Status Workforce Workforce My Workforce Recr…" at bounding box center [412, 192] width 824 height 385
drag, startPoint x: 627, startPoint y: 233, endPoint x: 229, endPoint y: 233, distance: 397.6
click at [80, 233] on app-calendar-viewport "Fri 17 Sat 18 Sun 19 Mon 20 Tue 21 Wed 22 Thu 23 Fri 24 Sat 25 Sun 26 Mon 27 Tu…" at bounding box center [412, 229] width 824 height 275
drag, startPoint x: 71, startPoint y: 235, endPoint x: 387, endPoint y: 236, distance: 316.8
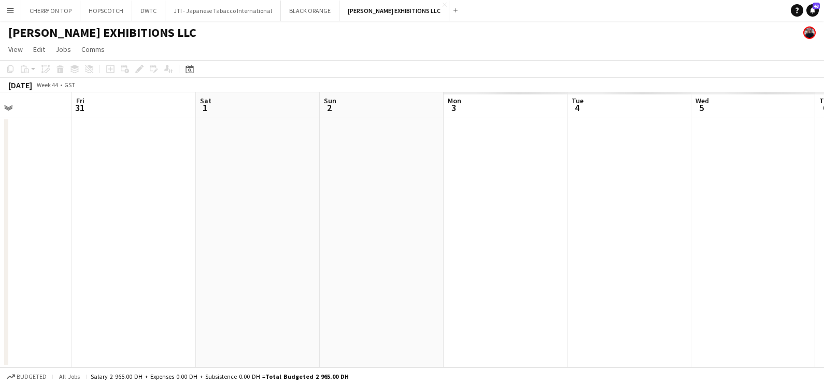
click at [70, 235] on app-calendar-viewport "Mon 27 Tue 28 Wed 29 Thu 30 Fri 31 Sat 1 Sun 2 Mon 3 Tue 4 Wed 5 Thu 6 Fri 7" at bounding box center [412, 229] width 824 height 275
drag, startPoint x: 560, startPoint y: 236, endPoint x: 24, endPoint y: 236, distance: 536.1
click at [24, 236] on app-calendar-viewport "Mon 27 Tue 28 Wed 29 Thu 30 Fri 31 Sat 1 Sun 2 Mon 3 Tue 4 Wed 5 Thu 6 Fri 7" at bounding box center [412, 229] width 824 height 275
click at [251, 157] on app-date-cell at bounding box center [288, 242] width 124 height 250
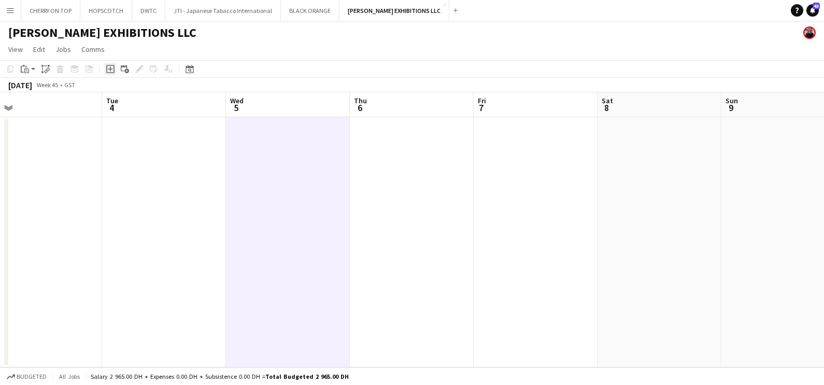
click at [111, 73] on icon at bounding box center [110, 69] width 8 height 8
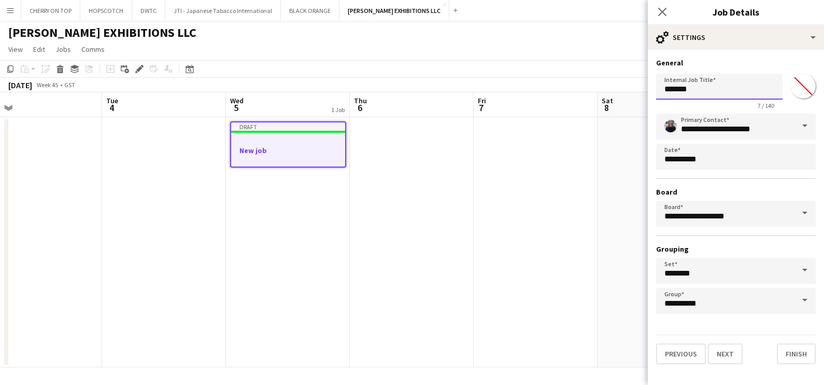
click at [704, 86] on input "*******" at bounding box center [719, 87] width 126 height 26
paste input "**********"
drag, startPoint x: 695, startPoint y: 88, endPoint x: 688, endPoint y: 87, distance: 6.9
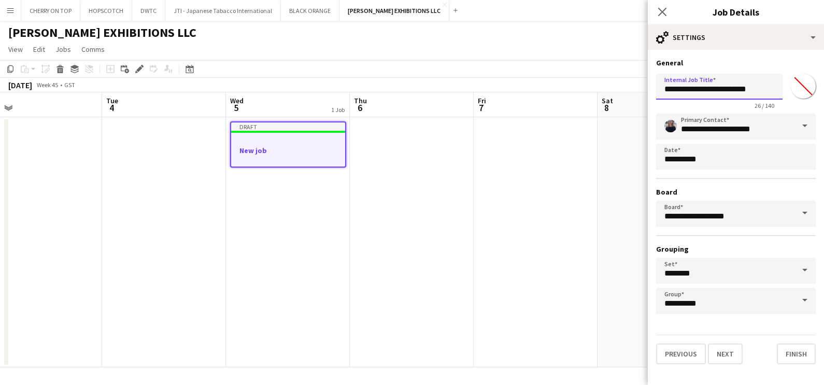
click at [688, 87] on input "**********" at bounding box center [719, 87] width 126 height 26
type input "**********"
click at [796, 85] on input "*******" at bounding box center [803, 85] width 37 height 37
type input "*******"
click at [782, 55] on div "**********" at bounding box center [736, 211] width 176 height 322
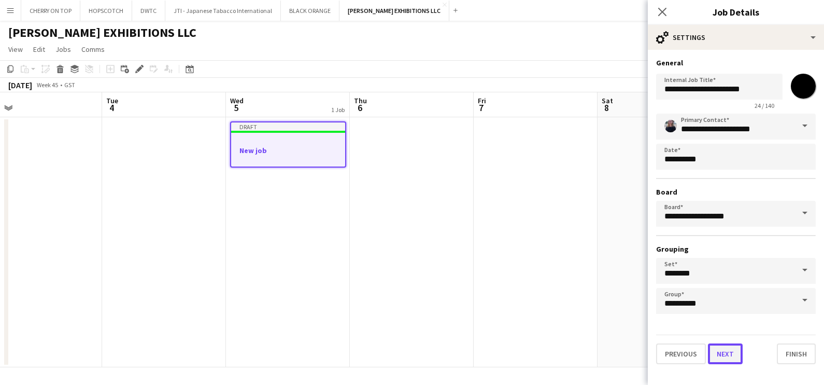
click at [720, 356] on button "Next" at bounding box center [725, 353] width 35 height 21
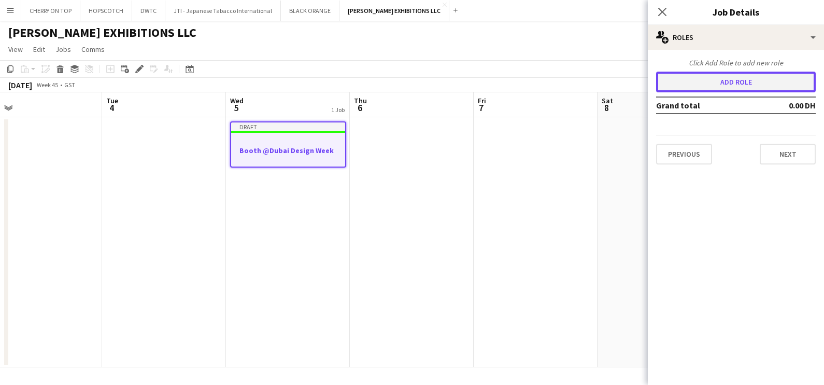
click at [732, 86] on button "Add role" at bounding box center [736, 82] width 160 height 21
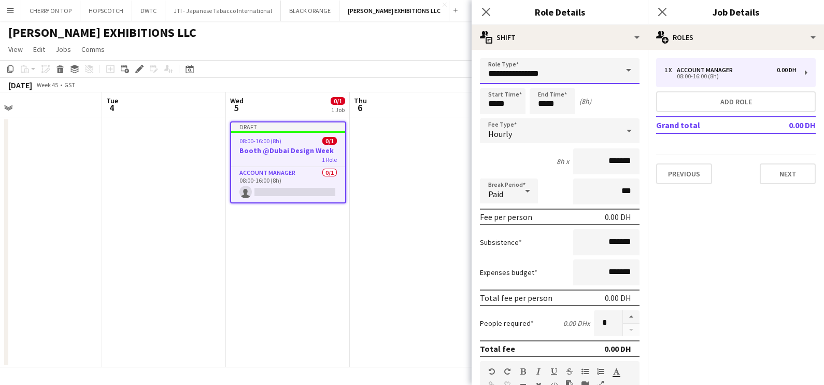
click at [511, 69] on input "**********" at bounding box center [560, 71] width 160 height 26
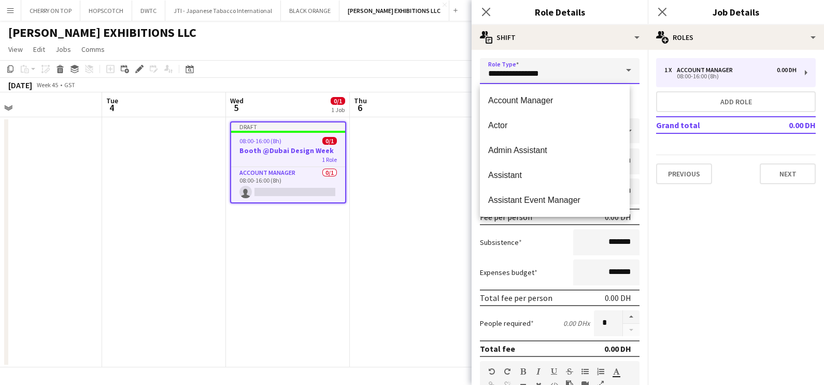
click at [511, 69] on input "**********" at bounding box center [560, 71] width 160 height 26
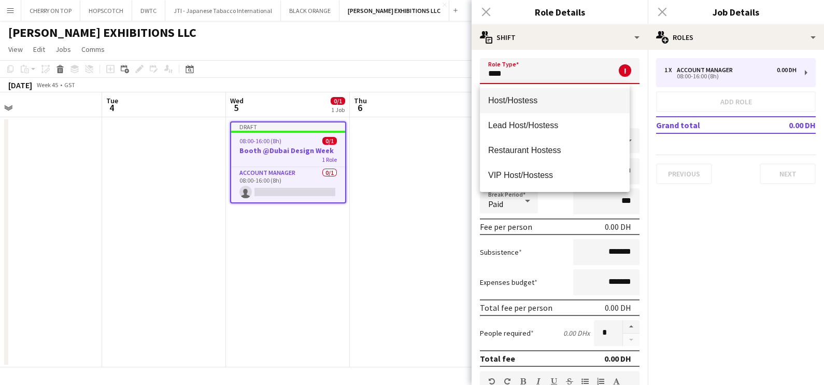
click at [522, 99] on span "Host/Hostess" at bounding box center [554, 100] width 133 height 10
type input "**********"
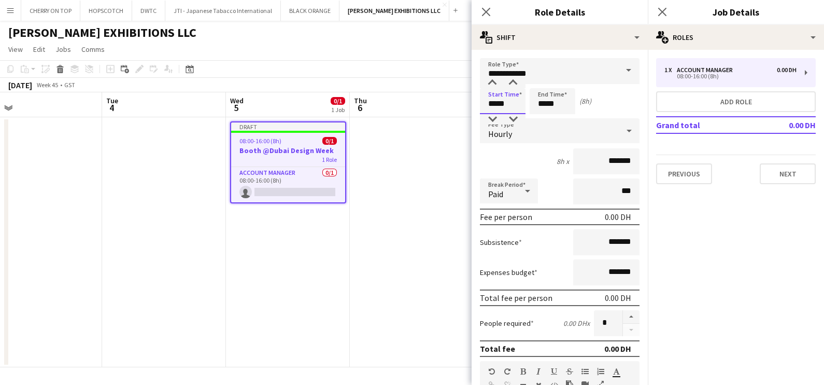
click at [503, 102] on input "*****" at bounding box center [503, 101] width 46 height 26
click at [492, 82] on div at bounding box center [492, 83] width 21 height 10
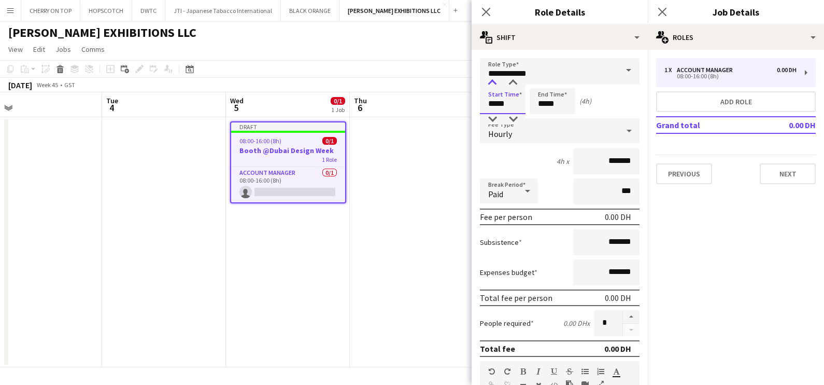
click at [492, 82] on div at bounding box center [492, 83] width 21 height 10
type input "*****"
click at [492, 82] on div at bounding box center [492, 83] width 21 height 10
click at [542, 98] on input "*****" at bounding box center [553, 101] width 46 height 26
click at [544, 78] on div at bounding box center [542, 83] width 21 height 10
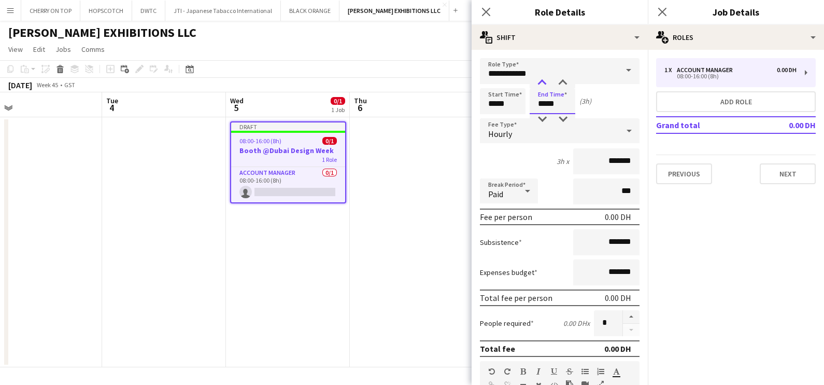
click at [544, 78] on div at bounding box center [542, 83] width 21 height 10
type input "*****"
click at [546, 81] on div at bounding box center [542, 83] width 21 height 10
drag, startPoint x: 599, startPoint y: 158, endPoint x: 586, endPoint y: 159, distance: 13.1
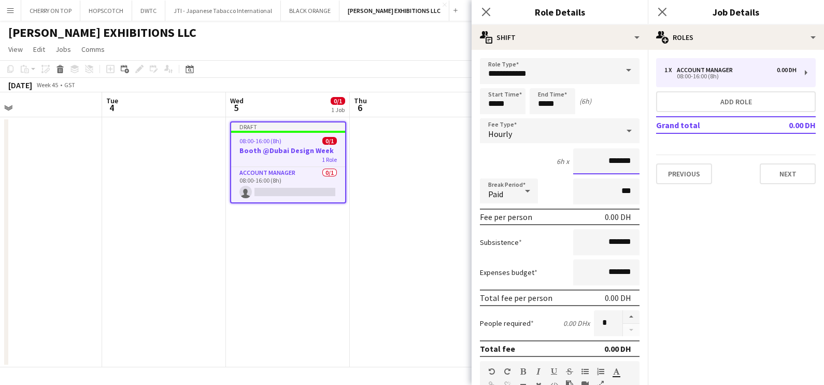
click at [586, 159] on input "*******" at bounding box center [606, 161] width 66 height 26
type input "********"
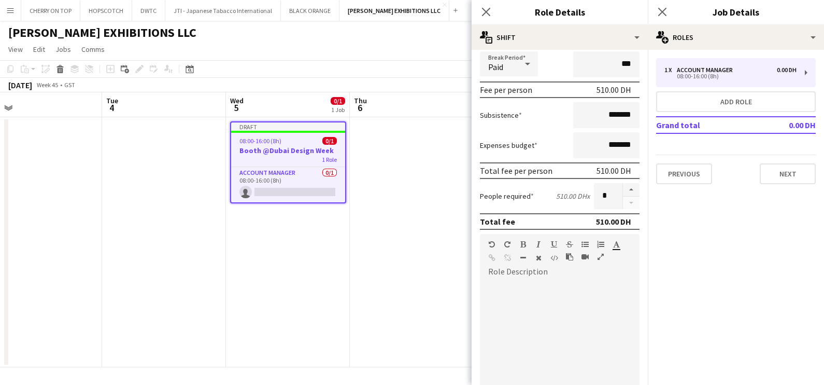
scroll to position [261, 0]
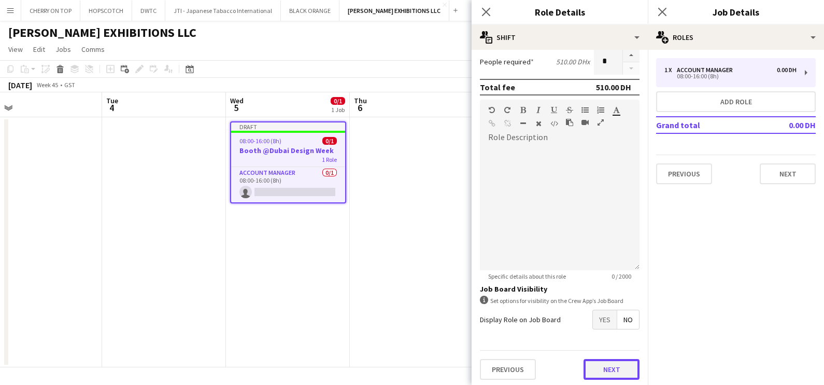
click at [604, 368] on button "Next" at bounding box center [612, 369] width 56 height 21
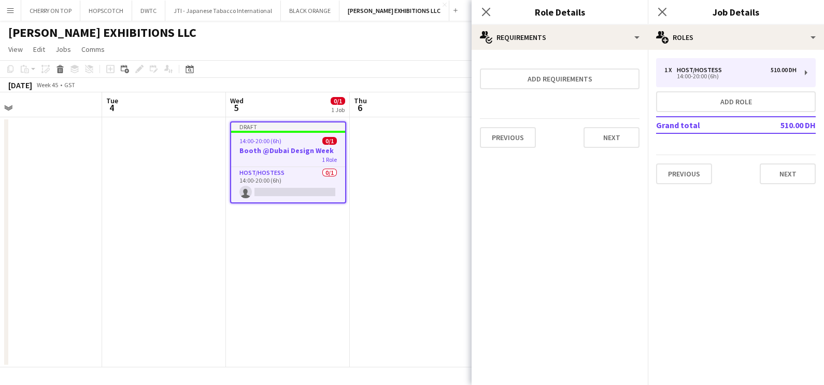
scroll to position [0, 0]
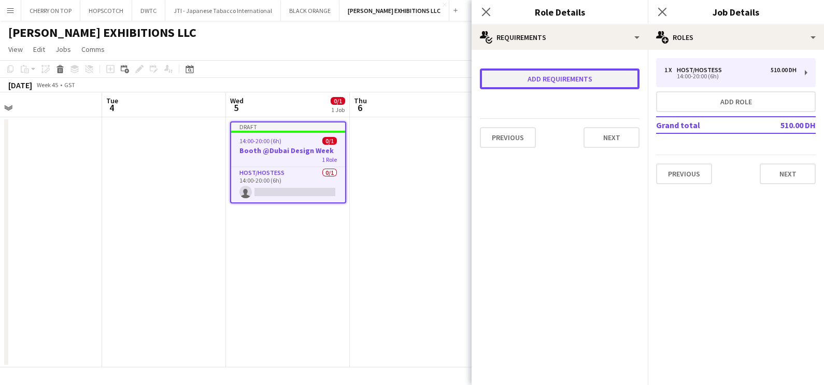
click at [564, 75] on button "Add requirements" at bounding box center [560, 78] width 160 height 21
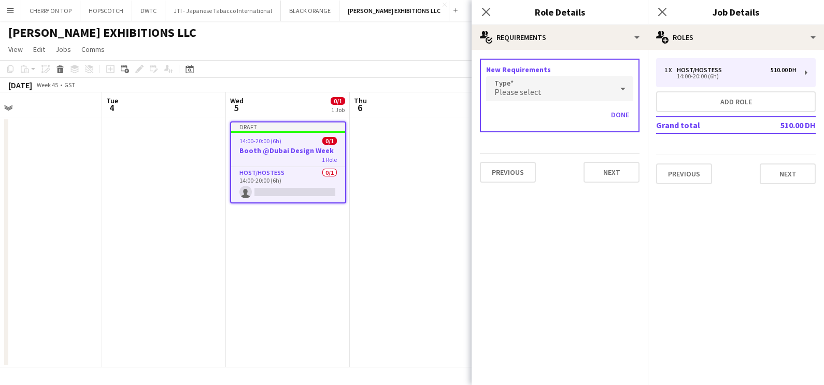
click at [561, 99] on div "Please select" at bounding box center [549, 88] width 126 height 25
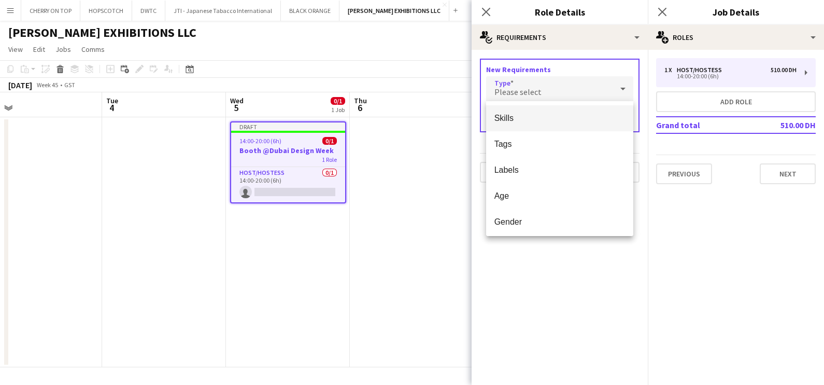
click at [545, 118] on span "Skills" at bounding box center [560, 118] width 131 height 10
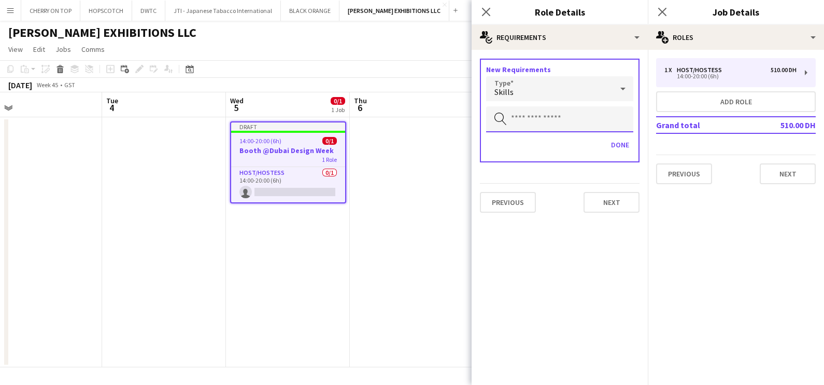
click at [545, 118] on input "text" at bounding box center [559, 119] width 147 height 26
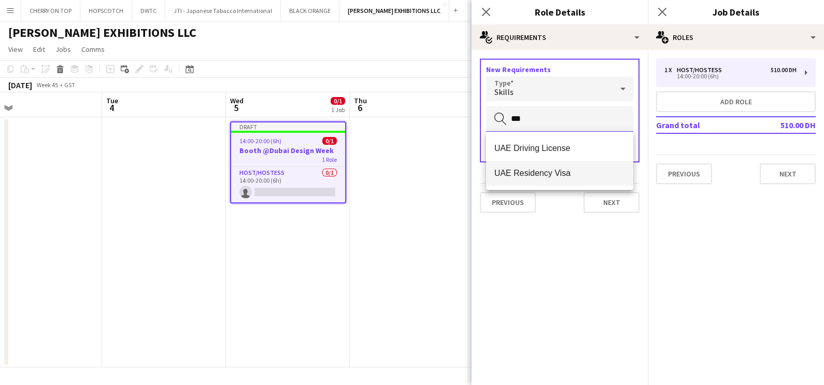
type input "***"
click at [558, 168] on span "UAE Residency Visa" at bounding box center [560, 173] width 131 height 10
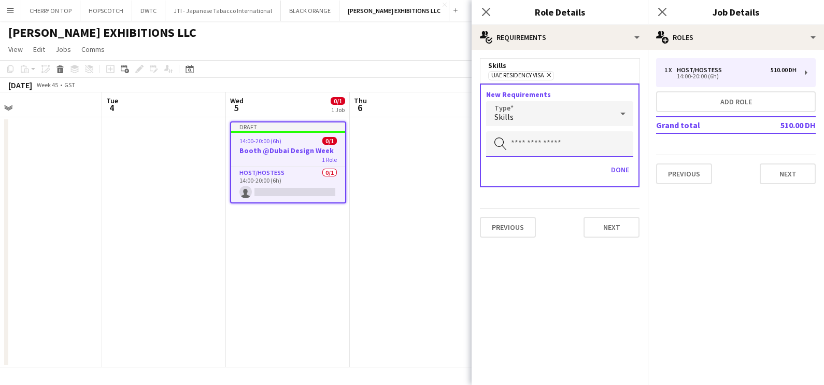
click at [534, 139] on input "text" at bounding box center [559, 144] width 147 height 26
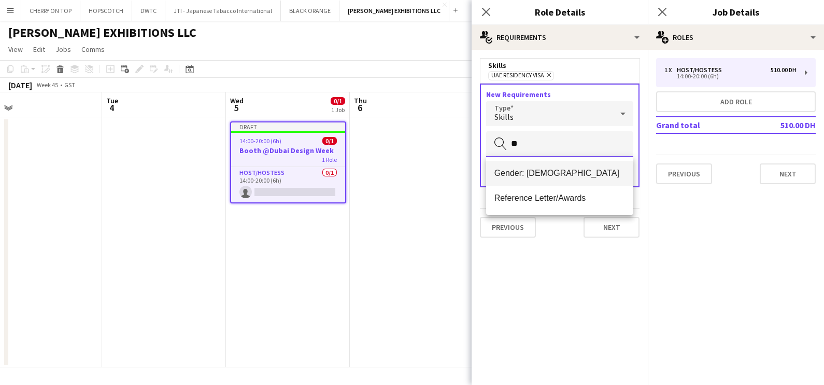
type input "**"
click at [538, 168] on span "Gender: Female" at bounding box center [560, 173] width 131 height 10
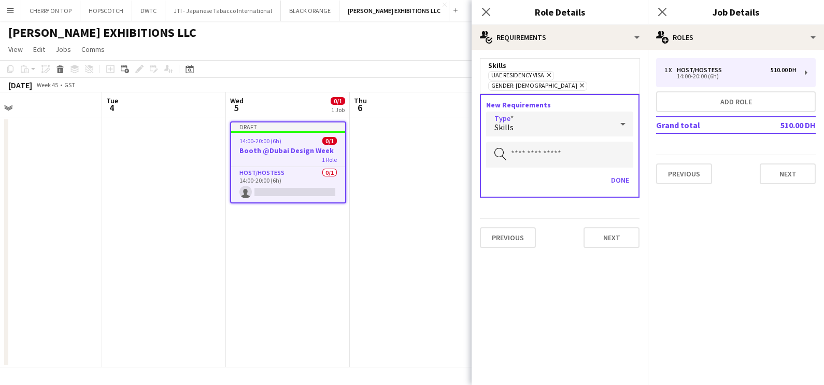
click at [535, 114] on div "Skills" at bounding box center [549, 123] width 126 height 25
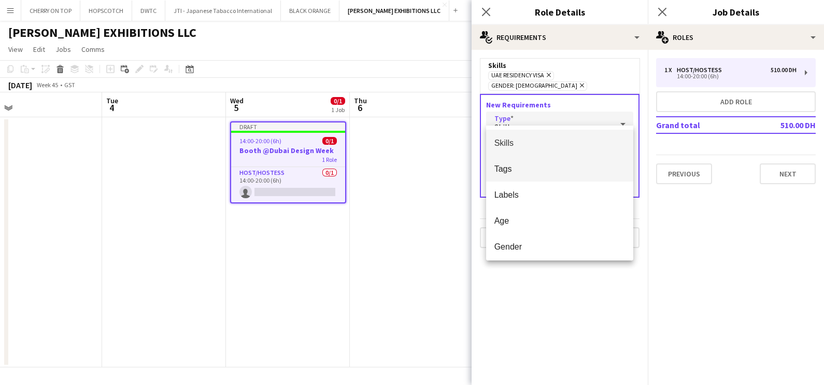
click at [553, 166] on span "Tags" at bounding box center [560, 169] width 131 height 10
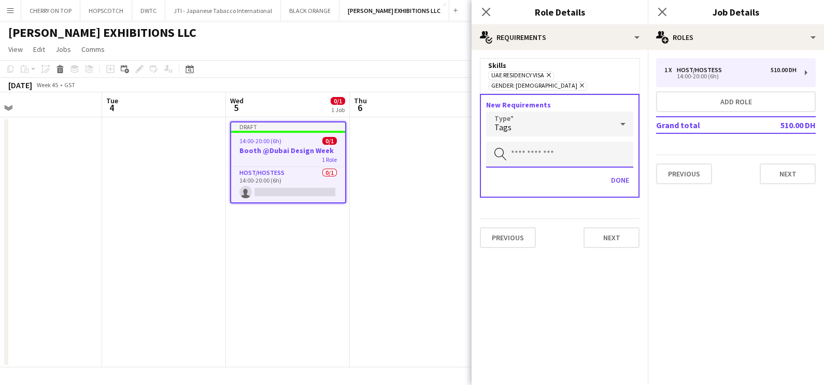
click at [554, 146] on input "text" at bounding box center [559, 155] width 147 height 26
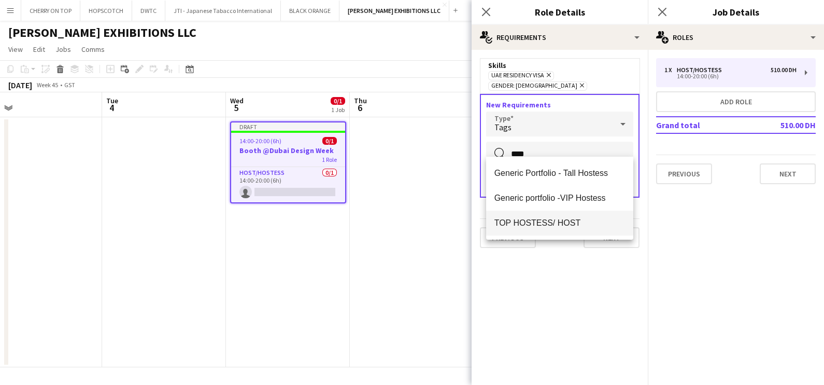
type input "****"
click at [568, 224] on span "TOP HOSTESS/ HOST" at bounding box center [560, 223] width 131 height 10
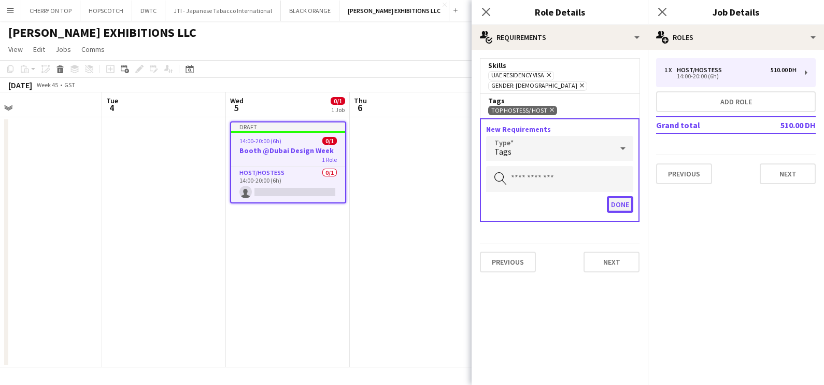
click at [620, 196] on button "Done" at bounding box center [620, 204] width 26 height 17
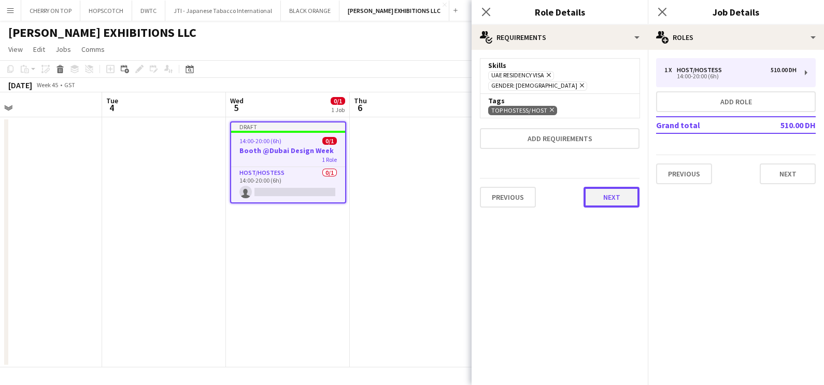
click at [631, 192] on button "Next" at bounding box center [612, 197] width 56 height 21
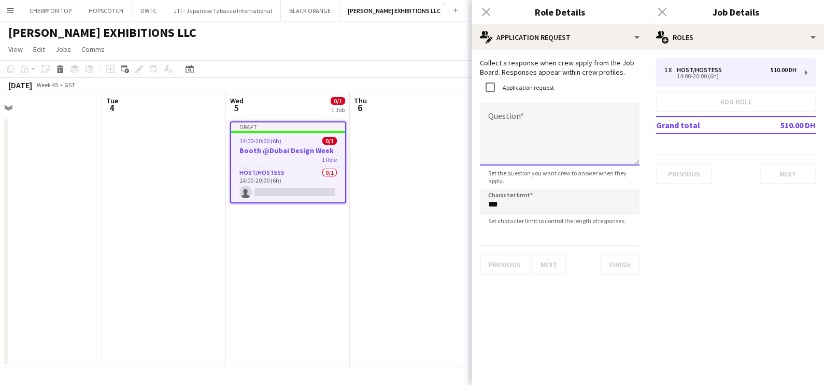
click at [523, 125] on textarea "Question" at bounding box center [560, 134] width 160 height 62
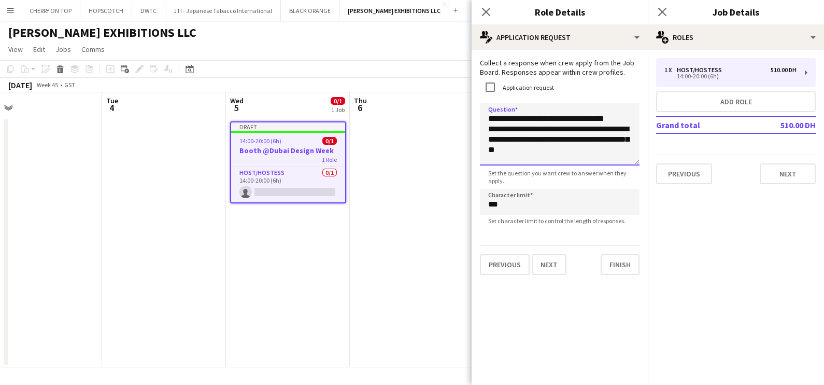
click at [580, 123] on textarea "**********" at bounding box center [560, 134] width 160 height 62
drag, startPoint x: 608, startPoint y: 140, endPoint x: 503, endPoint y: 156, distance: 105.9
click at [503, 156] on textarea "**********" at bounding box center [560, 134] width 160 height 62
click at [518, 154] on textarea "**********" at bounding box center [560, 134] width 160 height 62
type textarea "**********"
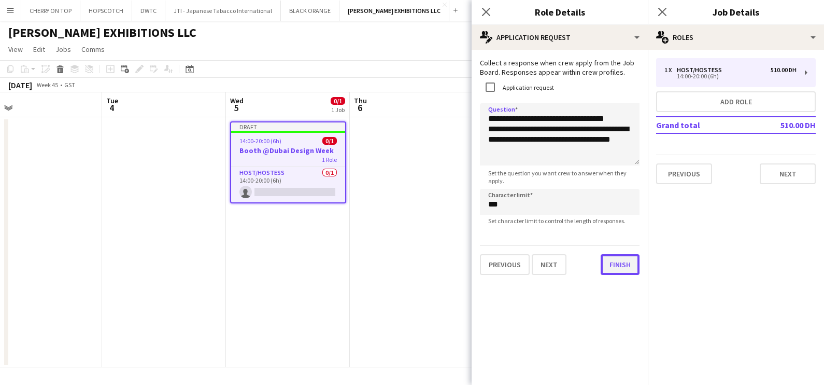
click at [621, 264] on button "Finish" at bounding box center [620, 264] width 39 height 21
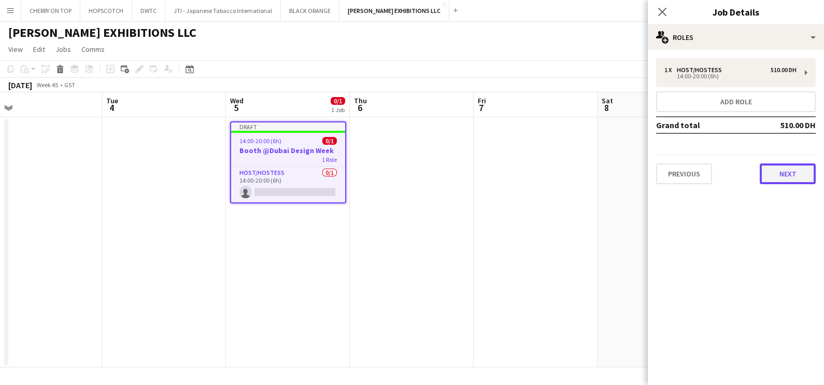
click at [804, 180] on button "Next" at bounding box center [788, 173] width 56 height 21
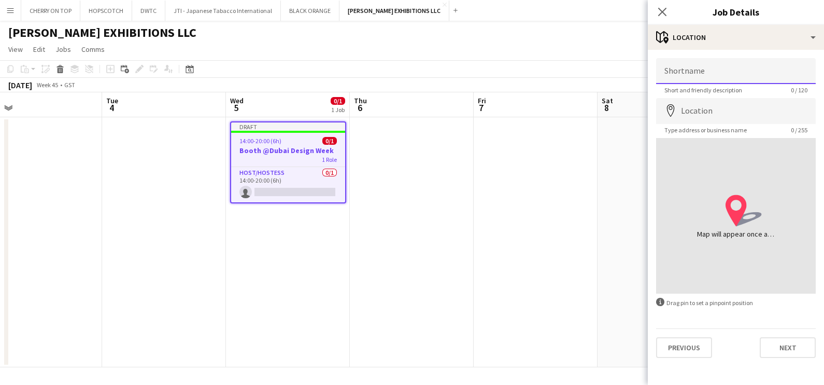
click at [717, 79] on input "Shortname" at bounding box center [736, 71] width 160 height 26
paste input "**********"
type input "**********"
click at [741, 117] on input "Location" at bounding box center [736, 111] width 160 height 26
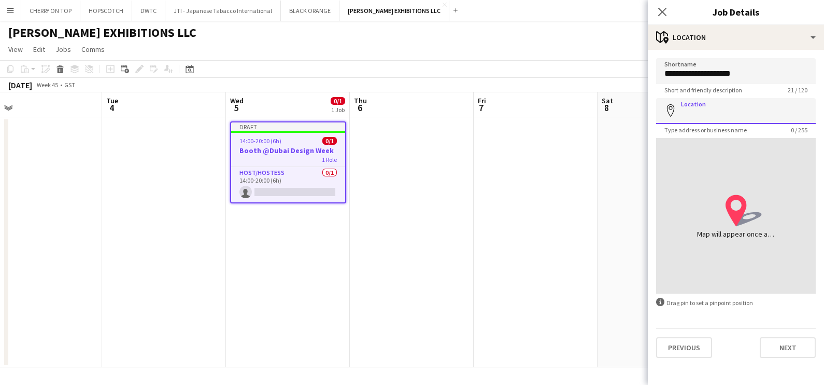
paste input "**********"
type input "**********"
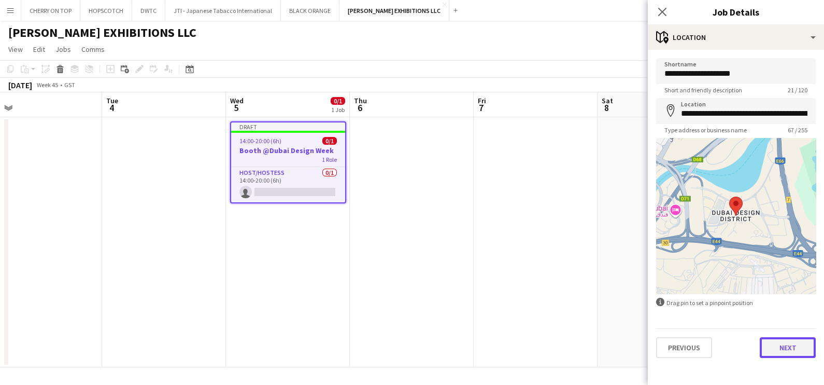
click at [783, 341] on button "Next" at bounding box center [788, 347] width 56 height 21
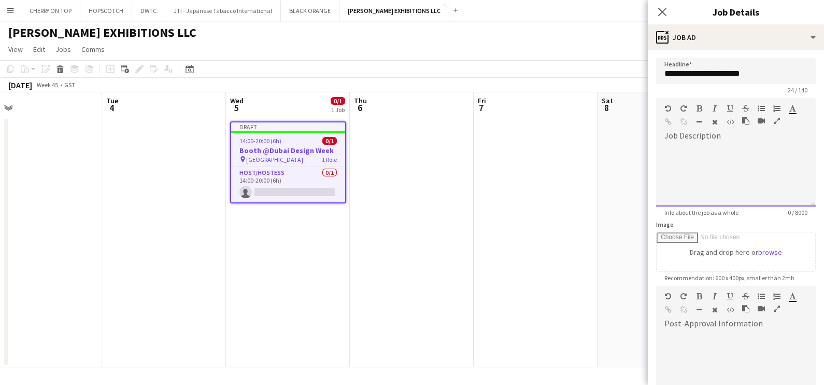
click at [675, 166] on div at bounding box center [736, 175] width 160 height 62
paste div
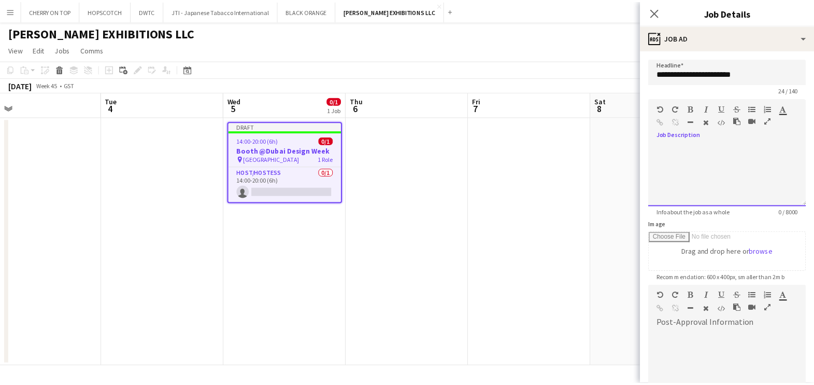
scroll to position [104, 0]
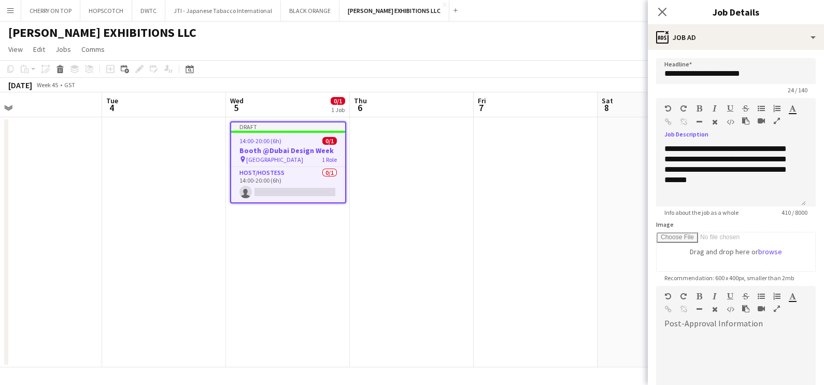
click at [778, 120] on icon "button" at bounding box center [777, 120] width 6 height 7
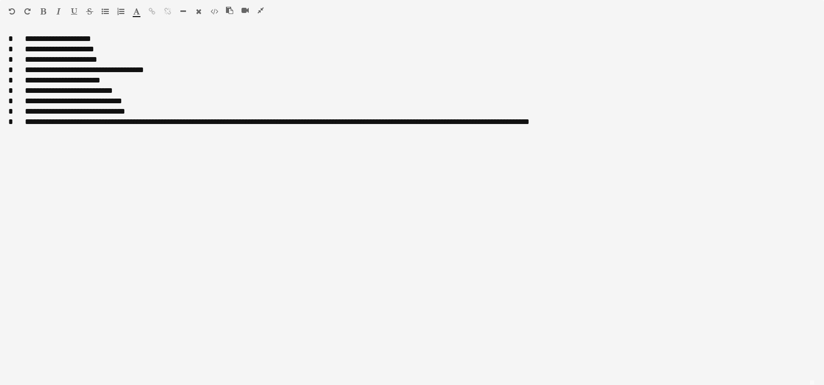
scroll to position [0, 0]
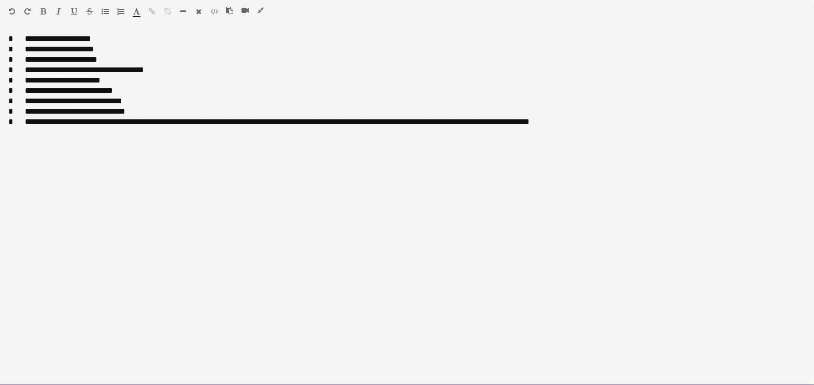
click at [21, 39] on div "**********" at bounding box center [407, 39] width 798 height 10
click at [90, 41] on div "**********" at bounding box center [407, 39] width 798 height 10
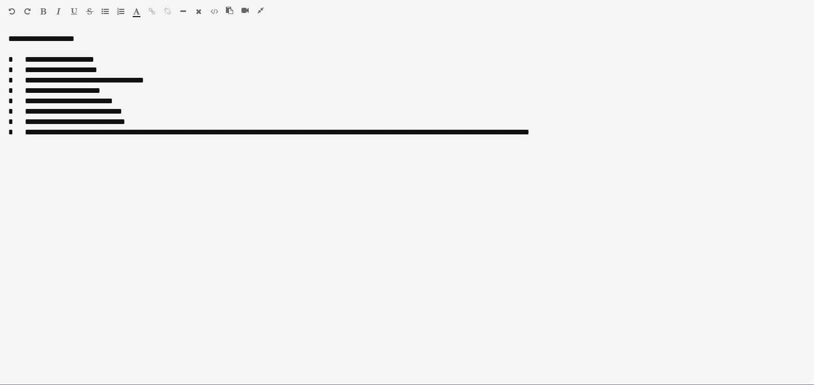
click at [20, 60] on span at bounding box center [19, 59] width 12 height 8
click at [110, 59] on div "**********" at bounding box center [407, 59] width 798 height 10
drag, startPoint x: 249, startPoint y: 60, endPoint x: 95, endPoint y: 58, distance: 154.0
click at [95, 58] on div "**********" at bounding box center [407, 59] width 798 height 10
click at [69, 10] on div at bounding box center [70, 13] width 62 height 12
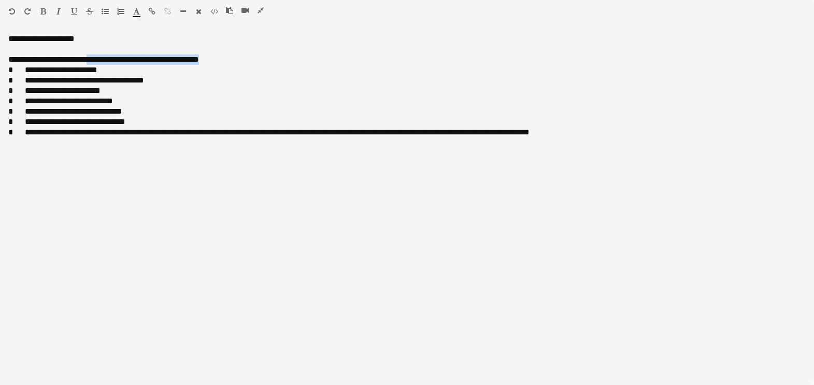
click at [73, 8] on icon "button" at bounding box center [74, 11] width 6 height 7
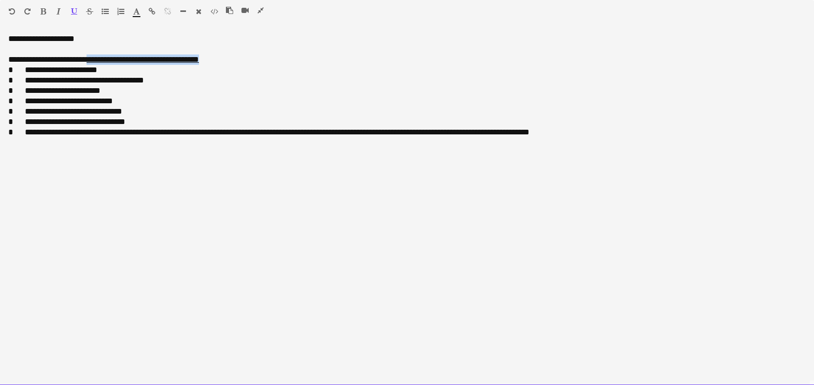
click at [54, 5] on div "Standard Heading 1 Heading 2 Heading 3 Heading 4 Heading 5 Heading 6 Heading 7 …" at bounding box center [407, 13] width 814 height 26
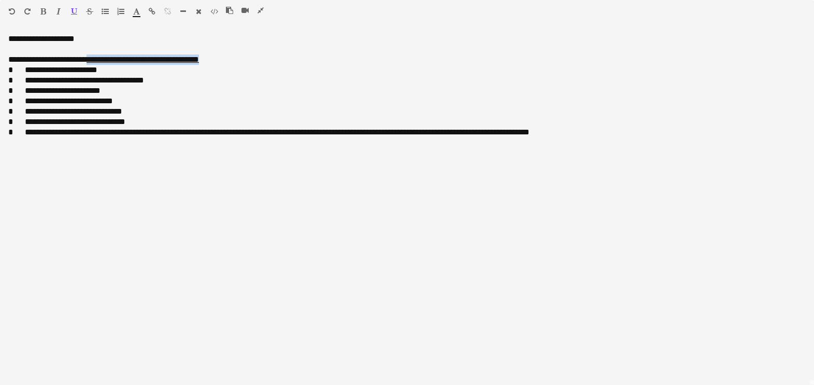
click at [59, 10] on icon "button" at bounding box center [59, 11] width 4 height 7
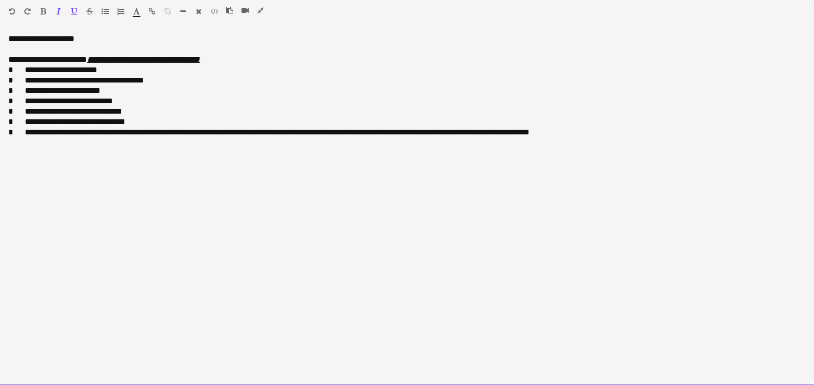
click at [246, 63] on div "**********" at bounding box center [407, 59] width 798 height 10
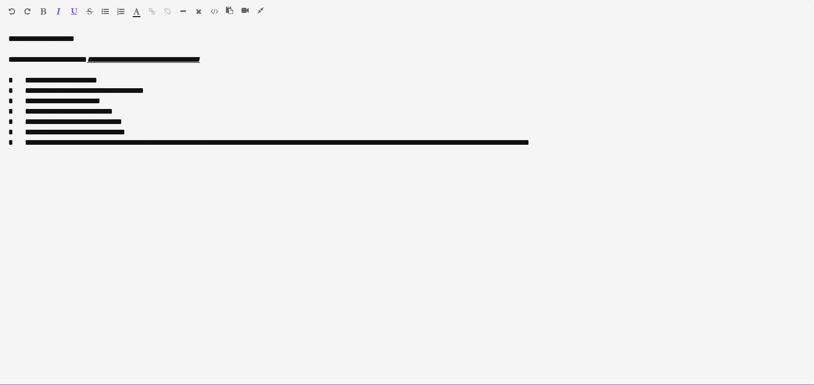
click at [22, 84] on div "**********" at bounding box center [407, 80] width 798 height 10
click at [19, 91] on span at bounding box center [19, 91] width 12 height 8
click at [21, 101] on div "**********" at bounding box center [407, 101] width 798 height 10
click at [116, 98] on div "**********" at bounding box center [407, 101] width 798 height 10
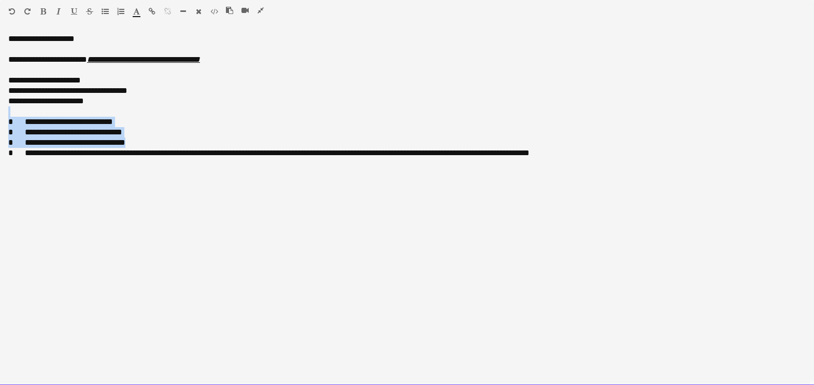
drag, startPoint x: 142, startPoint y: 140, endPoint x: -1, endPoint y: 115, distance: 144.8
click at [0, 115] on html "Menu Boards Boards Boards All jobs Status Workforce Workforce My Workforce Recr…" at bounding box center [407, 387] width 814 height 775
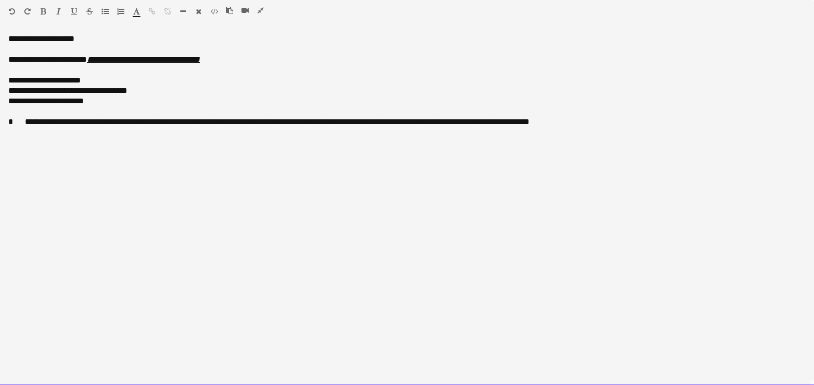
drag, startPoint x: 22, startPoint y: 122, endPoint x: 24, endPoint y: 136, distance: 14.7
click at [21, 122] on div "**********" at bounding box center [407, 122] width 798 height 10
click at [69, 122] on span "**********" at bounding box center [260, 122] width 505 height 8
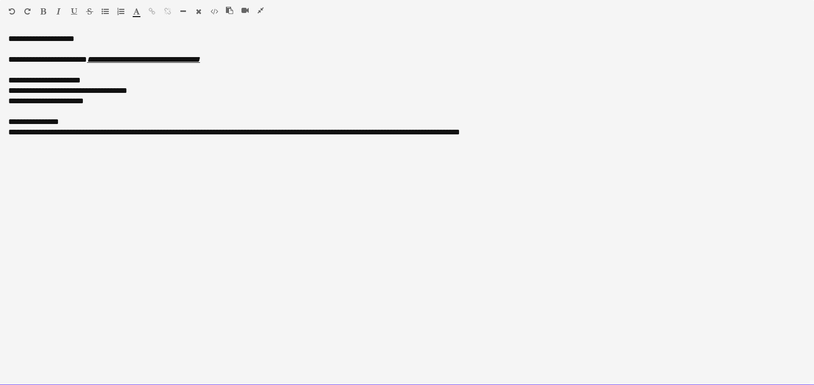
click at [46, 32] on div "**********" at bounding box center [407, 205] width 814 height 359
click at [46, 38] on div "**********" at bounding box center [407, 39] width 798 height 10
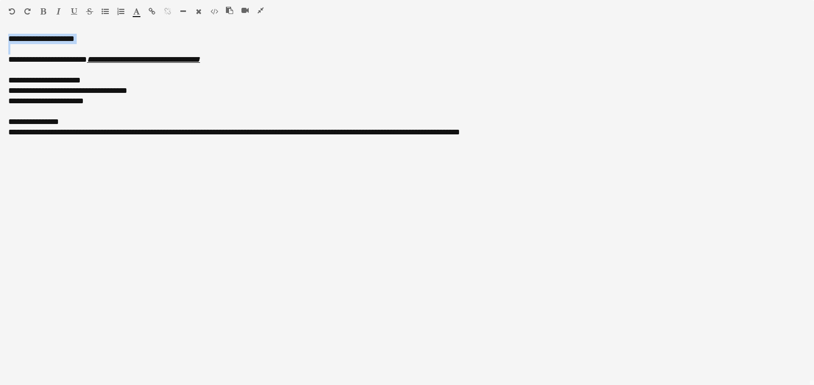
click at [41, 10] on icon "button" at bounding box center [43, 11] width 6 height 7
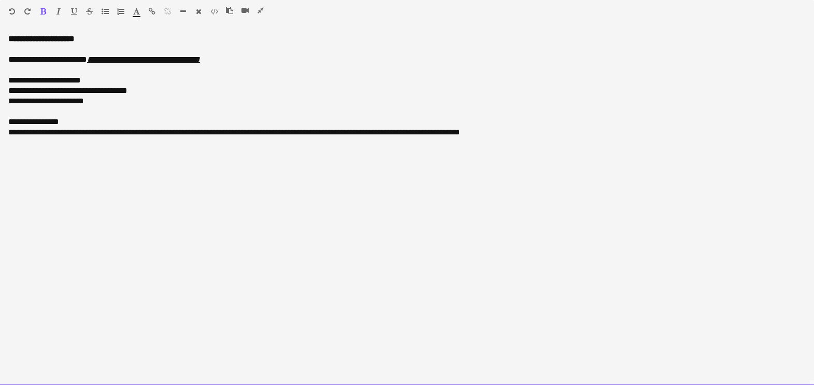
click at [40, 120] on span "**********" at bounding box center [33, 122] width 51 height 8
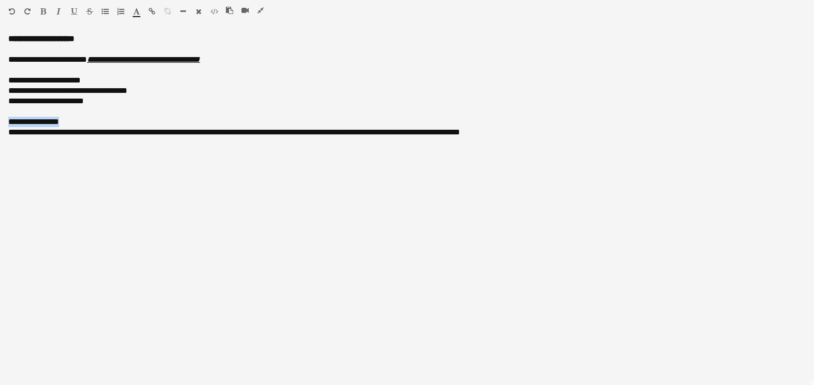
click at [46, 10] on button "button" at bounding box center [42, 11] width 7 height 8
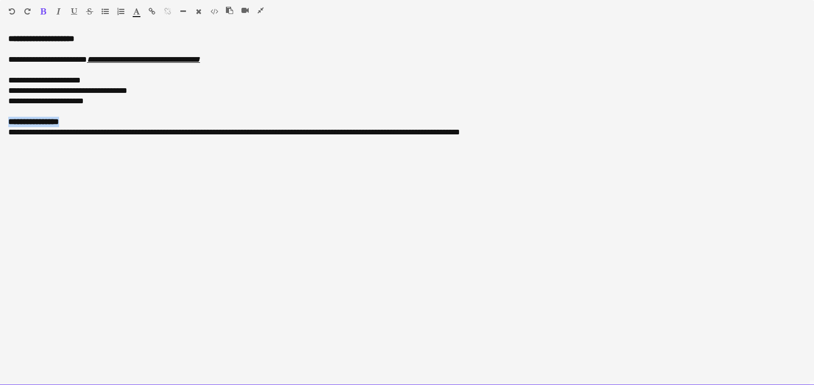
click at [6, 134] on div "**********" at bounding box center [407, 209] width 814 height 351
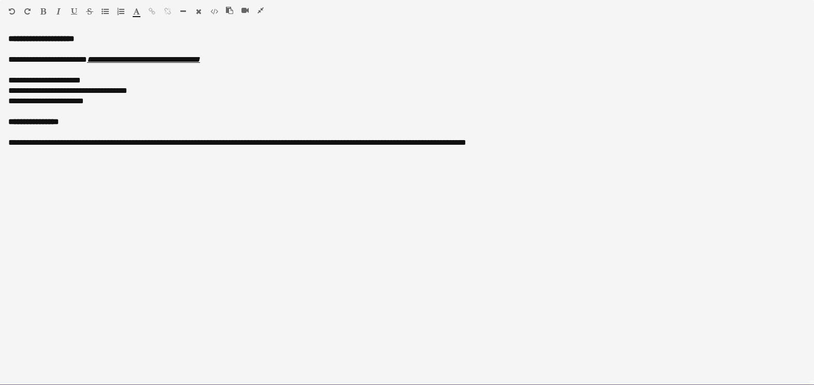
click at [122, 145] on span "**********" at bounding box center [237, 142] width 458 height 8
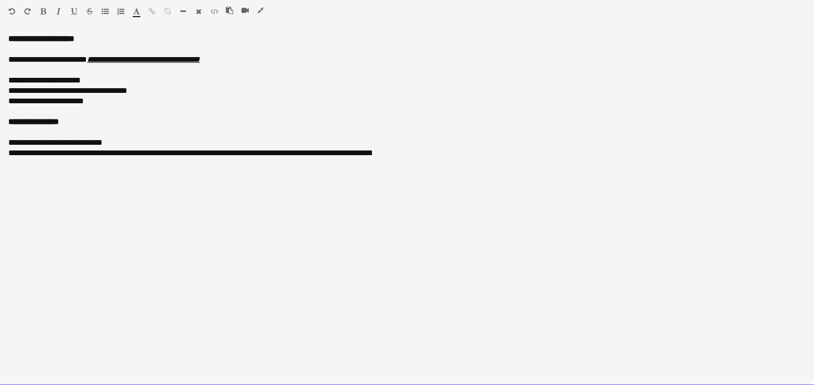
click at [194, 153] on span "**********" at bounding box center [190, 153] width 365 height 8
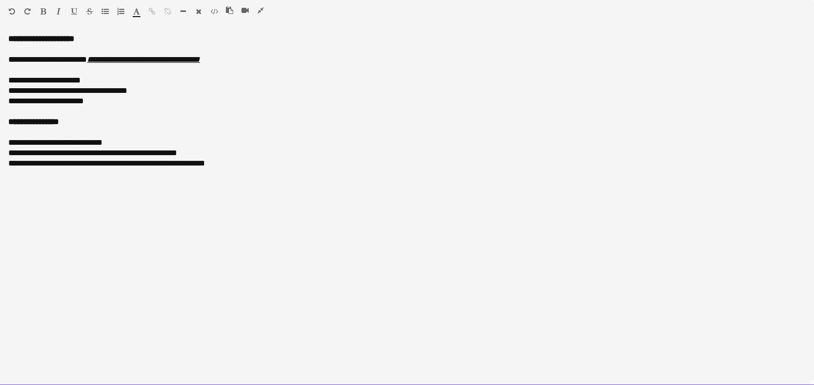
click at [145, 163] on span "**********" at bounding box center [106, 163] width 197 height 8
click at [110, 173] on div "**********" at bounding box center [407, 173] width 798 height 10
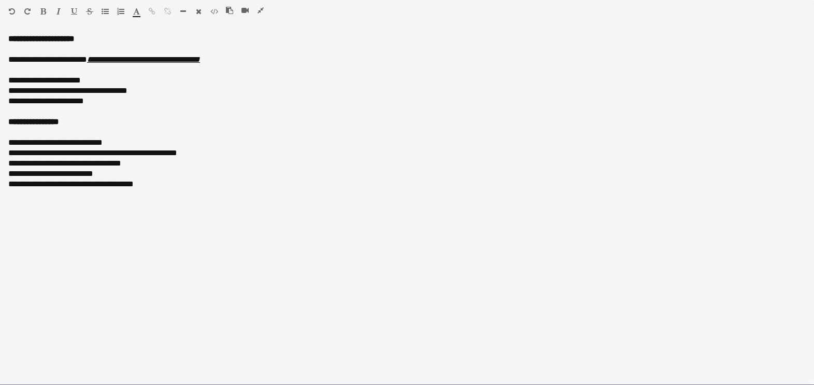
click at [213, 192] on div at bounding box center [407, 194] width 798 height 10
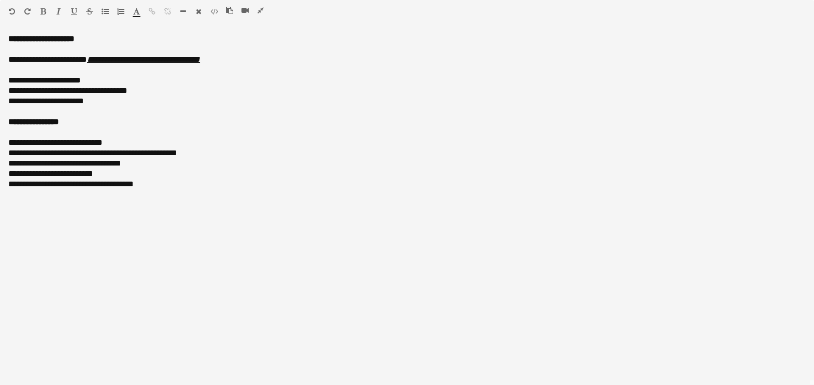
click at [261, 10] on icon "button" at bounding box center [261, 10] width 6 height 7
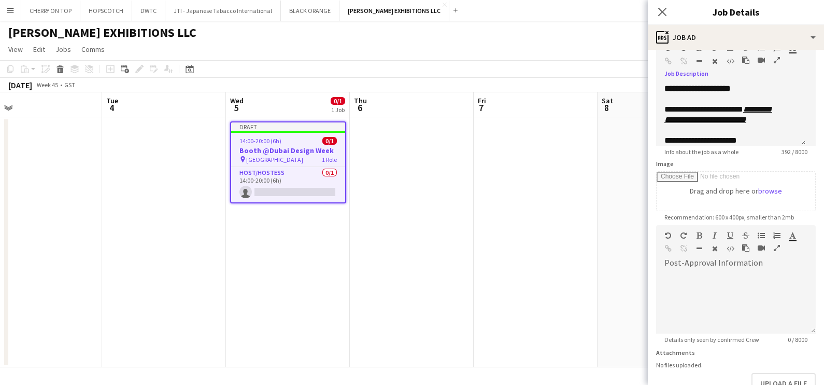
scroll to position [126, 0]
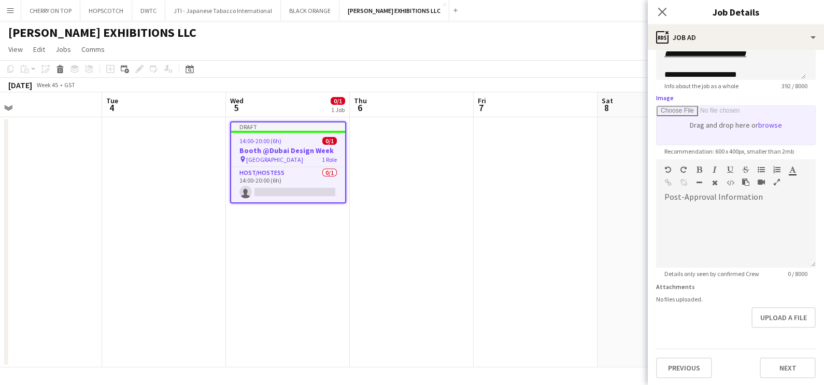
click at [765, 124] on input "Image" at bounding box center [736, 125] width 159 height 39
type input "**********"
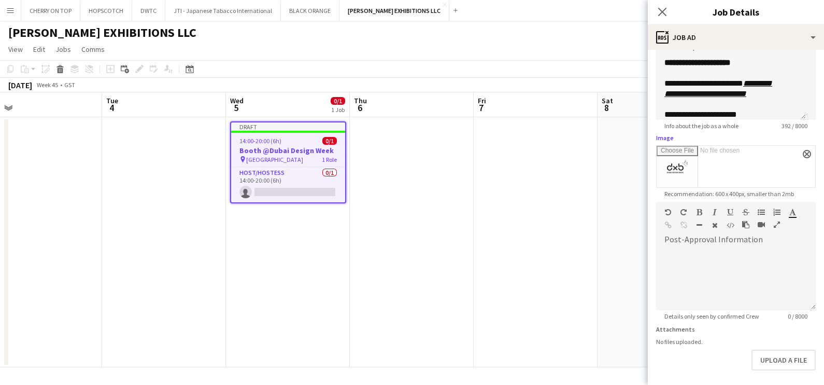
scroll to position [129, 0]
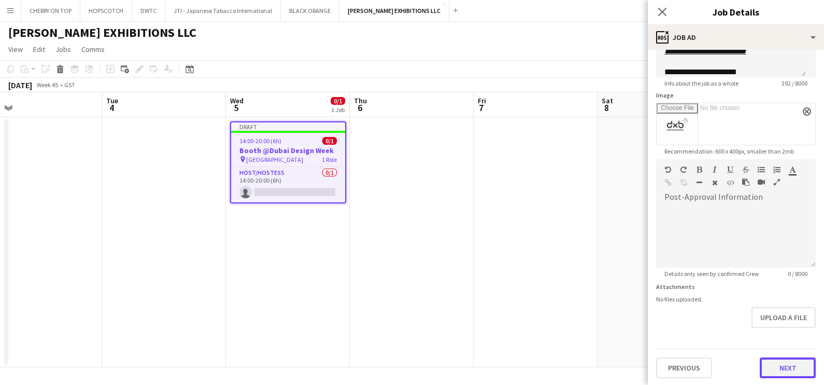
click at [770, 363] on button "Next" at bounding box center [788, 367] width 56 height 21
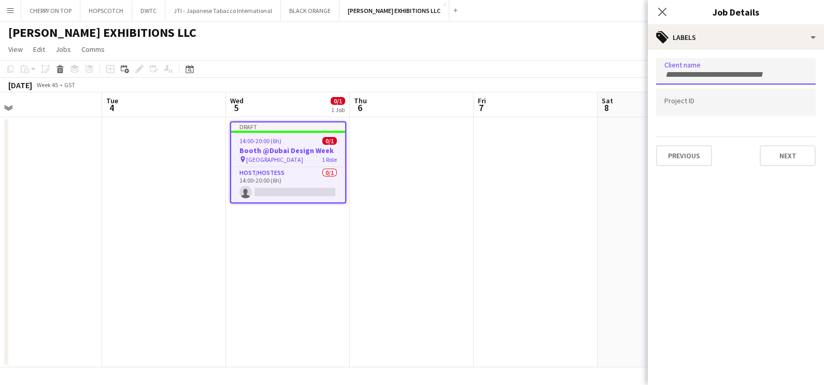
click at [686, 76] on div at bounding box center [736, 71] width 160 height 26
type input "*****"
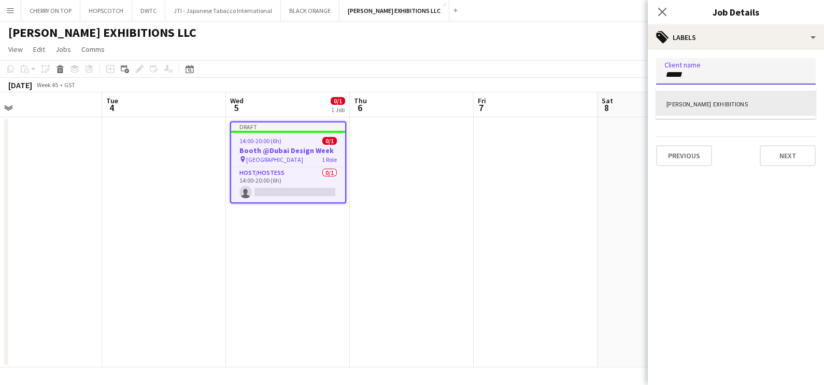
click at [693, 97] on div "LEO EXHIBITIONS" at bounding box center [736, 103] width 160 height 25
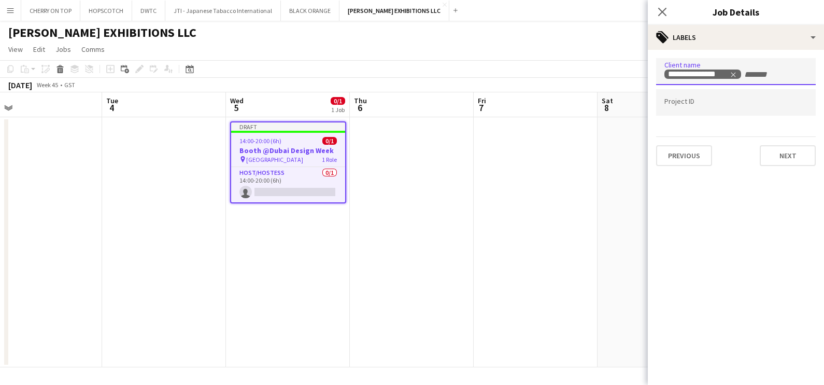
click at [722, 101] on input "Type to search project ID labels..." at bounding box center [736, 102] width 143 height 9
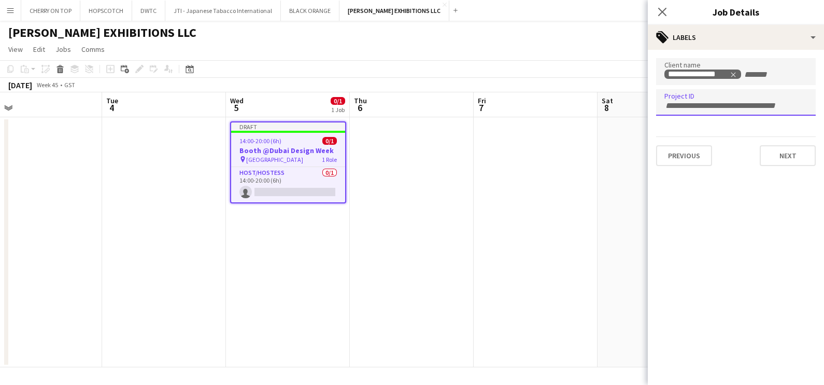
paste input "**********"
type input "**********"
click at [778, 156] on button "Next" at bounding box center [788, 155] width 56 height 21
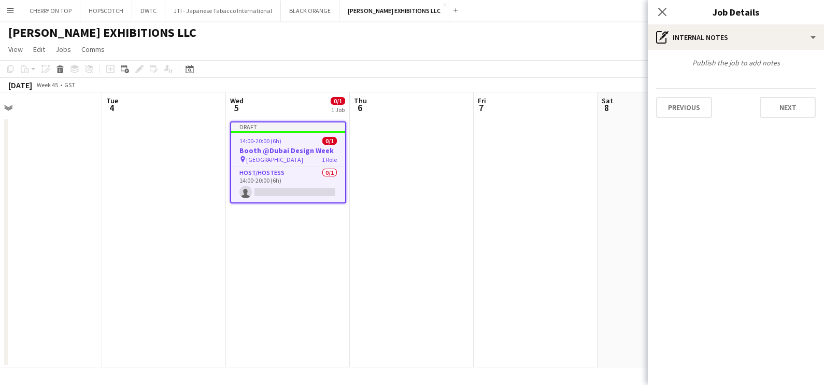
click at [524, 223] on app-date-cell at bounding box center [536, 242] width 124 height 250
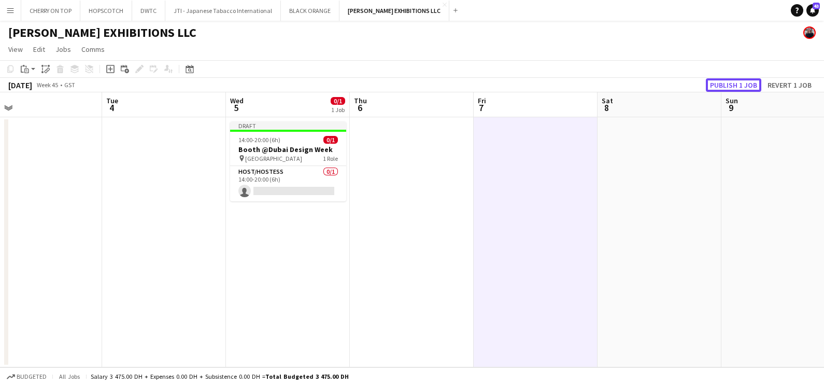
click at [760, 82] on button "Publish 1 job" at bounding box center [733, 84] width 55 height 13
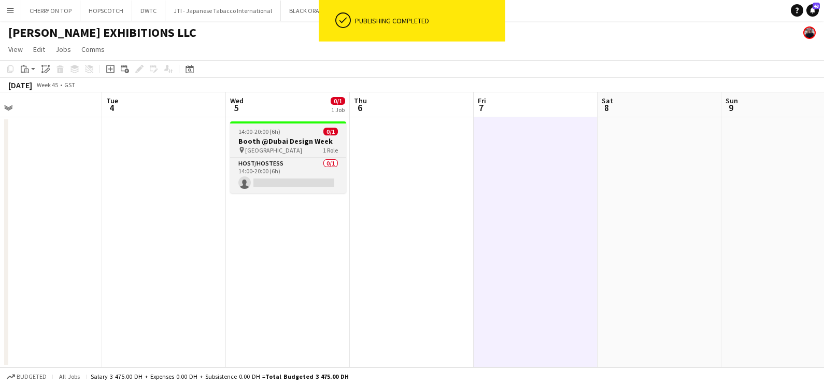
click at [299, 137] on h3 "Booth @Dubai Design Week" at bounding box center [288, 140] width 116 height 9
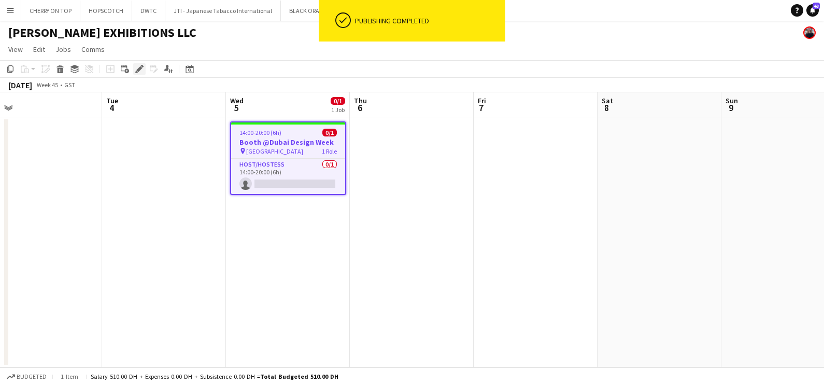
click at [140, 69] on icon at bounding box center [139, 69] width 6 height 6
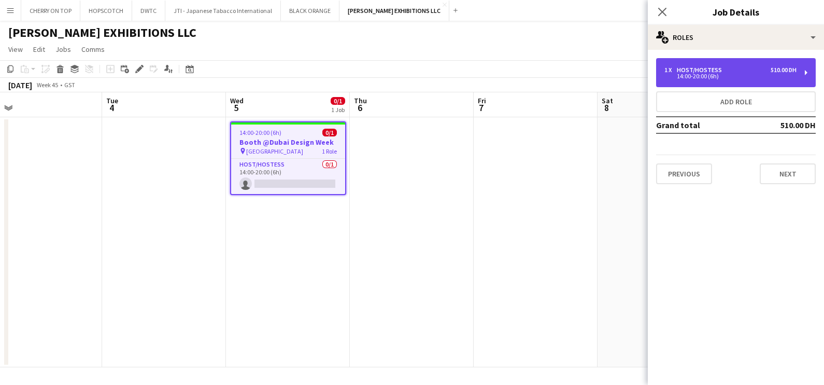
click at [718, 73] on div "Host/Hostess" at bounding box center [701, 69] width 49 height 7
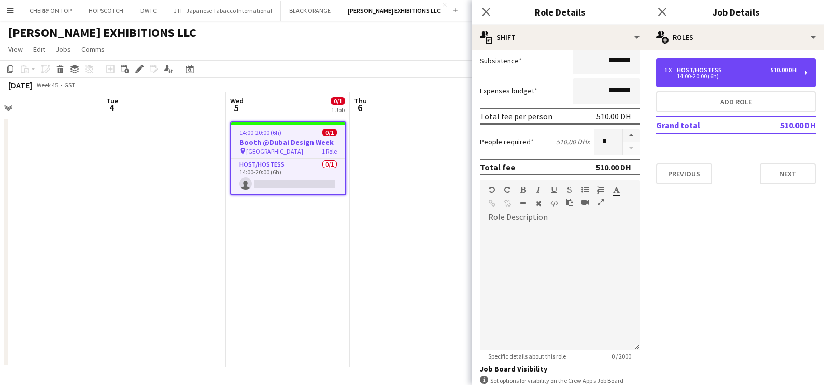
scroll to position [261, 0]
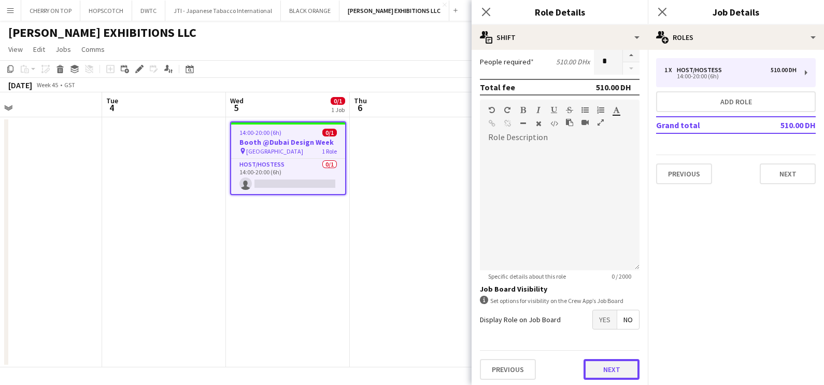
click at [594, 360] on button "Next" at bounding box center [612, 369] width 56 height 21
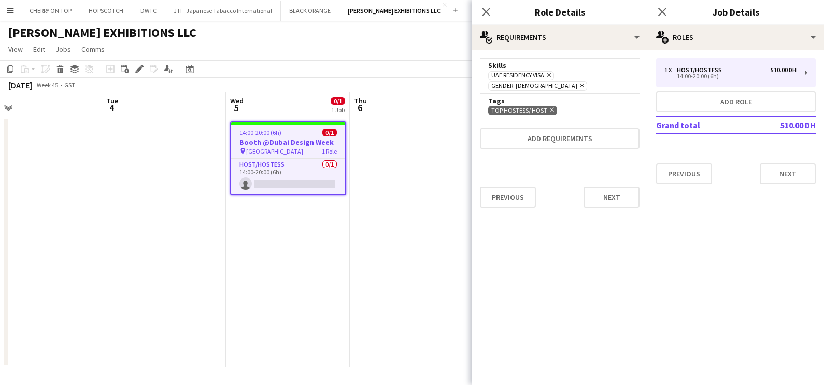
click at [392, 198] on app-date-cell at bounding box center [412, 242] width 124 height 250
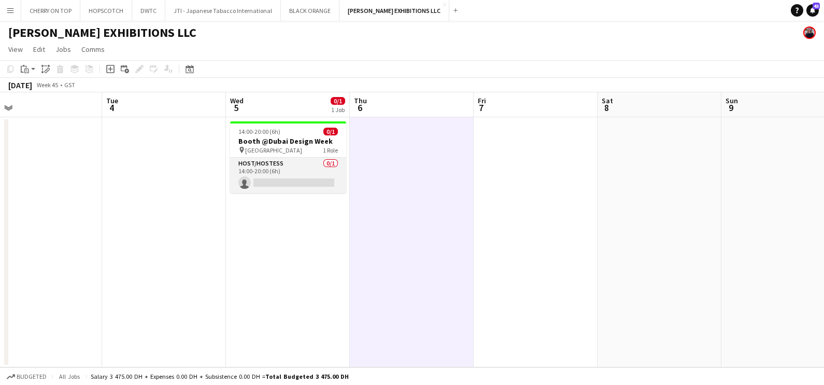
click at [296, 178] on app-card-role "Host/Hostess 0/1 14:00-20:00 (6h) single-neutral-actions" at bounding box center [288, 175] width 116 height 35
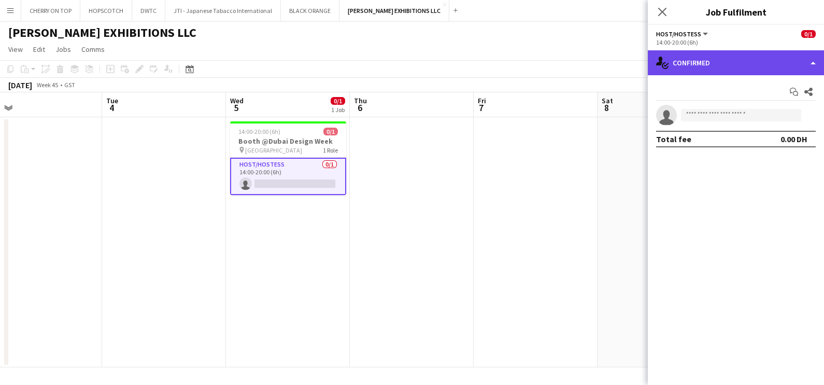
click at [712, 51] on div "single-neutral-actions-check-2 Confirmed" at bounding box center [736, 62] width 176 height 25
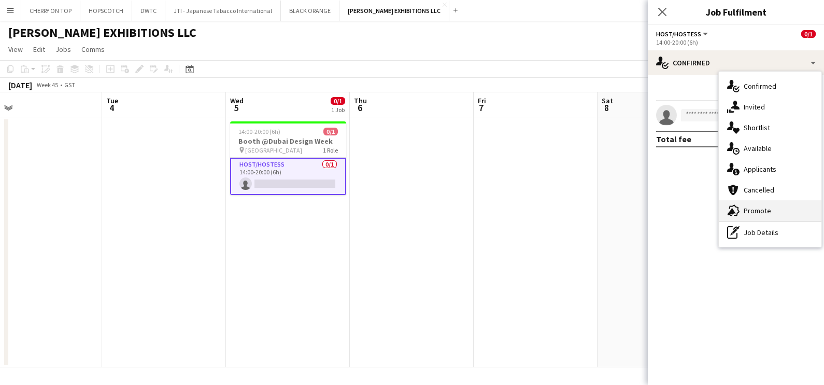
click at [779, 207] on div "advertising-megaphone Promote" at bounding box center [770, 210] width 103 height 21
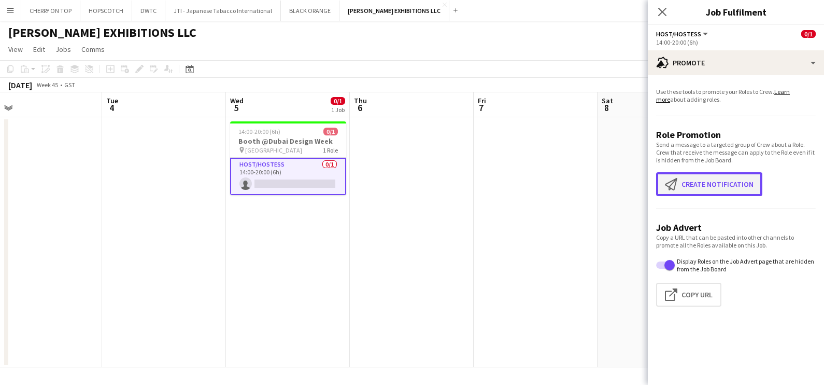
click at [713, 178] on button "Create notification Create notification" at bounding box center [709, 184] width 106 height 24
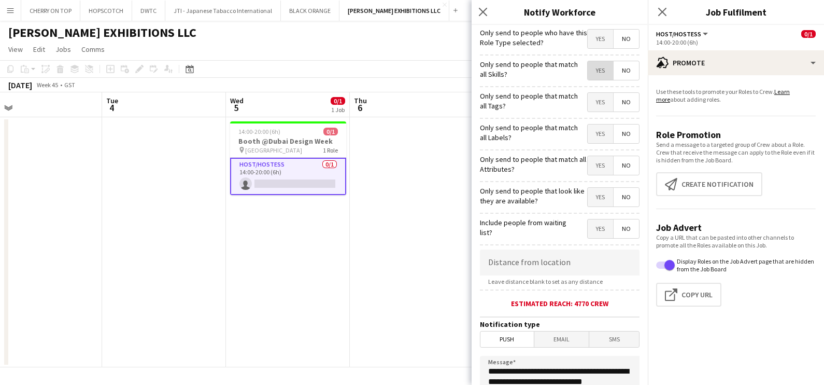
click at [589, 71] on span "Yes" at bounding box center [600, 70] width 25 height 19
click at [588, 101] on span "Yes" at bounding box center [600, 102] width 25 height 19
click at [591, 135] on span "Yes" at bounding box center [600, 133] width 25 height 19
click at [594, 168] on span "Yes" at bounding box center [600, 165] width 25 height 19
click at [588, 192] on span "Yes" at bounding box center [600, 197] width 25 height 19
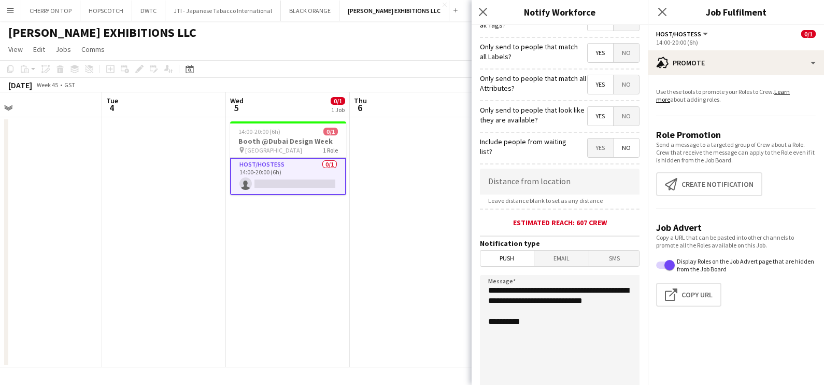
scroll to position [184, 0]
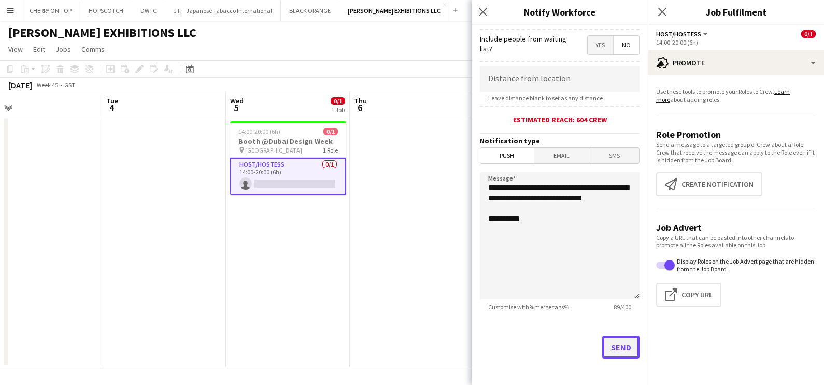
click at [612, 345] on button "Send" at bounding box center [620, 346] width 37 height 23
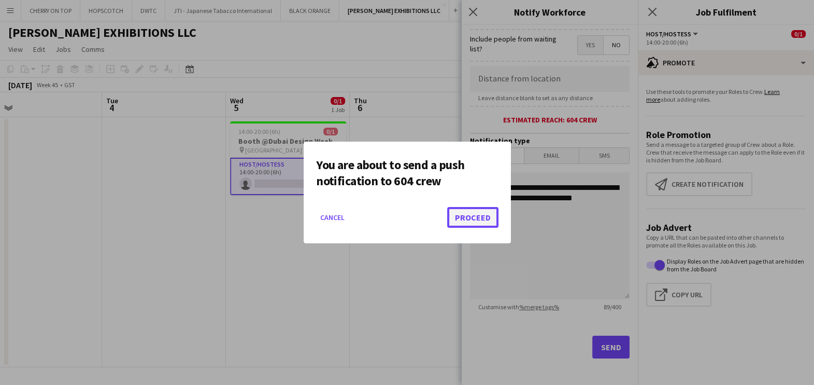
click at [462, 220] on button "Proceed" at bounding box center [472, 217] width 51 height 21
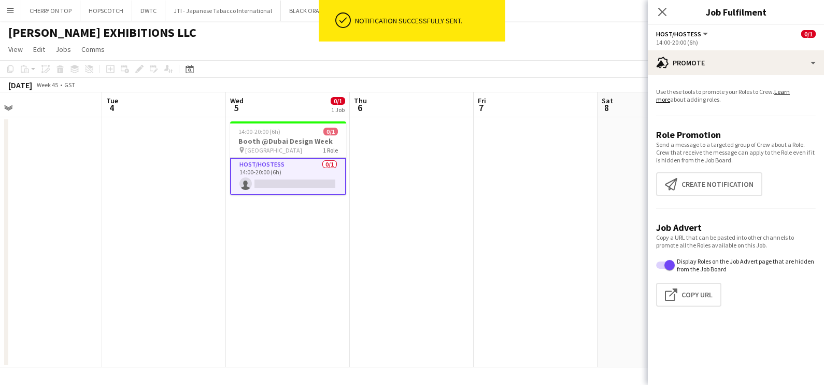
click at [490, 145] on app-date-cell at bounding box center [536, 242] width 124 height 250
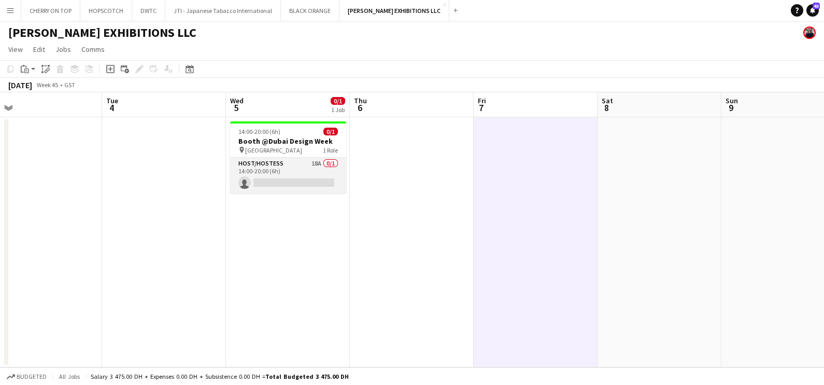
click at [299, 170] on app-card-role "Host/Hostess 18A 0/1 14:00-20:00 (6h) single-neutral-actions" at bounding box center [288, 175] width 116 height 35
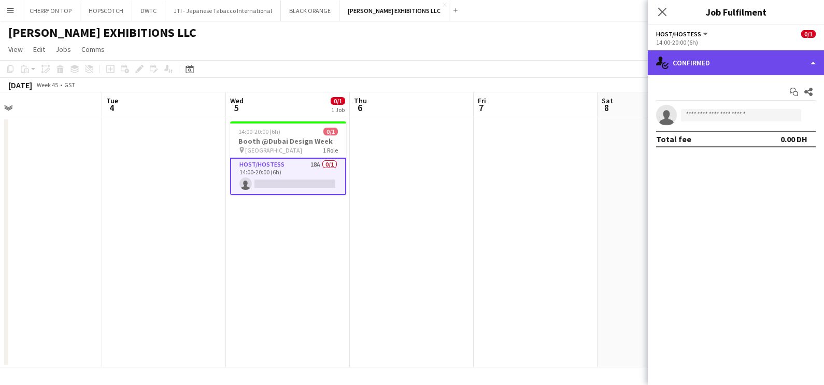
click at [712, 58] on div "single-neutral-actions-check-2 Confirmed" at bounding box center [736, 62] width 176 height 25
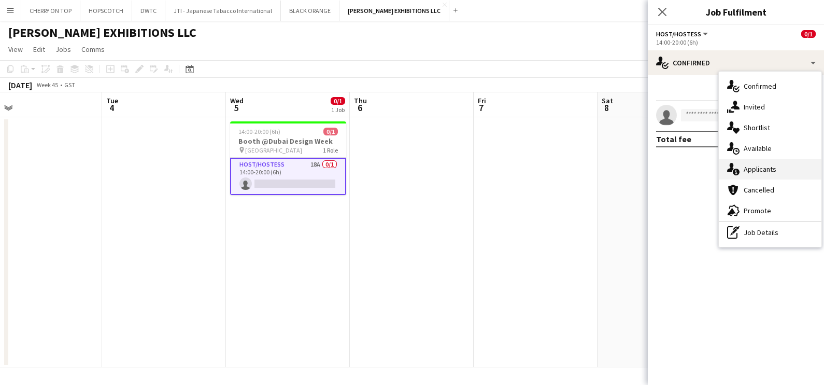
drag, startPoint x: 777, startPoint y: 163, endPoint x: 765, endPoint y: 163, distance: 11.9
click at [777, 163] on div "single-neutral-actions-information Applicants" at bounding box center [770, 169] width 103 height 21
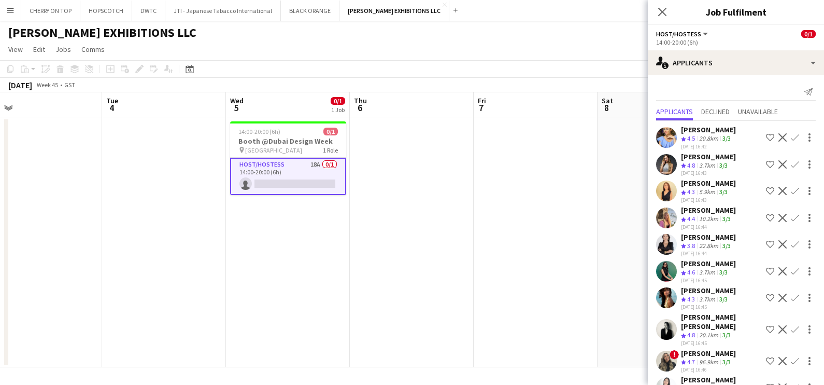
click at [699, 137] on div "20.8km" at bounding box center [708, 138] width 23 height 9
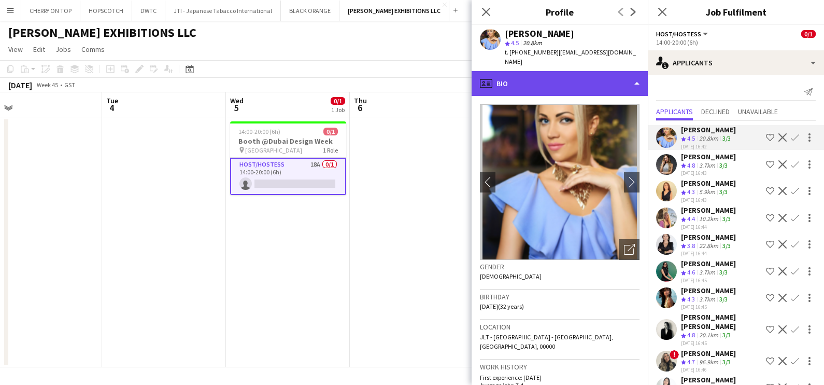
click at [563, 74] on div "profile Bio" at bounding box center [560, 83] width 176 height 25
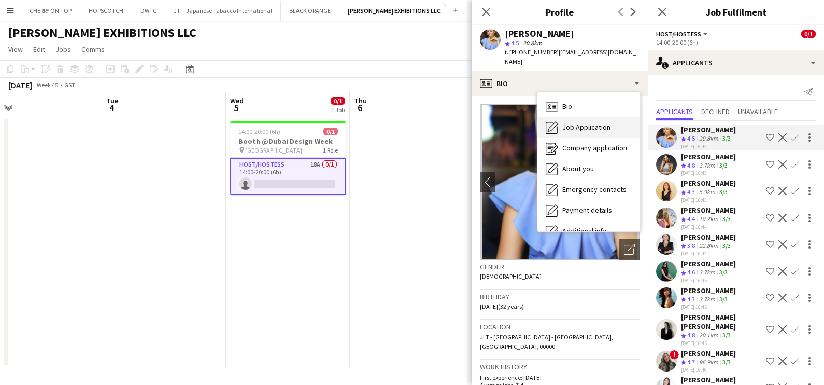
click at [573, 122] on span "Job Application" at bounding box center [587, 126] width 48 height 9
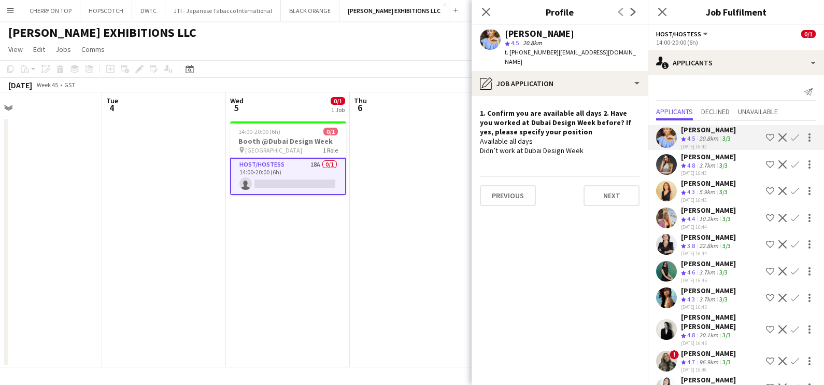
click at [691, 159] on div "Kseniya Papova" at bounding box center [708, 156] width 55 height 9
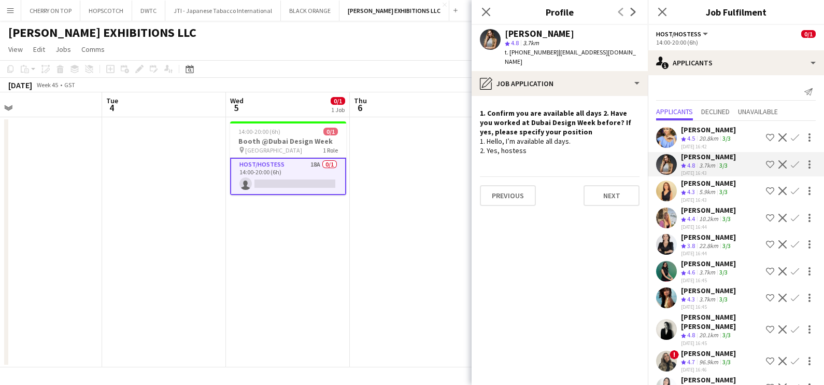
click at [764, 163] on button "Shortlist crew" at bounding box center [770, 164] width 12 height 12
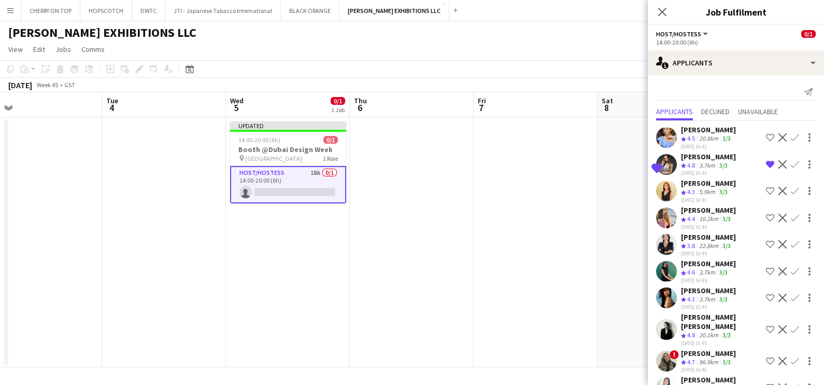
click at [714, 188] on div "Dorsa Ahmadi Pishkouhi" at bounding box center [708, 182] width 55 height 9
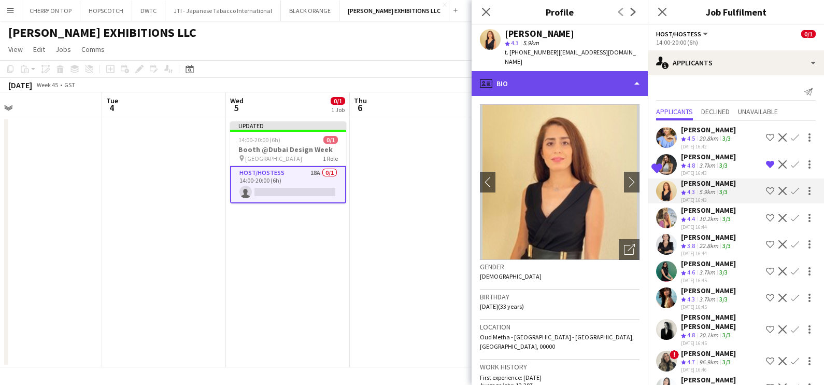
click at [573, 71] on div "profile Bio" at bounding box center [560, 83] width 176 height 25
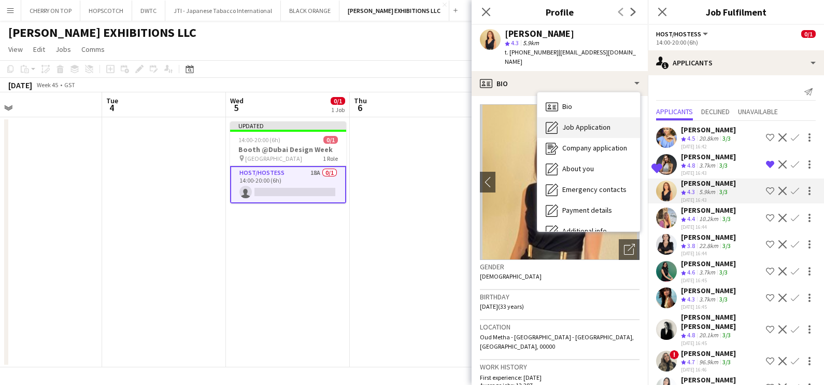
click at [586, 122] on span "Job Application" at bounding box center [587, 126] width 48 height 9
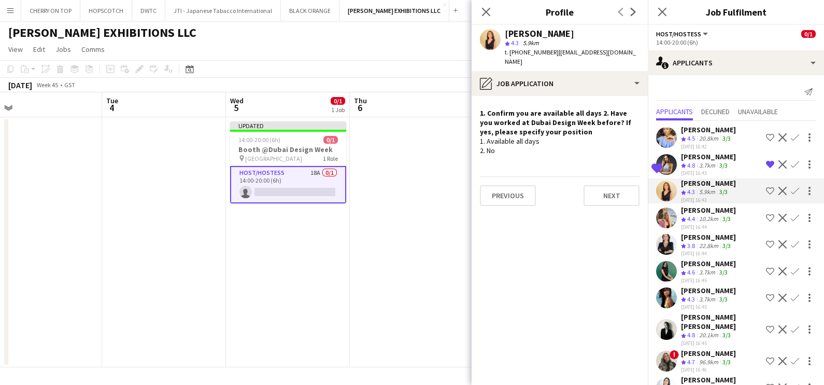
click at [701, 213] on div "Yana Lazareva Crew rating 4.5 20.8km 3/3 28-08-2025 16:42 Shortlist crew Declin…" at bounding box center [736, 372] width 176 height 502
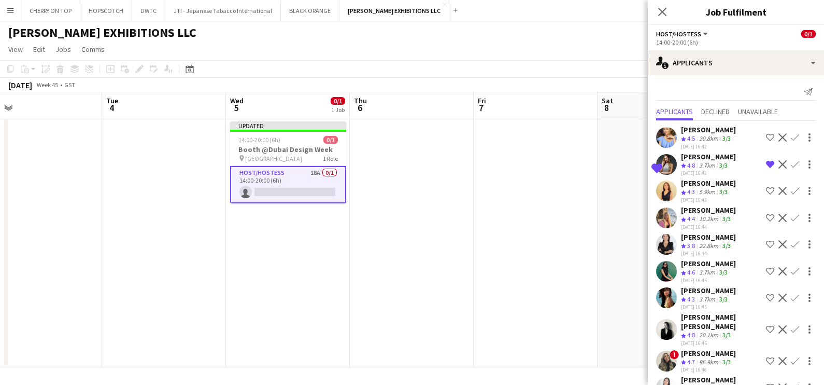
click at [699, 215] on div "Mathilde Arame" at bounding box center [708, 209] width 55 height 9
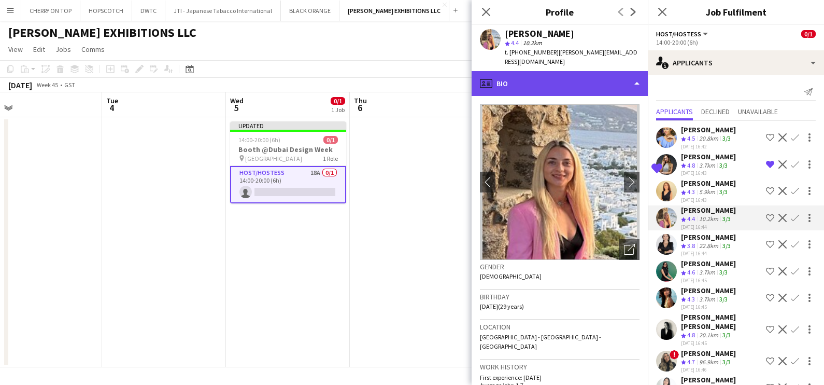
click at [566, 73] on div "profile Bio" at bounding box center [560, 83] width 176 height 25
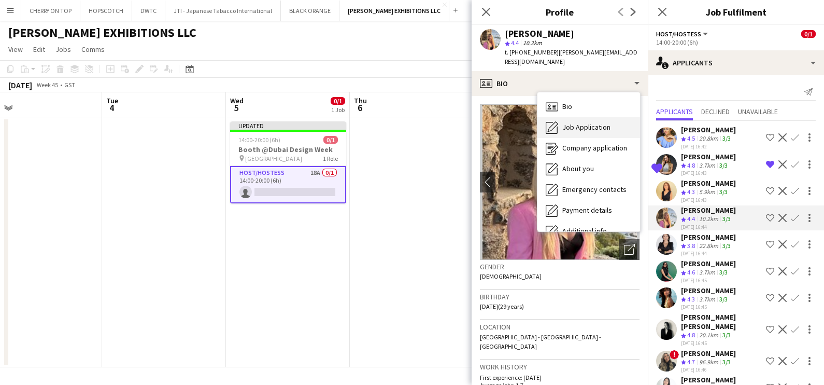
click at [575, 122] on span "Job Application" at bounding box center [587, 126] width 48 height 9
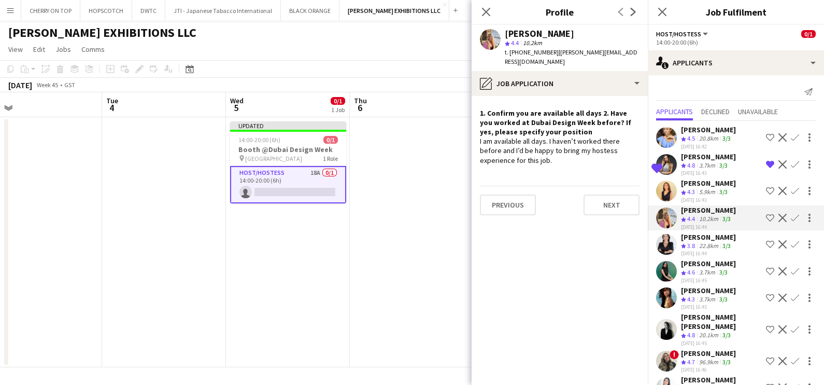
click at [697, 250] on div "Crew rating 3.8" at bounding box center [689, 246] width 16 height 9
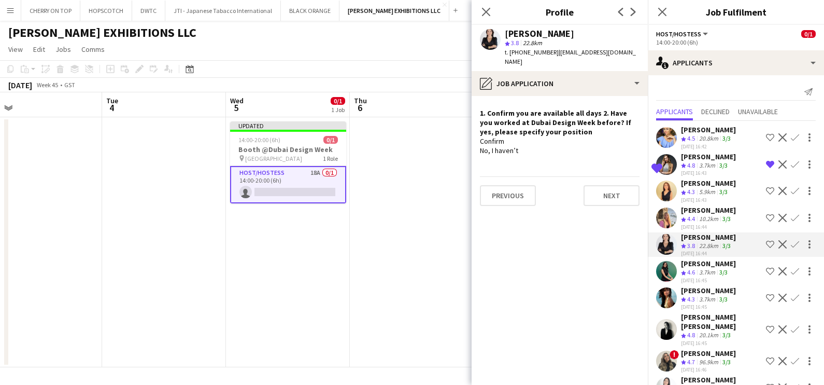
click at [692, 276] on span "4.6" at bounding box center [691, 272] width 8 height 8
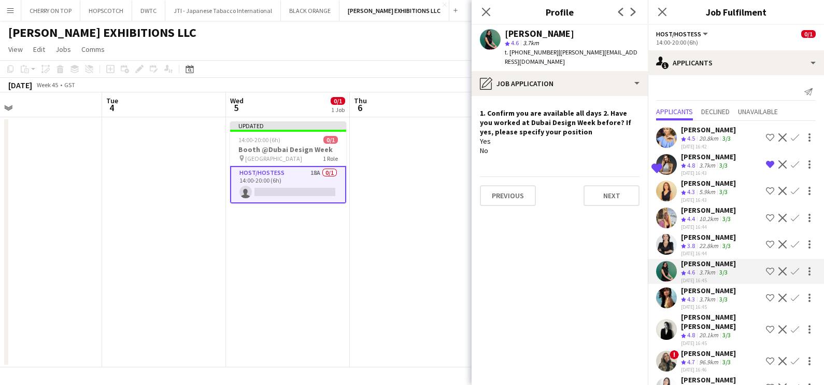
drag, startPoint x: 692, startPoint y: 277, endPoint x: 687, endPoint y: 305, distance: 28.0
click at [687, 304] on div "Crew rating 4.3" at bounding box center [689, 299] width 16 height 9
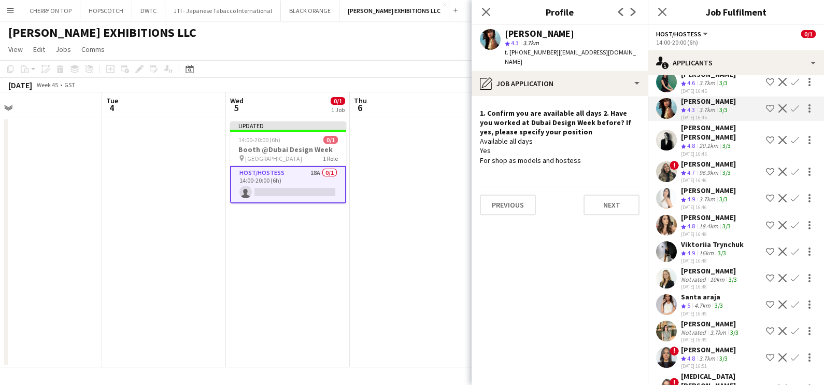
scroll to position [194, 0]
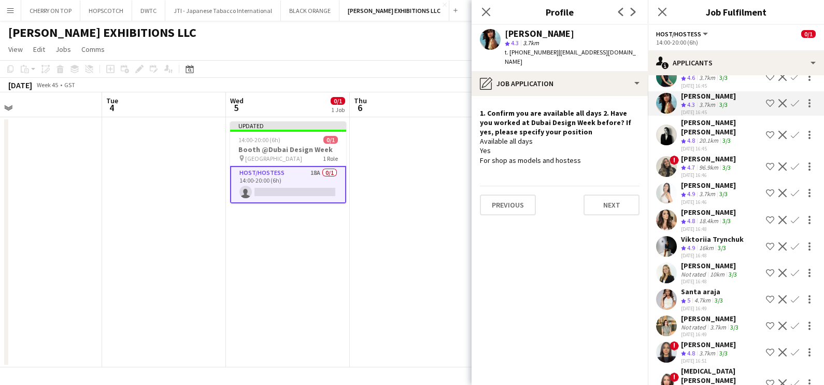
click at [722, 136] on div "3/3" at bounding box center [727, 140] width 12 height 9
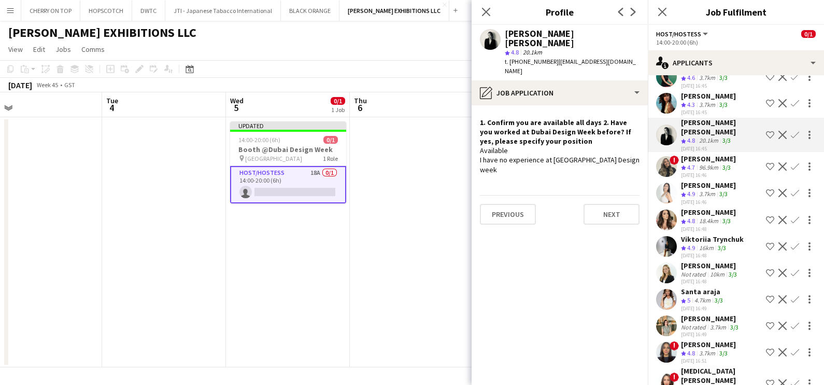
click at [766, 107] on app-icon "Shortlist crew" at bounding box center [770, 103] width 8 height 8
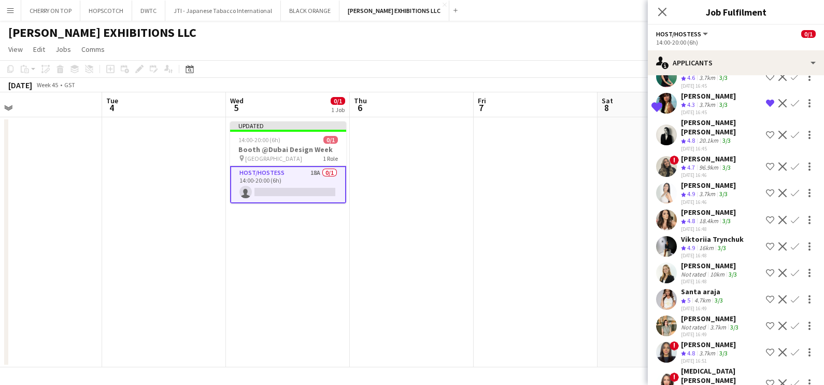
click at [702, 160] on div "Shima Abdelsalam" at bounding box center [708, 158] width 55 height 9
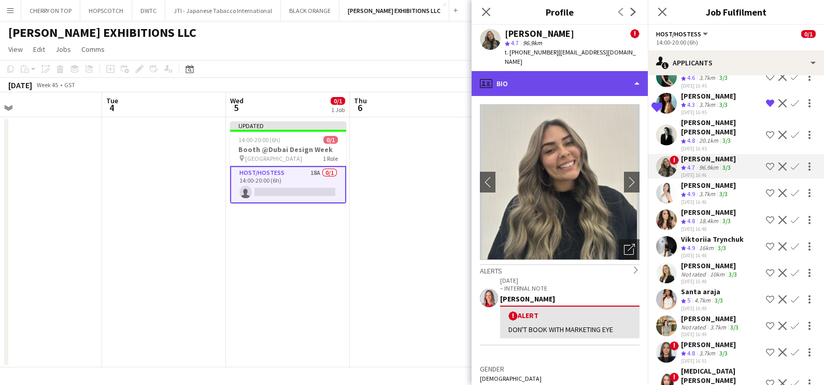
click at [550, 71] on div "profile Bio" at bounding box center [560, 83] width 176 height 25
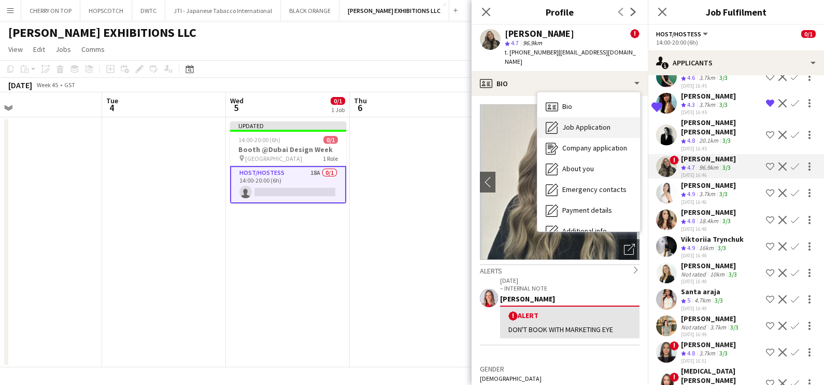
click at [575, 122] on span "Job Application" at bounding box center [587, 126] width 48 height 9
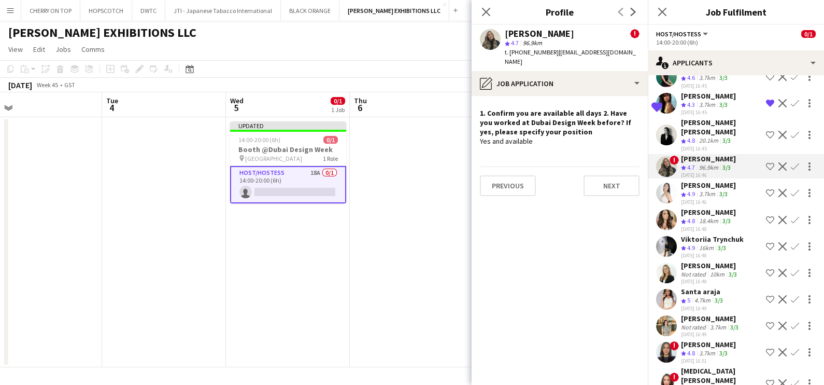
click at [706, 192] on div "3.7km" at bounding box center [707, 194] width 20 height 9
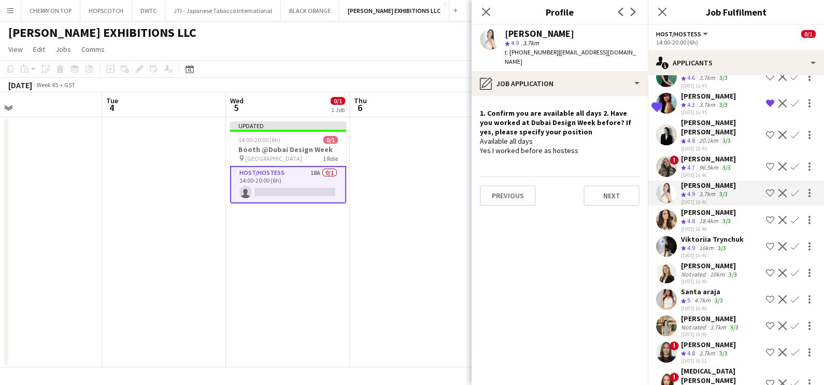
click at [766, 190] on app-icon "Shortlist crew" at bounding box center [770, 193] width 8 height 8
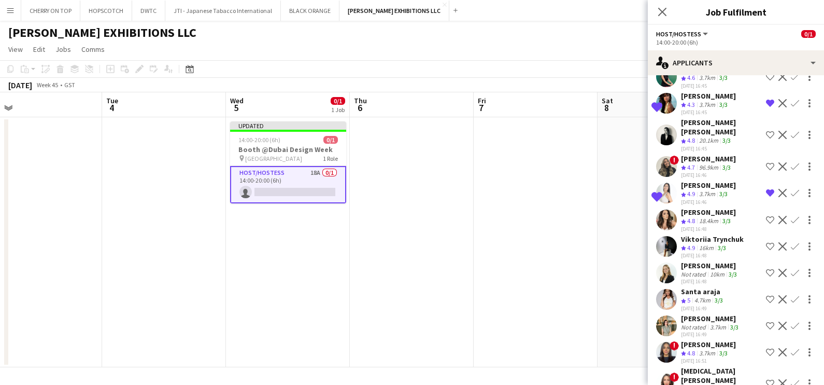
click at [689, 217] on span "4.8" at bounding box center [691, 221] width 8 height 8
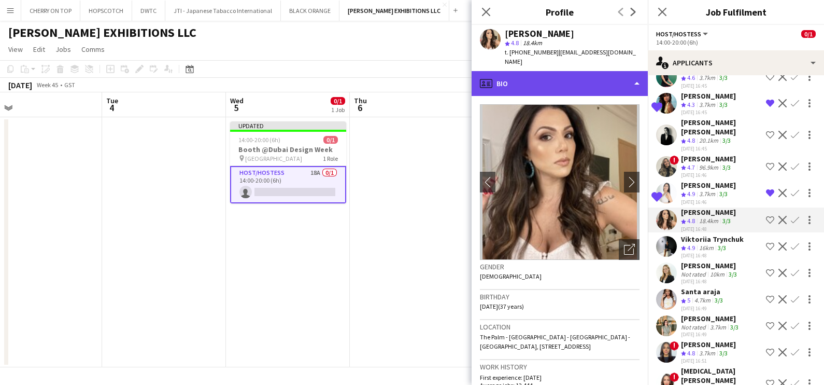
click at [582, 81] on div "profile Bio" at bounding box center [560, 83] width 176 height 25
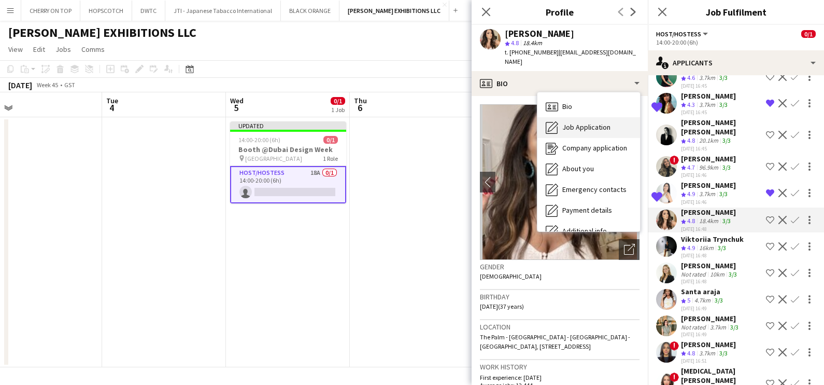
click at [584, 122] on span "Job Application" at bounding box center [587, 126] width 48 height 9
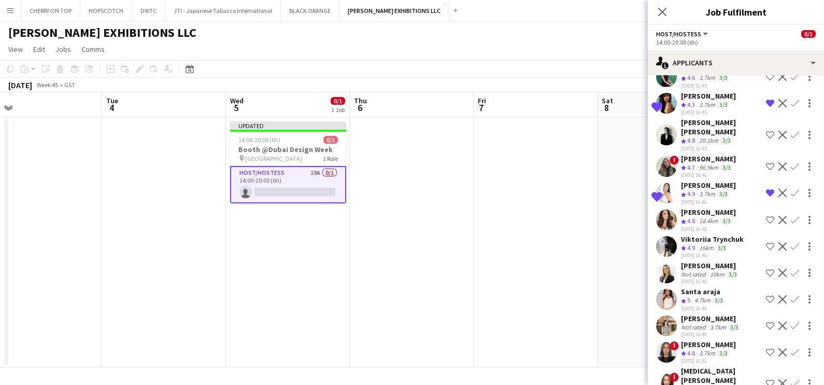
click at [692, 244] on span "4.9" at bounding box center [691, 248] width 8 height 8
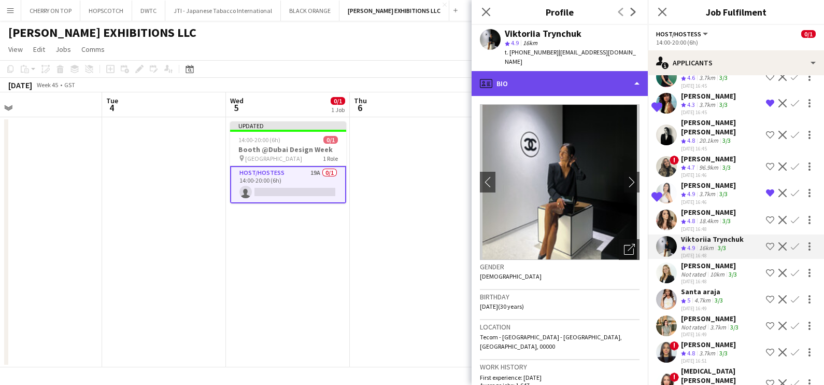
click at [563, 71] on div "profile Bio" at bounding box center [560, 83] width 176 height 25
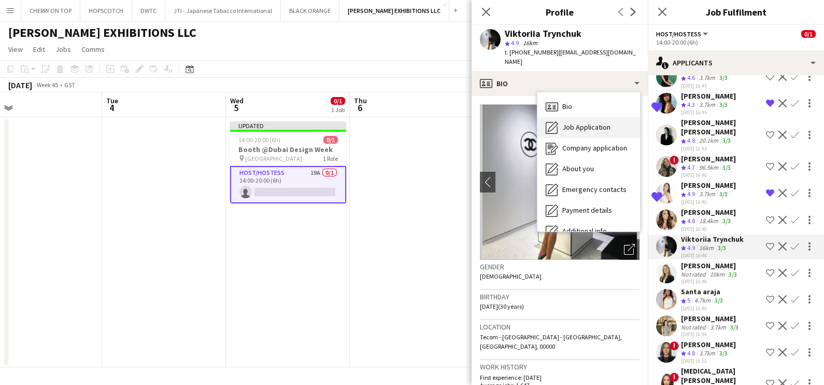
click at [581, 122] on span "Job Application" at bounding box center [587, 126] width 48 height 9
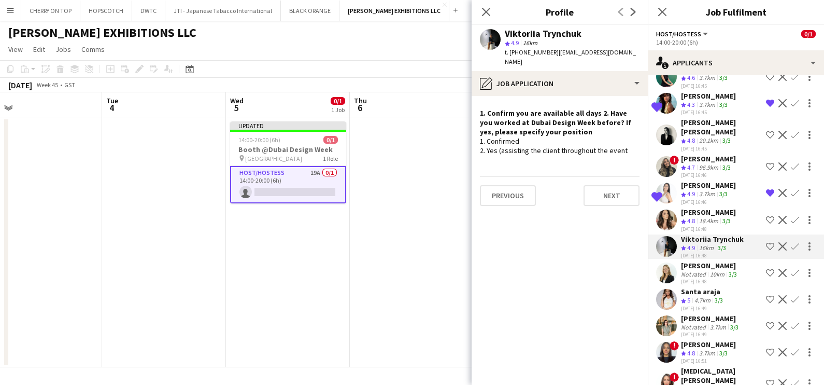
click at [766, 244] on app-icon "Shortlist crew" at bounding box center [770, 246] width 8 height 8
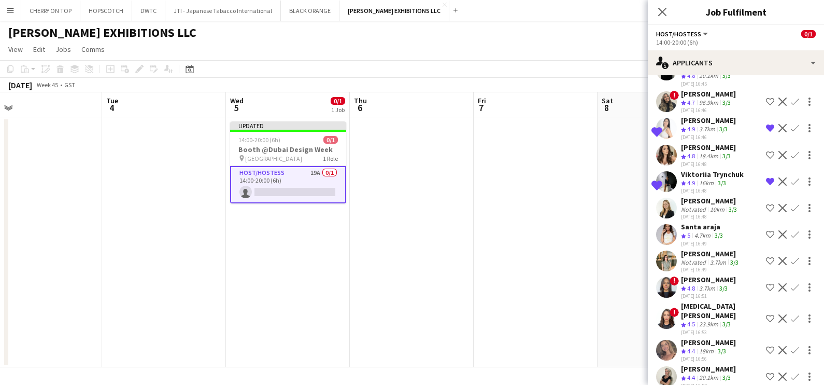
scroll to position [261, 0]
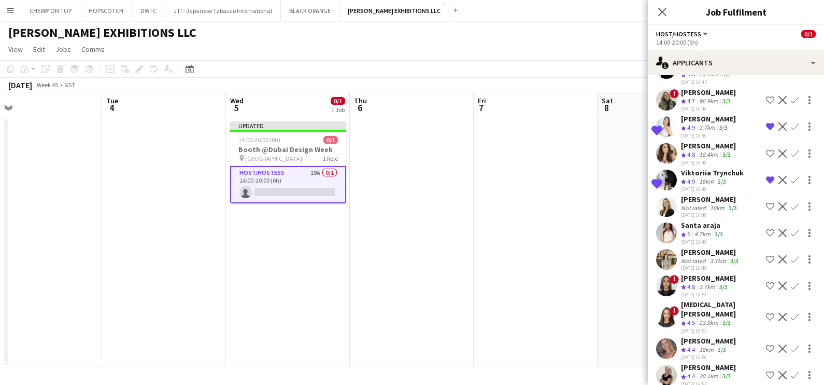
click at [695, 204] on div "Not rated" at bounding box center [694, 208] width 27 height 8
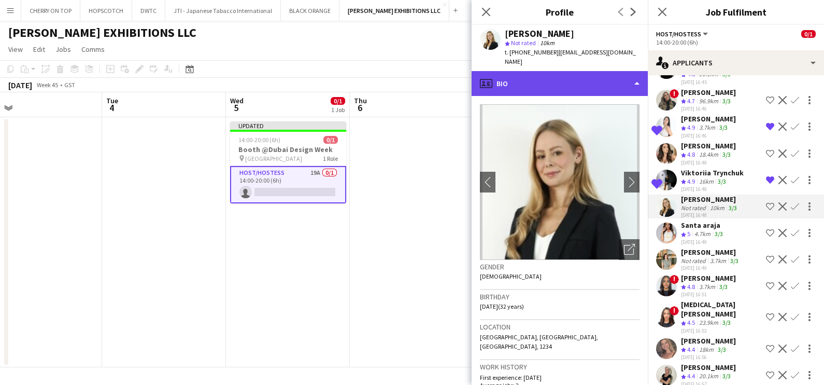
click at [558, 77] on div "profile Bio" at bounding box center [560, 83] width 176 height 25
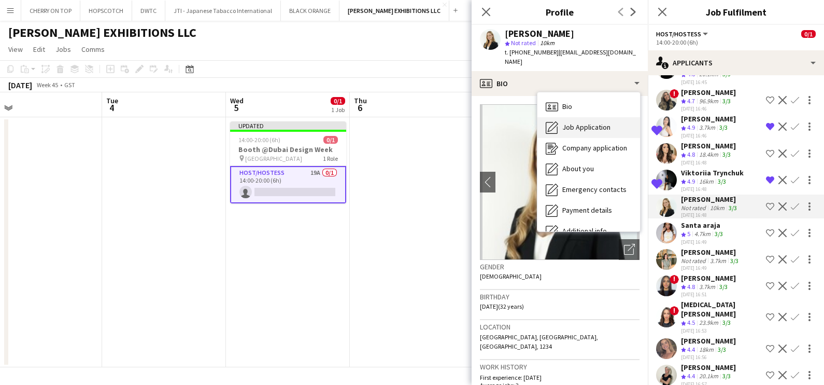
click at [569, 123] on div "Job Application Job Application" at bounding box center [589, 127] width 103 height 21
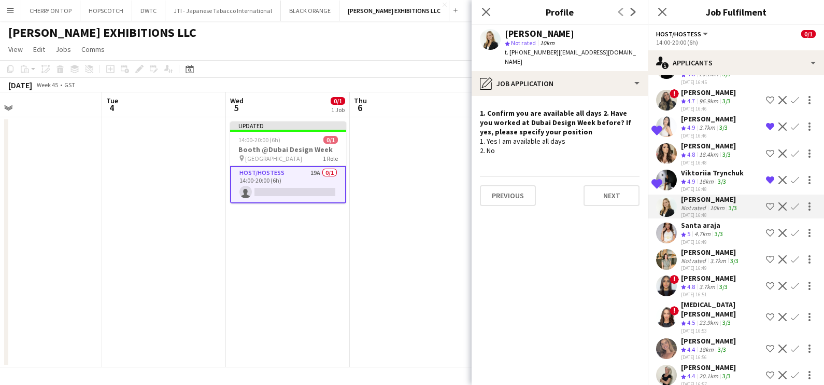
click at [693, 232] on div "Crew rating 5" at bounding box center [686, 234] width 11 height 9
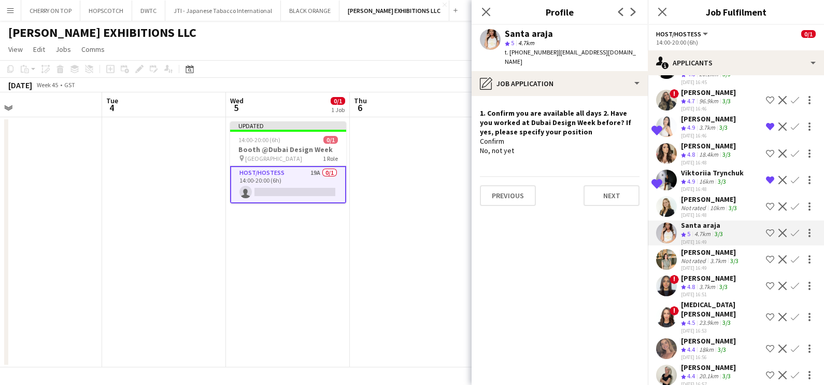
click at [700, 257] on div "Not rated" at bounding box center [694, 261] width 27 height 8
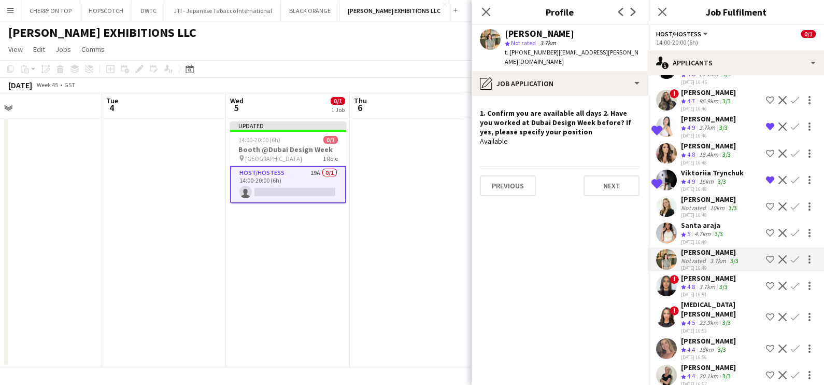
click at [691, 283] on span "4.8" at bounding box center [691, 287] width 8 height 8
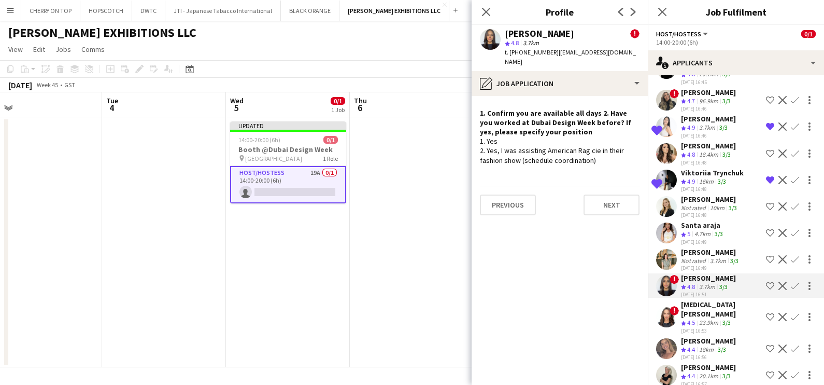
click at [766, 282] on app-icon "Shortlist crew" at bounding box center [770, 286] width 8 height 8
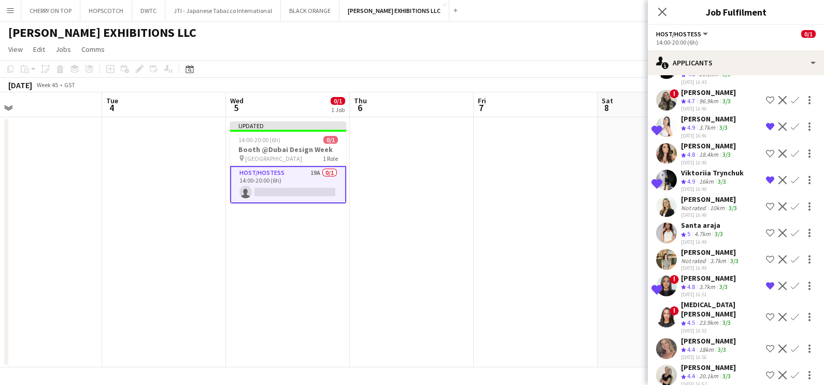
click at [703, 318] on div "23.9km" at bounding box center [708, 322] width 23 height 9
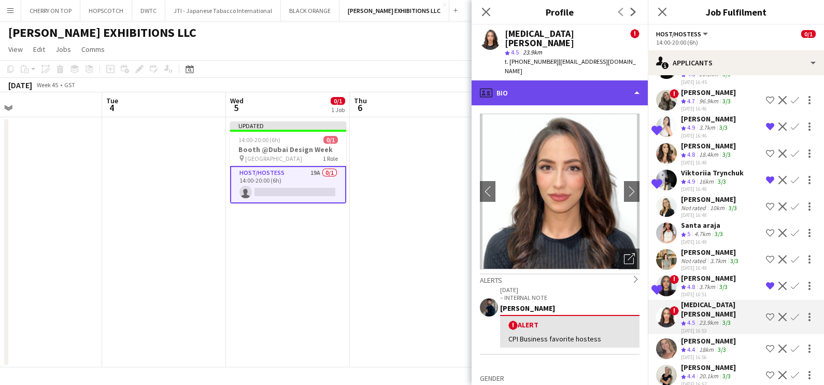
click at [589, 80] on div "profile Bio" at bounding box center [560, 92] width 176 height 25
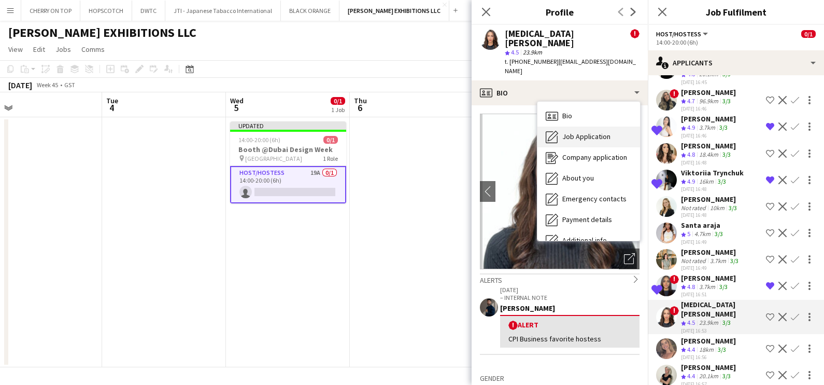
click at [591, 132] on span "Job Application" at bounding box center [587, 136] width 48 height 9
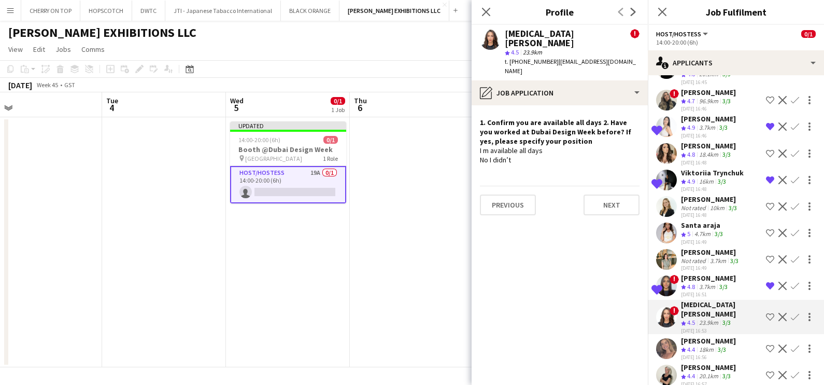
click at [707, 345] on div "18km" at bounding box center [706, 349] width 19 height 9
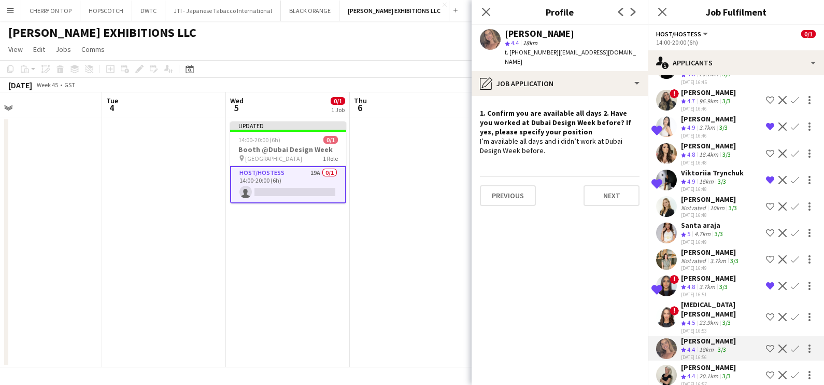
click at [686, 373] on app-icon "Crew rating" at bounding box center [683, 377] width 5 height 8
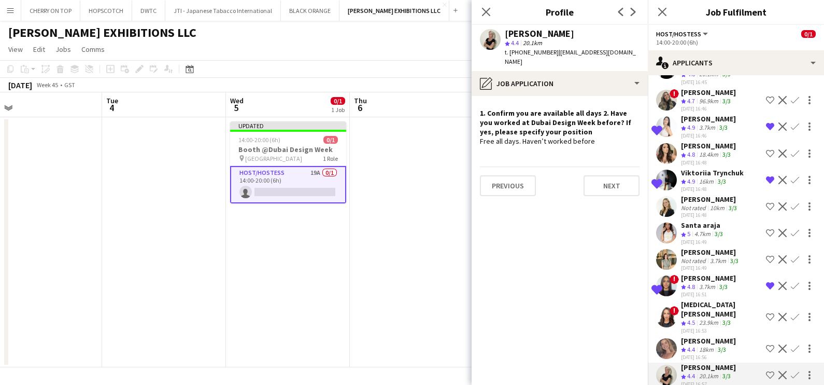
click at [457, 248] on app-date-cell at bounding box center [412, 242] width 124 height 250
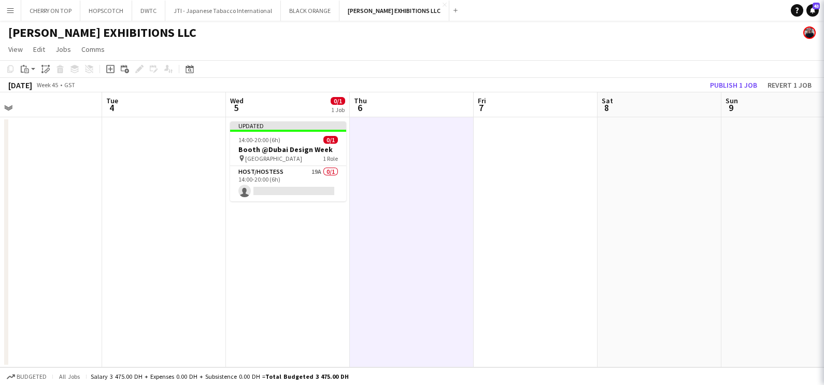
scroll to position [0, 0]
click at [730, 83] on button "Publish 1 job" at bounding box center [733, 84] width 55 height 13
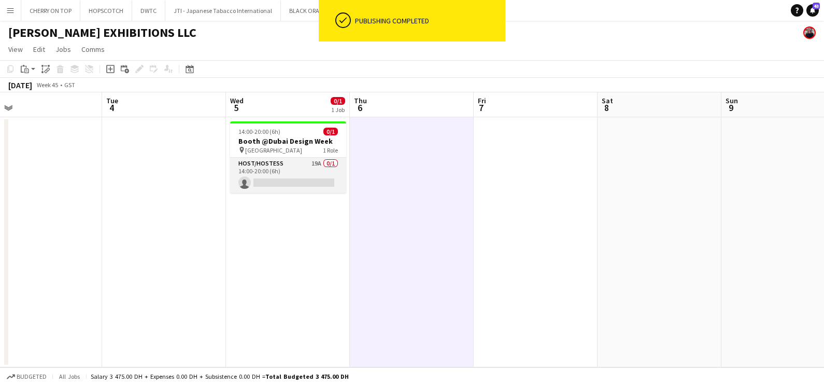
click at [303, 166] on app-card-role "Host/Hostess 19A 0/1 14:00-20:00 (6h) single-neutral-actions" at bounding box center [288, 175] width 116 height 35
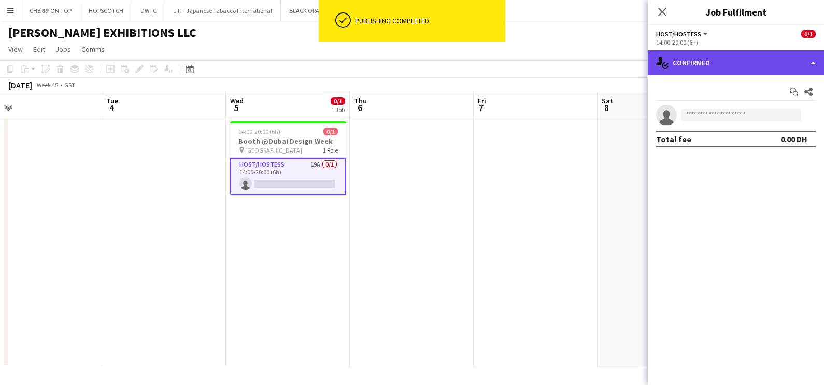
click at [736, 54] on div "single-neutral-actions-check-2 Confirmed" at bounding box center [736, 62] width 176 height 25
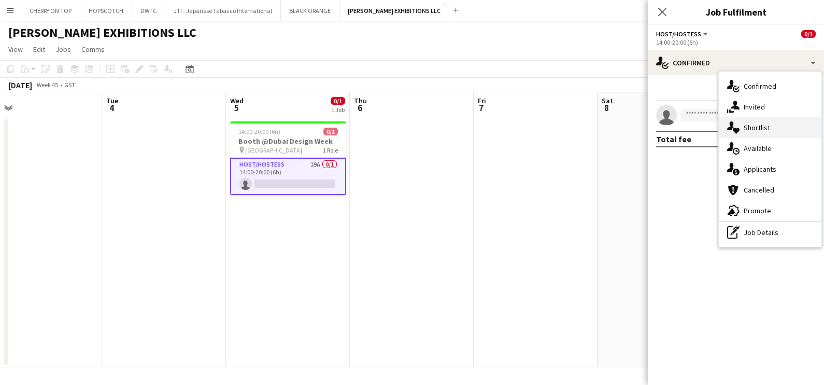
click at [760, 132] on div "single-neutral-actions-heart Shortlist" at bounding box center [770, 127] width 103 height 21
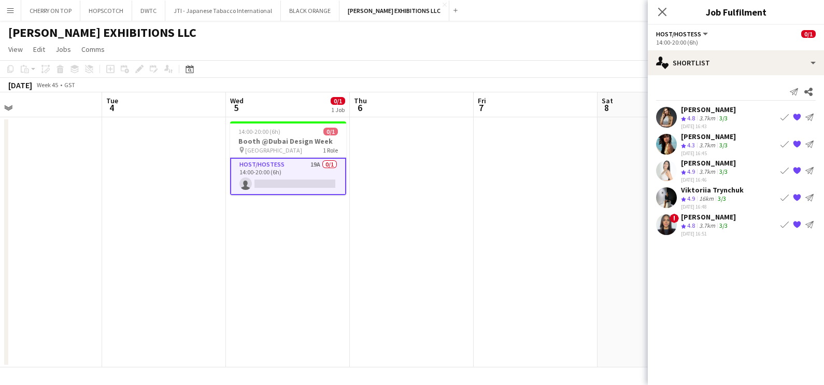
click at [565, 207] on app-date-cell at bounding box center [536, 242] width 124 height 250
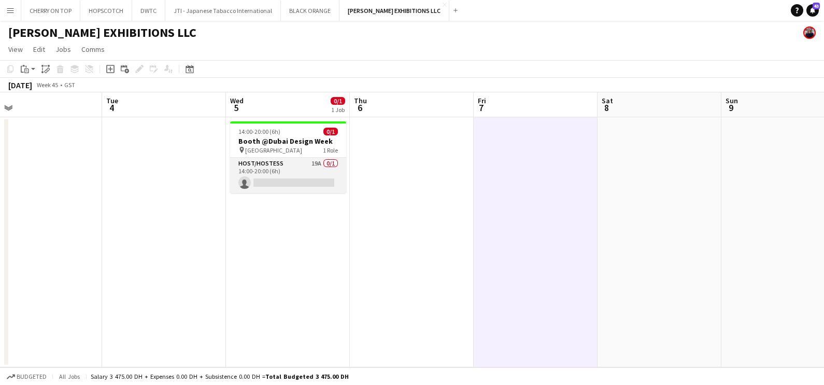
click at [296, 171] on app-card-role "Host/Hostess 19A 0/1 14:00-20:00 (6h) single-neutral-actions" at bounding box center [288, 175] width 116 height 35
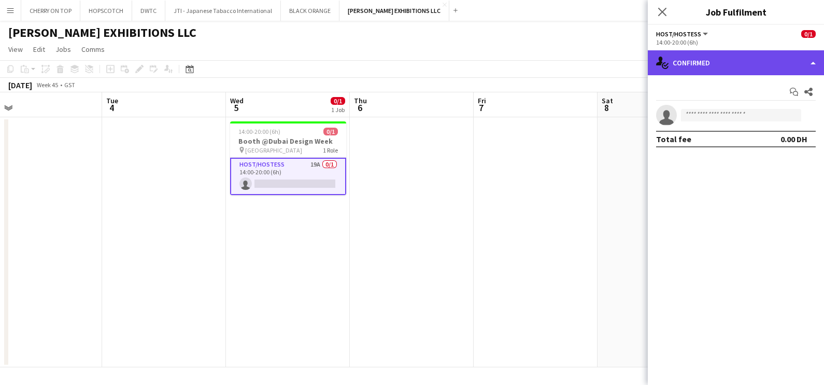
drag, startPoint x: 691, startPoint y: 64, endPoint x: 697, endPoint y: 69, distance: 8.5
click at [694, 65] on div "single-neutral-actions-check-2 Confirmed" at bounding box center [736, 62] width 176 height 25
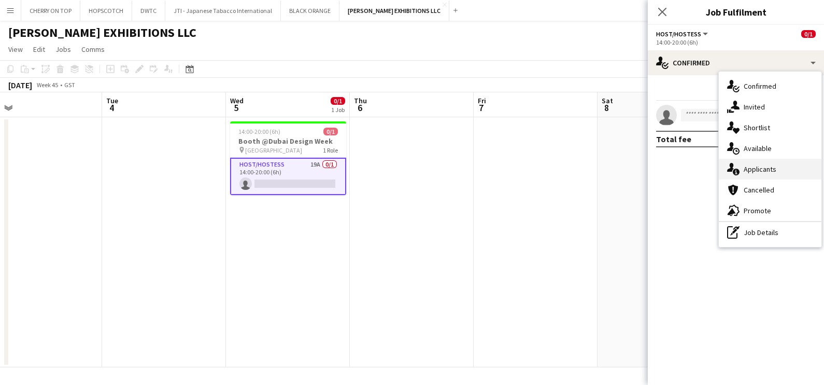
click at [779, 171] on div "single-neutral-actions-information Applicants" at bounding box center [770, 169] width 103 height 21
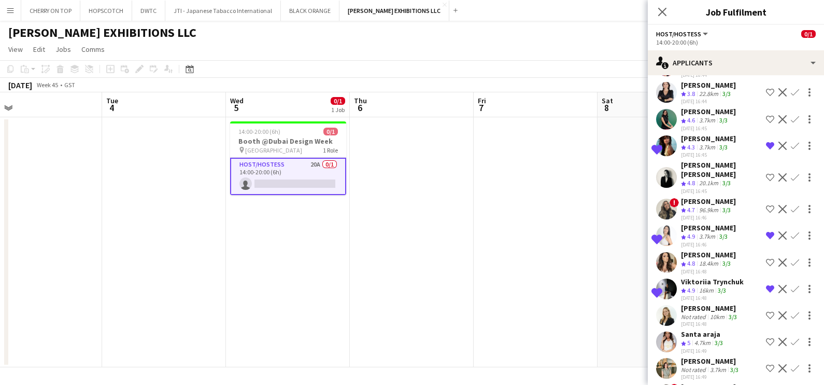
scroll to position [287, 0]
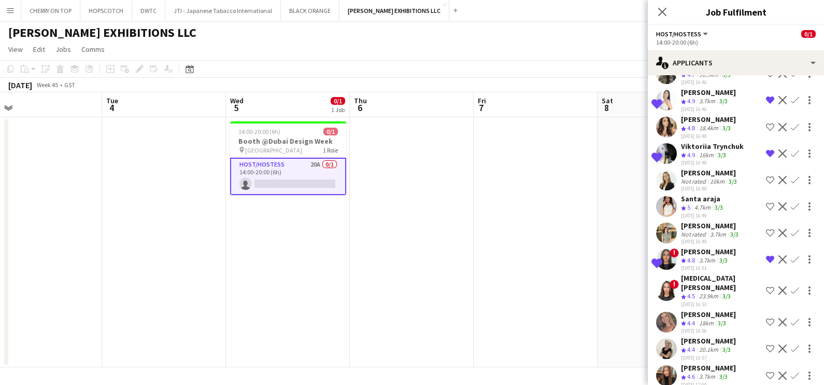
click at [699, 336] on div "Yana Permyakova" at bounding box center [708, 340] width 55 height 9
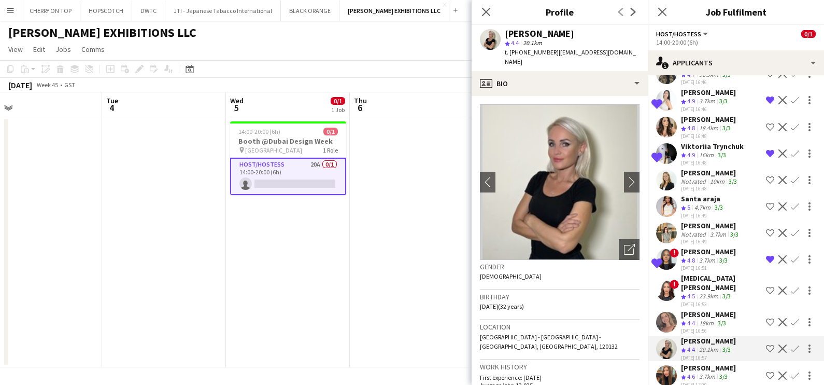
click at [687, 310] on div "Roberta Lobato" at bounding box center [708, 314] width 55 height 9
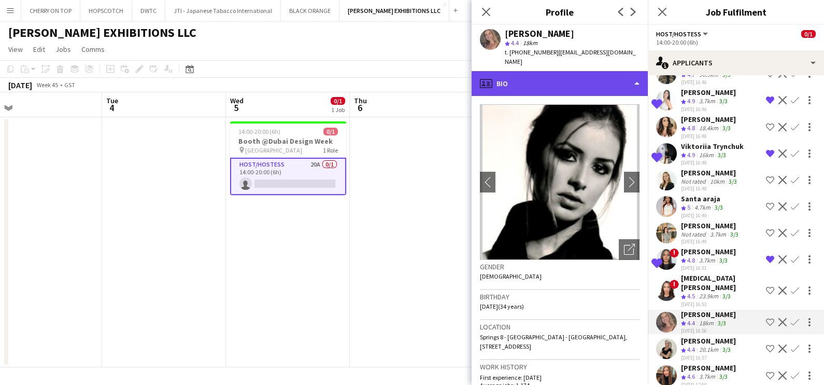
click at [523, 78] on div "profile Bio" at bounding box center [560, 83] width 176 height 25
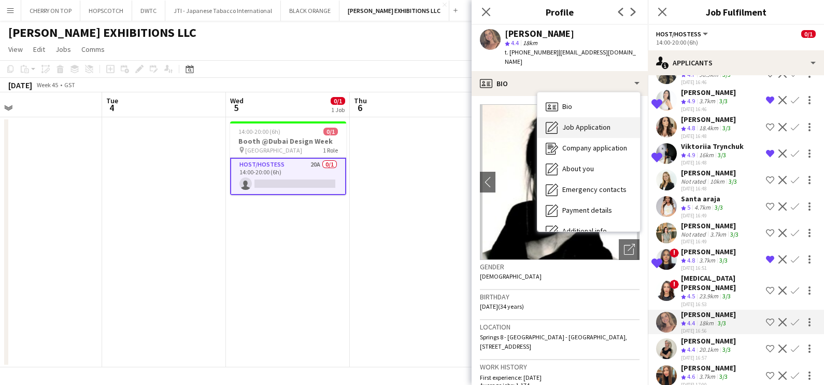
click at [586, 122] on span "Job Application" at bounding box center [587, 126] width 48 height 9
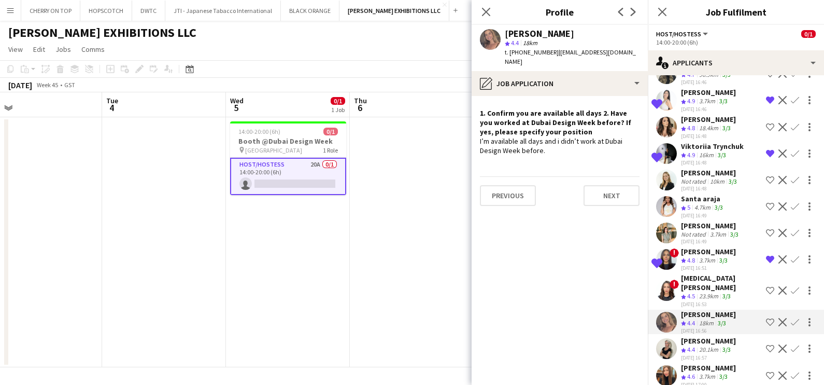
click at [692, 336] on div "Yana Permyakova" at bounding box center [708, 340] width 55 height 9
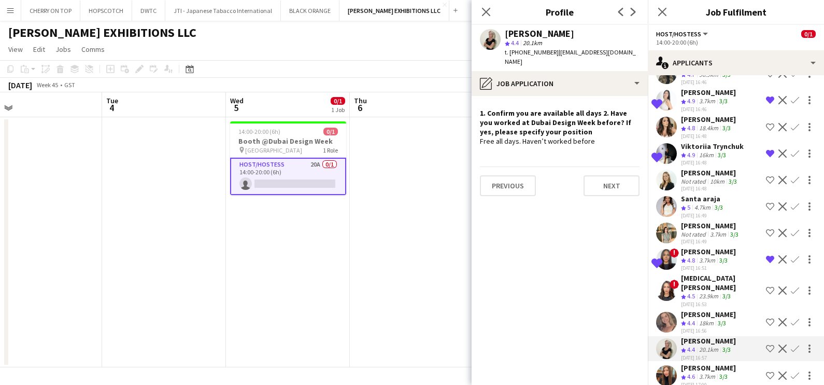
click at [694, 372] on span "4.6" at bounding box center [691, 376] width 8 height 8
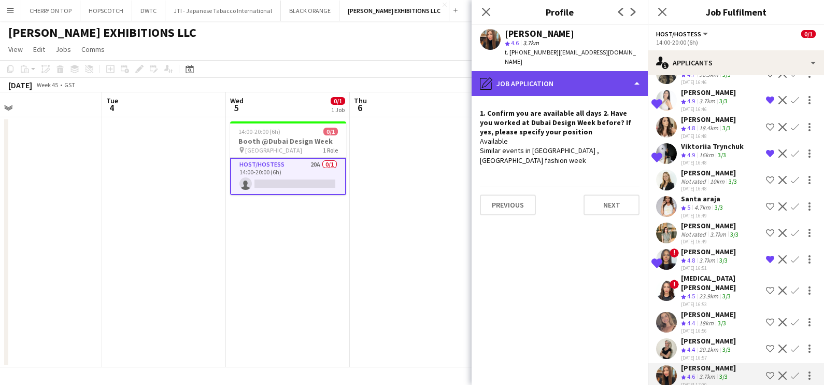
click at [560, 71] on div "pencil4 Job Application" at bounding box center [560, 83] width 176 height 25
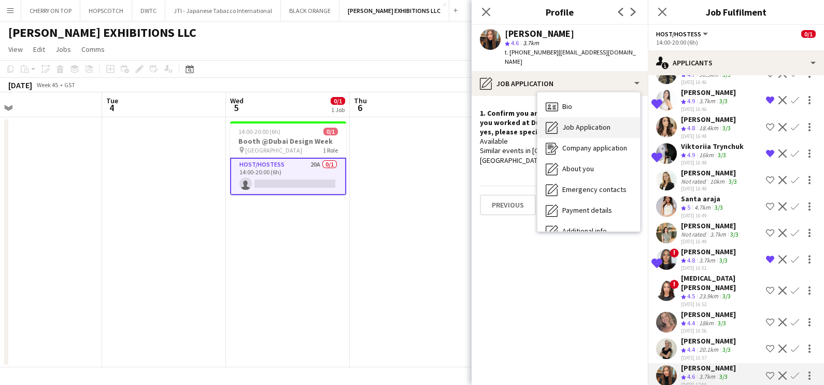
click at [578, 122] on span "Job Application" at bounding box center [587, 126] width 48 height 9
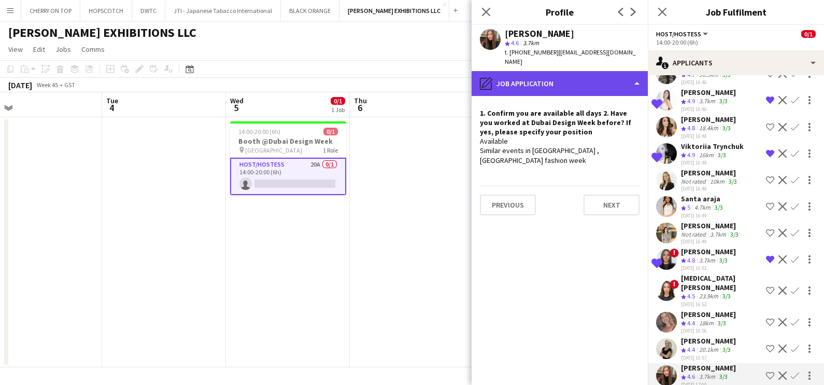
click at [560, 76] on div "pencil4 Job Application" at bounding box center [560, 83] width 176 height 25
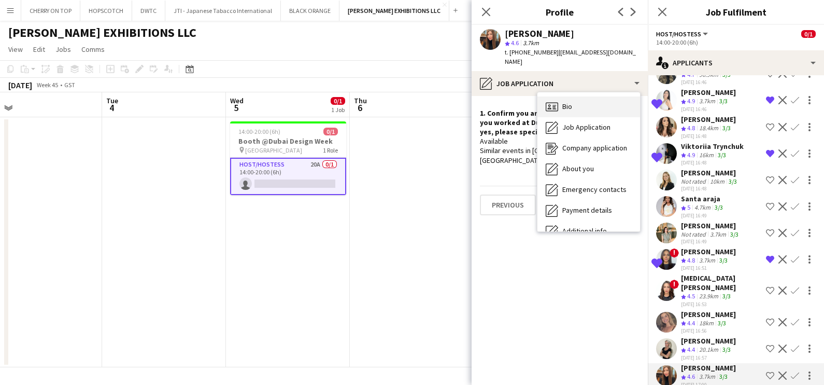
click at [581, 96] on div "Bio Bio" at bounding box center [589, 106] width 103 height 21
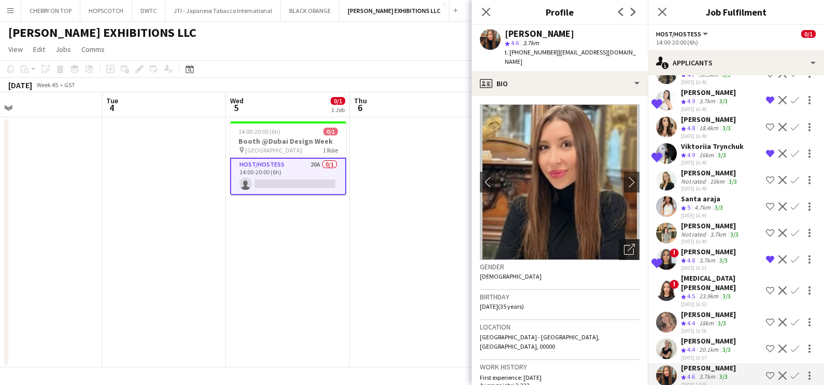
click at [624, 244] on icon "Open photos pop-in" at bounding box center [629, 249] width 11 height 11
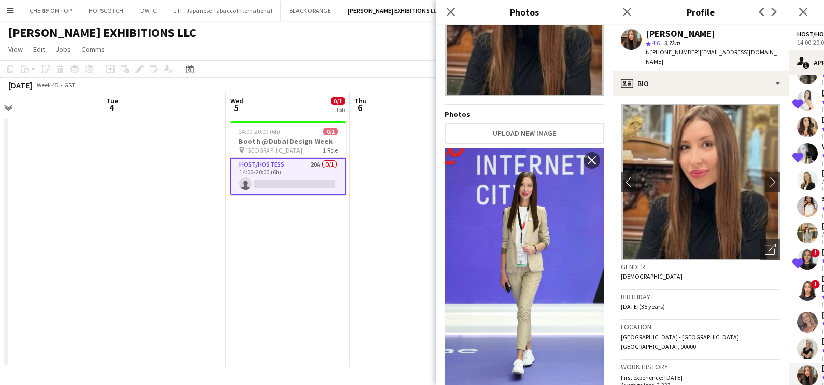
scroll to position [0, 0]
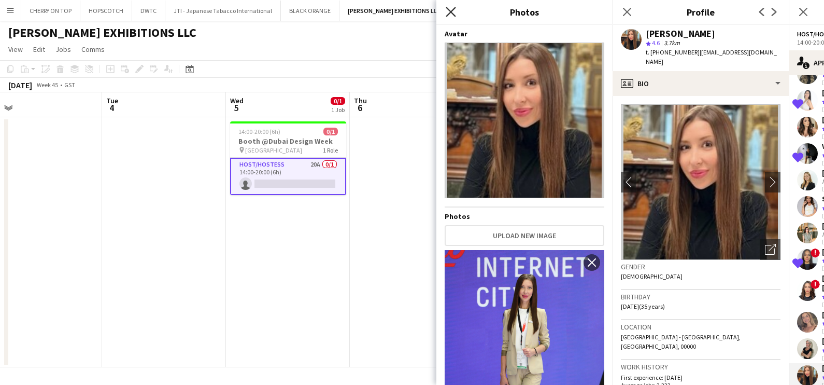
click at [448, 11] on icon "Close pop-in" at bounding box center [451, 12] width 10 height 10
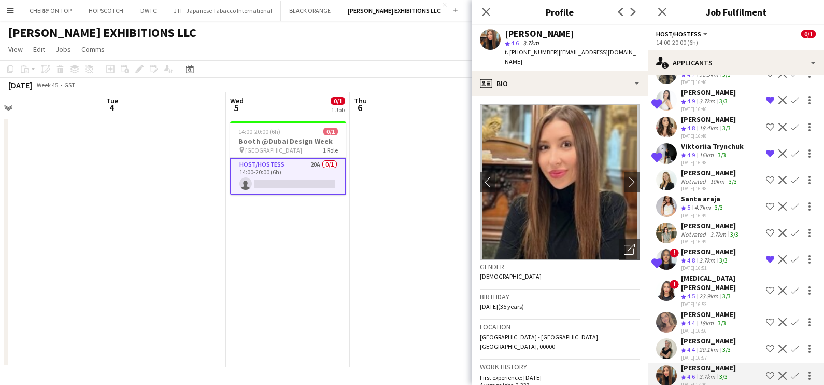
click at [416, 176] on app-date-cell at bounding box center [412, 242] width 124 height 250
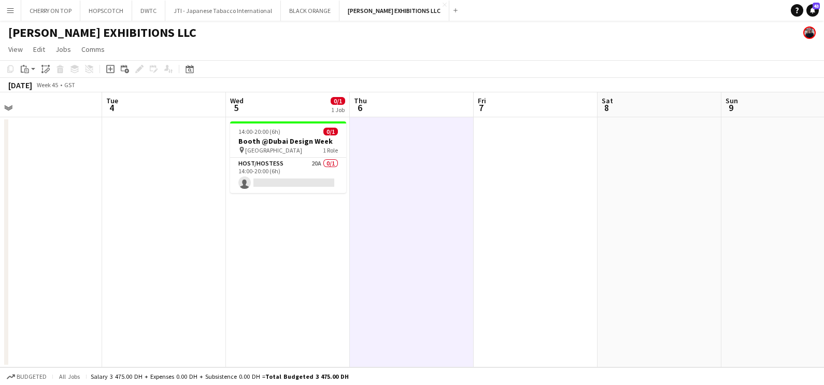
scroll to position [0, 289]
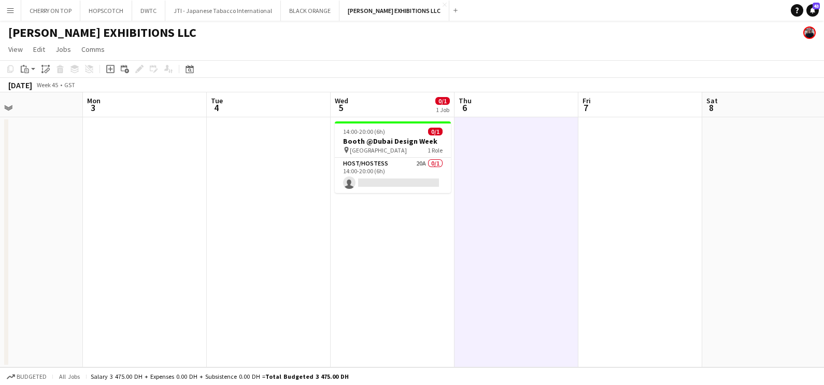
drag, startPoint x: 416, startPoint y: 159, endPoint x: 518, endPoint y: 158, distance: 102.7
click at [518, 158] on app-calendar-viewport "Fri 31 Sat 1 Sun 2 Mon 3 Tue 4 Wed 5 0/1 1 Job Thu 6 Fri 7 Sat 8 Sun 9 Mon 10 T…" at bounding box center [412, 229] width 824 height 275
click at [364, 161] on app-card-role "Host/Hostess 20A 0/1 14:00-20:00 (6h) single-neutral-actions" at bounding box center [393, 175] width 116 height 35
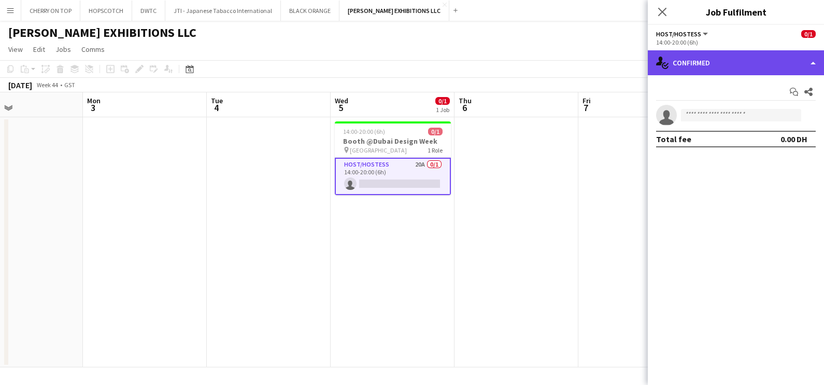
click at [754, 62] on div "single-neutral-actions-check-2 Confirmed" at bounding box center [736, 62] width 176 height 25
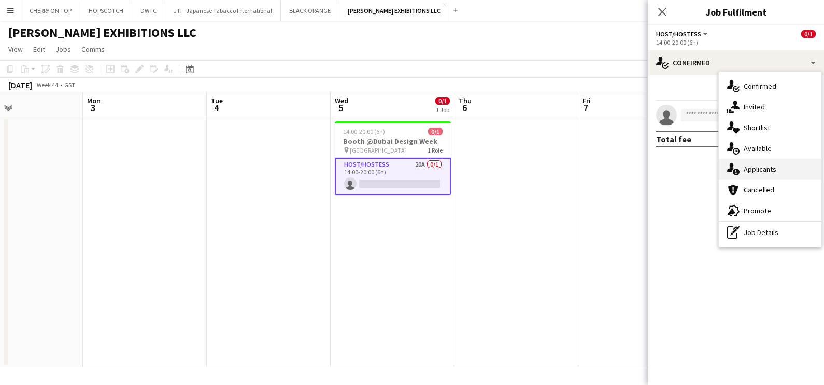
click at [759, 169] on div "single-neutral-actions-information Applicants" at bounding box center [770, 169] width 103 height 21
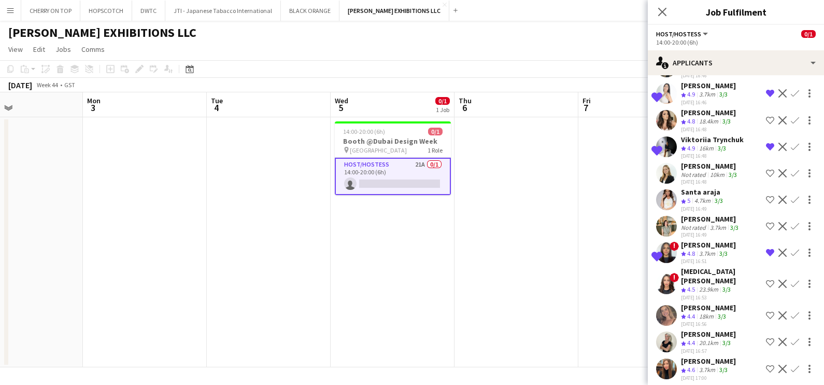
scroll to position [314, 0]
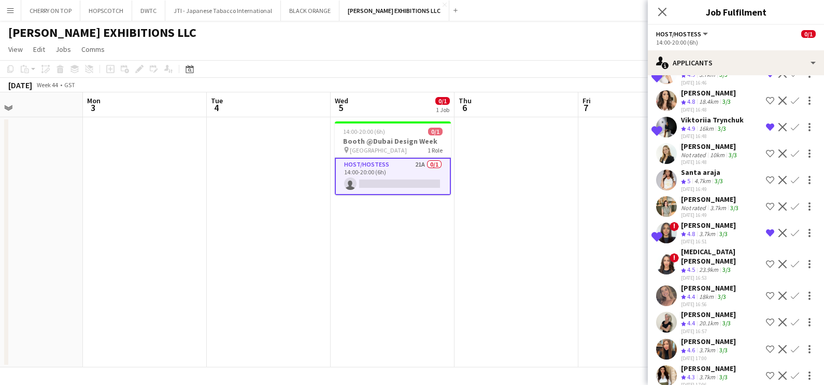
click at [712, 373] on div "3.7km" at bounding box center [707, 377] width 20 height 9
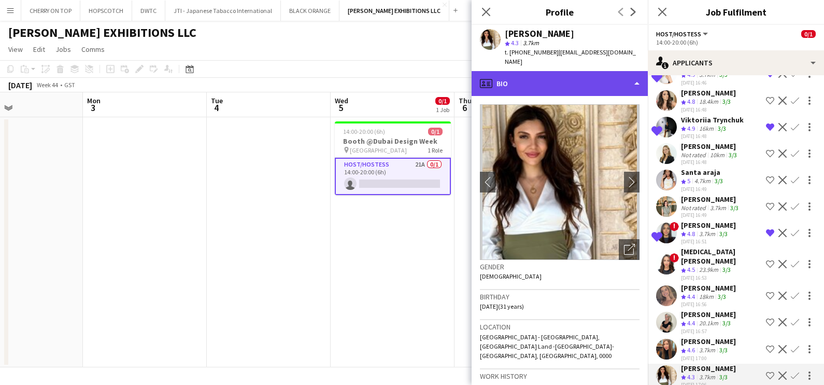
click at [533, 75] on div "profile Bio" at bounding box center [560, 83] width 176 height 25
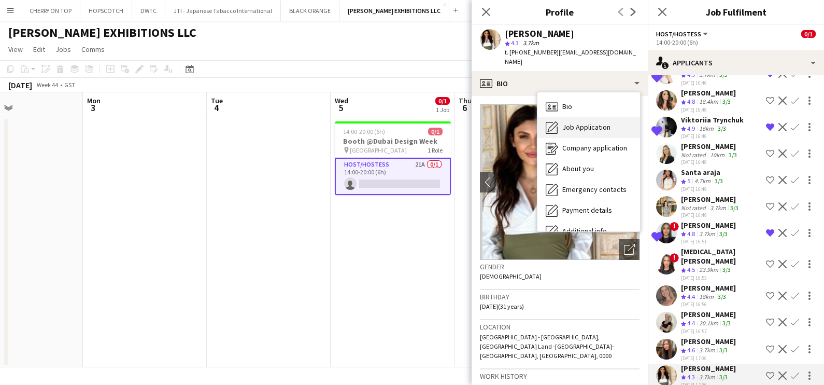
click at [561, 117] on div "Job Application Job Application" at bounding box center [589, 127] width 103 height 21
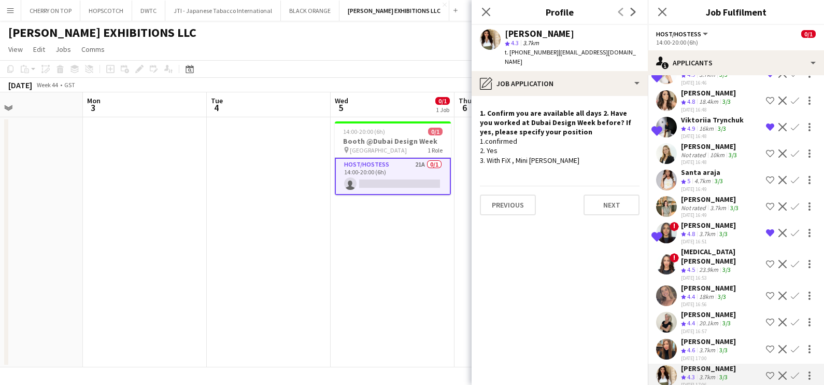
click at [766, 371] on app-icon "Shortlist crew" at bounding box center [770, 375] width 8 height 8
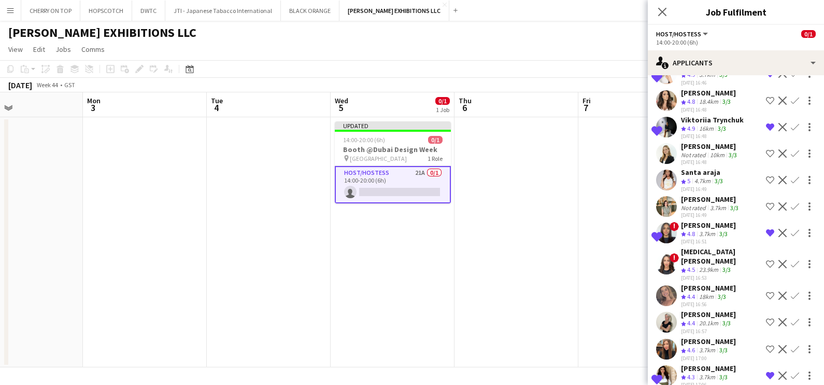
click at [535, 271] on app-date-cell at bounding box center [517, 242] width 124 height 250
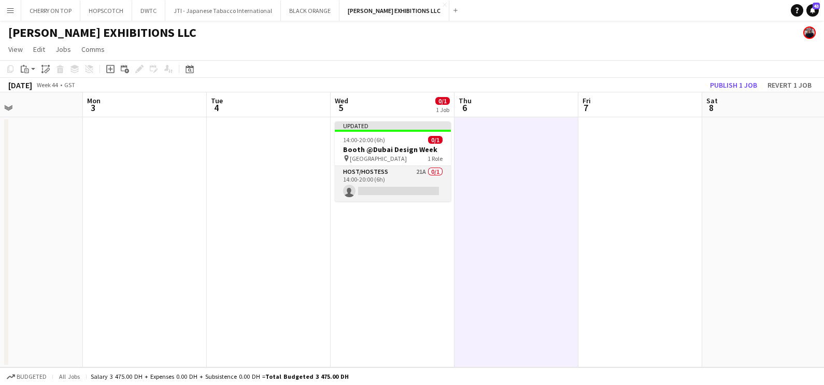
click at [416, 176] on app-card-role "Host/Hostess 21A 0/1 14:00-20:00 (6h) single-neutral-actions" at bounding box center [393, 183] width 116 height 35
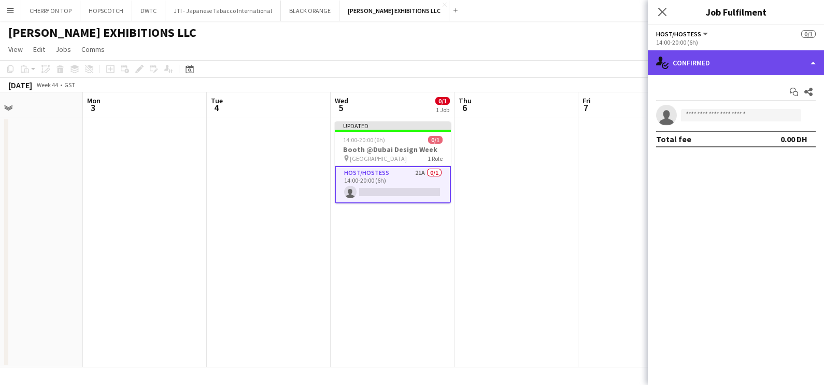
click at [684, 68] on div "single-neutral-actions-check-2 Confirmed" at bounding box center [736, 62] width 176 height 25
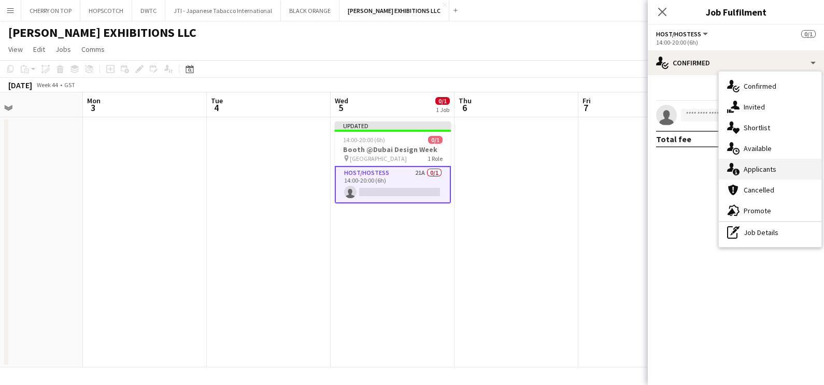
click at [748, 166] on div "single-neutral-actions-information Applicants" at bounding box center [770, 169] width 103 height 21
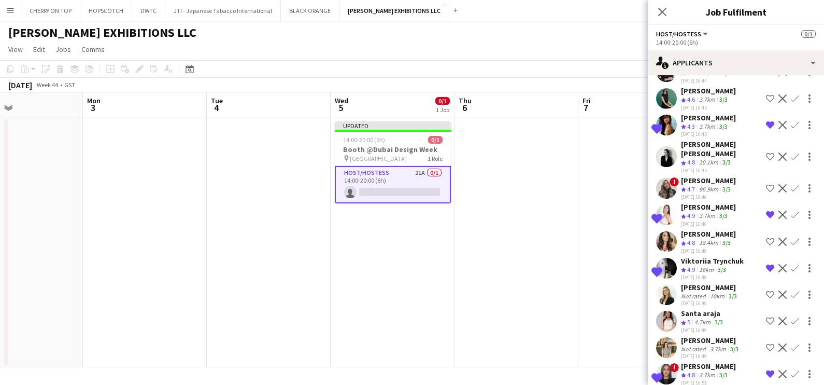
scroll to position [324, 0]
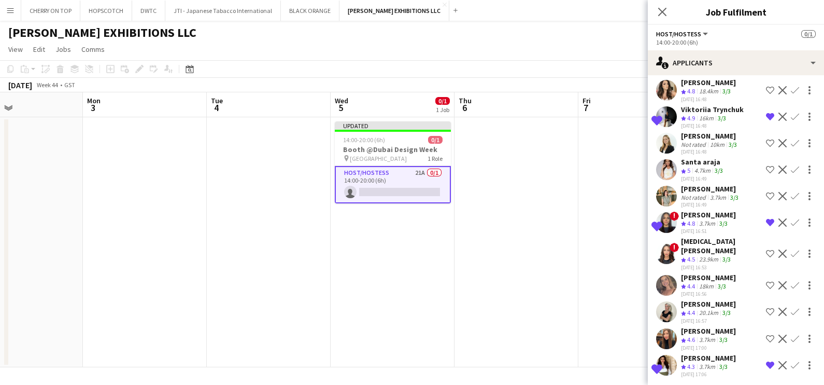
click at [766, 361] on app-icon "Remove crew from shortlist" at bounding box center [770, 365] width 8 height 8
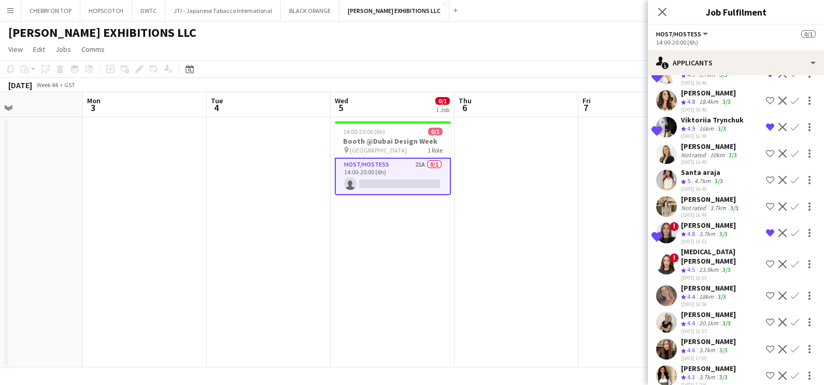
click at [594, 257] on app-date-cell at bounding box center [641, 242] width 124 height 250
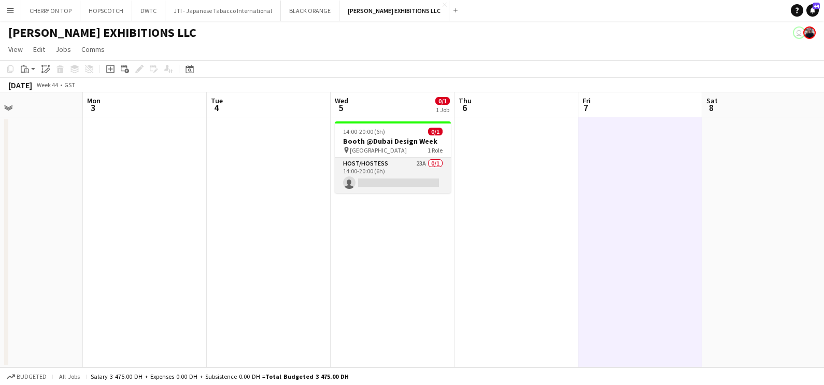
click at [390, 167] on app-card-role "Host/Hostess 23A 0/1 14:00-20:00 (6h) single-neutral-actions" at bounding box center [393, 175] width 116 height 35
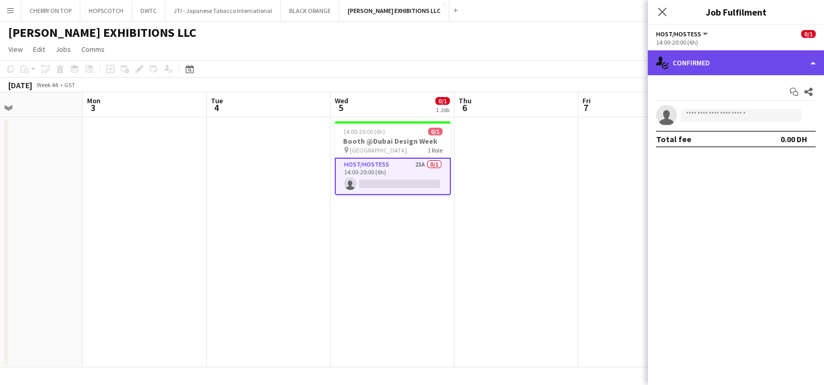
click at [767, 58] on div "single-neutral-actions-check-2 Confirmed" at bounding box center [736, 62] width 176 height 25
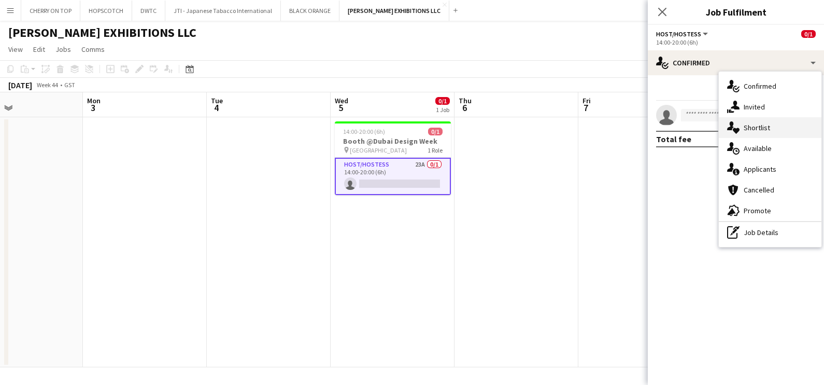
click at [769, 128] on div "single-neutral-actions-heart Shortlist" at bounding box center [770, 127] width 103 height 21
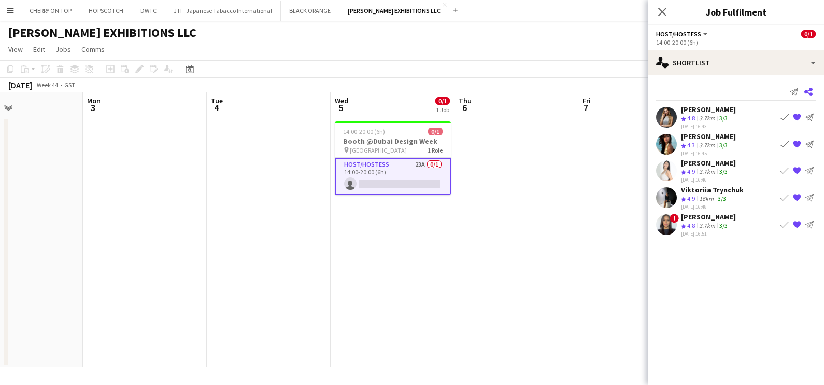
click at [813, 91] on app-icon "Share" at bounding box center [808, 92] width 15 height 15
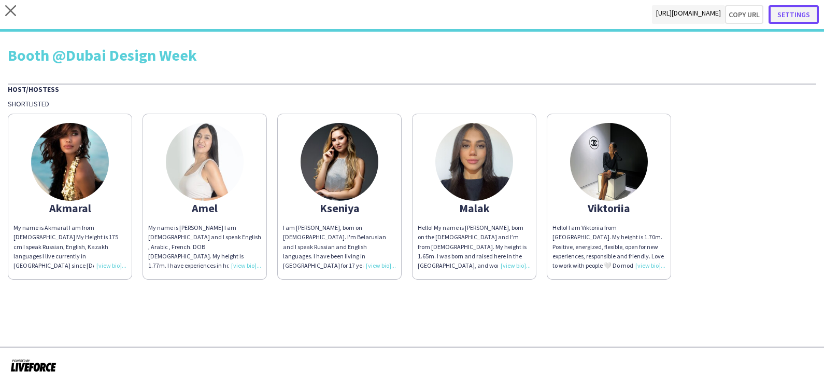
click at [814, 9] on button "Settings" at bounding box center [794, 14] width 50 height 19
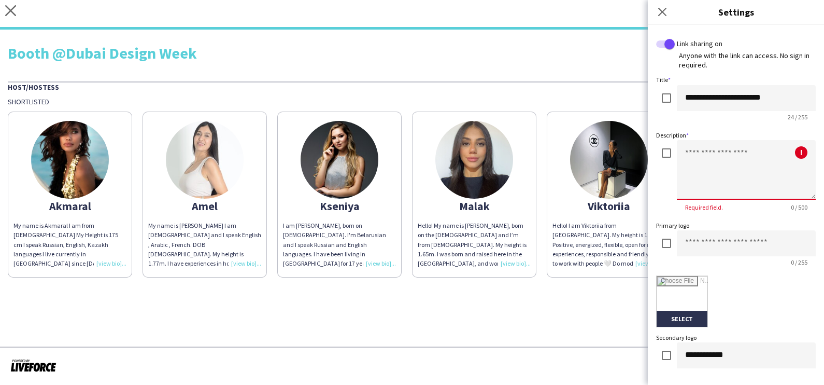
click at [717, 171] on textarea at bounding box center [746, 170] width 139 height 60
type textarea "**********"
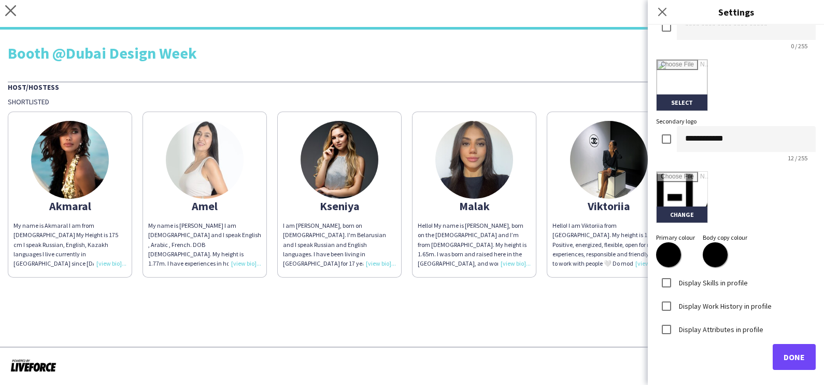
scroll to position [221, 0]
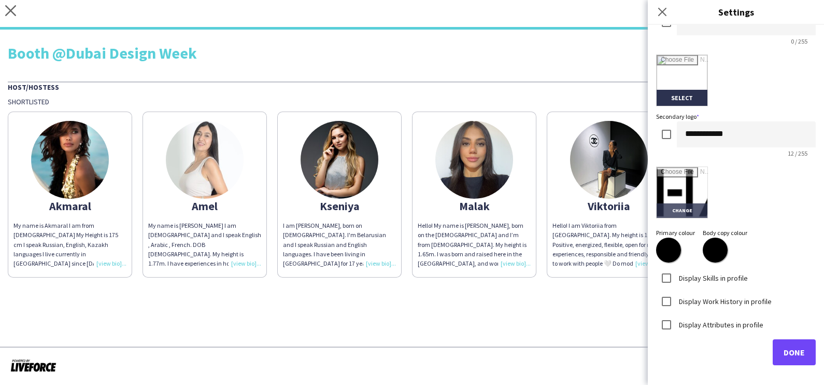
click at [678, 206] on input "file" at bounding box center [682, 192] width 51 height 51
type input "**********"
click at [787, 349] on span "Done" at bounding box center [794, 352] width 21 height 10
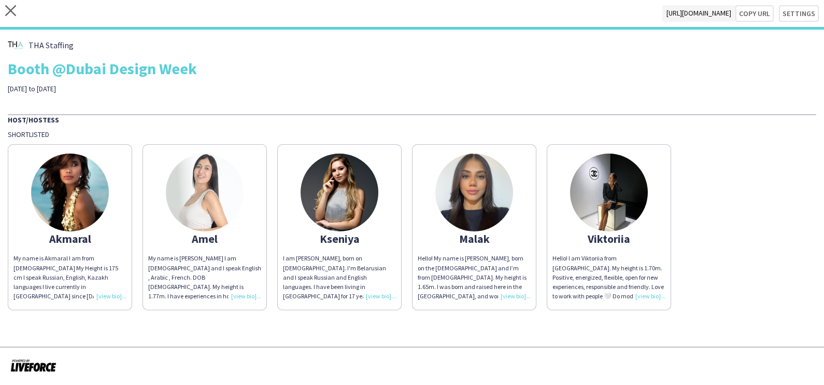
drag, startPoint x: 522, startPoint y: 83, endPoint x: 538, endPoint y: 87, distance: 16.0
click at [523, 83] on div "THA Staffing Booth @Dubai Design Week 5 to 9th of November" at bounding box center [412, 65] width 809 height 56
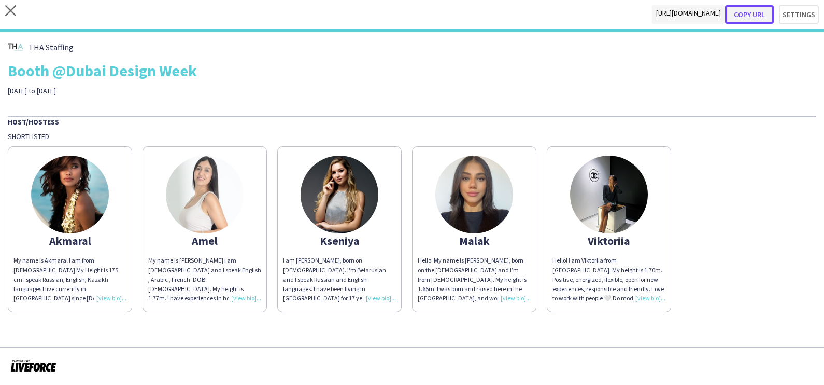
click at [756, 9] on button "Copy url" at bounding box center [749, 14] width 49 height 19
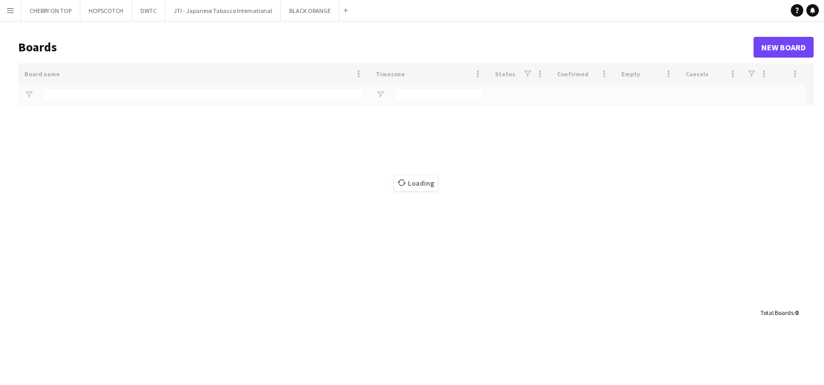
type input "*****"
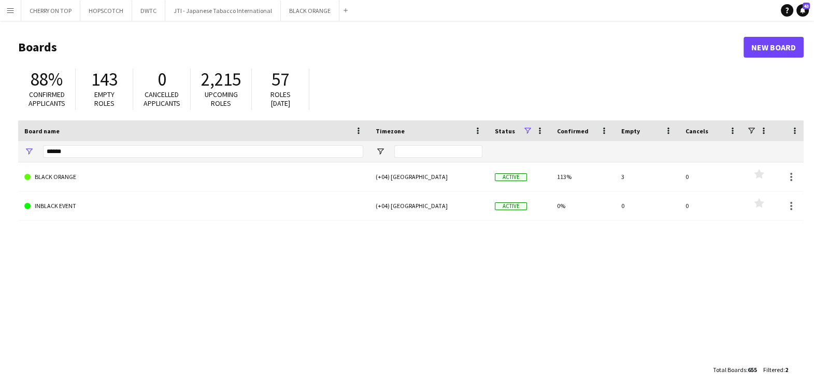
click at [12, 10] on app-icon "Menu" at bounding box center [10, 10] width 8 height 8
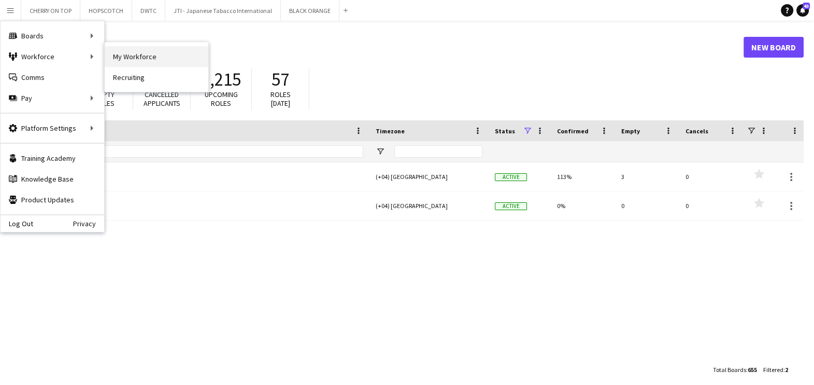
click at [144, 54] on link "My Workforce" at bounding box center [157, 56] width 104 height 21
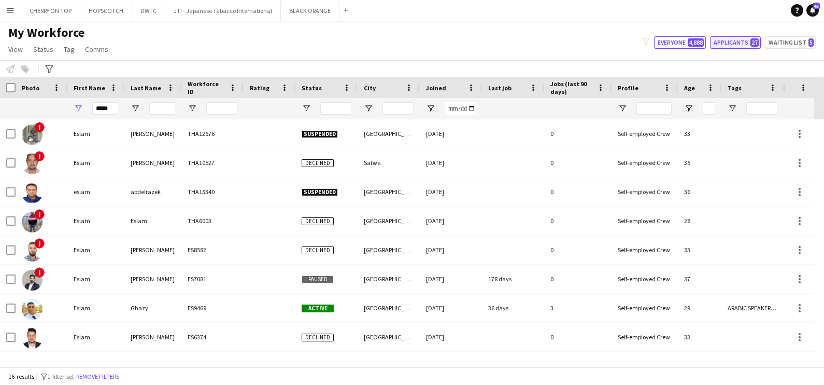
click at [737, 46] on button "Applicants 27" at bounding box center [735, 42] width 51 height 12
type input "**********"
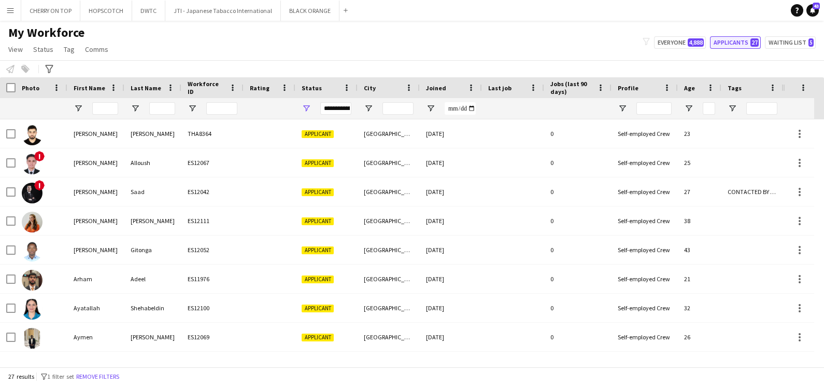
click at [733, 48] on button "Applicants 27" at bounding box center [735, 42] width 51 height 12
click at [735, 111] on span "Open Filter Menu" at bounding box center [732, 108] width 9 height 9
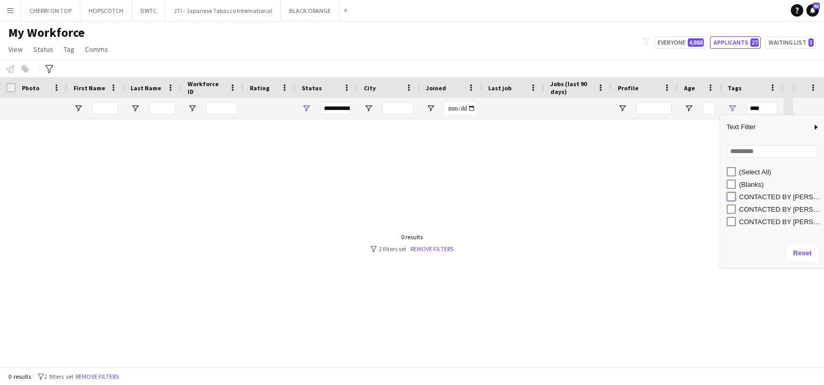
type input "**********"
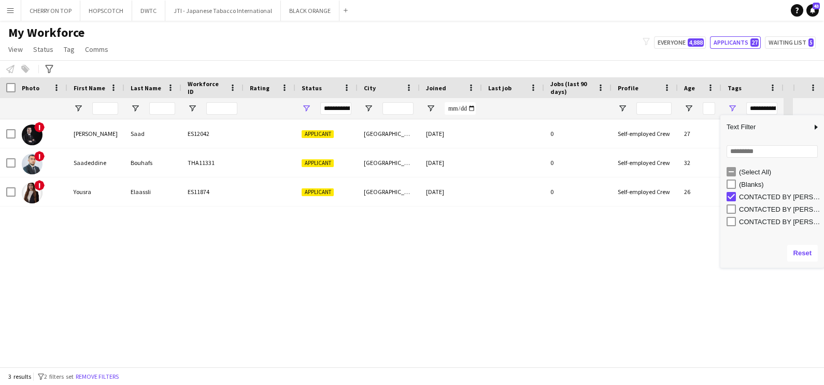
click at [15, 10] on button "Menu" at bounding box center [10, 10] width 21 height 21
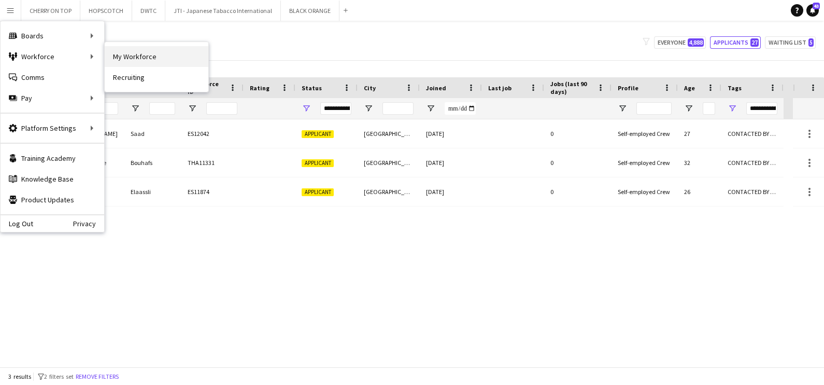
click at [154, 59] on link "My Workforce" at bounding box center [157, 56] width 104 height 21
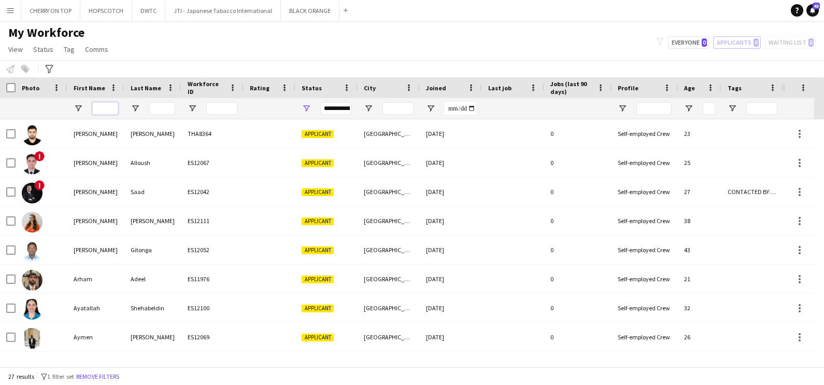
click at [102, 107] on input "First Name Filter Input" at bounding box center [105, 108] width 26 height 12
click at [695, 42] on button "Everyone 0" at bounding box center [688, 42] width 41 height 12
type input "**********"
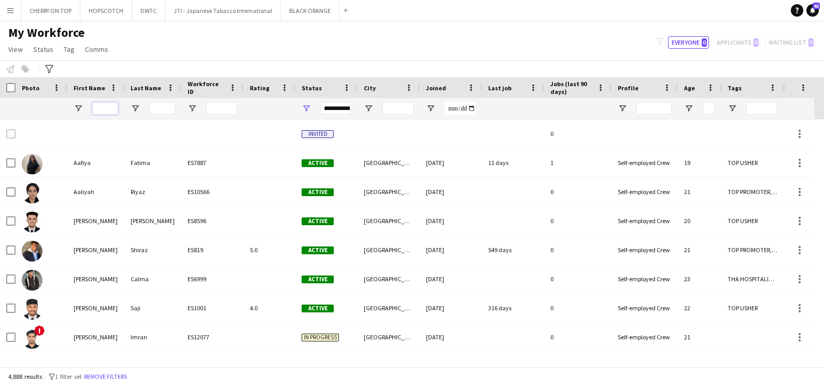
click at [106, 104] on input "First Name Filter Input" at bounding box center [105, 108] width 26 height 12
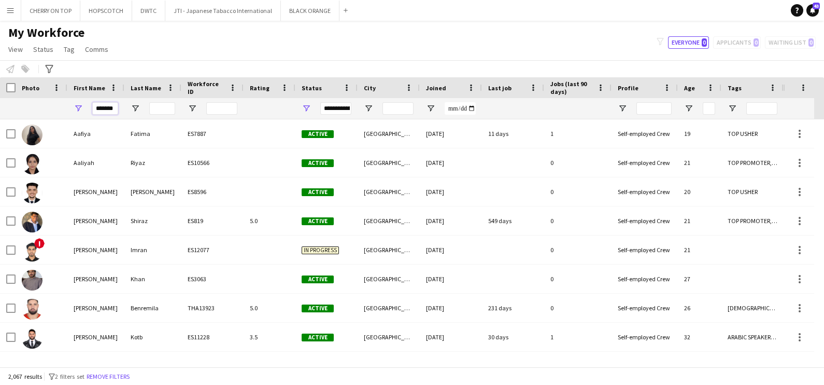
type input "*******"
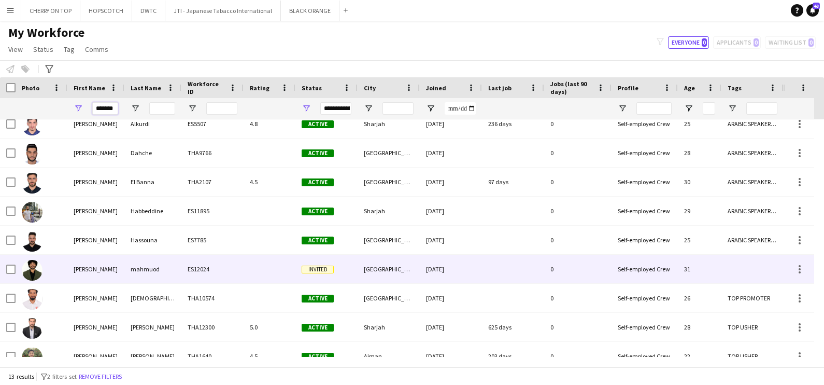
scroll to position [64, 0]
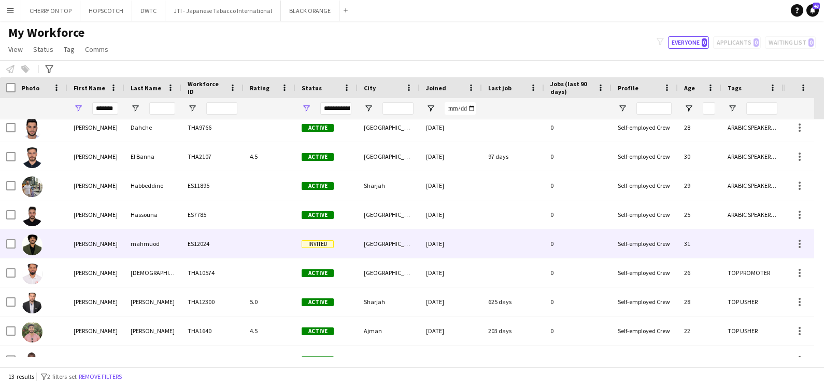
click at [161, 247] on div "mahmuod" at bounding box center [152, 243] width 57 height 29
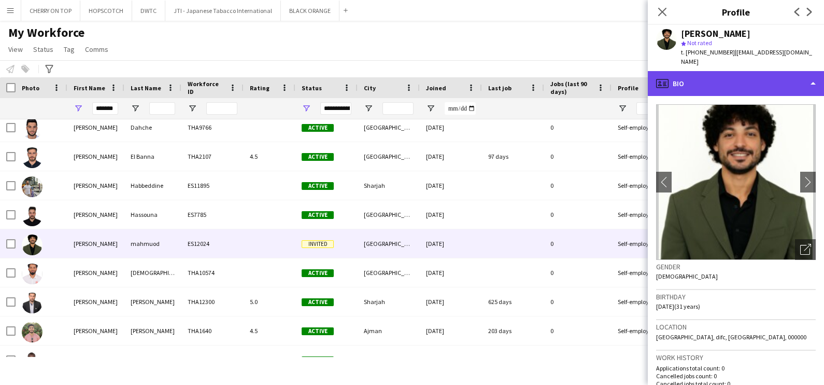
click at [772, 87] on div "profile Bio" at bounding box center [736, 83] width 176 height 25
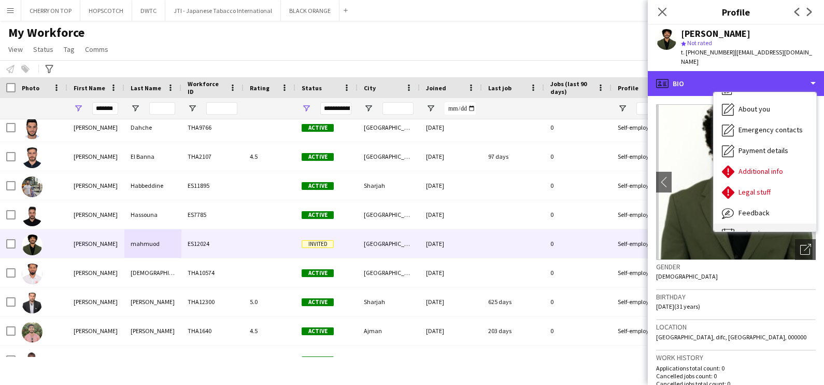
scroll to position [55, 0]
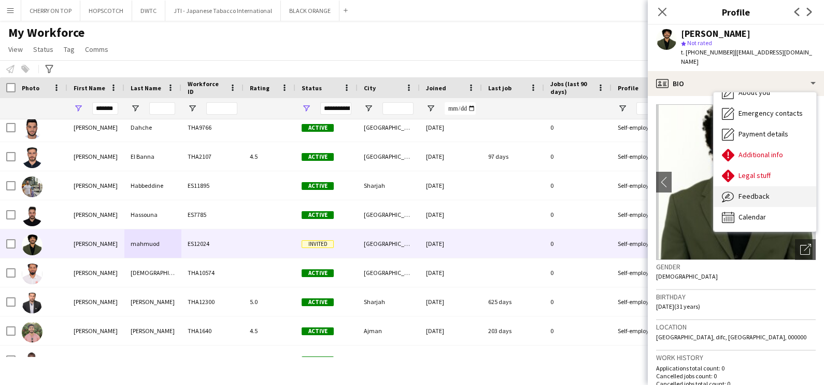
click at [765, 196] on span "Feedback" at bounding box center [754, 195] width 31 height 9
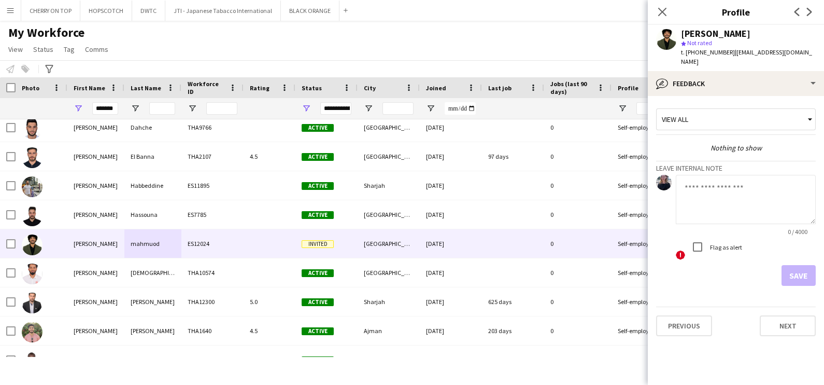
click at [713, 196] on textarea at bounding box center [746, 199] width 140 height 49
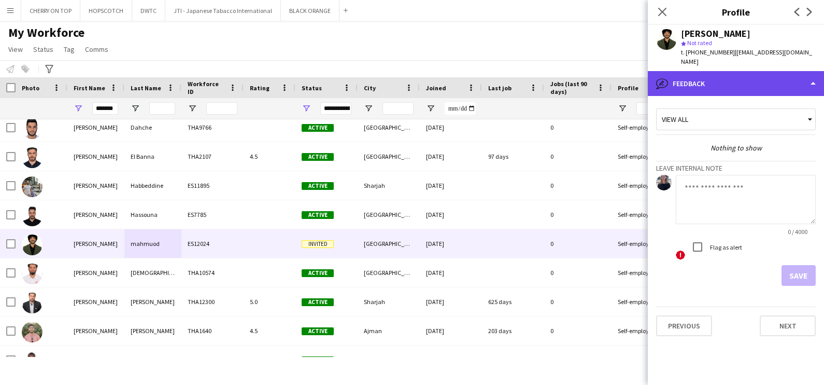
click at [726, 80] on div "bubble-pencil Feedback" at bounding box center [736, 83] width 176 height 25
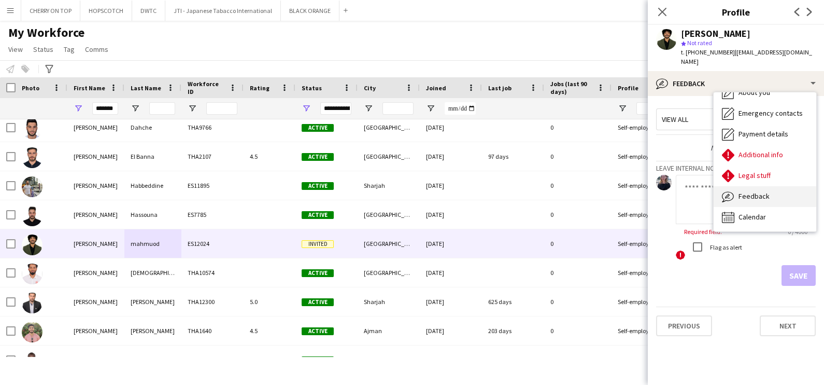
click at [757, 197] on span "Feedback" at bounding box center [754, 195] width 31 height 9
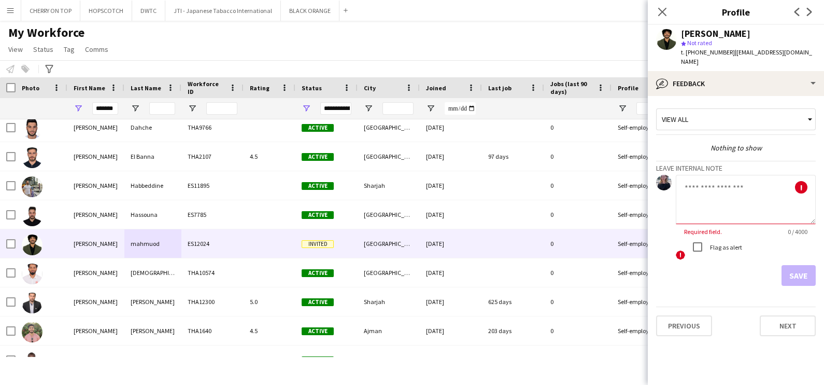
click at [732, 217] on textarea at bounding box center [746, 199] width 140 height 49
type textarea "**********"
click at [799, 274] on button "Save" at bounding box center [799, 275] width 34 height 21
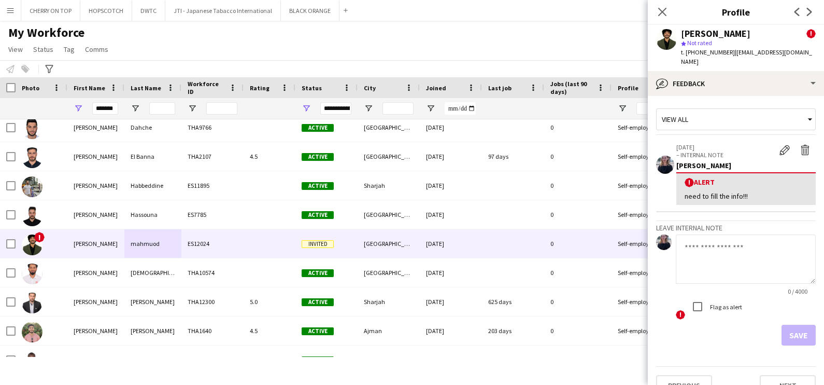
click at [771, 265] on textarea at bounding box center [746, 258] width 140 height 49
paste textarea "**********"
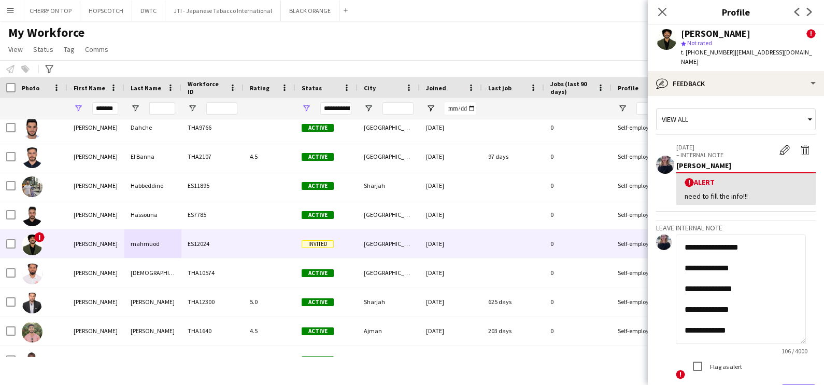
scroll to position [0, 0]
drag, startPoint x: 801, startPoint y: 279, endPoint x: 806, endPoint y: 398, distance: 118.8
click at [806, 384] on html "Menu Boards Boards Boards All jobs Status Workforce Workforce My Workforce Recr…" at bounding box center [412, 192] width 824 height 385
click at [767, 246] on textarea "**********" at bounding box center [741, 318] width 130 height 168
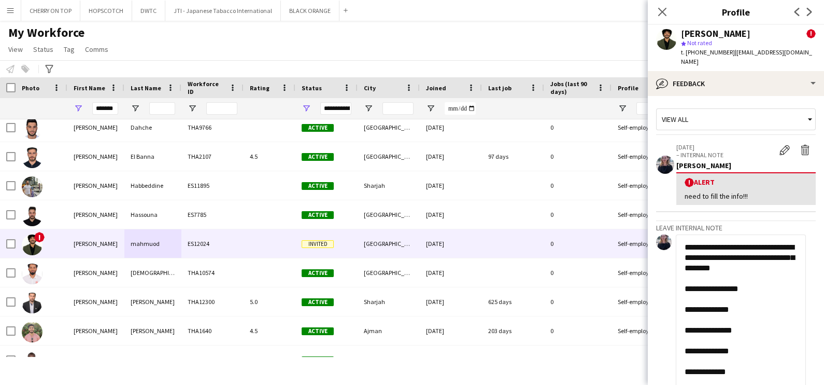
click at [774, 293] on textarea "**********" at bounding box center [741, 318] width 130 height 168
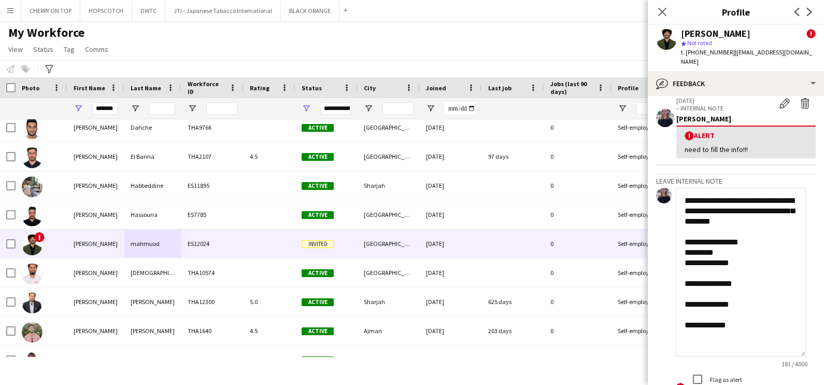
scroll to position [64, 0]
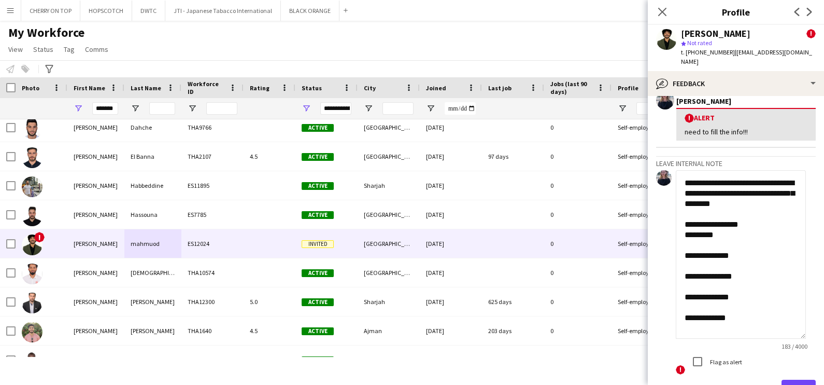
click at [761, 255] on textarea "**********" at bounding box center [741, 254] width 130 height 168
click at [752, 287] on textarea "**********" at bounding box center [741, 254] width 130 height 168
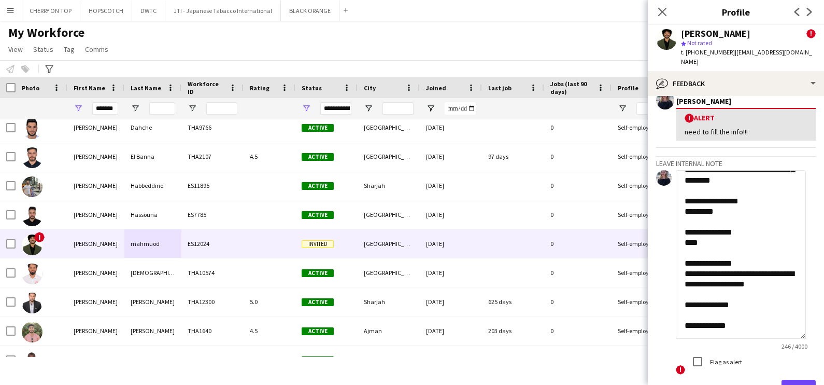
scroll to position [44, 0]
click at [753, 298] on textarea "**********" at bounding box center [741, 254] width 130 height 168
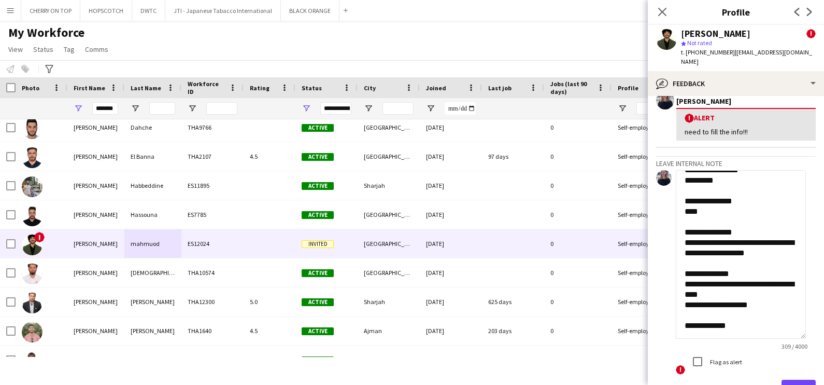
scroll to position [75, 0]
click at [742, 319] on textarea "**********" at bounding box center [741, 254] width 130 height 168
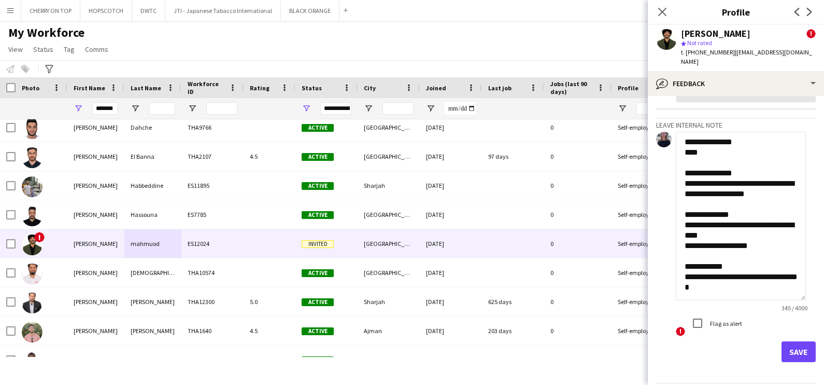
scroll to position [135, 0]
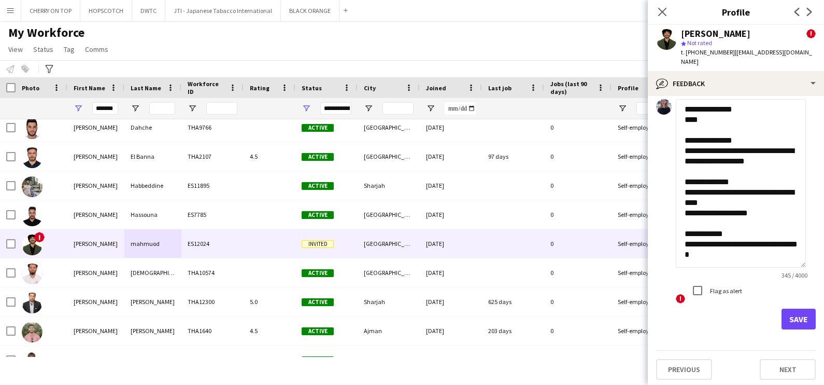
type textarea "**********"
click at [794, 319] on button "Save" at bounding box center [799, 318] width 34 height 21
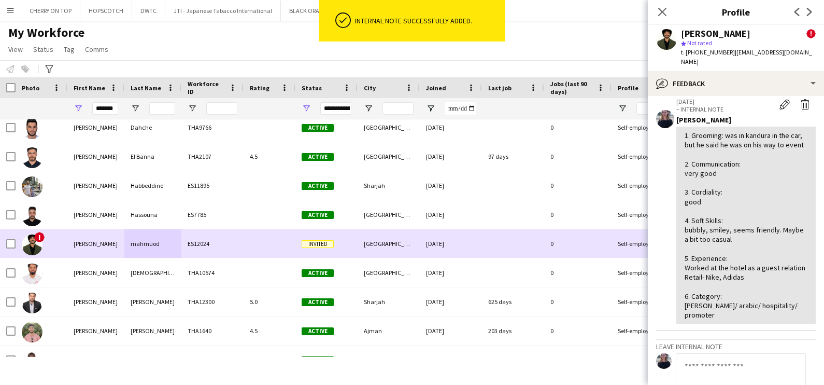
scroll to position [389, 0]
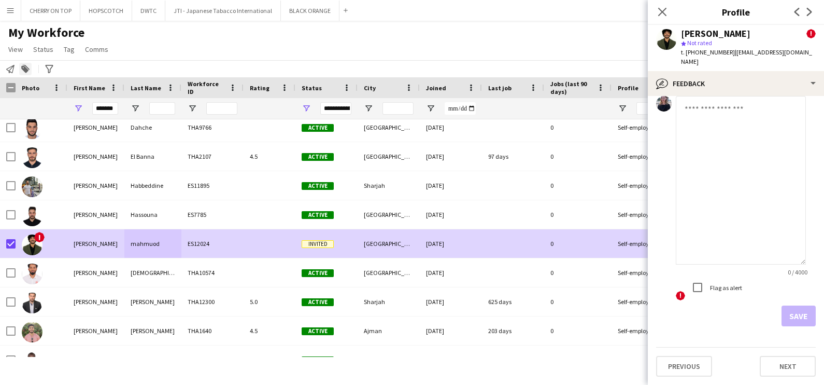
click at [30, 69] on div "Add to tag" at bounding box center [25, 69] width 12 height 12
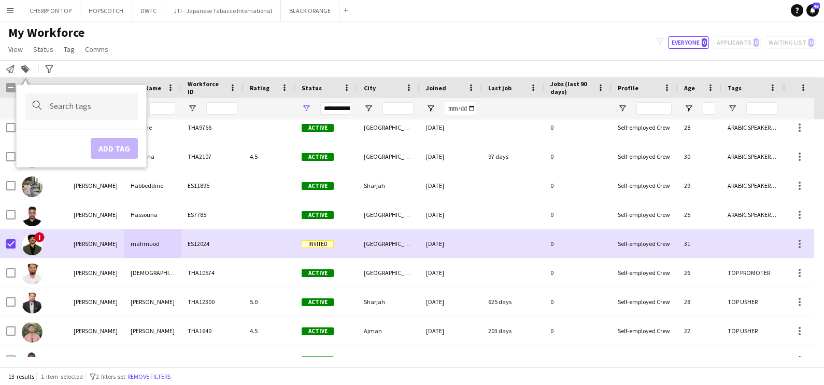
click at [68, 117] on div at bounding box center [81, 106] width 113 height 26
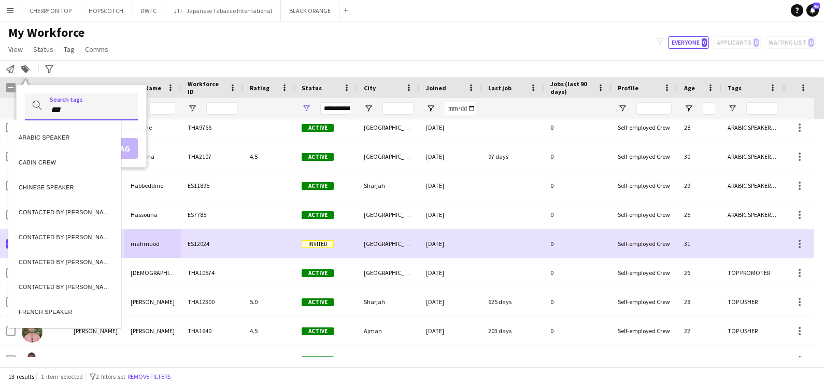
type input "***"
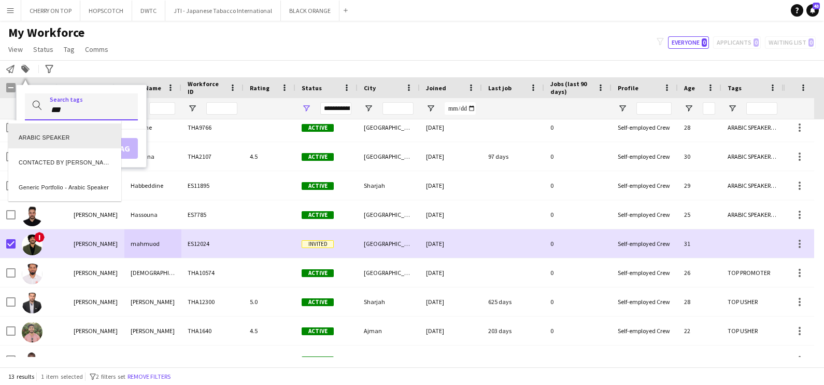
click at [69, 130] on div "ARABIC SPEAKER" at bounding box center [64, 135] width 113 height 25
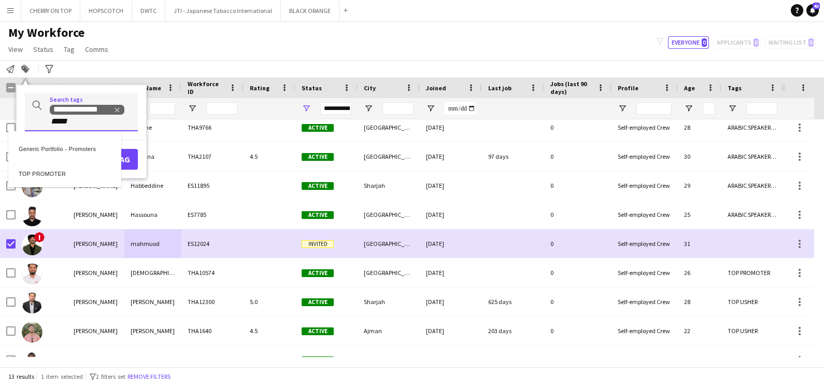
type input "*****"
click at [80, 171] on div "TOP PROMOTER" at bounding box center [64, 171] width 113 height 25
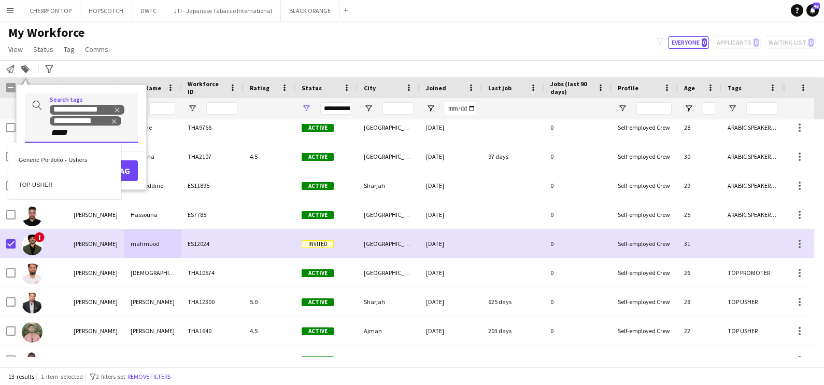
type input "*****"
click at [62, 179] on div "TOP USHER" at bounding box center [64, 183] width 113 height 25
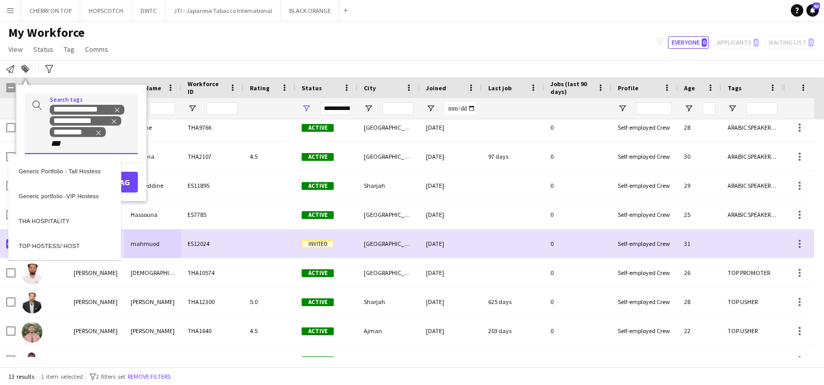
type input "***"
click at [77, 223] on div "THA HOSPITALITY" at bounding box center [64, 219] width 113 height 25
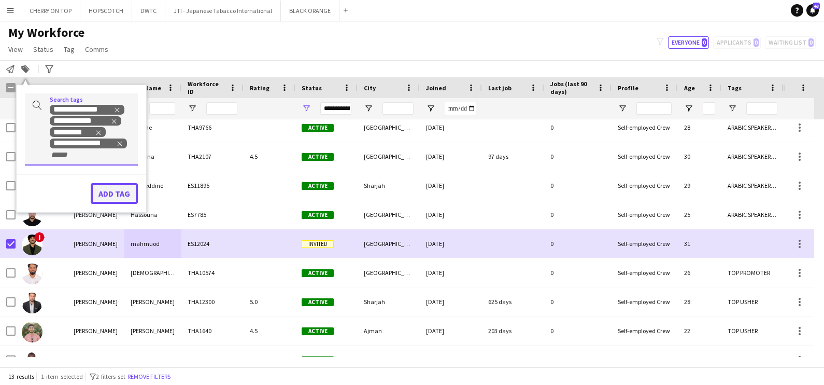
click at [119, 187] on button "Add tag" at bounding box center [114, 193] width 47 height 21
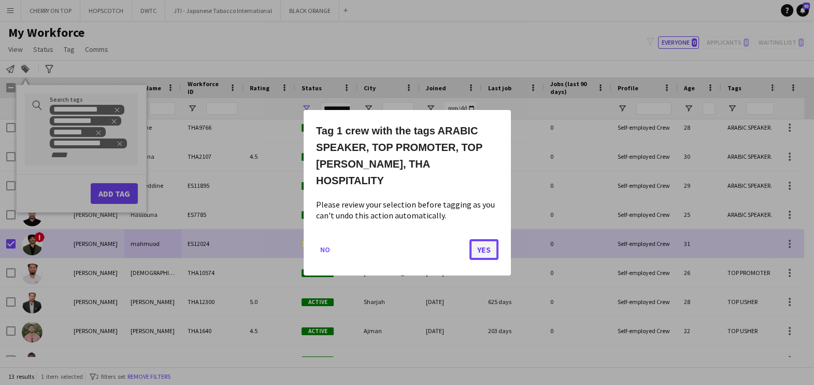
click at [484, 242] on button "Yes" at bounding box center [484, 248] width 29 height 21
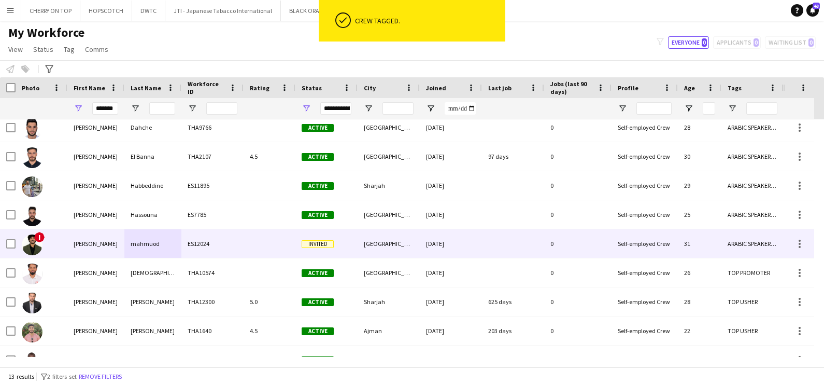
click at [587, 244] on div "0" at bounding box center [577, 243] width 67 height 29
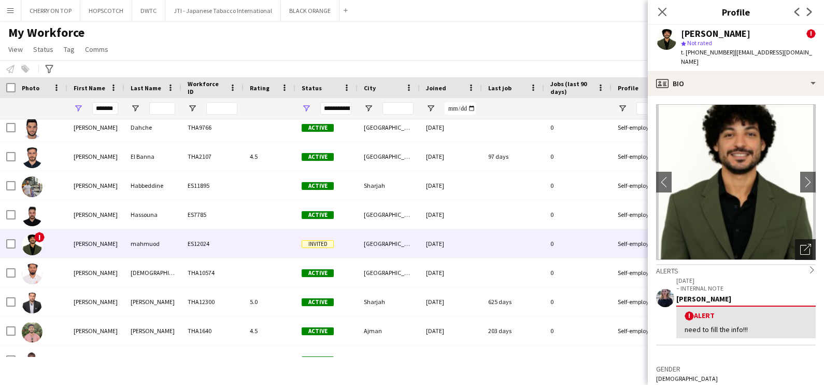
click at [795, 248] on div "Open photos pop-in" at bounding box center [805, 249] width 21 height 21
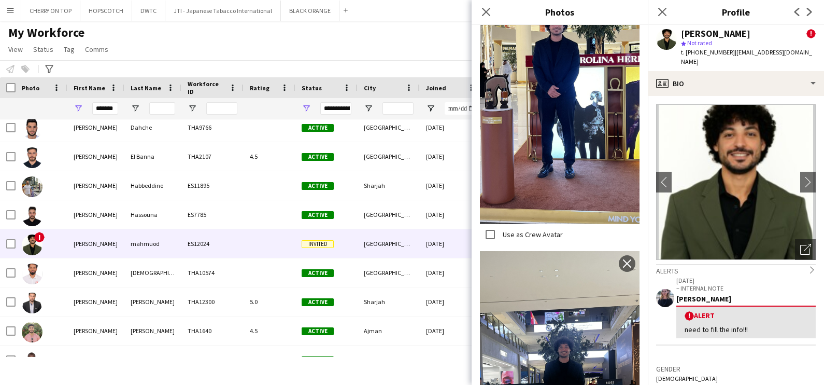
scroll to position [5041, 0]
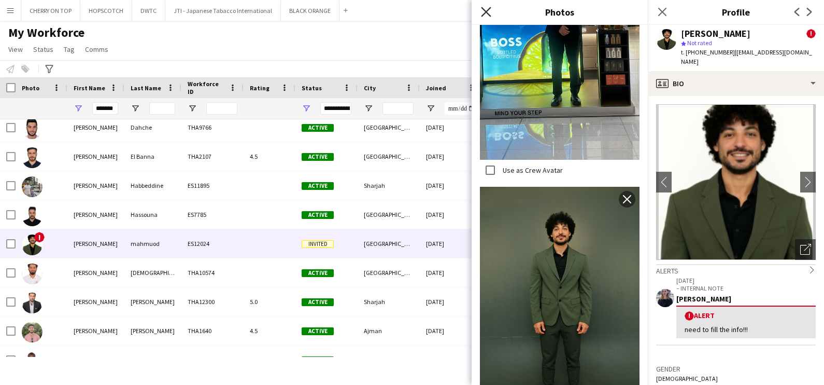
click at [490, 10] on icon "Close pop-in" at bounding box center [486, 12] width 10 height 10
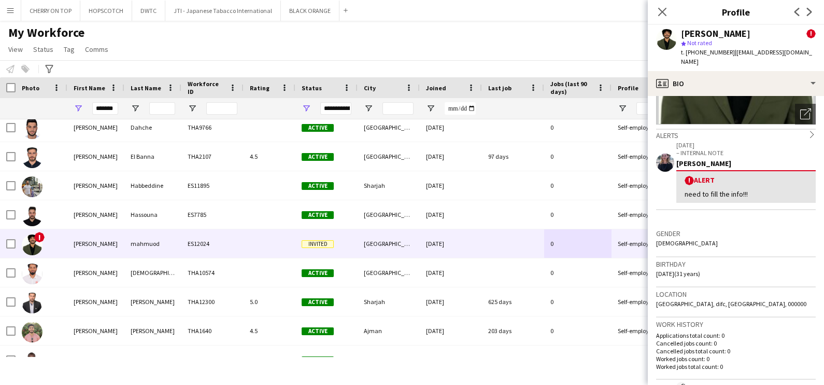
scroll to position [0, 0]
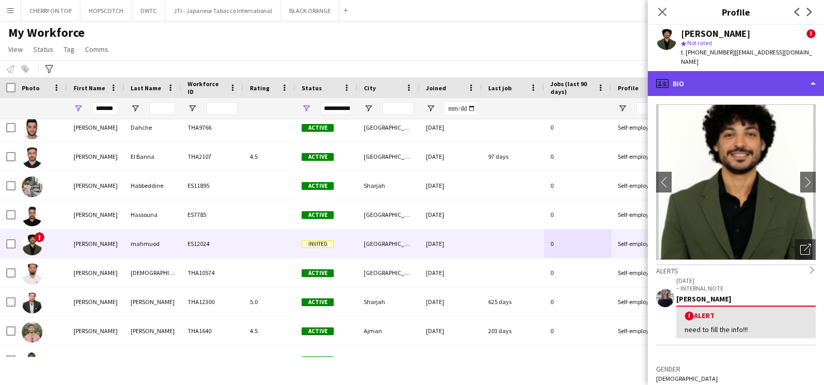
click at [726, 80] on div "profile Bio" at bounding box center [736, 83] width 176 height 25
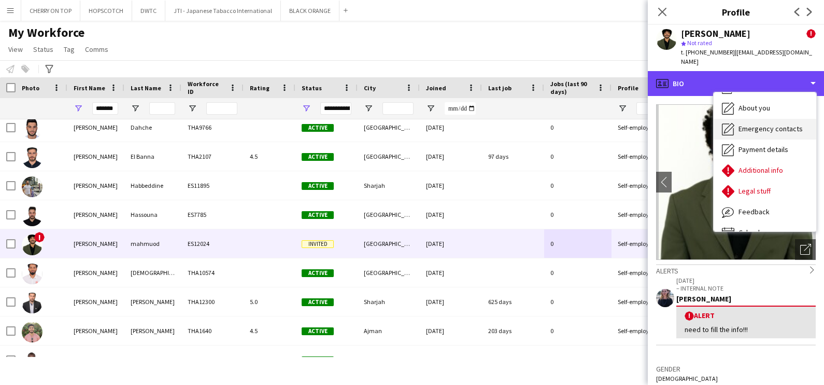
scroll to position [55, 0]
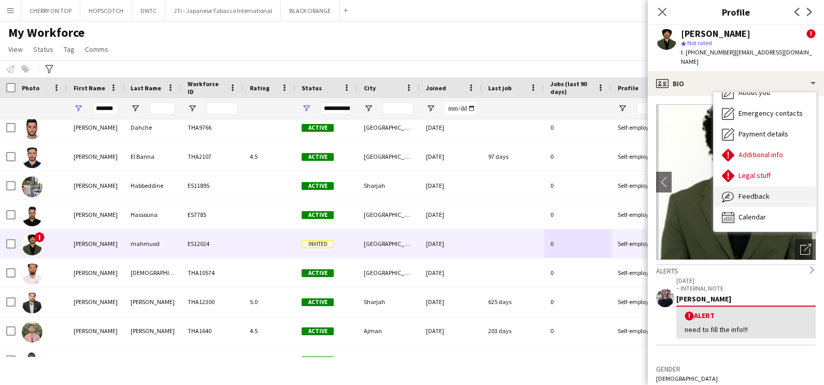
click at [762, 192] on span "Feedback" at bounding box center [754, 195] width 31 height 9
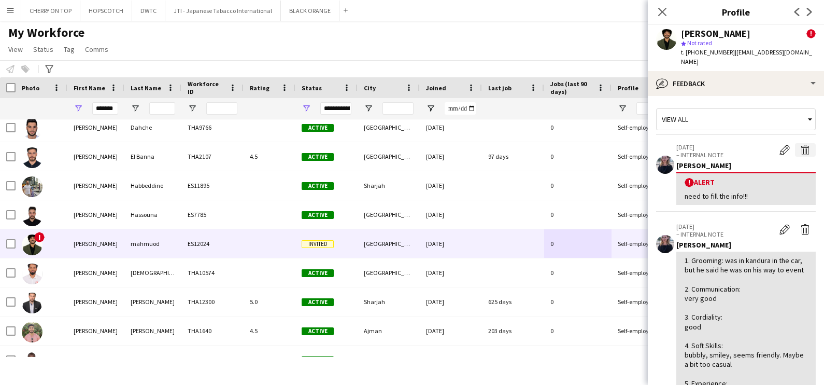
click at [800, 146] on app-icon "Delete alert" at bounding box center [805, 150] width 10 height 10
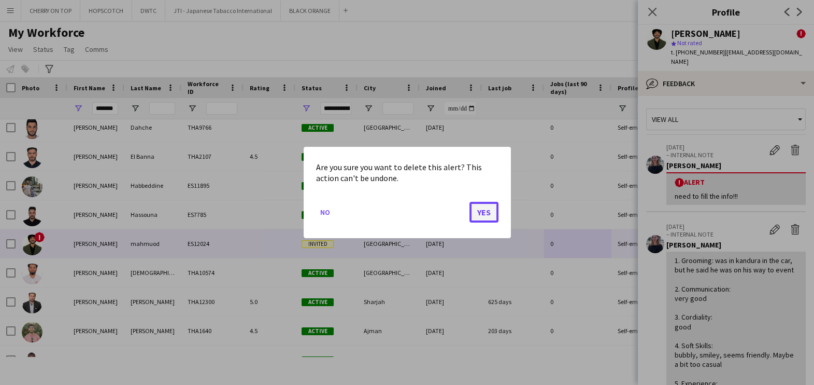
click at [487, 214] on button "Yes" at bounding box center [484, 212] width 29 height 21
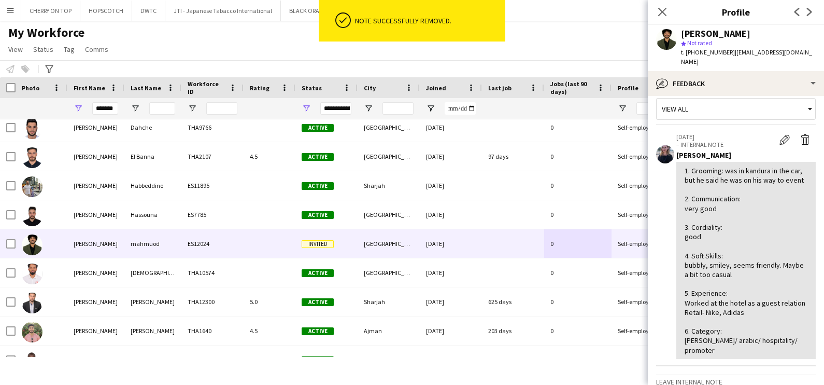
scroll to position [0, 0]
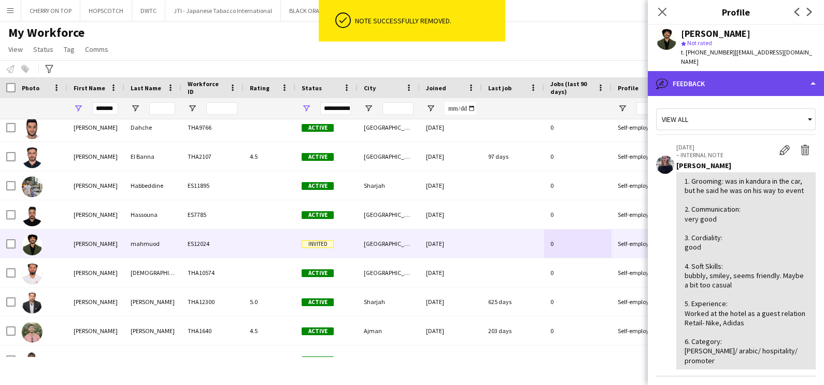
click at [721, 73] on div "bubble-pencil Feedback" at bounding box center [736, 83] width 176 height 25
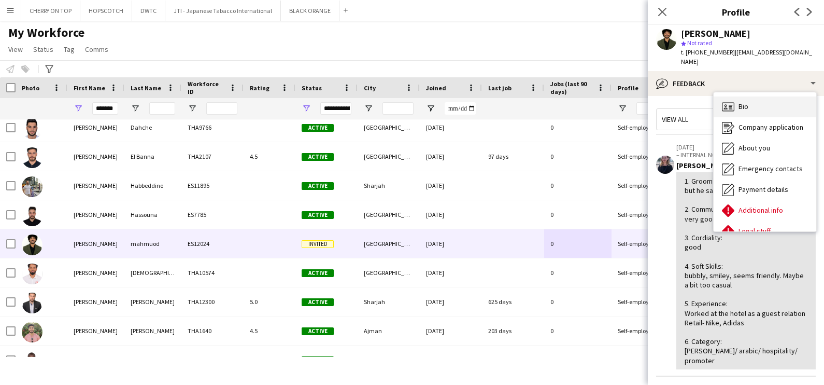
click at [750, 105] on div "Bio Bio" at bounding box center [765, 106] width 103 height 21
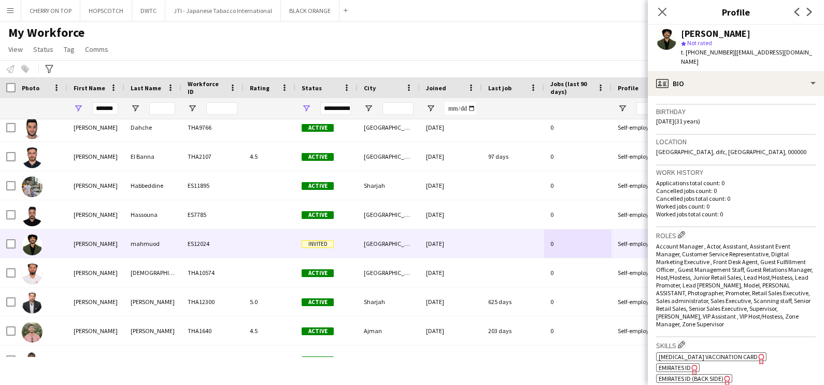
scroll to position [64, 0]
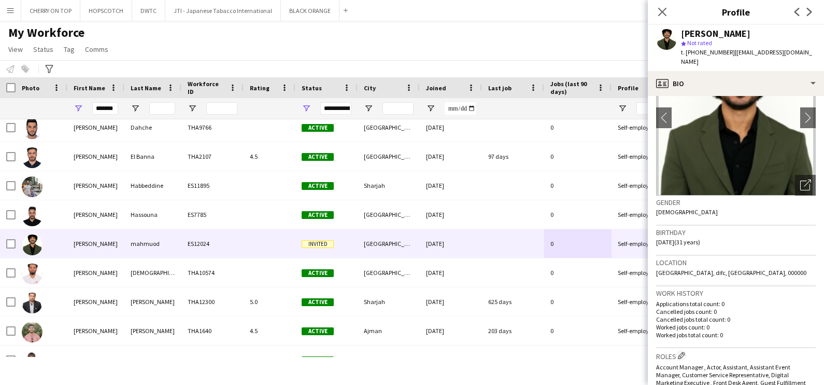
drag, startPoint x: 729, startPoint y: 51, endPoint x: 755, endPoint y: 62, distance: 28.6
click at [755, 62] on div "t. [PHONE_NUMBER] | [EMAIL_ADDRESS][DOMAIN_NAME]" at bounding box center [748, 57] width 135 height 19
copy span "[EMAIL_ADDRESS][DOMAIN_NAME]"
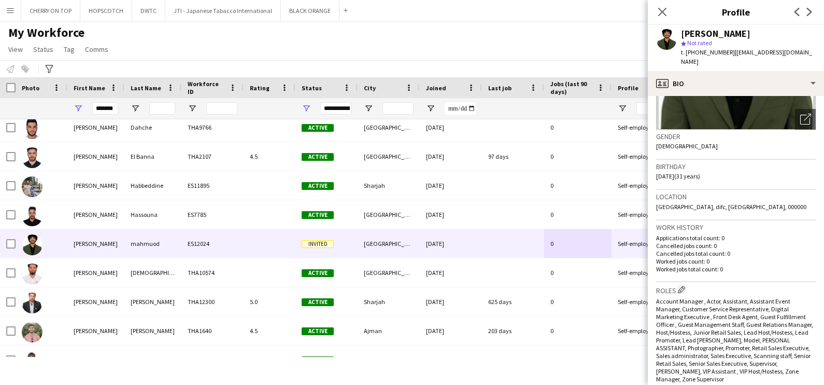
scroll to position [129, 0]
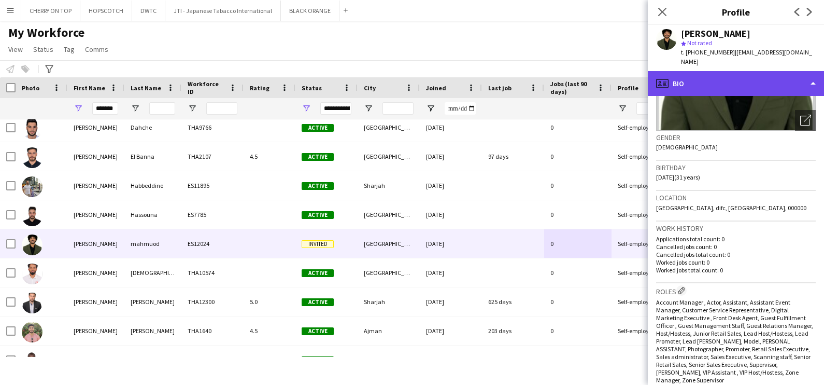
click at [710, 80] on div "profile Bio" at bounding box center [736, 83] width 176 height 25
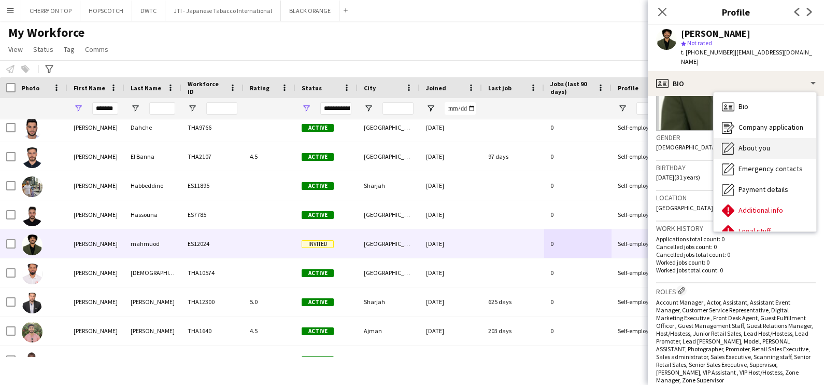
click at [742, 150] on span "About you" at bounding box center [755, 147] width 32 height 9
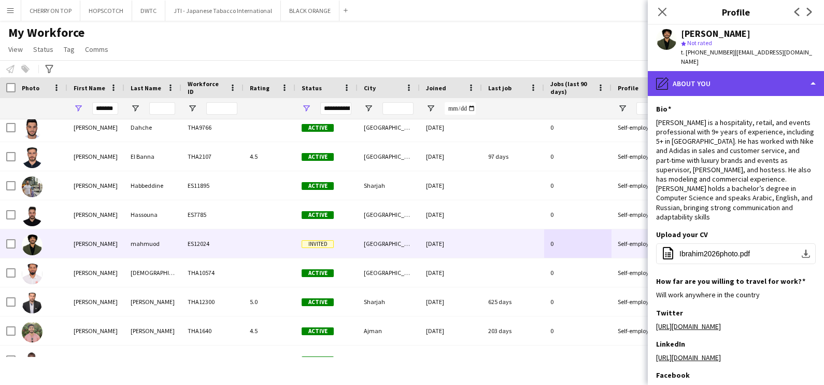
click at [741, 88] on div "pencil4 About you" at bounding box center [736, 83] width 176 height 25
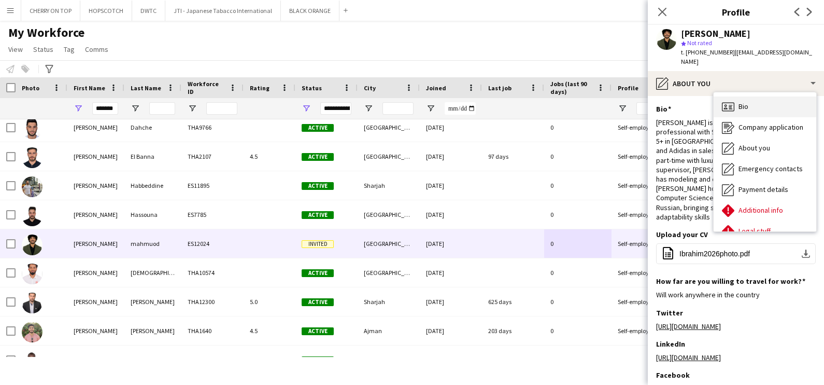
click at [757, 109] on div "Bio Bio" at bounding box center [765, 106] width 103 height 21
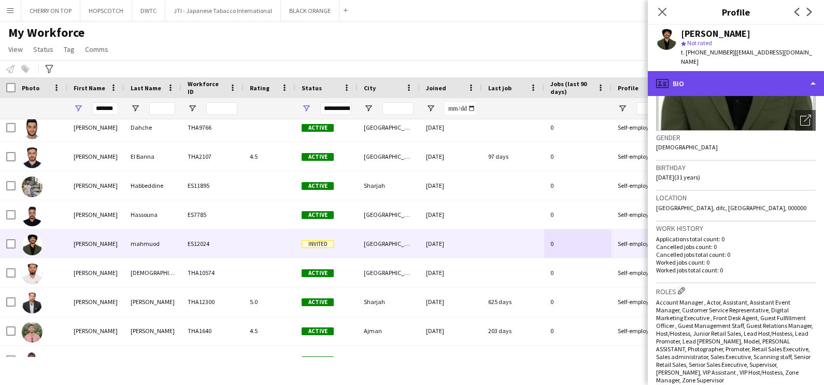
click at [735, 73] on div "profile Bio" at bounding box center [736, 83] width 176 height 25
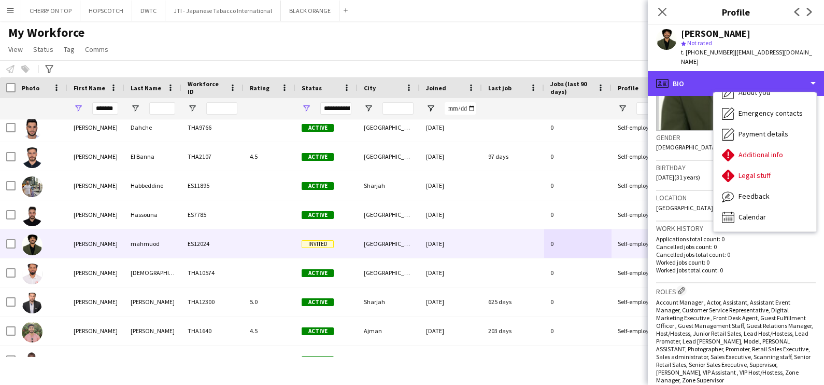
scroll to position [518, 0]
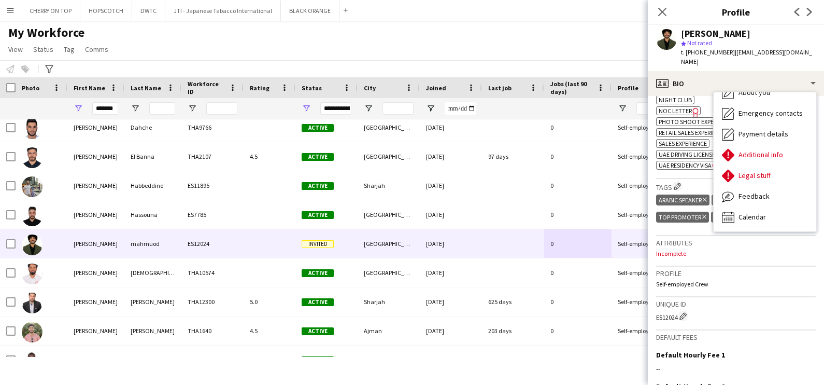
click at [535, 45] on div "My Workforce View Views Default view New view Update view Delete view Edit name…" at bounding box center [412, 42] width 824 height 35
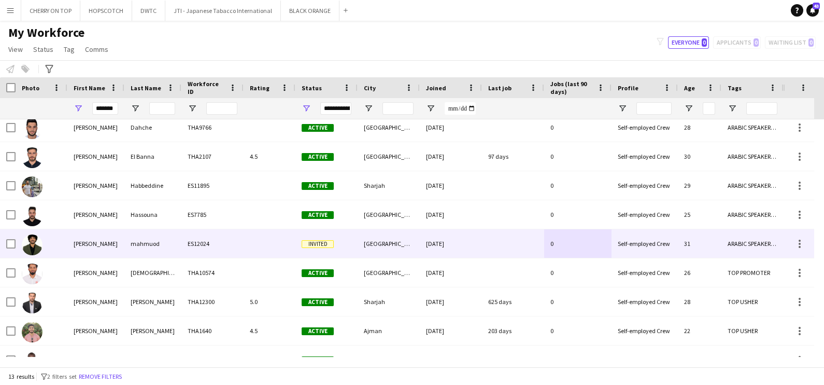
click at [298, 236] on div "Invited" at bounding box center [327, 243] width 62 height 29
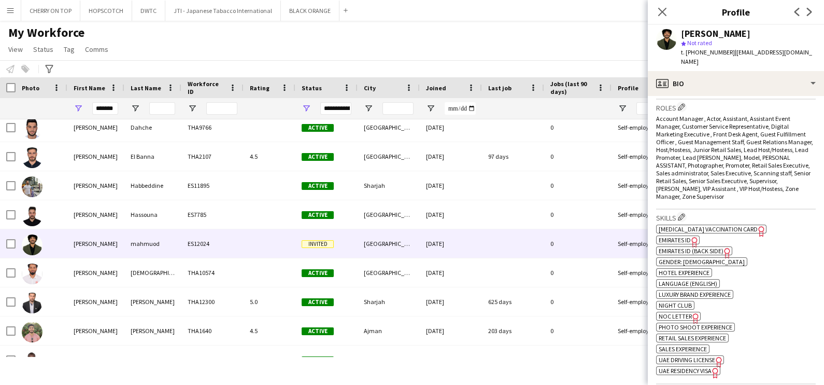
scroll to position [324, 0]
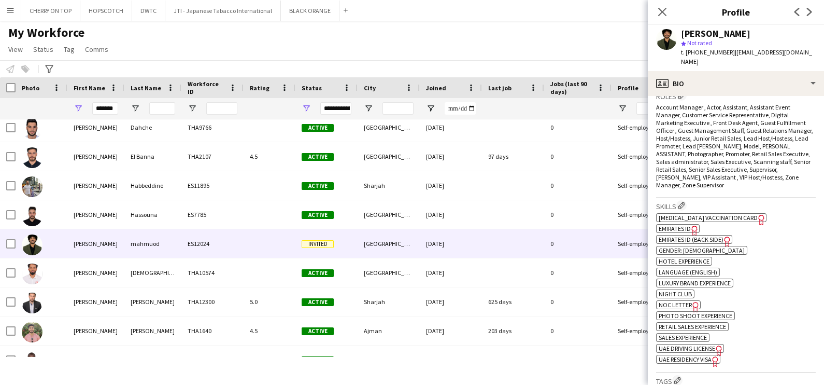
click at [423, 48] on div "My Workforce View Views Default view New view Update view Delete view Edit name…" at bounding box center [412, 42] width 824 height 35
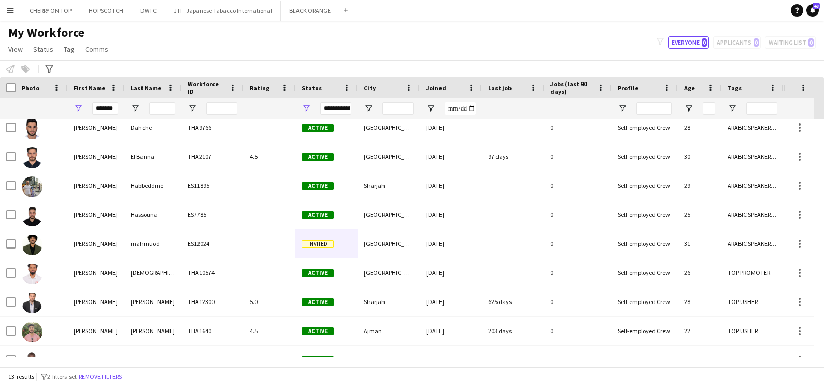
click at [751, 37] on div "filter-1 Everyone 0 Applicants 0 Waiting list 0" at bounding box center [737, 42] width 176 height 12
drag, startPoint x: 751, startPoint y: 37, endPoint x: 746, endPoint y: 43, distance: 7.4
click at [746, 43] on div "filter-1 Everyone 0 Applicants 0 Waiting list 0" at bounding box center [737, 42] width 176 height 12
drag, startPoint x: 16, startPoint y: 12, endPoint x: 16, endPoint y: 22, distance: 10.4
click at [15, 11] on button "Menu" at bounding box center [10, 10] width 21 height 21
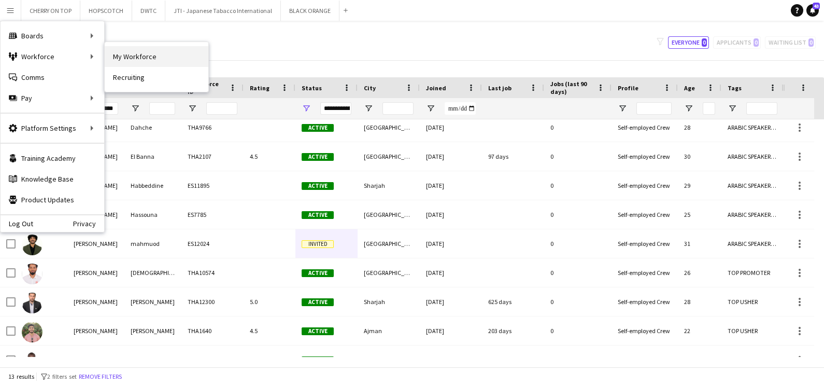
click at [135, 57] on link "My Workforce" at bounding box center [157, 56] width 104 height 21
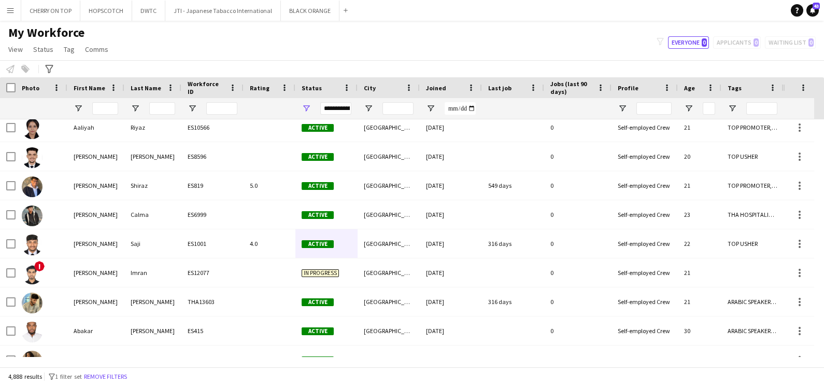
type input "*******"
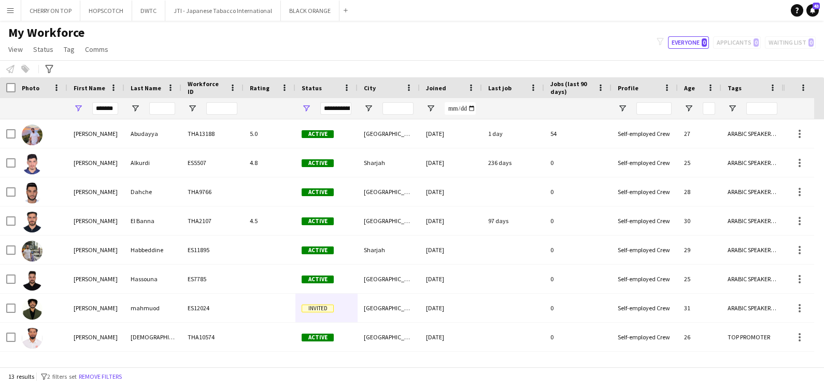
click at [741, 44] on div "filter-1 Everyone 0 Applicants 0 Waiting list 0" at bounding box center [737, 42] width 176 height 12
click at [742, 38] on div "filter-1 Everyone 0 Applicants 0 Waiting list 0" at bounding box center [737, 42] width 176 height 12
click at [756, 44] on span "27" at bounding box center [755, 42] width 8 height 8
type input "**********"
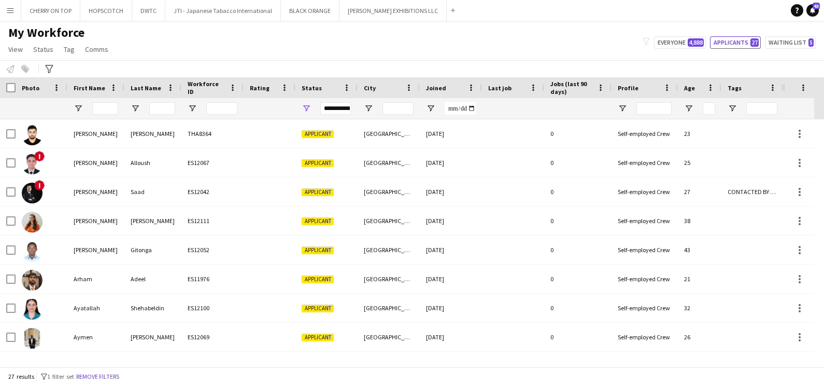
click at [738, 105] on div at bounding box center [753, 108] width 62 height 21
click at [736, 107] on span "Open Filter Menu" at bounding box center [732, 108] width 9 height 9
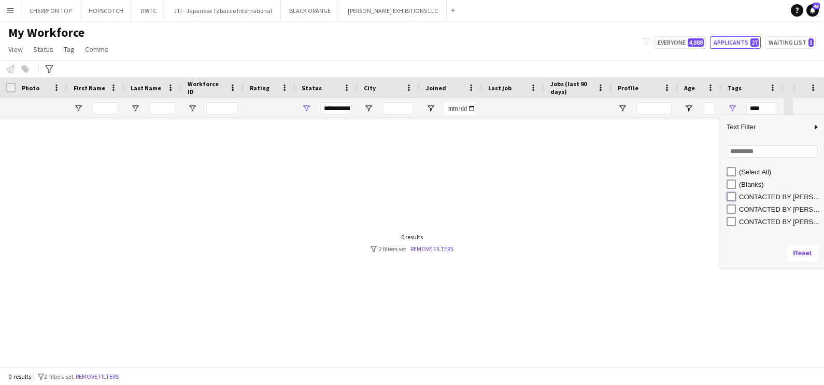
type input "**********"
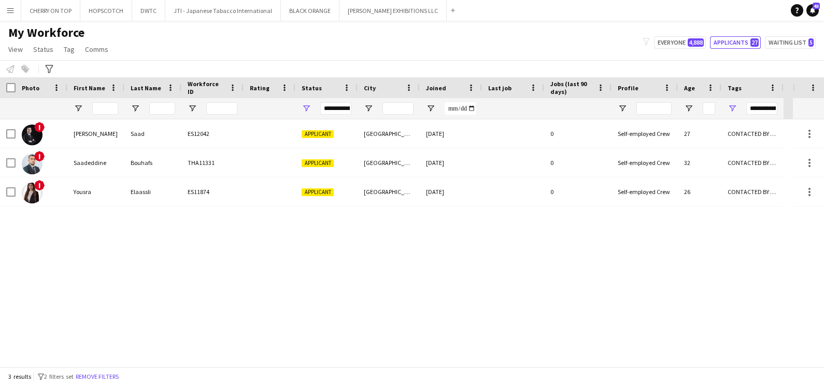
click at [446, 39] on div "My Workforce View Views Default view New view Update view Delete view Edit name…" at bounding box center [412, 42] width 824 height 35
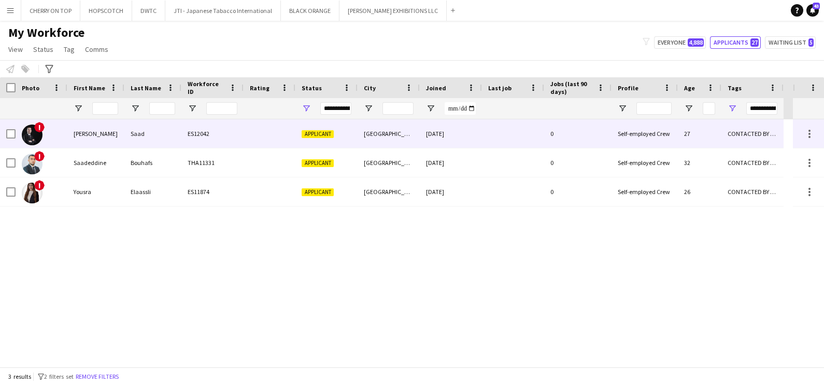
click at [244, 133] on div at bounding box center [270, 133] width 52 height 29
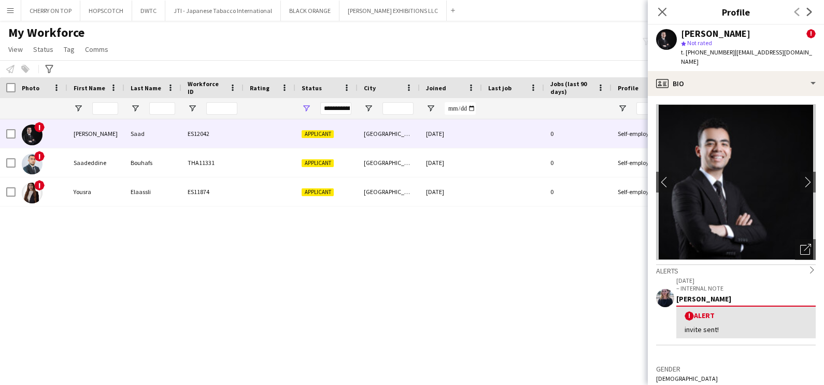
click at [726, 56] on div "t. [PHONE_NUMBER] | [EMAIL_ADDRESS][DOMAIN_NAME]" at bounding box center [748, 57] width 135 height 19
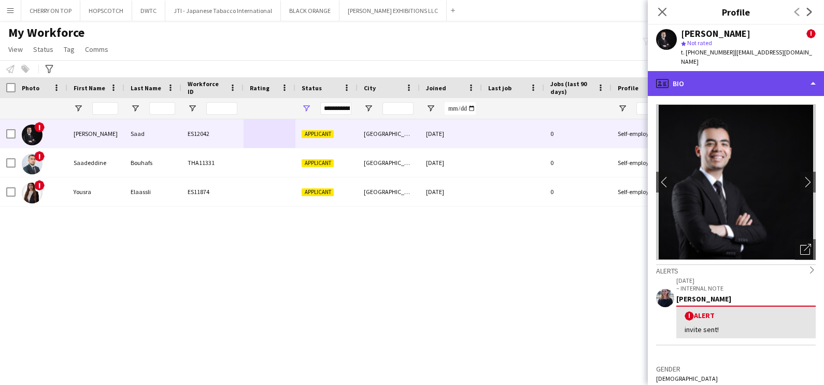
click at [726, 71] on div "profile Bio" at bounding box center [736, 83] width 176 height 25
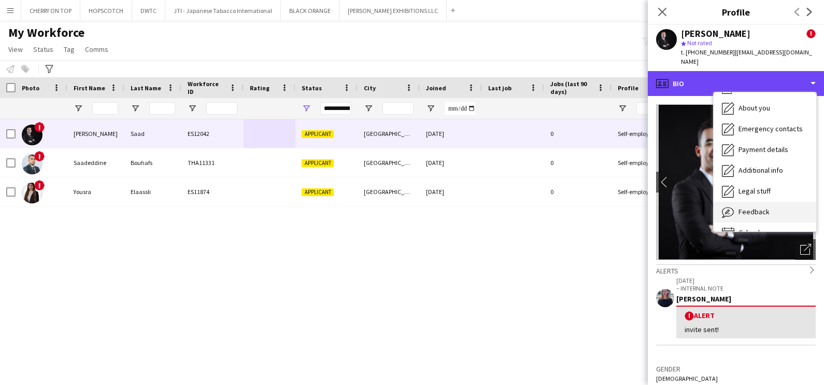
scroll to position [55, 0]
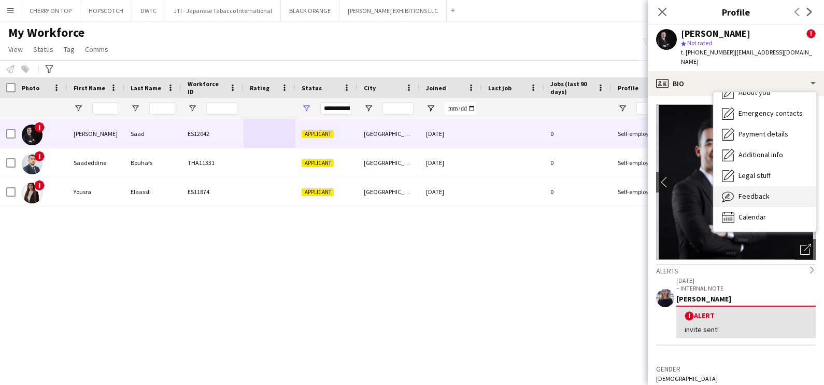
click at [751, 192] on div "Feedback Feedback" at bounding box center [765, 196] width 103 height 21
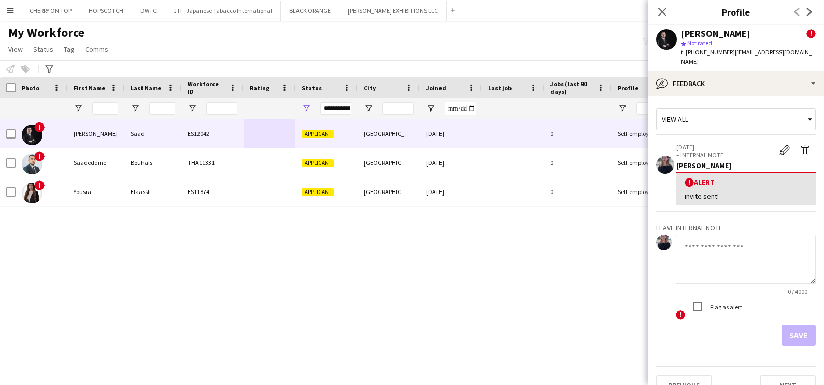
click at [697, 249] on textarea at bounding box center [746, 258] width 140 height 49
paste textarea "**********"
type textarea "**********"
click at [800, 145] on app-icon "Delete alert" at bounding box center [805, 150] width 10 height 10
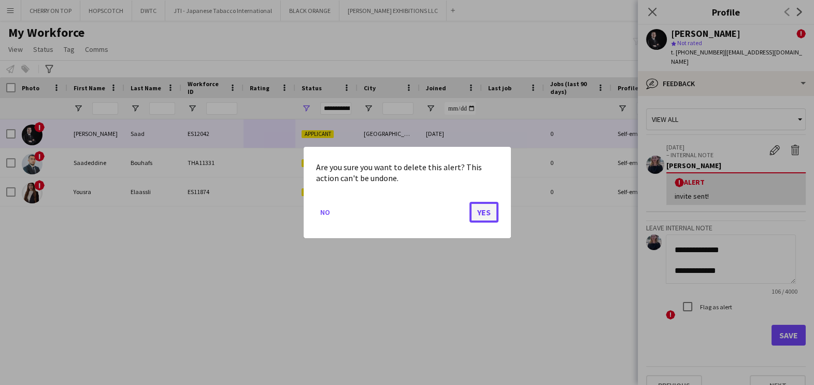
click at [489, 214] on button "Yes" at bounding box center [484, 212] width 29 height 21
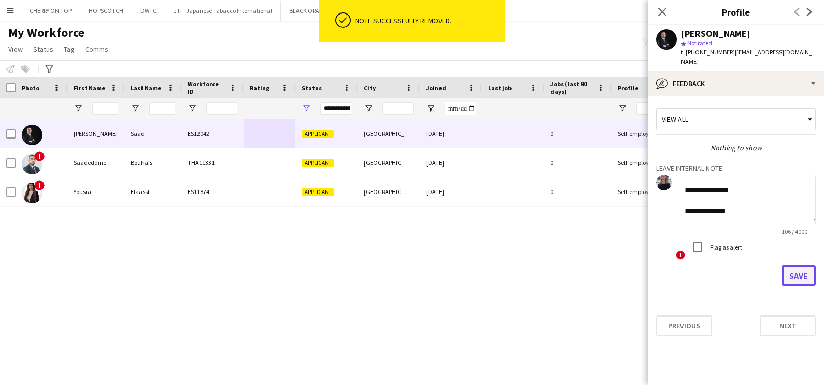
click at [797, 265] on button "Save" at bounding box center [799, 275] width 34 height 21
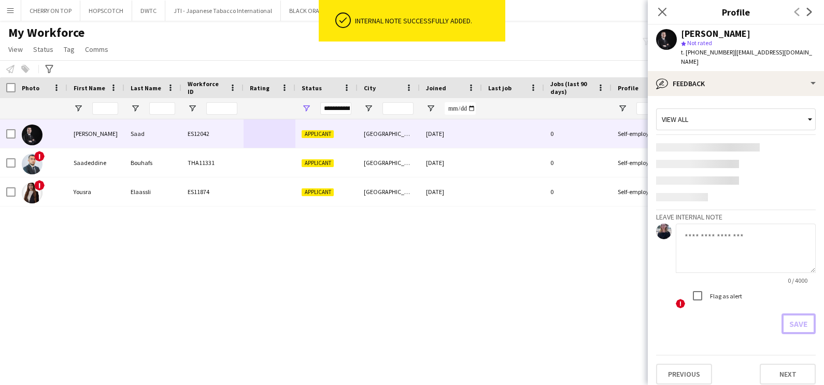
scroll to position [0, 0]
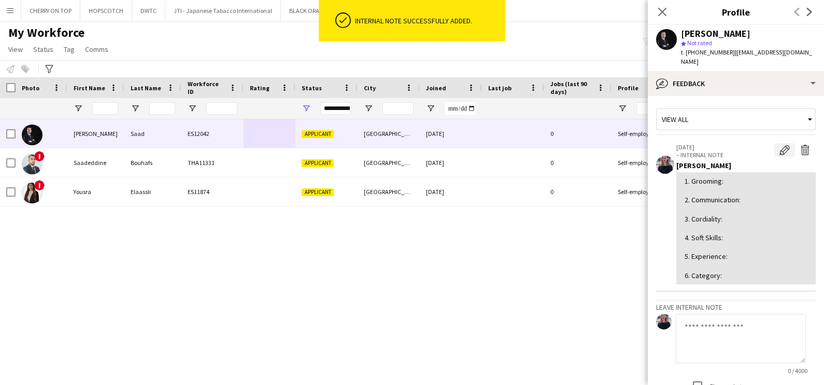
click at [780, 145] on app-icon "Edit internal note" at bounding box center [785, 150] width 10 height 10
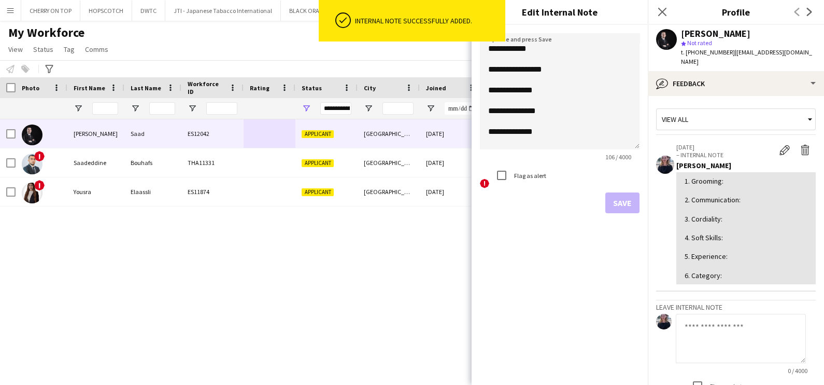
drag, startPoint x: 637, startPoint y: 93, endPoint x: 635, endPoint y: 324, distance: 230.2
click at [635, 221] on form "**********" at bounding box center [560, 123] width 176 height 196
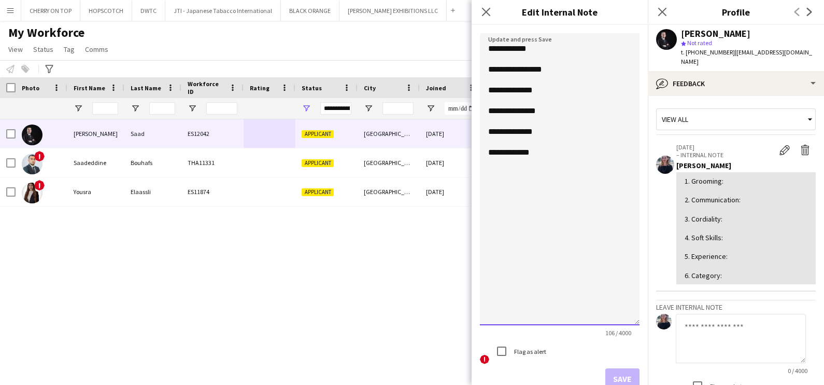
click at [546, 49] on textarea "**********" at bounding box center [560, 179] width 160 height 292
click at [565, 74] on textarea "**********" at bounding box center [560, 179] width 160 height 292
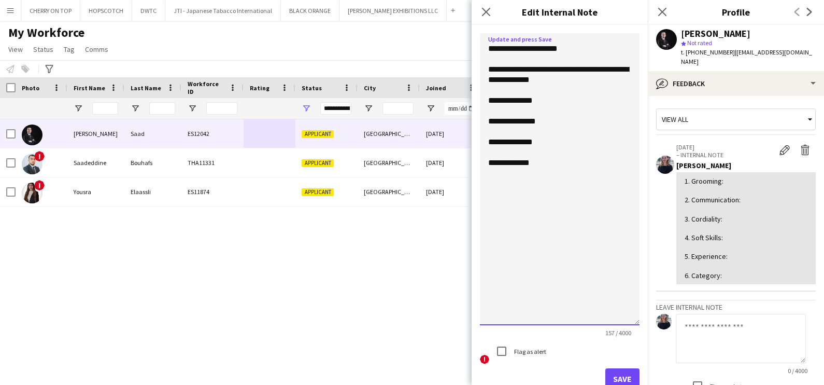
click at [567, 100] on textarea "**********" at bounding box center [560, 179] width 160 height 292
click at [563, 122] on textarea "**********" at bounding box center [560, 179] width 160 height 292
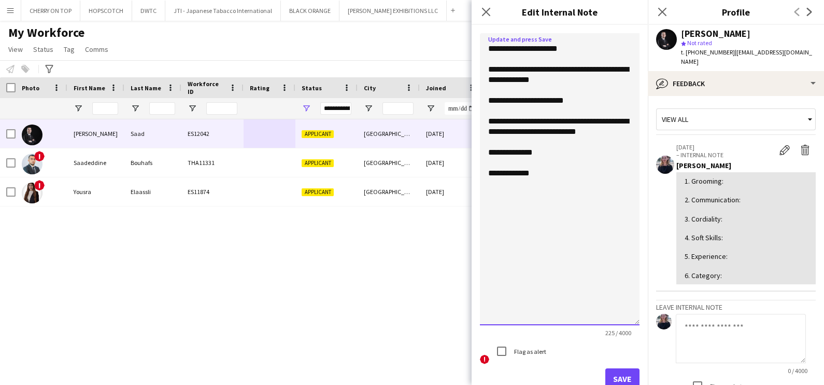
click at [573, 155] on textarea "**********" at bounding box center [560, 179] width 160 height 292
click at [563, 215] on textarea "**********" at bounding box center [560, 179] width 160 height 292
click at [515, 217] on textarea "**********" at bounding box center [560, 179] width 160 height 292
drag, startPoint x: 568, startPoint y: 219, endPoint x: 514, endPoint y: 219, distance: 53.4
click at [514, 219] on textarea "**********" at bounding box center [560, 179] width 160 height 292
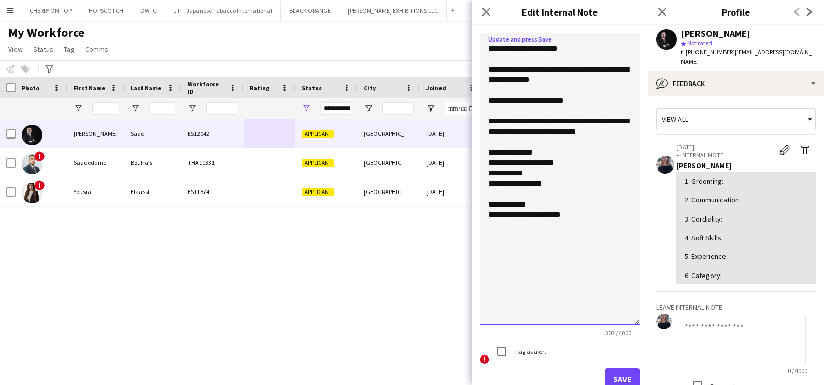
type textarea "**********"
click at [616, 371] on button "Save" at bounding box center [623, 378] width 34 height 21
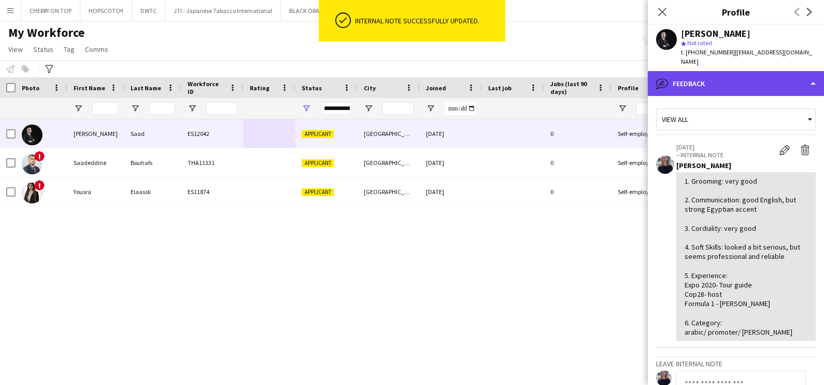
click at [728, 75] on div "bubble-pencil Feedback" at bounding box center [736, 83] width 176 height 25
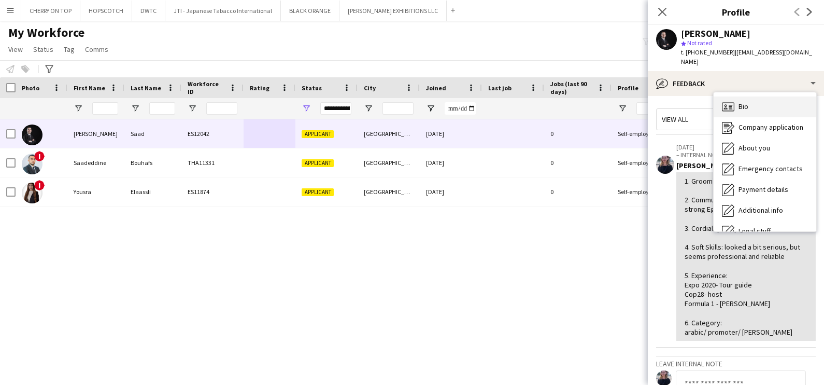
click at [755, 98] on div "Bio Bio" at bounding box center [765, 106] width 103 height 21
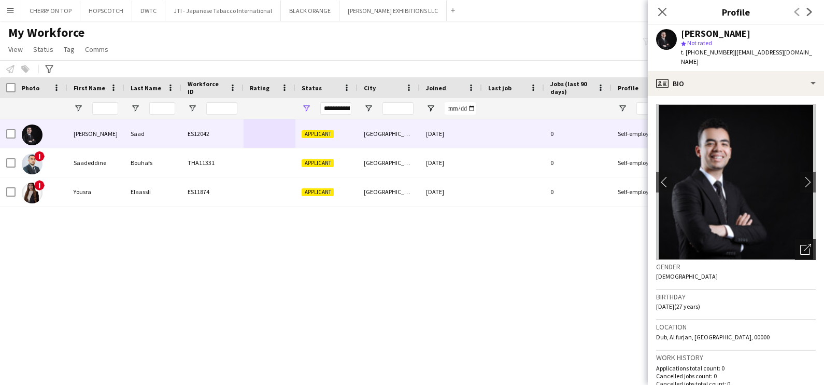
click at [800, 244] on icon "Open photos pop-in" at bounding box center [805, 249] width 11 height 11
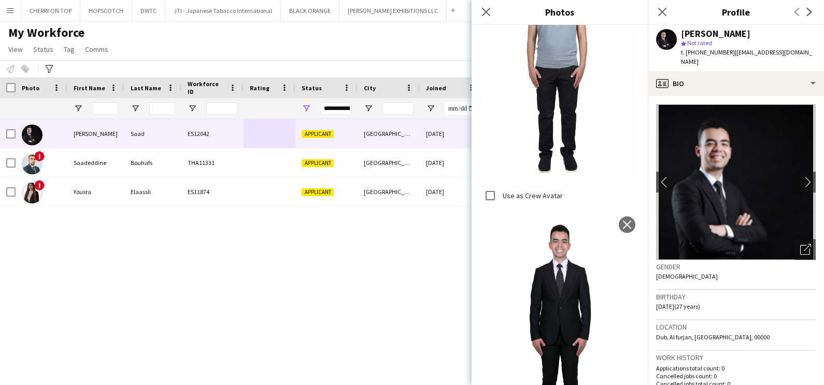
scroll to position [1242, 0]
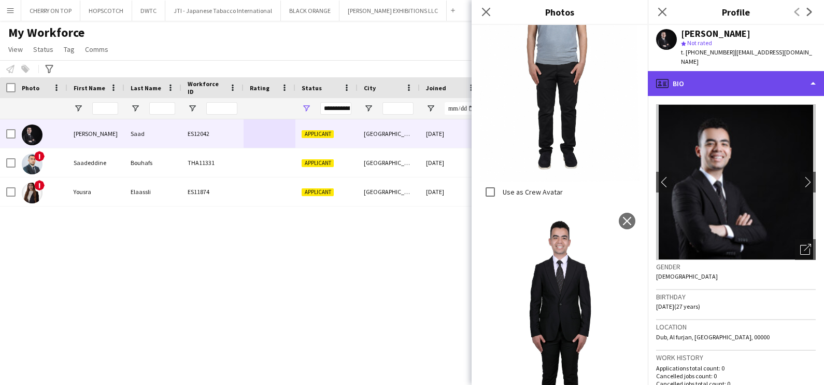
click at [712, 74] on div "profile Bio" at bounding box center [736, 83] width 176 height 25
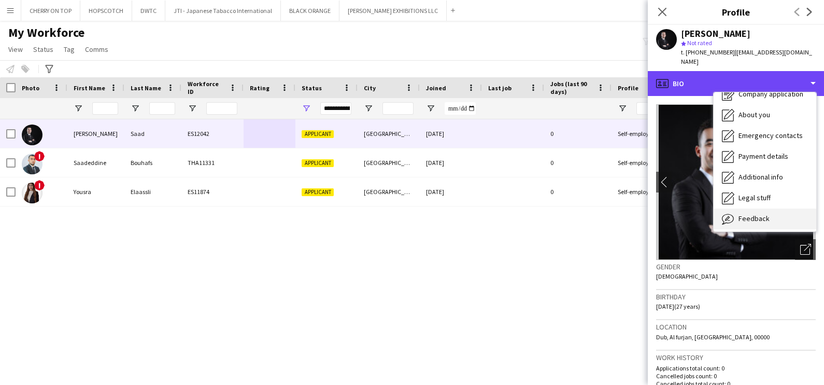
scroll to position [55, 0]
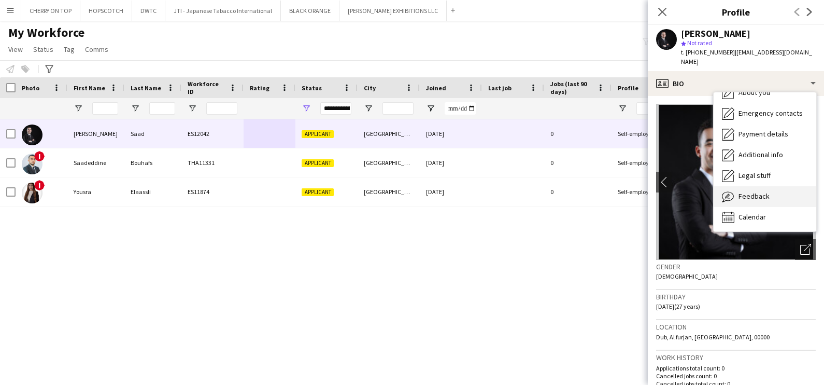
click at [745, 191] on span "Feedback" at bounding box center [754, 195] width 31 height 9
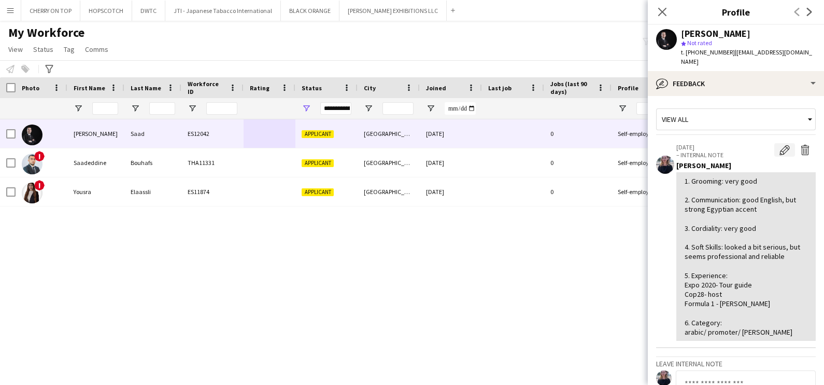
click at [780, 145] on app-icon "Edit internal note" at bounding box center [785, 150] width 10 height 10
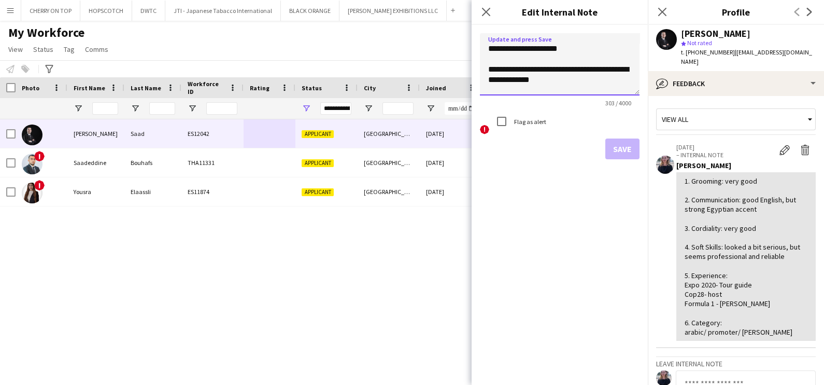
click at [634, 94] on textarea "**********" at bounding box center [560, 64] width 160 height 62
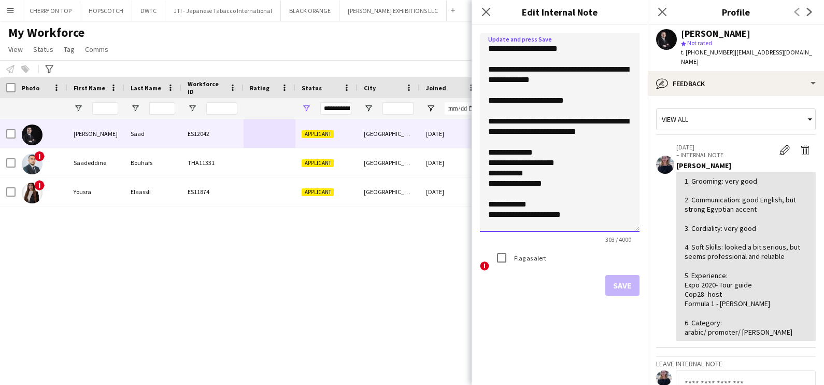
drag, startPoint x: 635, startPoint y: 91, endPoint x: 644, endPoint y: 315, distance: 224.1
click at [645, 314] on div "**********" at bounding box center [560, 205] width 176 height 360
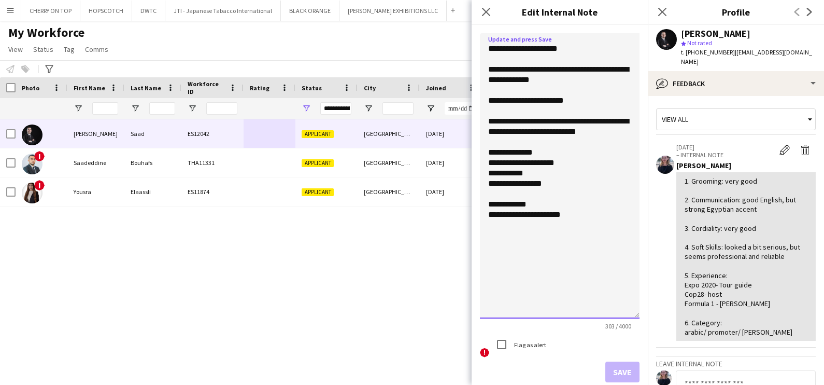
drag, startPoint x: 534, startPoint y: 121, endPoint x: 619, endPoint y: 128, distance: 85.3
click at [619, 122] on textarea "**********" at bounding box center [560, 175] width 160 height 285
drag, startPoint x: 610, startPoint y: 119, endPoint x: 573, endPoint y: 119, distance: 36.8
click at [573, 119] on textarea "**********" at bounding box center [560, 175] width 160 height 285
drag, startPoint x: 584, startPoint y: 139, endPoint x: 531, endPoint y: 132, distance: 52.8
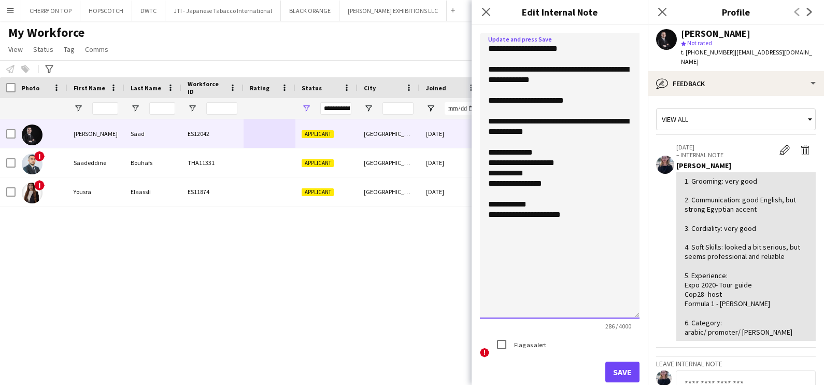
click at [531, 132] on textarea "**********" at bounding box center [560, 175] width 160 height 285
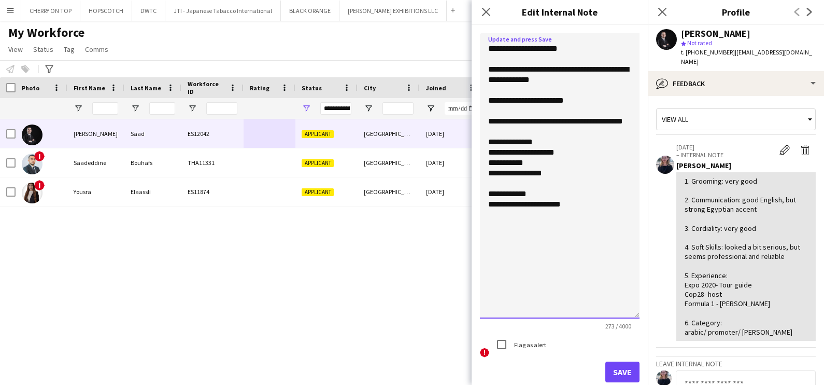
type textarea "**********"
click at [609, 371] on button "Save" at bounding box center [623, 371] width 34 height 21
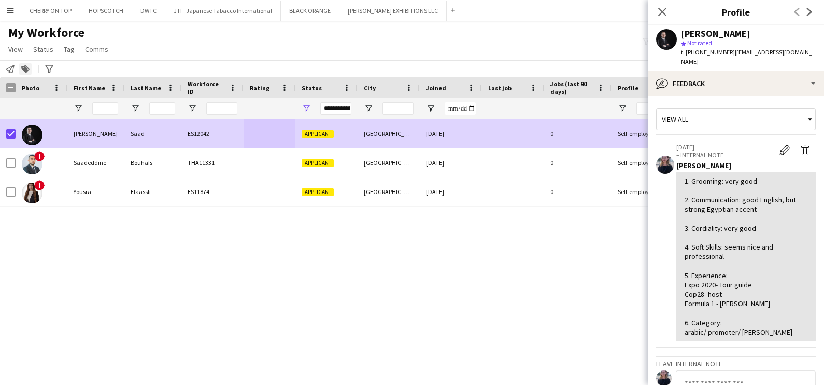
click at [25, 72] on icon at bounding box center [24, 69] width 7 height 7
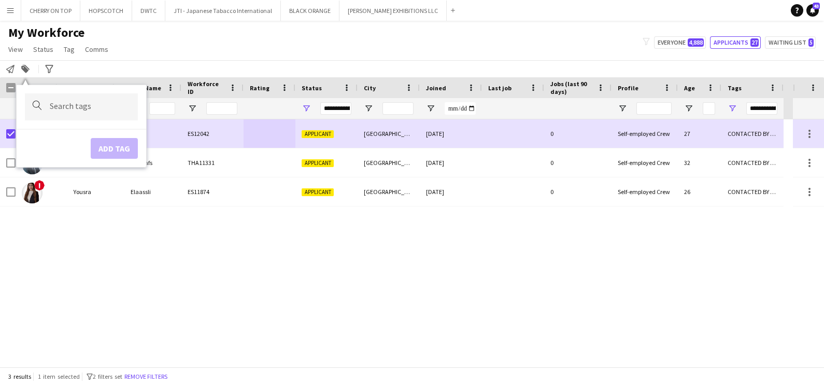
click at [96, 99] on div at bounding box center [81, 106] width 113 height 26
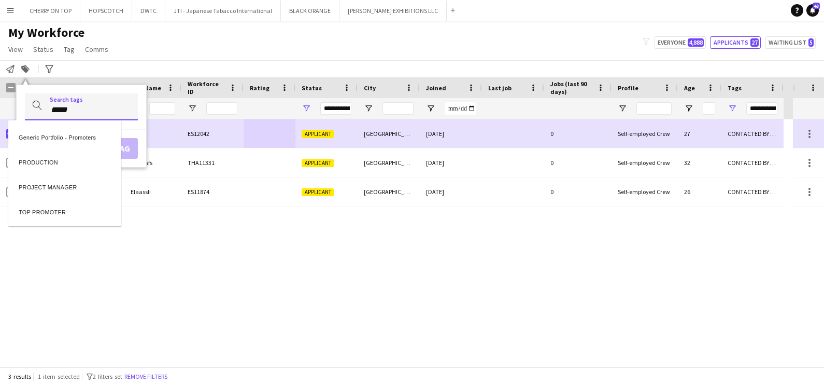
type input "*****"
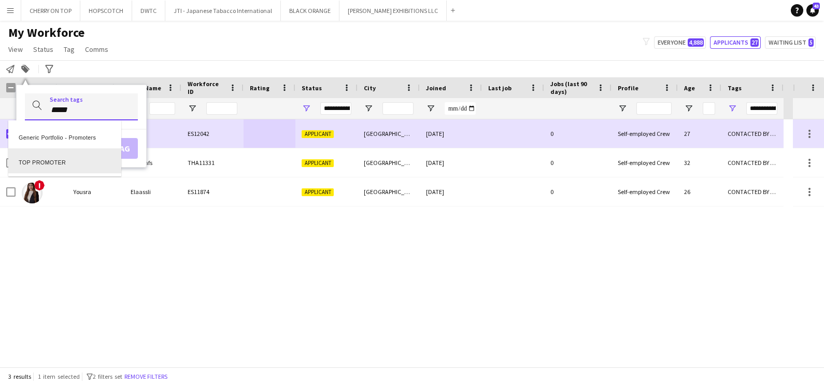
click at [68, 161] on div "TOP PROMOTER" at bounding box center [64, 160] width 113 height 25
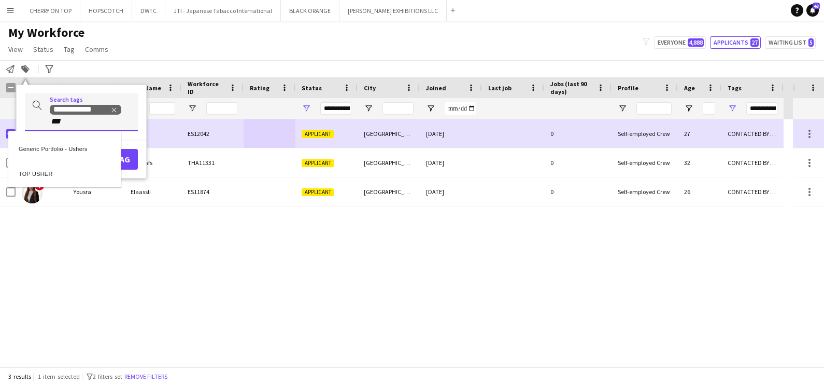
type input "***"
click at [66, 175] on div "TOP USHER" at bounding box center [64, 171] width 113 height 25
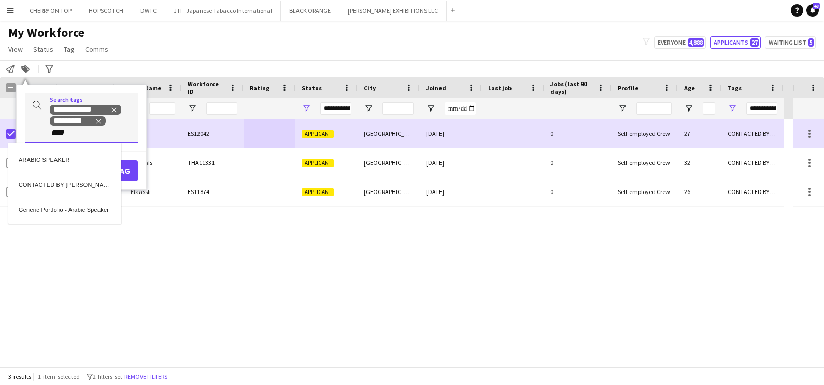
type input "****"
click at [50, 163] on div "ARABIC SPEAKER" at bounding box center [64, 158] width 113 height 25
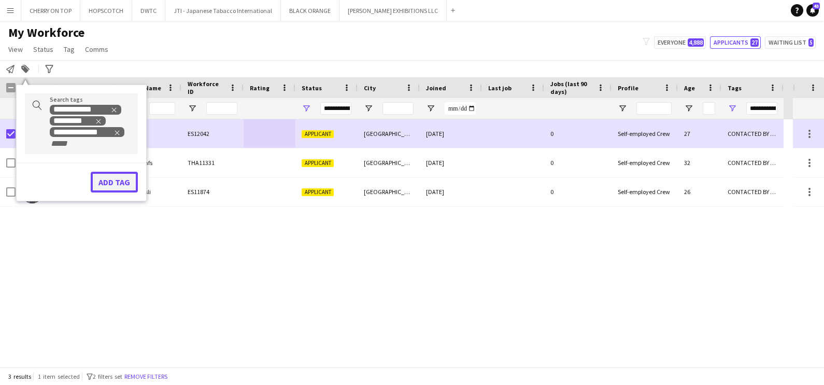
click at [126, 182] on button "Add tag" at bounding box center [114, 182] width 47 height 21
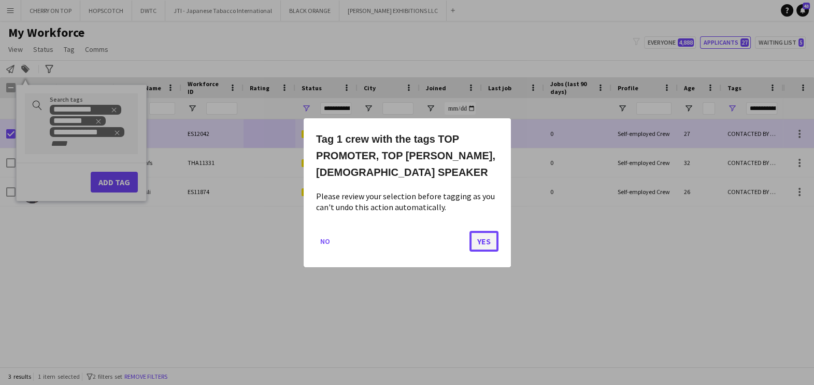
click at [484, 238] on button "Yes" at bounding box center [484, 240] width 29 height 21
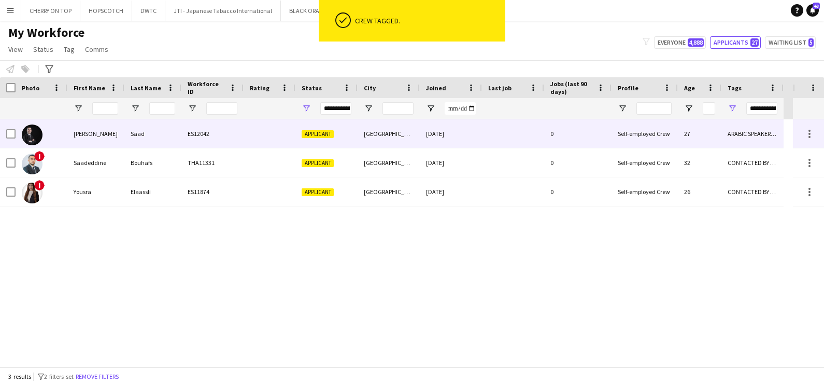
click at [386, 137] on div "[GEOGRAPHIC_DATA]" at bounding box center [389, 133] width 62 height 29
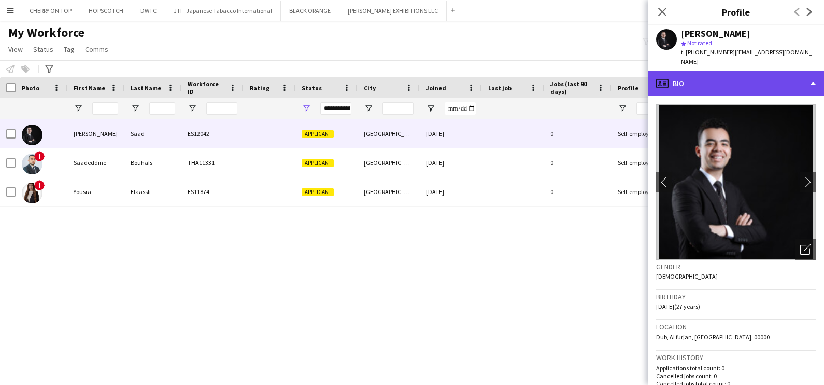
click at [730, 77] on div "profile Bio" at bounding box center [736, 83] width 176 height 25
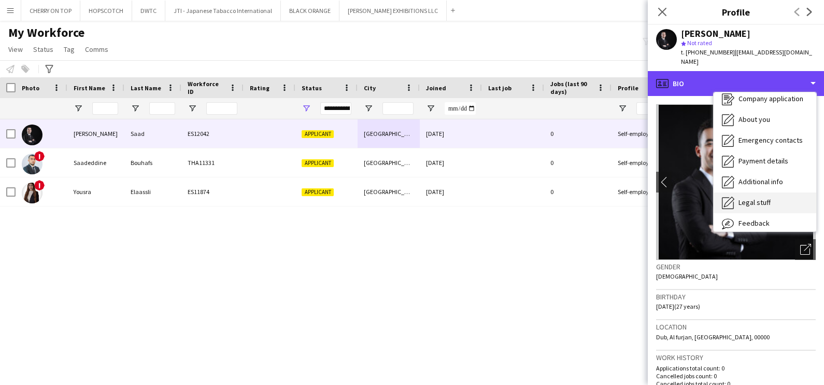
scroll to position [55, 0]
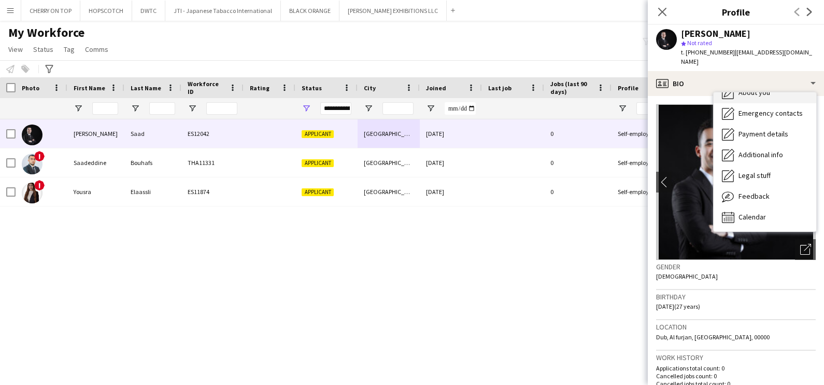
click at [756, 88] on div "About you About you" at bounding box center [765, 92] width 103 height 21
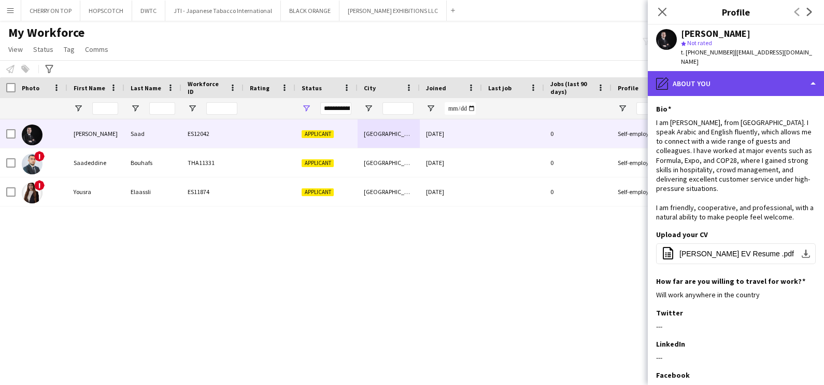
click at [745, 71] on div "pencil4 About you" at bounding box center [736, 83] width 176 height 25
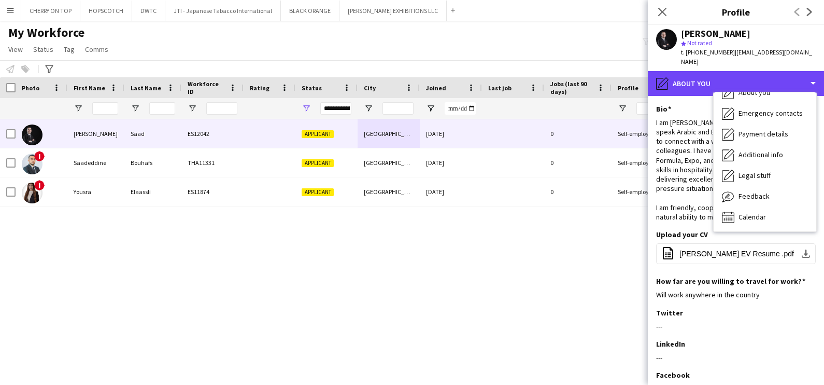
scroll to position [0, 0]
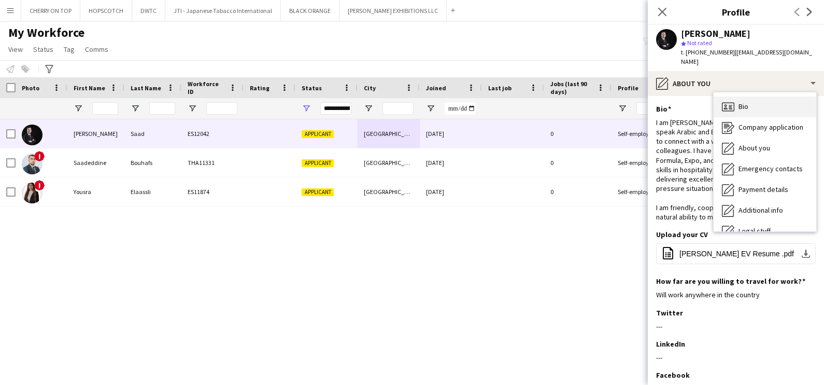
click at [762, 99] on div "Bio Bio" at bounding box center [765, 106] width 103 height 21
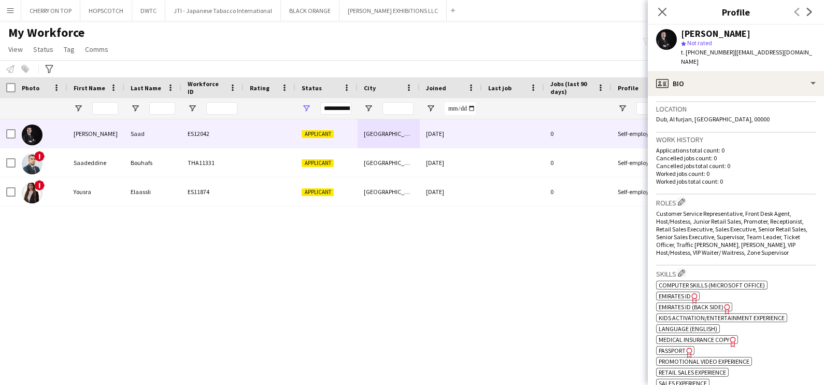
scroll to position [389, 0]
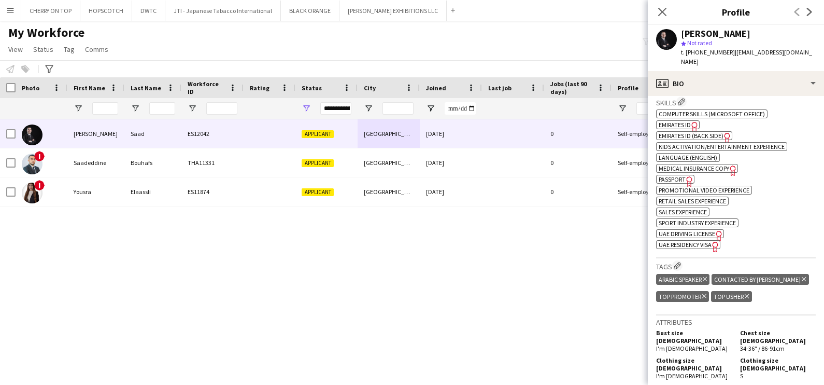
click at [802, 276] on icon "Delete tag" at bounding box center [804, 279] width 4 height 6
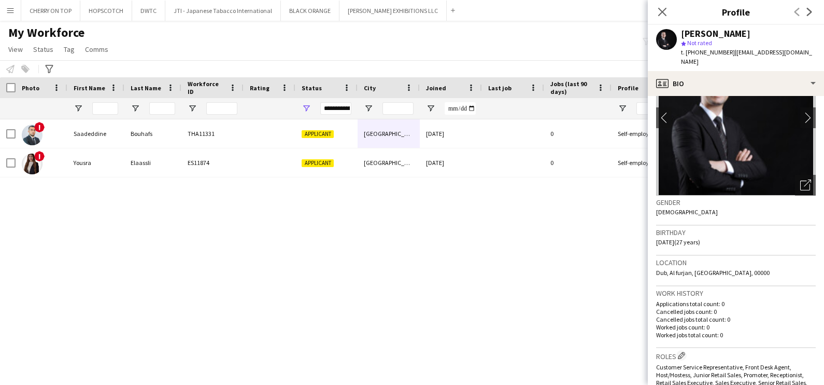
scroll to position [0, 0]
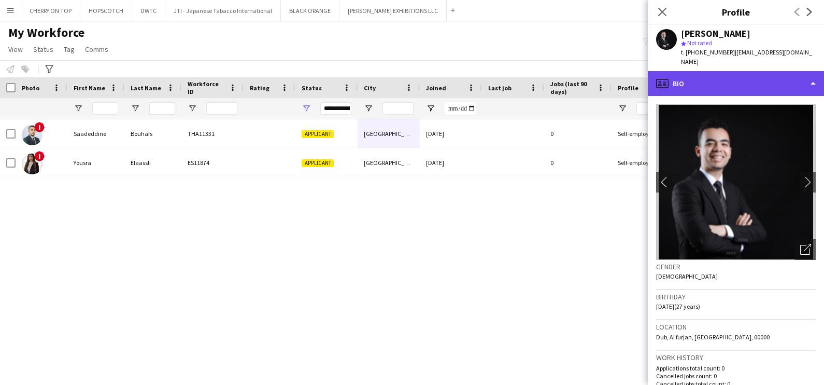
click at [734, 71] on div "profile Bio" at bounding box center [736, 83] width 176 height 25
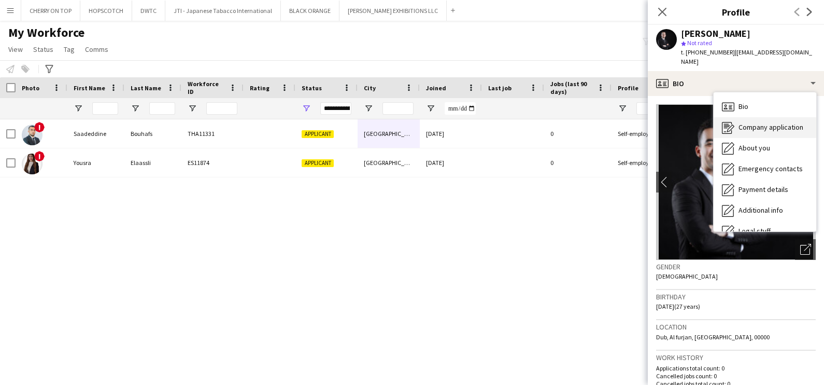
click at [752, 122] on span "Company application" at bounding box center [771, 126] width 65 height 9
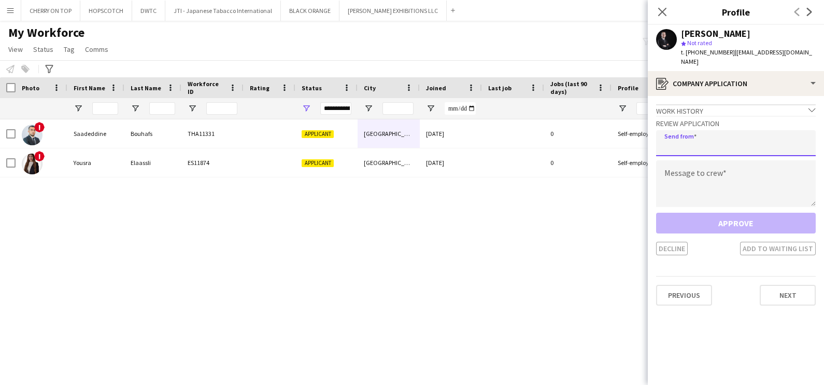
click at [703, 131] on input "email" at bounding box center [736, 143] width 160 height 26
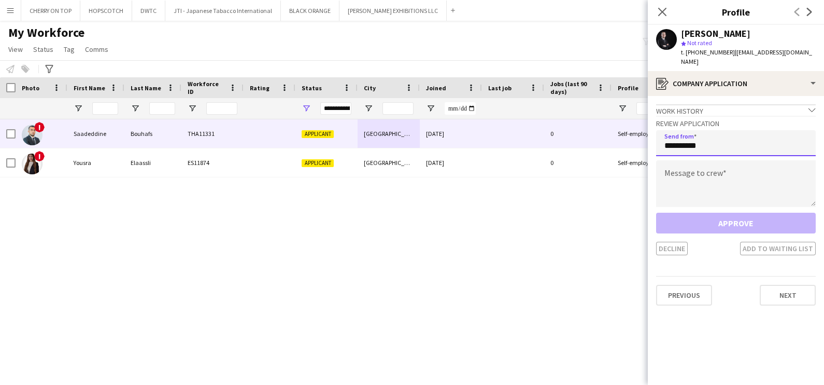
drag, startPoint x: 726, startPoint y: 135, endPoint x: 594, endPoint y: 134, distance: 132.7
click at [594, 134] on body "Menu Boards Boards Boards All jobs Status Workforce Workforce My Workforce Recr…" at bounding box center [412, 192] width 824 height 385
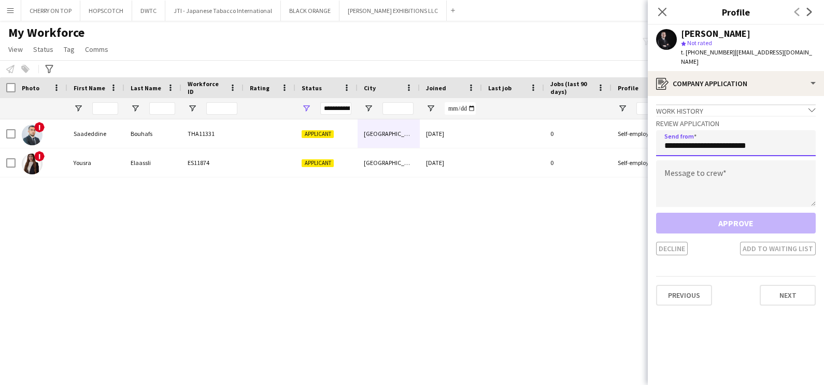
type input "**********"
click at [765, 119] on h3 "Review Application" at bounding box center [736, 123] width 160 height 9
click at [748, 166] on textarea at bounding box center [736, 183] width 160 height 47
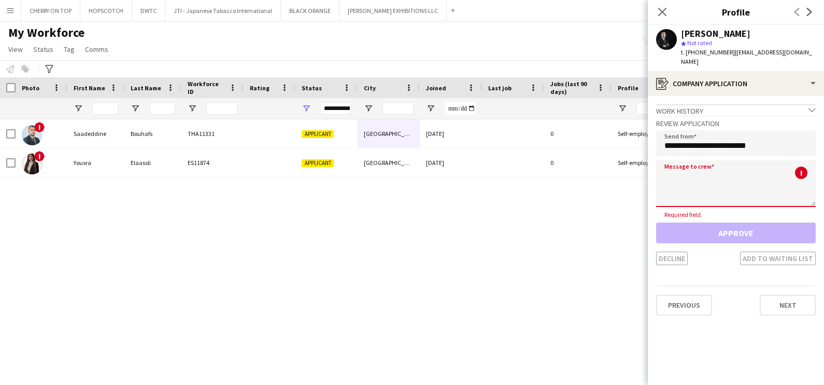
paste textarea "**********"
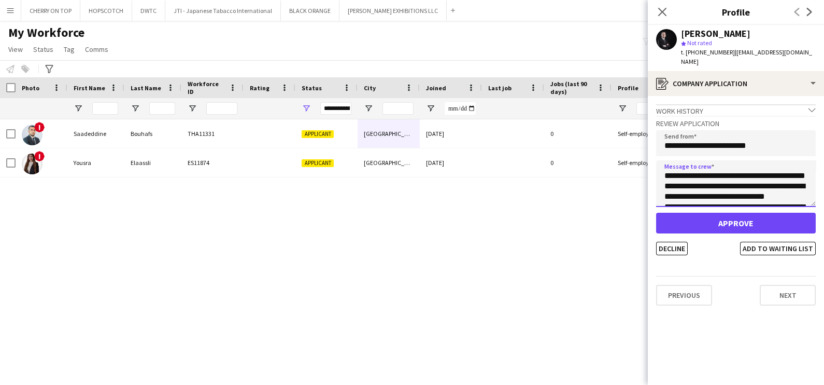
scroll to position [68, 0]
type textarea "**********"
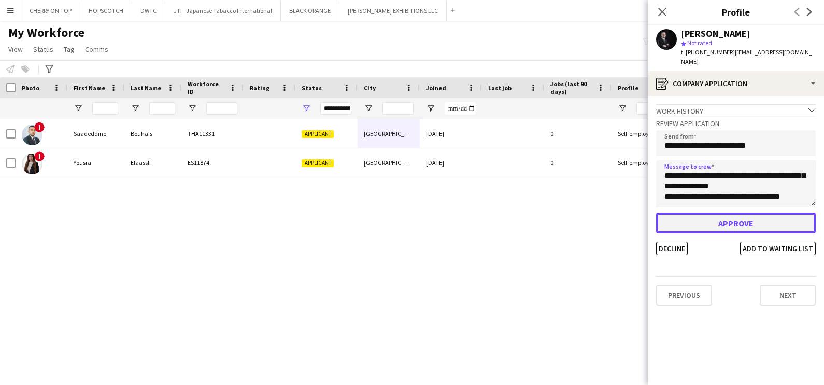
click at [741, 213] on button "Approve" at bounding box center [736, 223] width 160 height 21
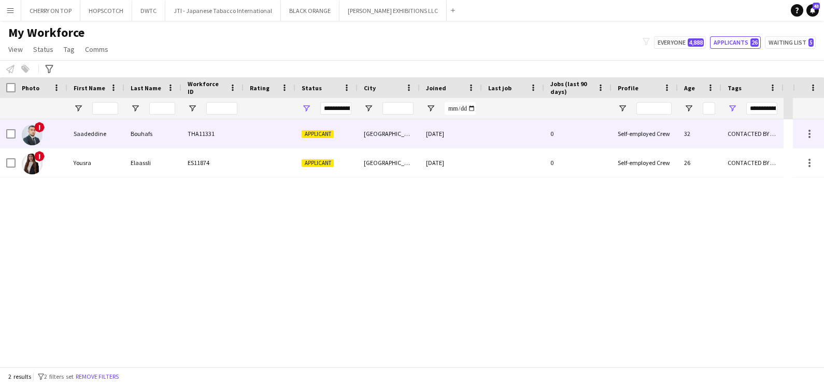
click at [378, 130] on div "[GEOGRAPHIC_DATA]" at bounding box center [389, 133] width 62 height 29
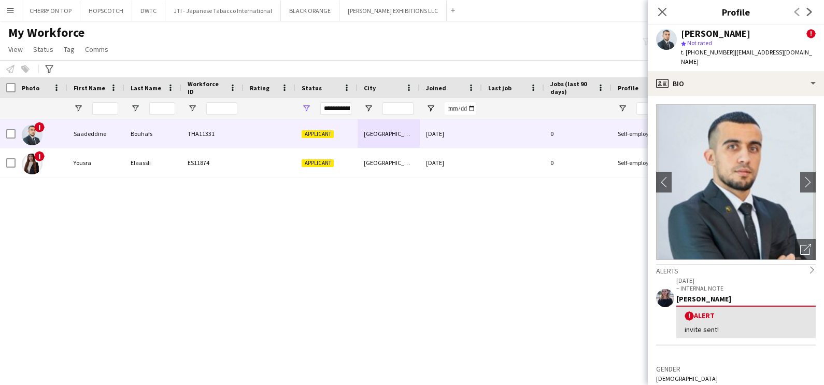
click at [718, 55] on span "t. [PHONE_NUMBER]" at bounding box center [708, 52] width 54 height 8
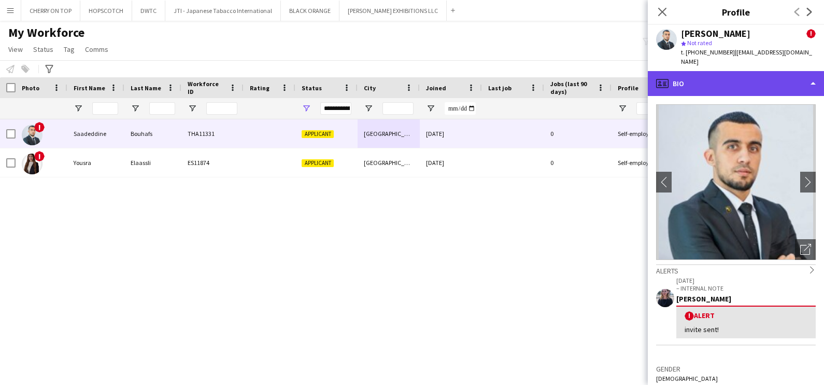
click at [727, 71] on div "profile Bio" at bounding box center [736, 83] width 176 height 25
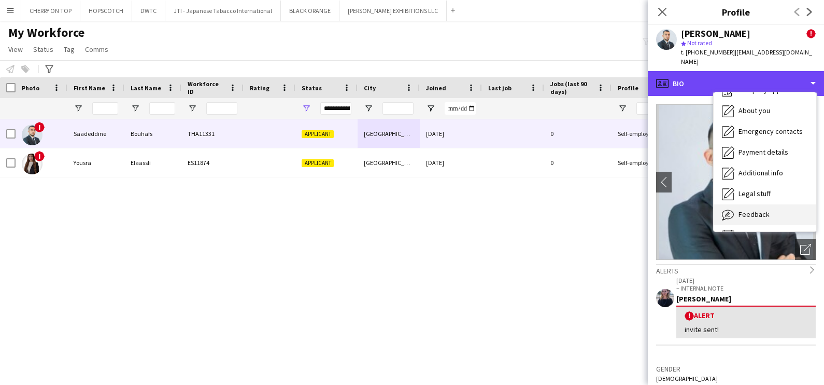
scroll to position [55, 0]
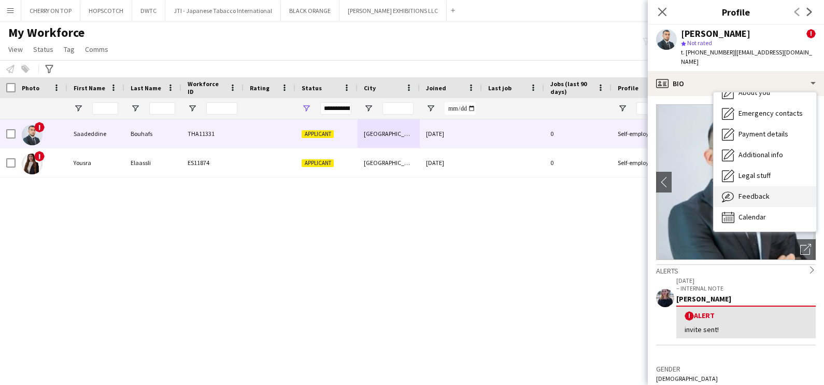
click at [743, 191] on span "Feedback" at bounding box center [754, 195] width 31 height 9
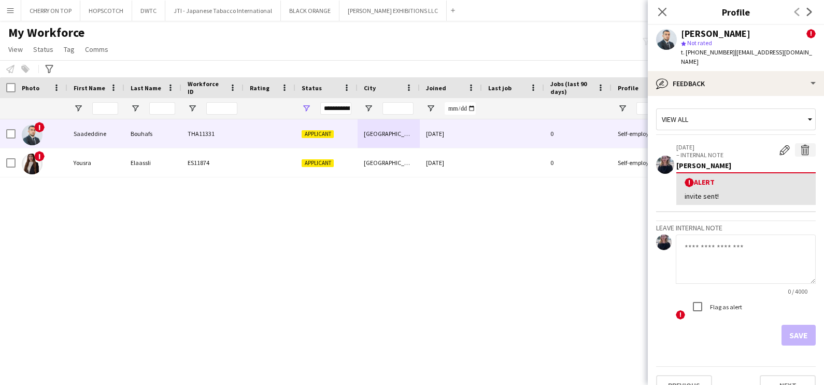
click at [800, 145] on app-icon "Delete alert" at bounding box center [805, 150] width 10 height 10
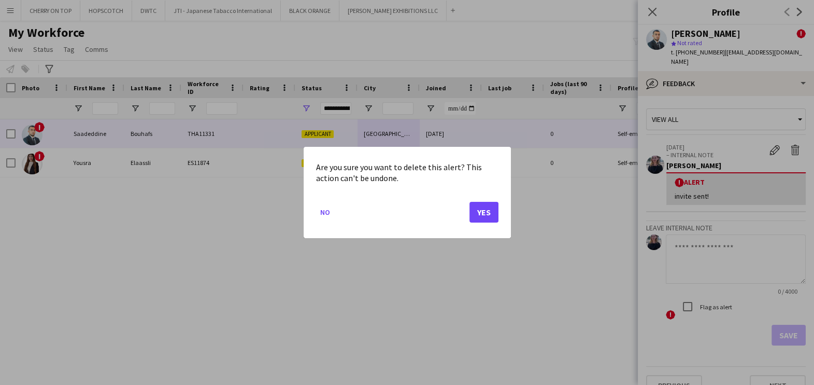
click at [469, 206] on mat-dialog-actions "No Yes" at bounding box center [407, 216] width 182 height 44
click at [482, 212] on button "Yes" at bounding box center [484, 212] width 29 height 21
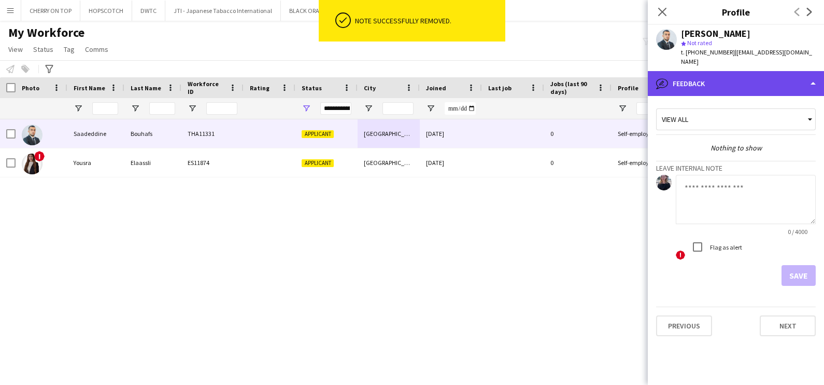
click at [715, 76] on div "bubble-pencil Feedback" at bounding box center [736, 83] width 176 height 25
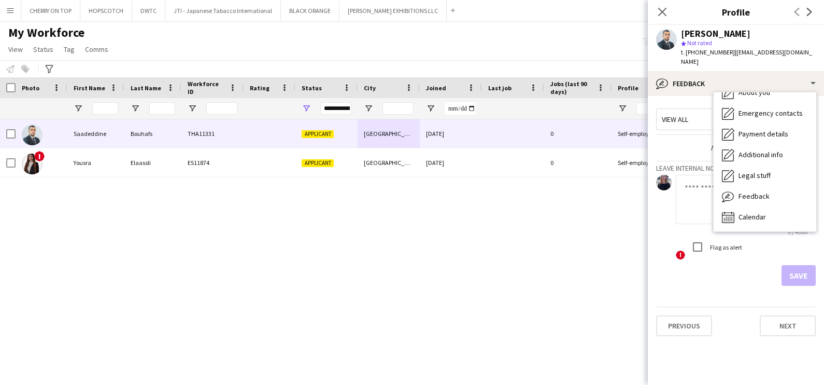
click at [697, 191] on textarea at bounding box center [746, 199] width 140 height 49
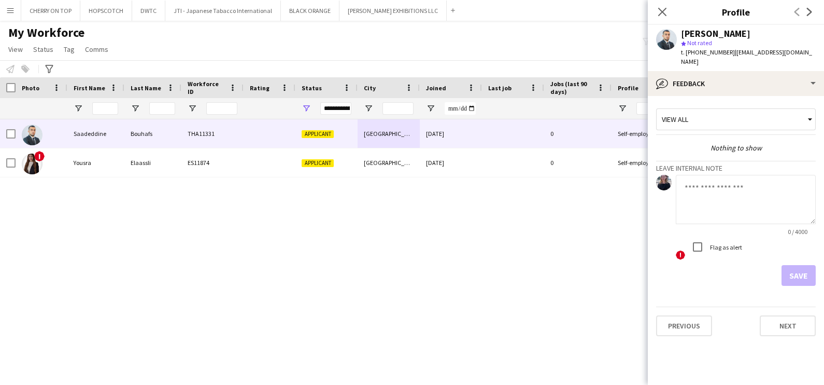
paste textarea "**********"
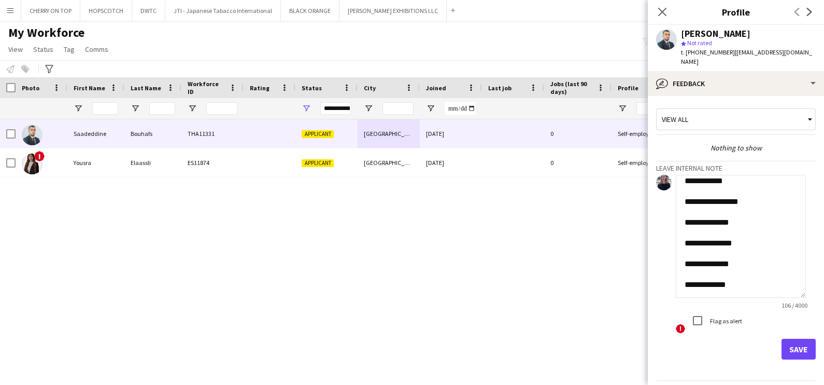
scroll to position [0, 0]
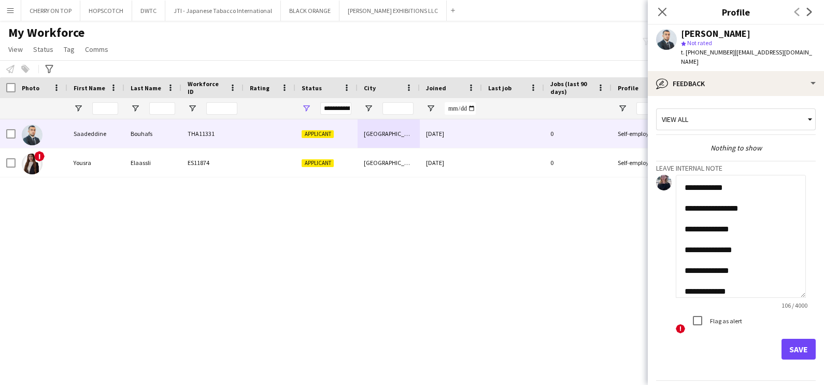
drag, startPoint x: 811, startPoint y: 213, endPoint x: 812, endPoint y: 373, distance: 160.7
click at [812, 373] on app-crew-profile-feedback-tab "**********" at bounding box center [736, 240] width 176 height 289
click at [776, 184] on textarea "**********" at bounding box center [741, 279] width 130 height 209
click at [772, 175] on textarea "**********" at bounding box center [741, 279] width 130 height 209
click at [765, 229] on textarea "**********" at bounding box center [741, 279] width 130 height 209
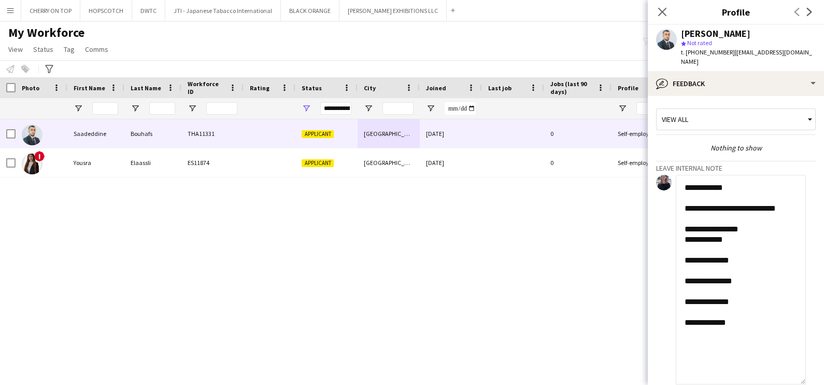
click at [764, 254] on textarea "**********" at bounding box center [741, 279] width 130 height 209
click at [768, 280] on textarea "**********" at bounding box center [741, 279] width 130 height 209
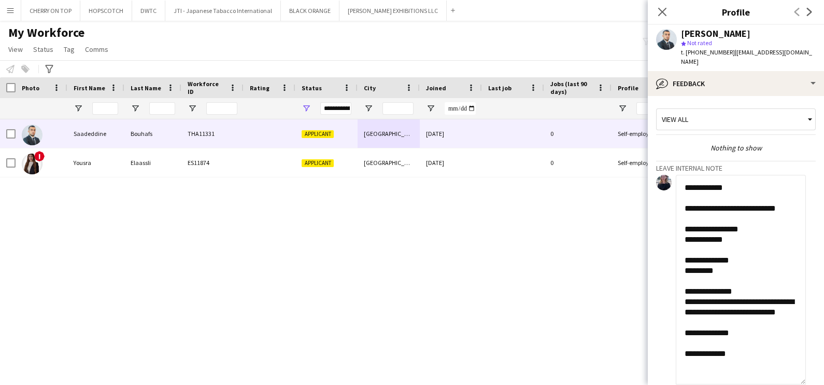
click at [762, 323] on textarea "**********" at bounding box center [741, 279] width 130 height 209
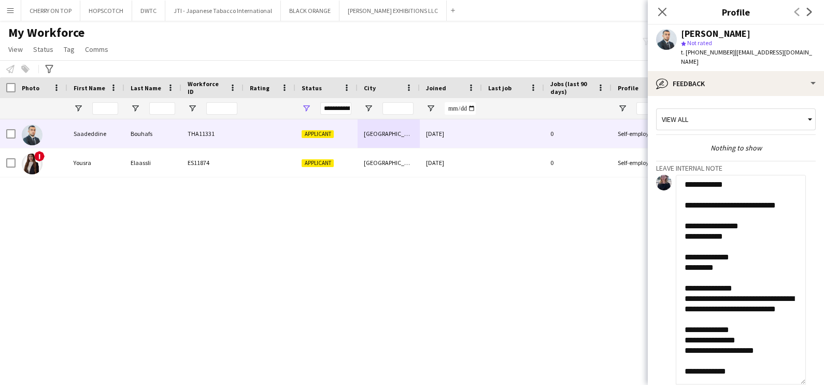
scroll to position [108, 0]
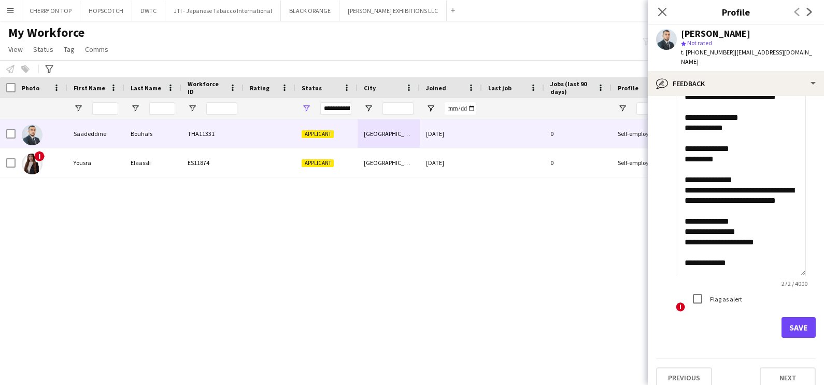
click at [745, 240] on textarea "**********" at bounding box center [741, 170] width 130 height 209
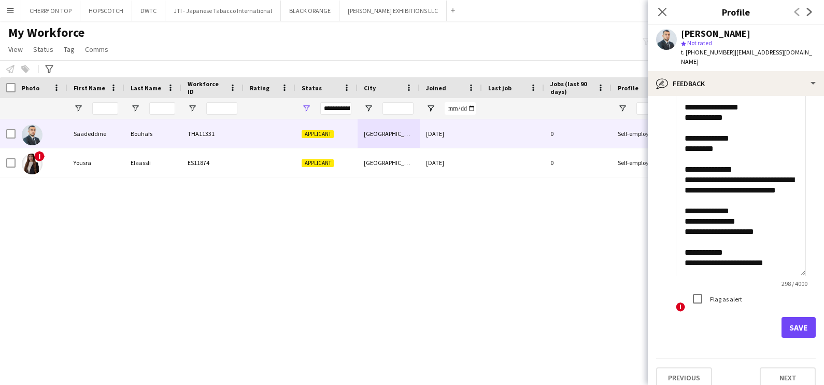
scroll to position [34, 0]
type textarea "**********"
click at [790, 317] on button "Save" at bounding box center [799, 327] width 34 height 21
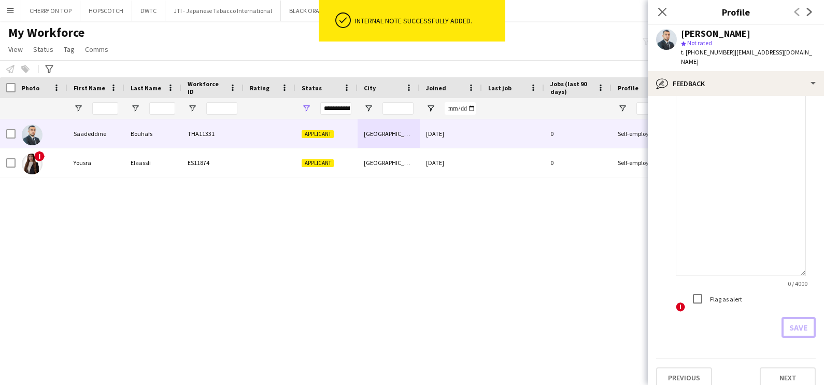
scroll to position [0, 0]
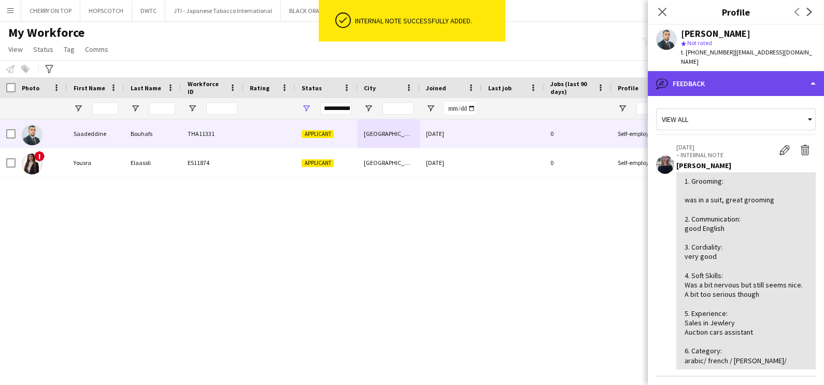
click at [740, 74] on div "bubble-pencil Feedback" at bounding box center [736, 83] width 176 height 25
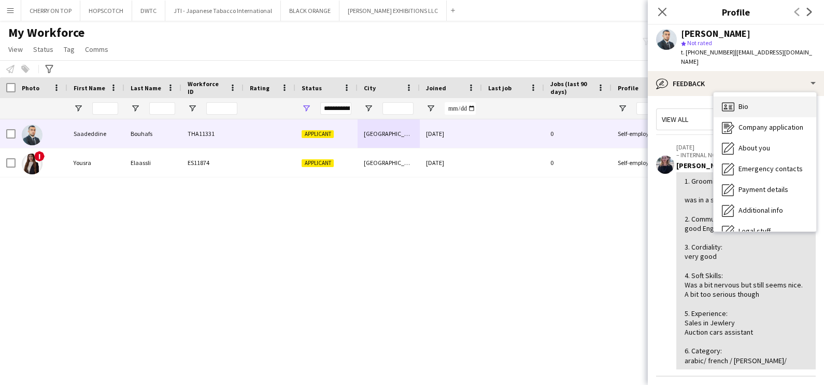
click at [740, 102] on span "Bio" at bounding box center [744, 106] width 10 height 9
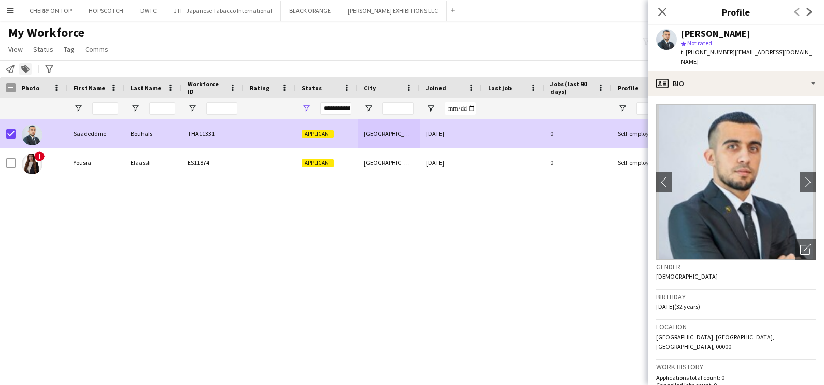
click at [23, 68] on icon at bounding box center [24, 69] width 7 height 7
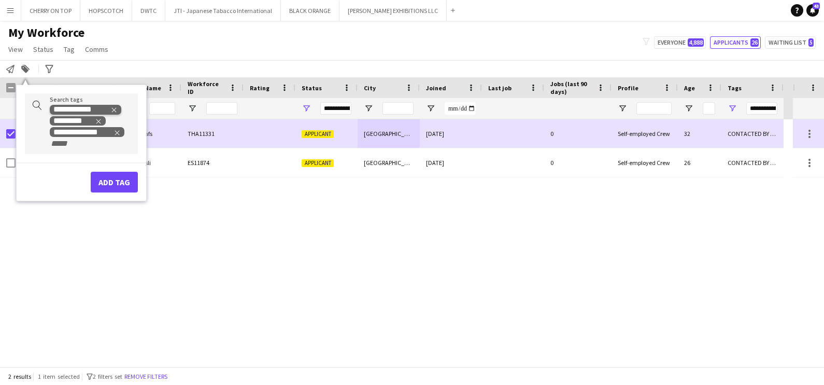
click at [116, 109] on icon "Remove tag" at bounding box center [113, 109] width 7 height 7
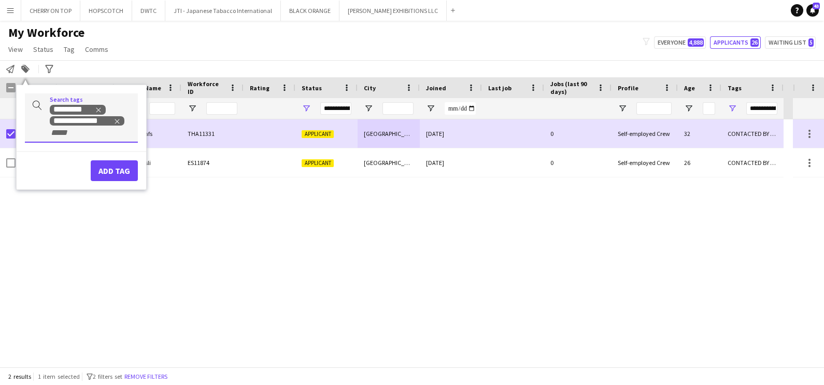
click at [98, 138] on div "**********" at bounding box center [81, 117] width 113 height 49
type input "***"
click at [43, 160] on div "FRENCH SPEAKER" at bounding box center [64, 158] width 113 height 25
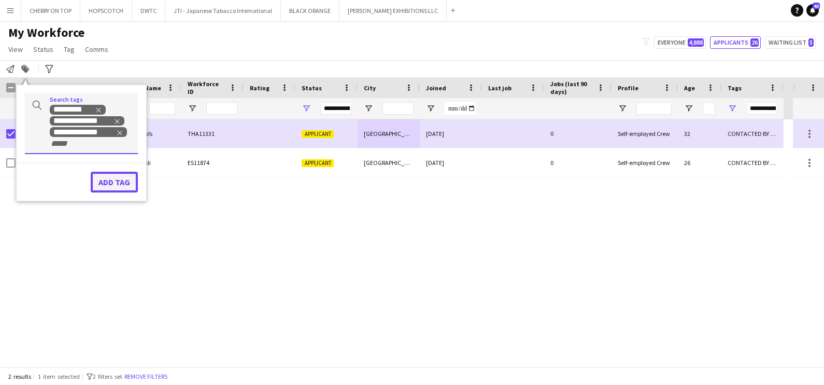
click at [109, 183] on button "Add tag" at bounding box center [114, 182] width 47 height 21
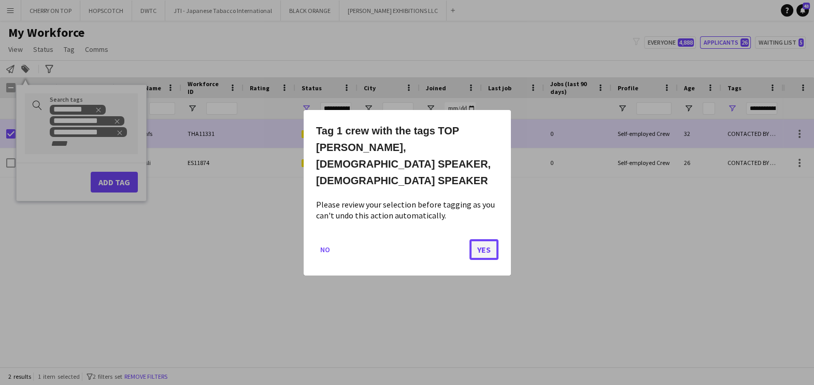
click at [484, 238] on button "Yes" at bounding box center [484, 248] width 29 height 21
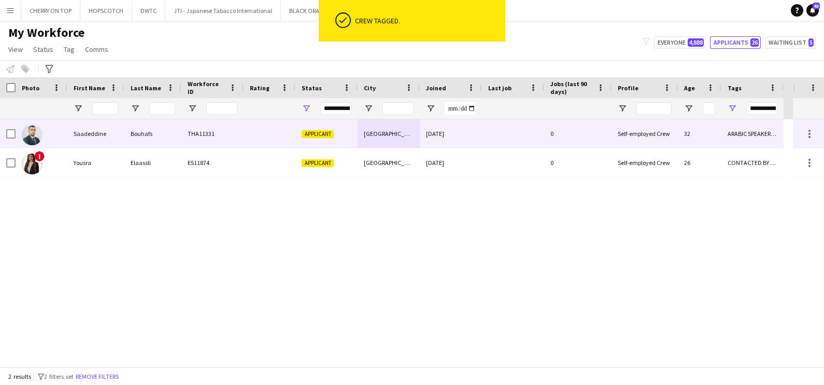
click at [374, 122] on div "[GEOGRAPHIC_DATA]" at bounding box center [389, 133] width 62 height 29
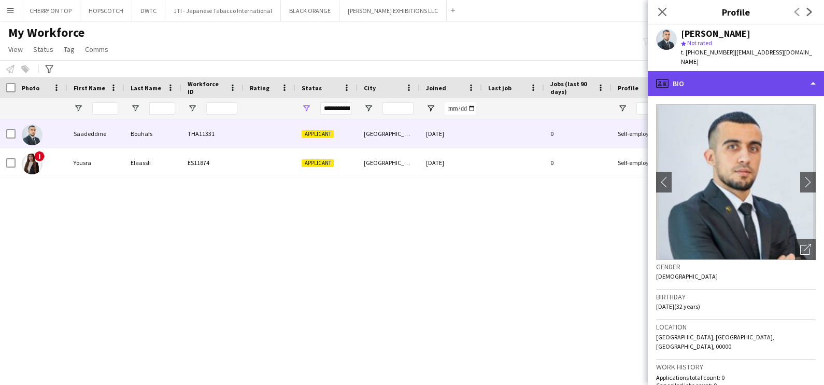
click at [709, 71] on div "profile Bio" at bounding box center [736, 83] width 176 height 25
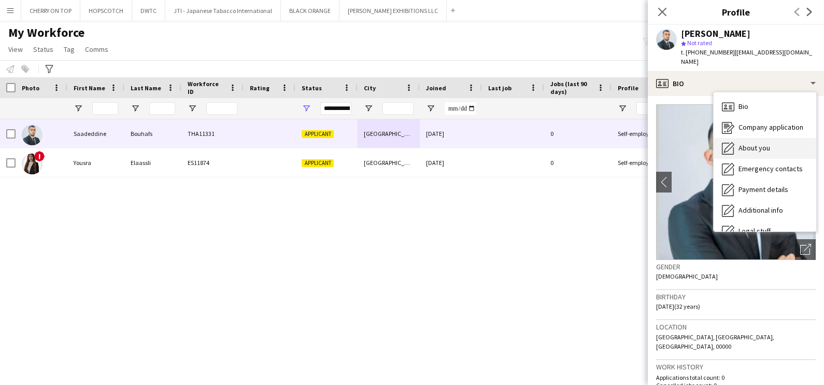
click at [753, 143] on span "About you" at bounding box center [755, 147] width 32 height 9
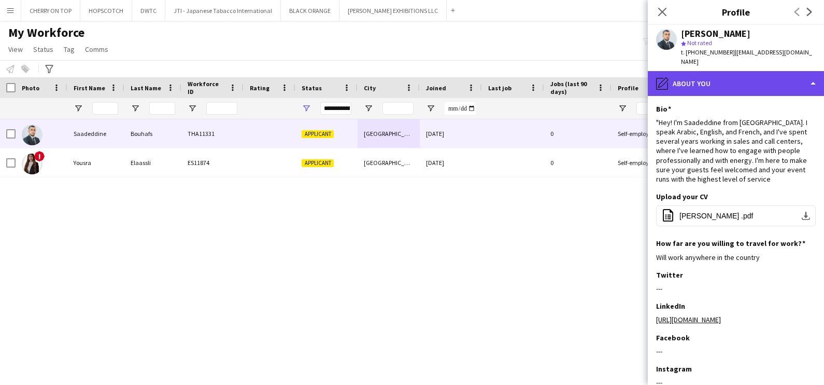
click at [724, 71] on div "pencil4 About you" at bounding box center [736, 83] width 176 height 25
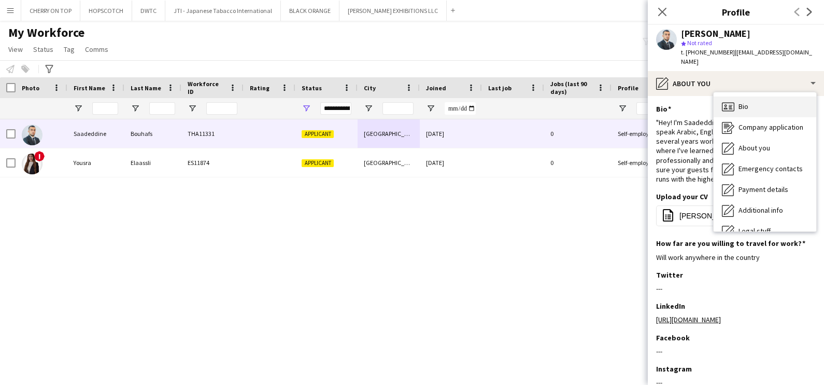
click at [749, 99] on div "Bio Bio" at bounding box center [765, 106] width 103 height 21
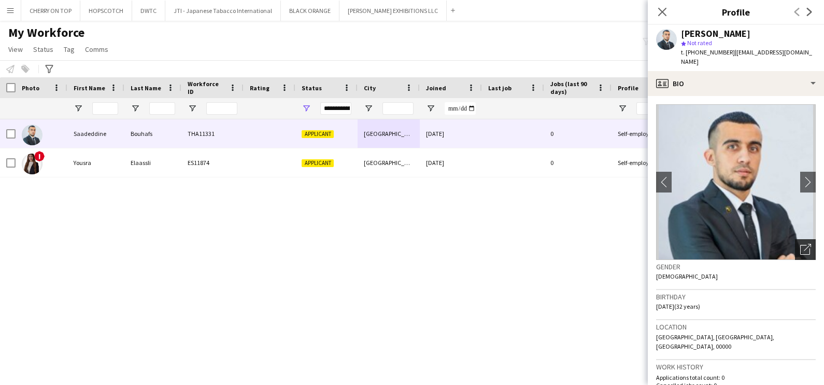
drag, startPoint x: 799, startPoint y: 241, endPoint x: 724, endPoint y: 235, distance: 74.8
click at [800, 244] on icon "Open photos pop-in" at bounding box center [805, 249] width 11 height 11
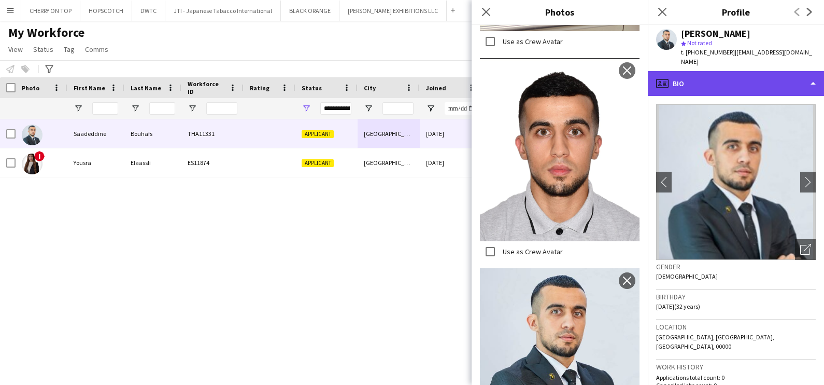
click at [725, 71] on div "profile Bio" at bounding box center [736, 83] width 176 height 25
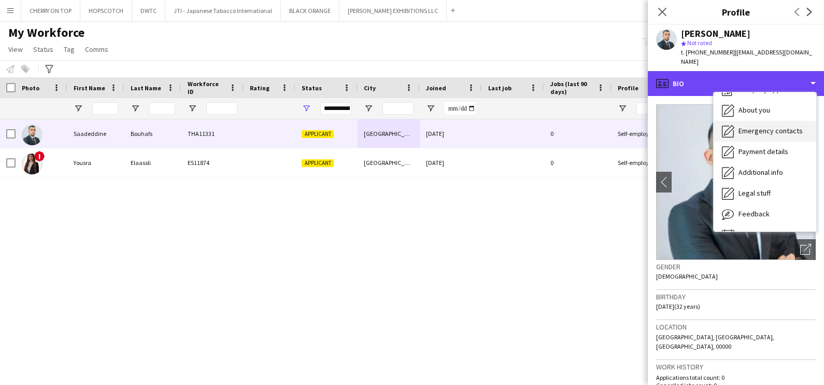
scroll to position [55, 0]
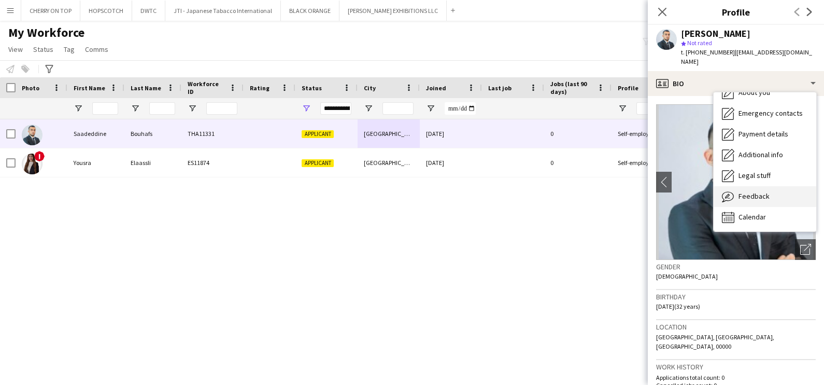
click at [746, 191] on span "Feedback" at bounding box center [754, 195] width 31 height 9
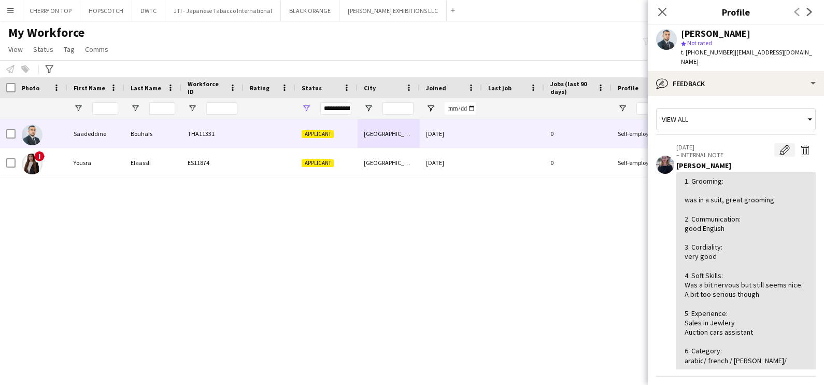
click at [775, 143] on button "Edit internal note" at bounding box center [785, 149] width 21 height 13
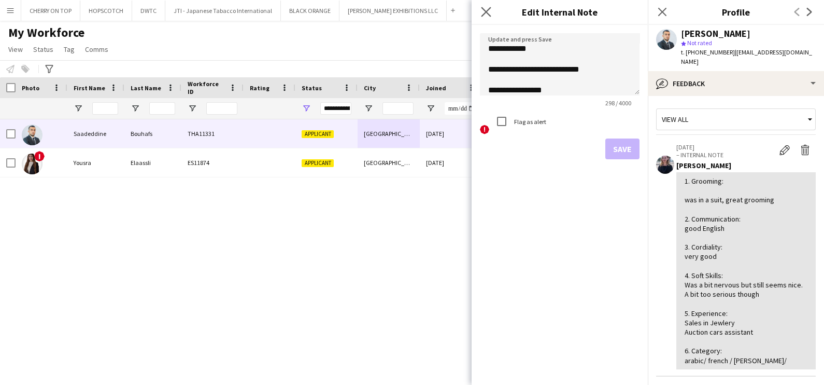
click at [487, 16] on icon "Close pop-in" at bounding box center [486, 12] width 10 height 10
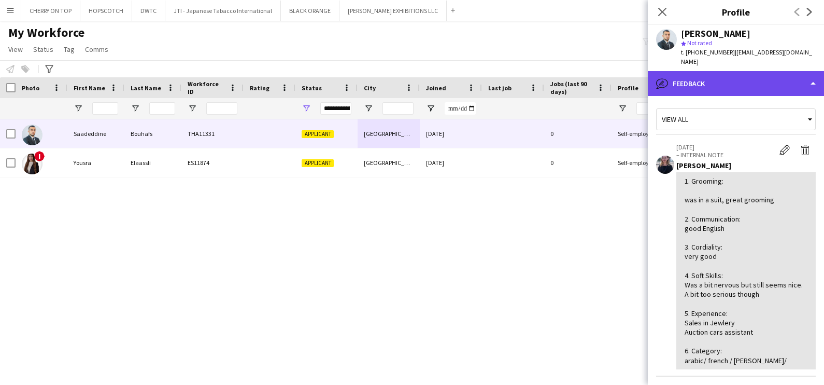
click at [707, 71] on div "bubble-pencil Feedback" at bounding box center [736, 83] width 176 height 25
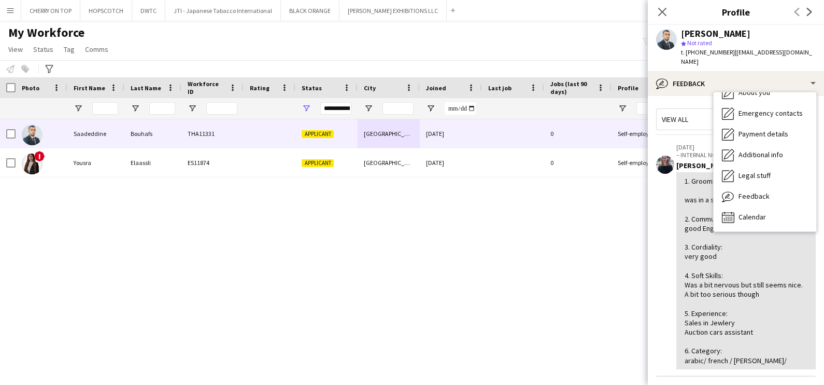
click at [626, 303] on div "[PERSON_NAME] THA11331 Applicant [GEOGRAPHIC_DATA] [DATE] 0 Self-employed Crew …" at bounding box center [396, 242] width 793 height 247
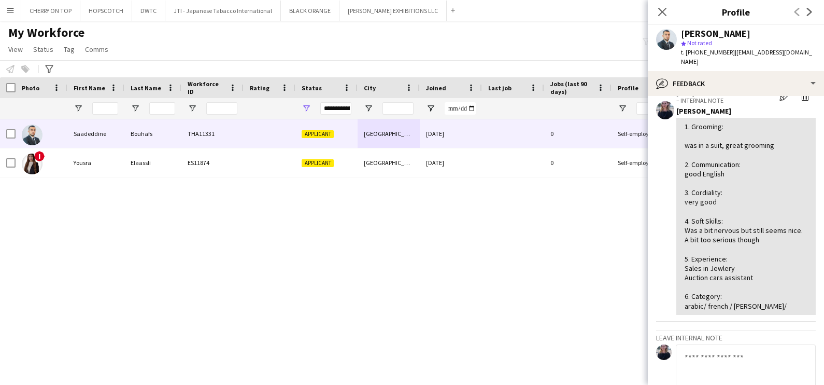
scroll to position [172, 0]
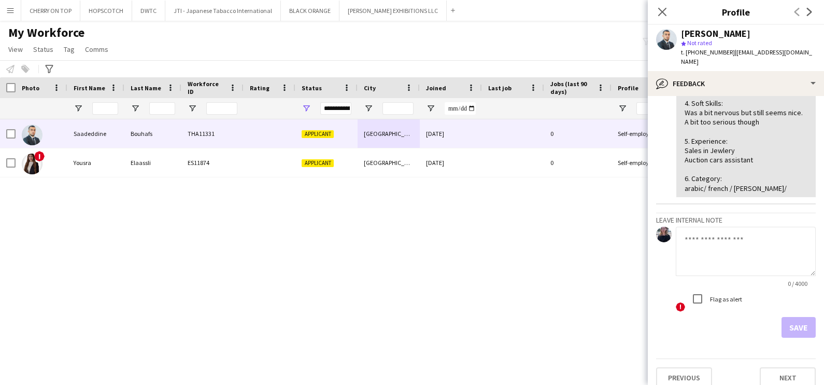
click at [715, 257] on textarea at bounding box center [746, 251] width 140 height 49
type textarea "**********"
click at [799, 318] on button "Save" at bounding box center [799, 327] width 34 height 21
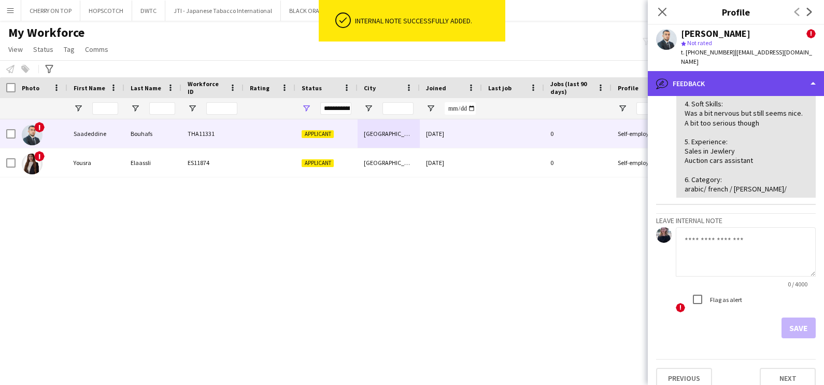
click at [723, 76] on div "bubble-pencil Feedback" at bounding box center [736, 83] width 176 height 25
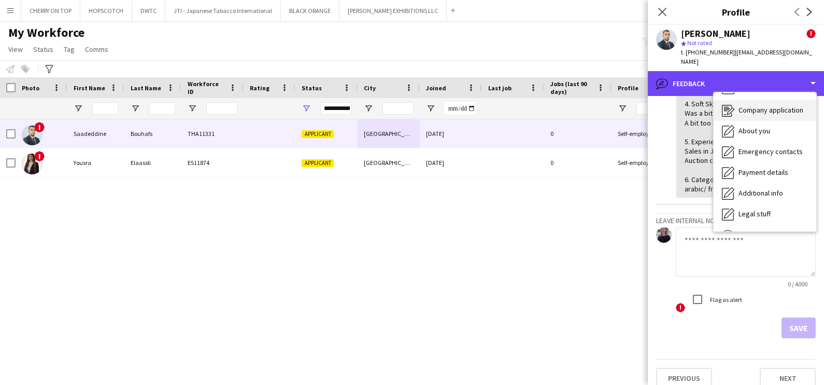
scroll to position [0, 0]
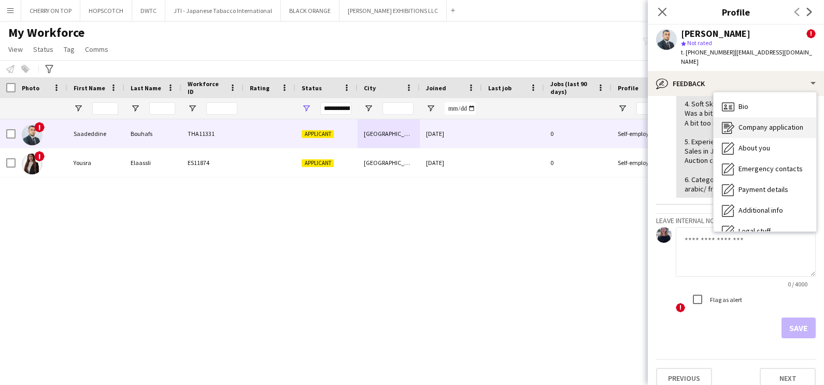
click at [746, 122] on span "Company application" at bounding box center [771, 126] width 65 height 9
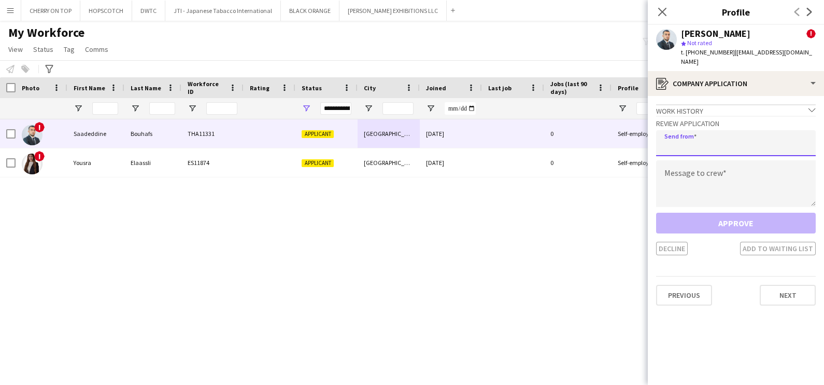
click at [714, 141] on input "email" at bounding box center [736, 143] width 160 height 26
type input "**********"
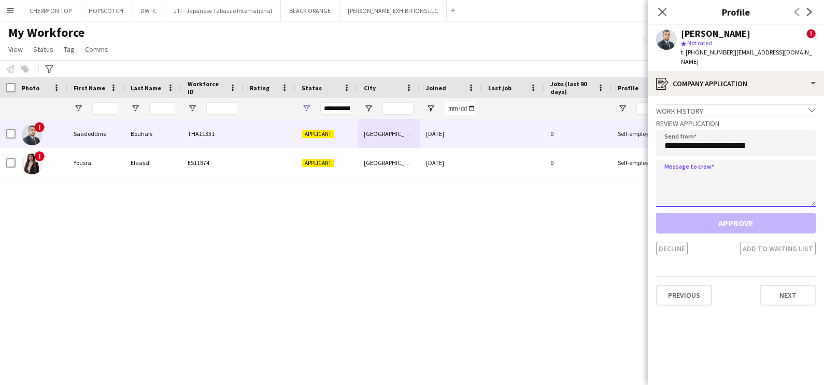
click at [686, 166] on textarea at bounding box center [736, 183] width 160 height 47
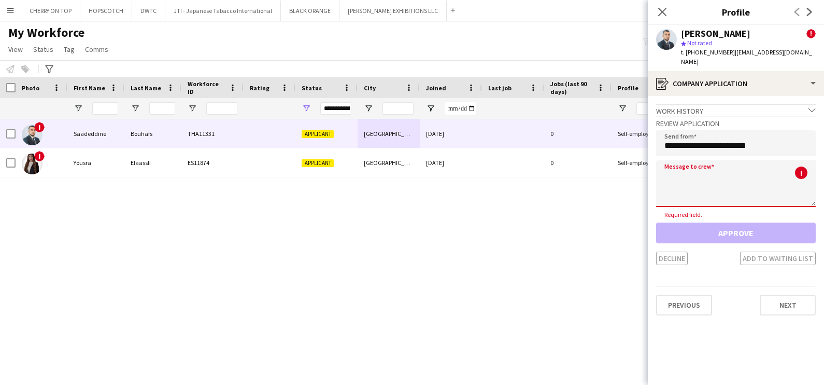
paste textarea "**********"
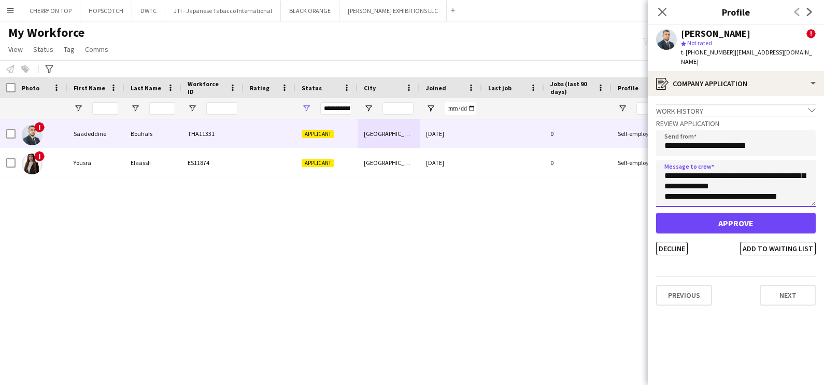
scroll to position [62, 0]
type textarea "**********"
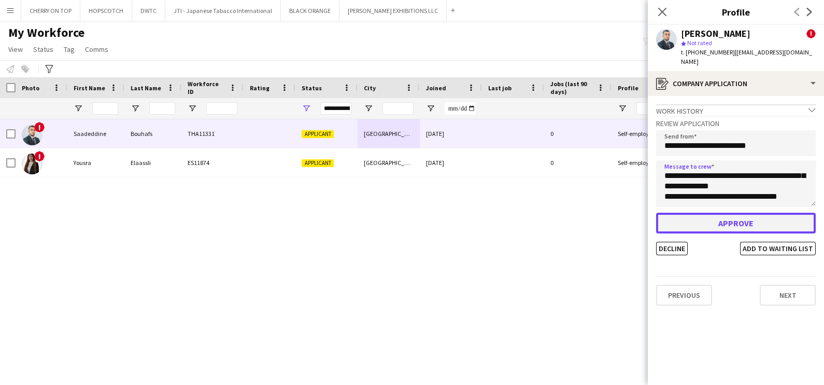
click at [741, 213] on button "Approve" at bounding box center [736, 223] width 160 height 21
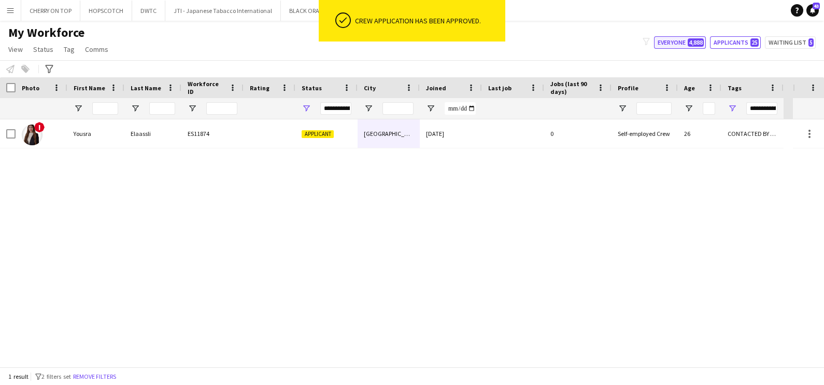
click at [675, 47] on button "Everyone 4,888" at bounding box center [680, 42] width 52 height 12
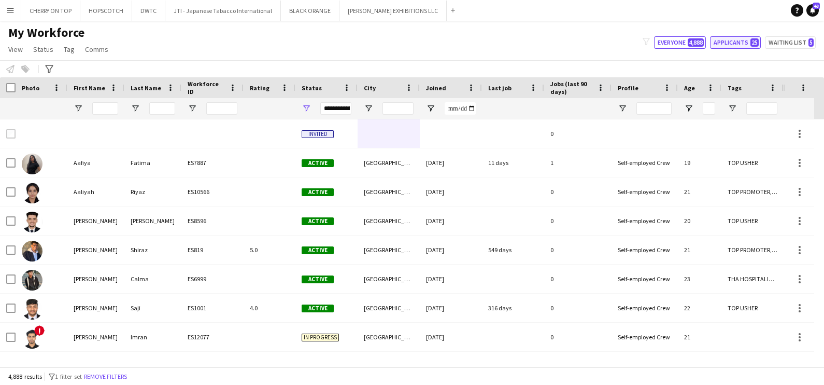
click at [741, 44] on button "Applicants 25" at bounding box center [735, 42] width 51 height 12
type input "**********"
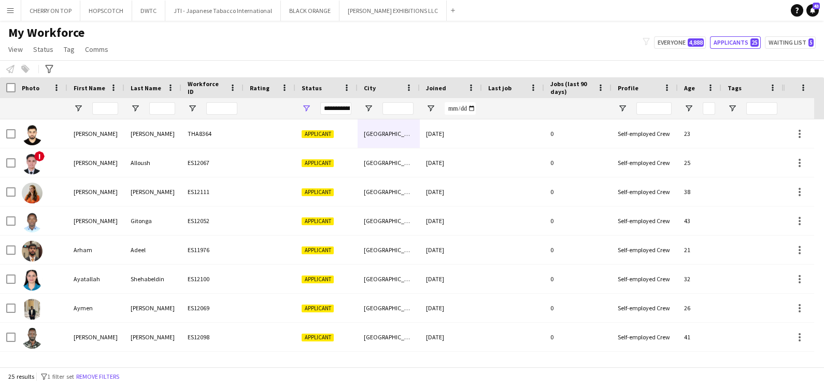
scroll to position [0, 0]
click at [732, 109] on span "Open Filter Menu" at bounding box center [732, 108] width 9 height 9
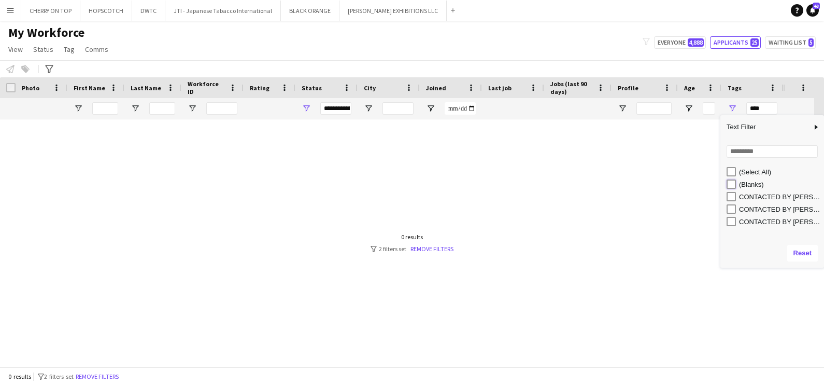
type input "**********"
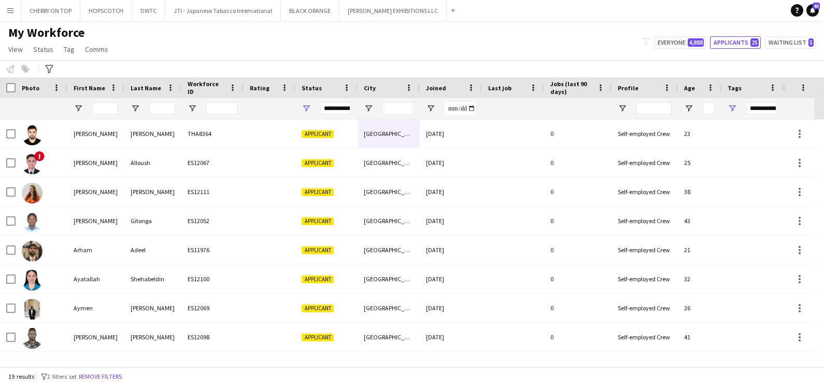
click at [454, 46] on div "My Workforce View Views Default view New view Update view Delete view Edit name…" at bounding box center [412, 42] width 824 height 35
